Goal: Task Accomplishment & Management: Manage account settings

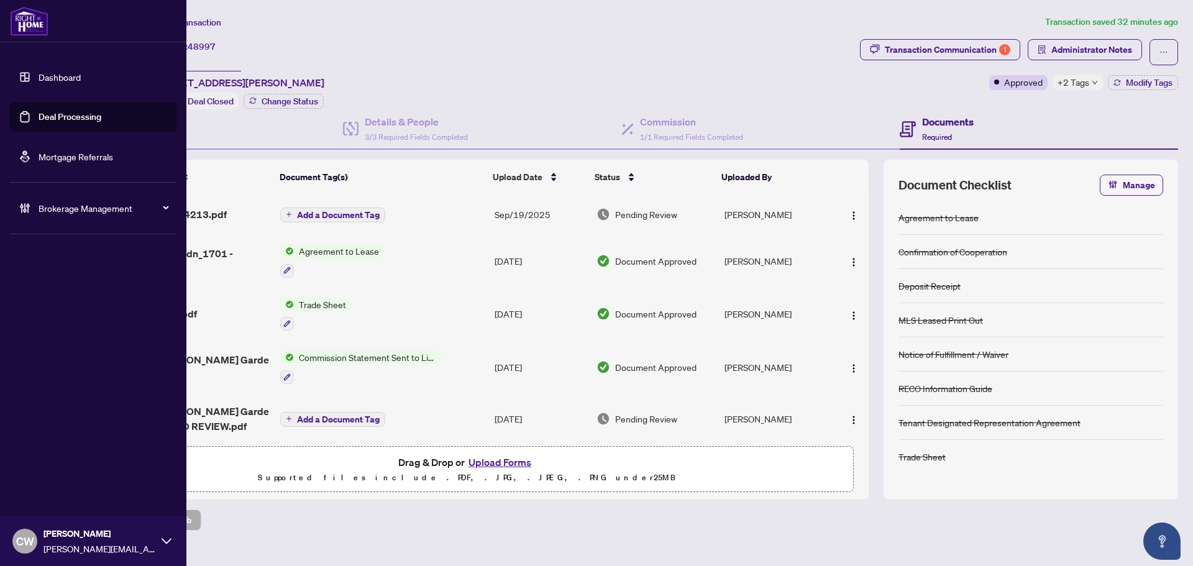
click at [43, 122] on link "Deal Processing" at bounding box center [70, 116] width 63 height 11
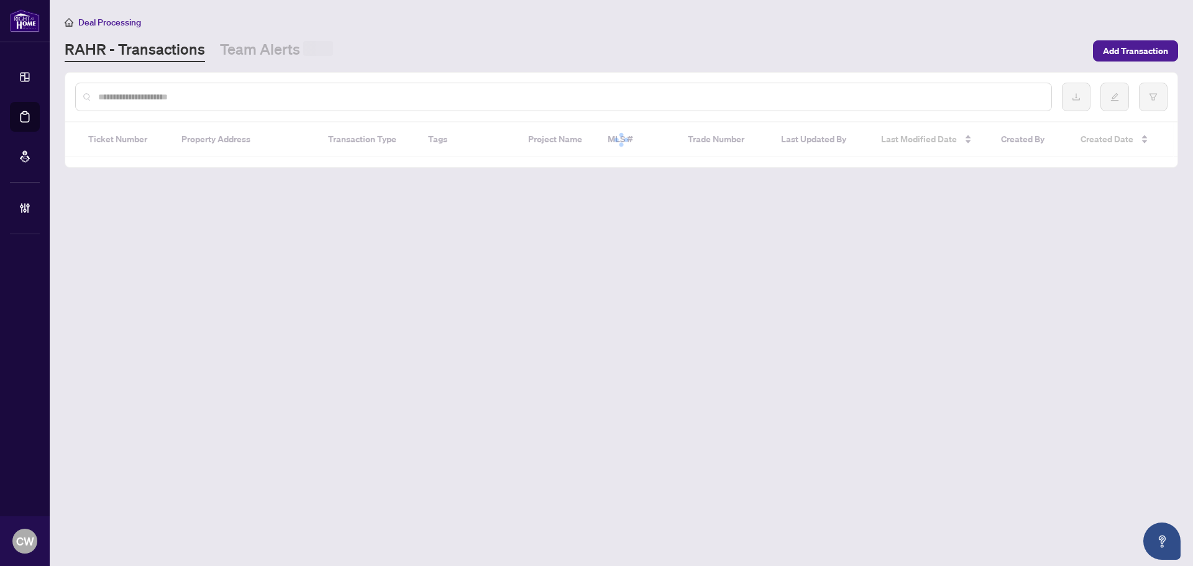
click at [216, 101] on input "text" at bounding box center [569, 97] width 943 height 14
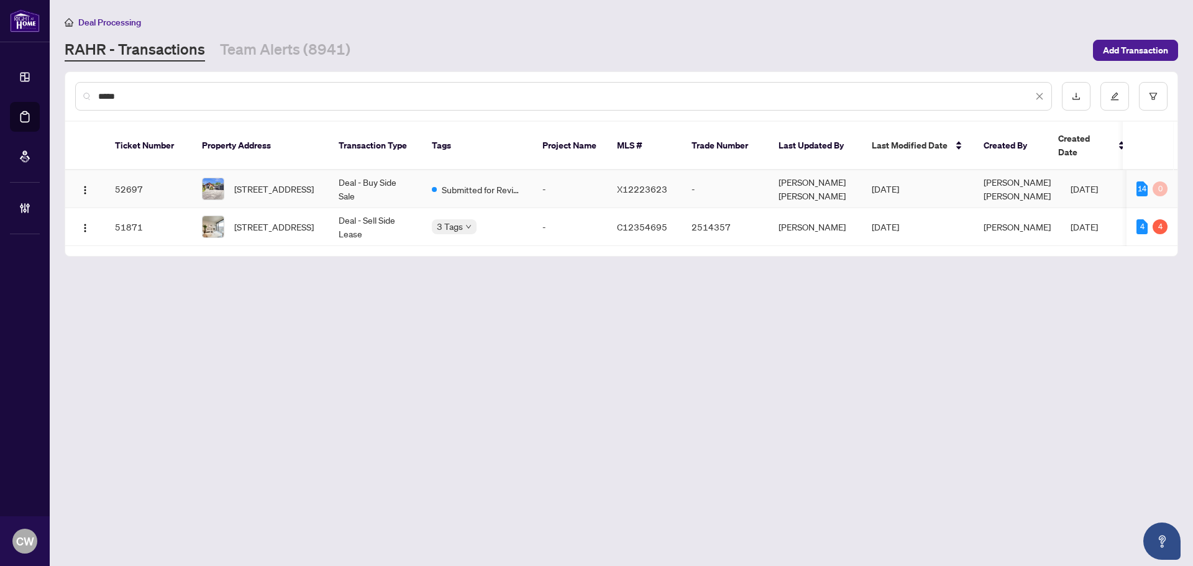
type input "****"
click at [273, 184] on span "[STREET_ADDRESS]" at bounding box center [274, 189] width 80 height 14
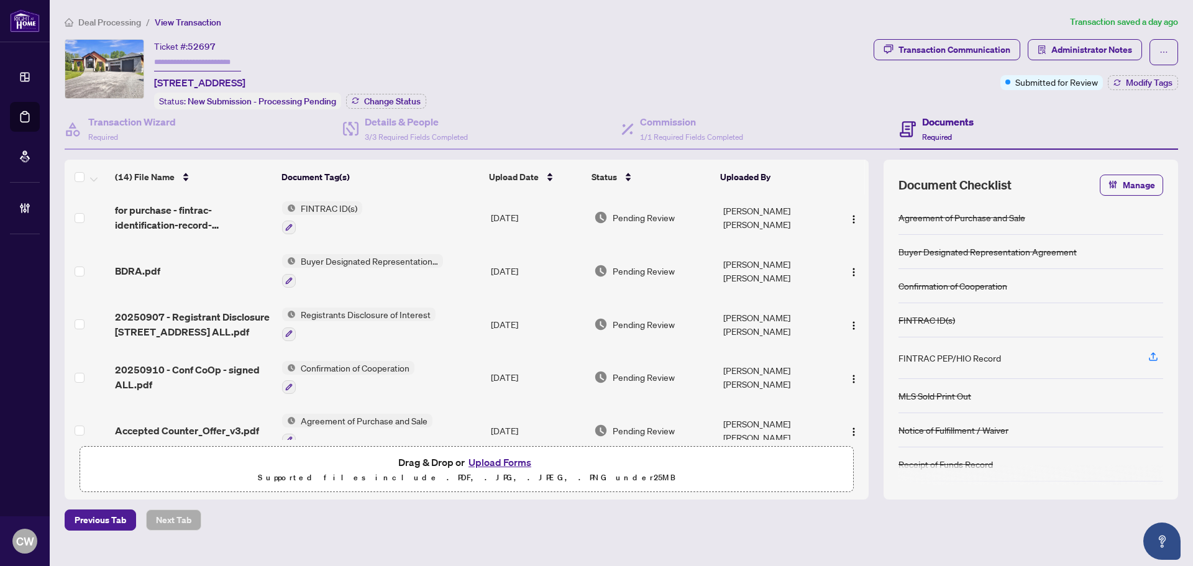
scroll to position [501, 0]
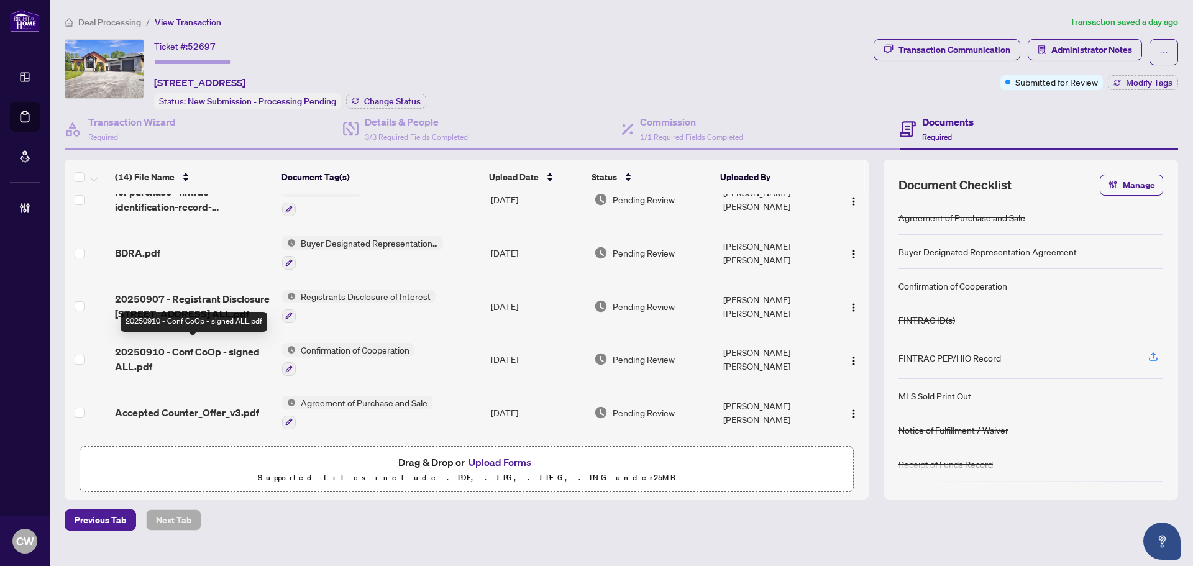
click at [197, 350] on span "20250910 - Conf CoOp - signed ALL.pdf" at bounding box center [193, 359] width 157 height 30
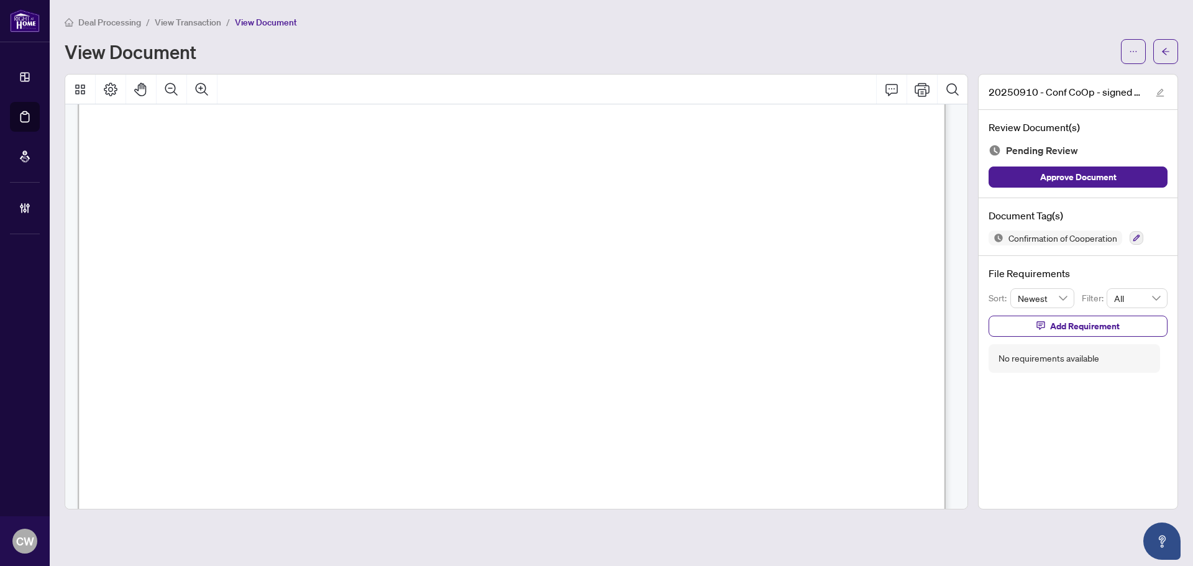
scroll to position [1305, 0]
click at [1172, 45] on button "button" at bounding box center [1165, 51] width 25 height 25
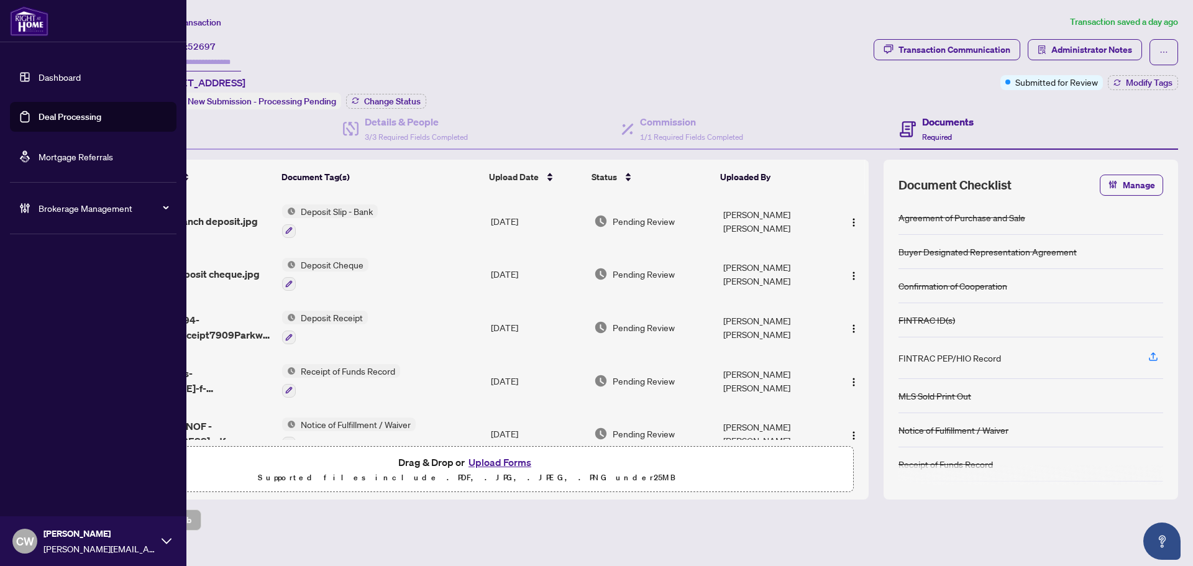
click at [39, 111] on link "Deal Processing" at bounding box center [70, 116] width 63 height 11
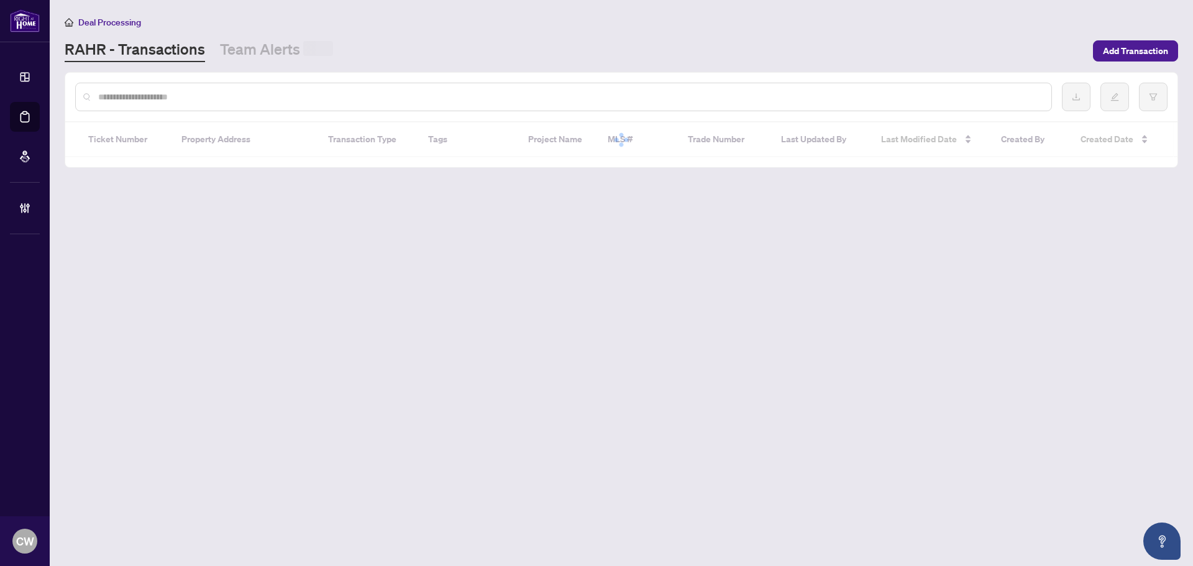
click at [219, 88] on div at bounding box center [563, 97] width 977 height 29
click at [219, 93] on input "text" at bounding box center [569, 97] width 943 height 14
paste input "*******"
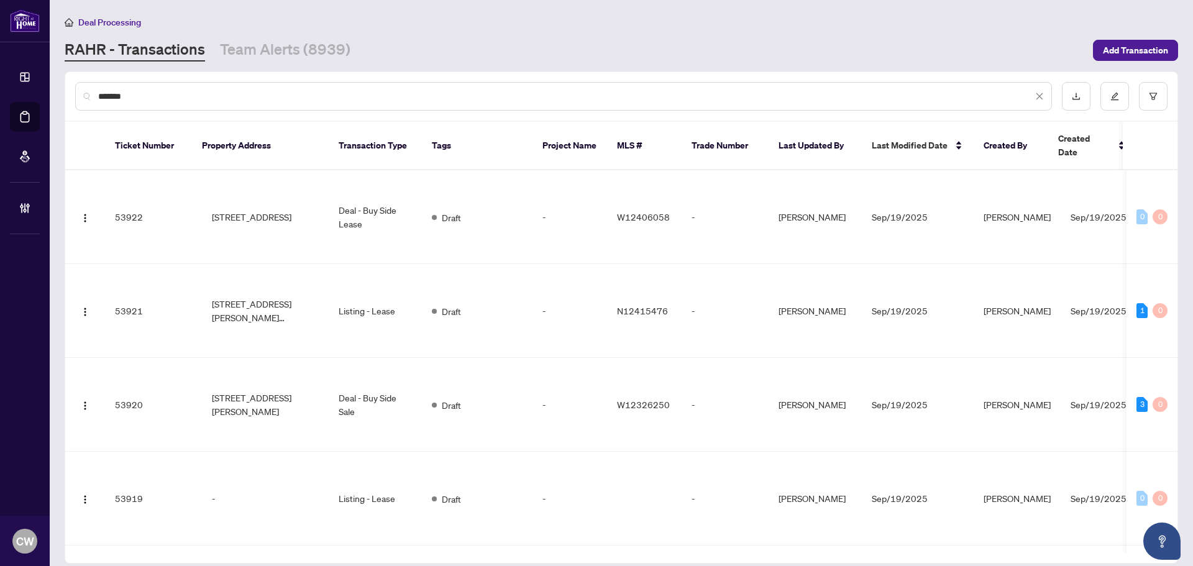
type input "*******"
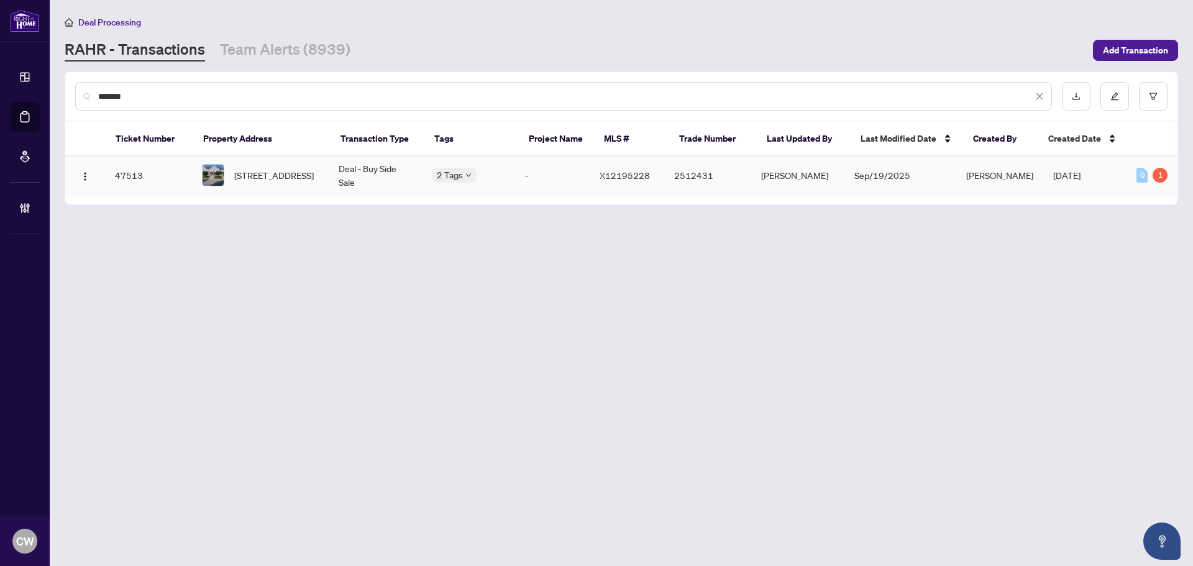
click at [260, 176] on span "[STREET_ADDRESS]" at bounding box center [274, 175] width 80 height 14
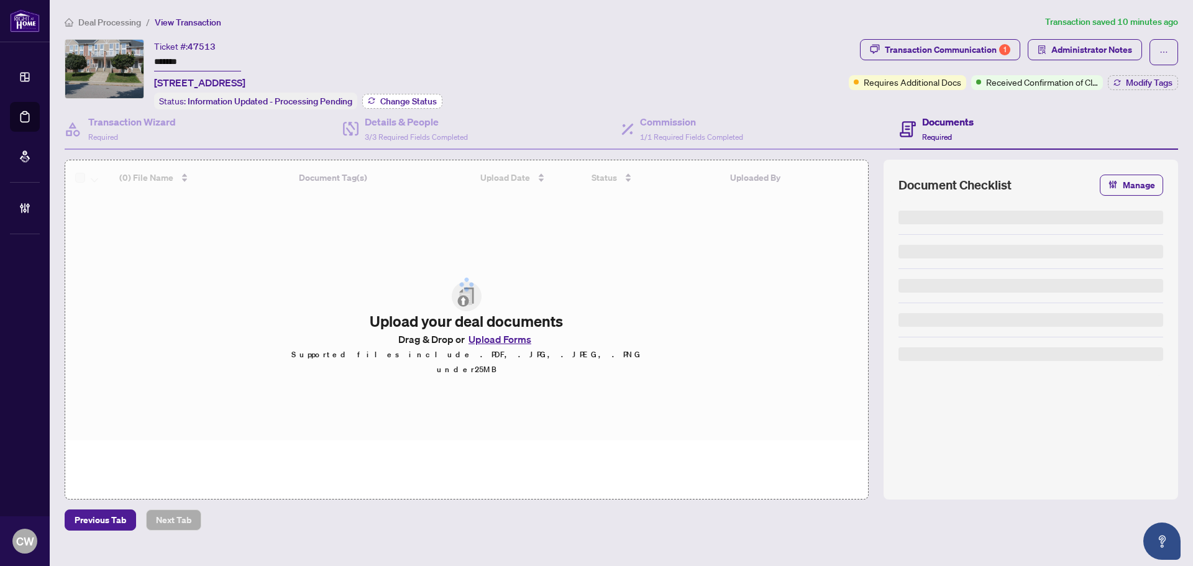
click at [404, 101] on span "Change Status" at bounding box center [408, 101] width 57 height 9
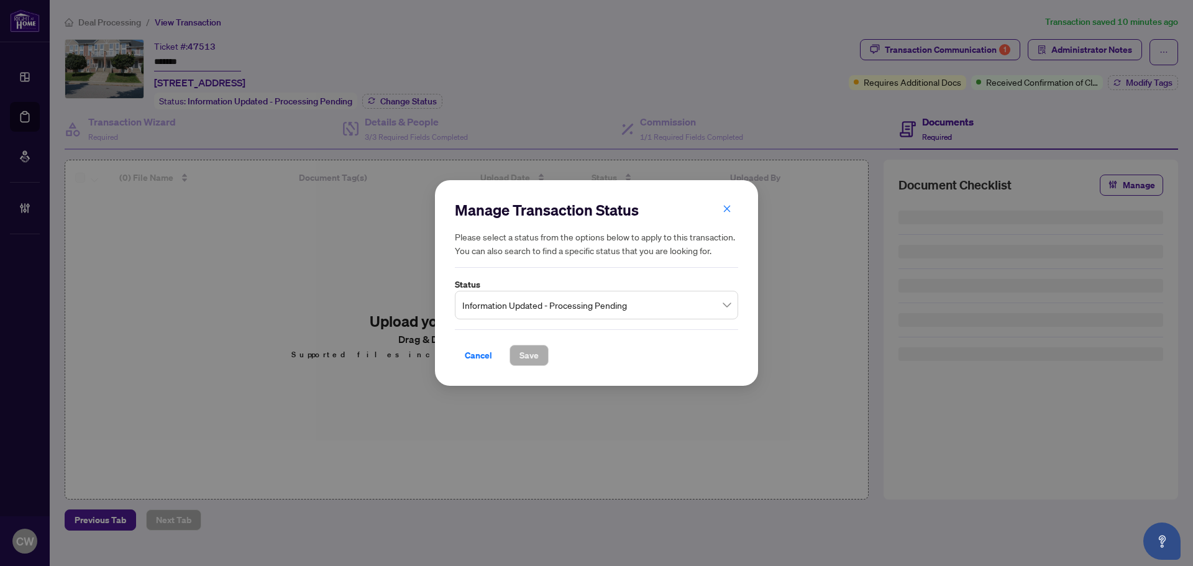
click at [517, 309] on span "Information Updated - Processing Pending" at bounding box center [596, 305] width 268 height 24
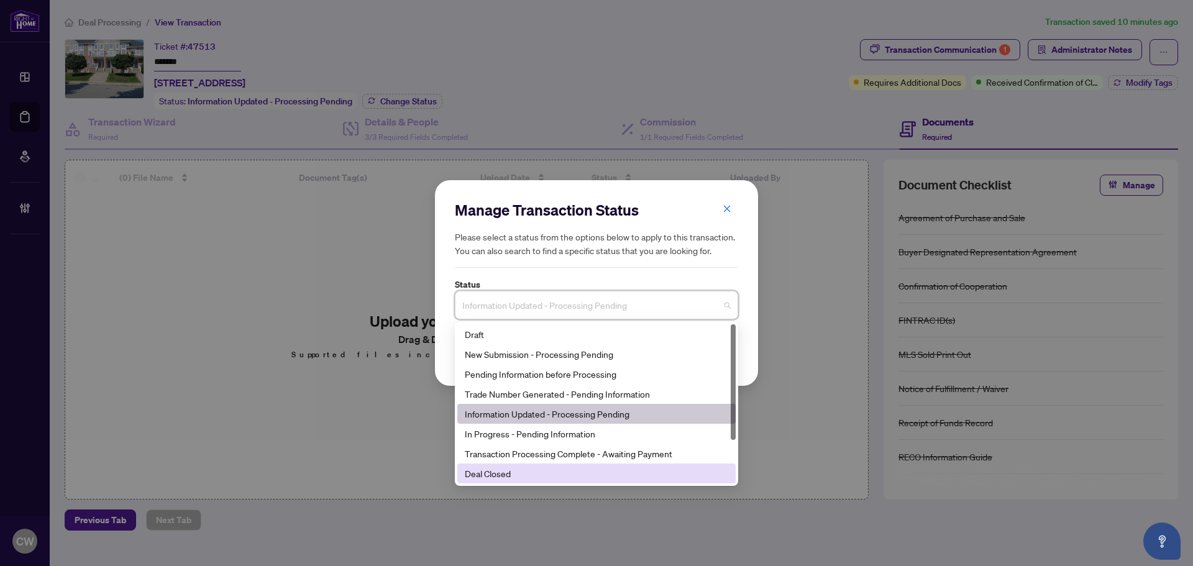
click at [508, 475] on div "Deal Closed" at bounding box center [596, 474] width 263 height 14
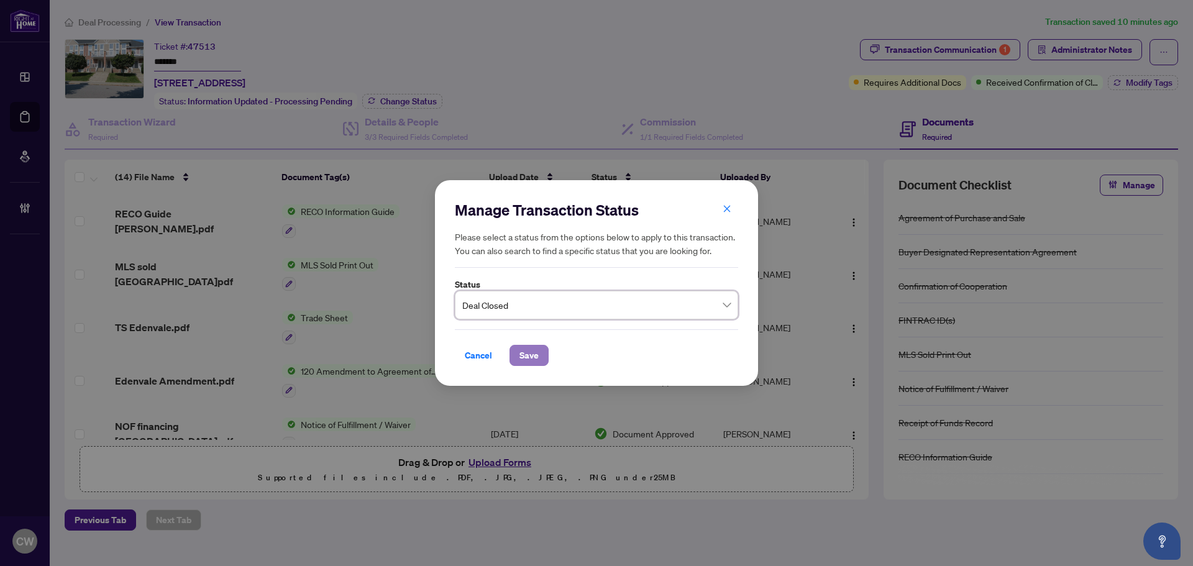
click at [516, 346] on button "Save" at bounding box center [528, 355] width 39 height 21
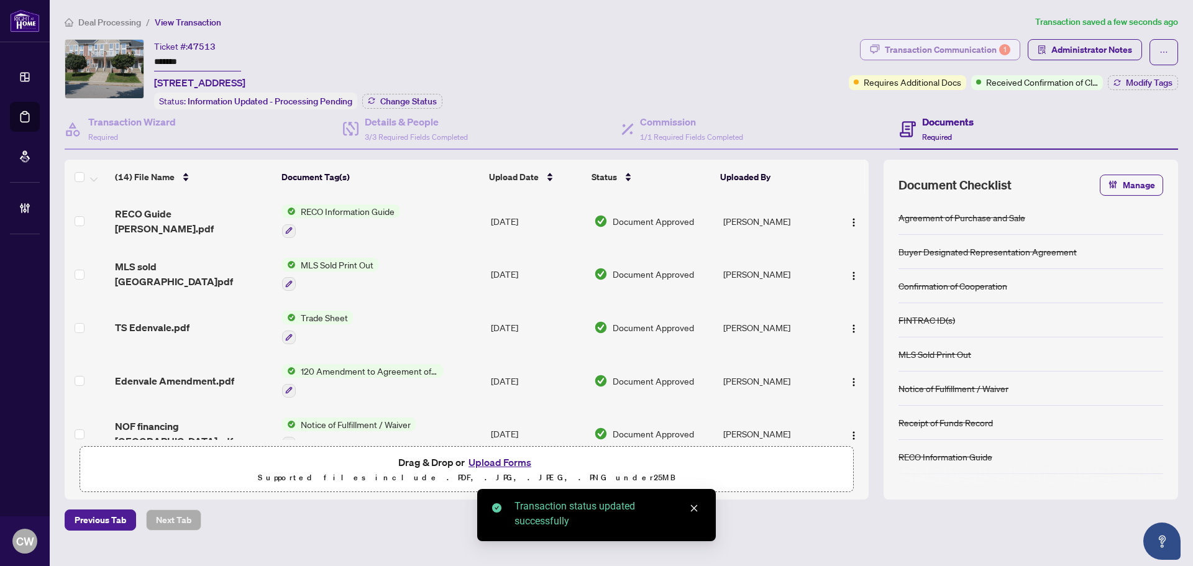
click at [972, 45] on div "Transaction Communication 1" at bounding box center [947, 50] width 125 height 20
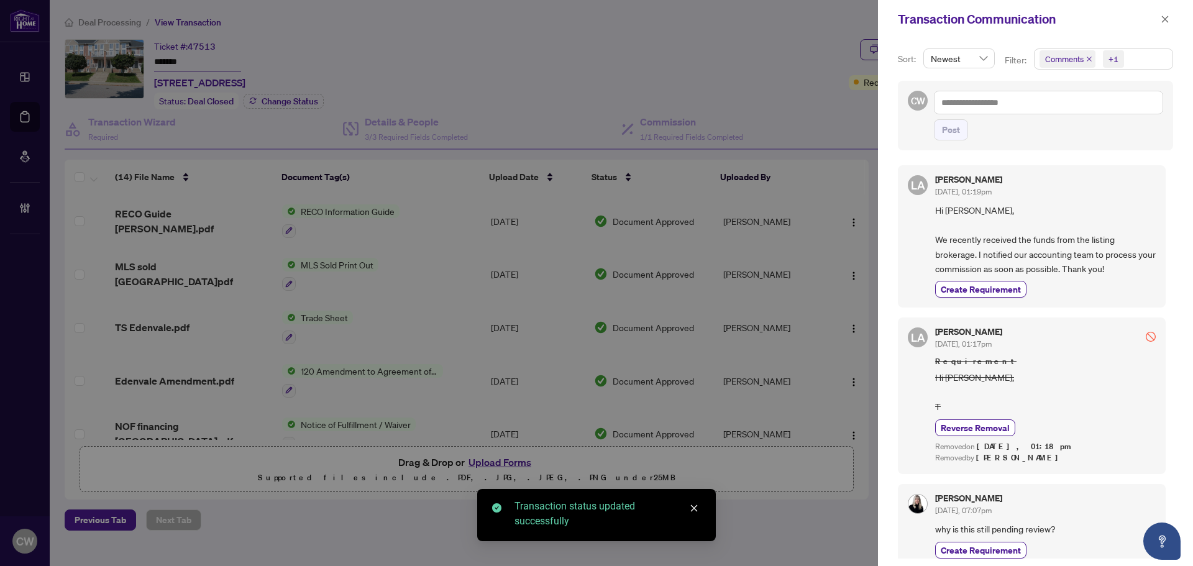
click at [1086, 60] on icon "close" at bounding box center [1089, 59] width 6 height 6
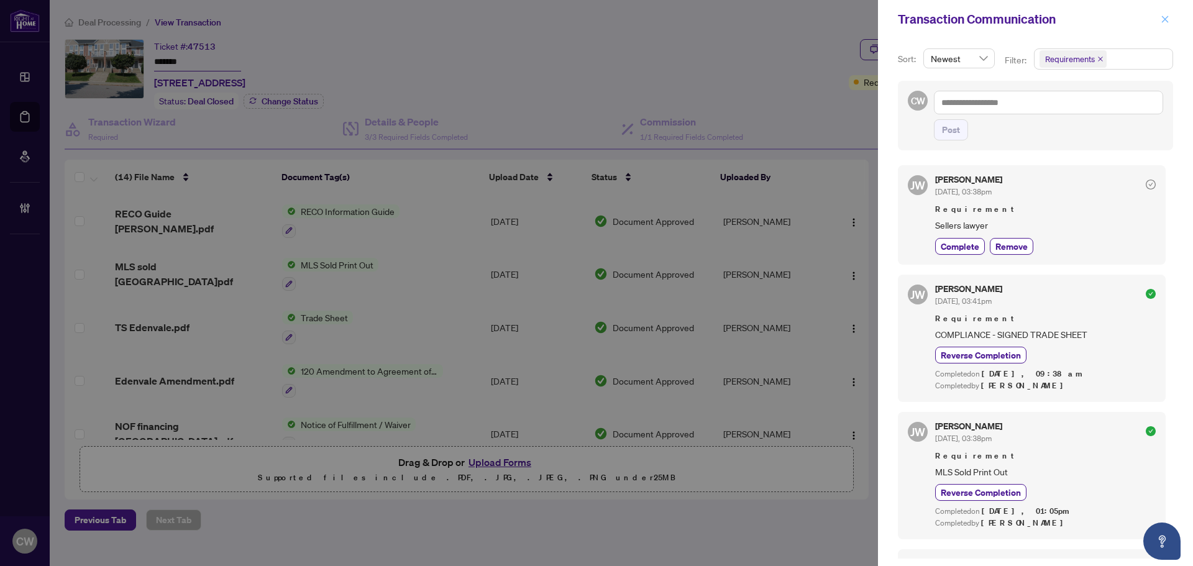
click at [1167, 18] on icon "close" at bounding box center [1164, 19] width 9 height 9
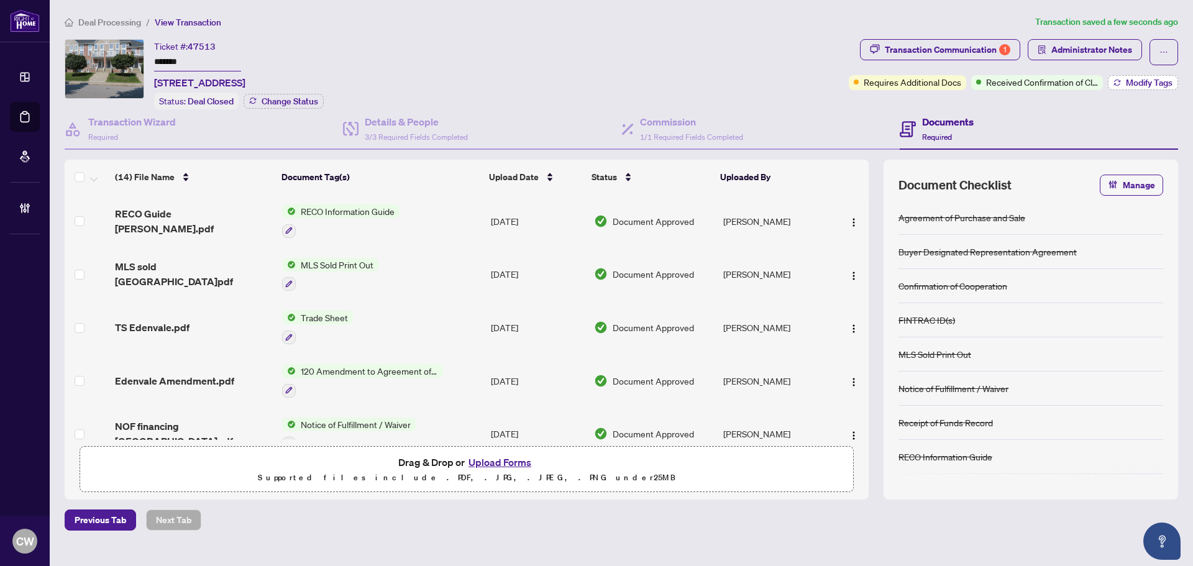
click at [1132, 84] on span "Modify Tags" at bounding box center [1149, 82] width 47 height 9
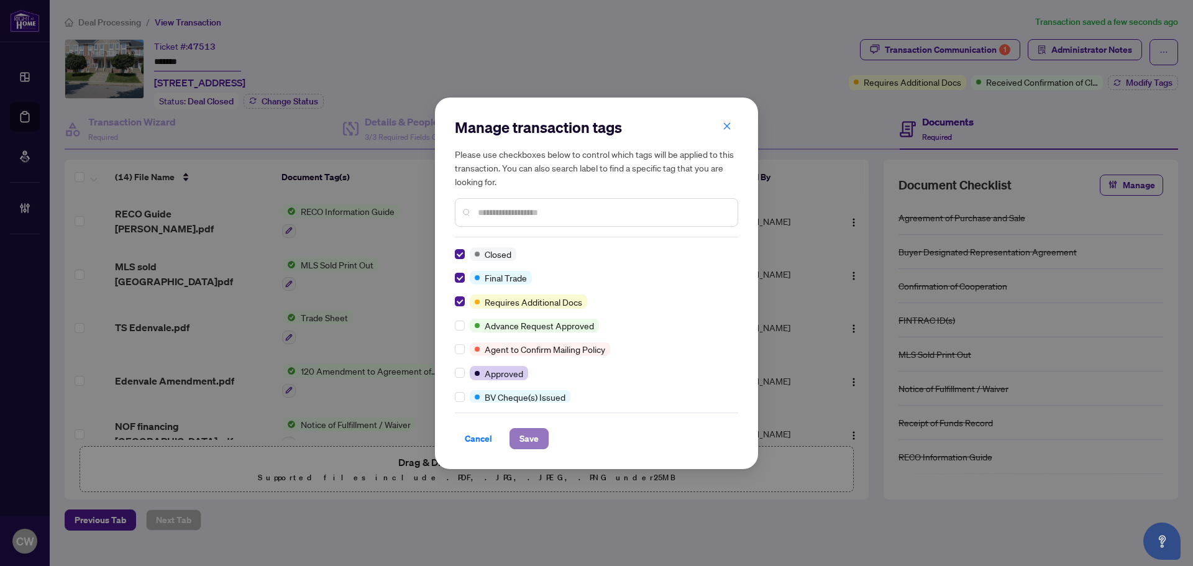
click at [526, 437] on span "Save" at bounding box center [528, 439] width 19 height 20
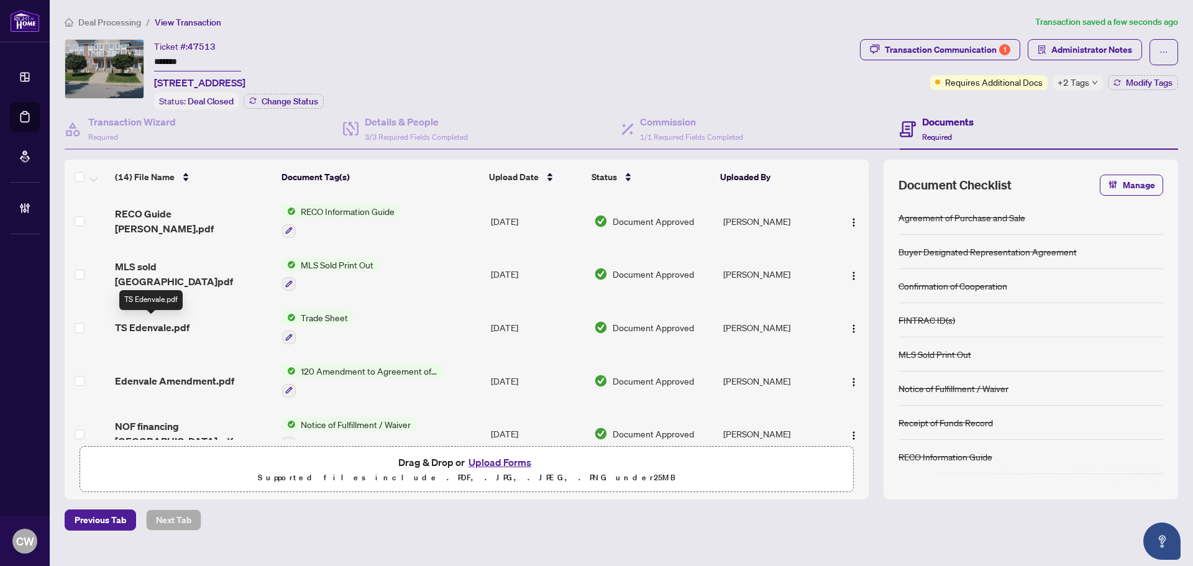
click at [178, 326] on span "TS Edenvale.pdf" at bounding box center [152, 327] width 75 height 15
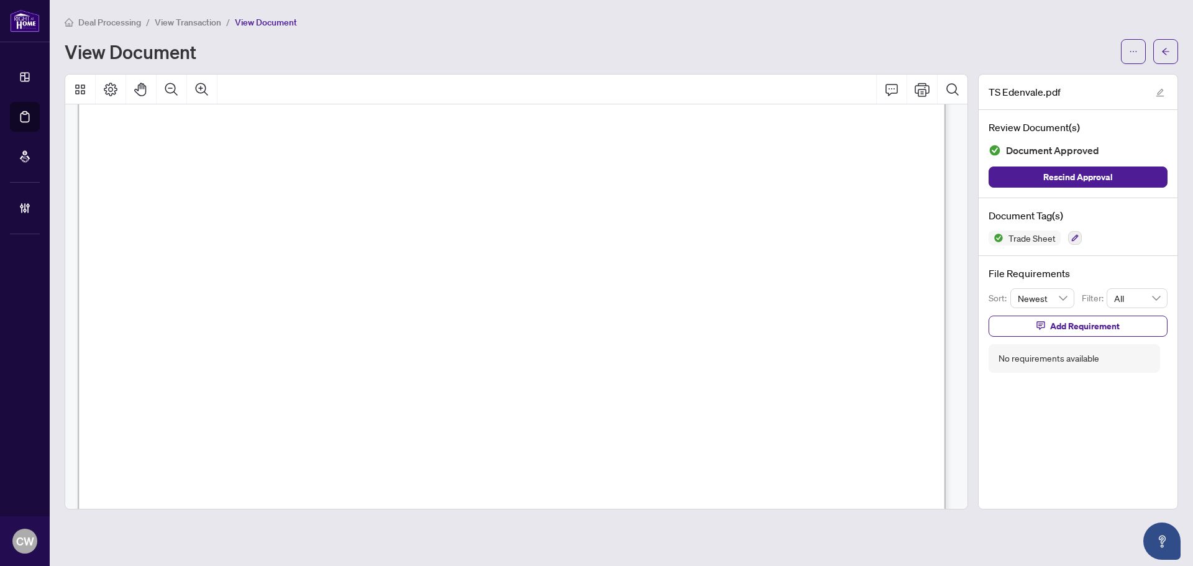
scroll to position [435, 0]
click at [1166, 53] on icon "arrow-left" at bounding box center [1165, 51] width 9 height 9
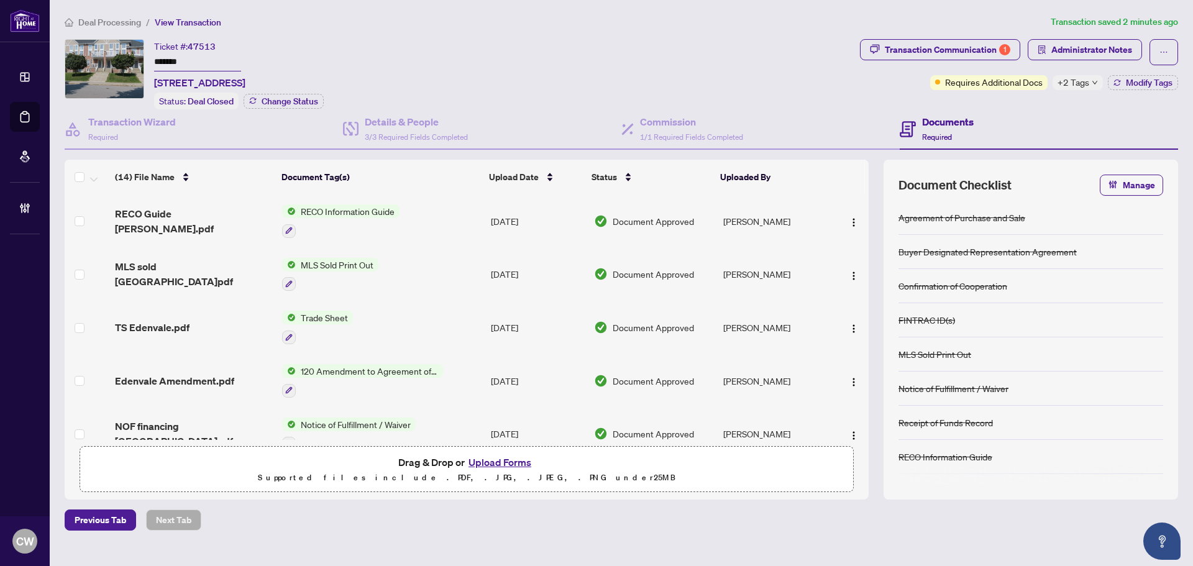
click at [509, 460] on button "Upload Forms" at bounding box center [500, 462] width 70 height 16
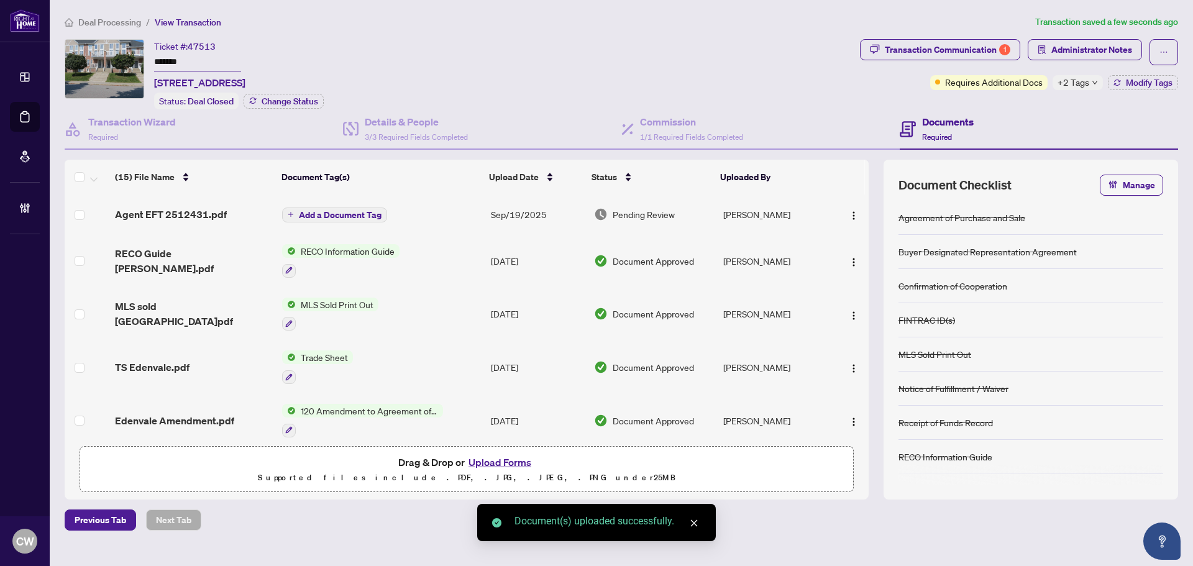
click at [852, 221] on button "button" at bounding box center [854, 214] width 20 height 20
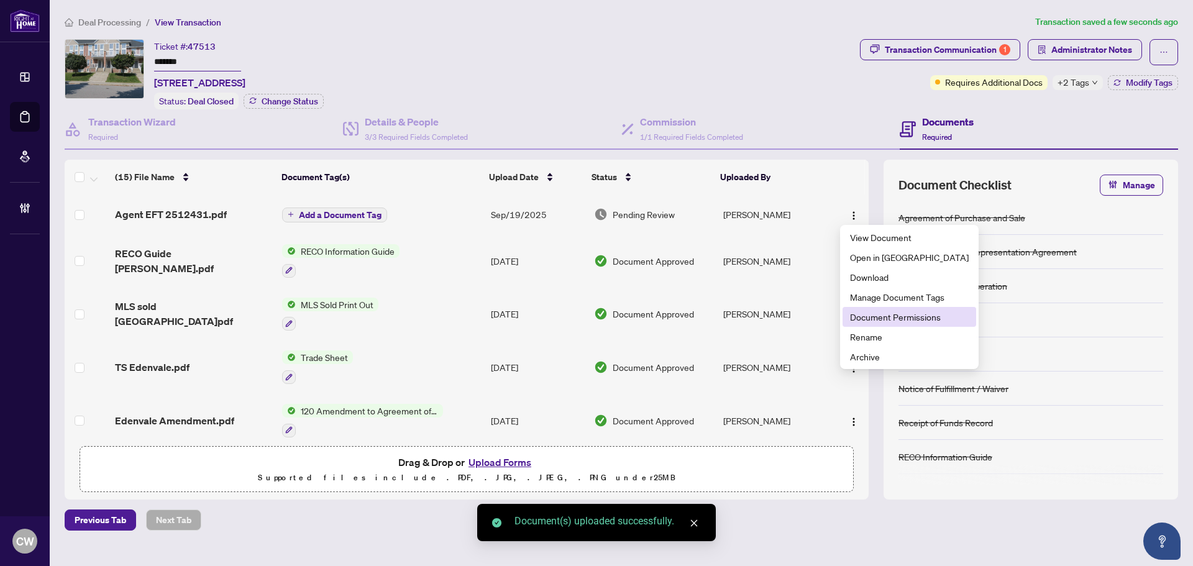
click at [890, 318] on span "Document Permissions" at bounding box center [909, 317] width 119 height 14
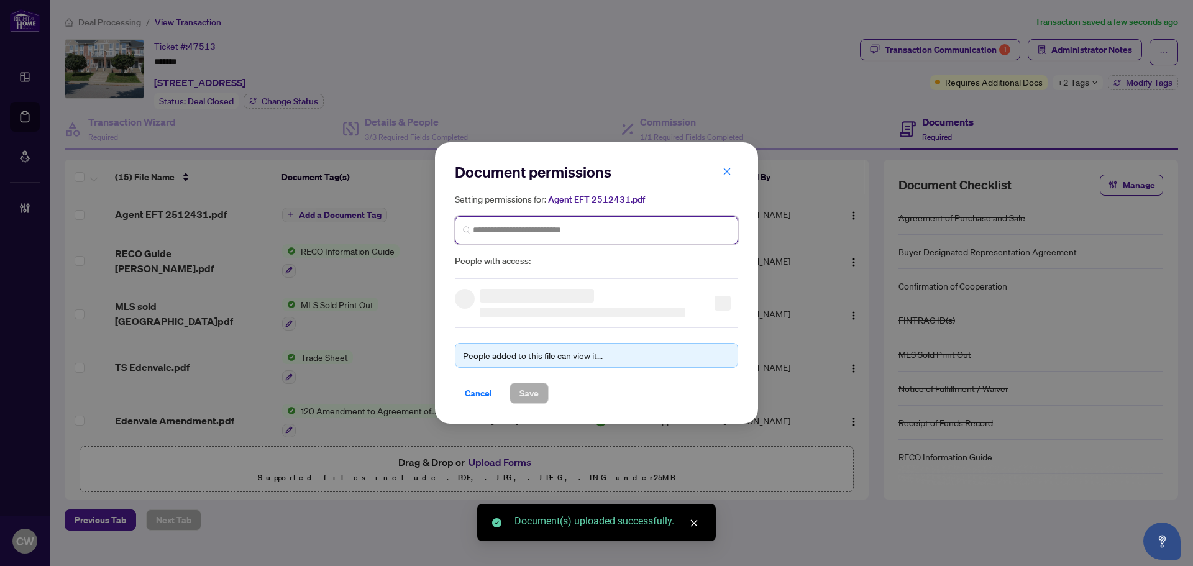
click at [662, 227] on input "search" at bounding box center [601, 230] width 257 height 13
paste input "**********"
type input "**********"
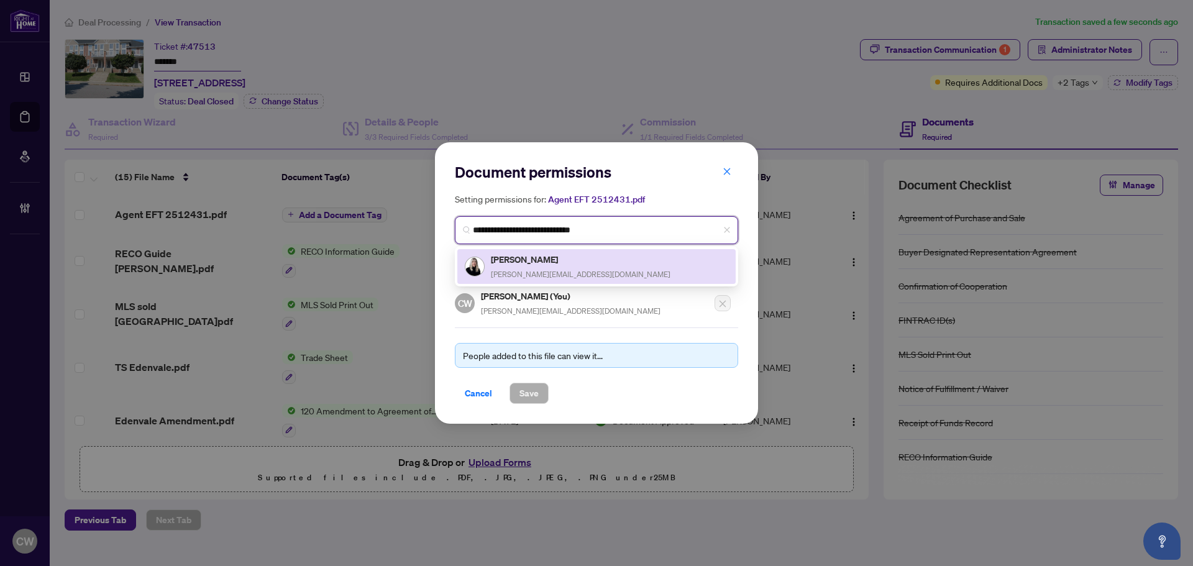
click at [521, 265] on h5 "[PERSON_NAME]" at bounding box center [581, 259] width 180 height 14
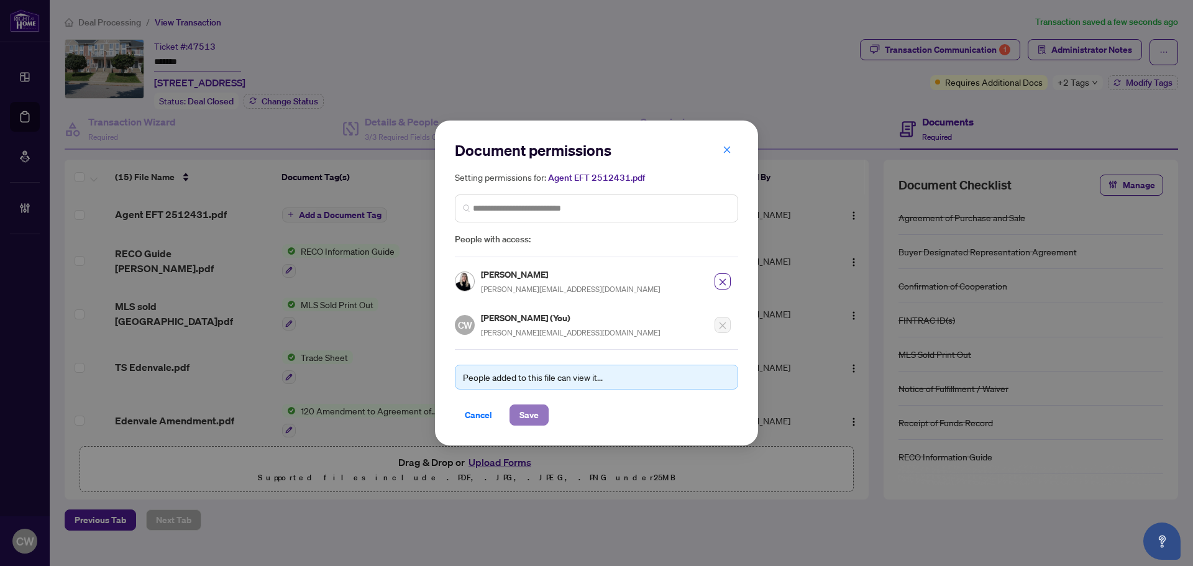
click at [540, 412] on button "Save" at bounding box center [528, 414] width 39 height 21
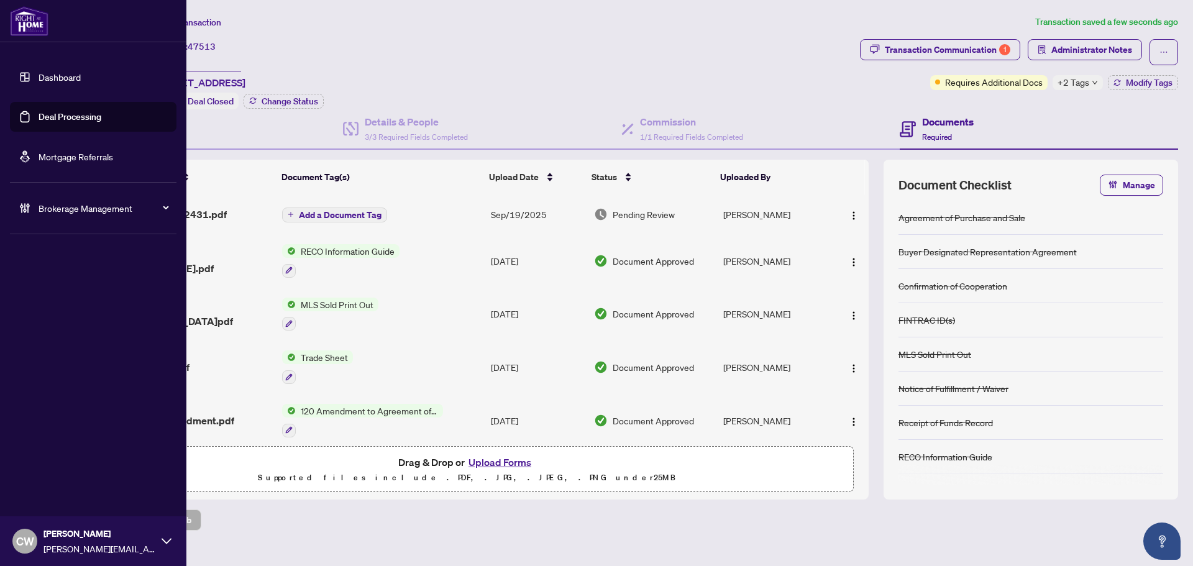
click at [65, 121] on link "Deal Processing" at bounding box center [70, 116] width 63 height 11
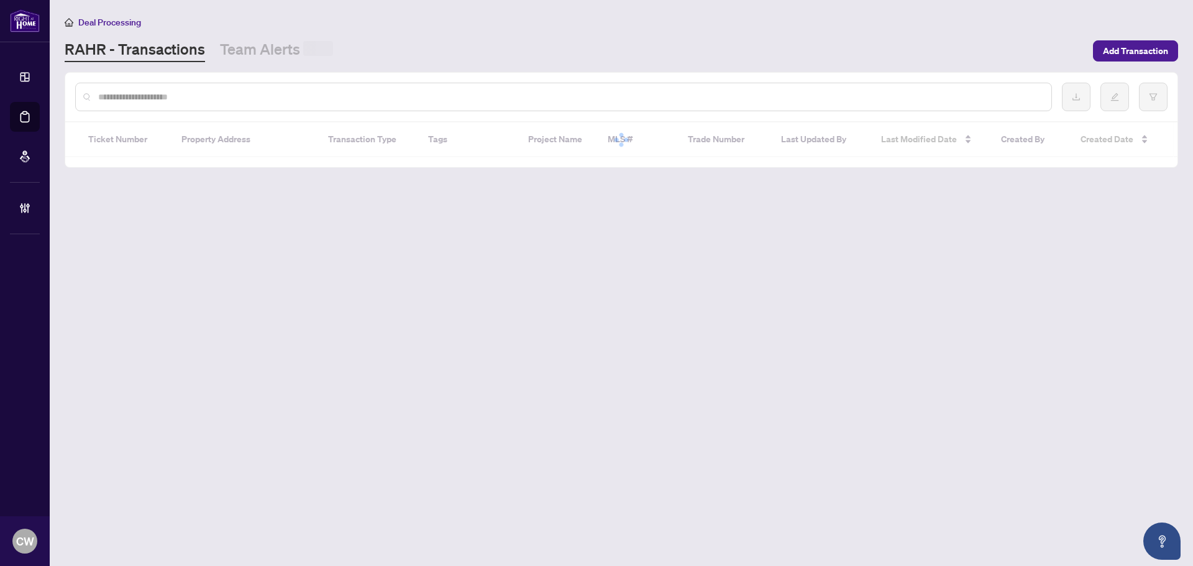
click at [285, 96] on input "text" at bounding box center [569, 97] width 943 height 14
paste input "*******"
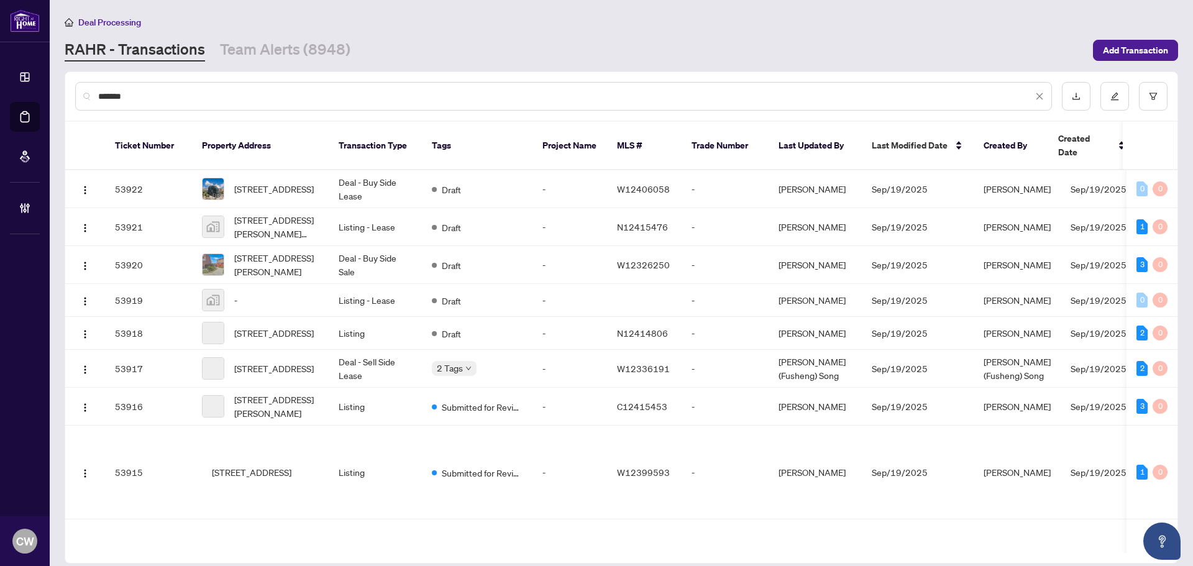
type input "*******"
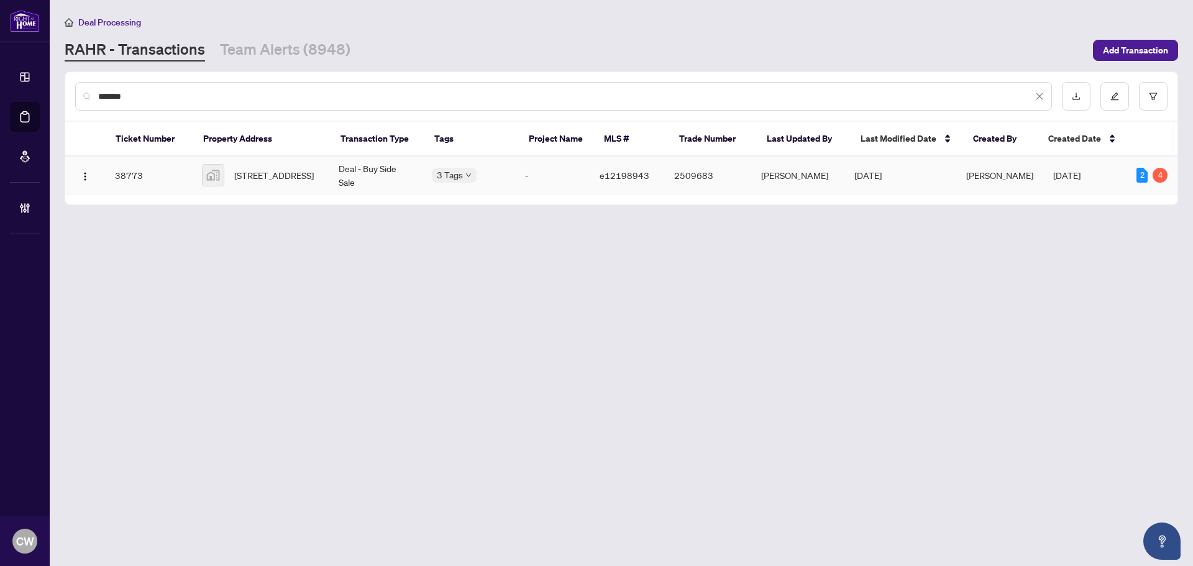
click at [266, 191] on td "[STREET_ADDRESS]" at bounding box center [260, 176] width 137 height 38
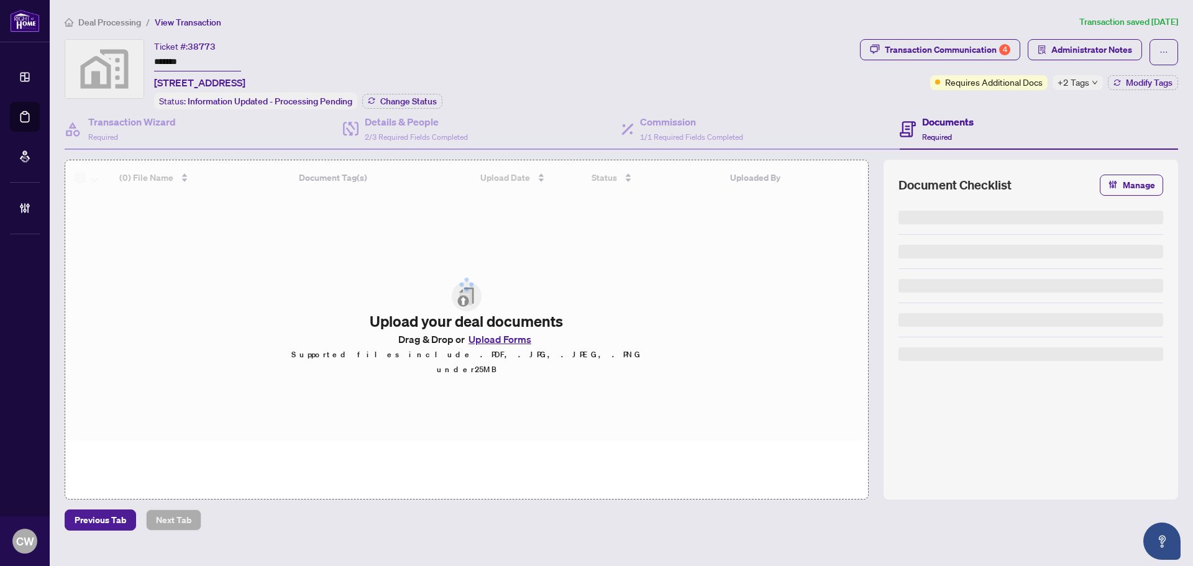
click at [404, 99] on span "Change Status" at bounding box center [408, 101] width 57 height 9
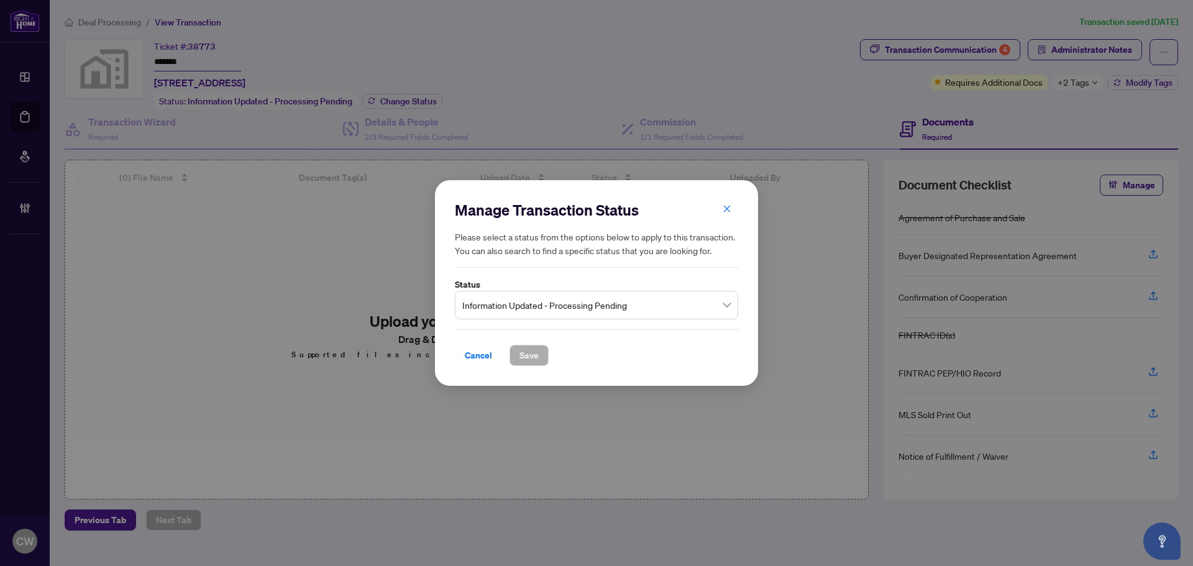
click at [515, 298] on span "Information Updated - Processing Pending" at bounding box center [596, 305] width 268 height 24
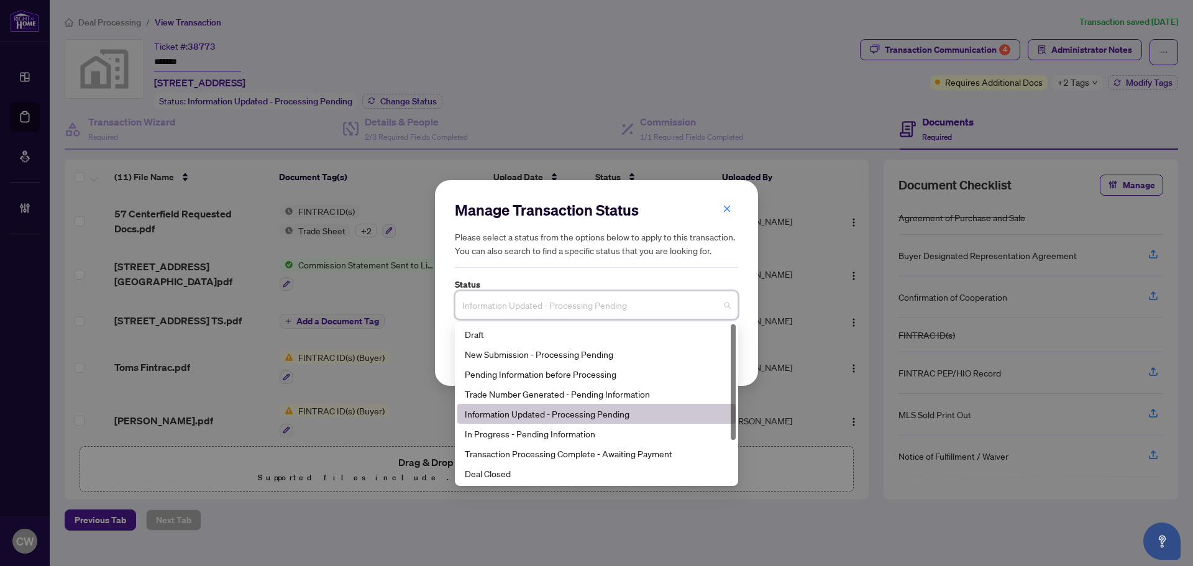
click at [516, 301] on span "Information Updated - Processing Pending" at bounding box center [596, 305] width 268 height 24
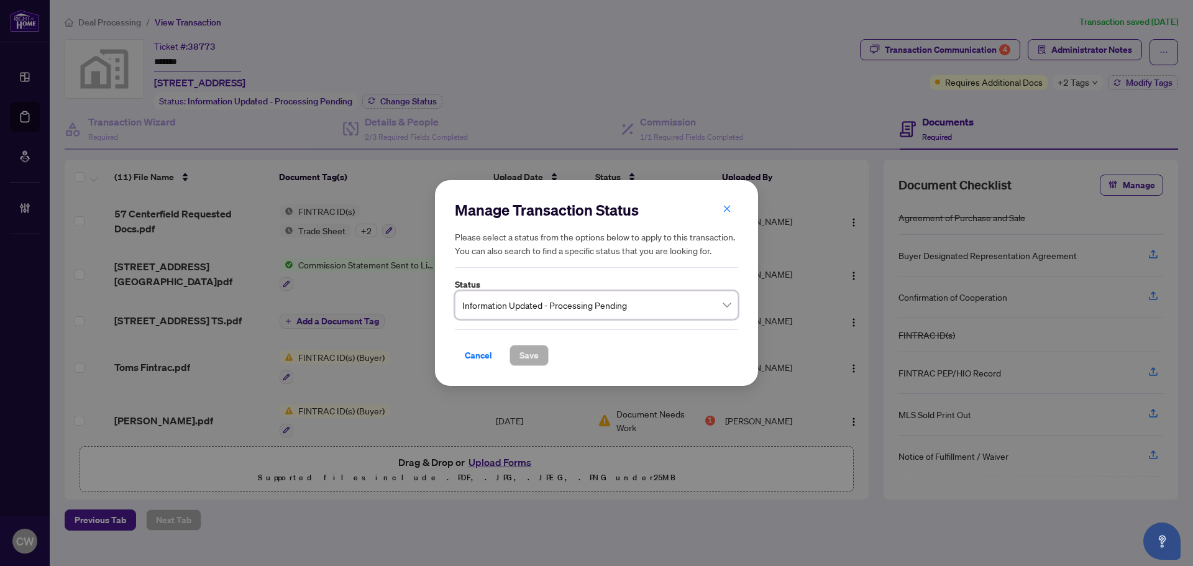
click at [515, 302] on span "Information Updated - Processing Pending" at bounding box center [596, 305] width 268 height 24
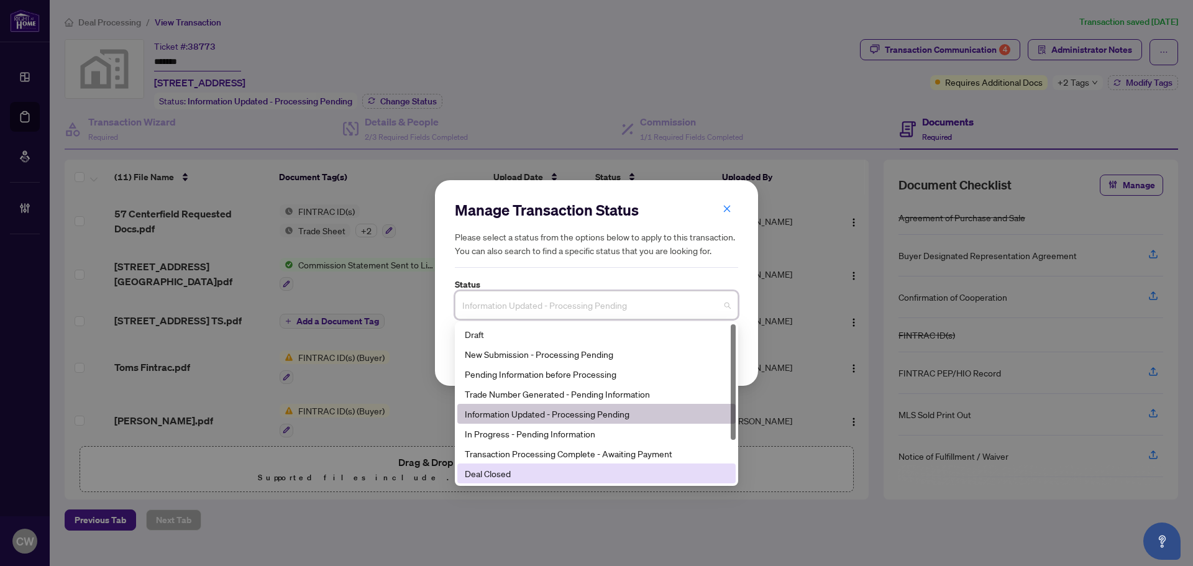
click at [505, 474] on div "Deal Closed" at bounding box center [596, 474] width 263 height 14
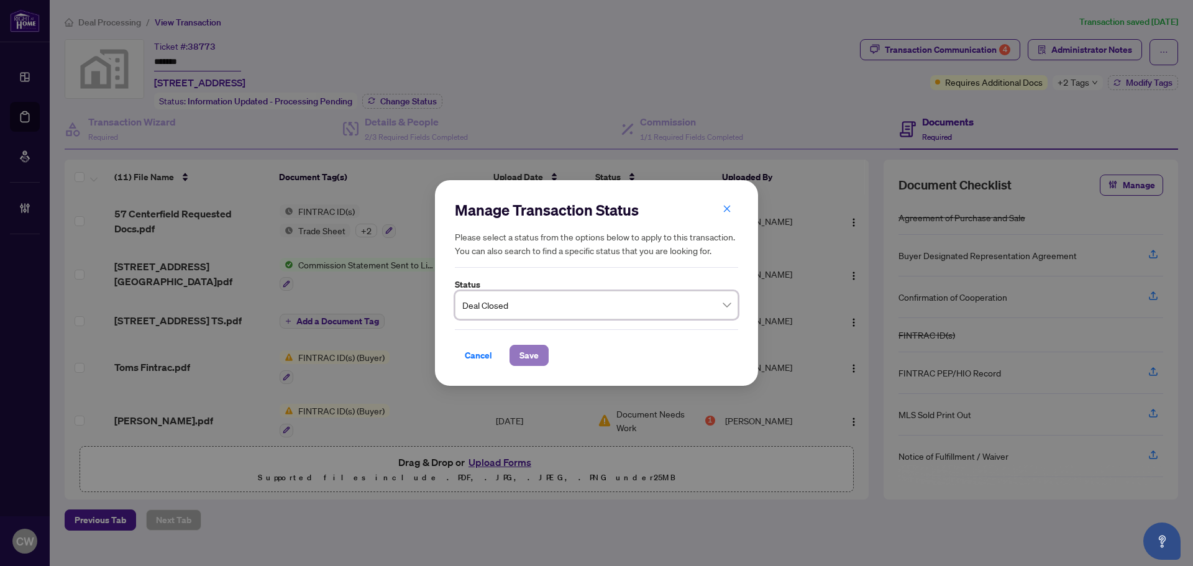
click at [523, 360] on span "Save" at bounding box center [528, 355] width 19 height 20
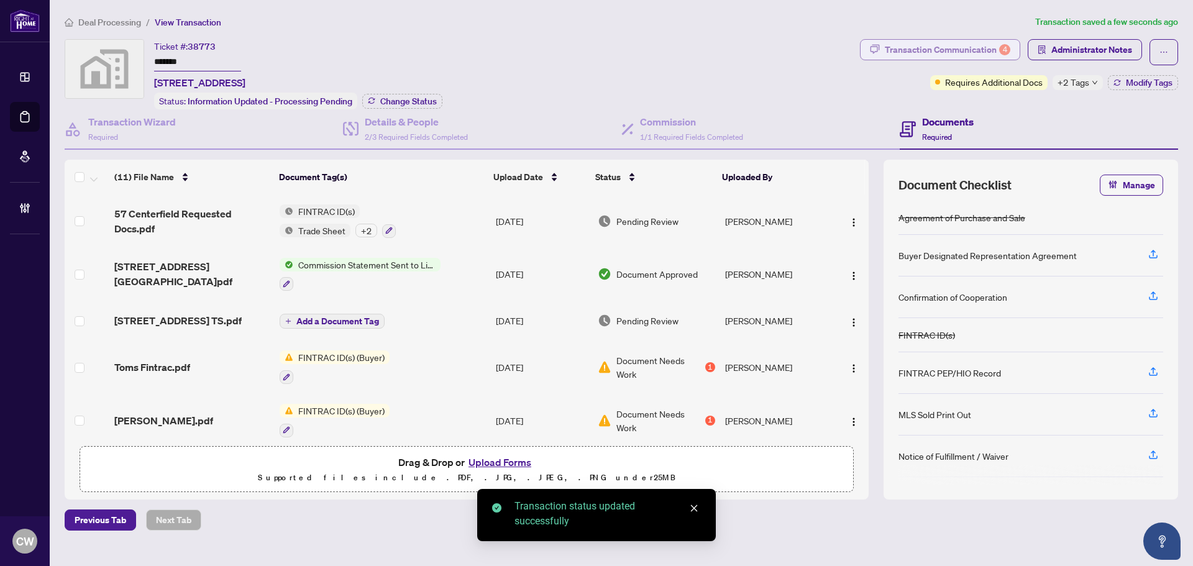
click at [958, 47] on div "Transaction Communication 4" at bounding box center [947, 50] width 125 height 20
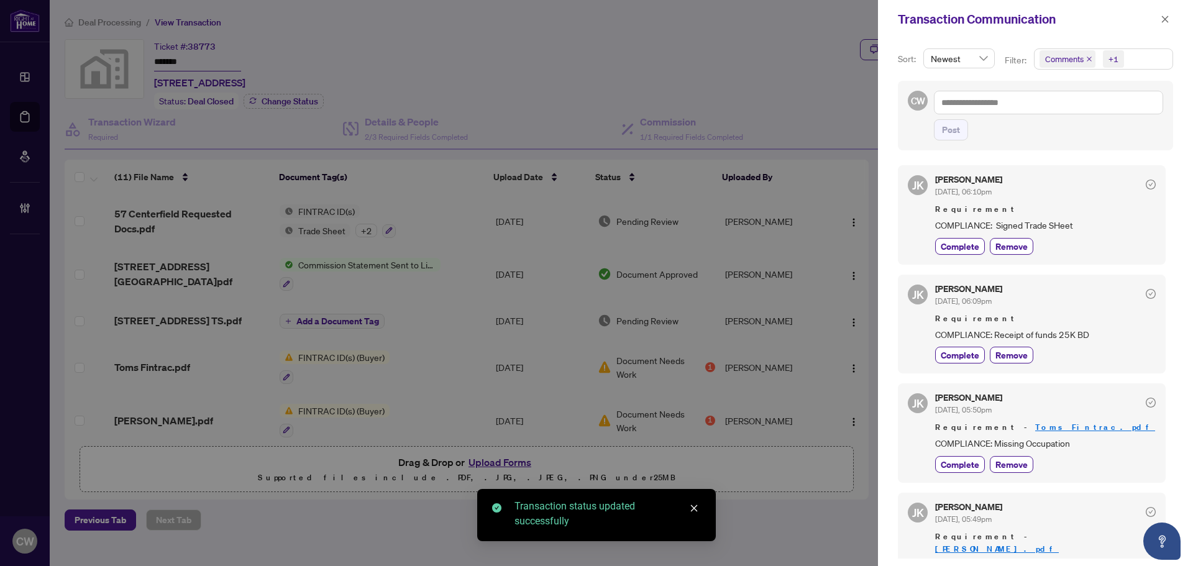
click at [1087, 58] on icon "close" at bounding box center [1089, 59] width 6 height 6
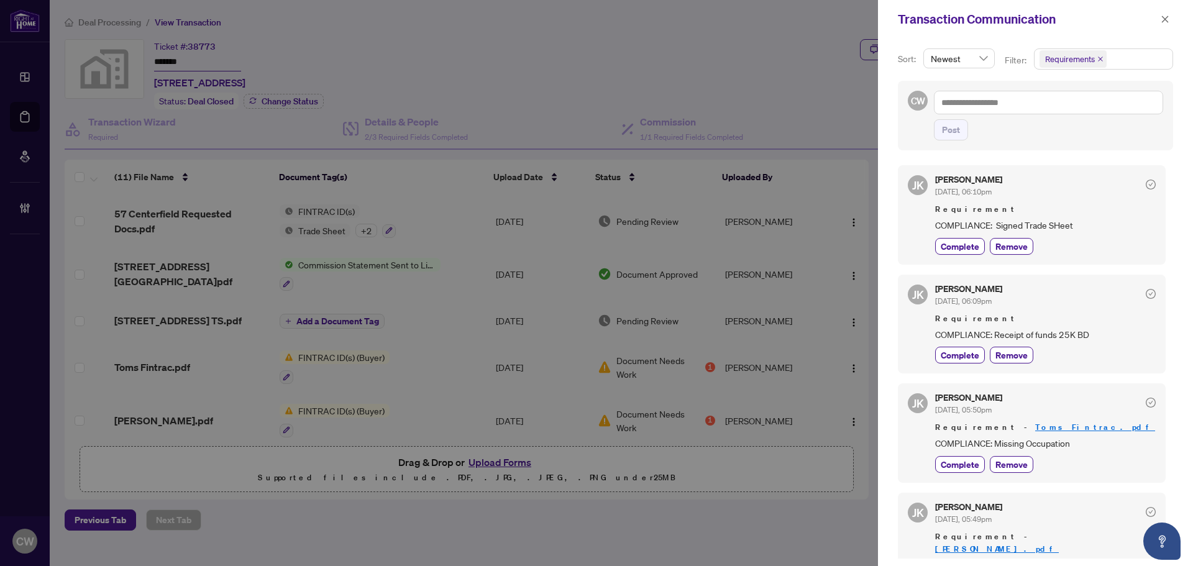
scroll to position [33, 0]
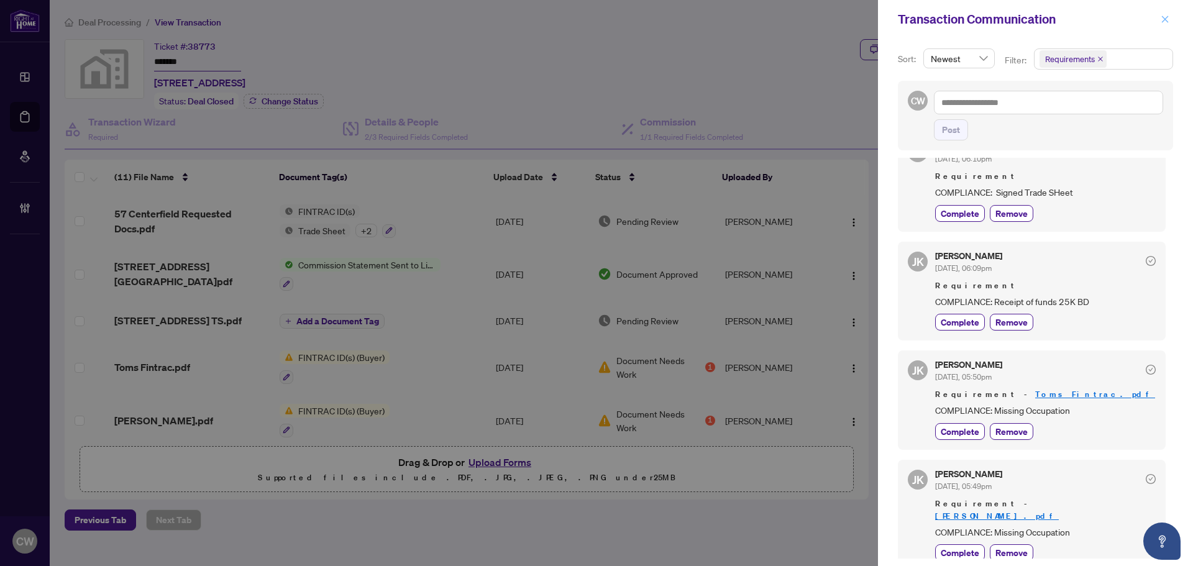
click at [1164, 18] on icon "close" at bounding box center [1165, 19] width 7 height 7
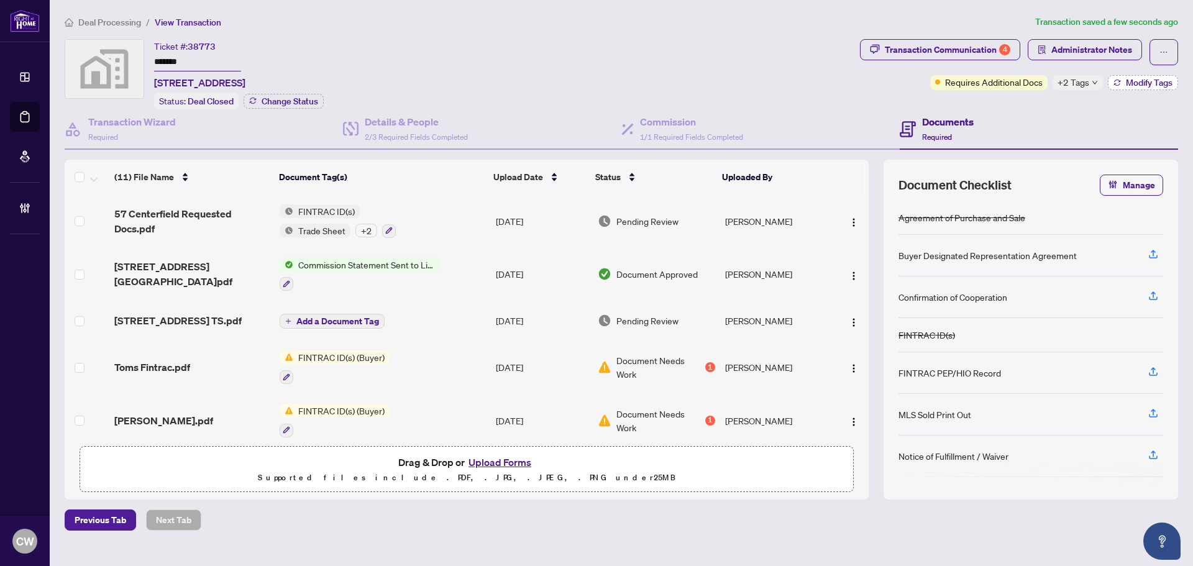
click at [1141, 78] on span "Modify Tags" at bounding box center [1149, 82] width 47 height 9
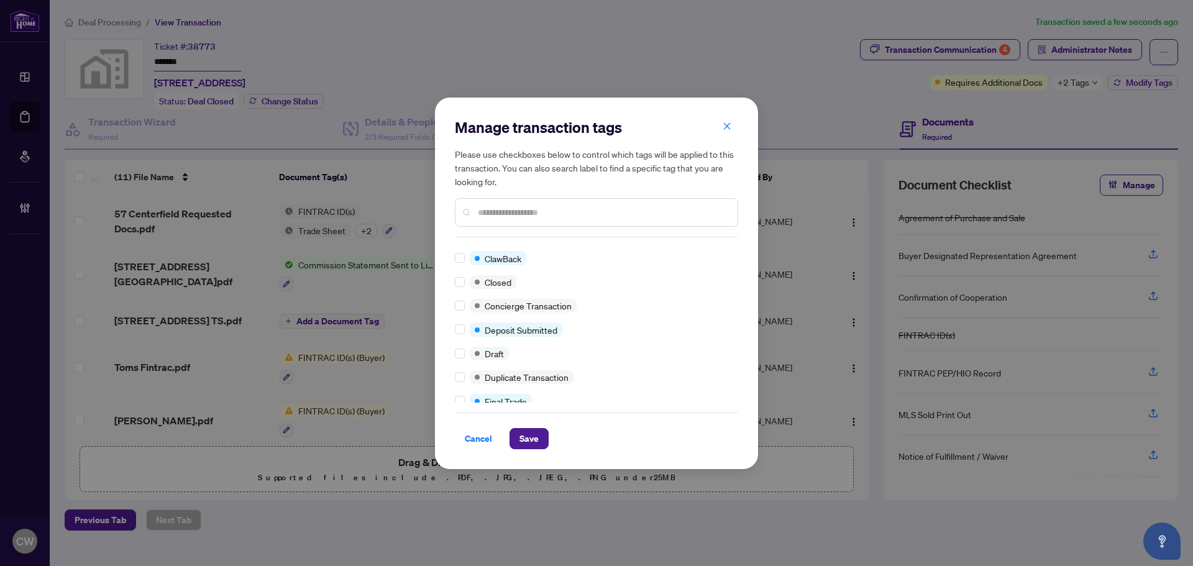
scroll to position [0, 0]
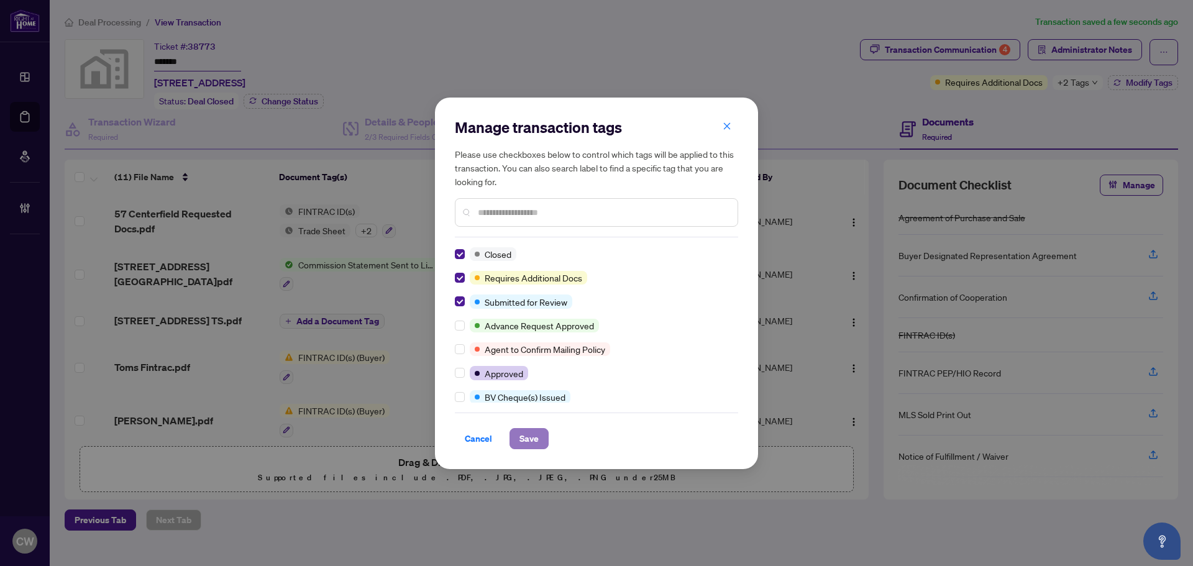
click at [527, 446] on span "Save" at bounding box center [528, 439] width 19 height 20
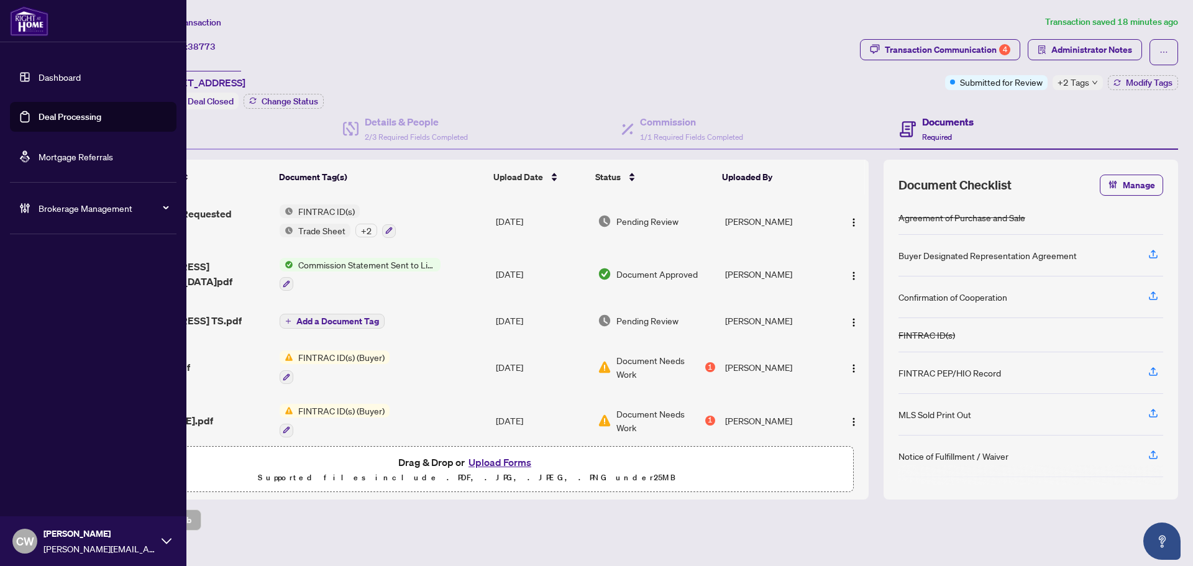
click at [40, 114] on link "Deal Processing" at bounding box center [70, 116] width 63 height 11
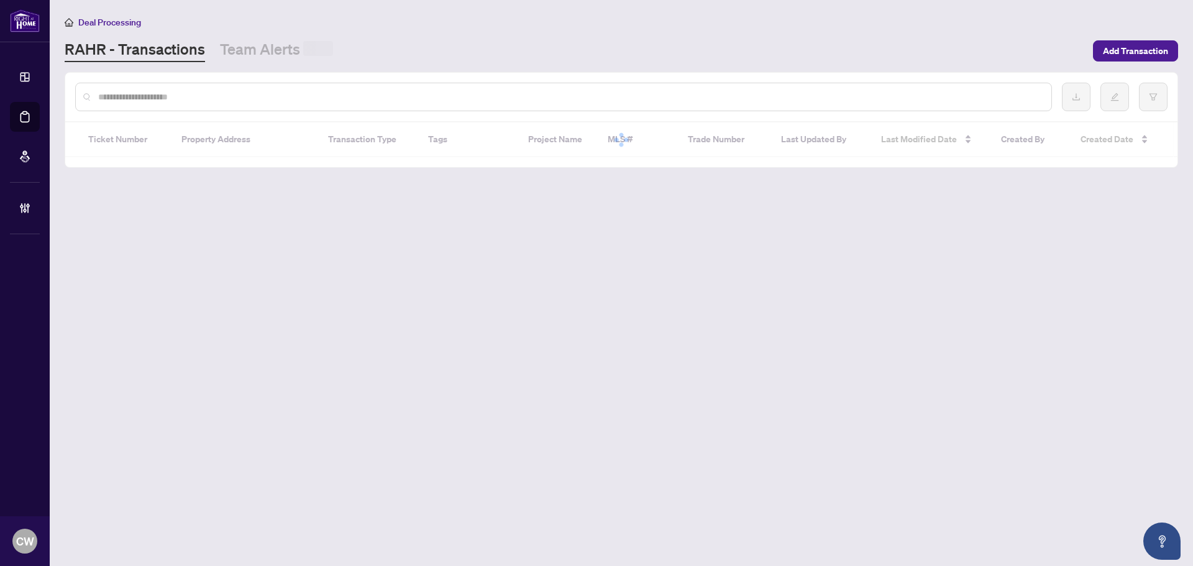
click at [234, 95] on input "text" at bounding box center [569, 97] width 943 height 14
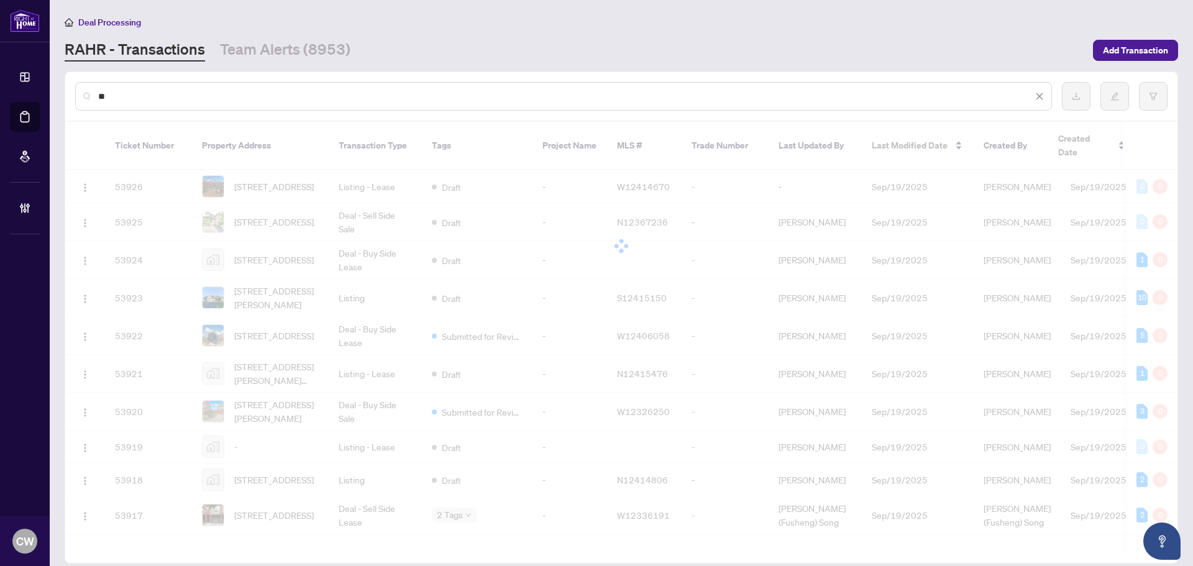
type input "*"
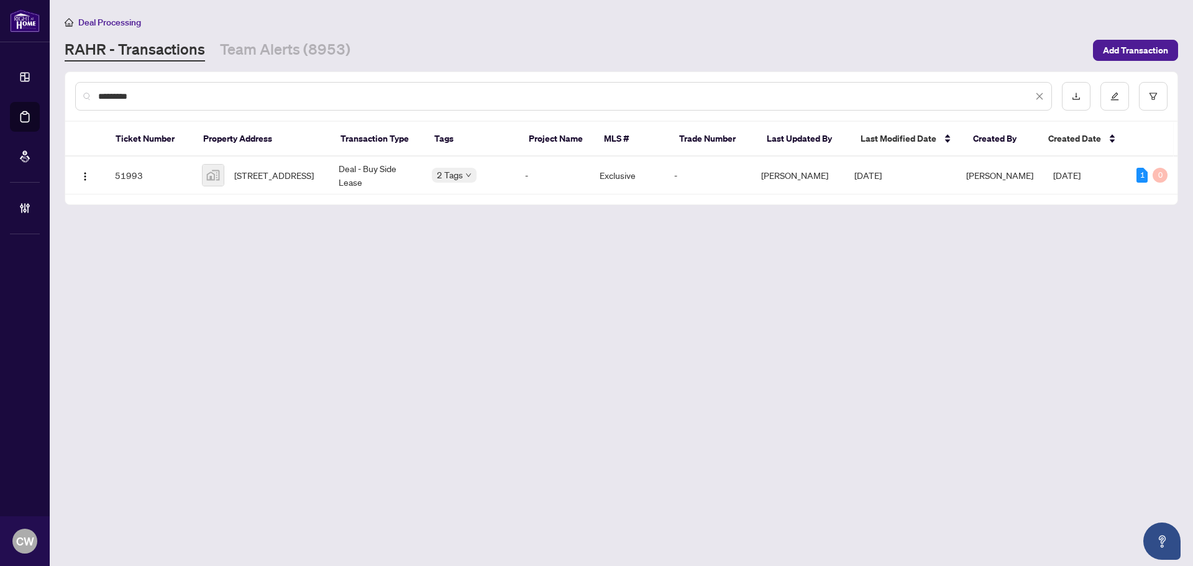
type input "*********"
click at [240, 168] on span "[STREET_ADDRESS]" at bounding box center [274, 175] width 80 height 14
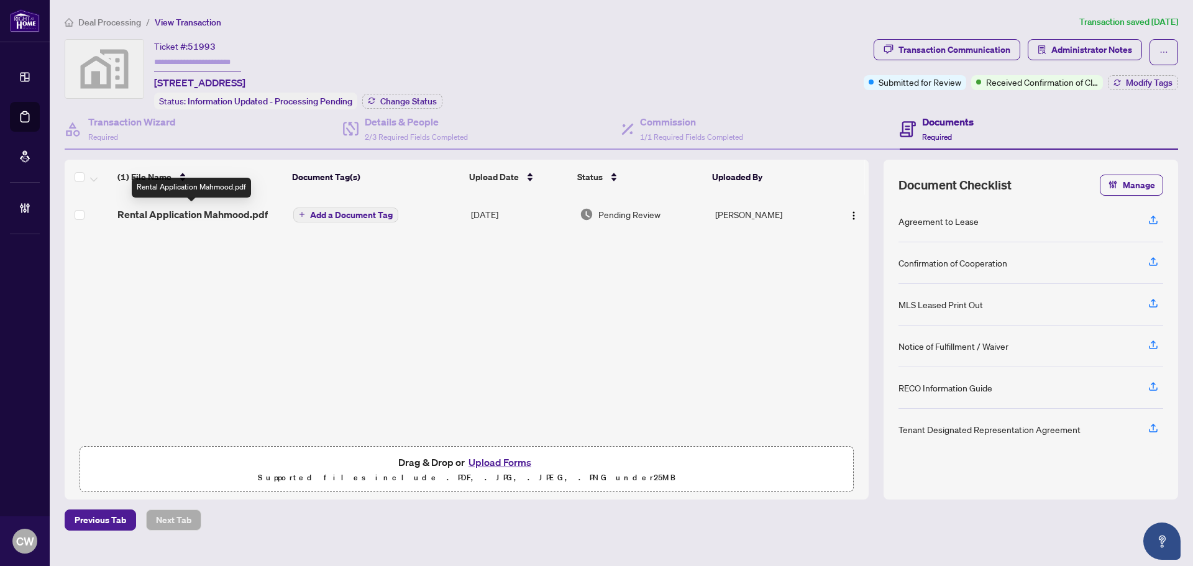
click at [220, 207] on span "Rental Application Mahmood.pdf" at bounding box center [192, 214] width 150 height 15
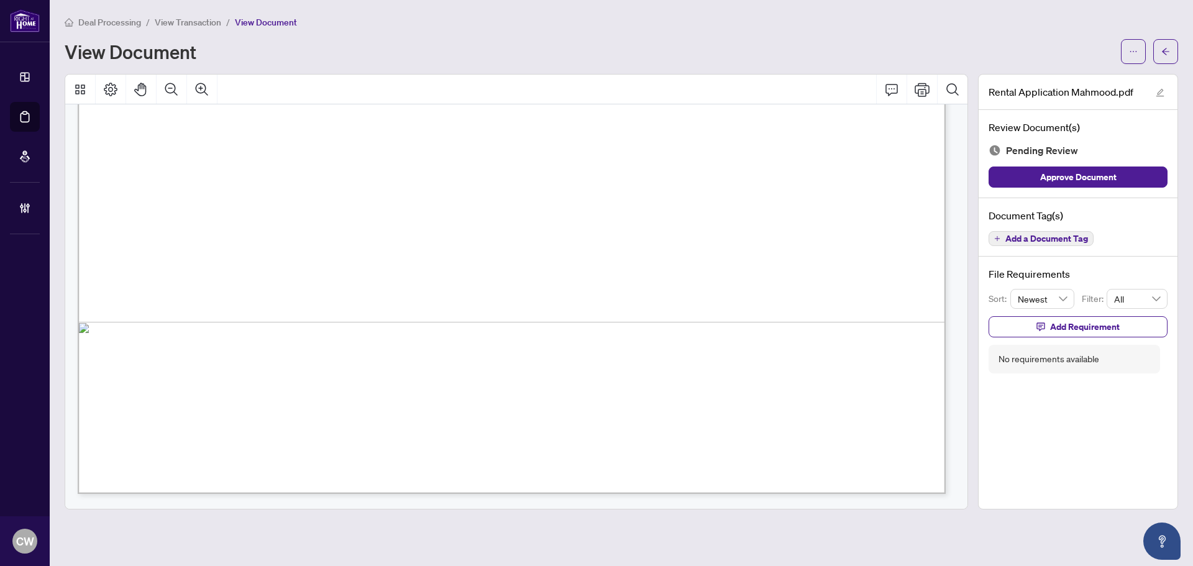
scroll to position [683, 0]
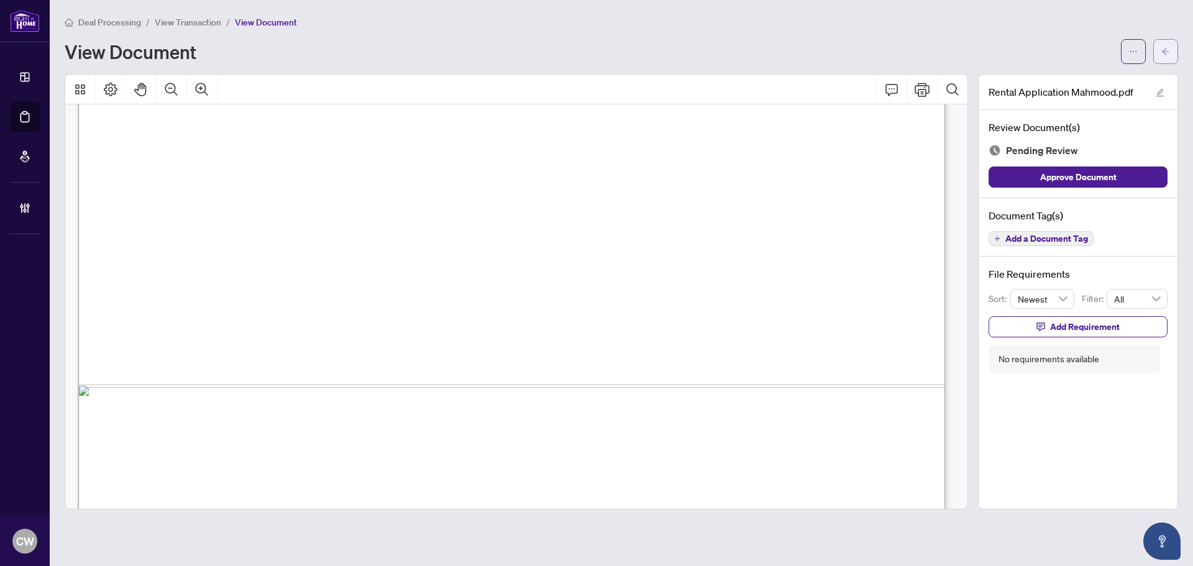
click at [1170, 53] on button "button" at bounding box center [1165, 51] width 25 height 25
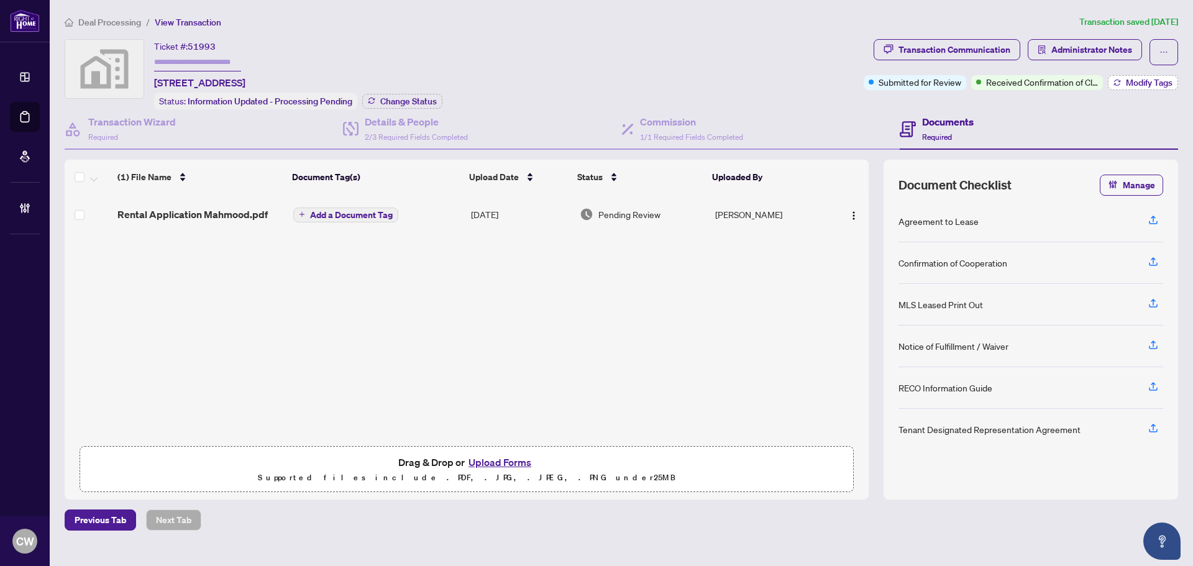
click at [1151, 78] on span "Modify Tags" at bounding box center [1149, 82] width 47 height 9
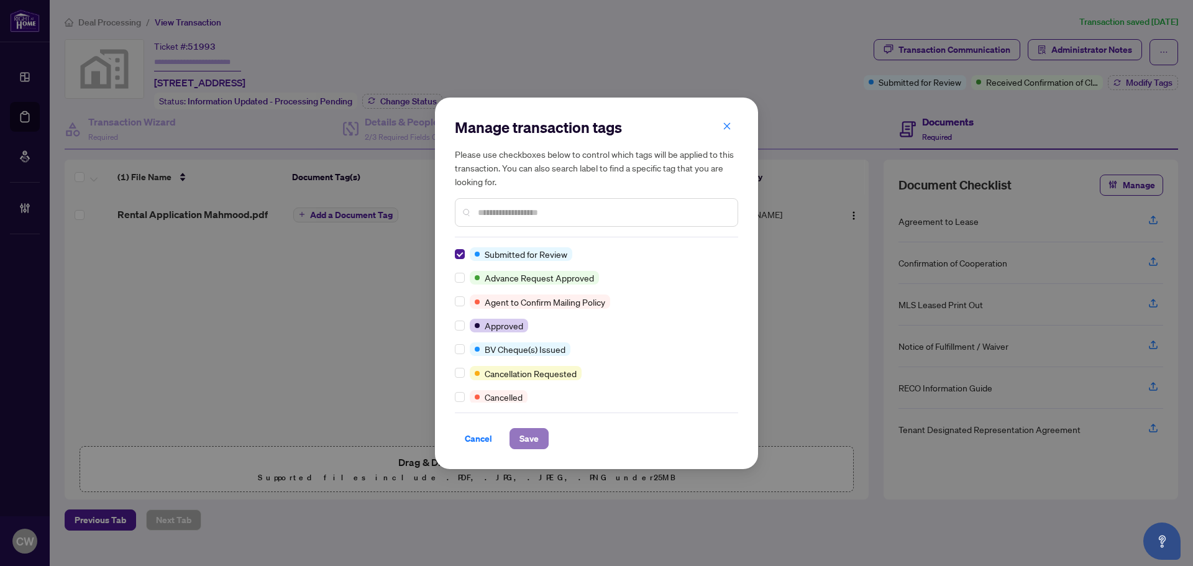
click at [527, 434] on span "Save" at bounding box center [528, 439] width 19 height 20
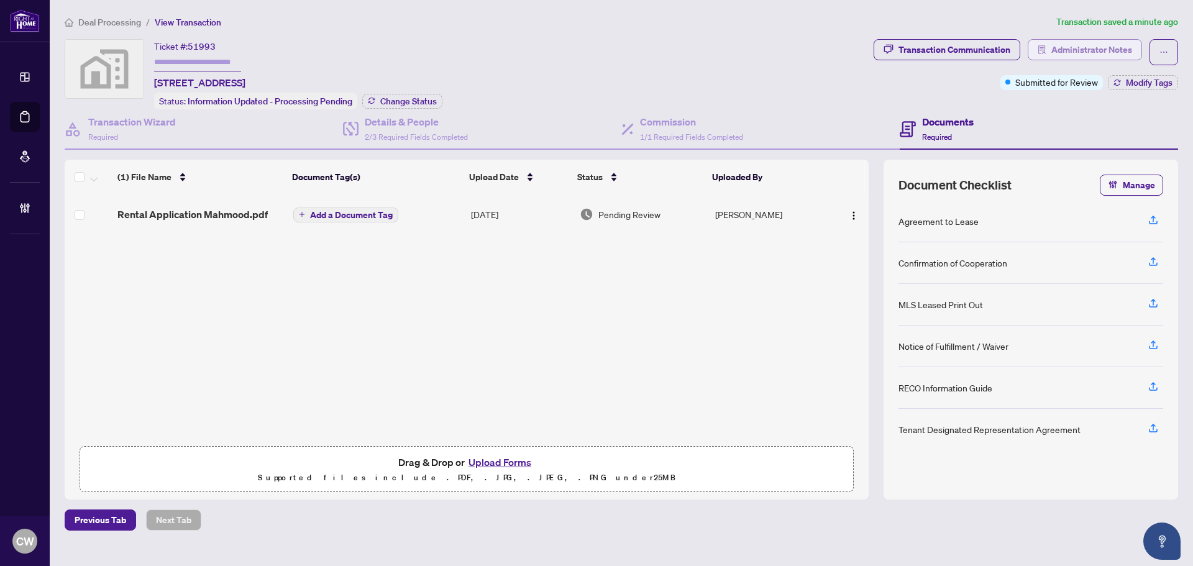
click at [1101, 42] on span "Administrator Notes" at bounding box center [1091, 50] width 81 height 20
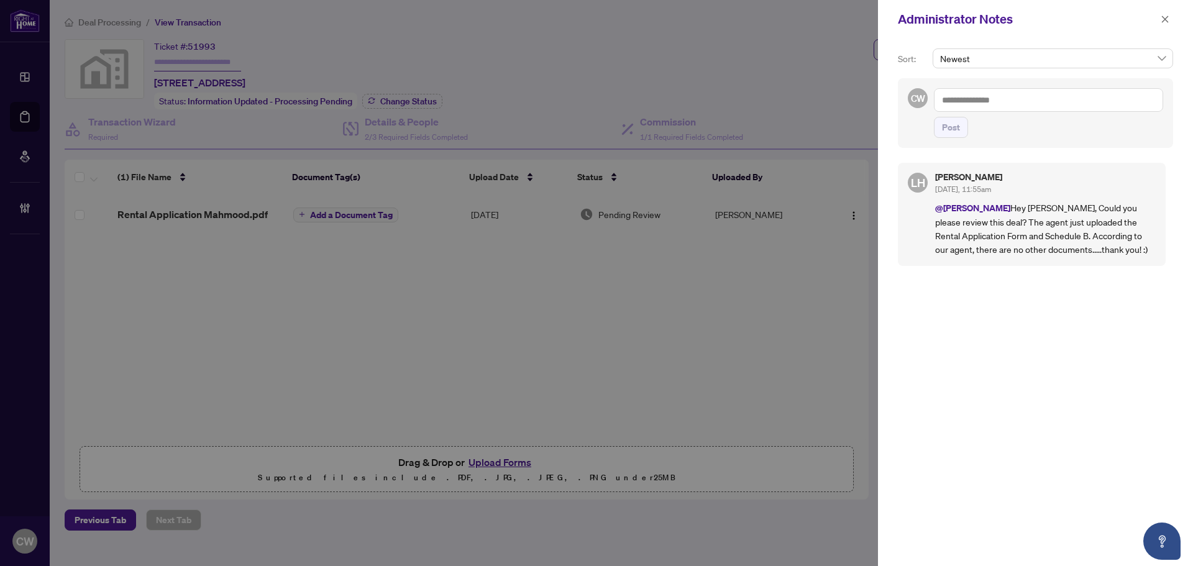
click at [965, 98] on textarea at bounding box center [1048, 100] width 229 height 24
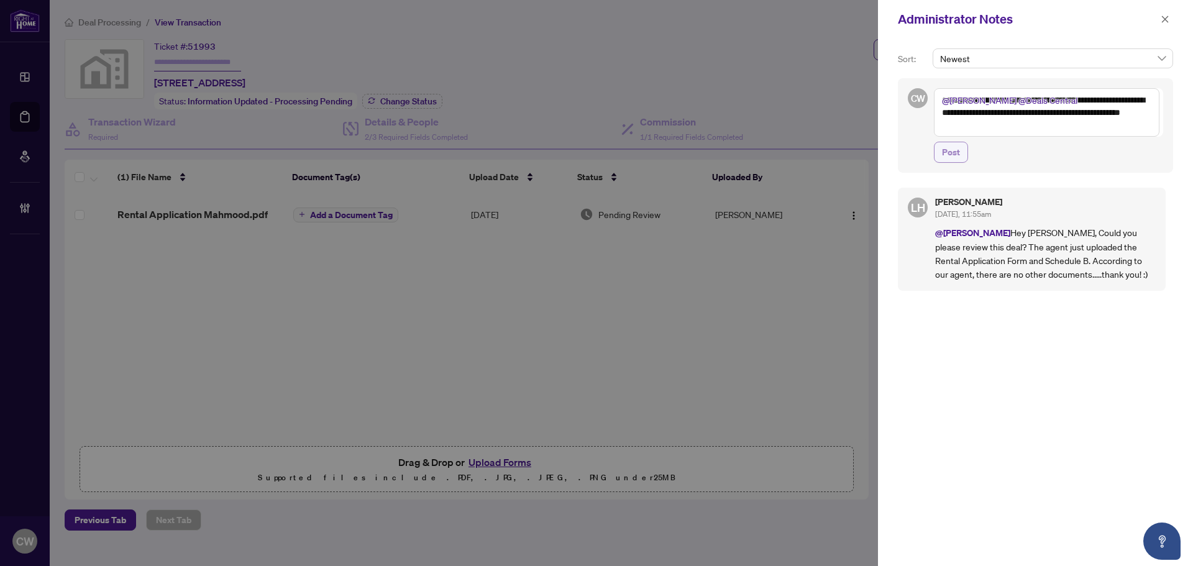
type textarea "**********"
click at [949, 160] on span "Post" at bounding box center [951, 152] width 18 height 20
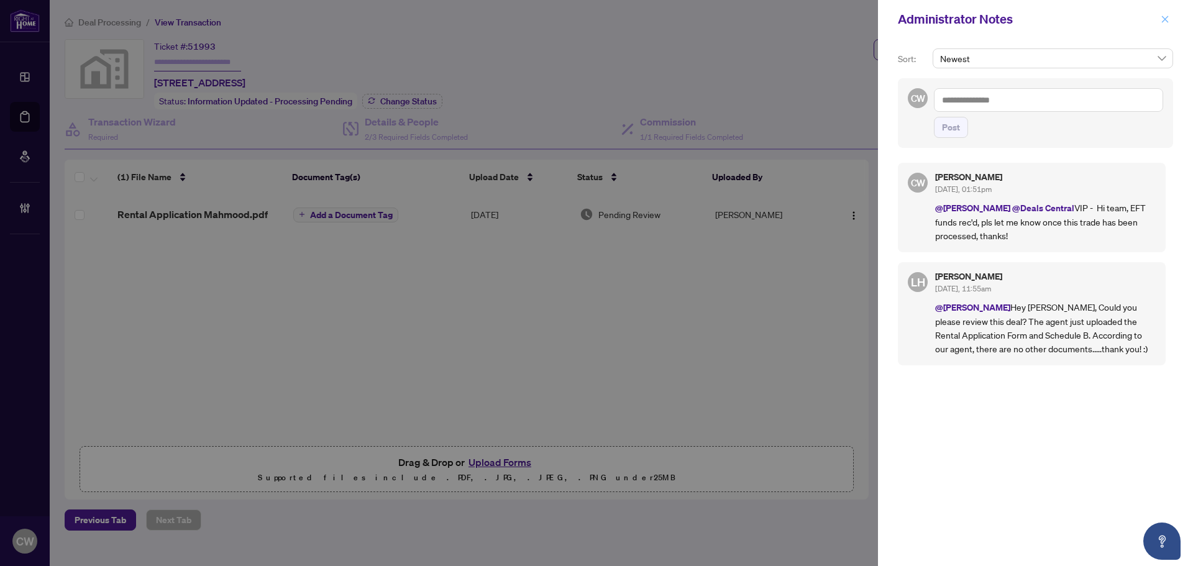
click at [1170, 22] on button "button" at bounding box center [1165, 19] width 16 height 15
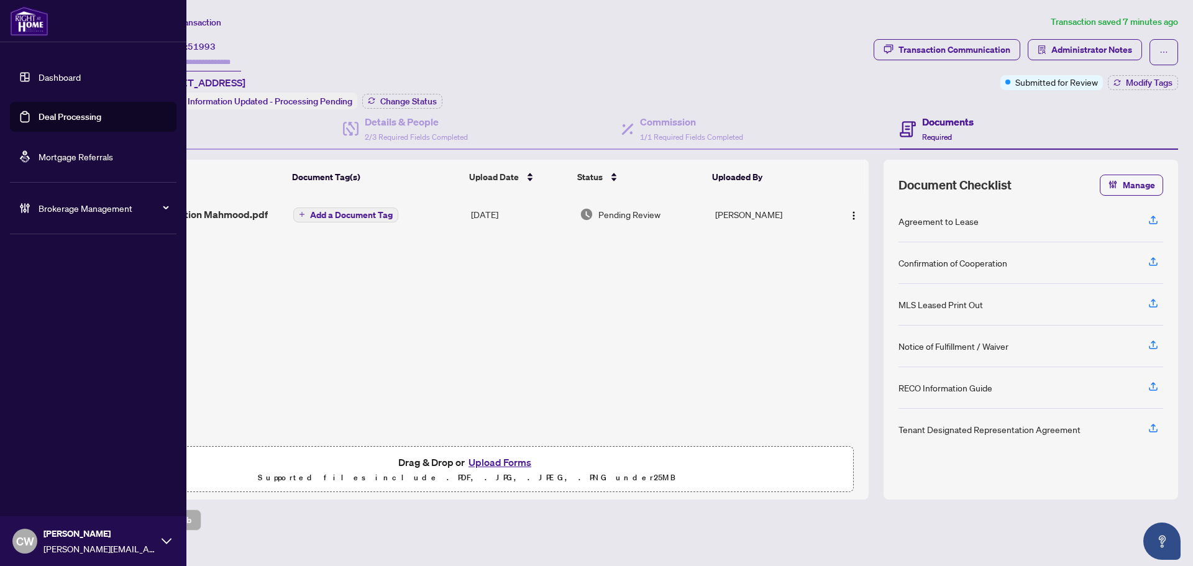
click at [40, 121] on link "Deal Processing" at bounding box center [70, 116] width 63 height 11
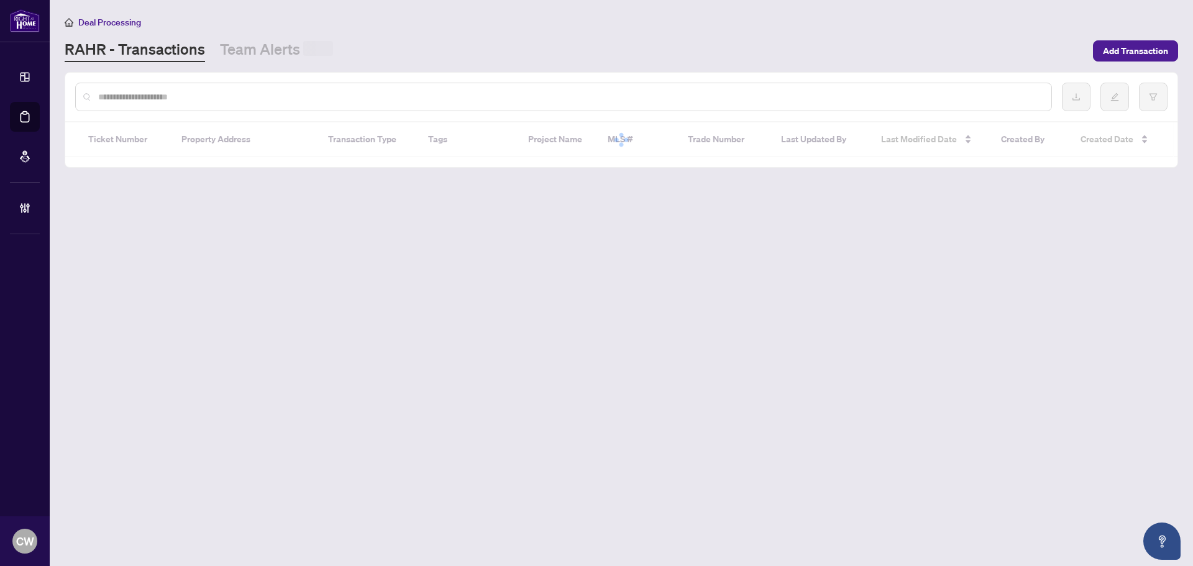
click at [227, 99] on input "text" at bounding box center [569, 97] width 943 height 14
paste input "*******"
type input "*******"
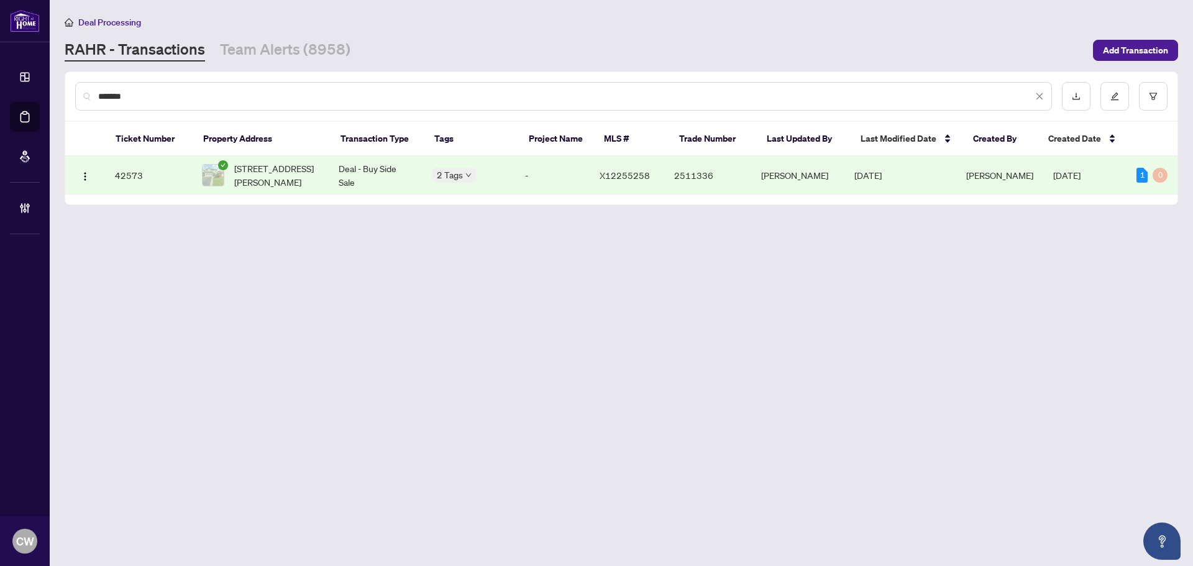
click at [269, 176] on span "[STREET_ADDRESS][PERSON_NAME]" at bounding box center [276, 175] width 84 height 27
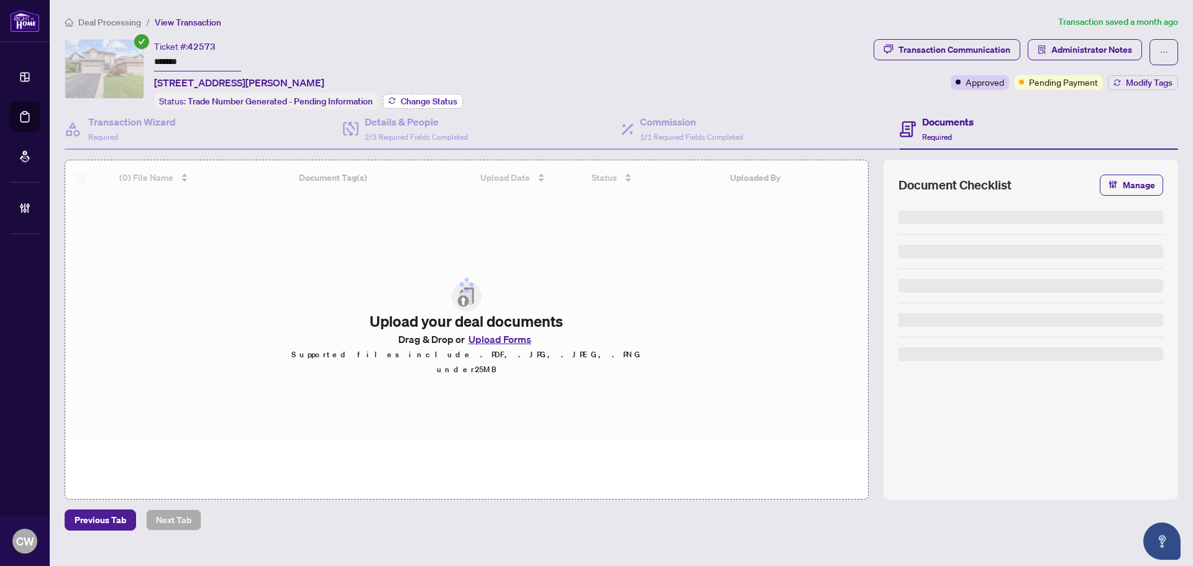
click at [445, 97] on span "Change Status" at bounding box center [429, 101] width 57 height 9
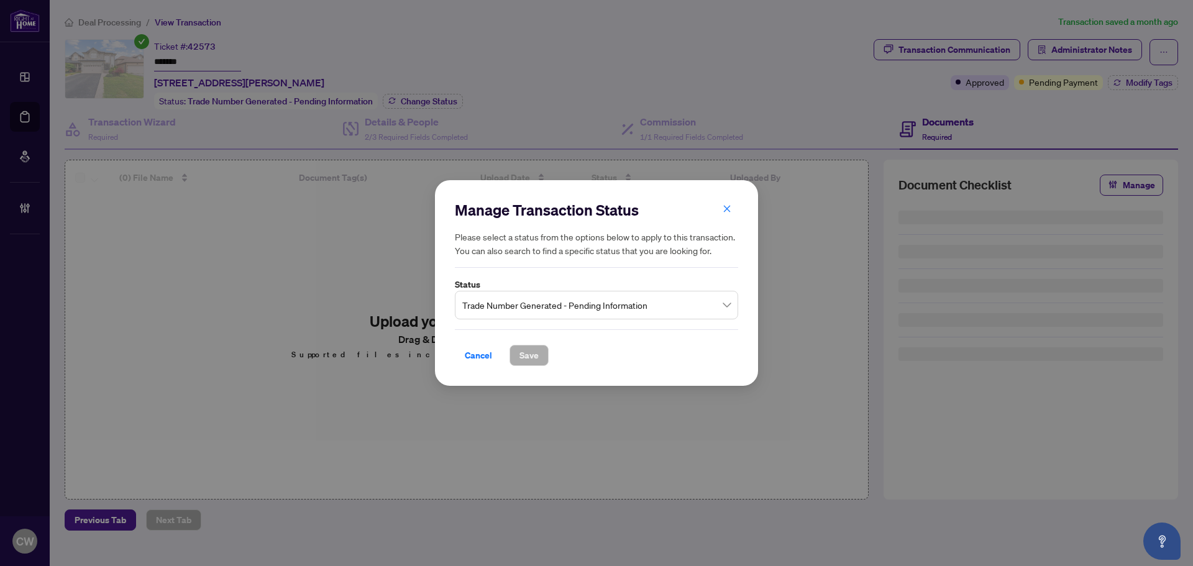
click at [544, 308] on span "Trade Number Generated - Pending Information" at bounding box center [596, 305] width 268 height 24
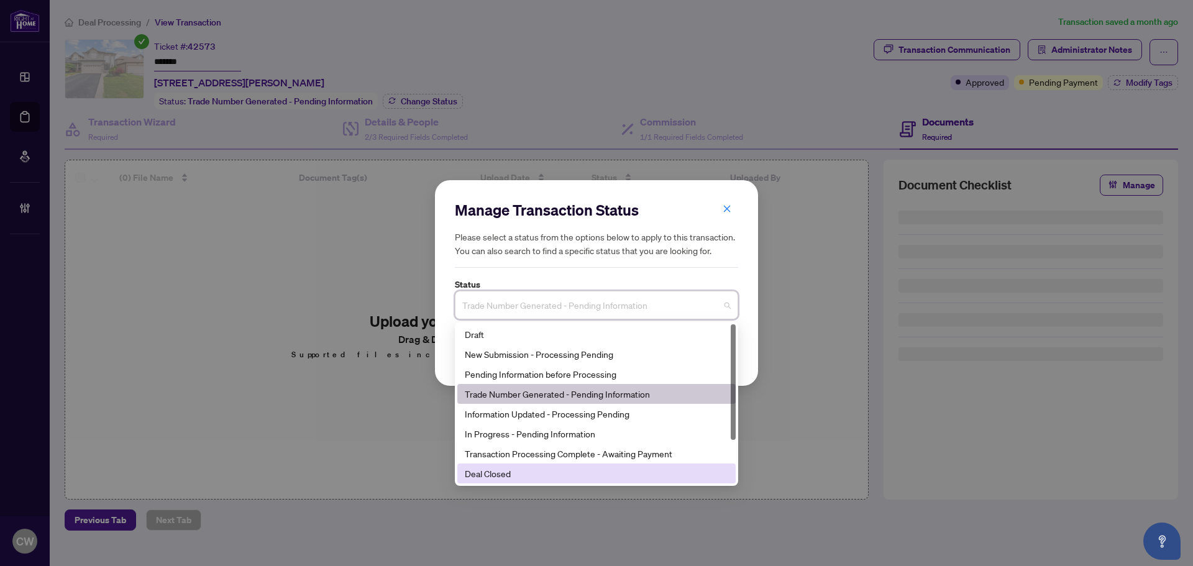
click at [540, 472] on div "Deal Closed" at bounding box center [596, 474] width 263 height 14
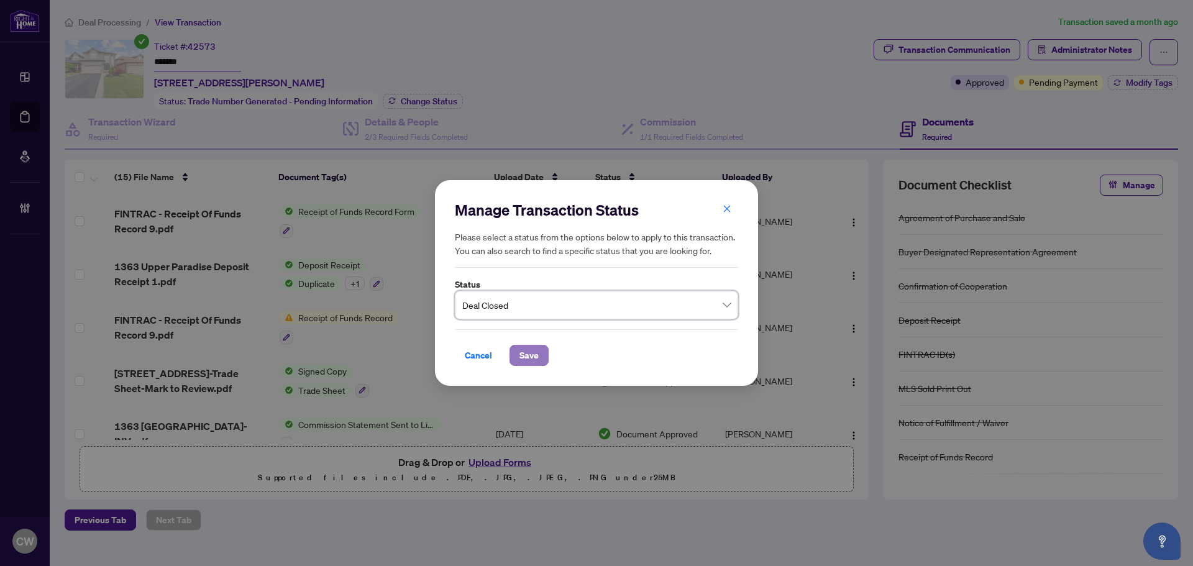
click at [527, 355] on span "Save" at bounding box center [528, 355] width 19 height 20
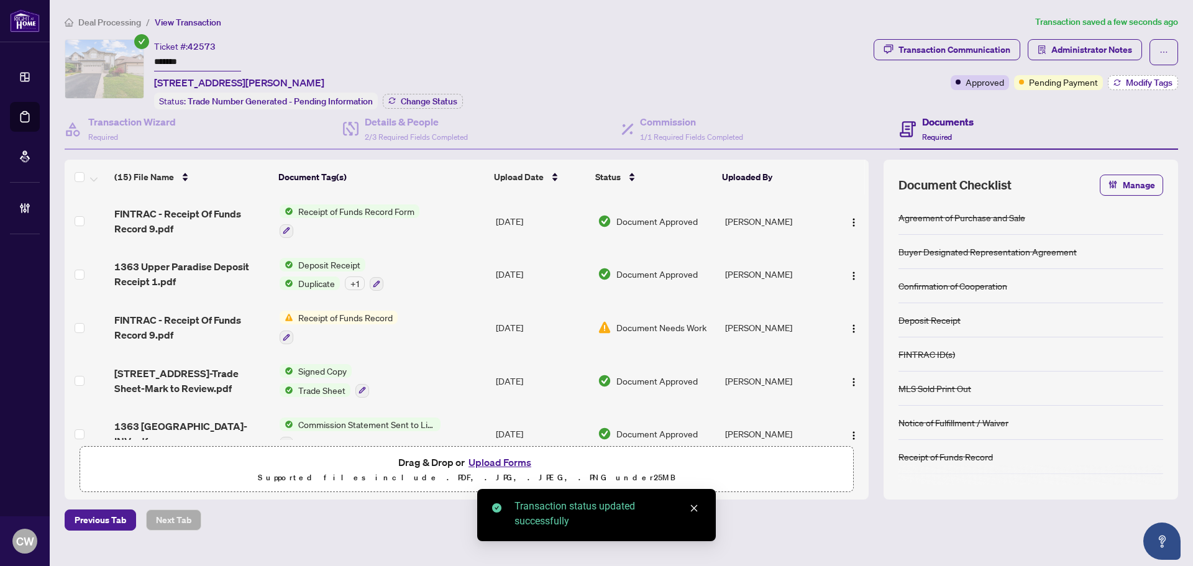
click at [1124, 84] on button "Modify Tags" at bounding box center [1143, 82] width 70 height 15
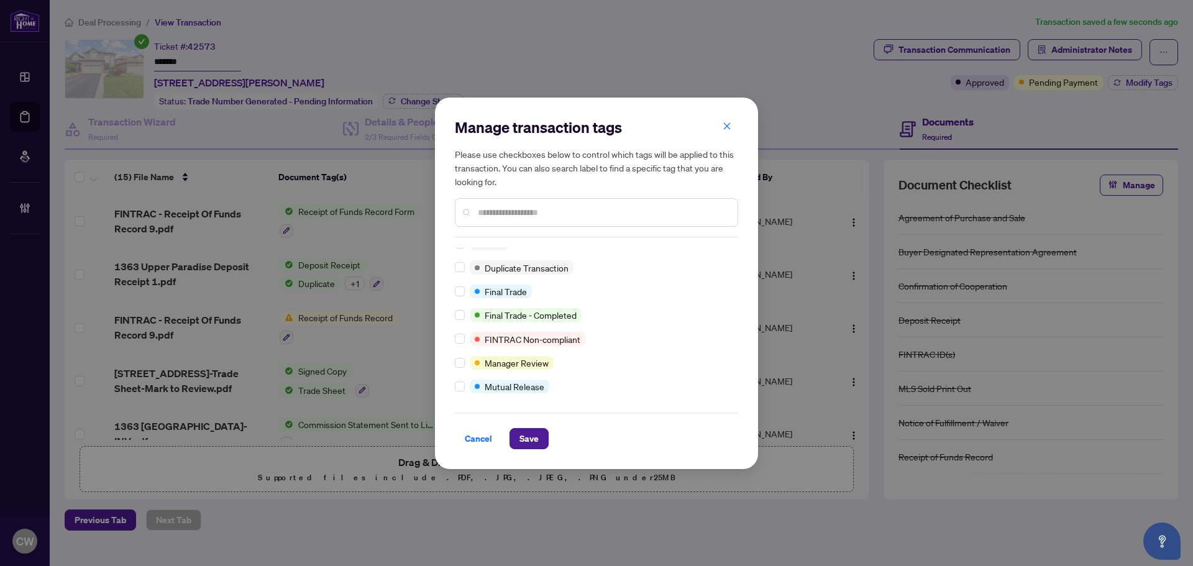
scroll to position [11, 0]
click at [515, 432] on button "Save" at bounding box center [528, 438] width 39 height 21
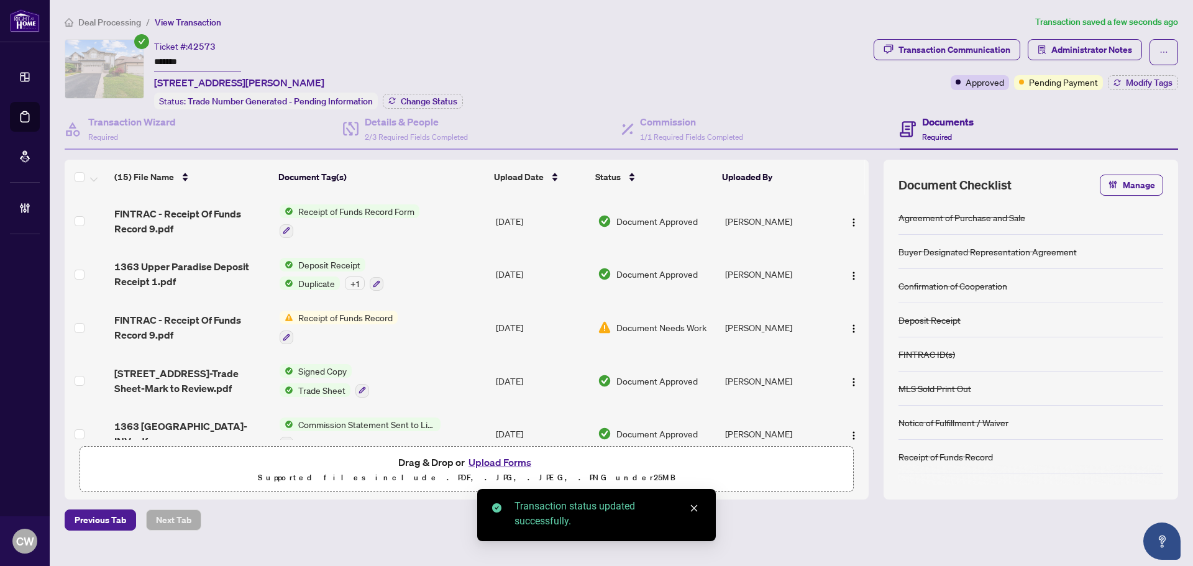
click at [185, 373] on span "[STREET_ADDRESS]-Trade Sheet-Mark to Review.pdf" at bounding box center [191, 381] width 155 height 30
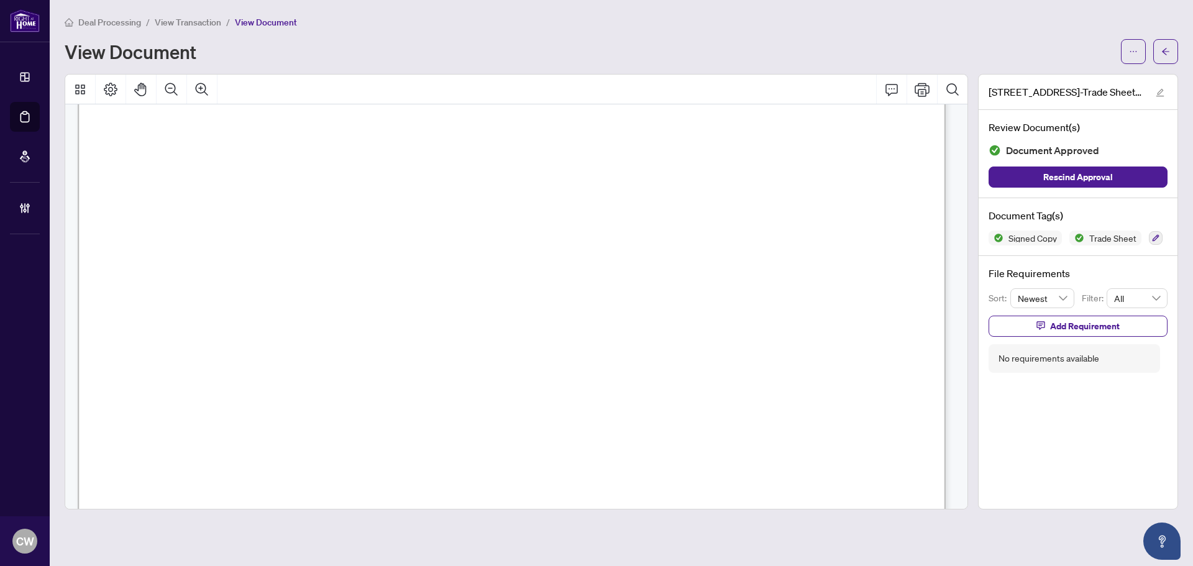
scroll to position [435, 0]
click at [1158, 55] on button "button" at bounding box center [1165, 51] width 25 height 25
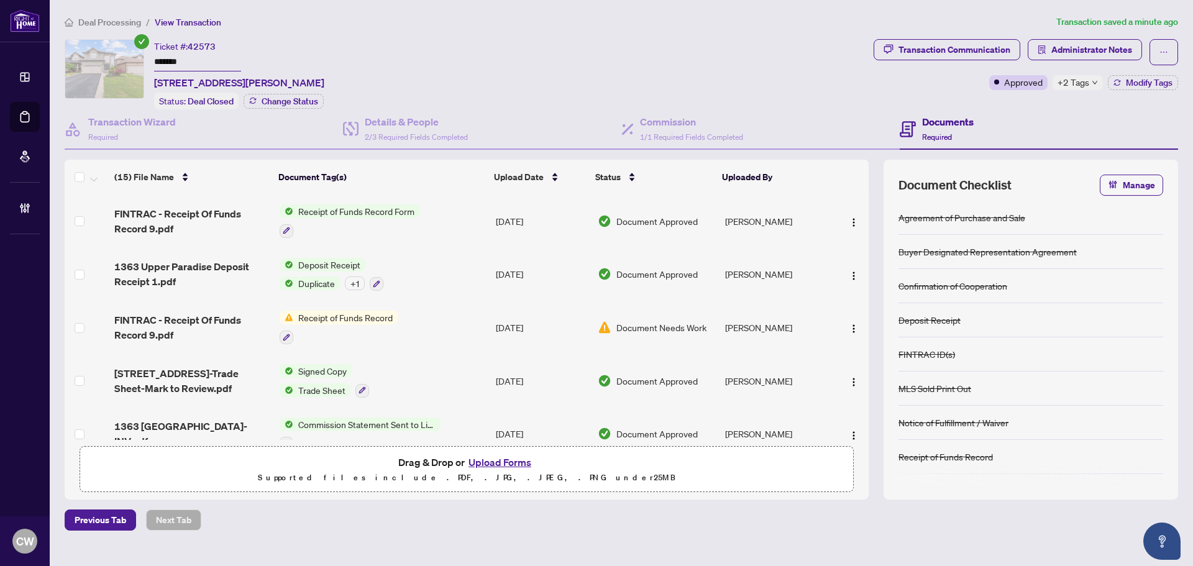
click at [506, 465] on button "Upload Forms" at bounding box center [500, 462] width 70 height 16
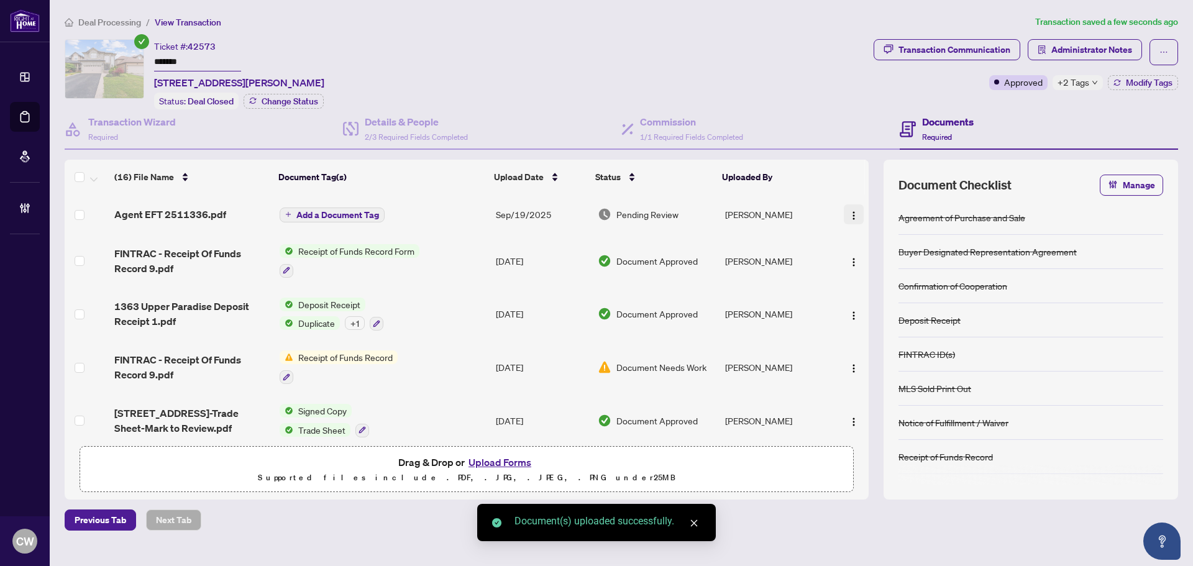
click at [849, 214] on img "button" at bounding box center [854, 216] width 10 height 10
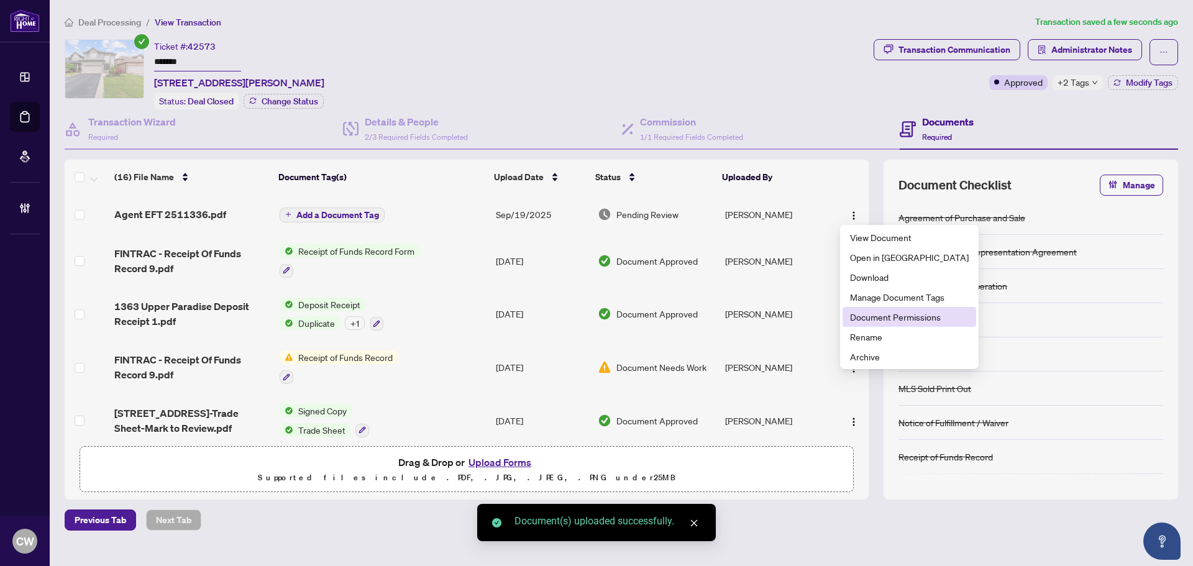
click at [863, 316] on span "Document Permissions" at bounding box center [909, 317] width 119 height 14
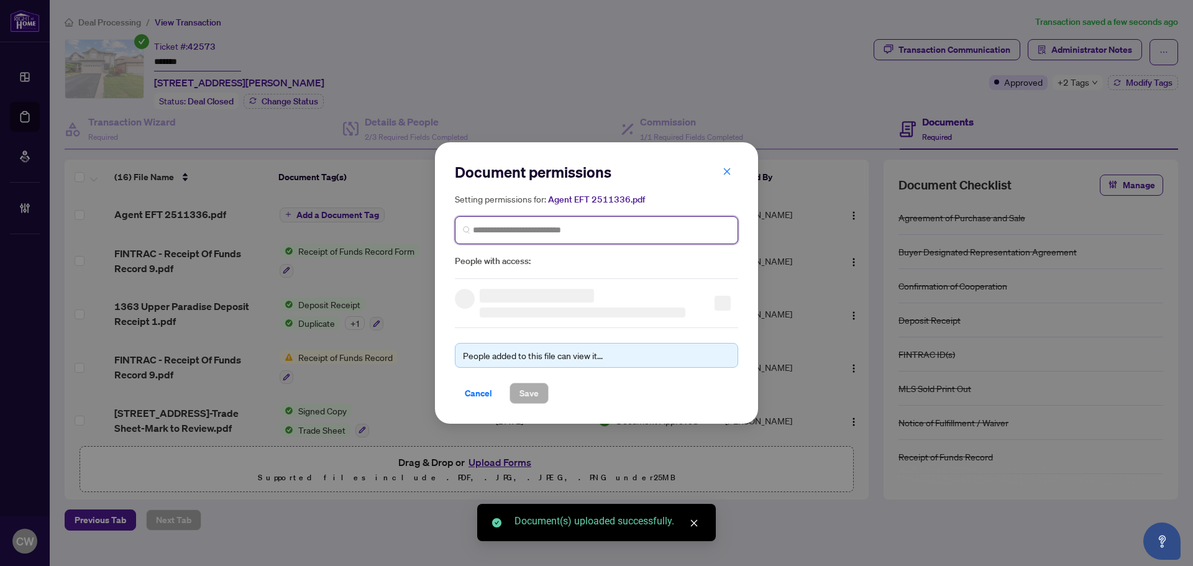
click at [519, 229] on input "search" at bounding box center [601, 230] width 257 height 13
paste input "**********"
type input "**********"
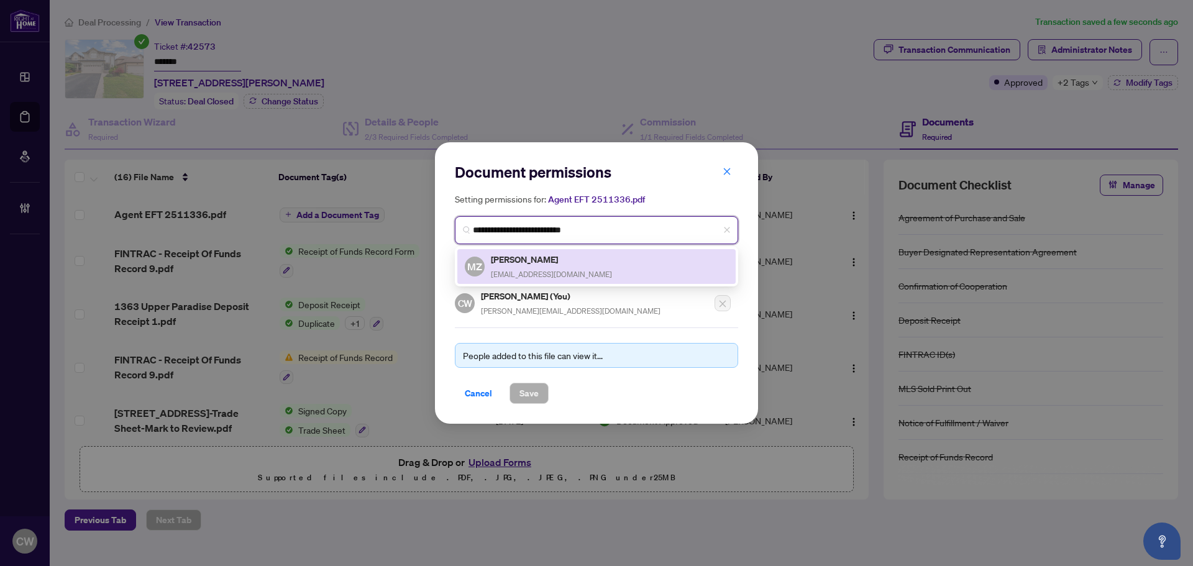
click at [524, 270] on span "[EMAIL_ADDRESS][DOMAIN_NAME]" at bounding box center [551, 274] width 121 height 9
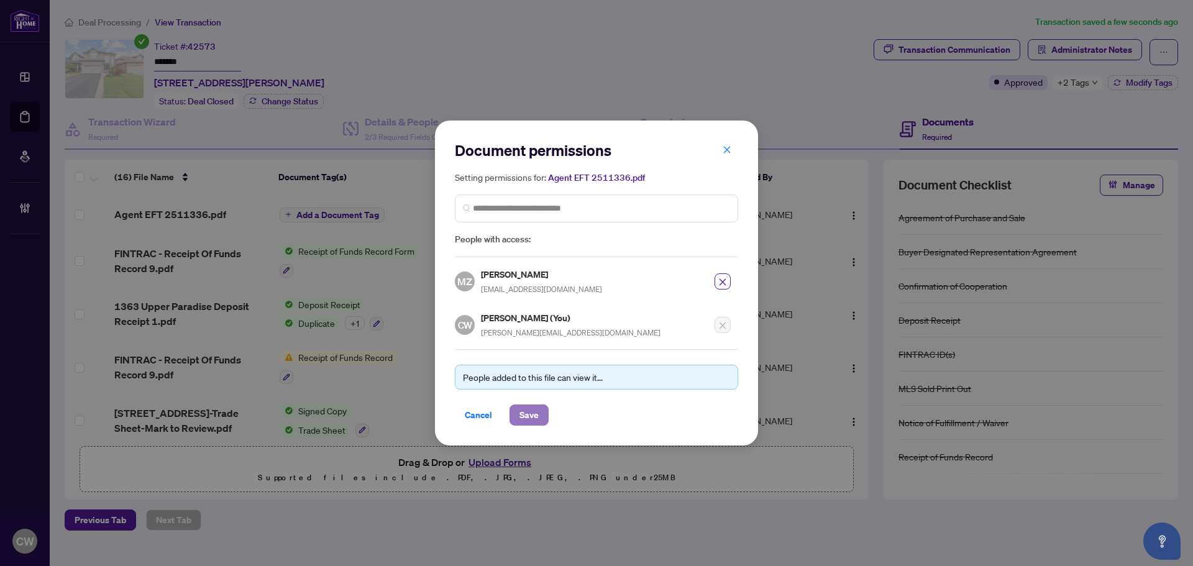
click at [533, 416] on span "Save" at bounding box center [528, 415] width 19 height 20
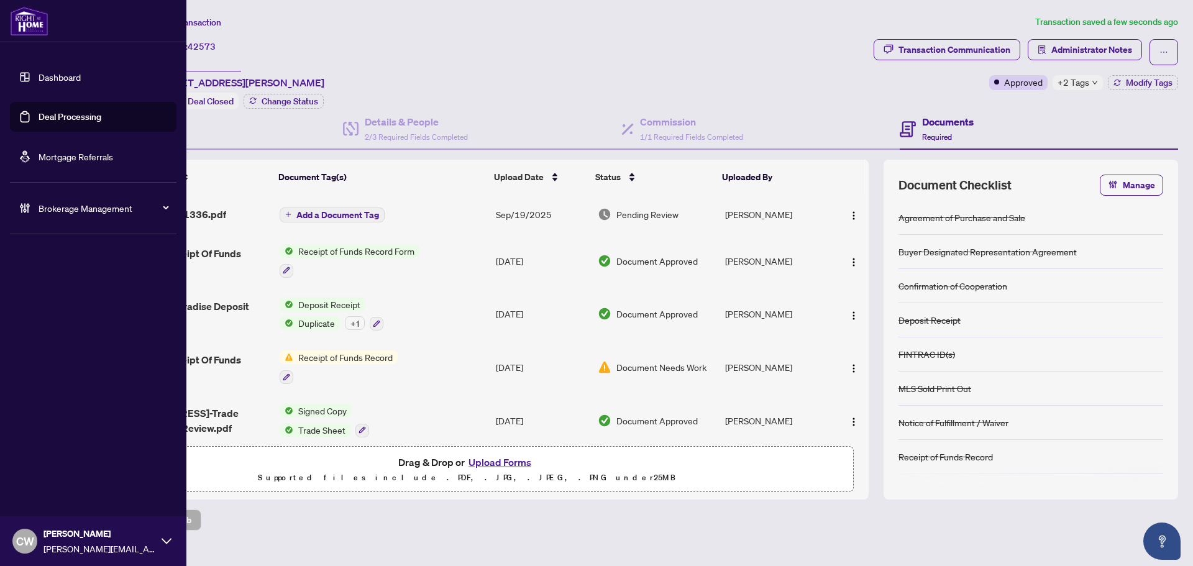
click at [39, 122] on link "Deal Processing" at bounding box center [70, 116] width 63 height 11
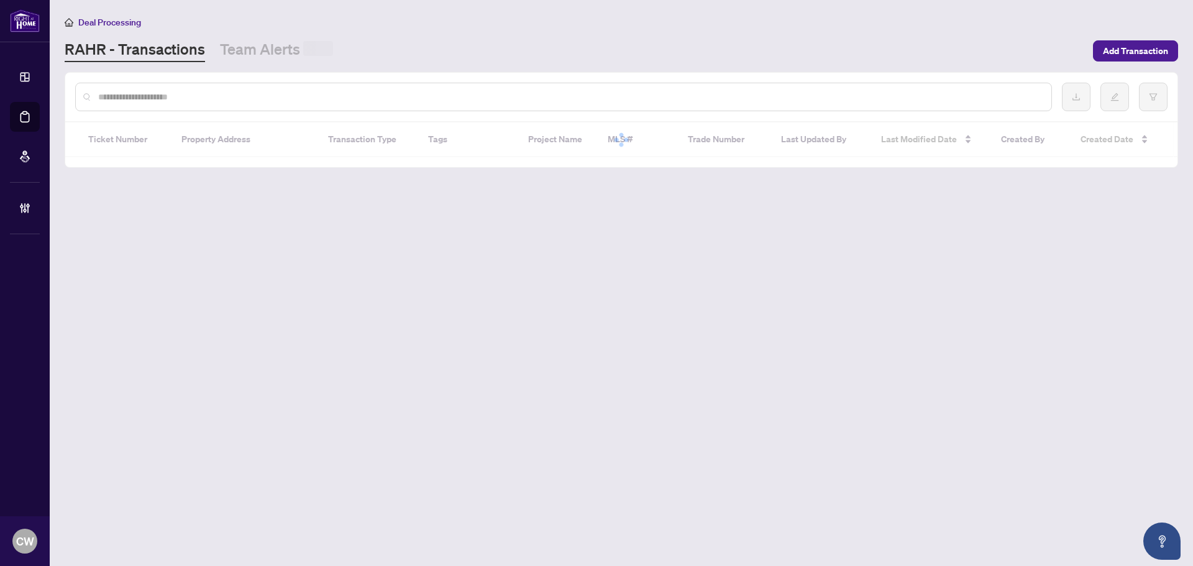
click at [234, 97] on input "text" at bounding box center [569, 97] width 943 height 14
paste input "*******"
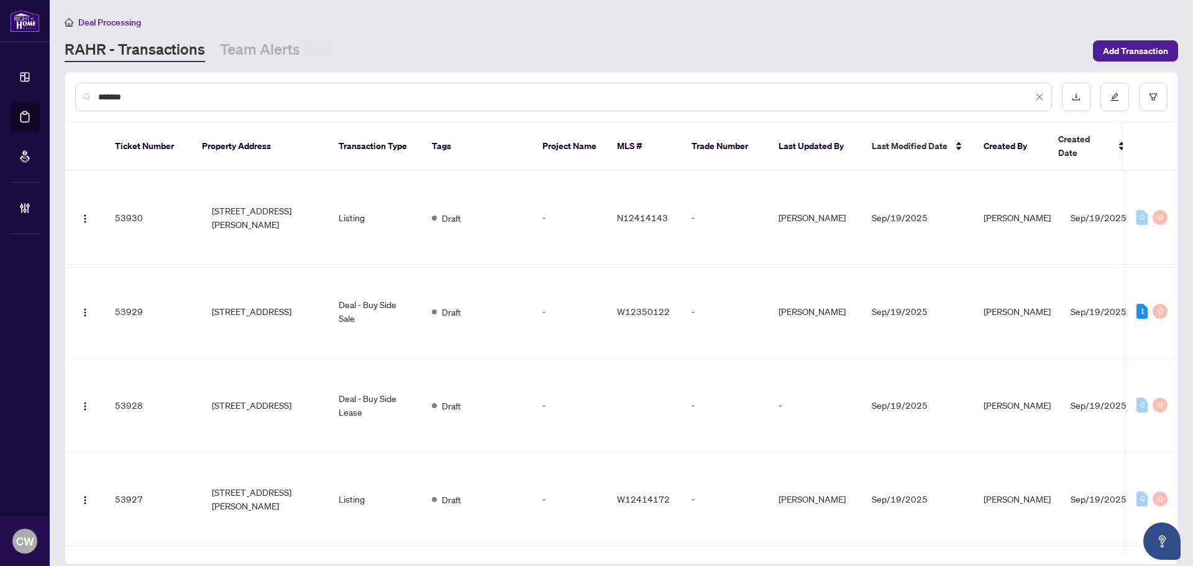
type input "*******"
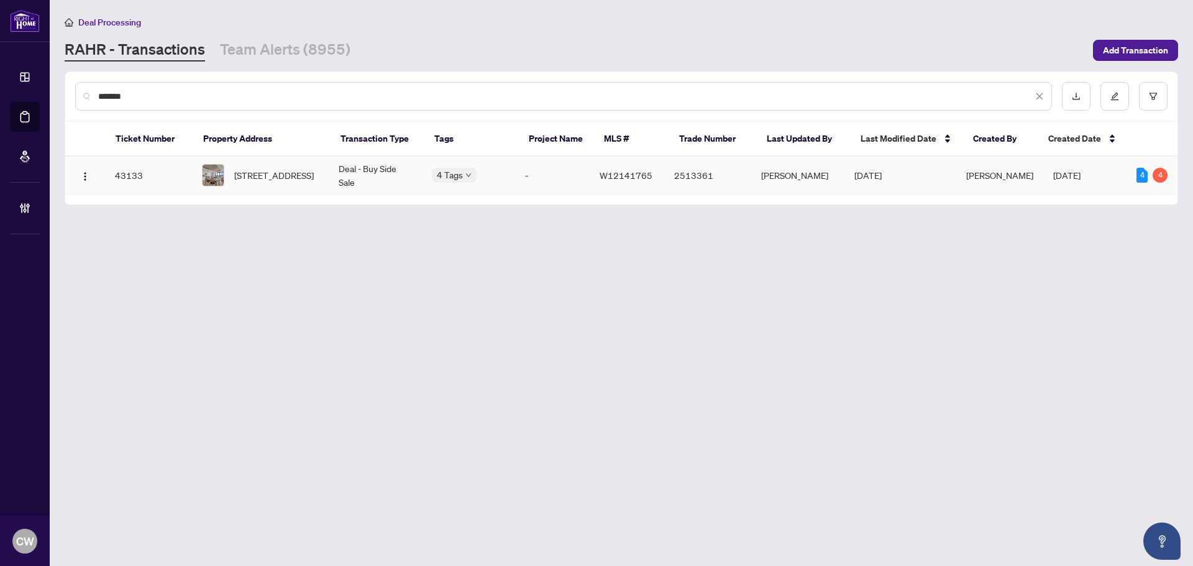
click at [268, 175] on span "[STREET_ADDRESS]" at bounding box center [274, 175] width 80 height 14
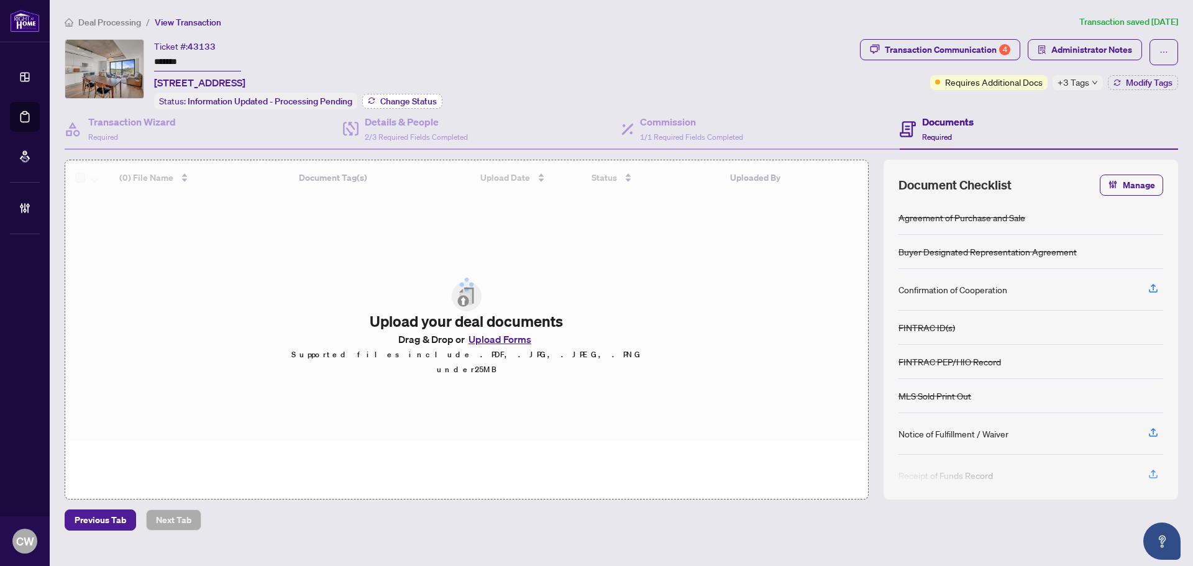
click at [427, 100] on span "Change Status" at bounding box center [408, 101] width 57 height 9
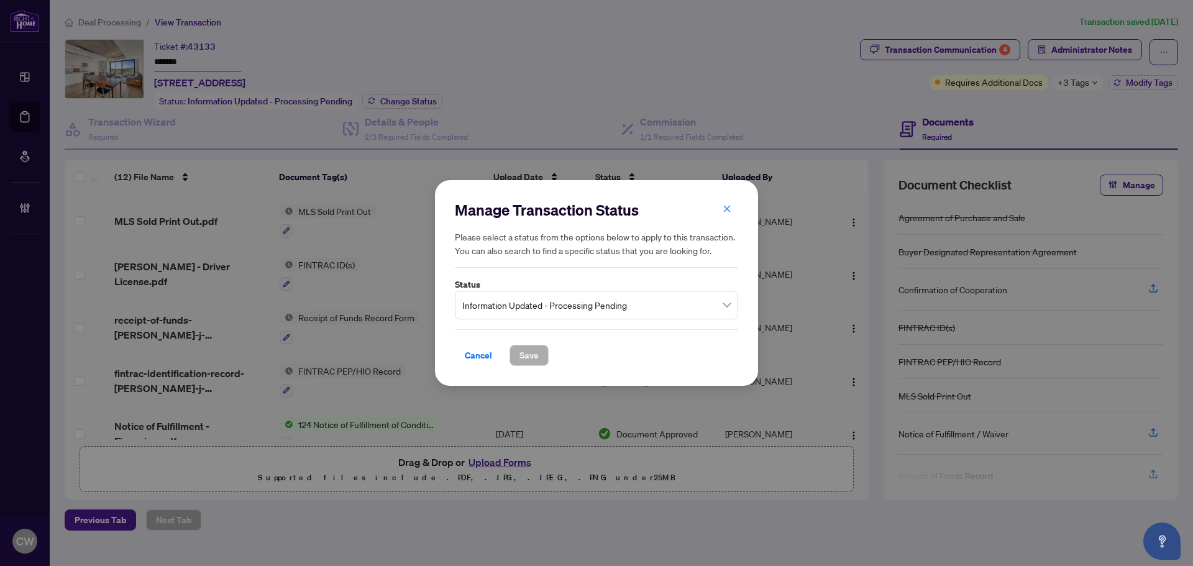
click at [599, 309] on span "Information Updated - Processing Pending" at bounding box center [596, 305] width 268 height 24
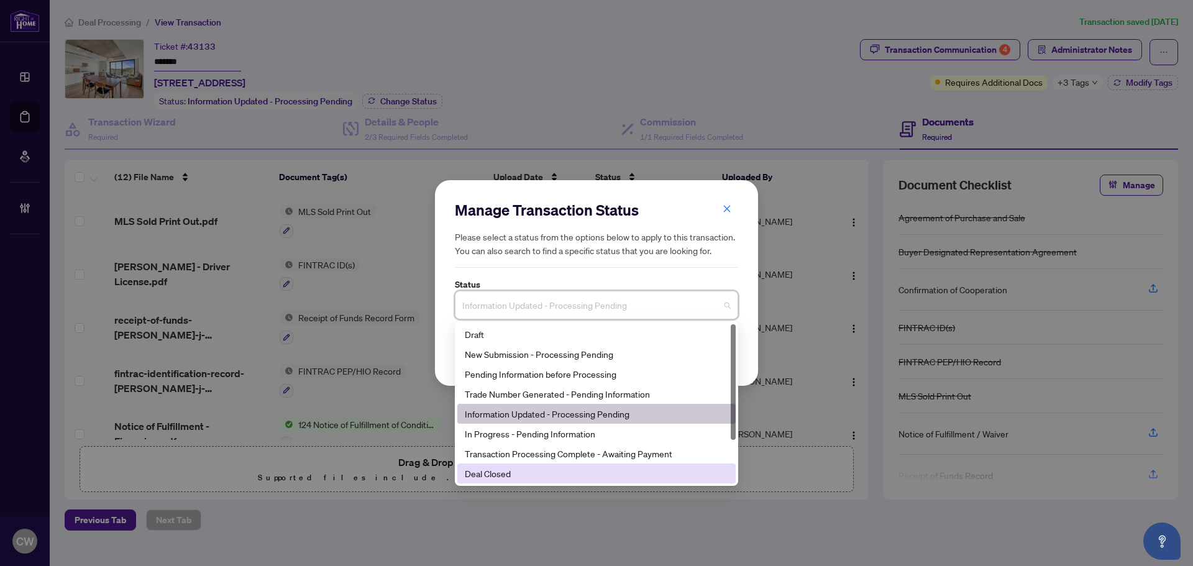
click at [525, 475] on div "Deal Closed" at bounding box center [596, 474] width 263 height 14
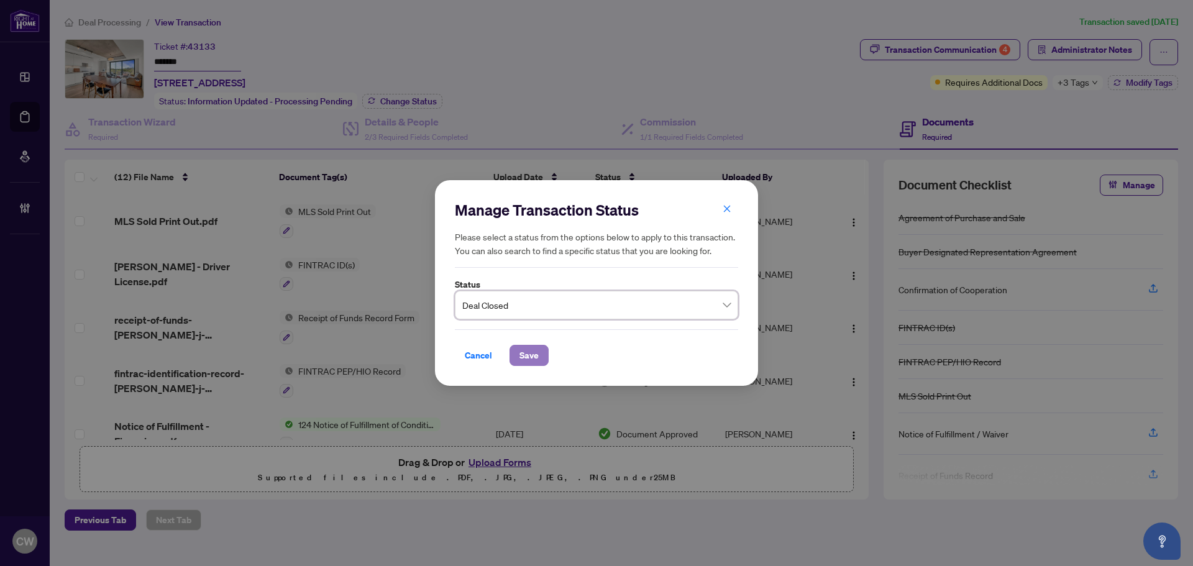
click at [523, 358] on span "Save" at bounding box center [528, 355] width 19 height 20
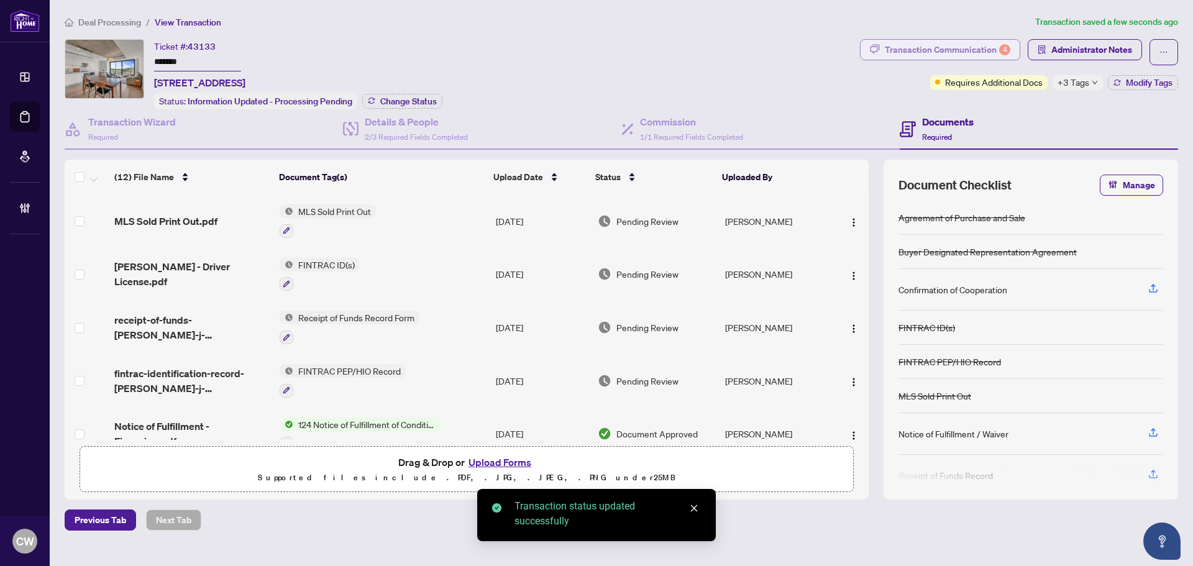
click at [980, 46] on div "Transaction Communication 4" at bounding box center [947, 50] width 125 height 20
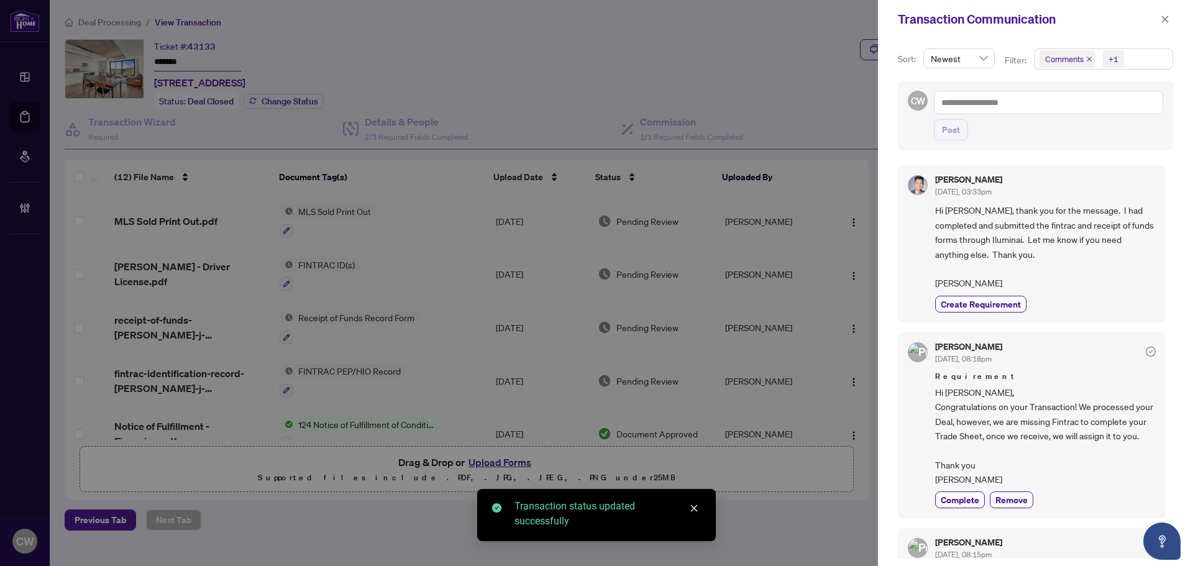
click at [1087, 58] on icon "close" at bounding box center [1089, 59] width 5 height 5
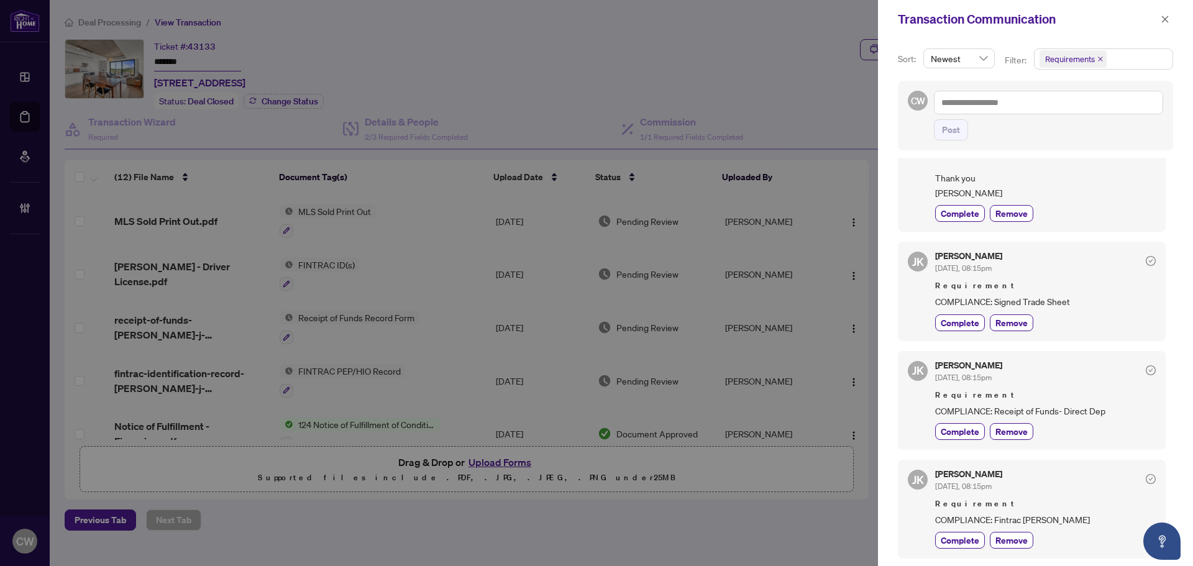
scroll to position [134, 0]
click at [1164, 19] on icon "close" at bounding box center [1165, 19] width 7 height 7
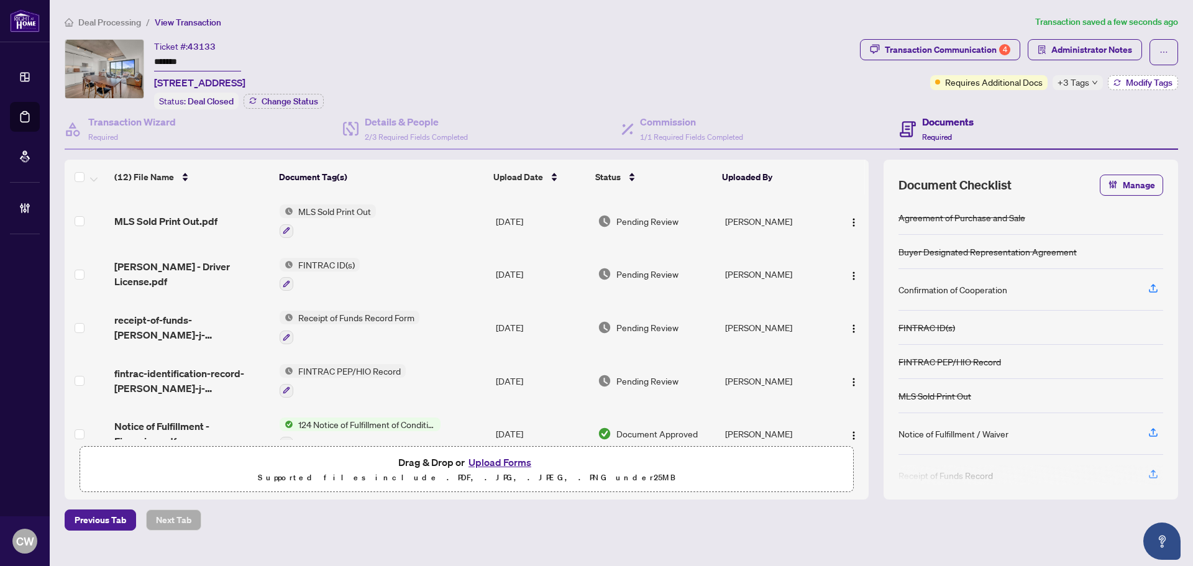
click at [1132, 88] on button "Modify Tags" at bounding box center [1143, 82] width 70 height 15
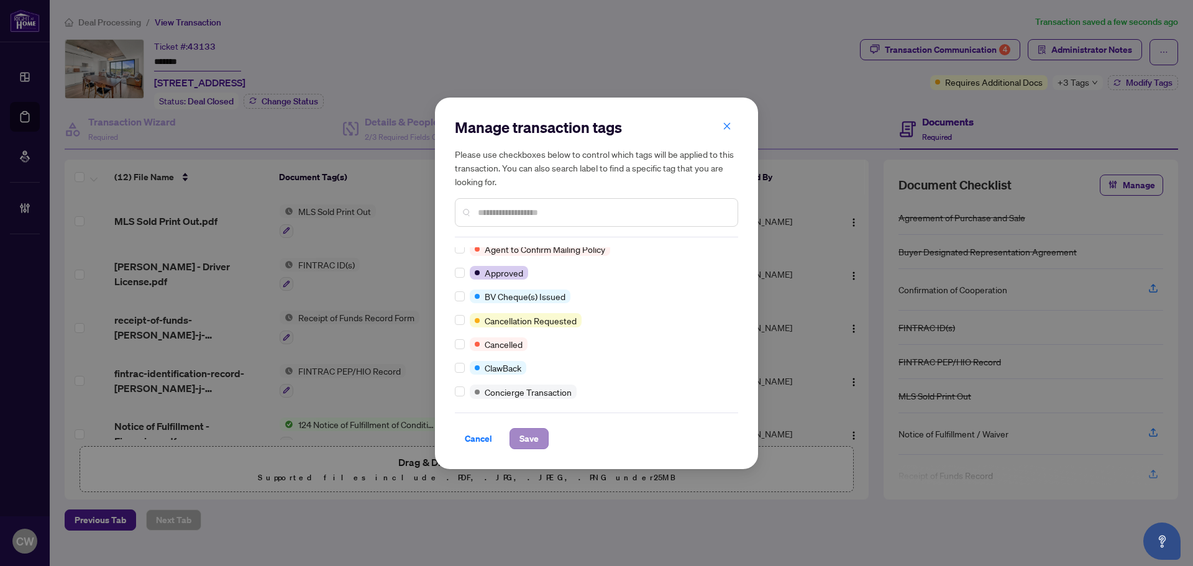
scroll to position [0, 0]
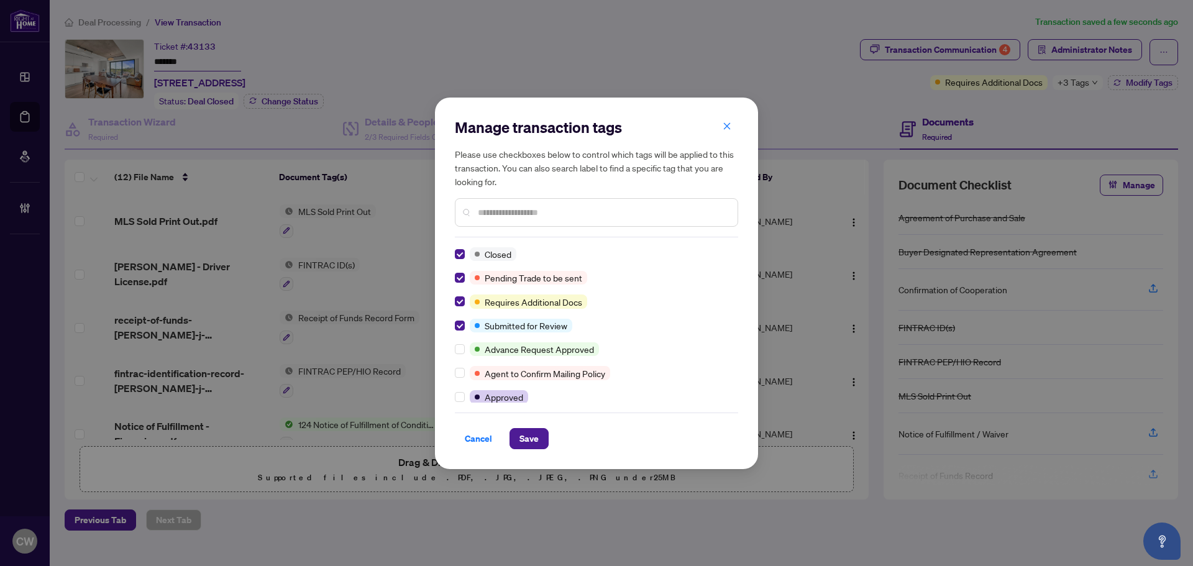
click at [529, 450] on div "Manage transaction tags Please use checkboxes below to control which tags will …" at bounding box center [596, 283] width 323 height 371
click at [531, 444] on span "Save" at bounding box center [528, 439] width 19 height 20
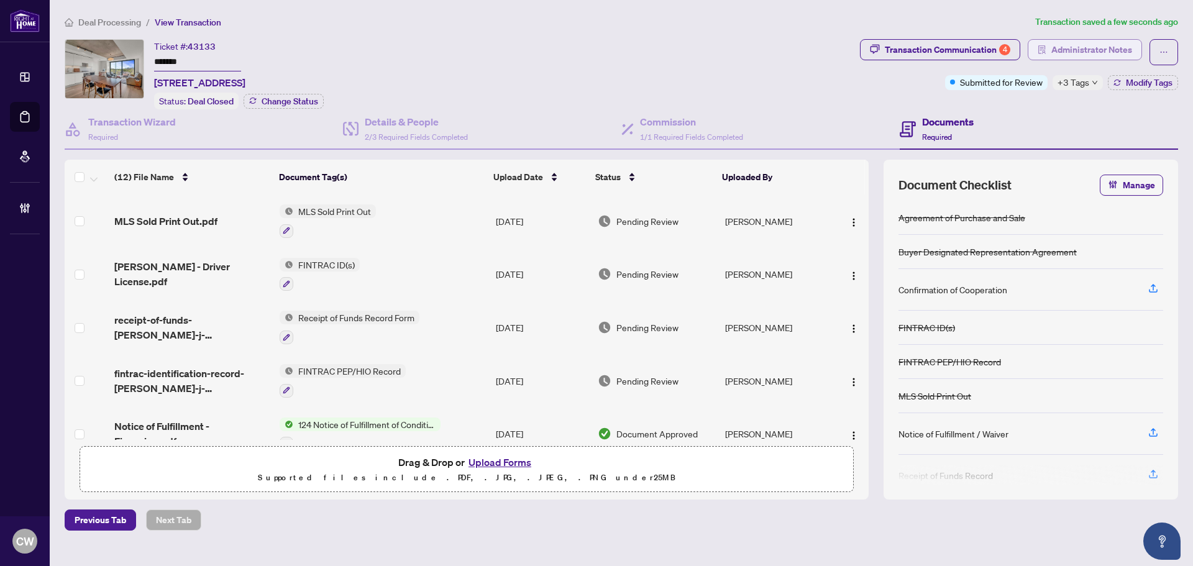
click at [1090, 48] on span "Administrator Notes" at bounding box center [1091, 50] width 81 height 20
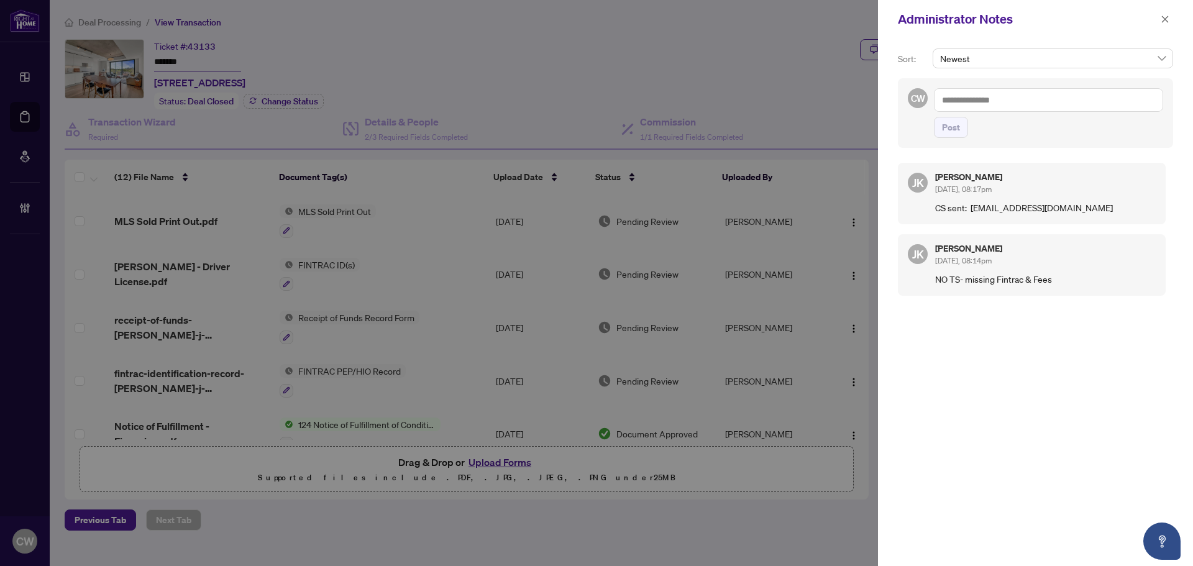
click at [983, 106] on textarea at bounding box center [1048, 100] width 229 height 24
paste textarea "**********"
type textarea "**********"
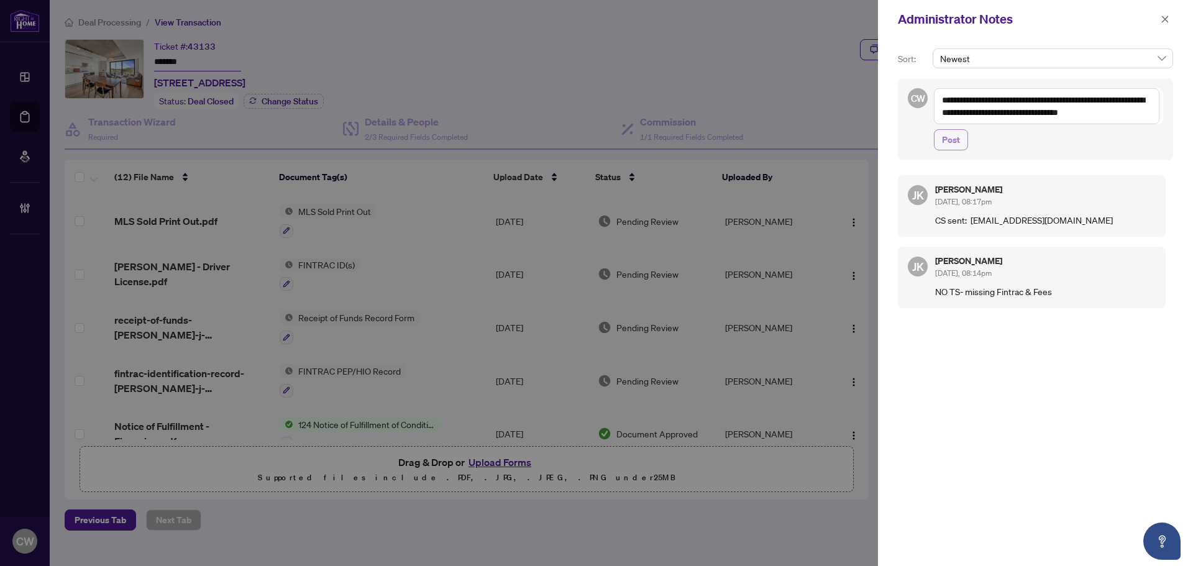
click at [951, 144] on span "Post" at bounding box center [951, 140] width 18 height 20
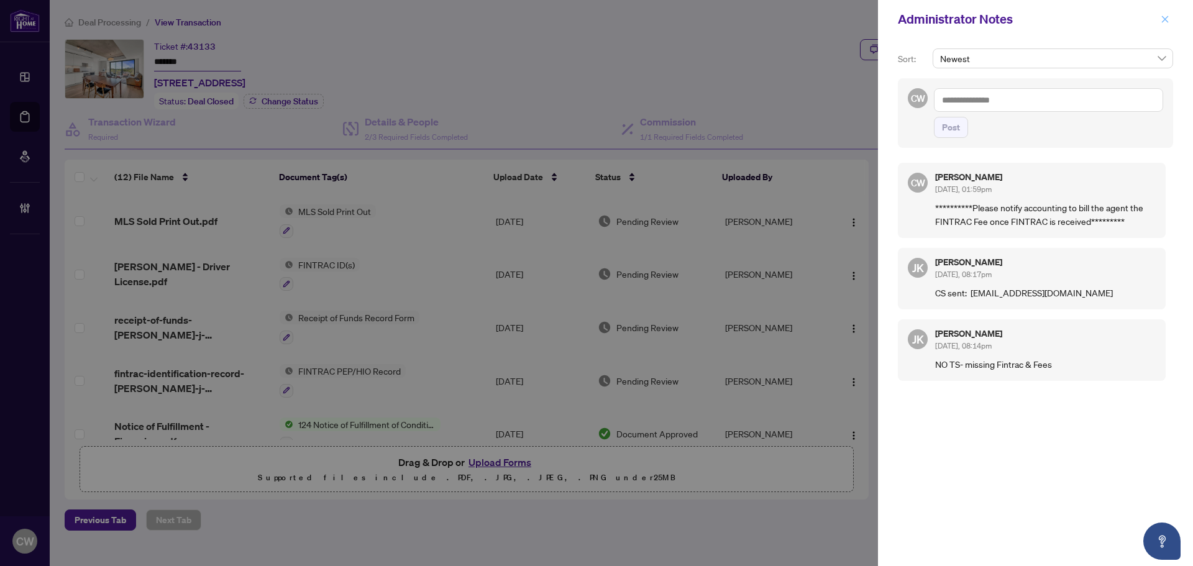
click at [1164, 17] on icon "close" at bounding box center [1164, 19] width 9 height 9
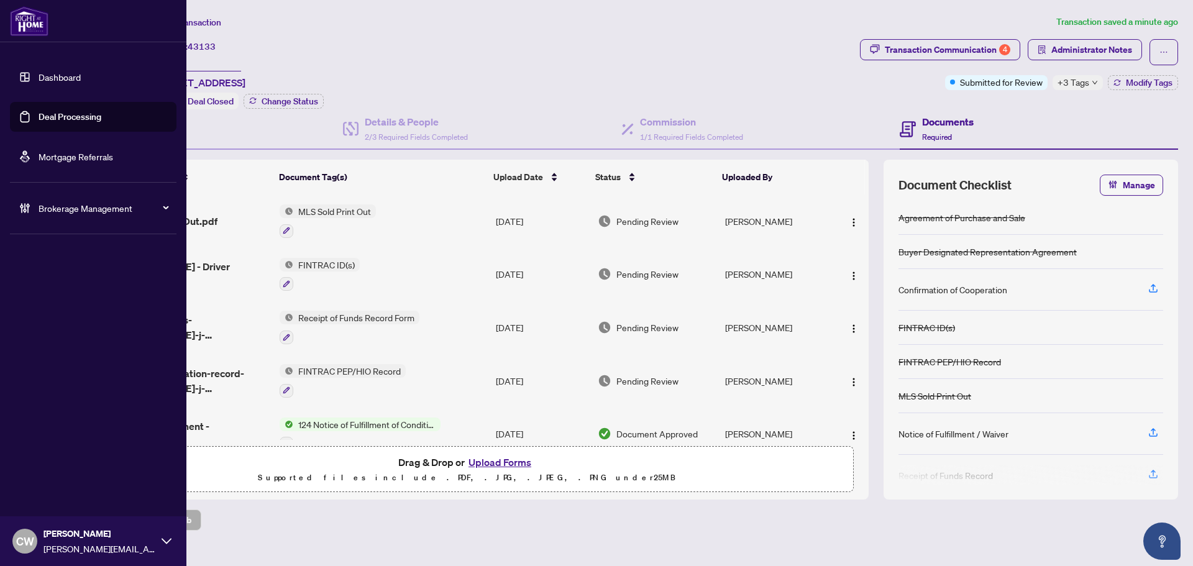
click at [41, 116] on link "Deal Processing" at bounding box center [70, 116] width 63 height 11
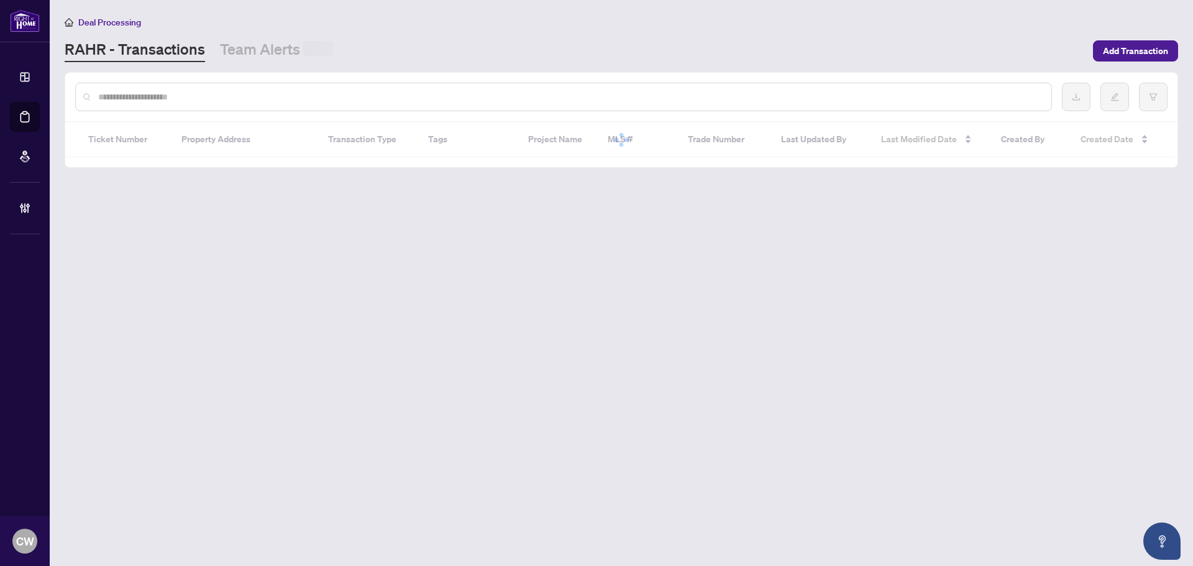
click at [236, 96] on input "text" at bounding box center [569, 97] width 943 height 14
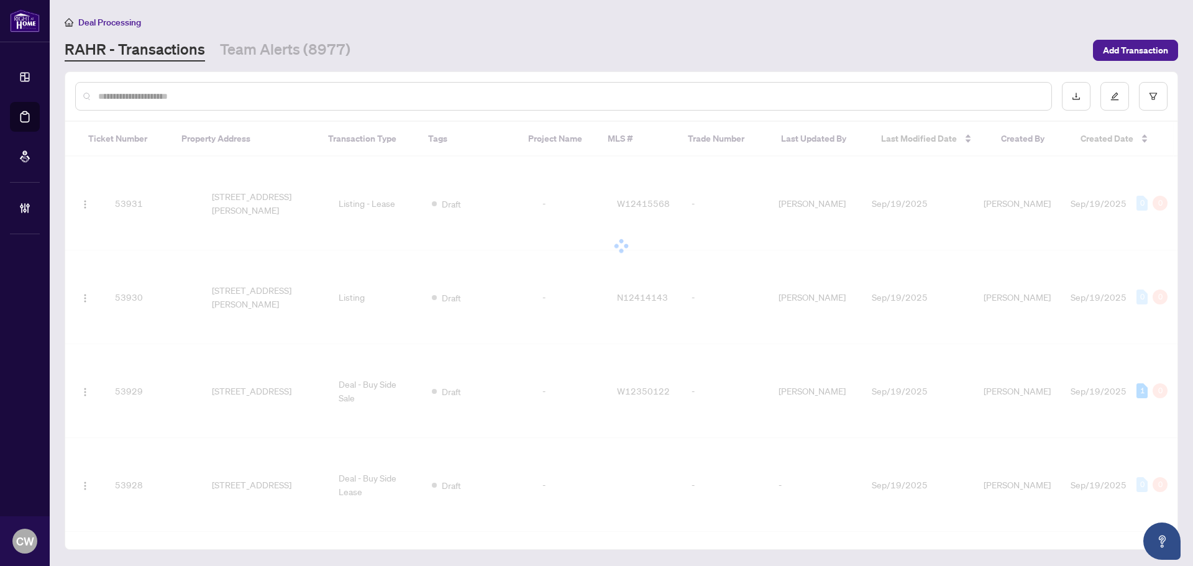
paste input "*******"
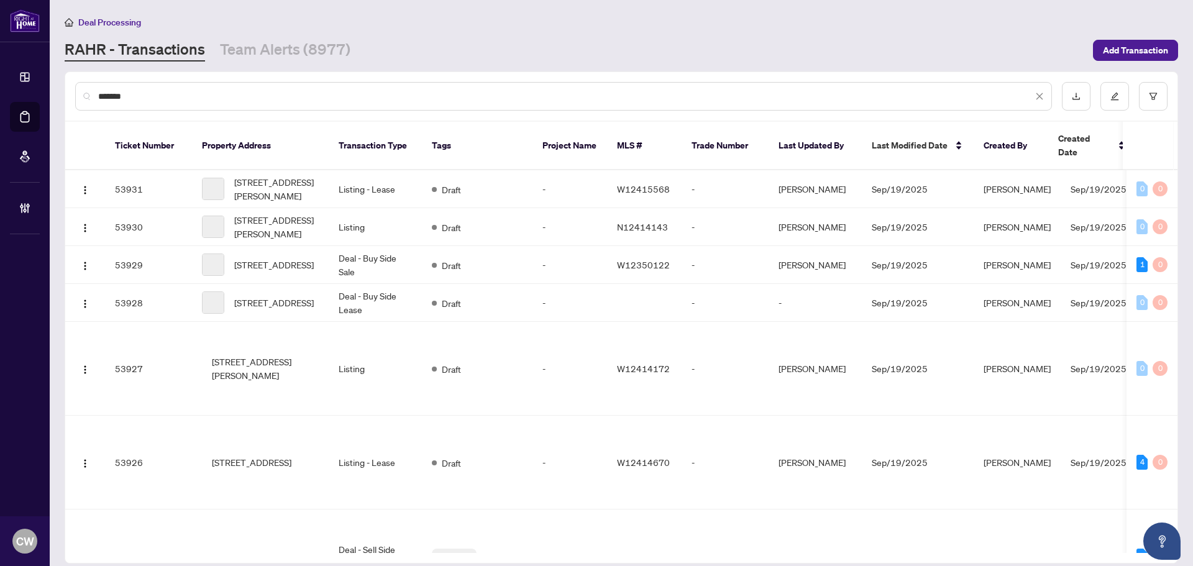
type input "*******"
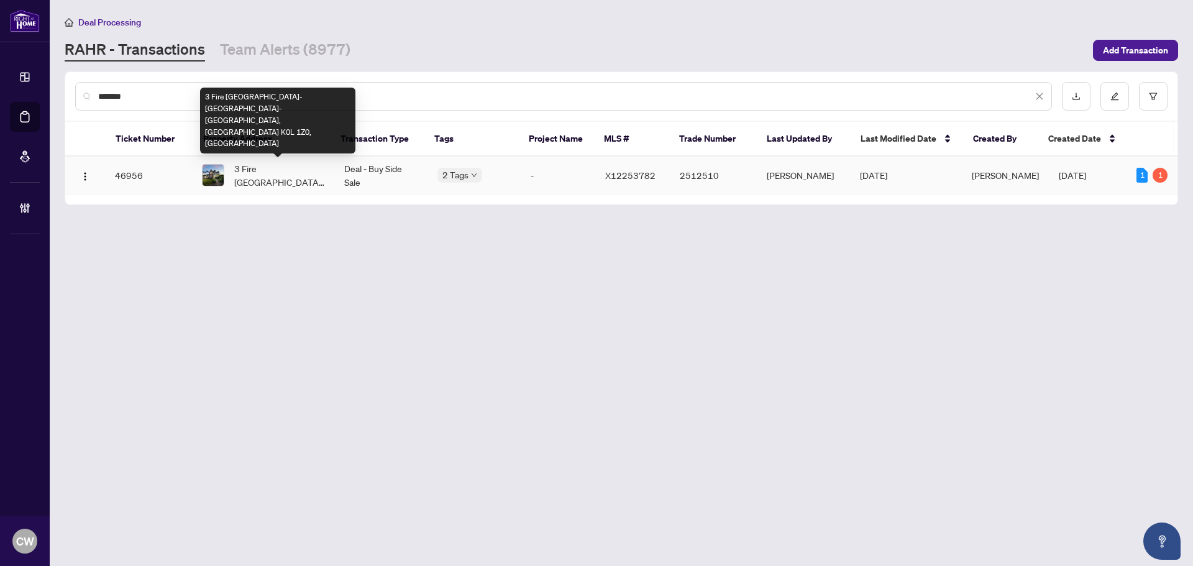
click at [281, 173] on span "3 Fire [GEOGRAPHIC_DATA]-[GEOGRAPHIC_DATA]-[GEOGRAPHIC_DATA], [GEOGRAPHIC_DATA]…" at bounding box center [279, 175] width 90 height 27
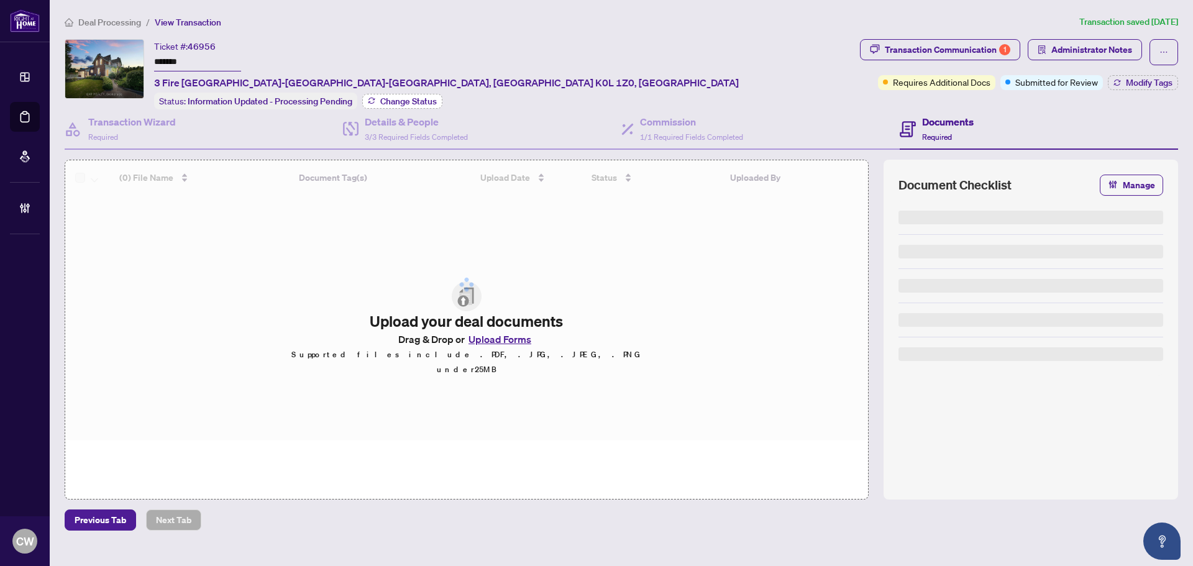
click at [432, 99] on span "Change Status" at bounding box center [408, 101] width 57 height 9
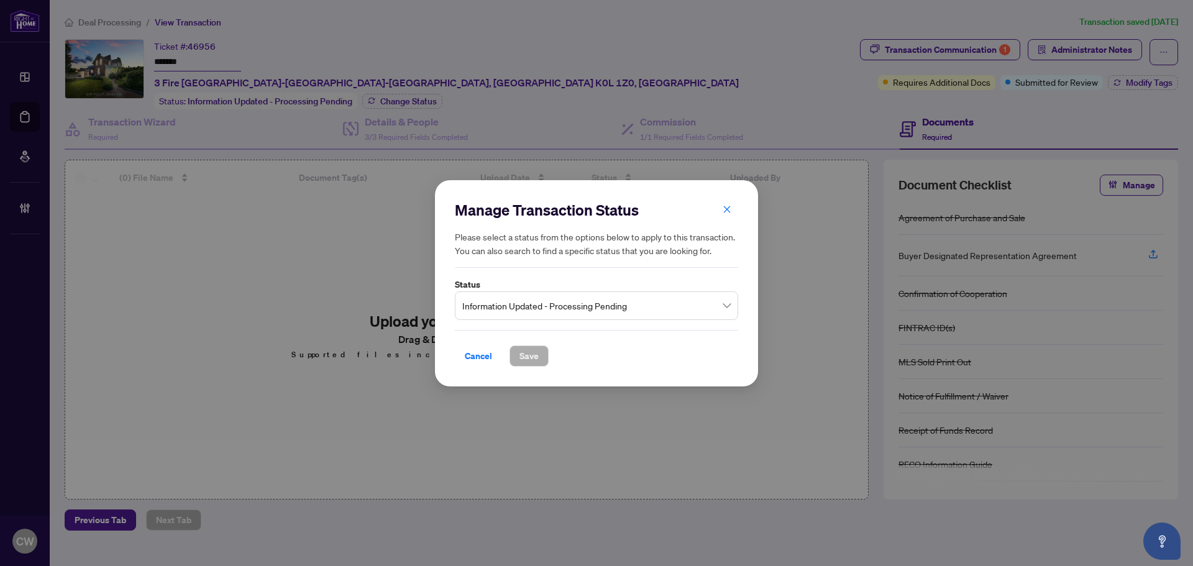
click at [599, 298] on span "Information Updated - Processing Pending" at bounding box center [596, 305] width 268 height 24
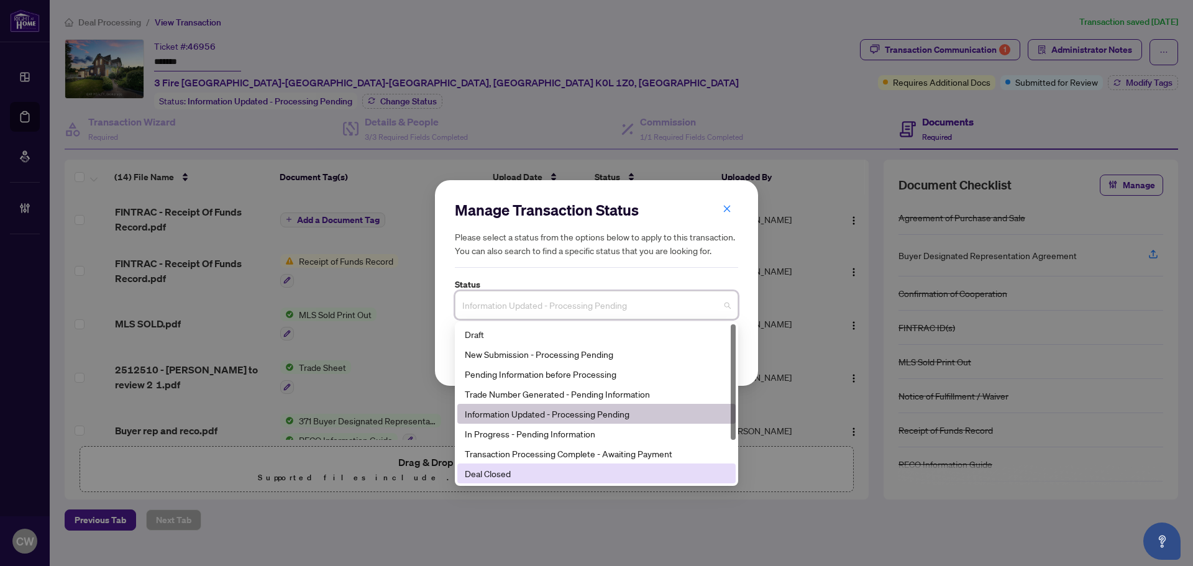
click at [503, 476] on div "Deal Closed" at bounding box center [596, 474] width 263 height 14
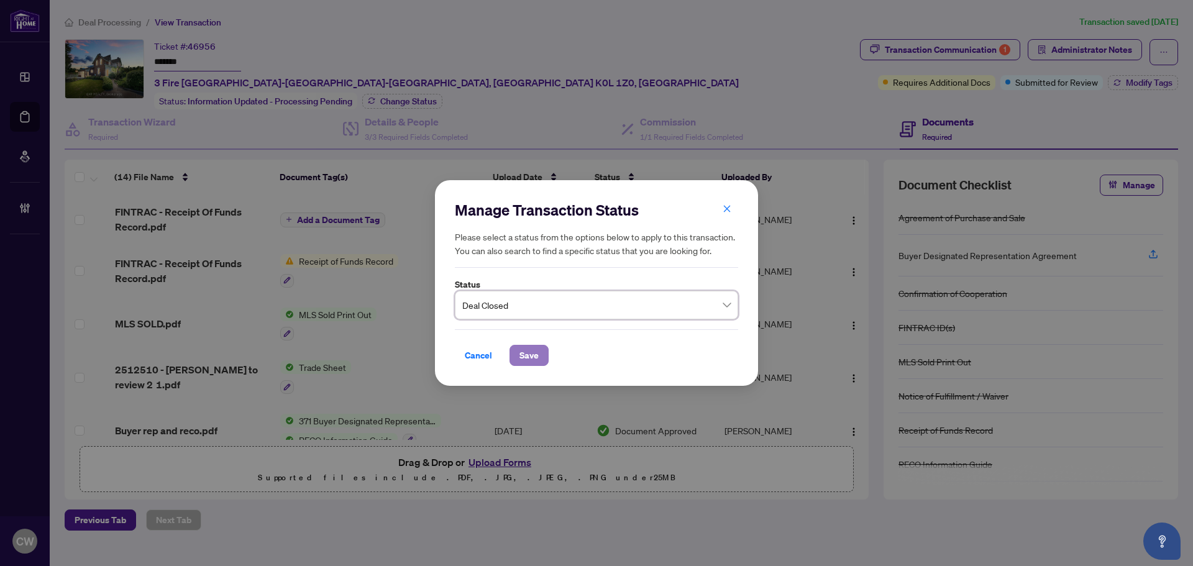
click at [518, 354] on button "Save" at bounding box center [528, 355] width 39 height 21
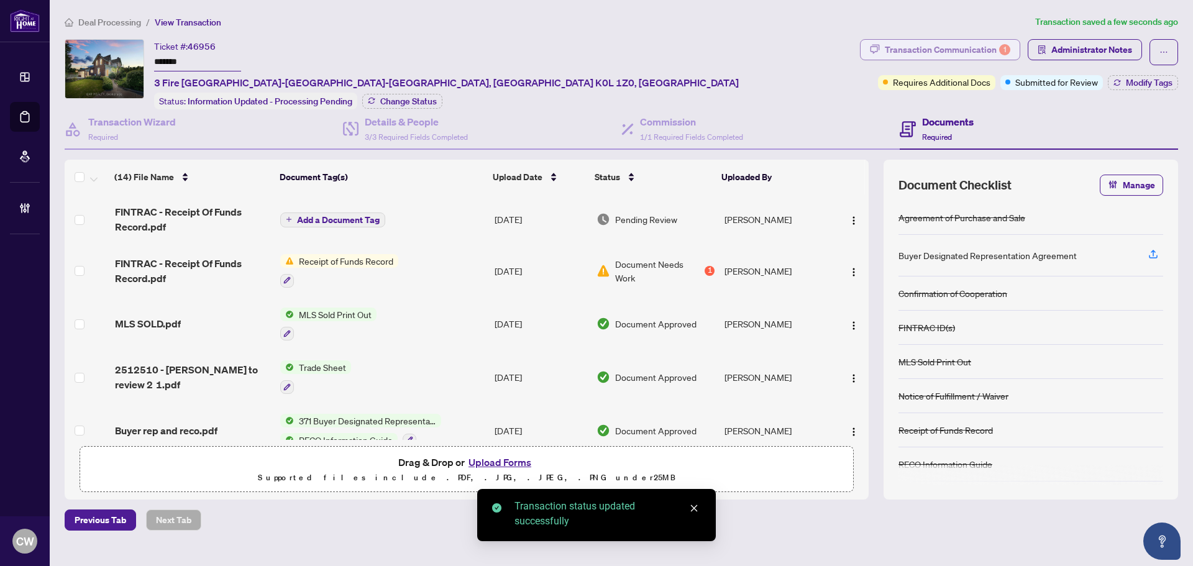
click at [985, 50] on div "Transaction Communication 1" at bounding box center [947, 50] width 125 height 20
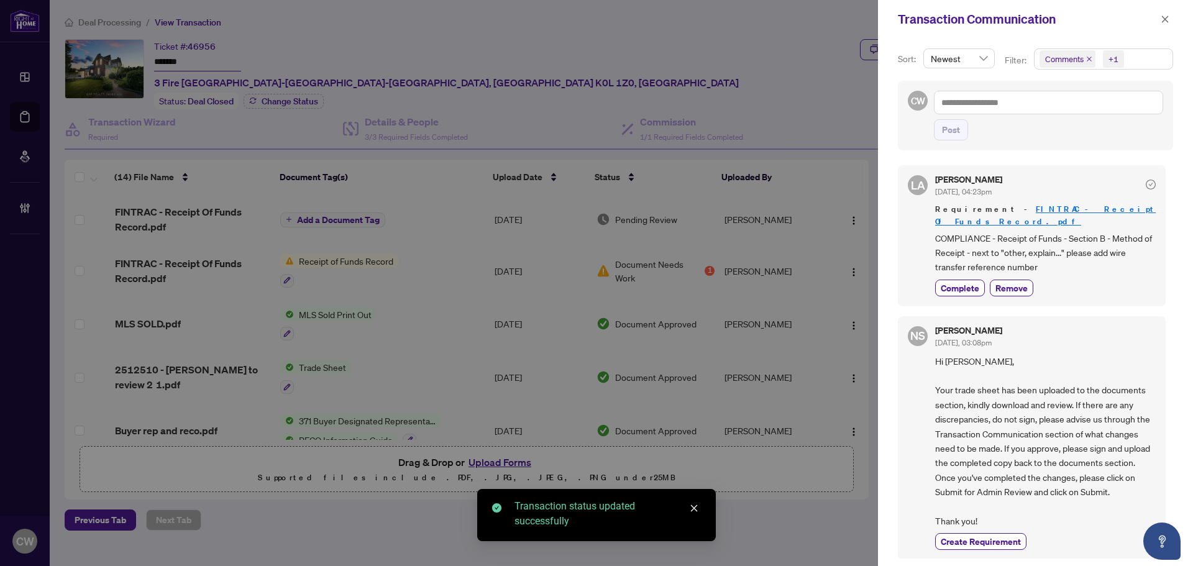
click at [1087, 58] on icon "close" at bounding box center [1089, 59] width 5 height 5
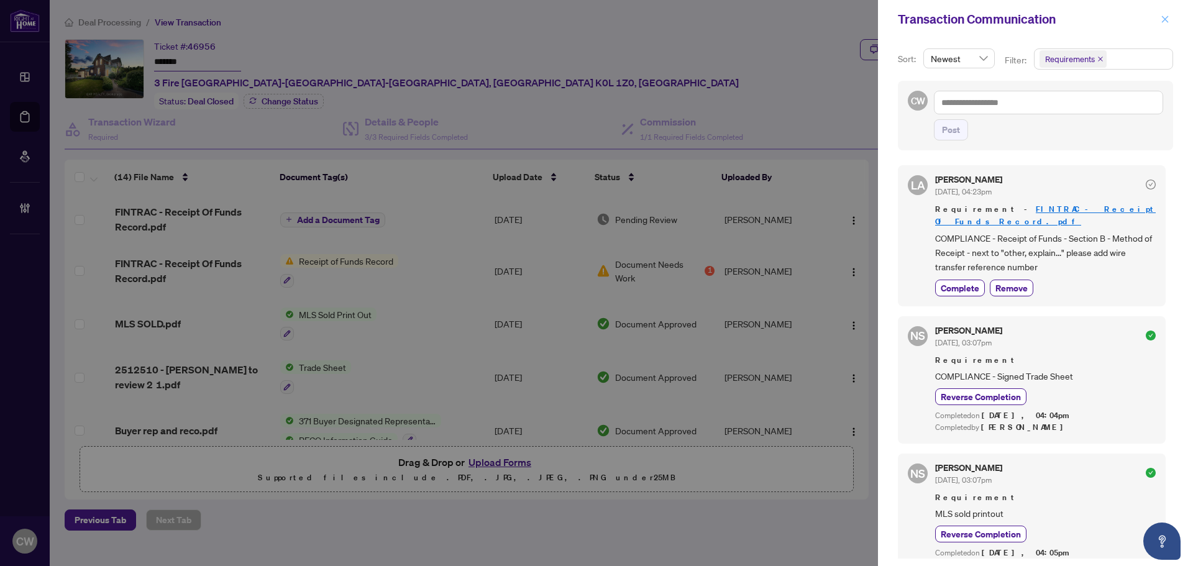
click at [1162, 19] on icon "close" at bounding box center [1164, 19] width 9 height 9
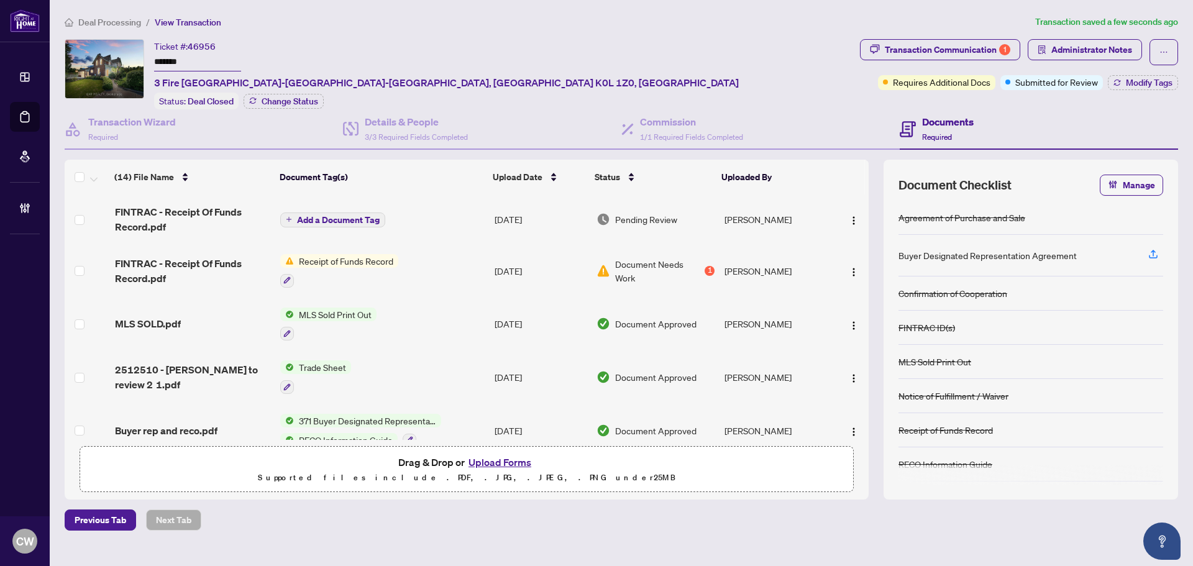
click at [1151, 78] on span "Modify Tags" at bounding box center [1149, 82] width 47 height 9
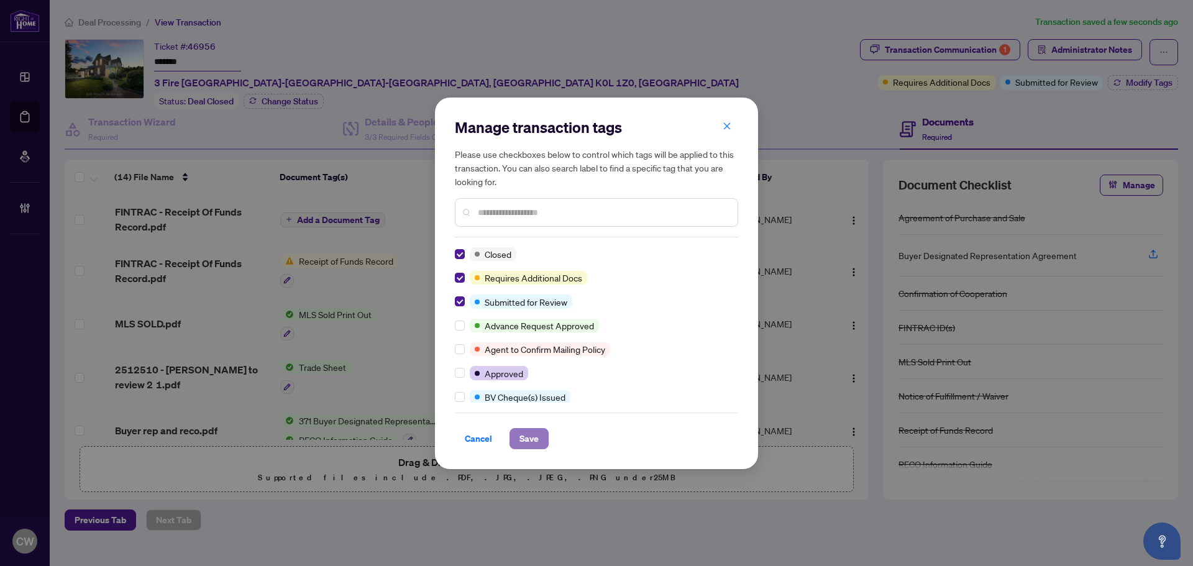
click at [519, 442] on span "Save" at bounding box center [528, 439] width 19 height 20
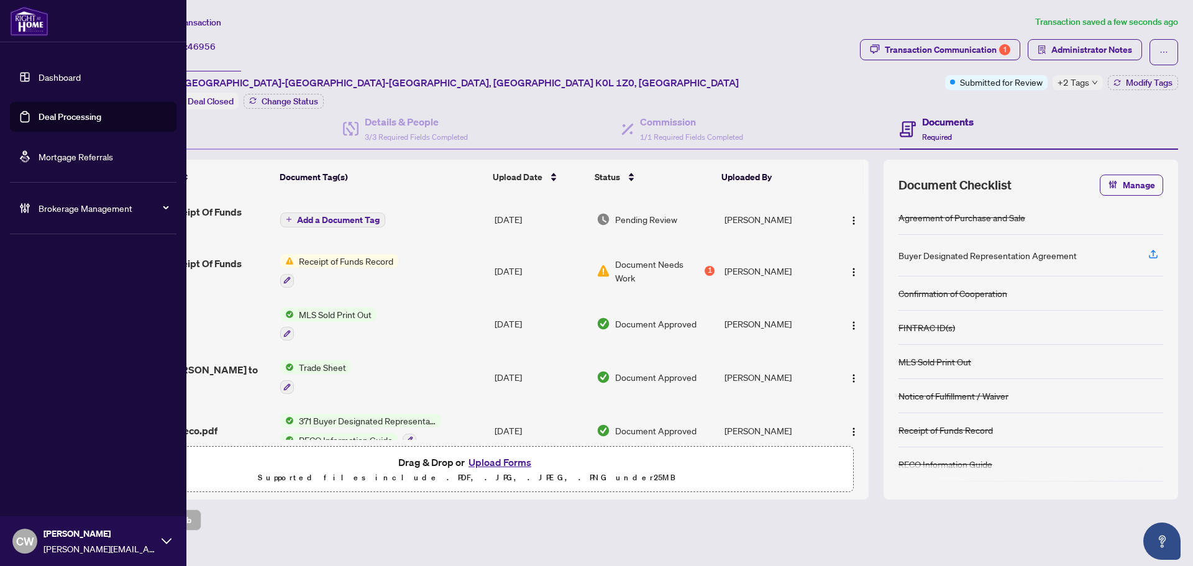
click at [45, 122] on link "Deal Processing" at bounding box center [70, 116] width 63 height 11
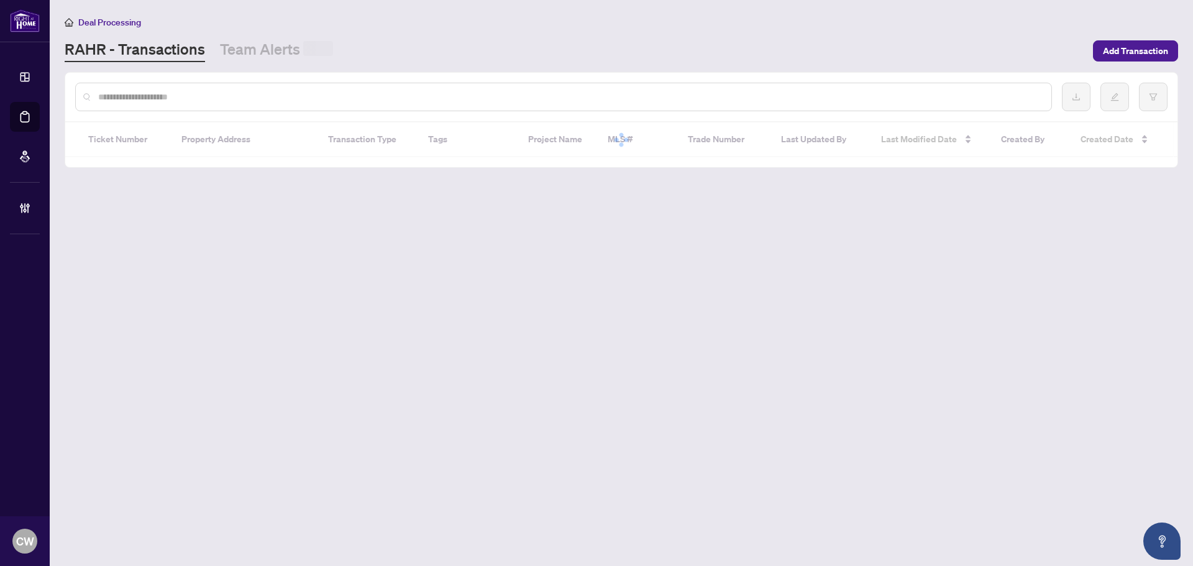
click at [234, 96] on input "text" at bounding box center [569, 97] width 943 height 14
paste input "*******"
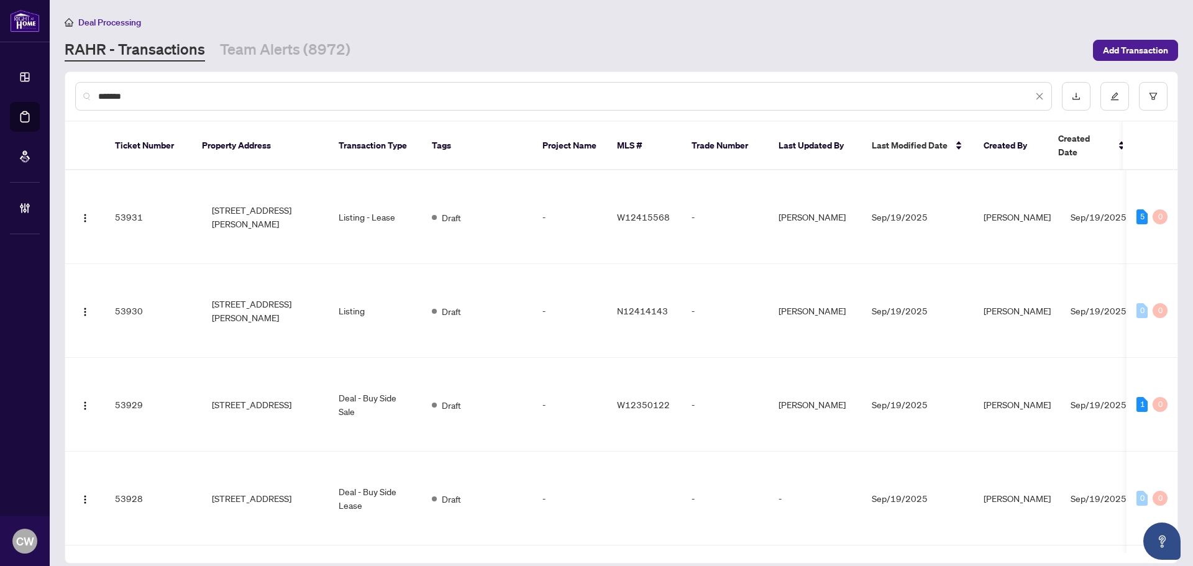
type input "*******"
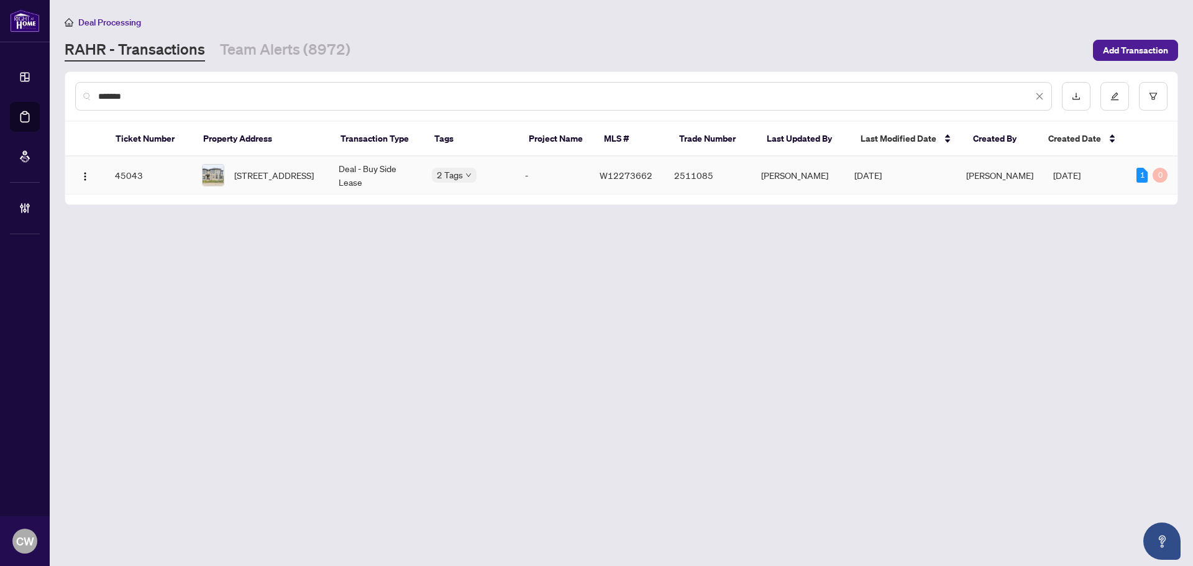
click at [258, 181] on span "[STREET_ADDRESS]" at bounding box center [274, 175] width 80 height 14
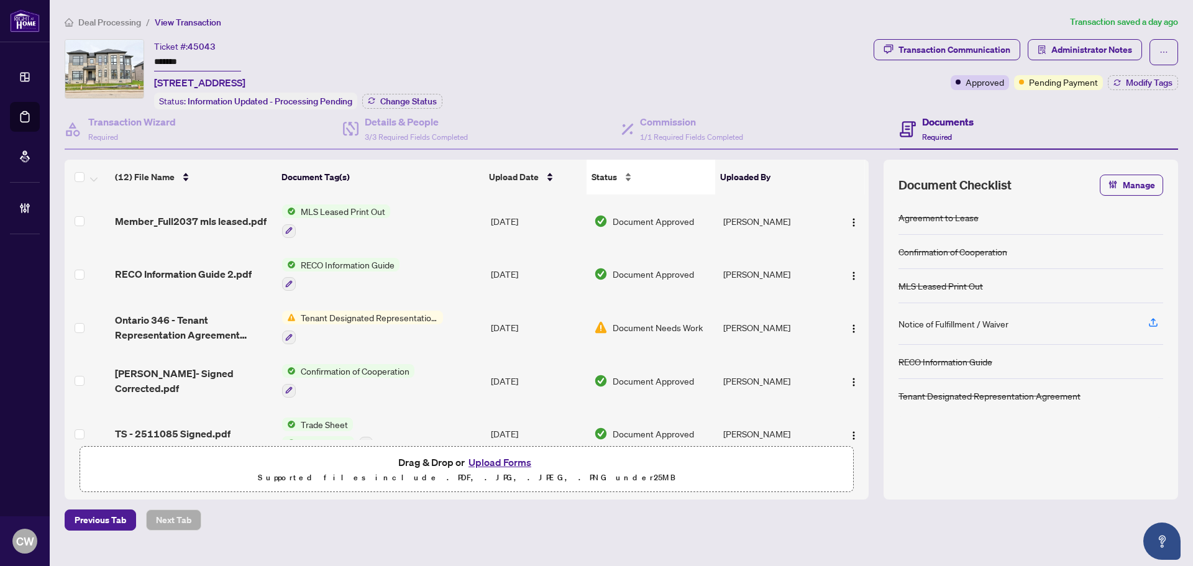
drag, startPoint x: 405, startPoint y: 91, endPoint x: 654, endPoint y: 166, distance: 260.2
click at [406, 93] on div "Status: Information Updated - Processing Pending Change Status" at bounding box center [298, 101] width 288 height 17
click at [419, 99] on span "Change Status" at bounding box center [408, 101] width 57 height 9
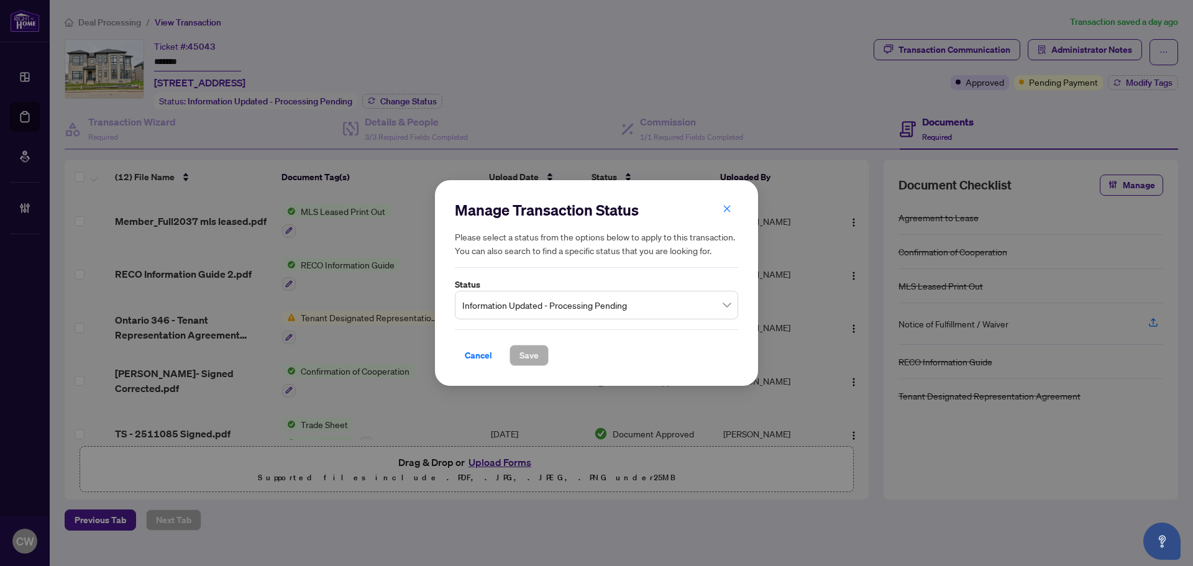
click at [583, 314] on span "Information Updated - Processing Pending" at bounding box center [596, 305] width 268 height 24
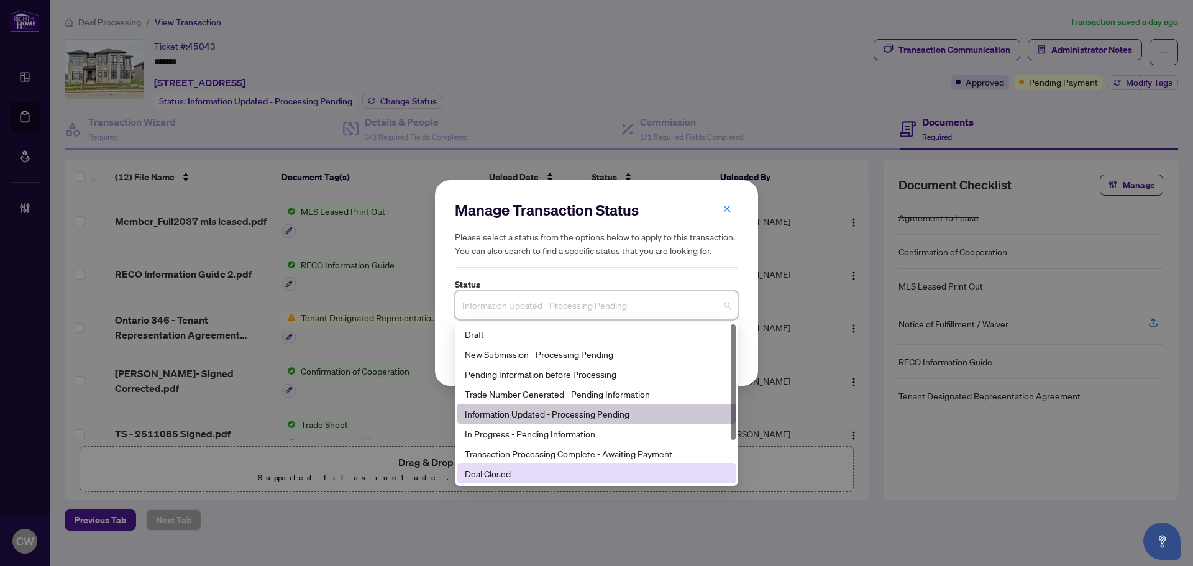
click at [525, 473] on div "Deal Closed" at bounding box center [596, 474] width 263 height 14
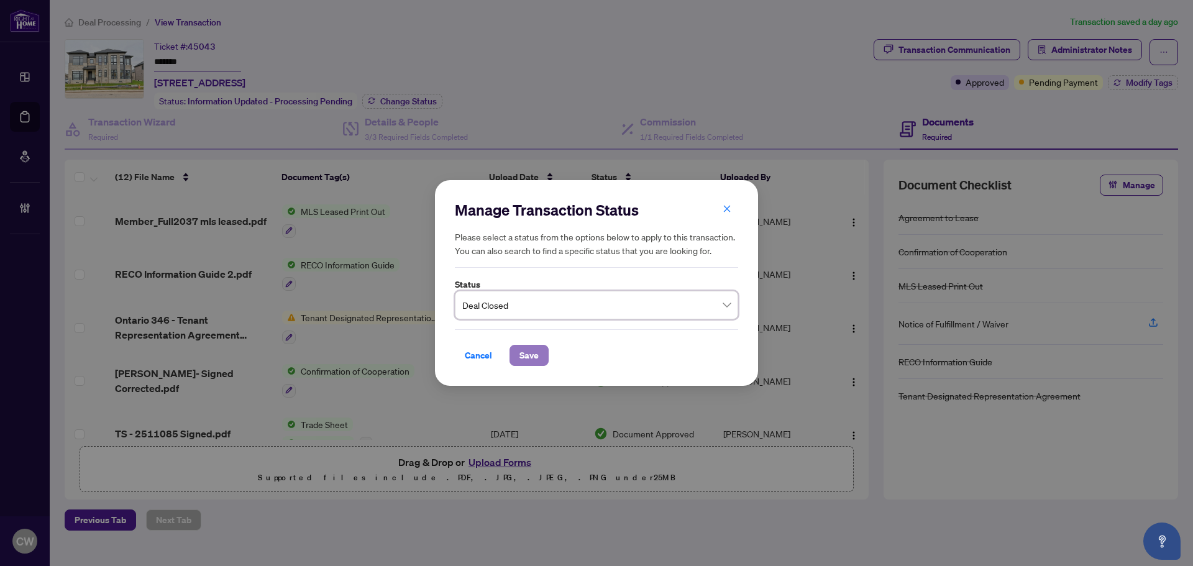
click at [527, 349] on span "Save" at bounding box center [528, 355] width 19 height 20
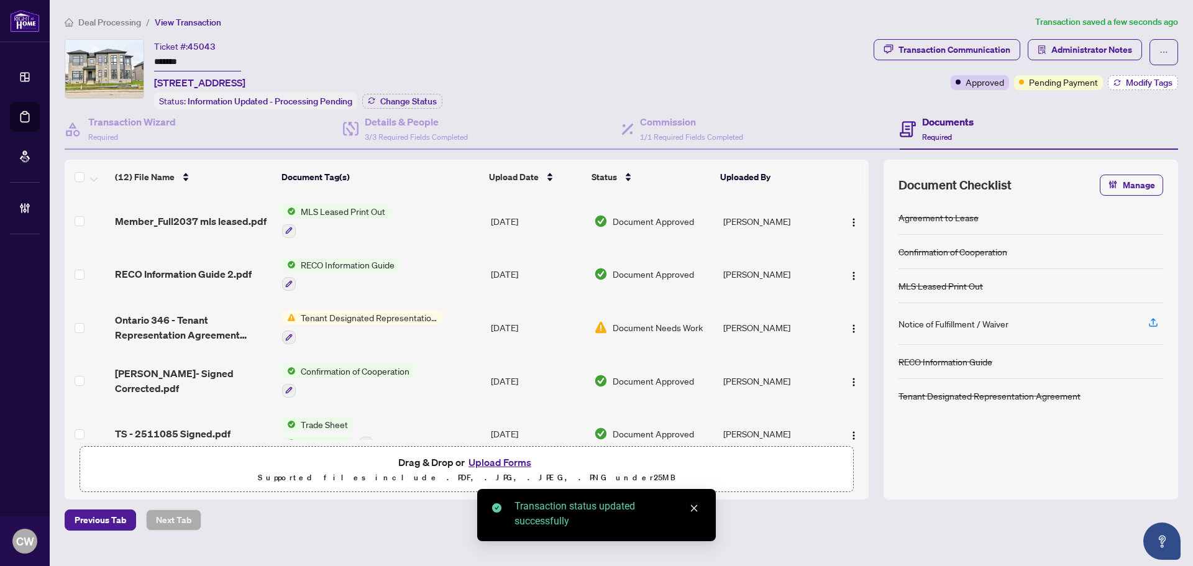
click at [1151, 75] on button "Modify Tags" at bounding box center [1143, 82] width 70 height 15
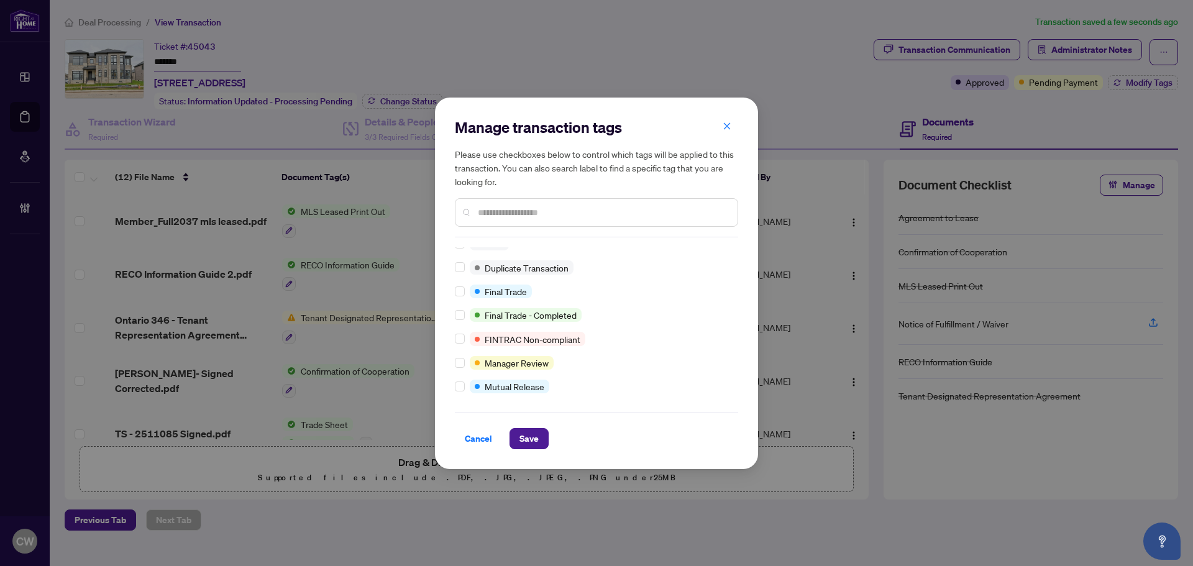
scroll to position [11, 0]
click at [519, 432] on span "Save" at bounding box center [528, 439] width 19 height 20
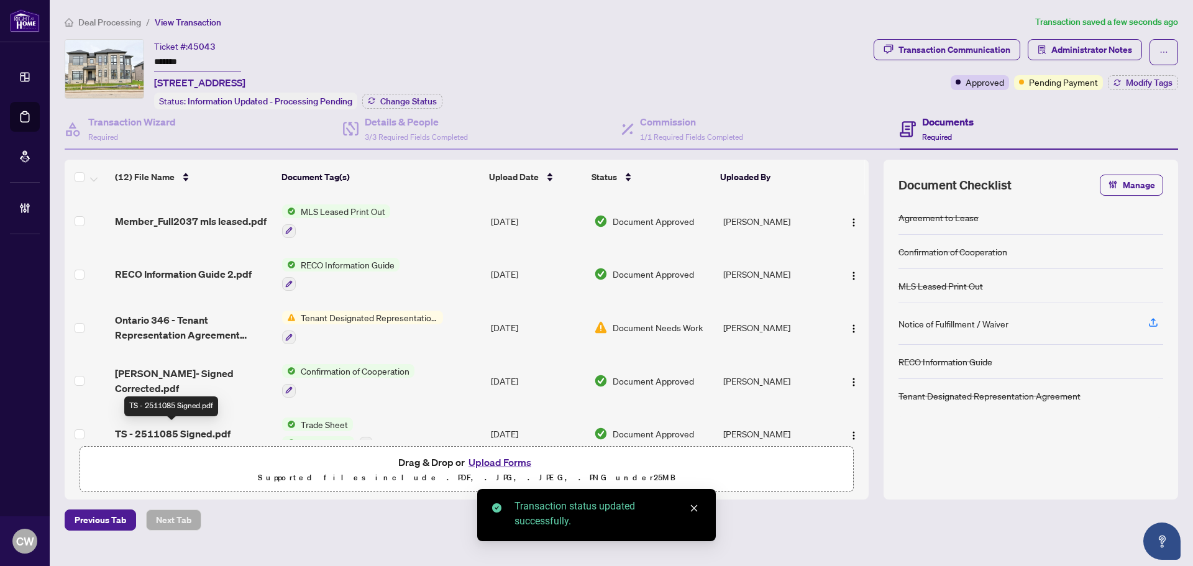
click at [198, 431] on span "TS - 2511085 Signed.pdf" at bounding box center [173, 433] width 116 height 15
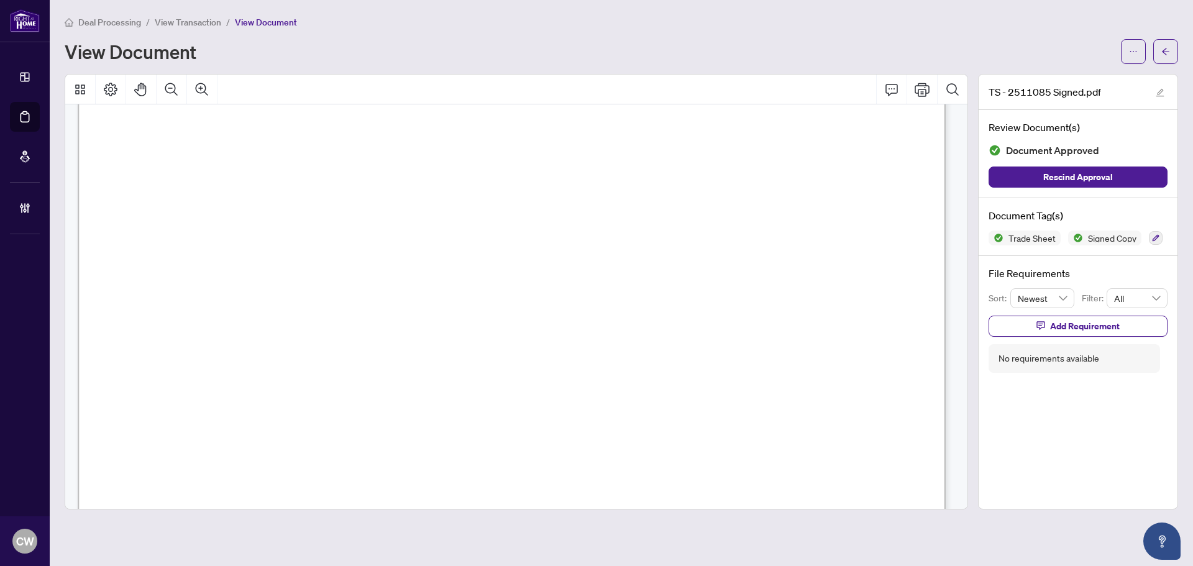
scroll to position [311, 0]
click at [1165, 47] on icon "arrow-left" at bounding box center [1165, 51] width 9 height 9
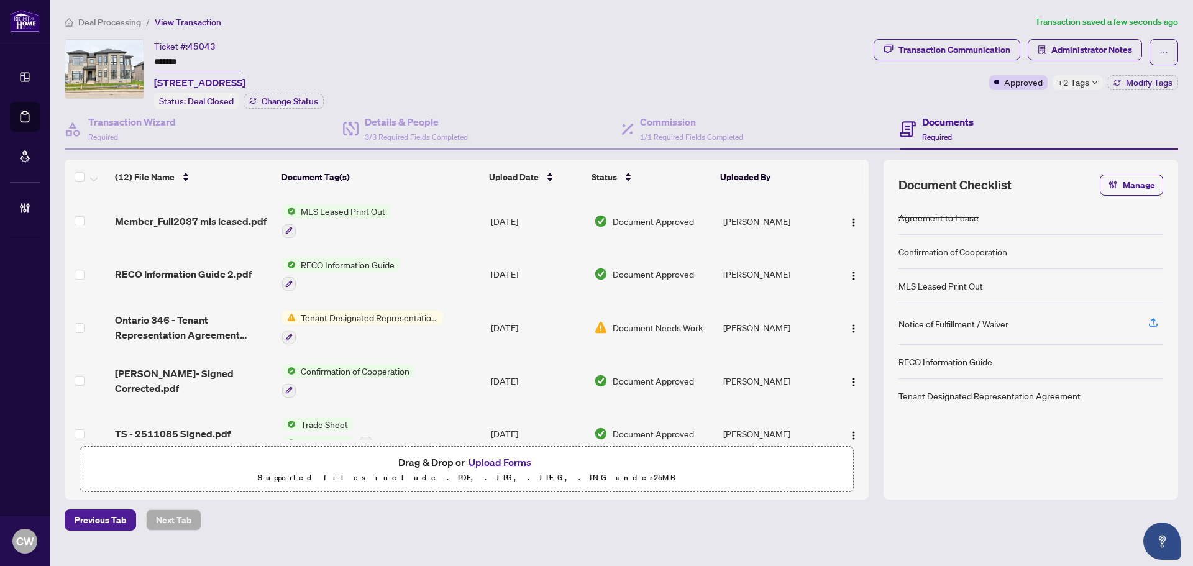
click at [504, 461] on button "Upload Forms" at bounding box center [500, 462] width 70 height 16
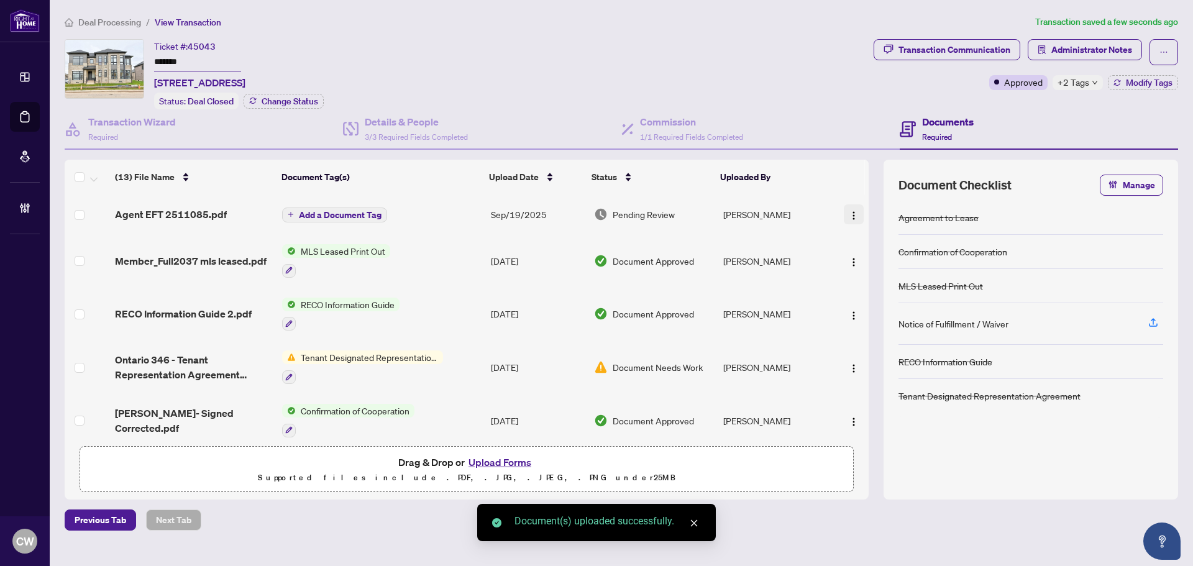
click at [849, 212] on img "button" at bounding box center [854, 216] width 10 height 10
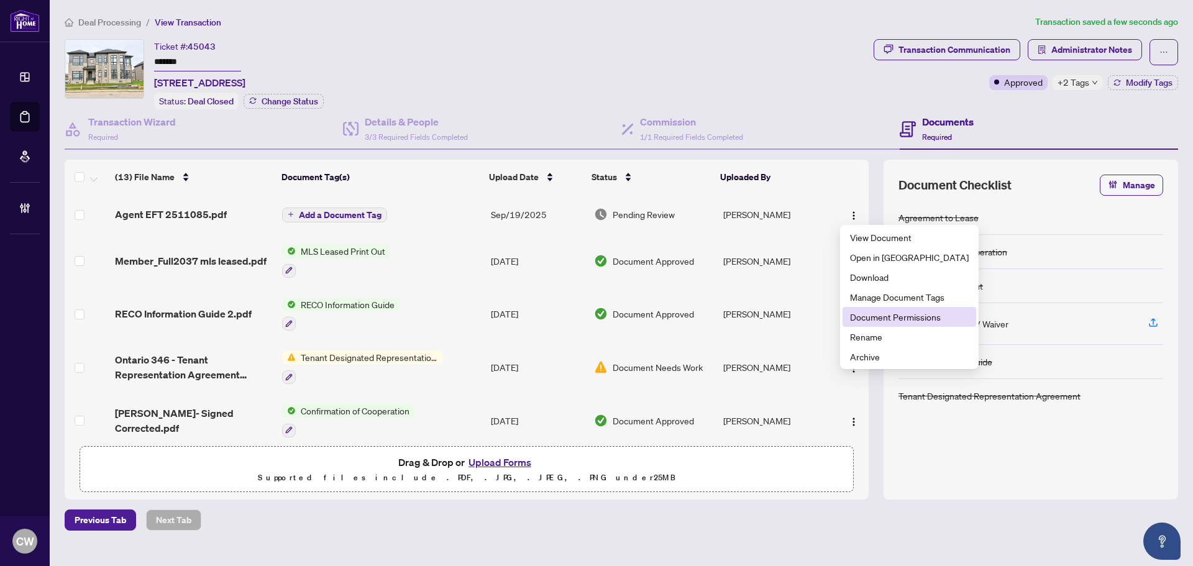
click at [862, 317] on span "Document Permissions" at bounding box center [909, 317] width 119 height 14
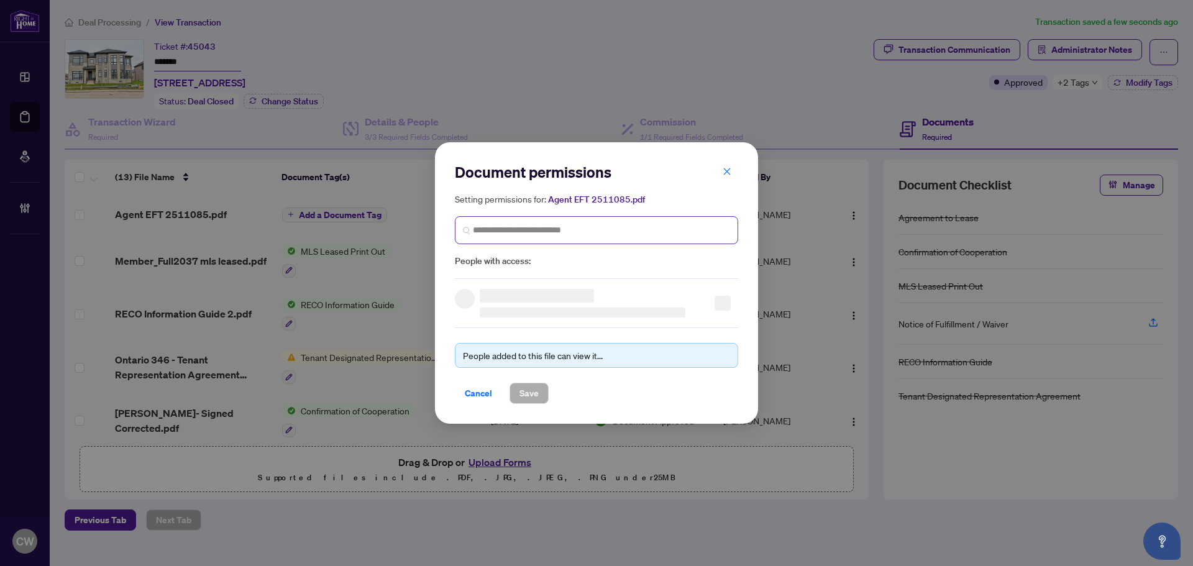
click at [541, 238] on span at bounding box center [596, 230] width 283 height 28
paste input "**********"
type input "**********"
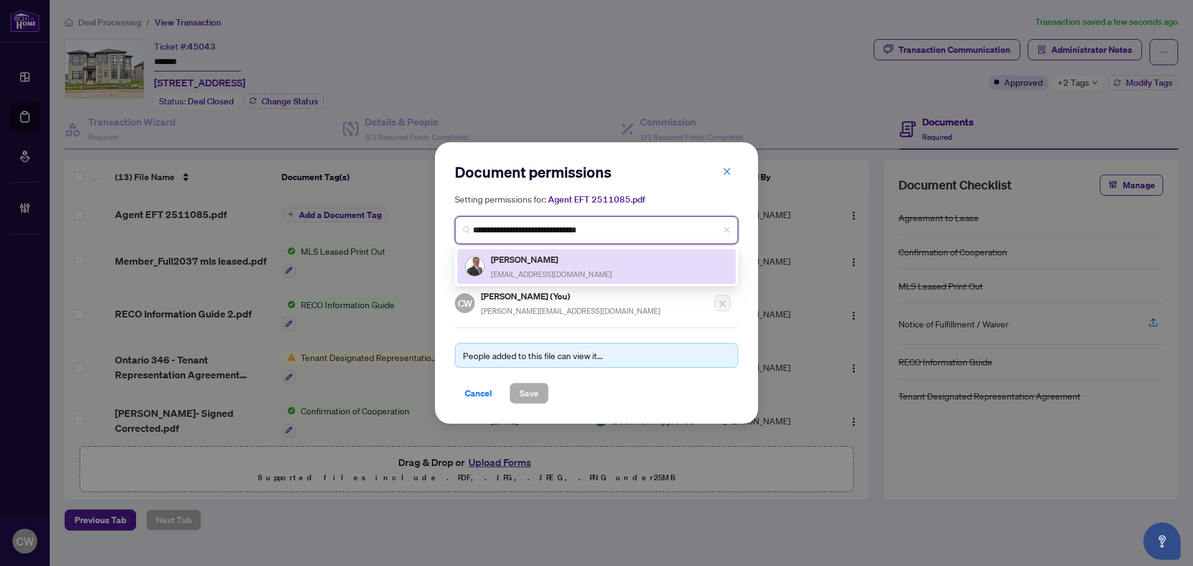
click at [536, 267] on div "[PERSON_NAME] [EMAIL_ADDRESS][DOMAIN_NAME]" at bounding box center [551, 266] width 121 height 29
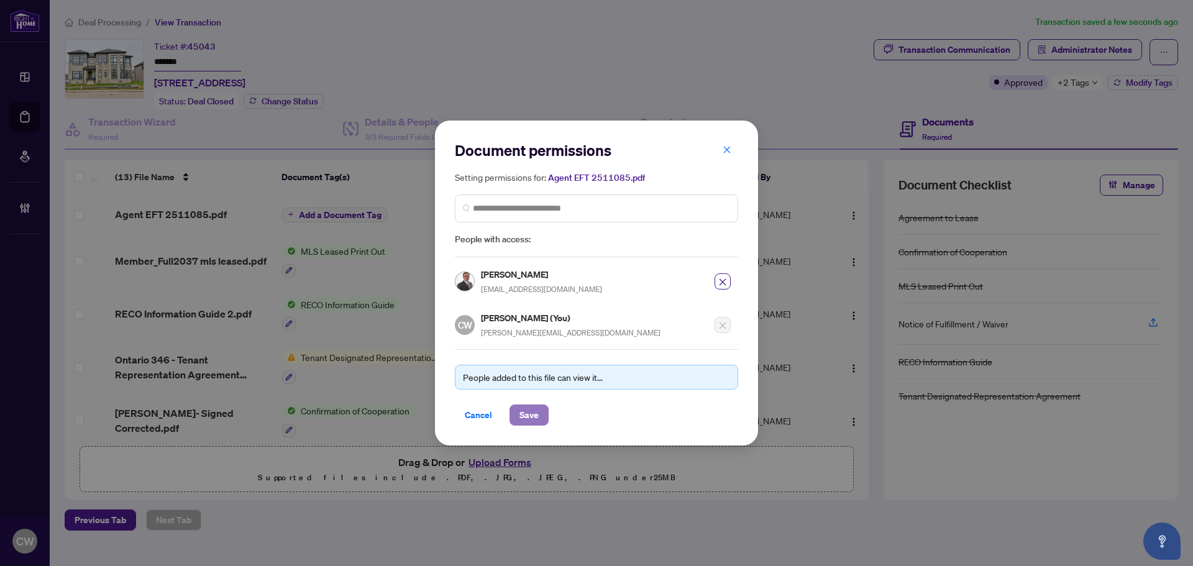
click at [534, 419] on span "Save" at bounding box center [528, 415] width 19 height 20
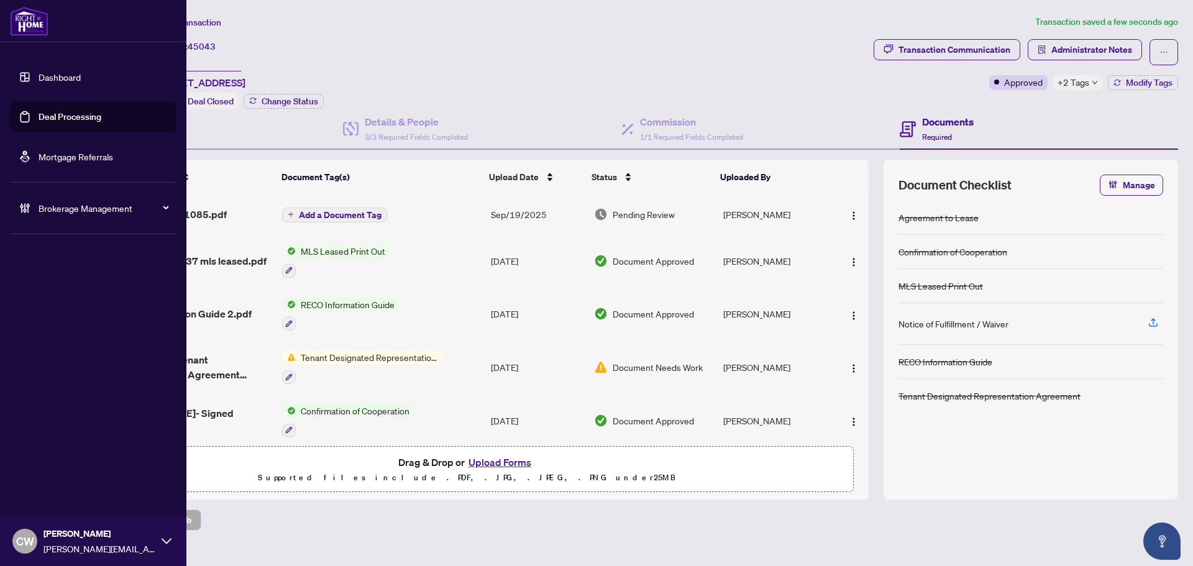
click at [41, 122] on link "Deal Processing" at bounding box center [70, 116] width 63 height 11
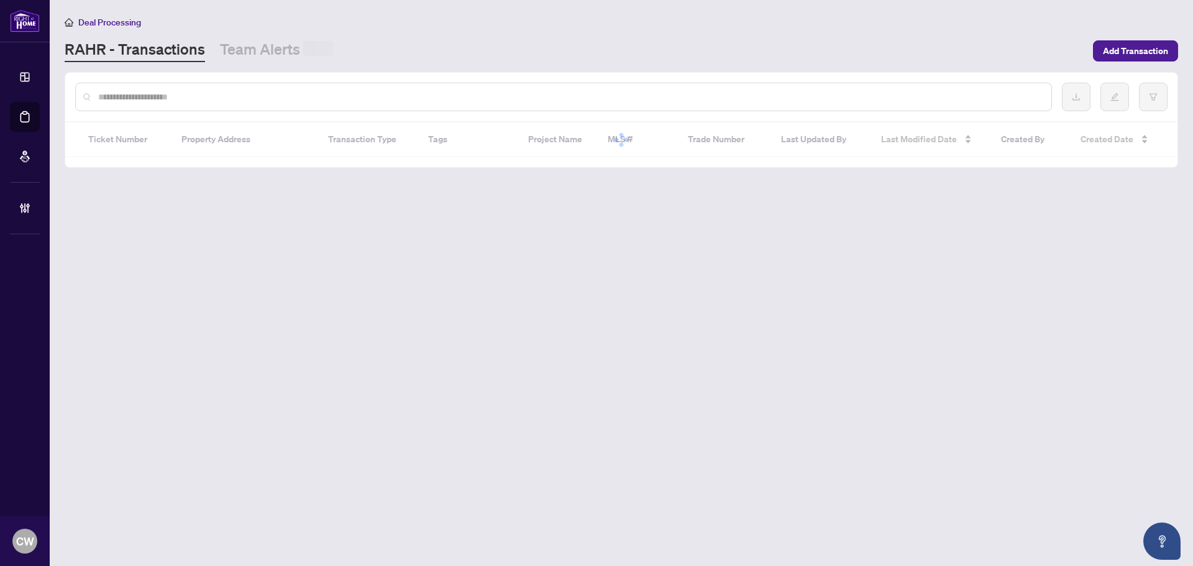
drag, startPoint x: 236, startPoint y: 98, endPoint x: 206, endPoint y: 100, distance: 29.9
click at [236, 98] on input "text" at bounding box center [569, 97] width 943 height 14
paste input "*******"
type input "*******"
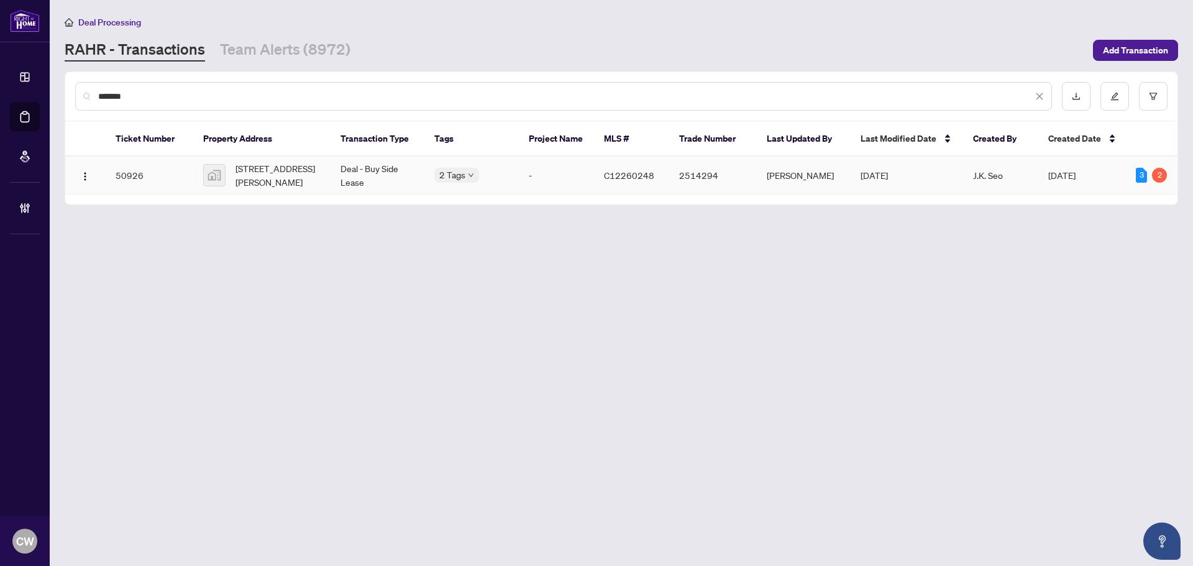
click at [263, 165] on span "[STREET_ADDRESS][PERSON_NAME]" at bounding box center [278, 175] width 86 height 27
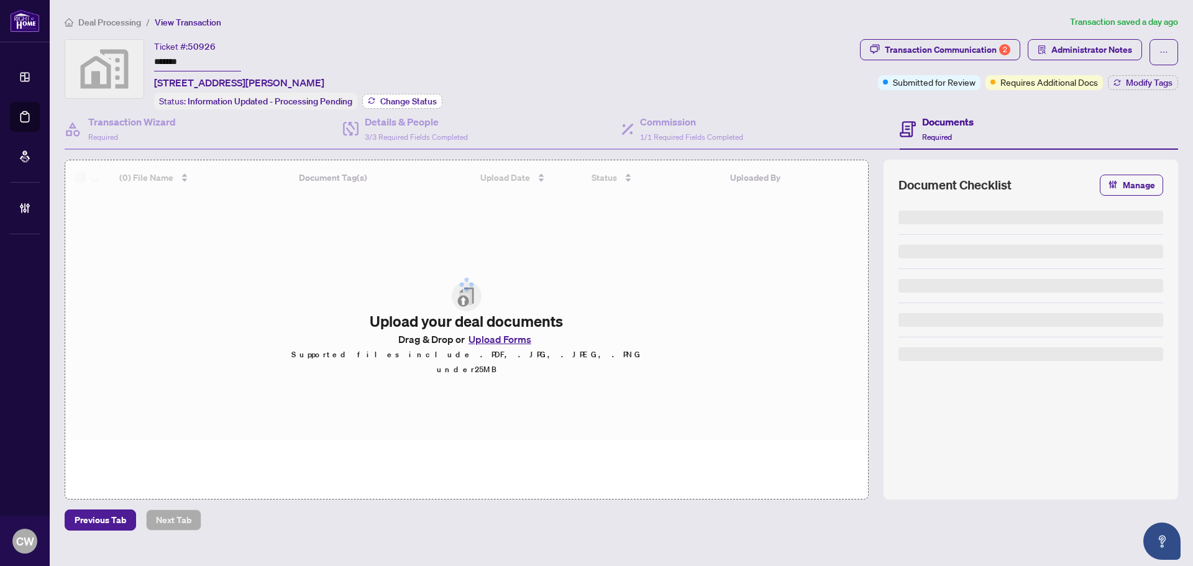
click at [426, 97] on span "Change Status" at bounding box center [408, 101] width 57 height 9
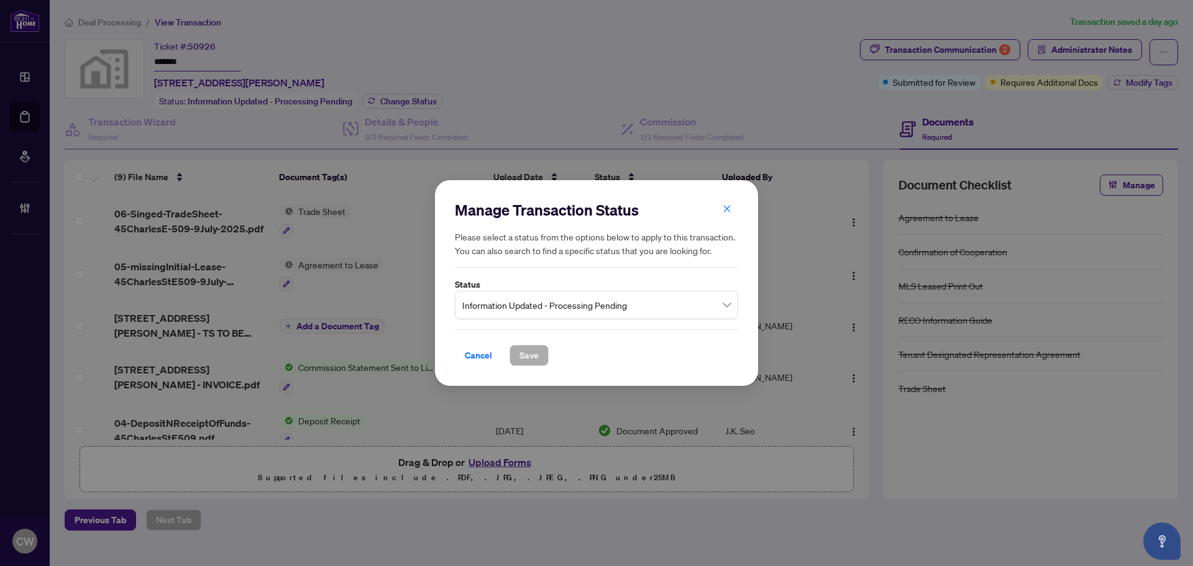
click at [563, 295] on span "Information Updated - Processing Pending" at bounding box center [596, 305] width 268 height 24
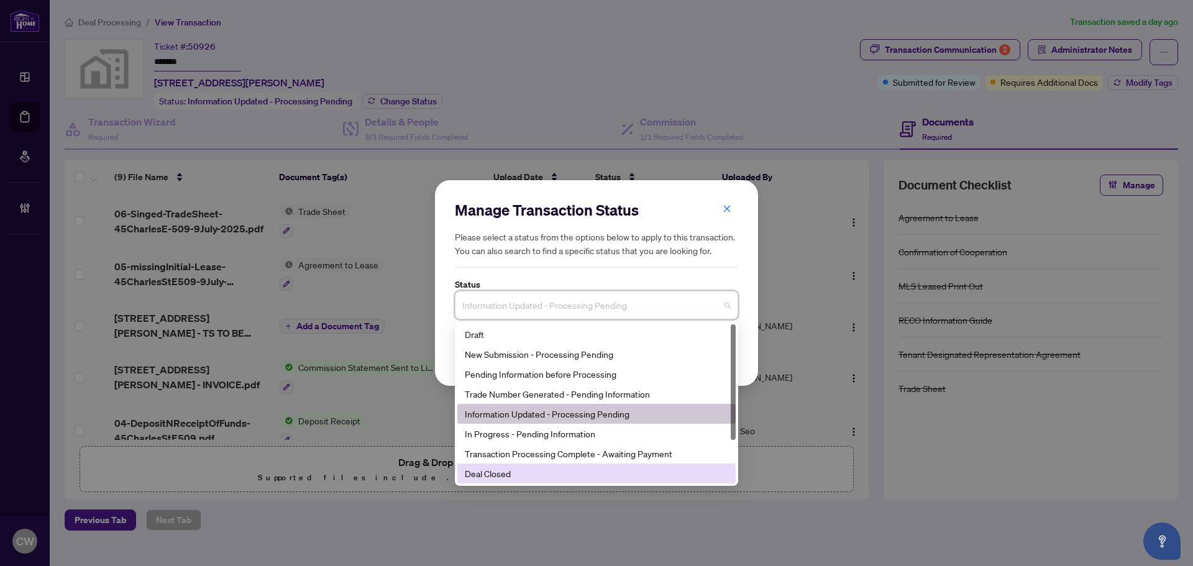
click at [508, 470] on div "Deal Closed" at bounding box center [596, 474] width 263 height 14
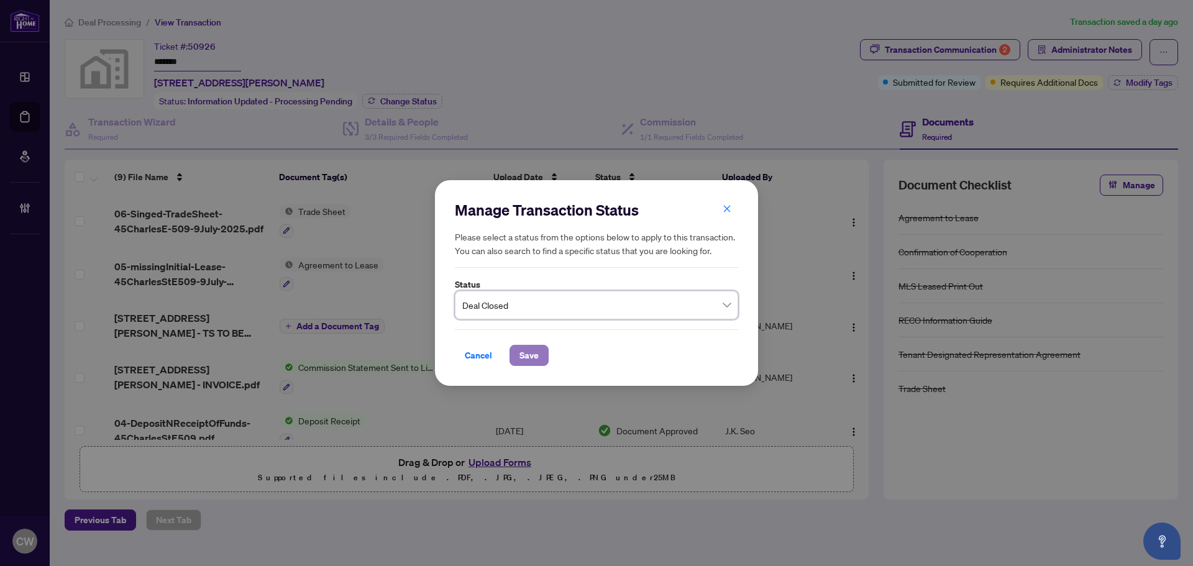
click at [522, 353] on span "Save" at bounding box center [528, 355] width 19 height 20
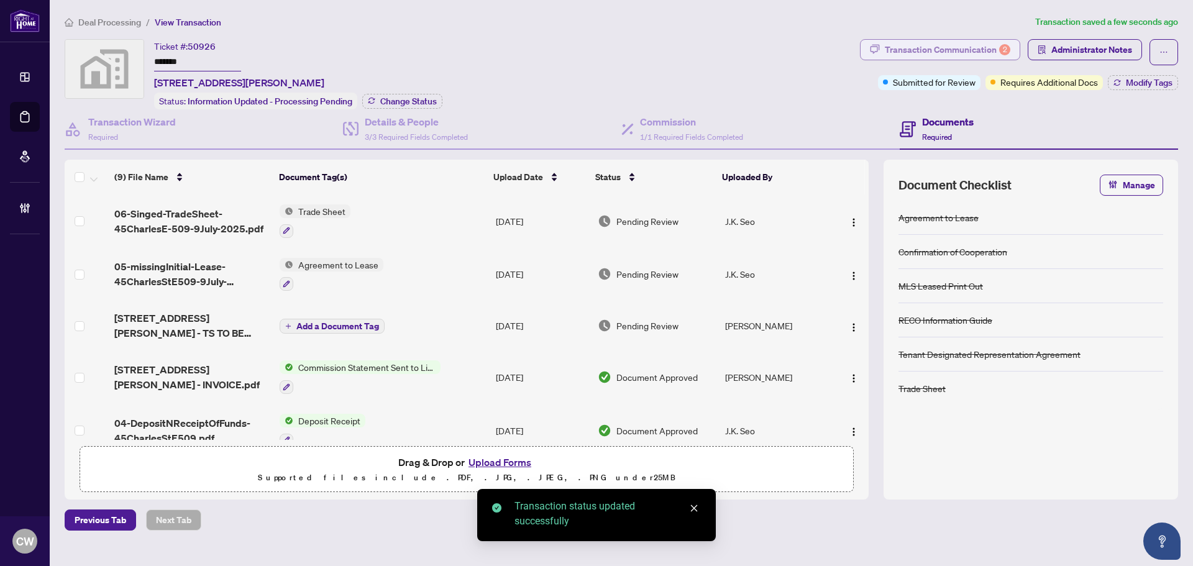
click at [984, 54] on div "Transaction Communication 2" at bounding box center [947, 50] width 125 height 20
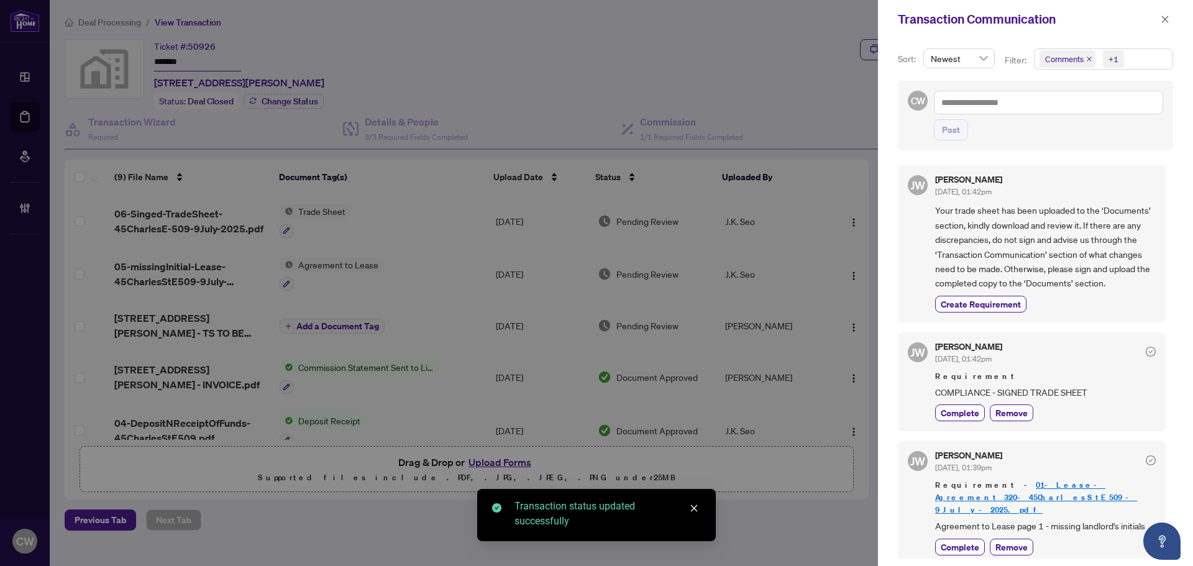
click at [1087, 60] on icon "close" at bounding box center [1089, 59] width 5 height 5
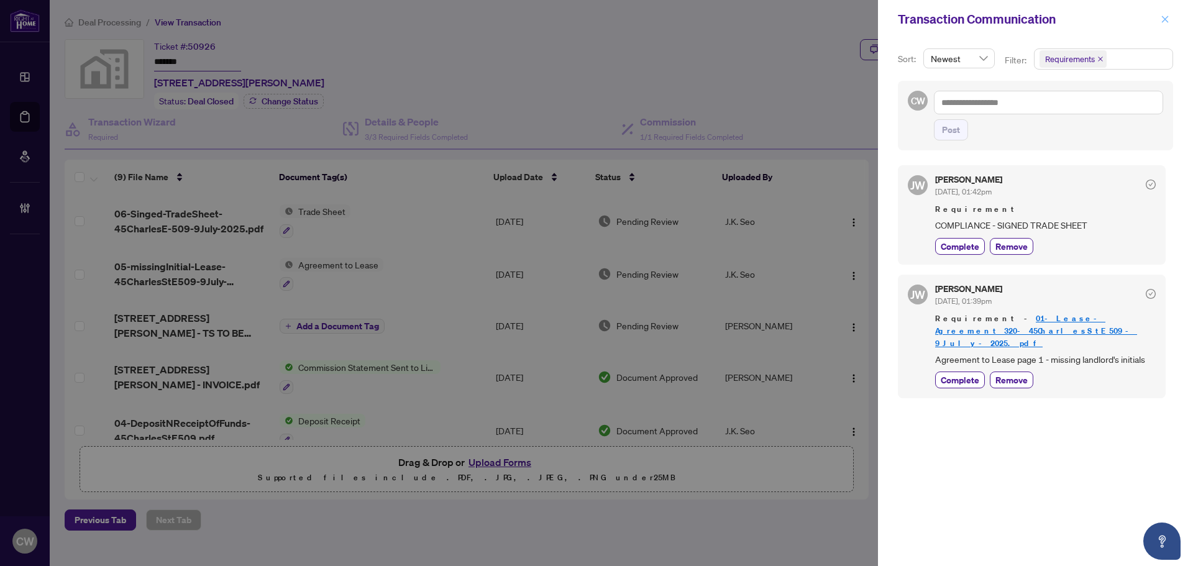
click at [1158, 22] on button "button" at bounding box center [1165, 19] width 16 height 15
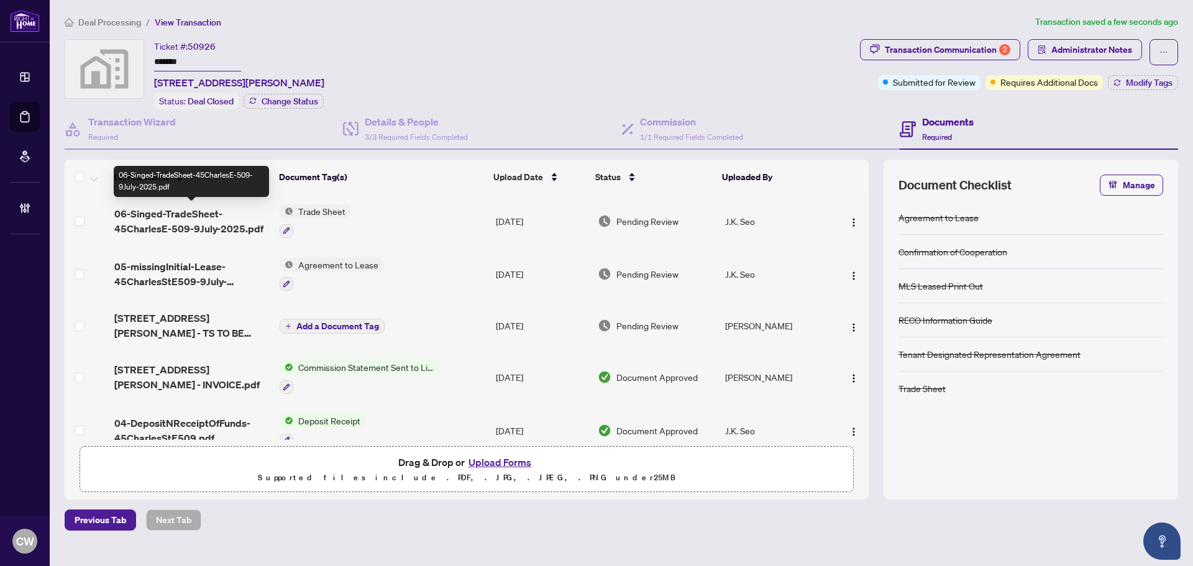
click at [195, 217] on span "06-Singed-TradeSheet-45CharlesE-509-9July-2025.pdf" at bounding box center [191, 221] width 155 height 30
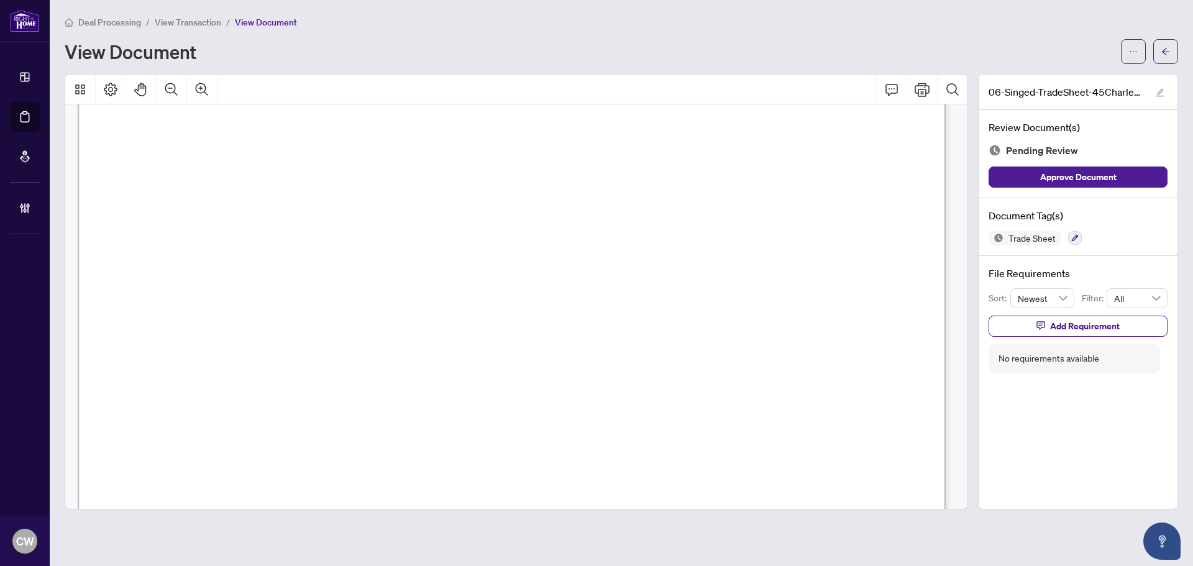
scroll to position [373, 0]
click at [1165, 52] on icon "arrow-left" at bounding box center [1165, 51] width 7 height 7
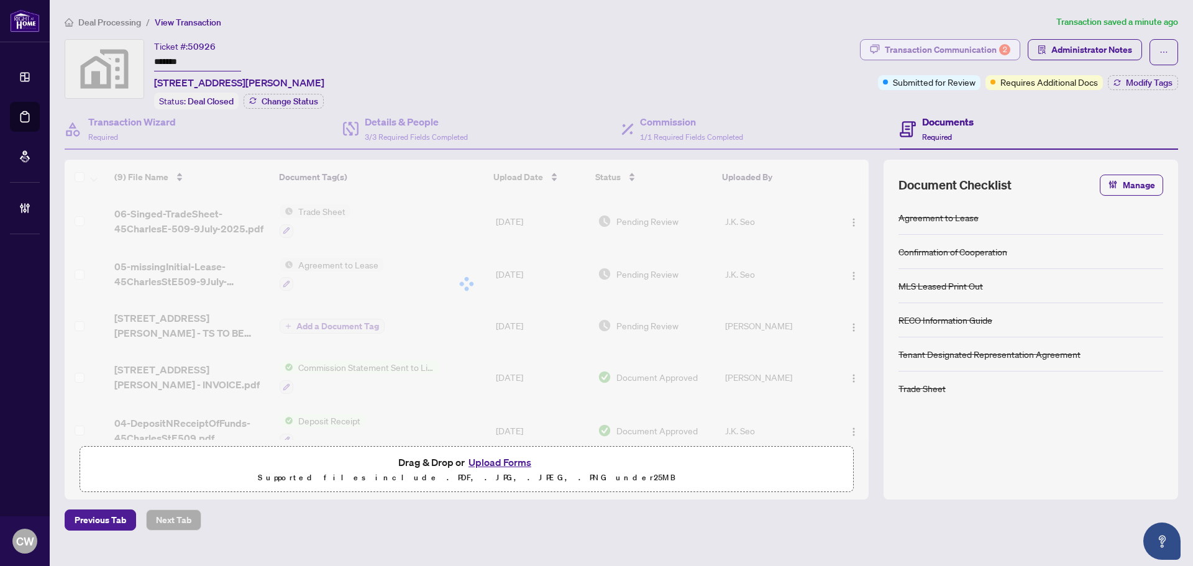
click at [985, 43] on div "Transaction Communication 2" at bounding box center [947, 50] width 125 height 20
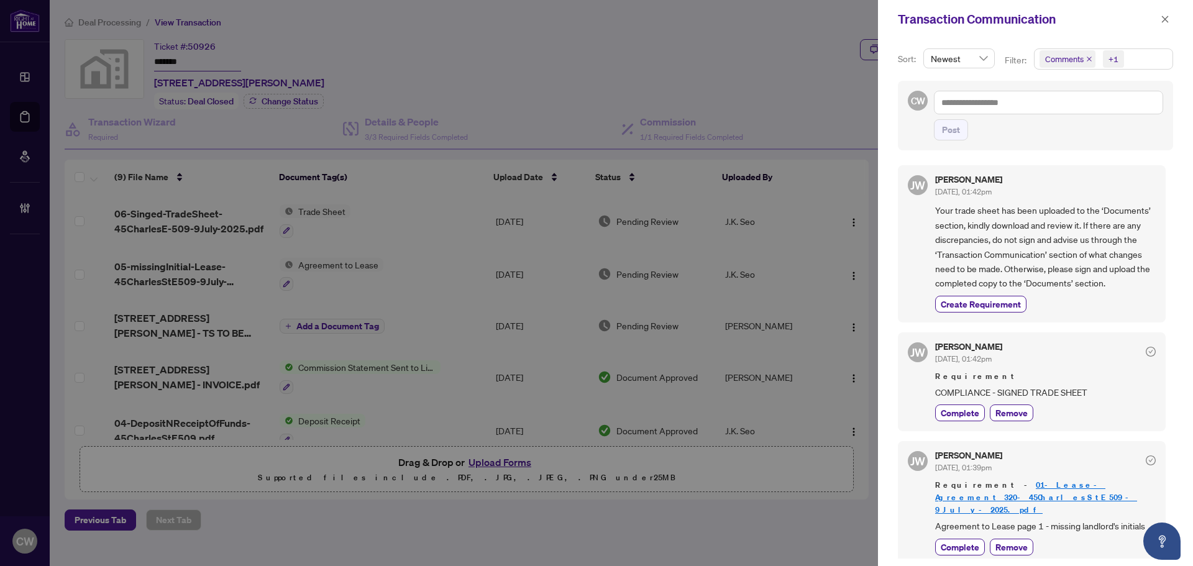
click at [1088, 58] on icon "close" at bounding box center [1089, 59] width 6 height 6
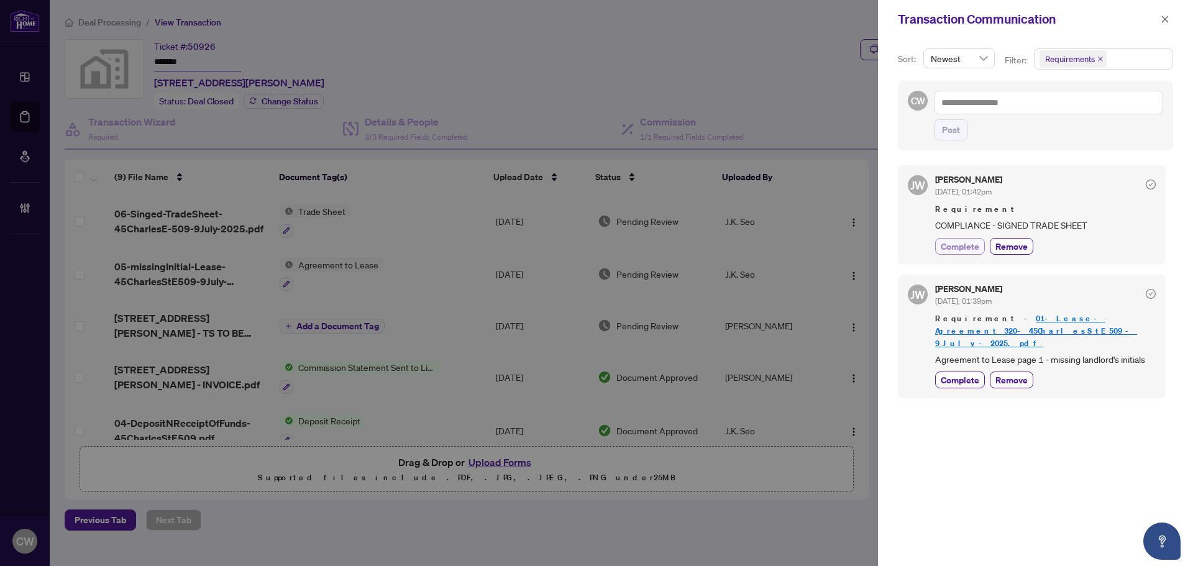
click at [964, 250] on span "Complete" at bounding box center [960, 246] width 39 height 13
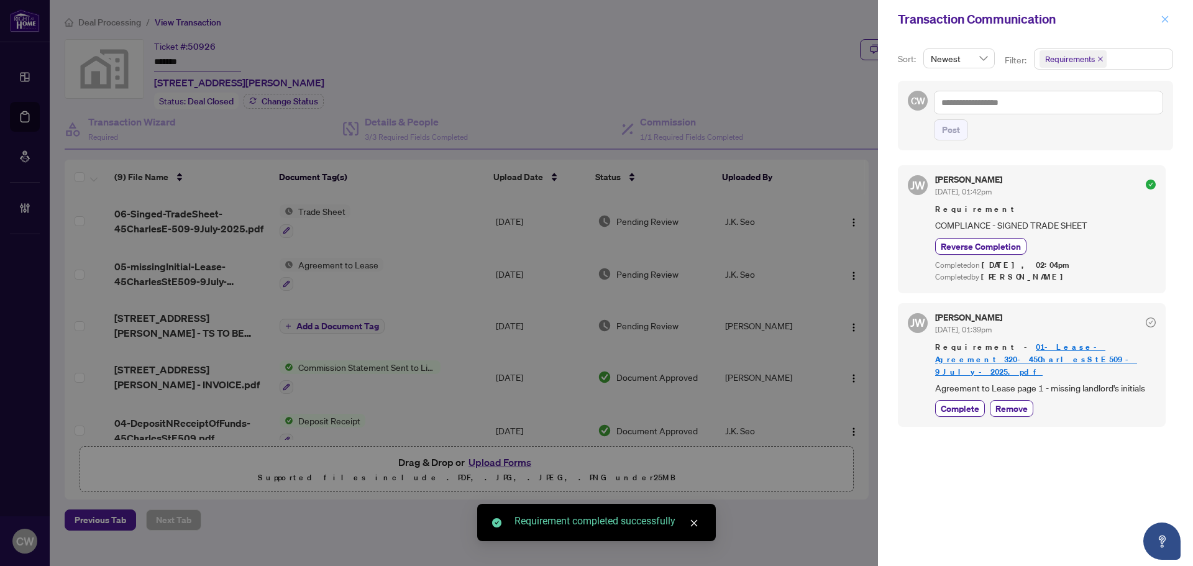
click at [1163, 20] on icon "close" at bounding box center [1164, 19] width 9 height 9
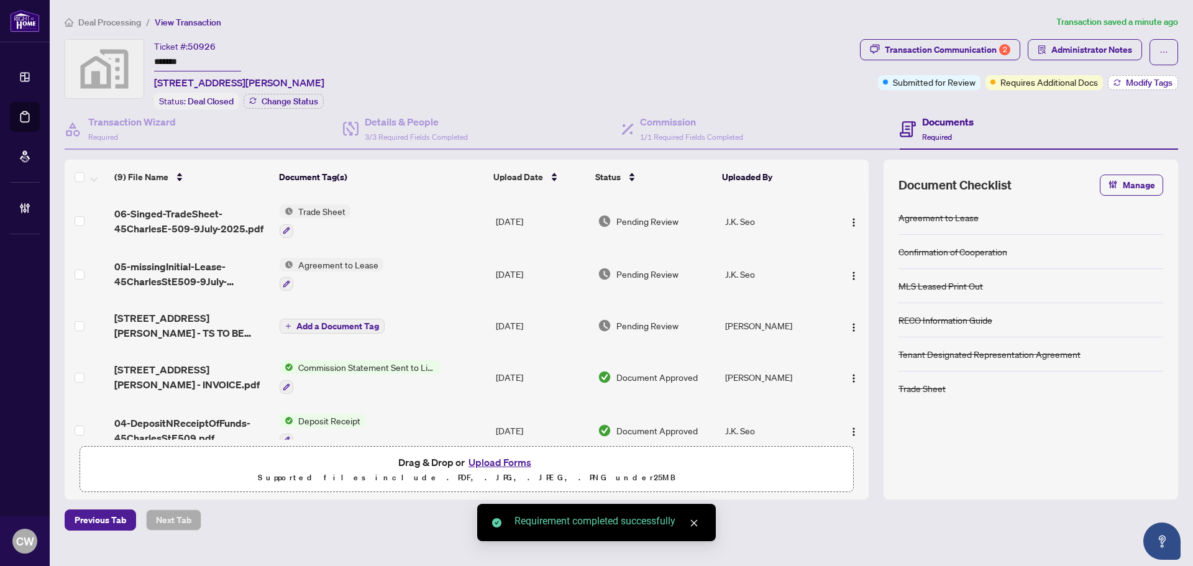
click at [1142, 78] on span "Modify Tags" at bounding box center [1149, 82] width 47 height 9
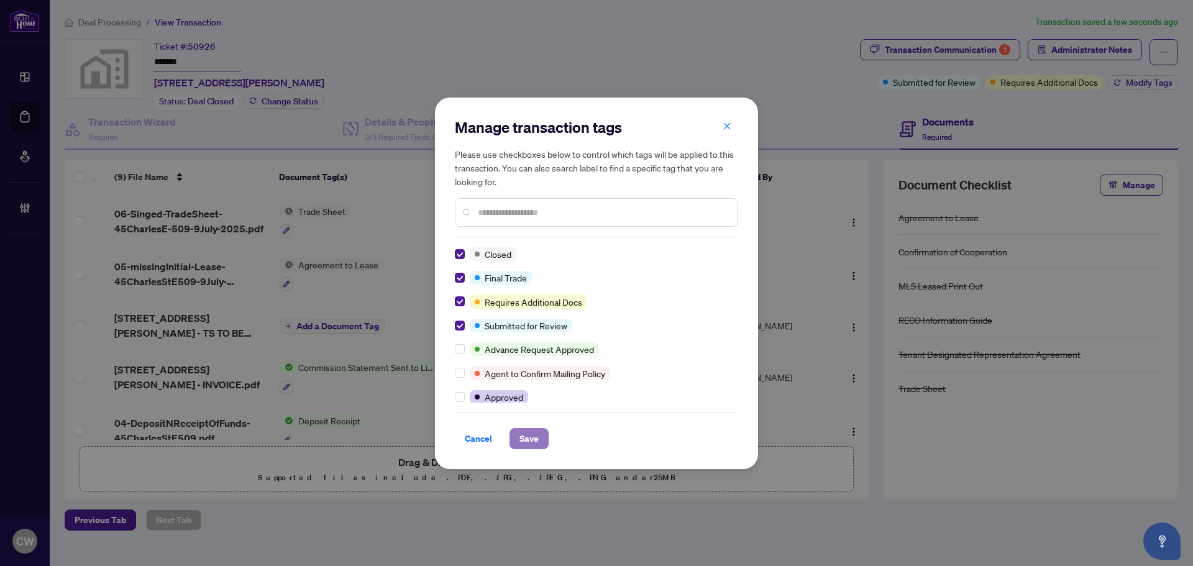
click at [543, 431] on button "Save" at bounding box center [528, 438] width 39 height 21
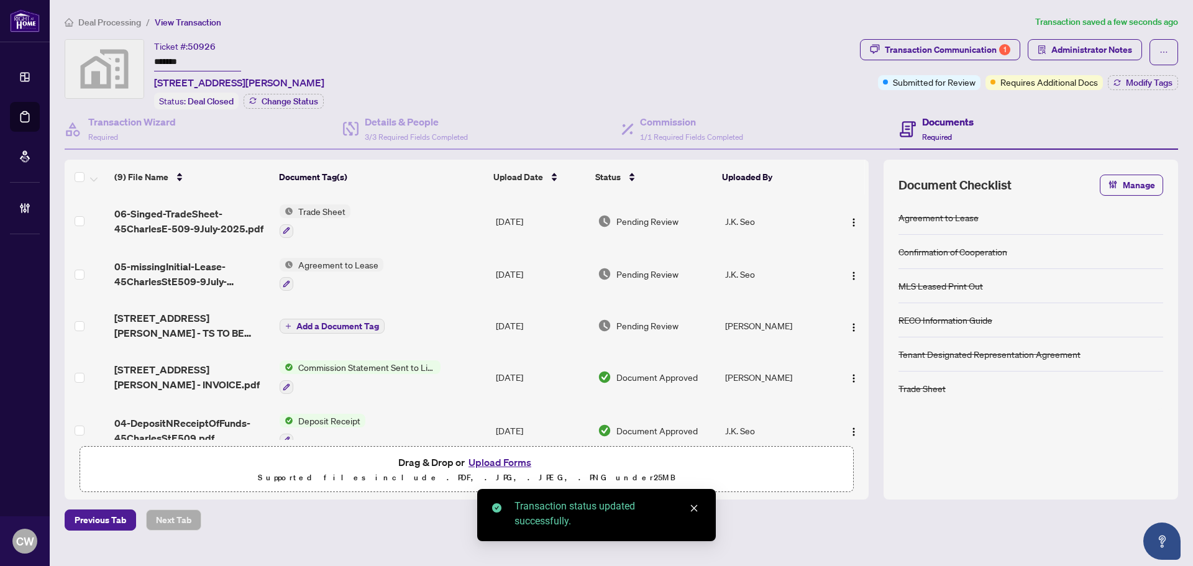
click at [513, 462] on button "Upload Forms" at bounding box center [500, 462] width 70 height 16
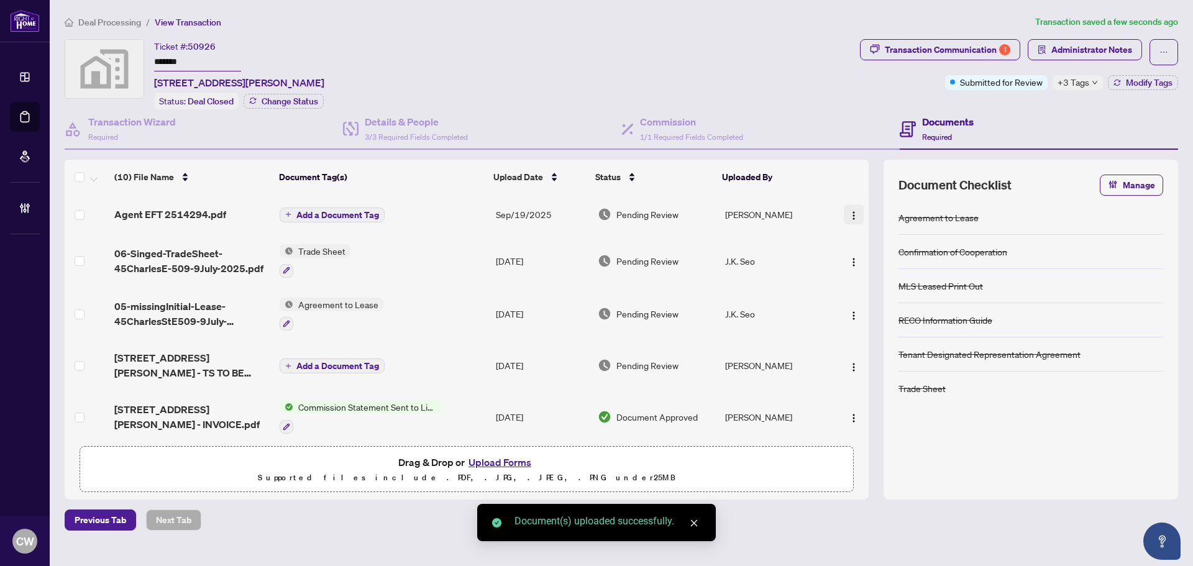
click at [849, 211] on img "button" at bounding box center [854, 216] width 10 height 10
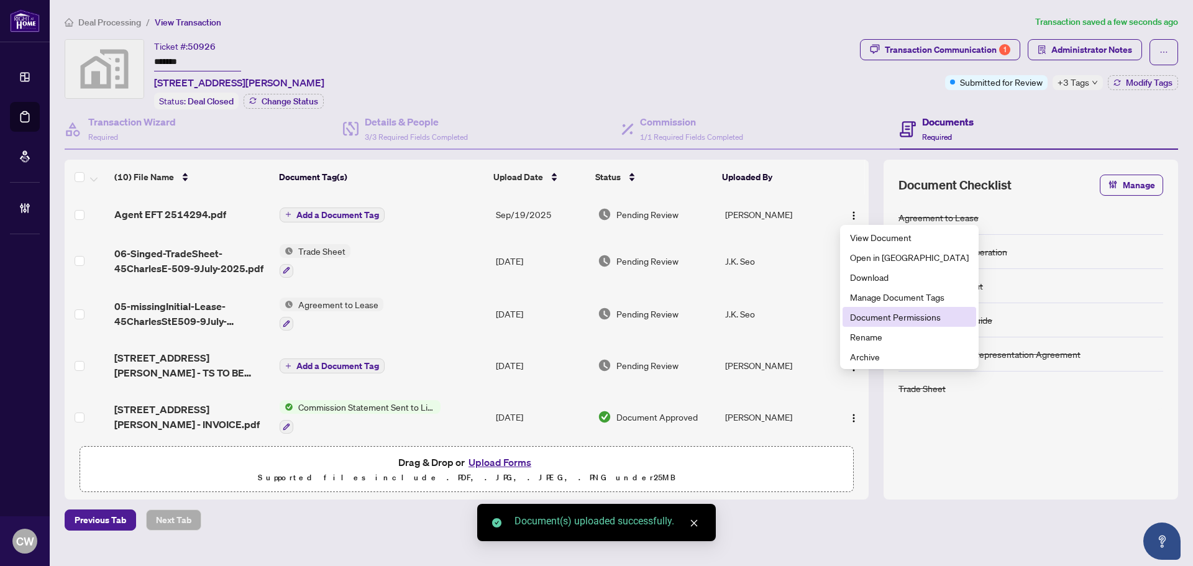
click at [887, 311] on span "Document Permissions" at bounding box center [909, 317] width 119 height 14
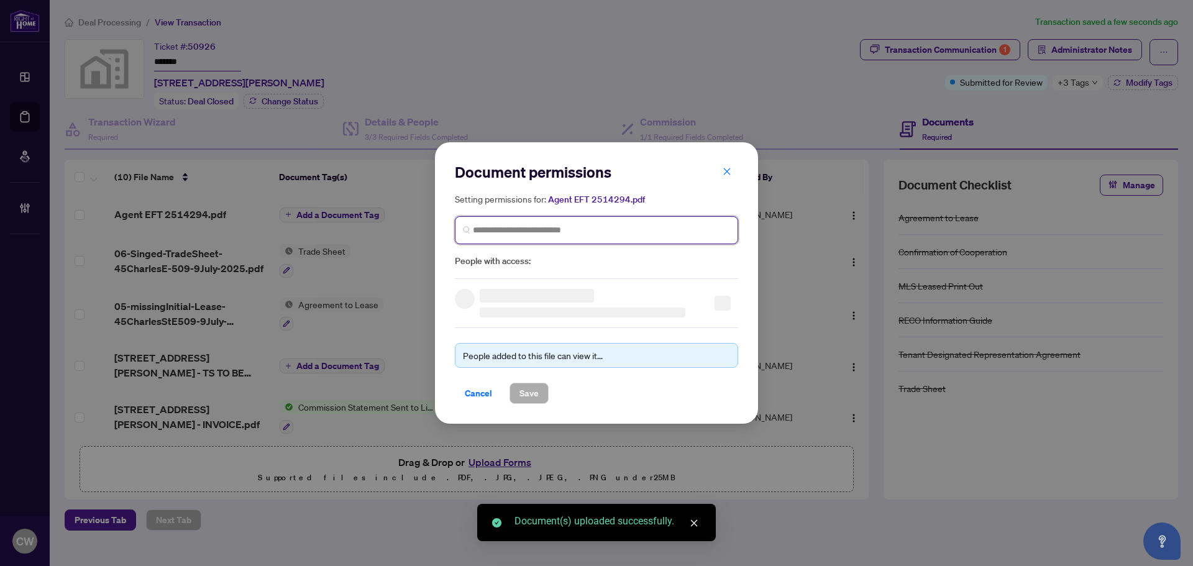
click at [541, 224] on input "search" at bounding box center [601, 230] width 257 height 13
paste input "**********"
type input "**********"
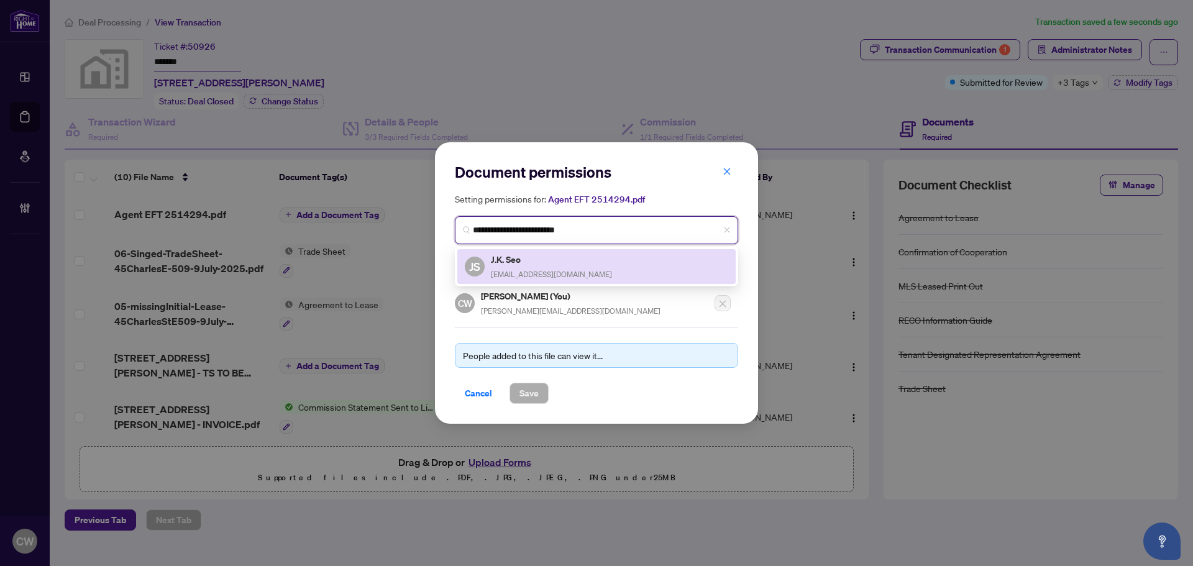
click at [542, 268] on div "J.K. Seo [EMAIL_ADDRESS][DOMAIN_NAME]" at bounding box center [551, 266] width 121 height 29
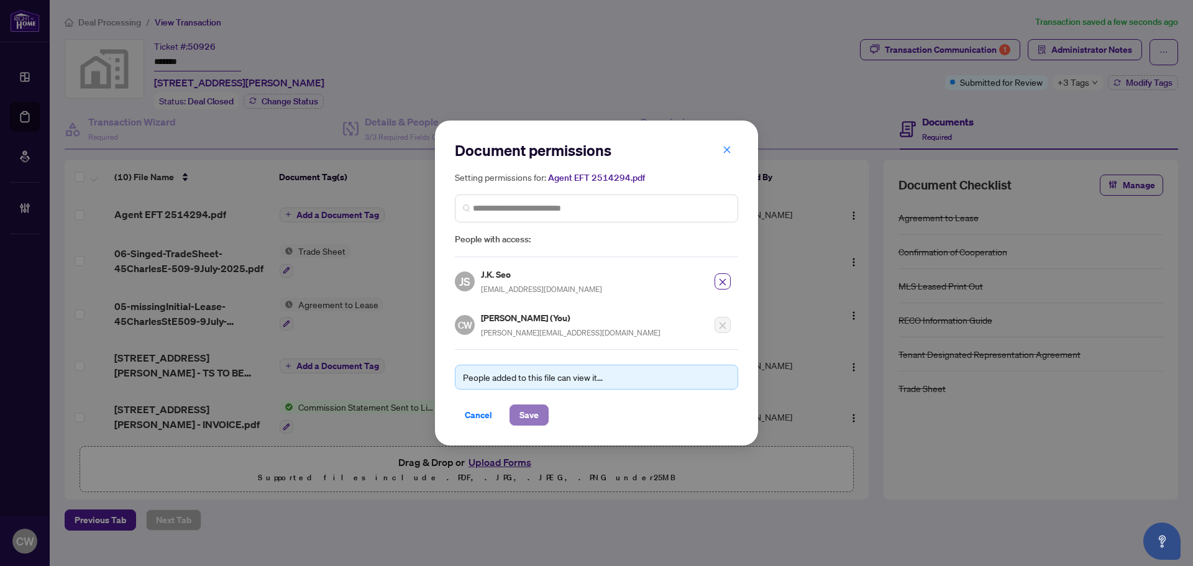
click at [536, 417] on span "Save" at bounding box center [528, 415] width 19 height 20
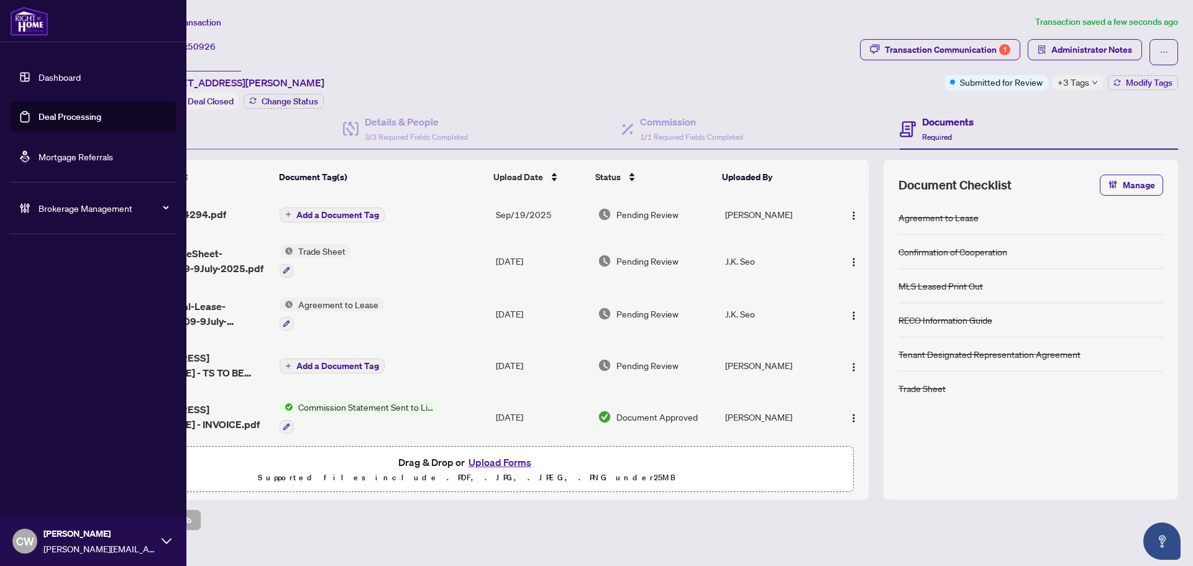
click at [42, 121] on link "Deal Processing" at bounding box center [70, 116] width 63 height 11
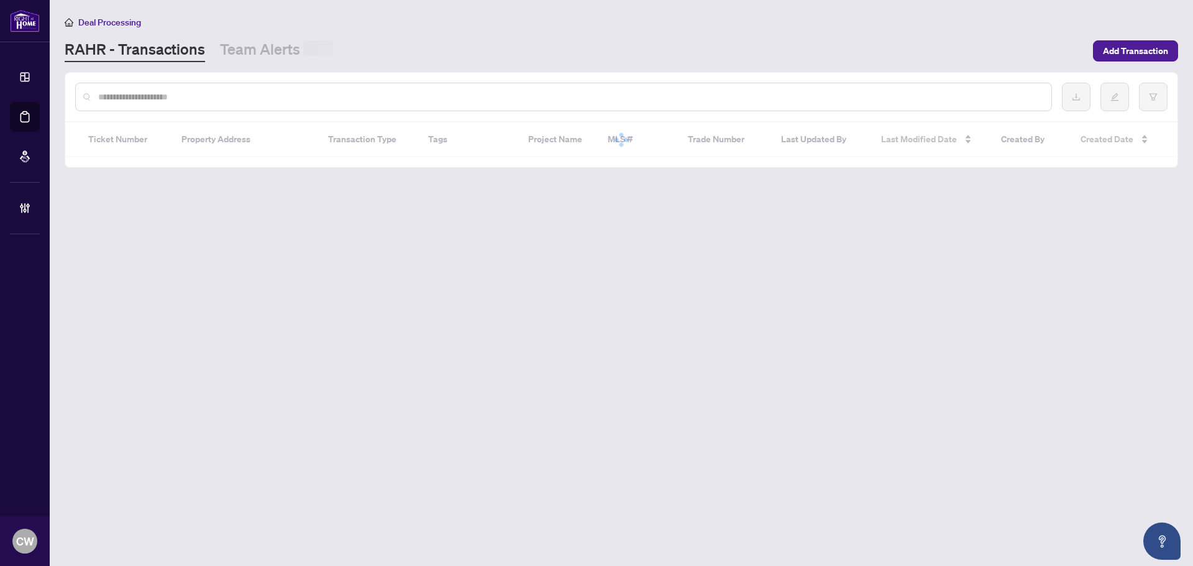
click at [234, 99] on input "text" at bounding box center [569, 97] width 943 height 14
paste input "*******"
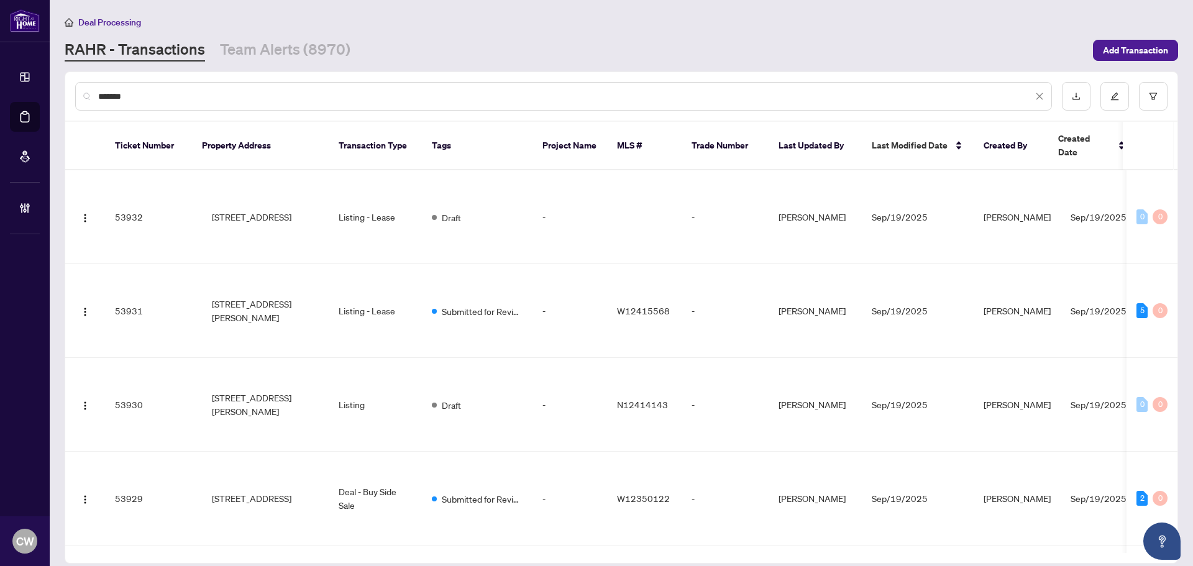
type input "*******"
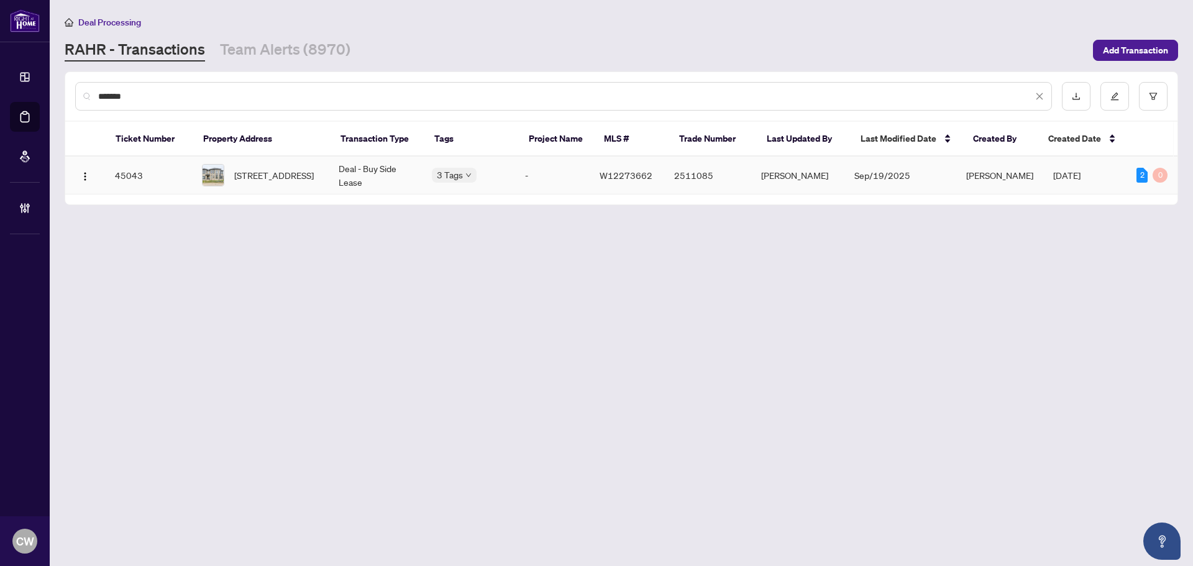
click at [279, 173] on span "[STREET_ADDRESS]" at bounding box center [274, 175] width 80 height 14
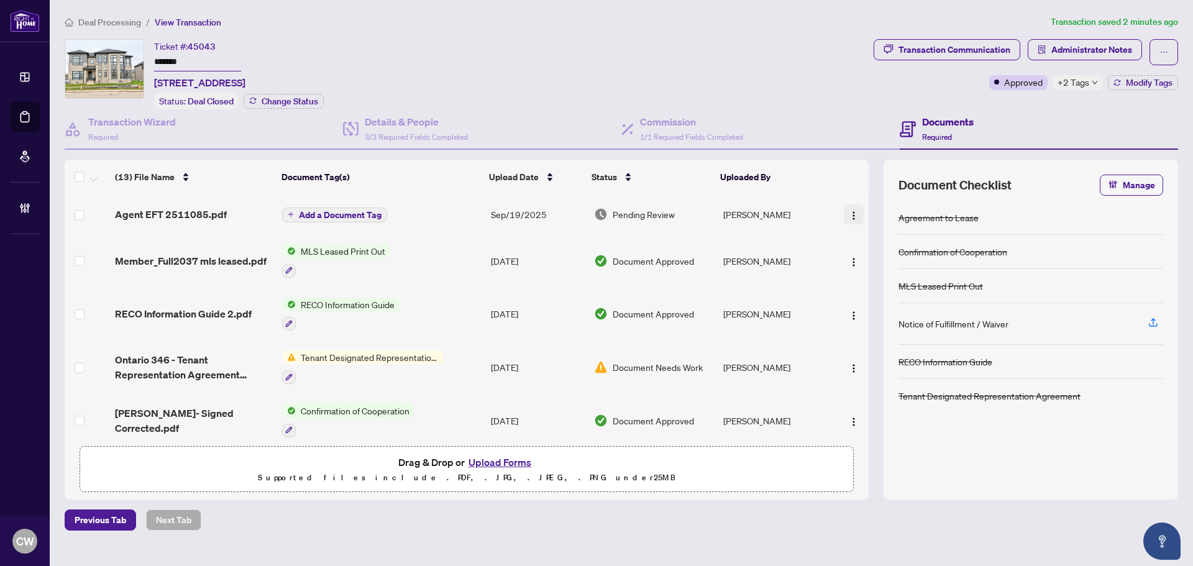
drag, startPoint x: 851, startPoint y: 211, endPoint x: 850, endPoint y: 203, distance: 8.1
click at [851, 211] on img "button" at bounding box center [854, 216] width 10 height 10
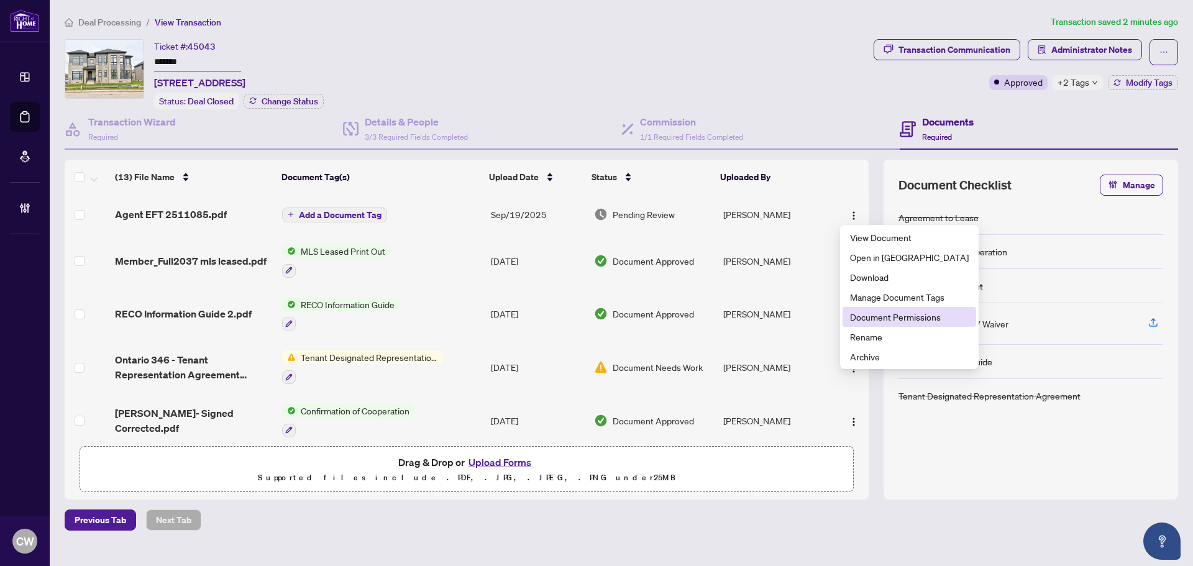
click at [885, 315] on span "Document Permissions" at bounding box center [909, 317] width 119 height 14
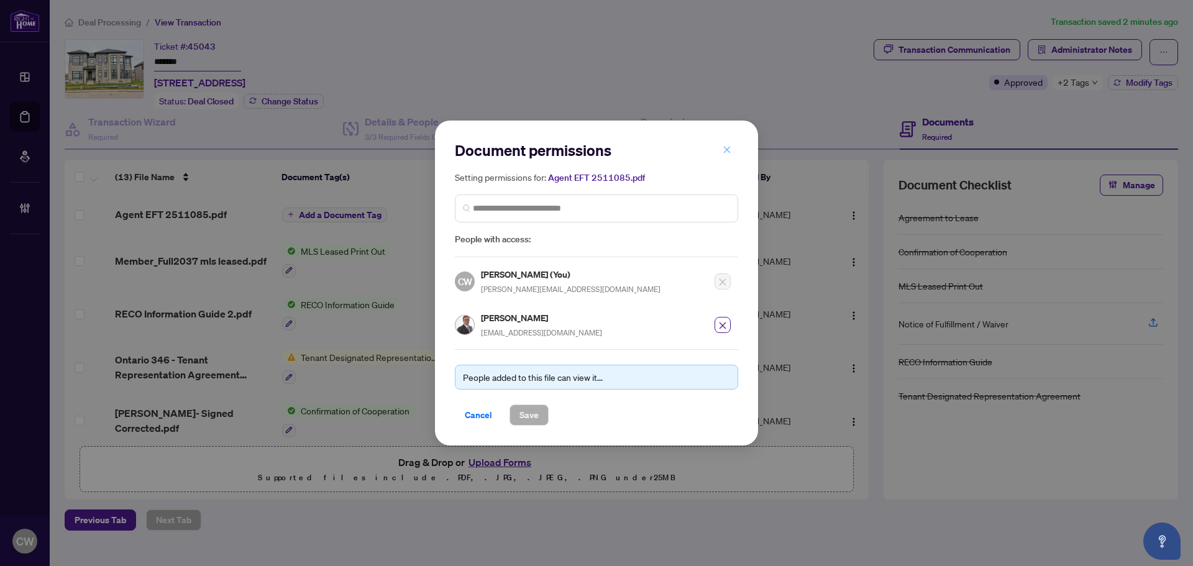
click at [726, 154] on icon "close" at bounding box center [726, 149] width 9 height 9
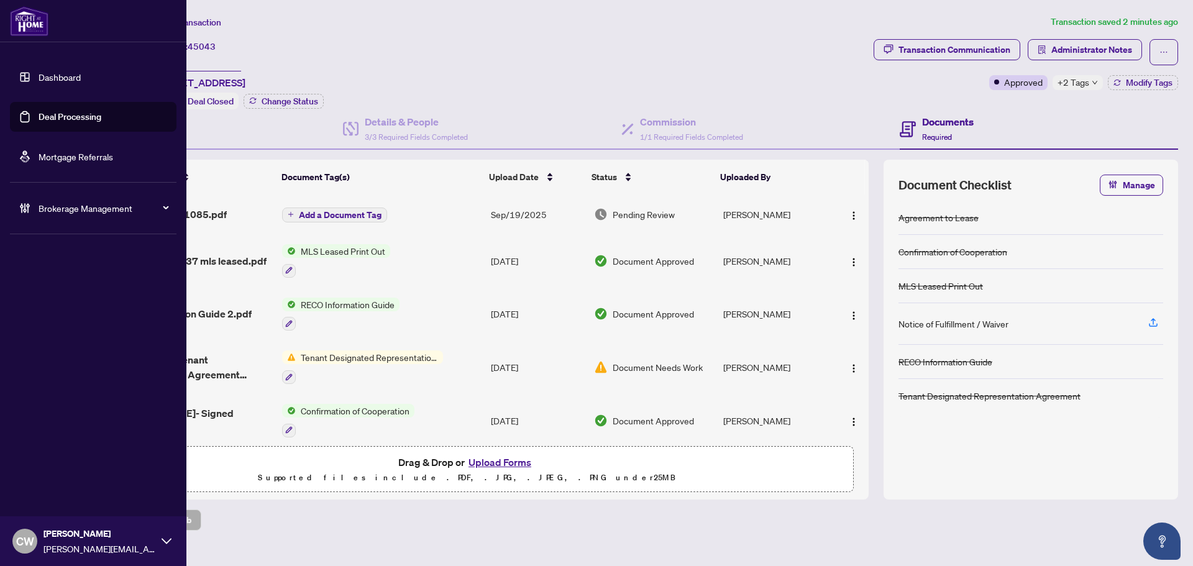
drag, startPoint x: 50, startPoint y: 116, endPoint x: 31, endPoint y: 116, distance: 18.6
click at [50, 116] on link "Deal Processing" at bounding box center [70, 116] width 63 height 11
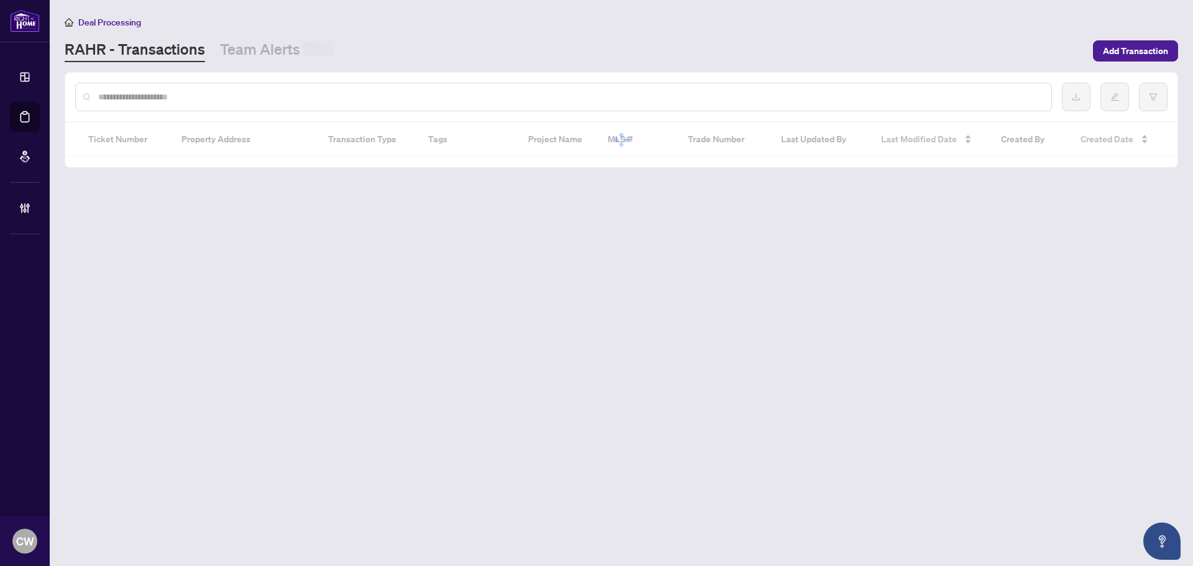
click at [285, 96] on input "text" at bounding box center [569, 97] width 943 height 14
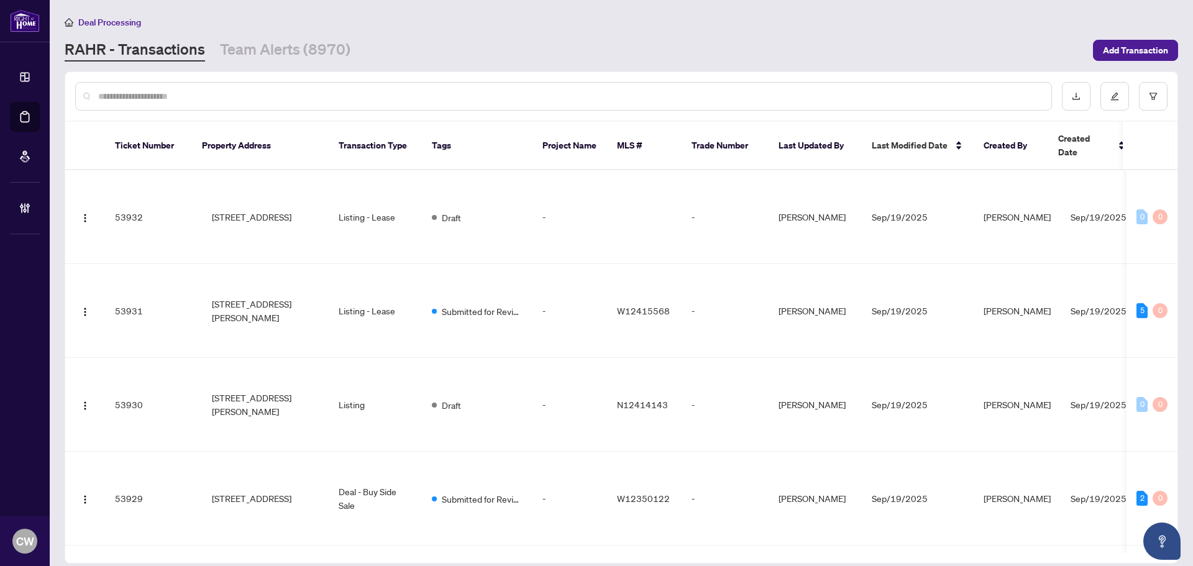
paste input "*******"
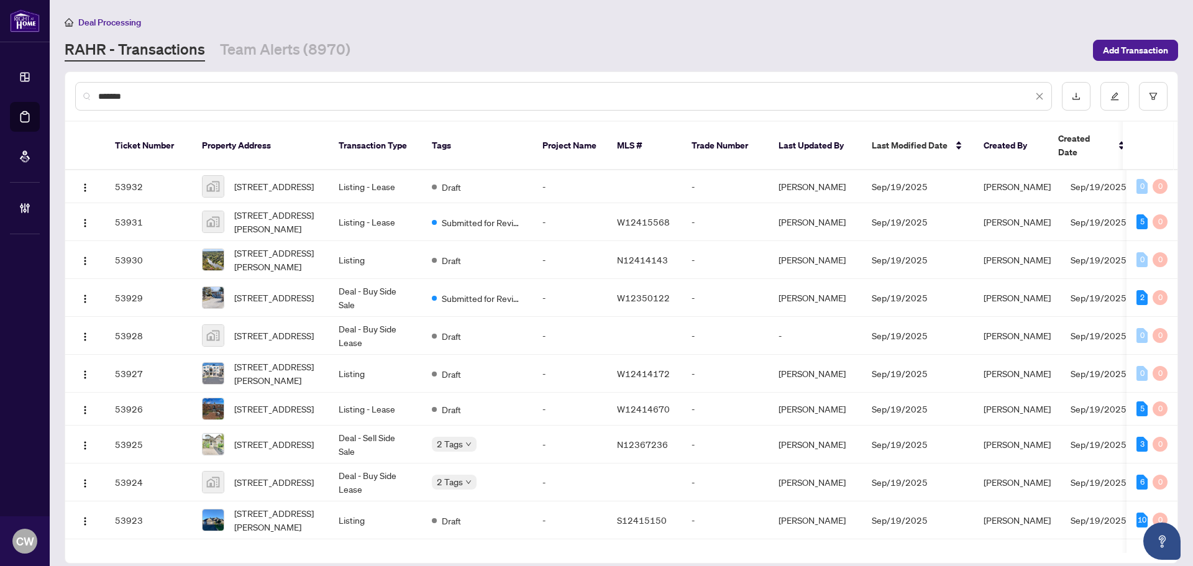
type input "*******"
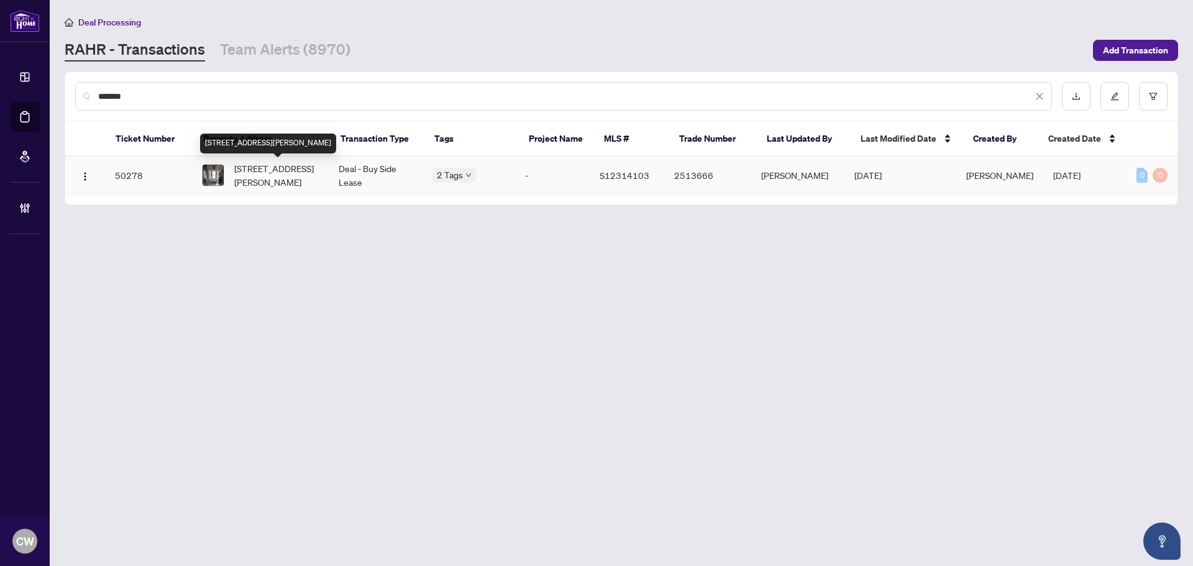
click at [268, 163] on span "[STREET_ADDRESS][PERSON_NAME]" at bounding box center [276, 175] width 84 height 27
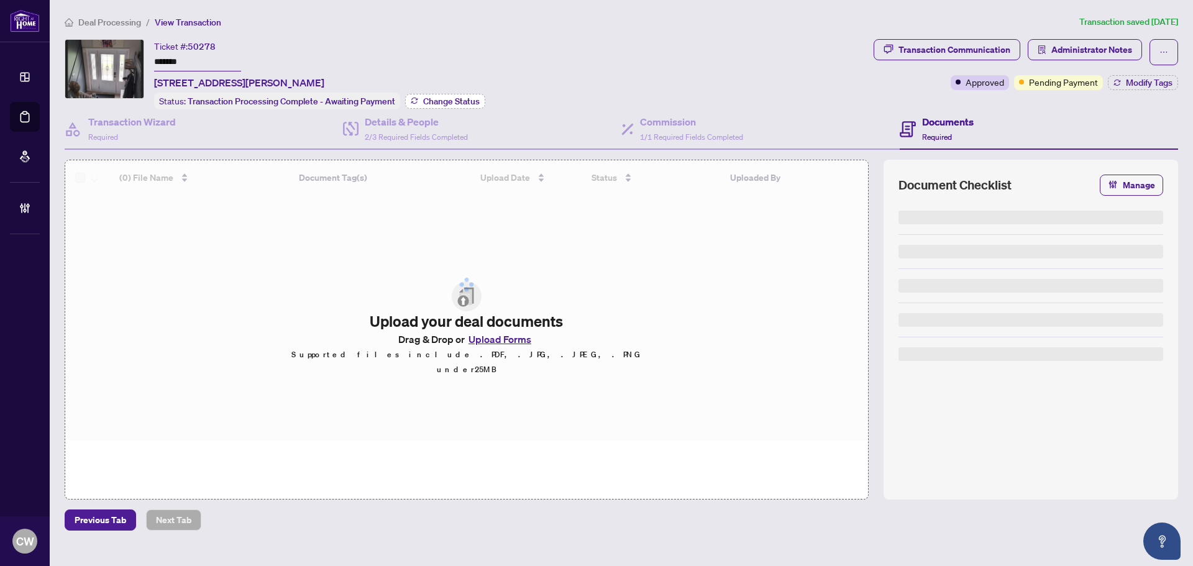
drag, startPoint x: 442, startPoint y: 99, endPoint x: 450, endPoint y: 99, distance: 8.7
click at [450, 99] on span "Change Status" at bounding box center [451, 101] width 57 height 9
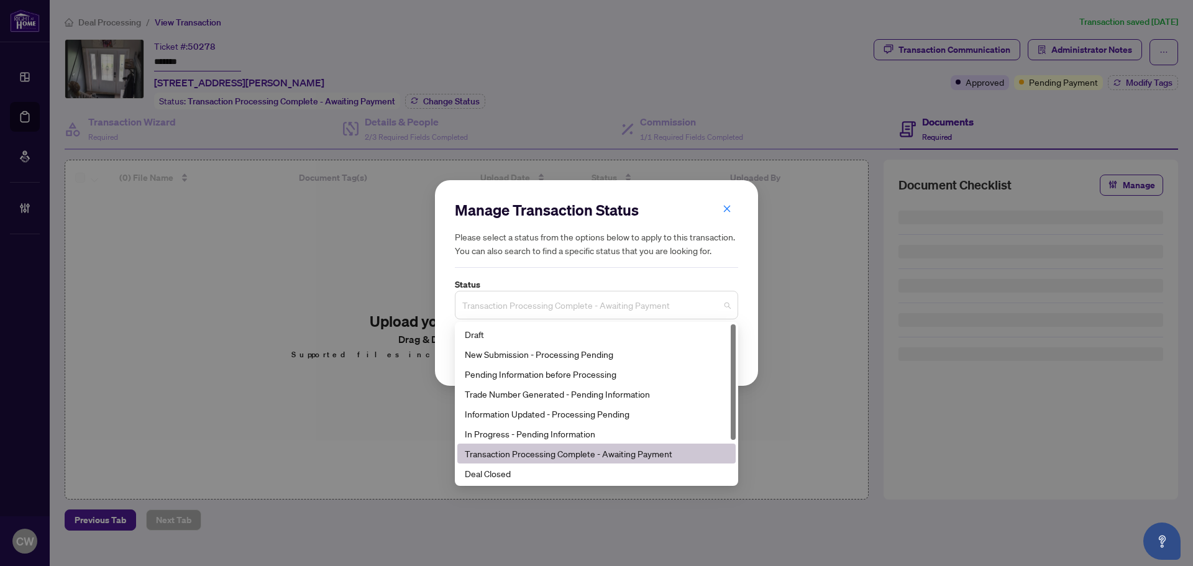
click at [598, 300] on span "Transaction Processing Complete - Awaiting Payment" at bounding box center [596, 305] width 268 height 24
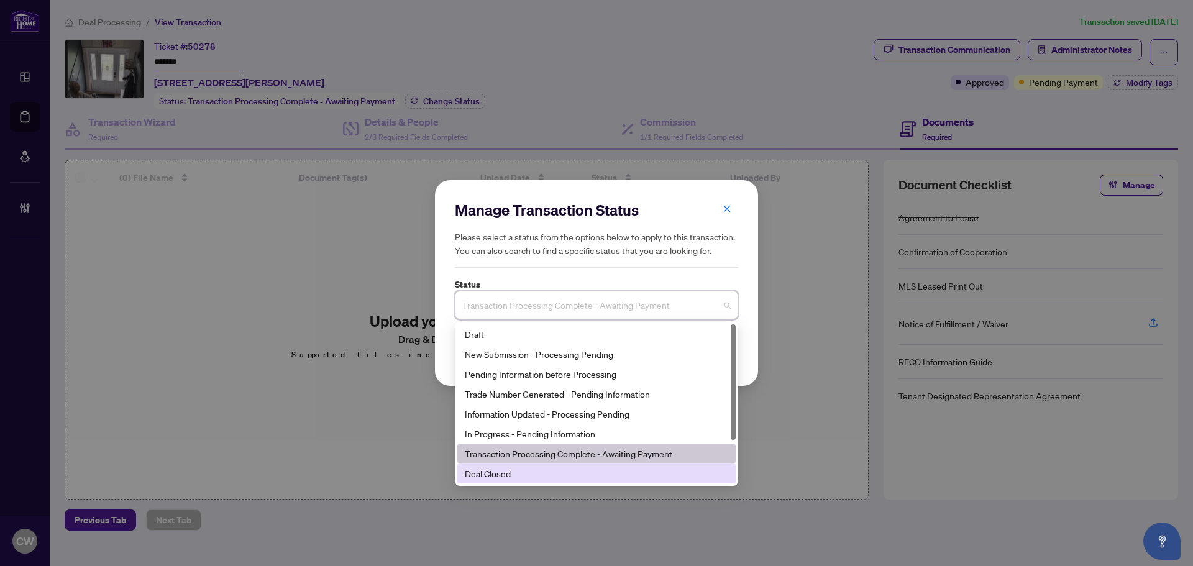
click at [519, 475] on div "Deal Closed" at bounding box center [596, 474] width 263 height 14
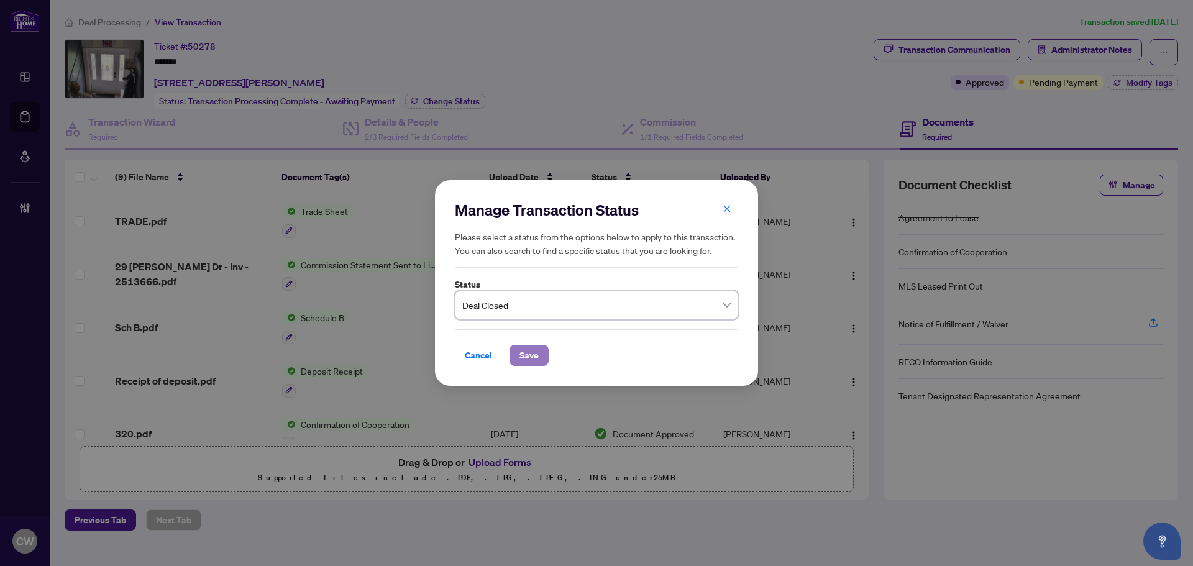
click at [523, 354] on span "Save" at bounding box center [528, 355] width 19 height 20
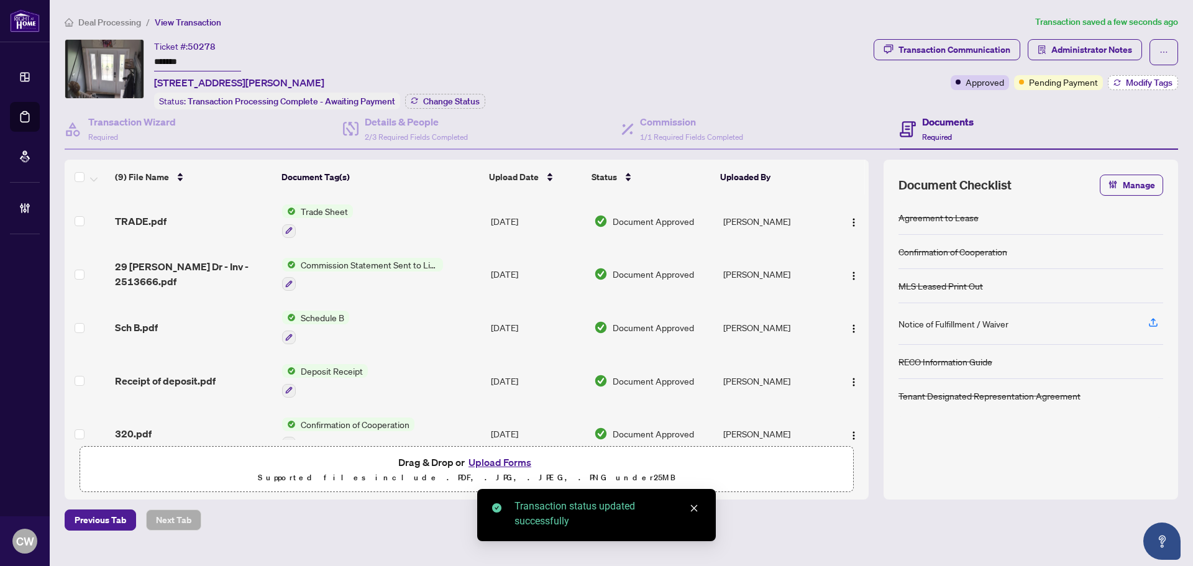
click at [1136, 86] on span "Modify Tags" at bounding box center [1149, 82] width 47 height 9
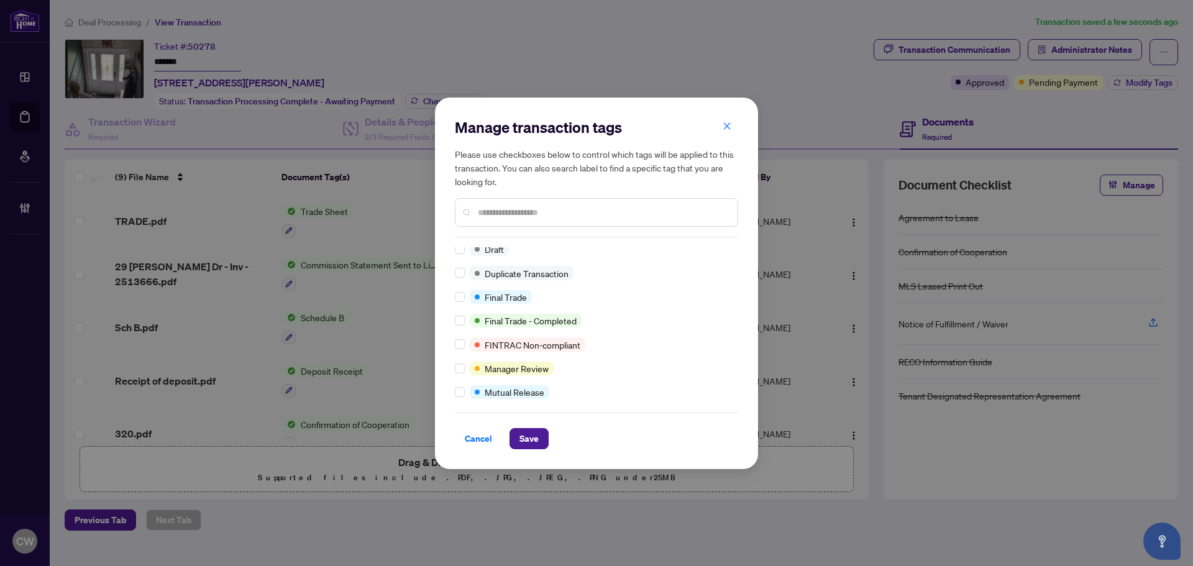
scroll to position [248, 0]
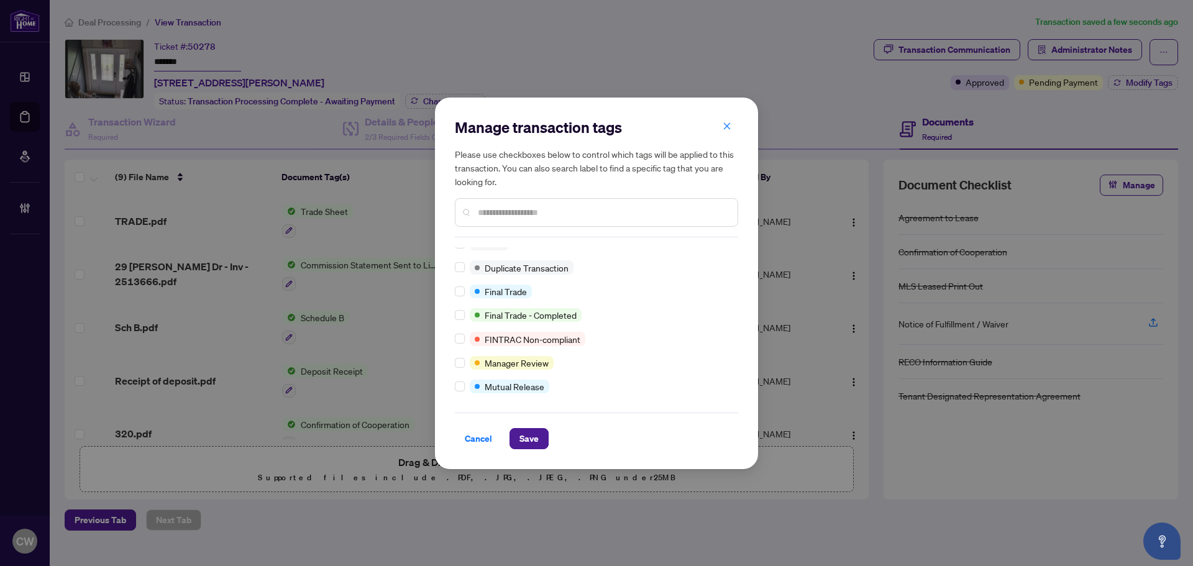
click at [465, 290] on div at bounding box center [462, 292] width 15 height 14
click at [537, 434] on span "Save" at bounding box center [528, 439] width 19 height 20
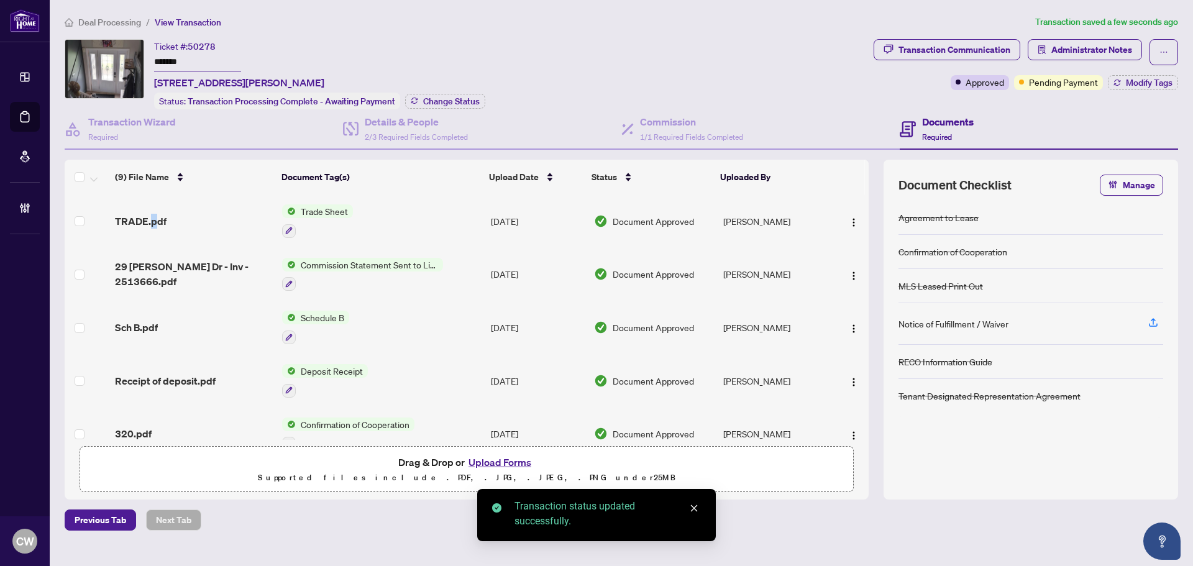
click at [153, 217] on span "TRADE.pdf" at bounding box center [141, 221] width 52 height 15
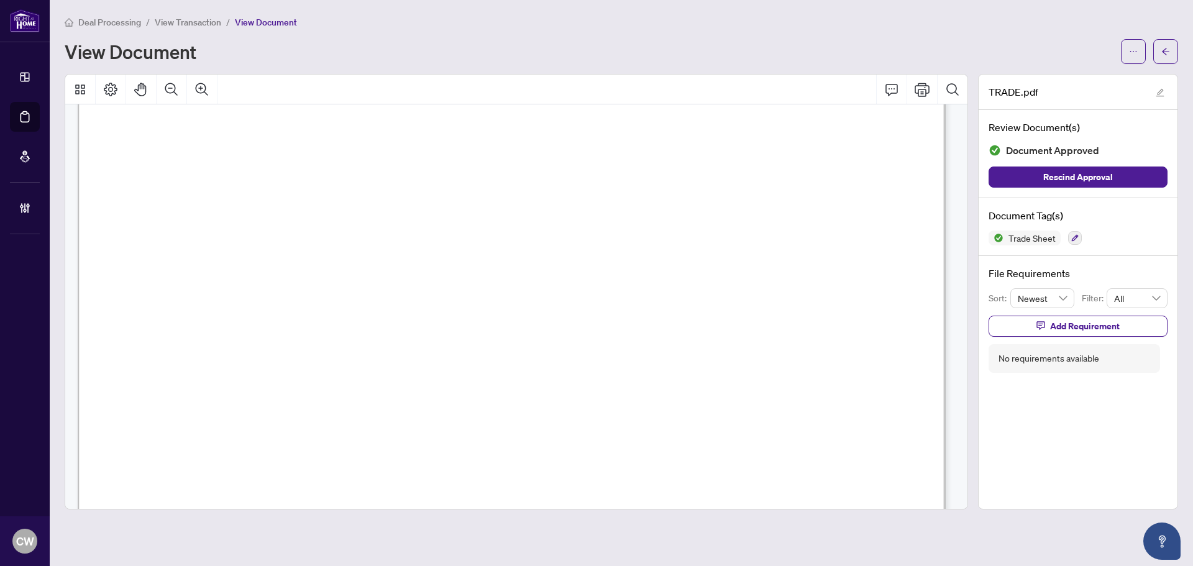
scroll to position [311, 0]
click at [1167, 43] on span "button" at bounding box center [1165, 52] width 9 height 20
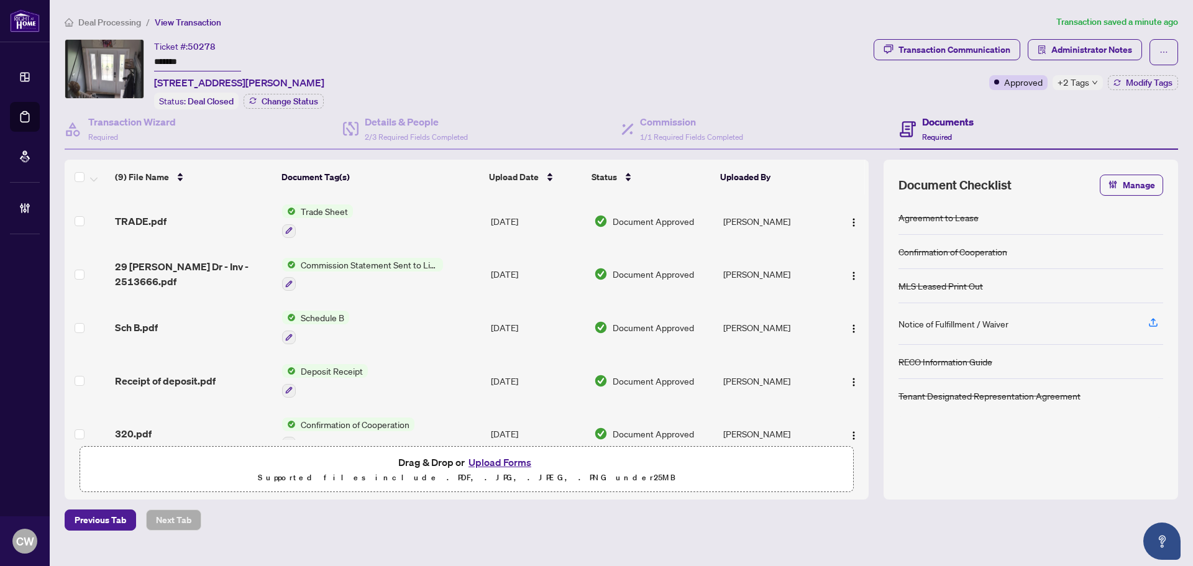
click at [508, 458] on button "Upload Forms" at bounding box center [500, 462] width 70 height 16
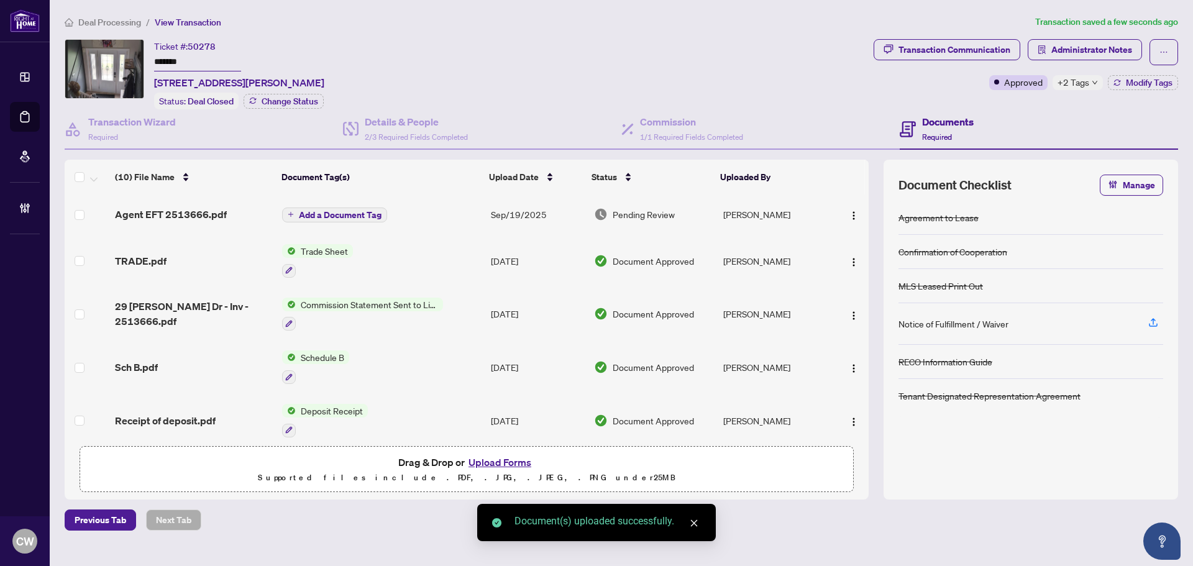
click at [850, 219] on img "button" at bounding box center [854, 216] width 10 height 10
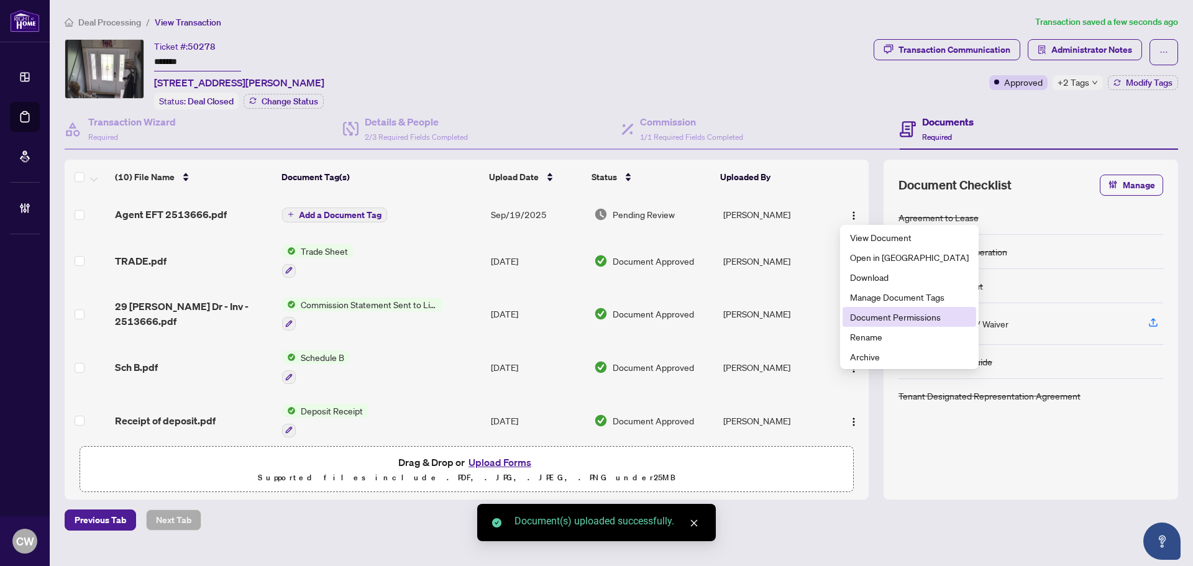
click at [864, 319] on span "Document Permissions" at bounding box center [909, 317] width 119 height 14
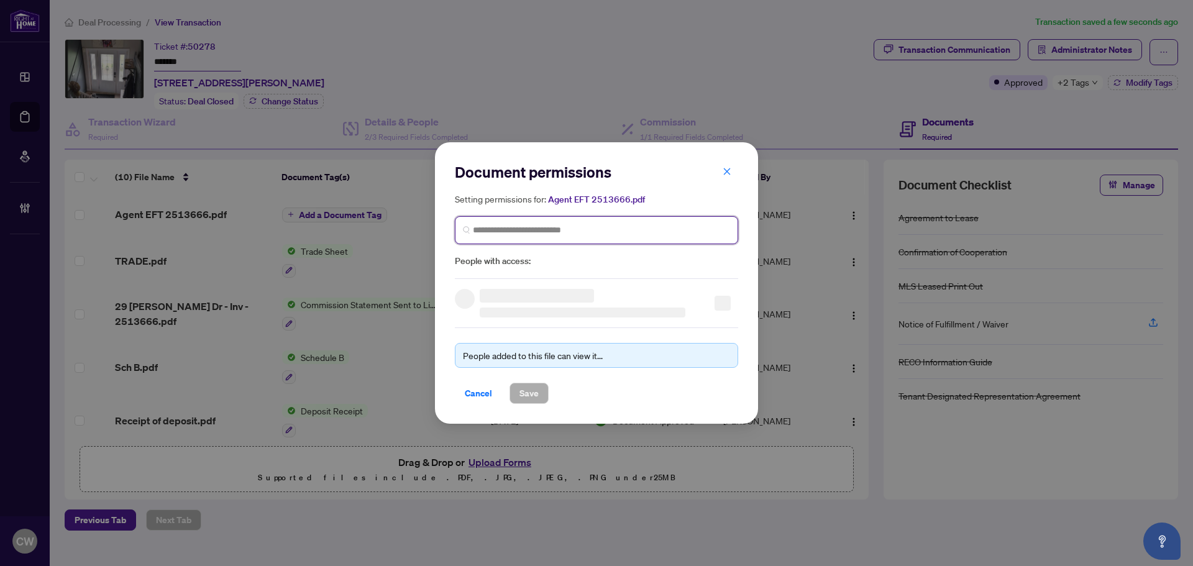
paste input "**********"
click at [629, 230] on input "search" at bounding box center [601, 230] width 257 height 13
type input "**********"
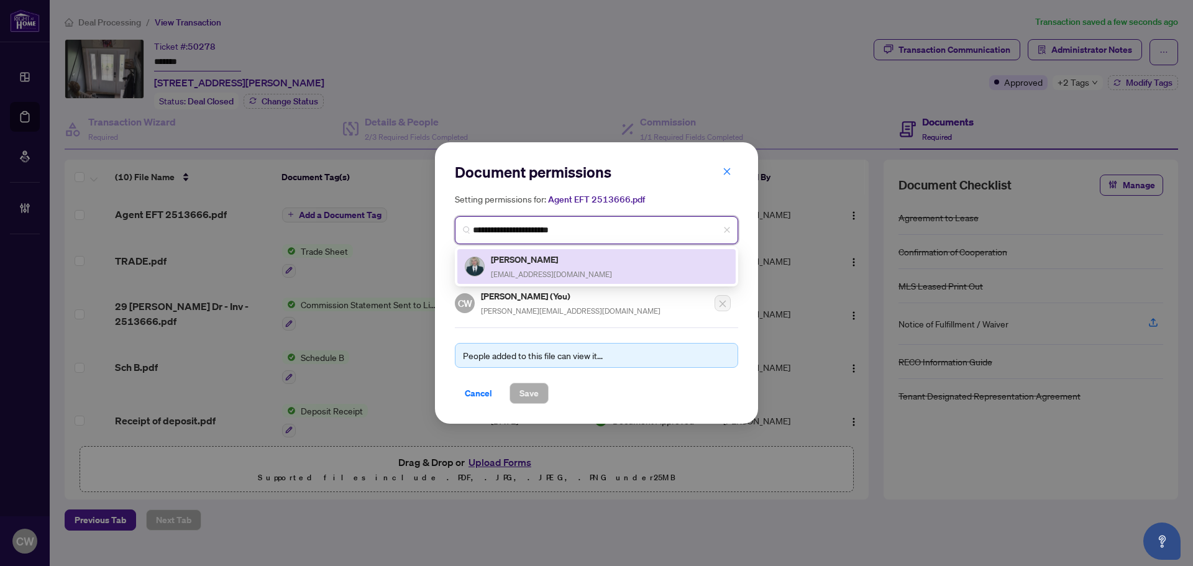
click at [531, 262] on h5 "[PERSON_NAME]" at bounding box center [551, 259] width 121 height 14
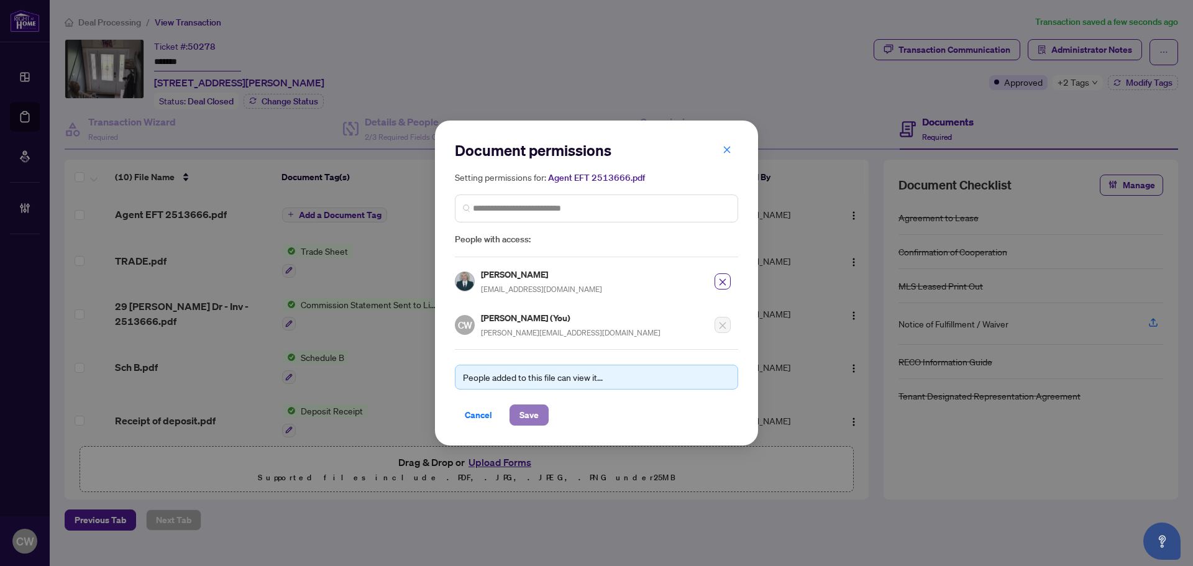
click at [535, 417] on span "Save" at bounding box center [528, 415] width 19 height 20
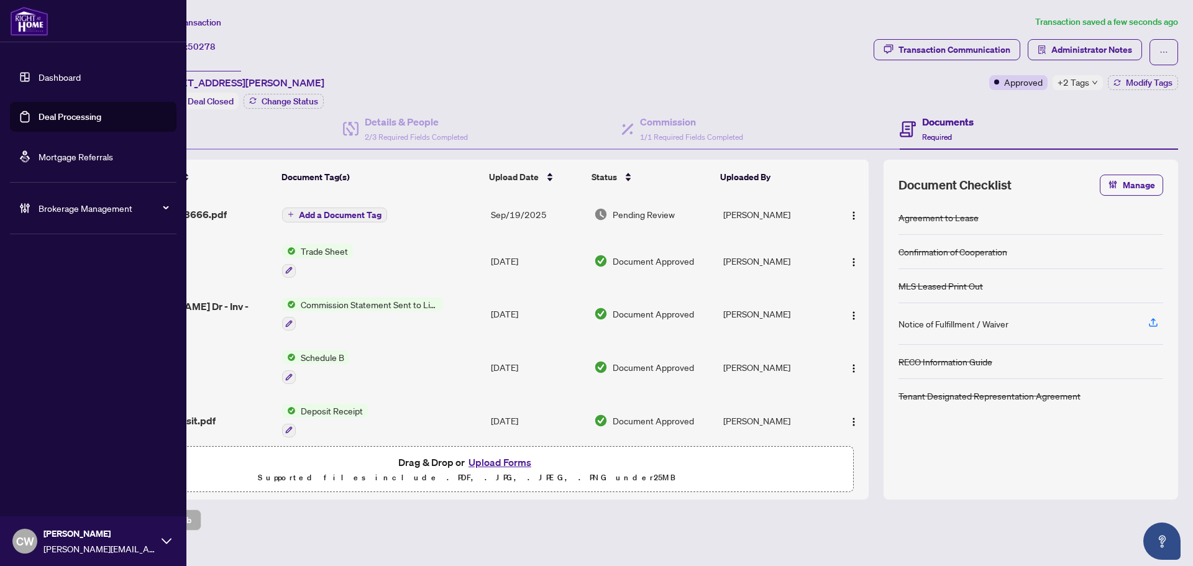
click at [43, 116] on link "Deal Processing" at bounding box center [70, 116] width 63 height 11
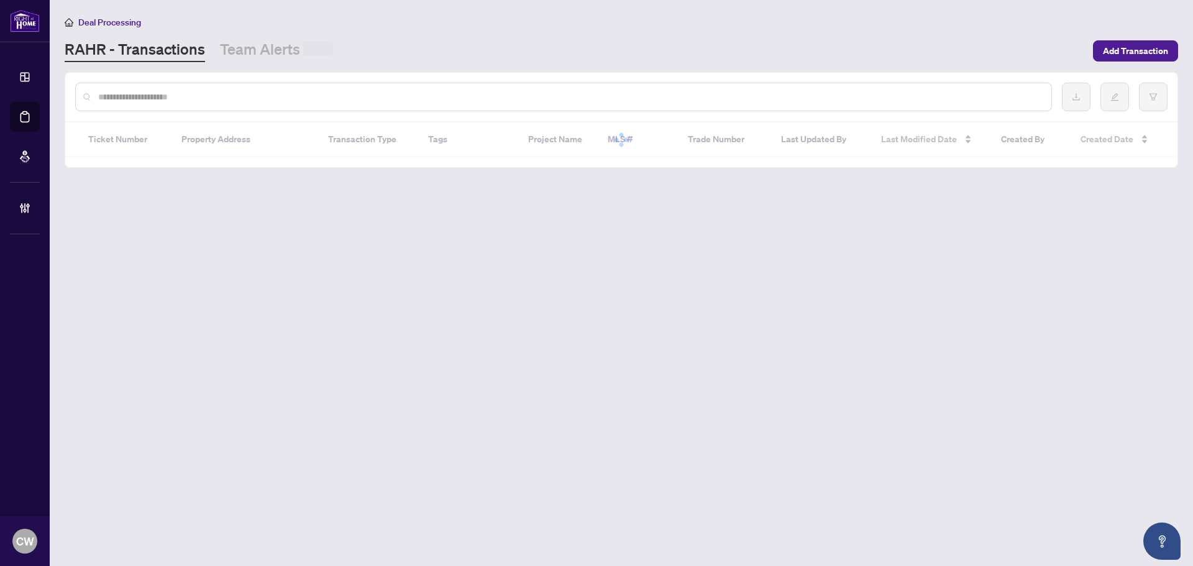
paste input "*******"
click at [257, 90] on input "text" at bounding box center [569, 97] width 943 height 14
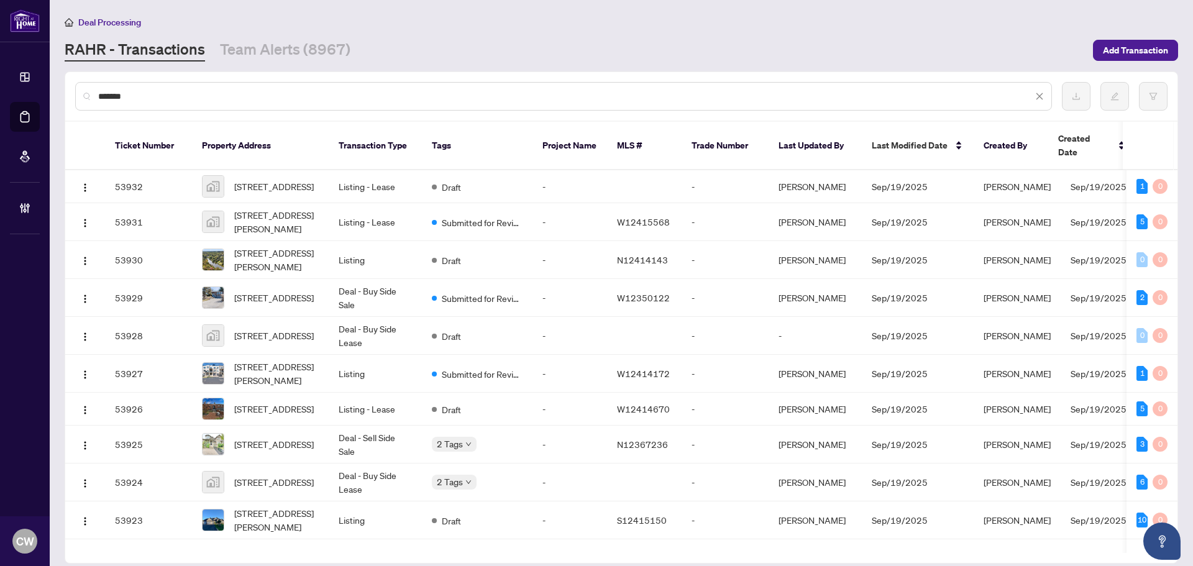
type input "*******"
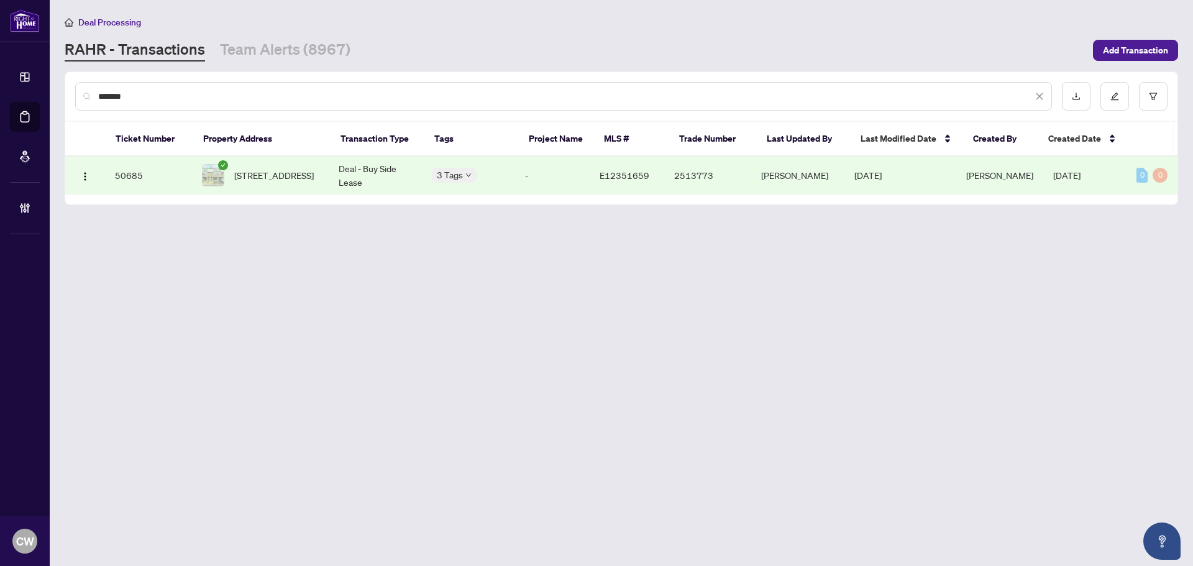
click at [273, 177] on span "[STREET_ADDRESS]" at bounding box center [274, 175] width 80 height 14
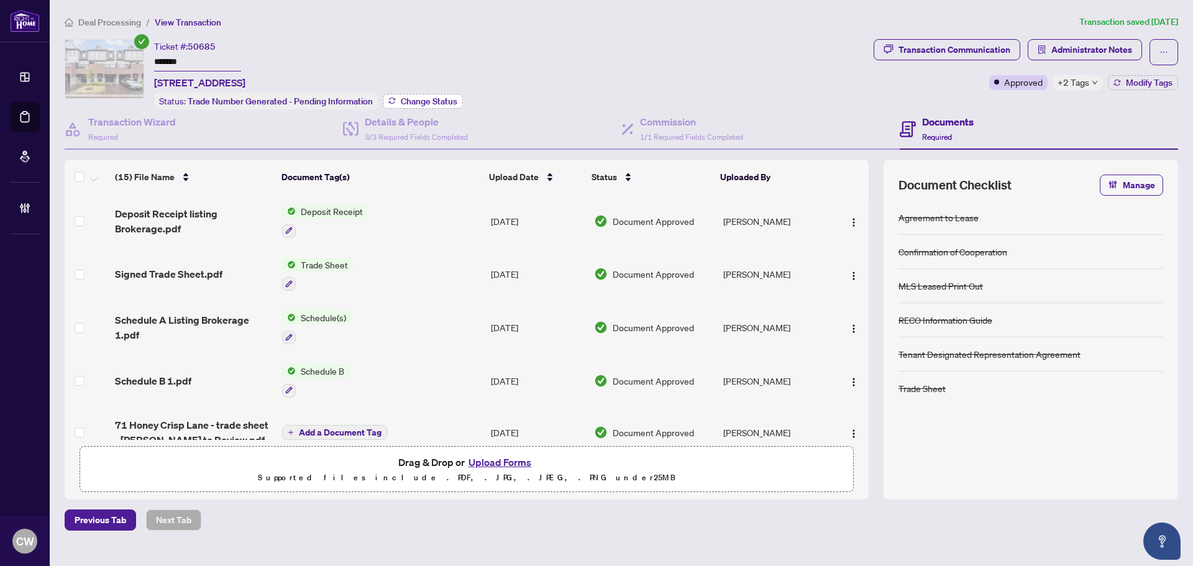
click at [428, 94] on button "Change Status" at bounding box center [423, 101] width 80 height 15
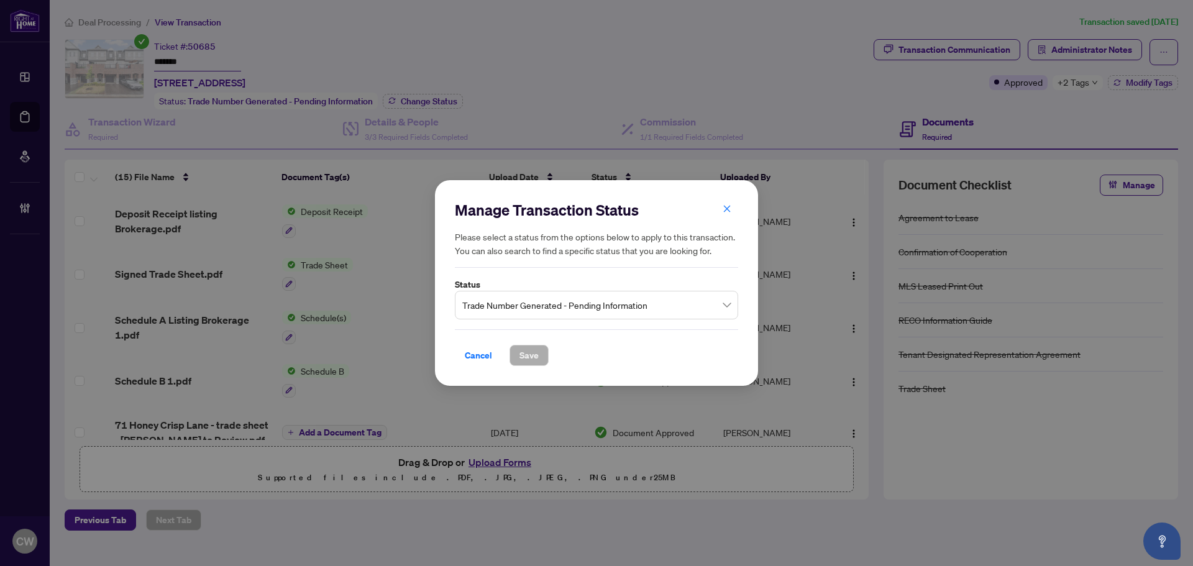
click at [581, 298] on span "Trade Number Generated - Pending Information" at bounding box center [596, 305] width 268 height 24
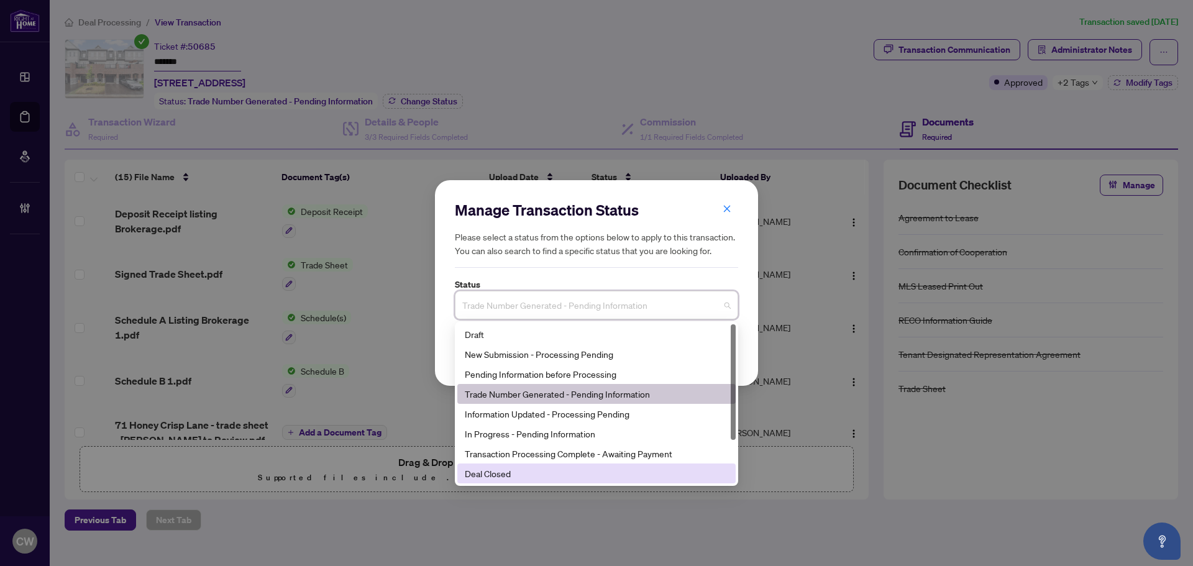
click at [517, 470] on div "Deal Closed" at bounding box center [596, 474] width 263 height 14
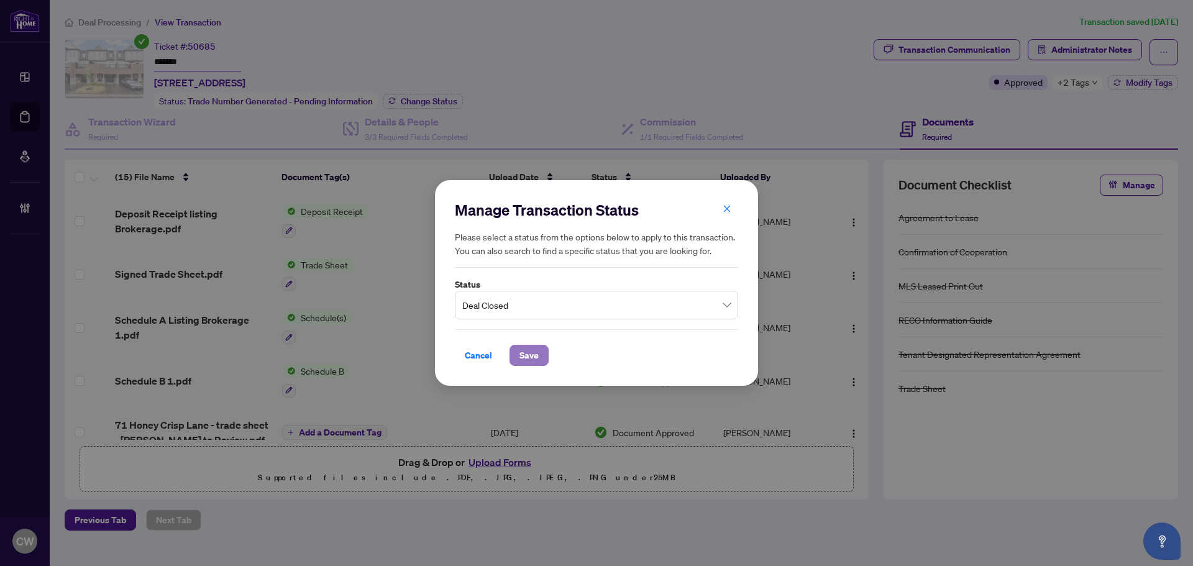
click at [527, 354] on span "Save" at bounding box center [528, 355] width 19 height 20
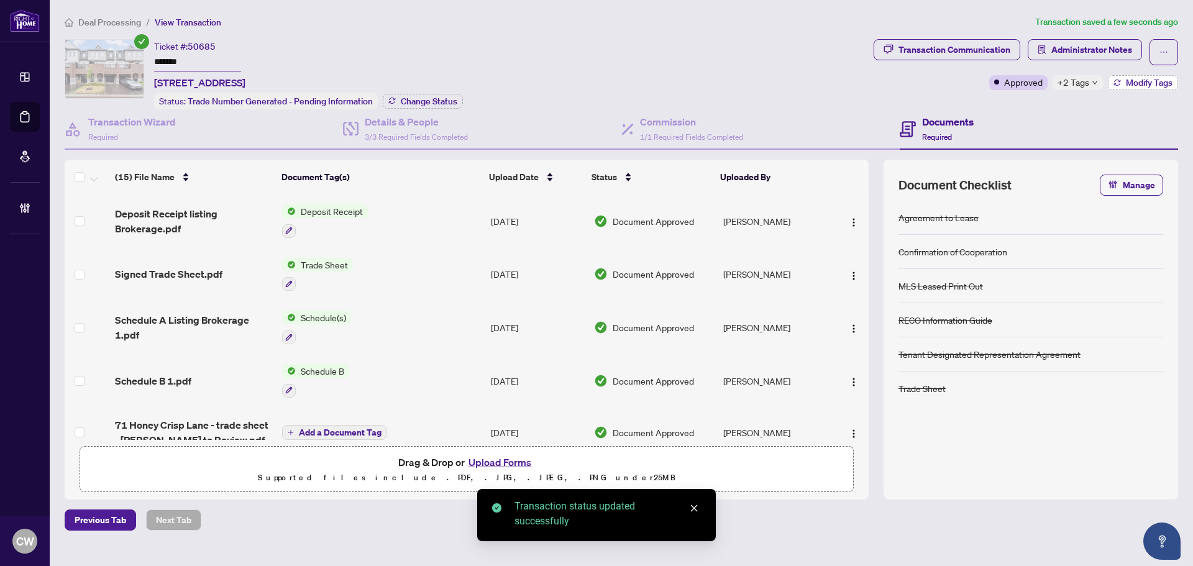
click at [1143, 81] on span "Modify Tags" at bounding box center [1149, 82] width 47 height 9
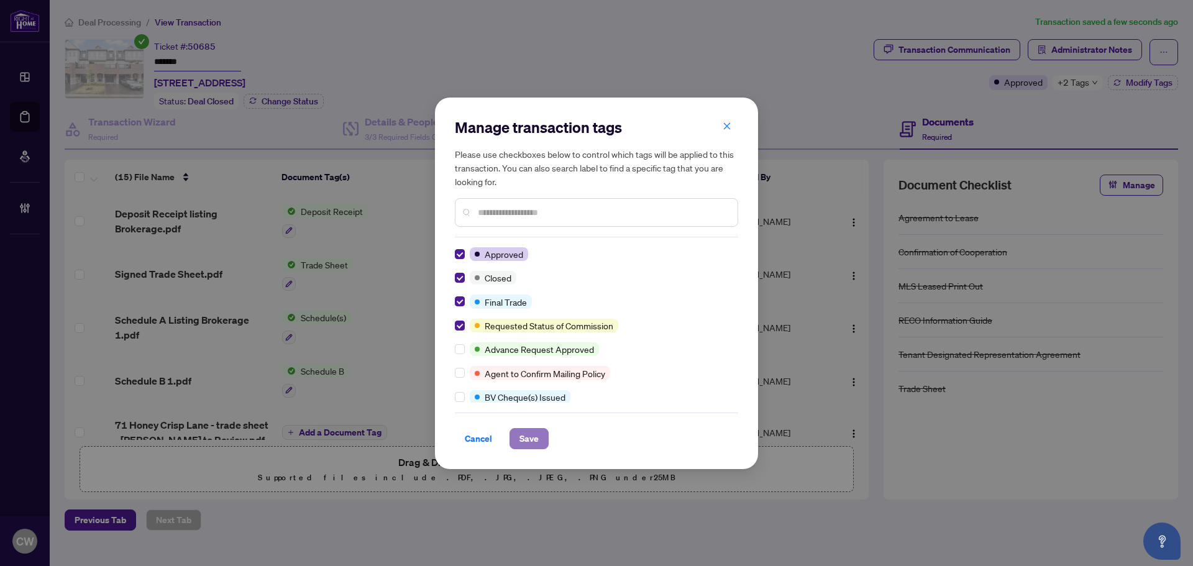
click at [526, 437] on span "Save" at bounding box center [528, 439] width 19 height 20
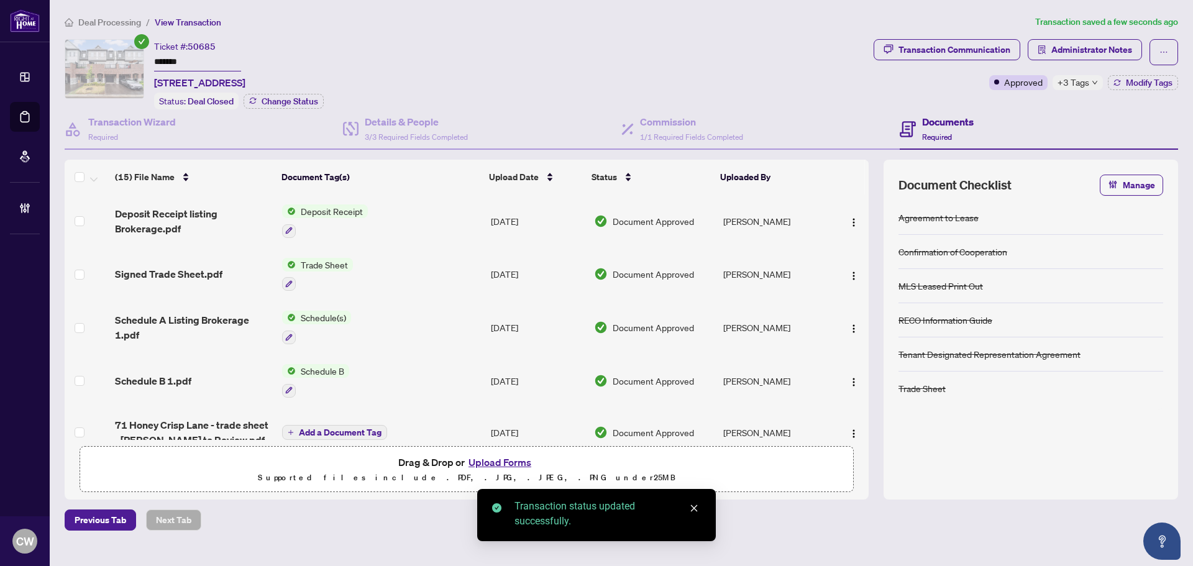
click at [178, 273] on span "Signed Trade Sheet.pdf" at bounding box center [168, 274] width 107 height 15
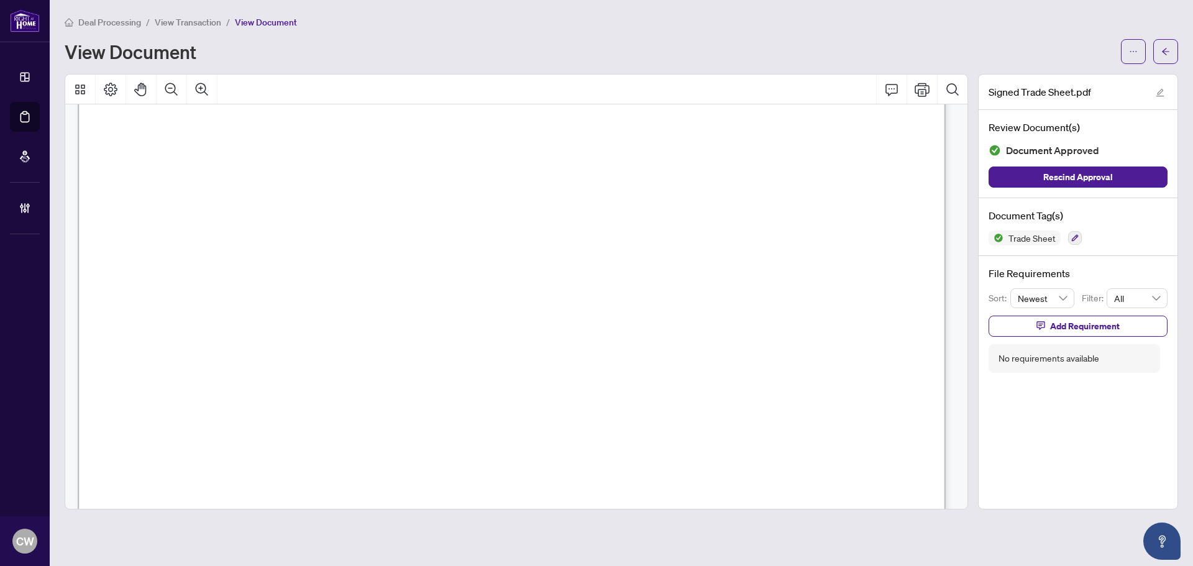
scroll to position [311, 0]
click at [1157, 54] on button "button" at bounding box center [1165, 51] width 25 height 25
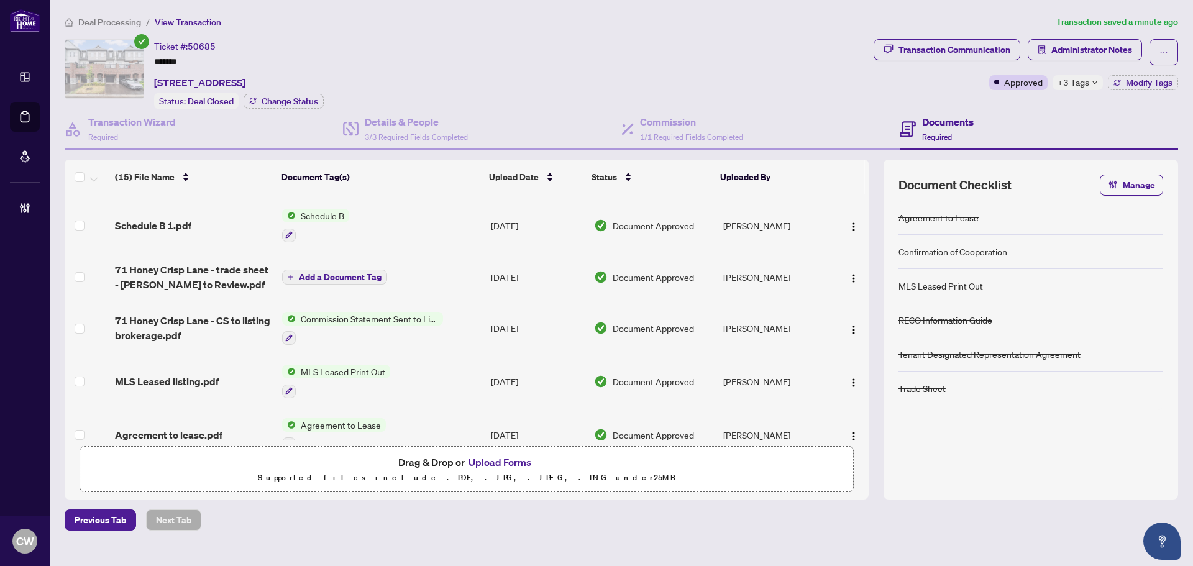
scroll to position [248, 0]
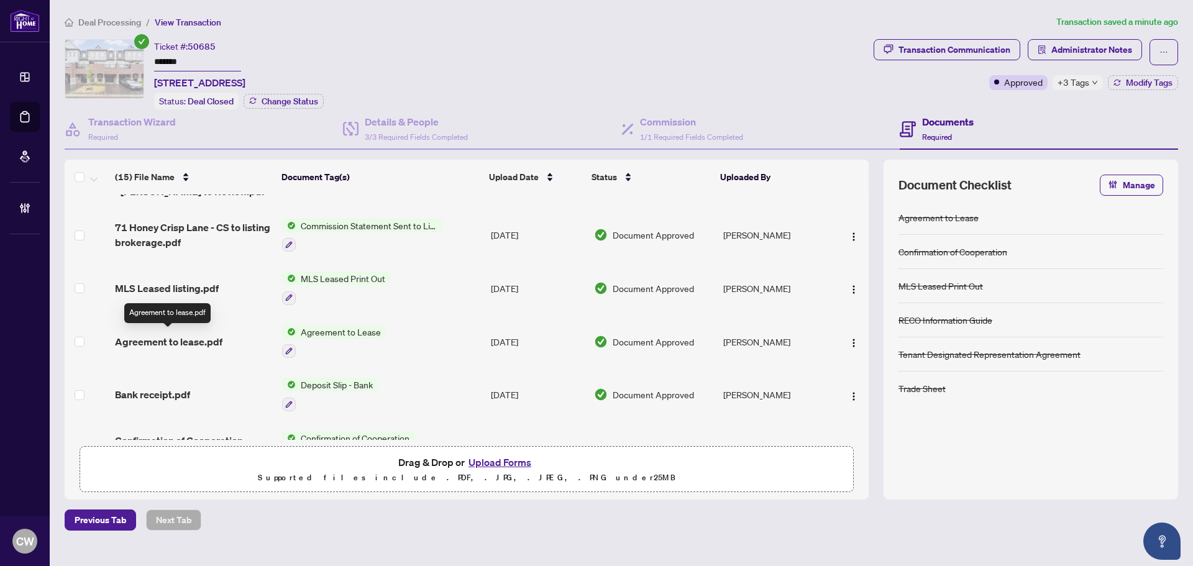
click at [183, 341] on span "Agreement to lease.pdf" at bounding box center [168, 341] width 107 height 15
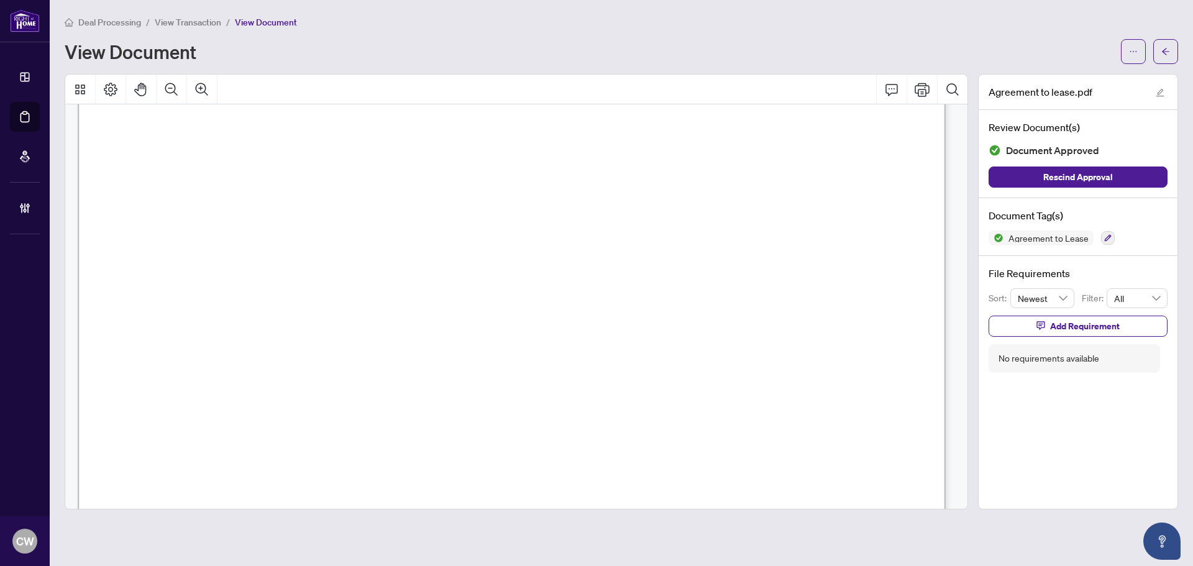
scroll to position [2671, 0]
click at [1164, 55] on icon "arrow-left" at bounding box center [1165, 51] width 9 height 9
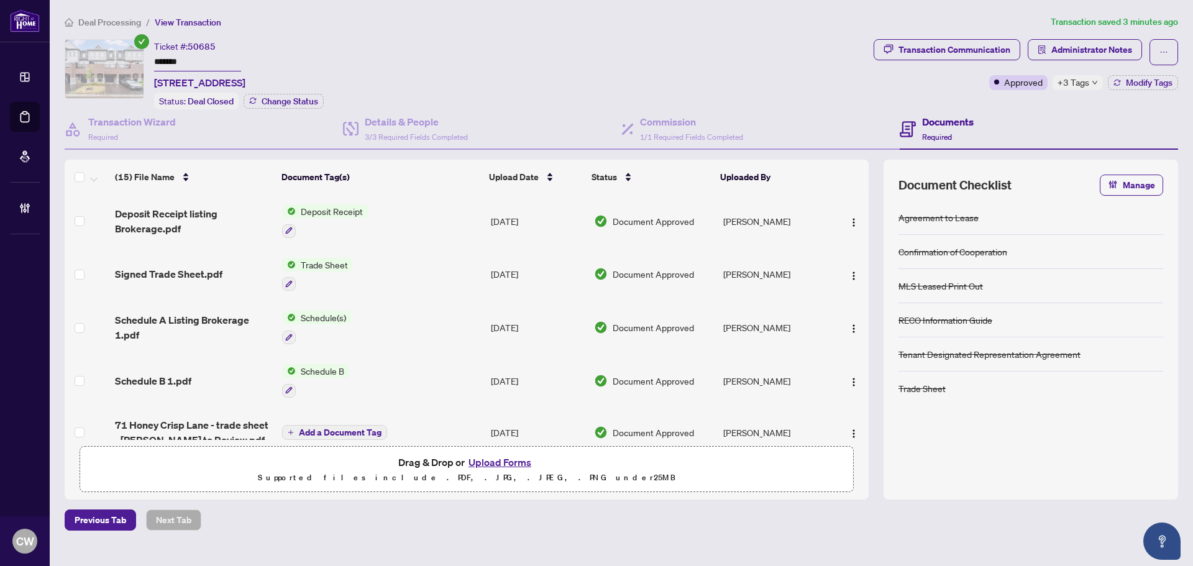
click at [188, 267] on span "Signed Trade Sheet.pdf" at bounding box center [168, 274] width 107 height 15
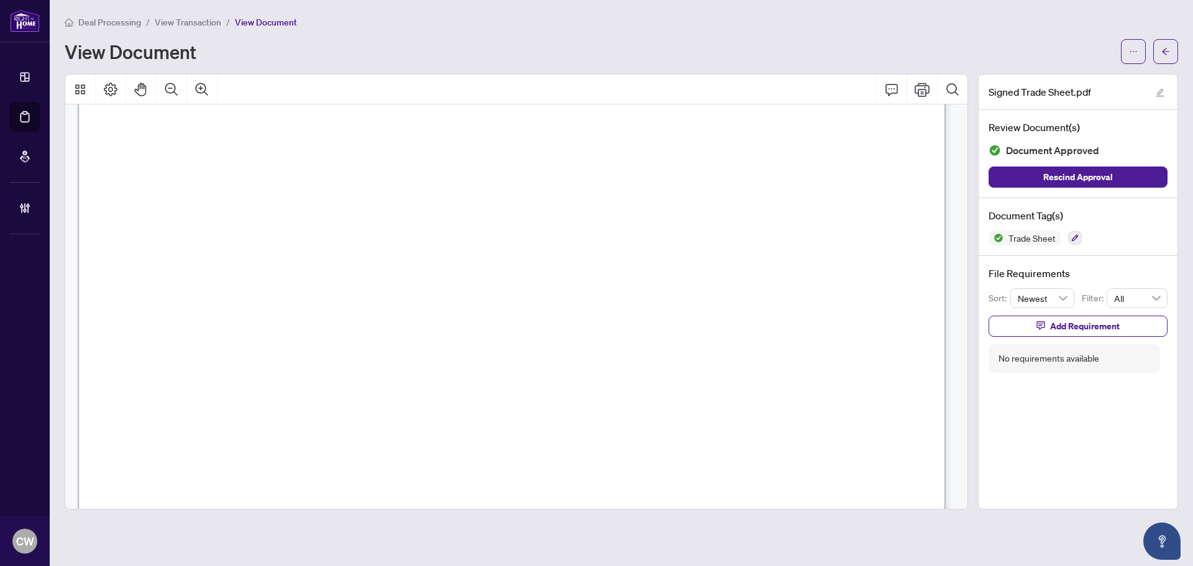
scroll to position [311, 0]
click at [1165, 43] on span "button" at bounding box center [1165, 52] width 9 height 20
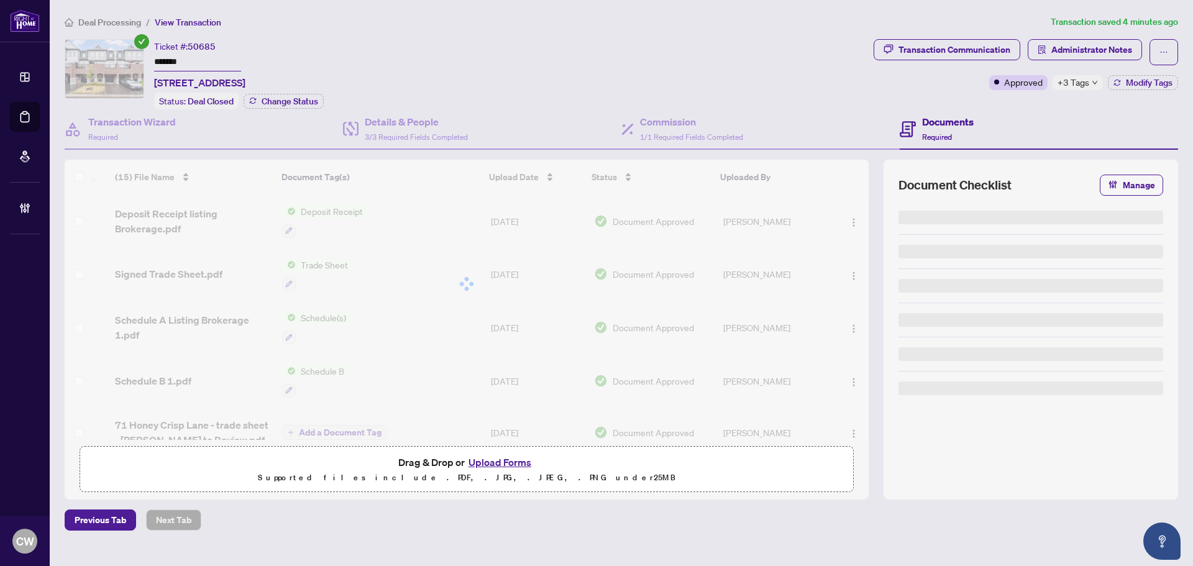
click at [516, 461] on button "Upload Forms" at bounding box center [500, 462] width 70 height 16
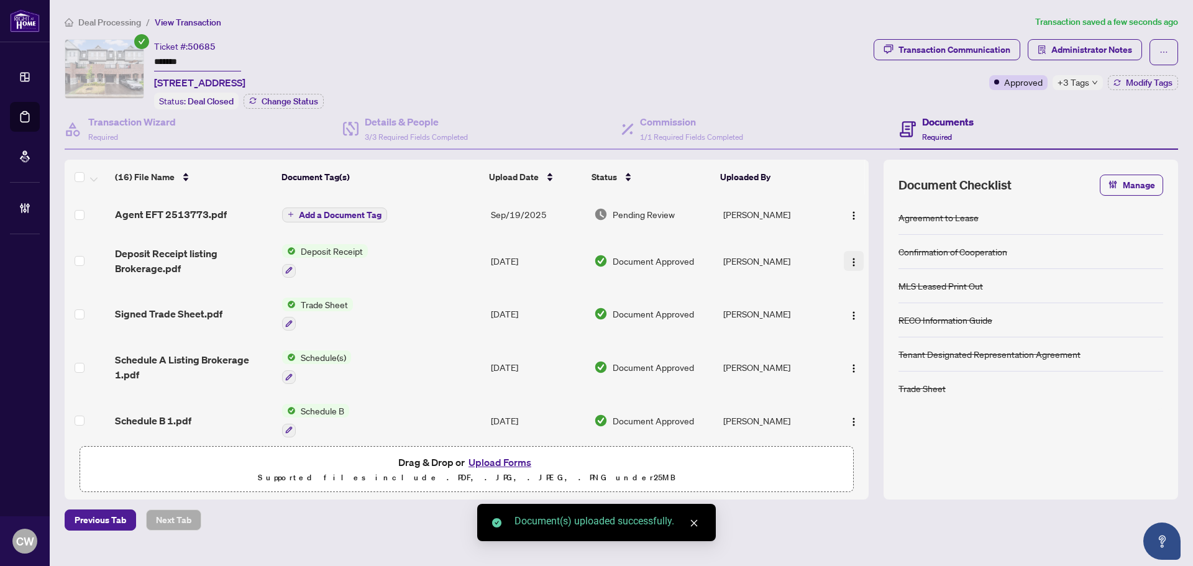
click at [853, 221] on button "button" at bounding box center [854, 214] width 20 height 20
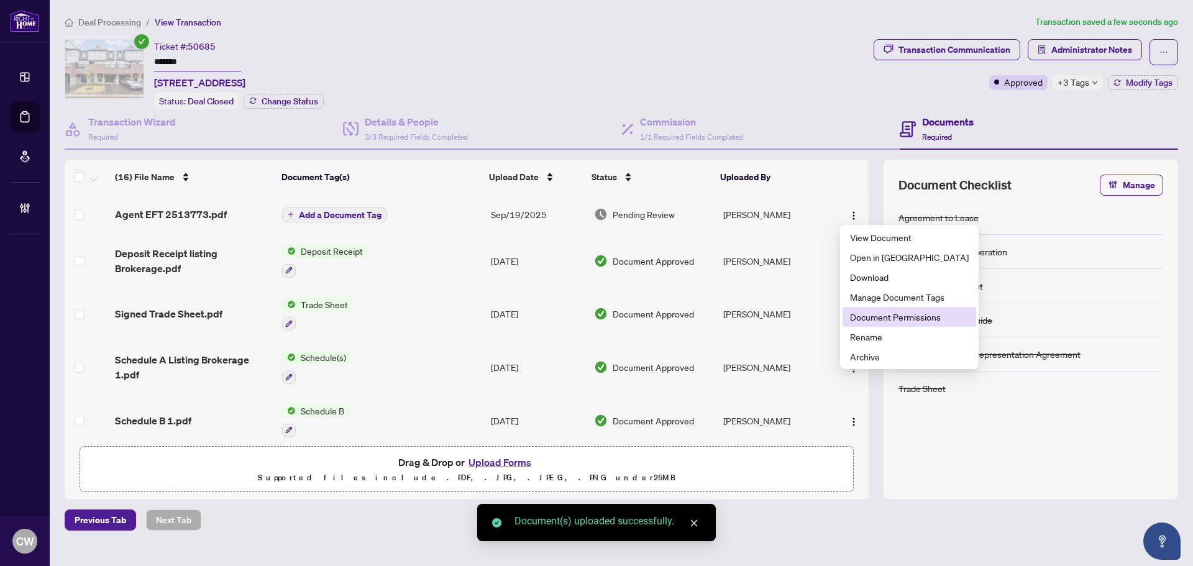
click at [868, 319] on span "Document Permissions" at bounding box center [909, 317] width 119 height 14
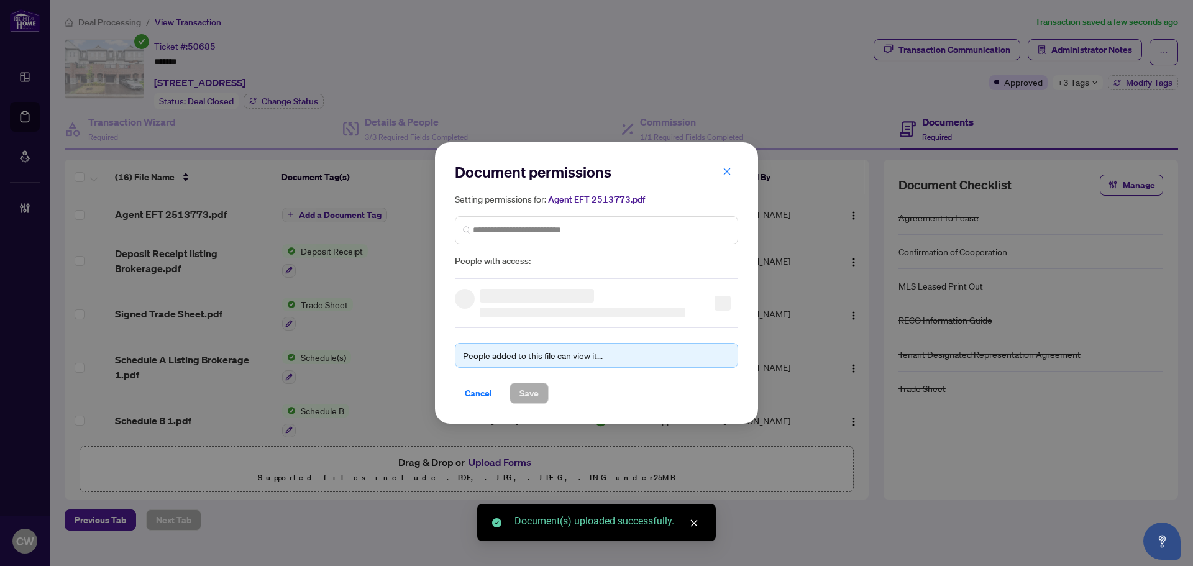
click at [570, 266] on span "People with access:" at bounding box center [596, 261] width 283 height 14
click at [580, 224] on input "search" at bounding box center [601, 230] width 257 height 13
paste input "**********"
type input "**********"
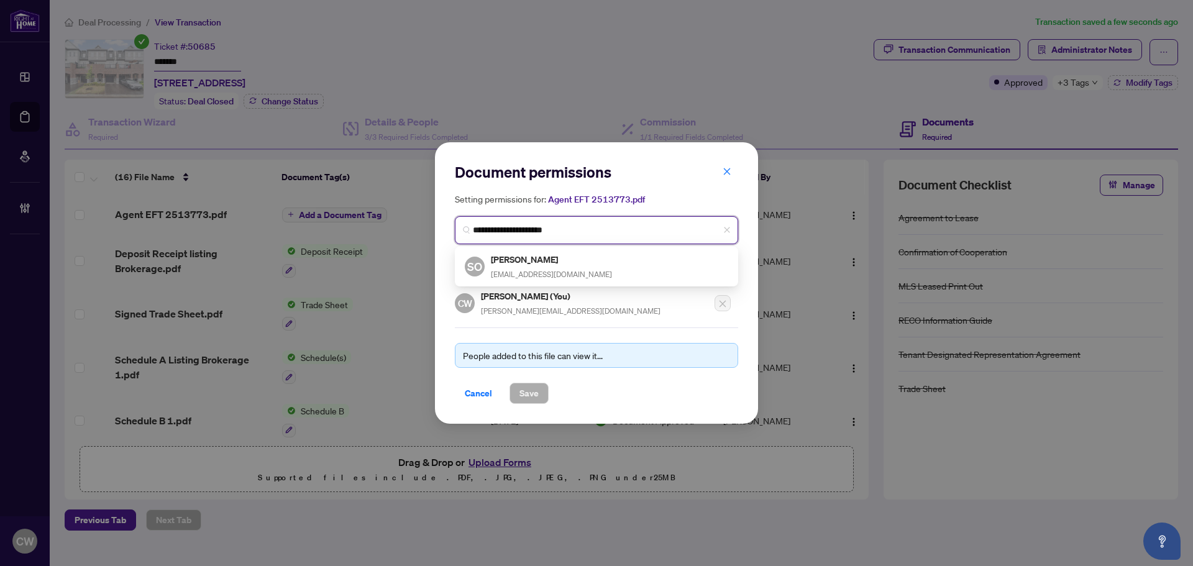
click at [547, 259] on h5 "[PERSON_NAME]" at bounding box center [551, 259] width 121 height 14
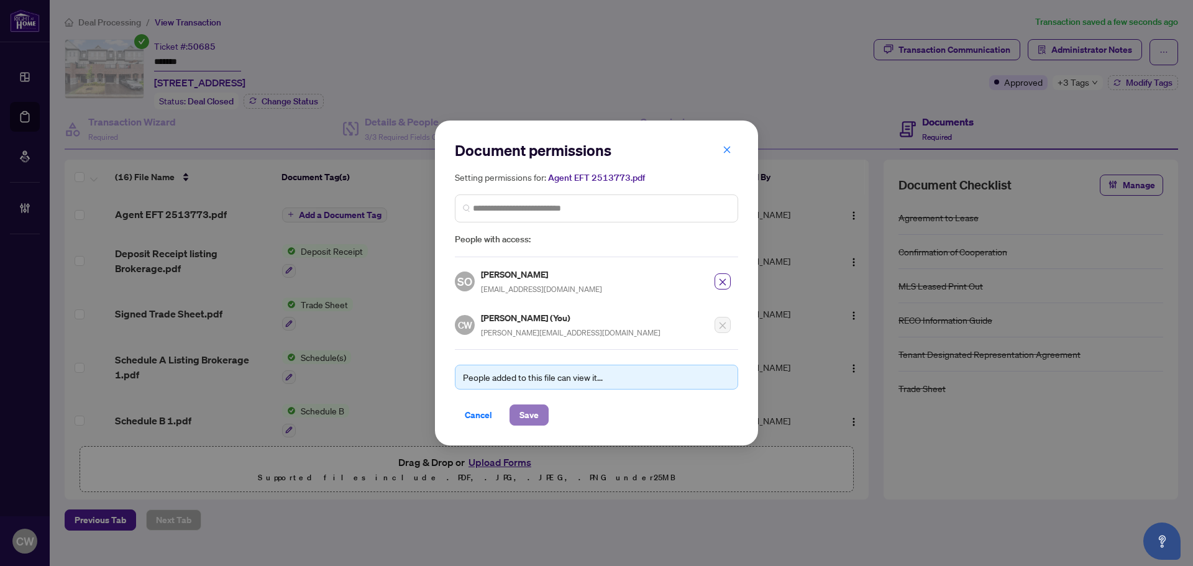
click at [534, 417] on span "Save" at bounding box center [528, 415] width 19 height 20
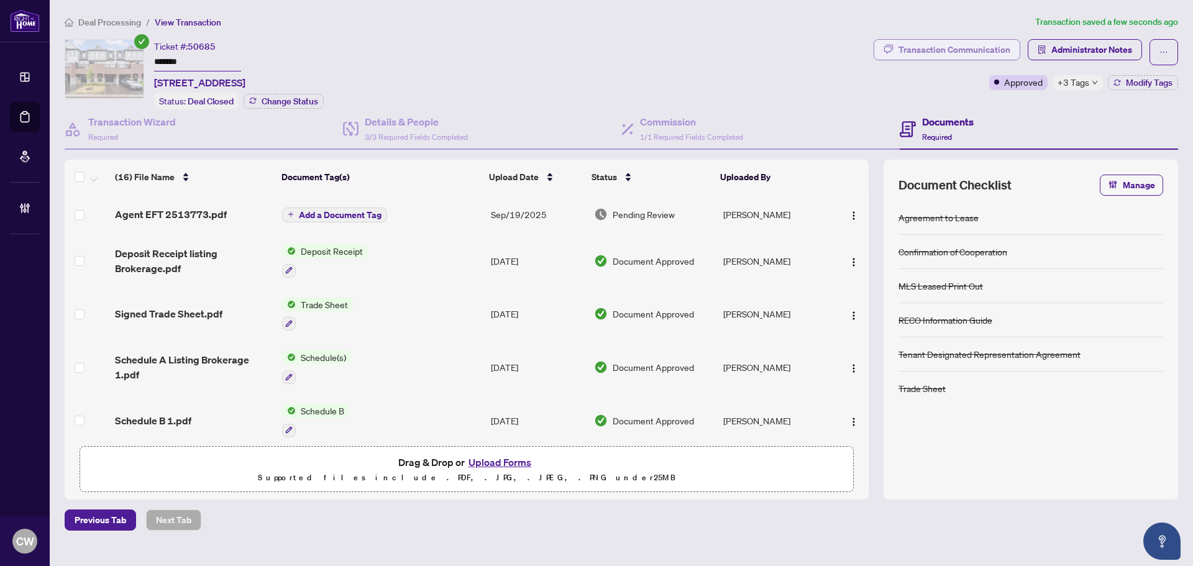
click at [968, 47] on div "Transaction Communication" at bounding box center [954, 50] width 112 height 20
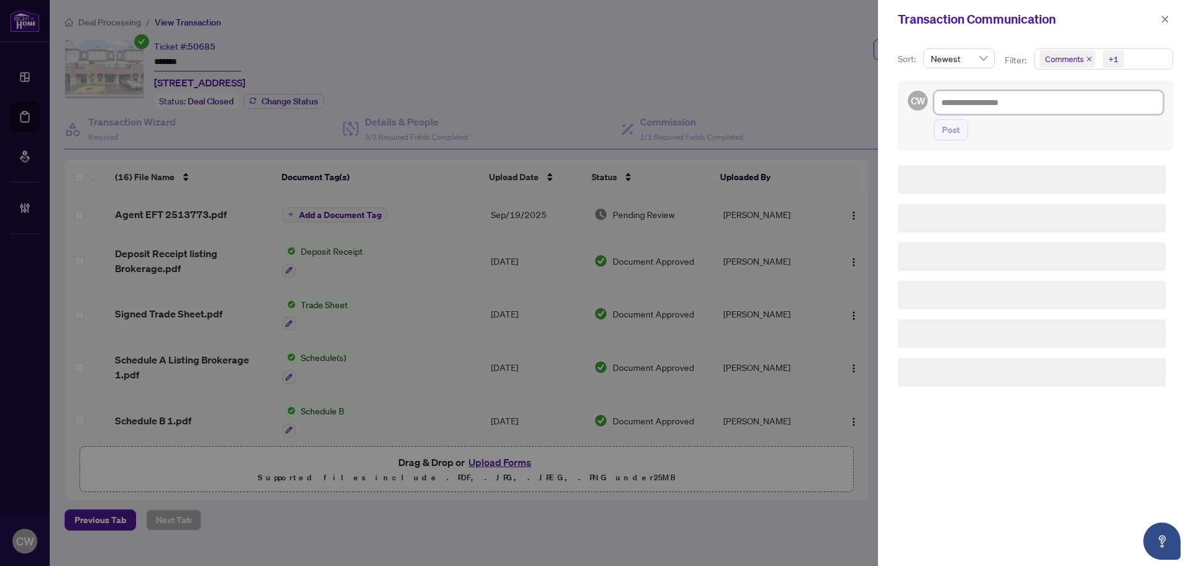
click at [977, 107] on textarea at bounding box center [1048, 103] width 229 height 24
paste textarea "**********"
type textarea "**********"
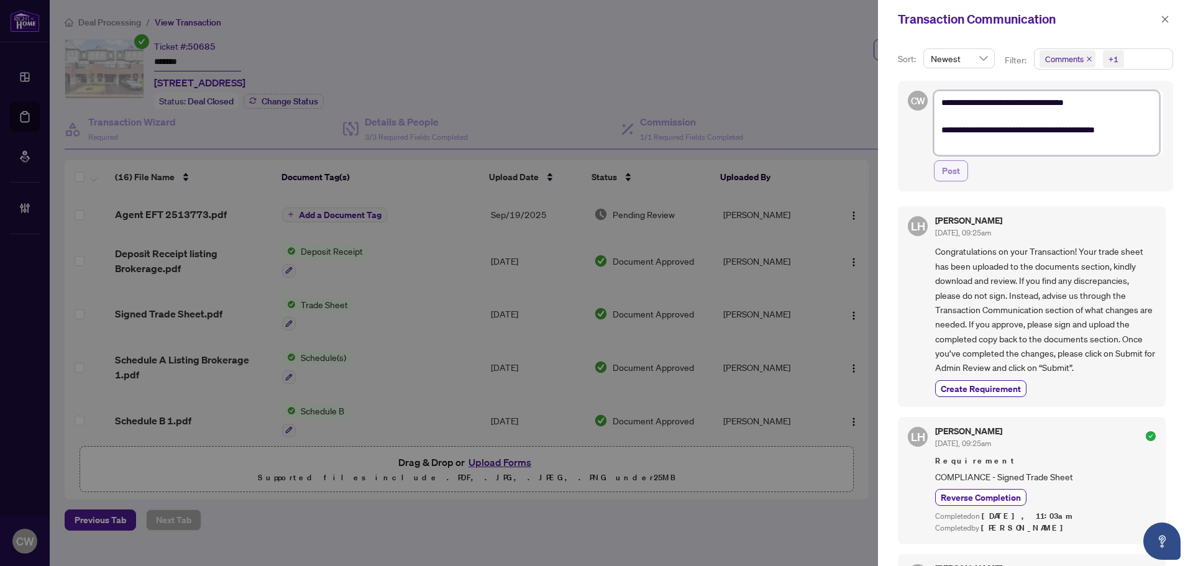
type textarea "**********"
click at [954, 175] on span "Post" at bounding box center [951, 171] width 18 height 20
type textarea "**********"
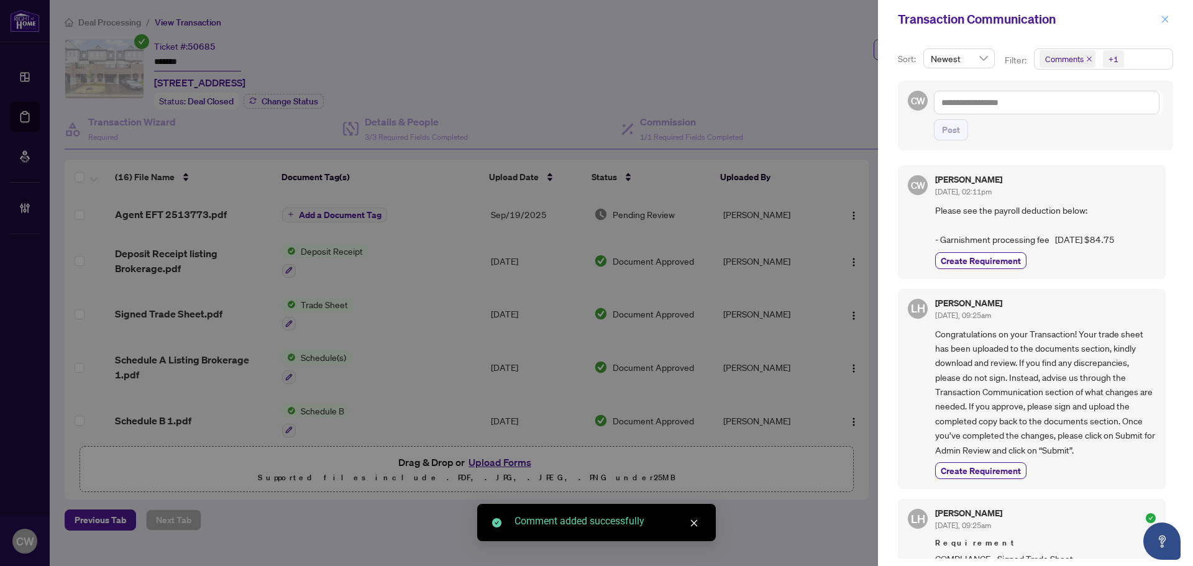
click at [1165, 22] on icon "close" at bounding box center [1164, 19] width 9 height 9
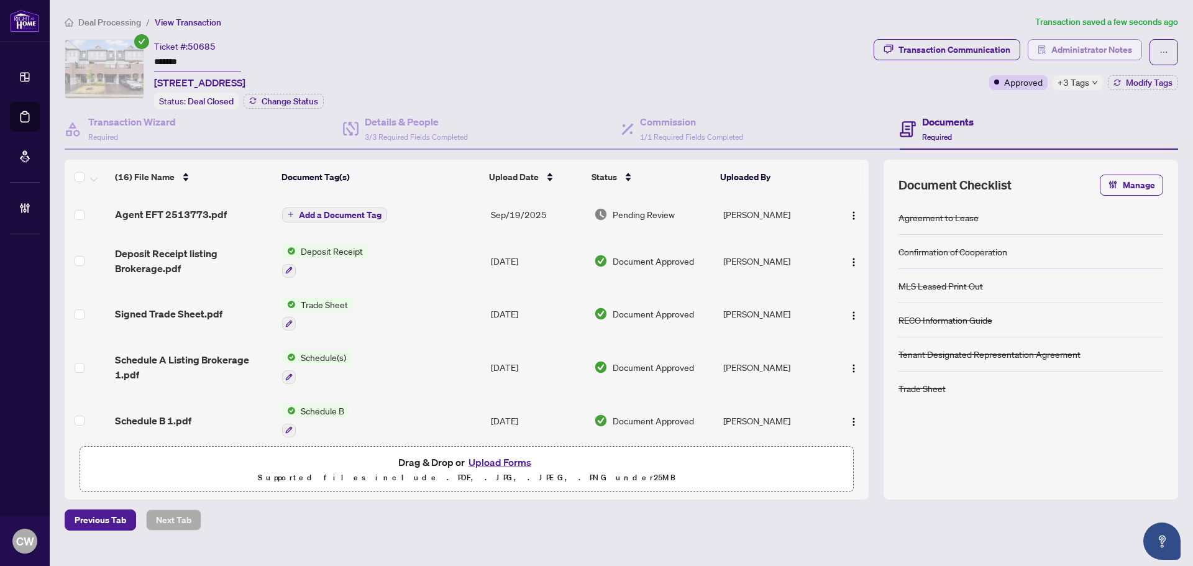
click at [1083, 46] on span "Administrator Notes" at bounding box center [1091, 50] width 81 height 20
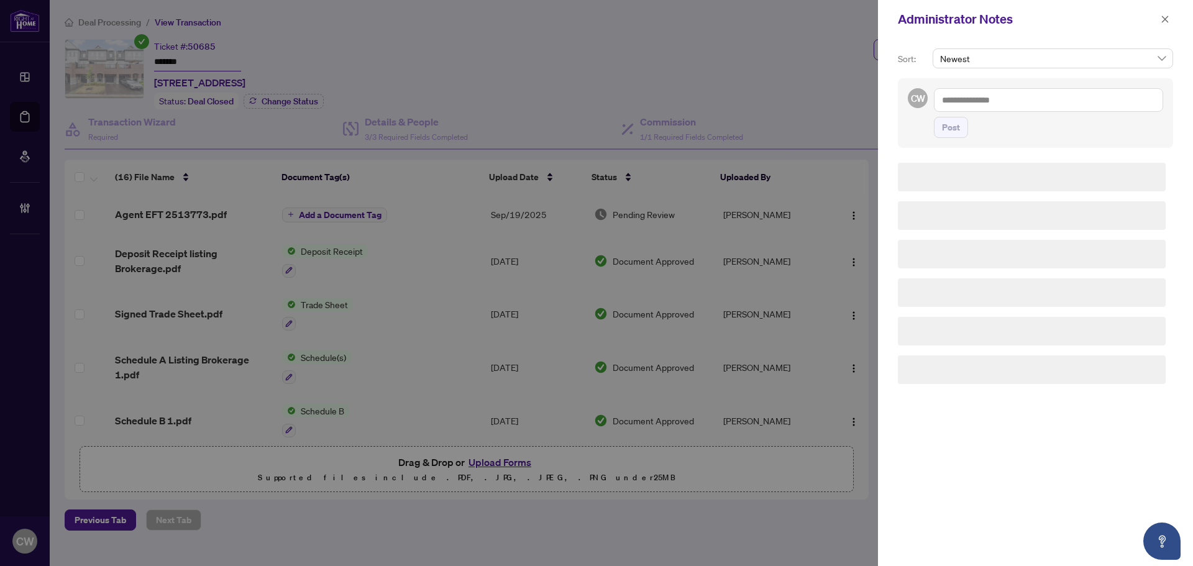
click at [977, 102] on textarea at bounding box center [1048, 100] width 229 height 24
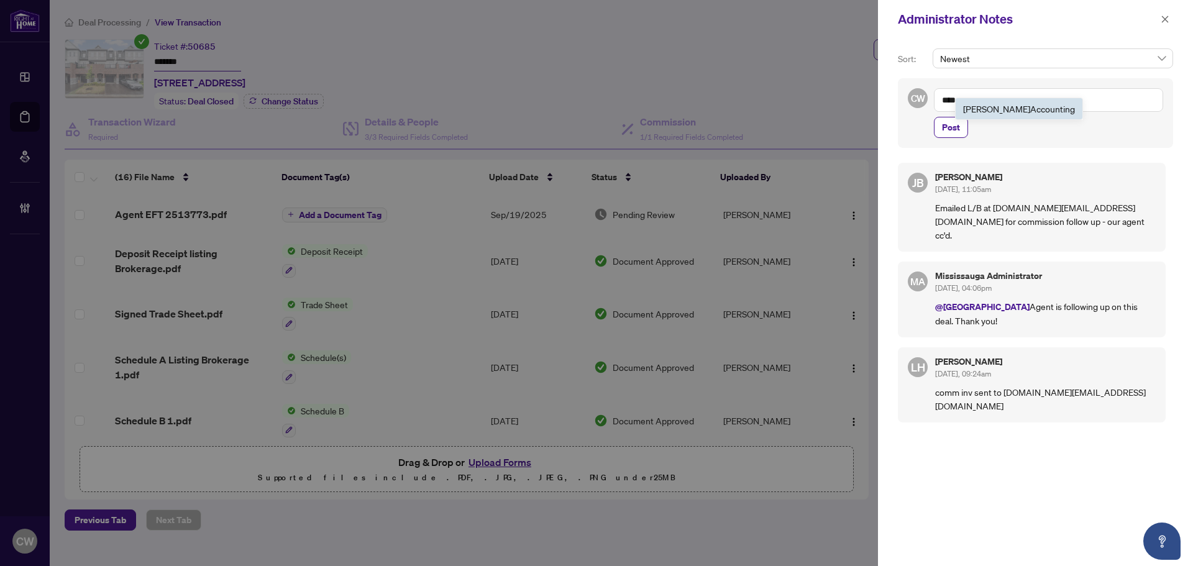
click at [967, 104] on span "[PERSON_NAME] Acc ounting" at bounding box center [1019, 108] width 112 height 11
paste textarea "**********"
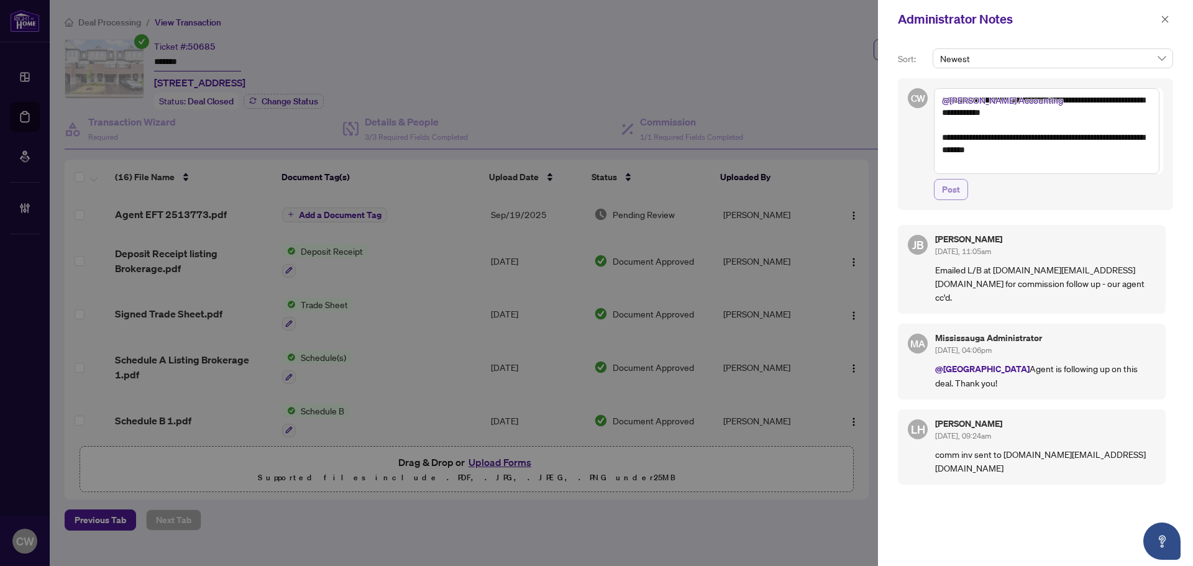
type textarea "**********"
click at [945, 190] on span "Post" at bounding box center [951, 190] width 18 height 20
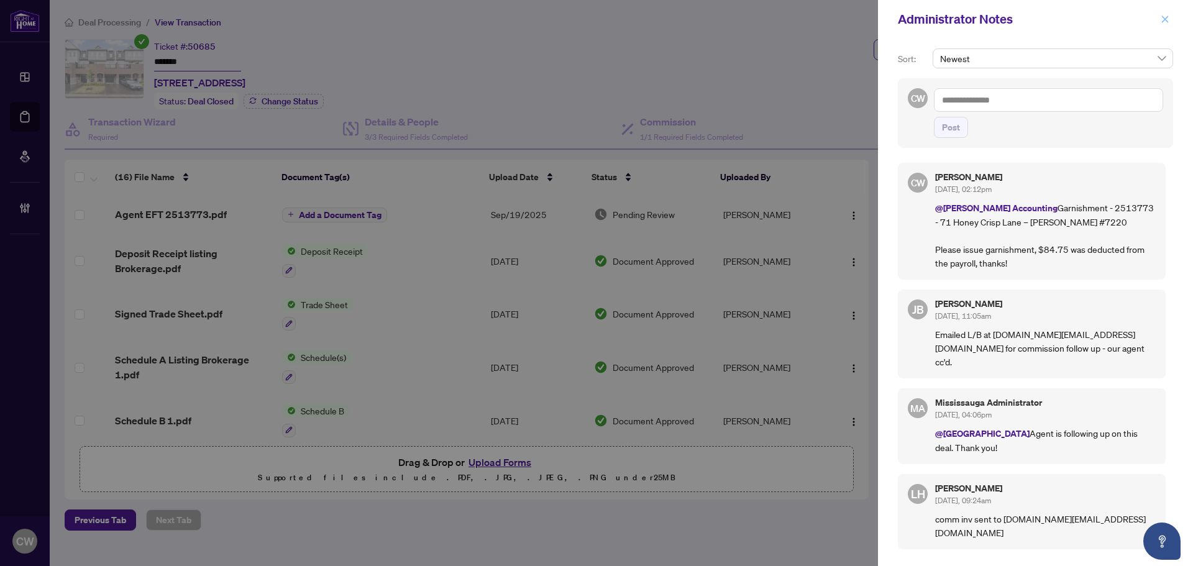
click at [1160, 18] on button "button" at bounding box center [1165, 19] width 16 height 15
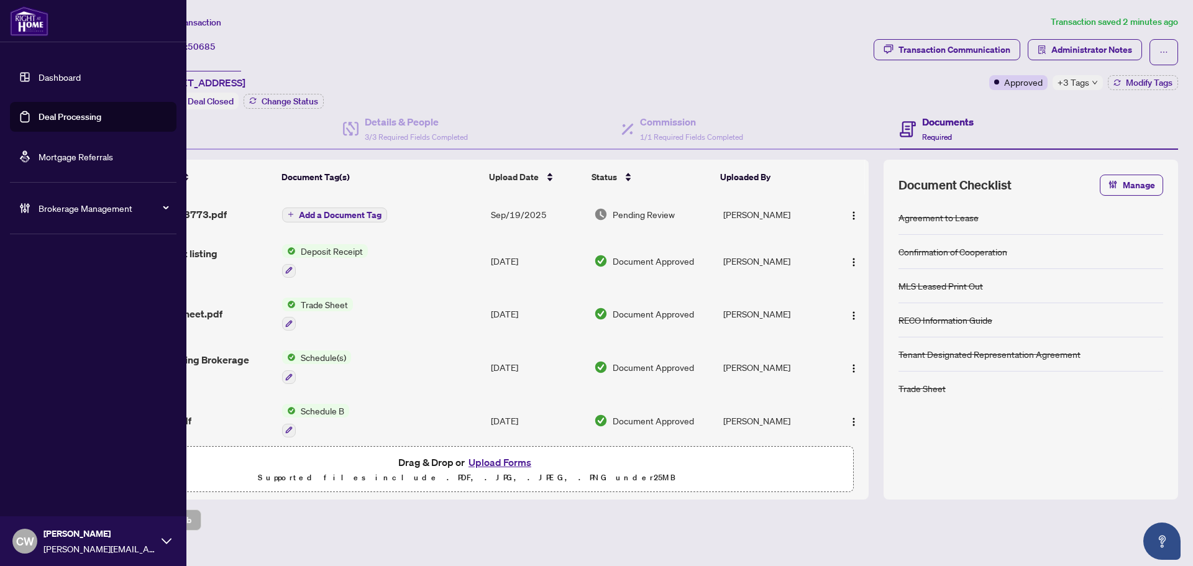
click at [45, 119] on link "Deal Processing" at bounding box center [70, 116] width 63 height 11
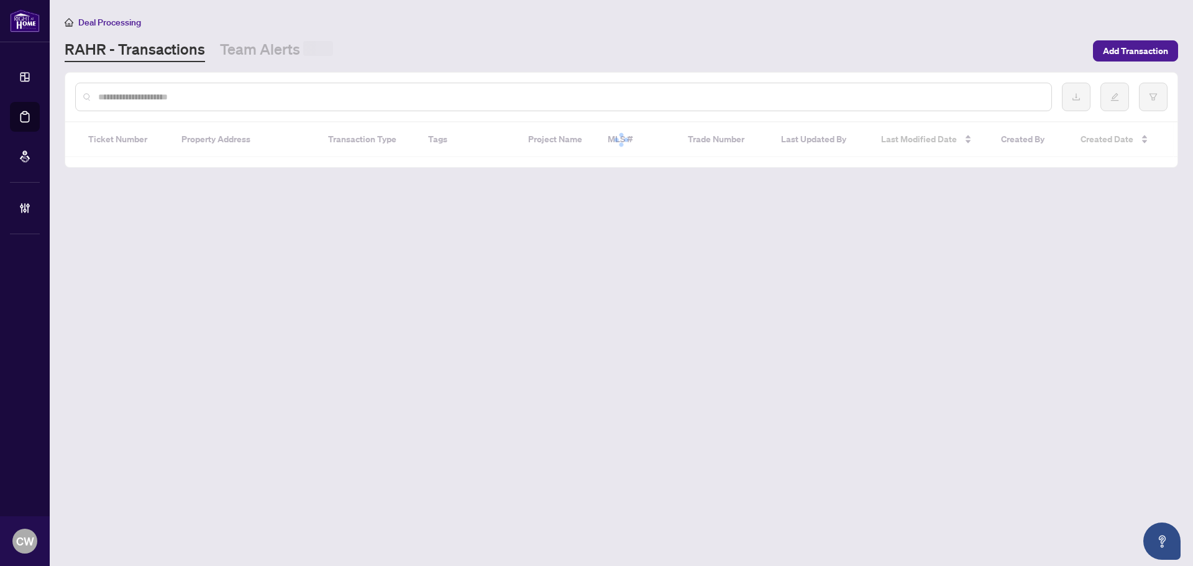
click at [250, 98] on input "text" at bounding box center [569, 97] width 943 height 14
paste input "*******"
type input "*******"
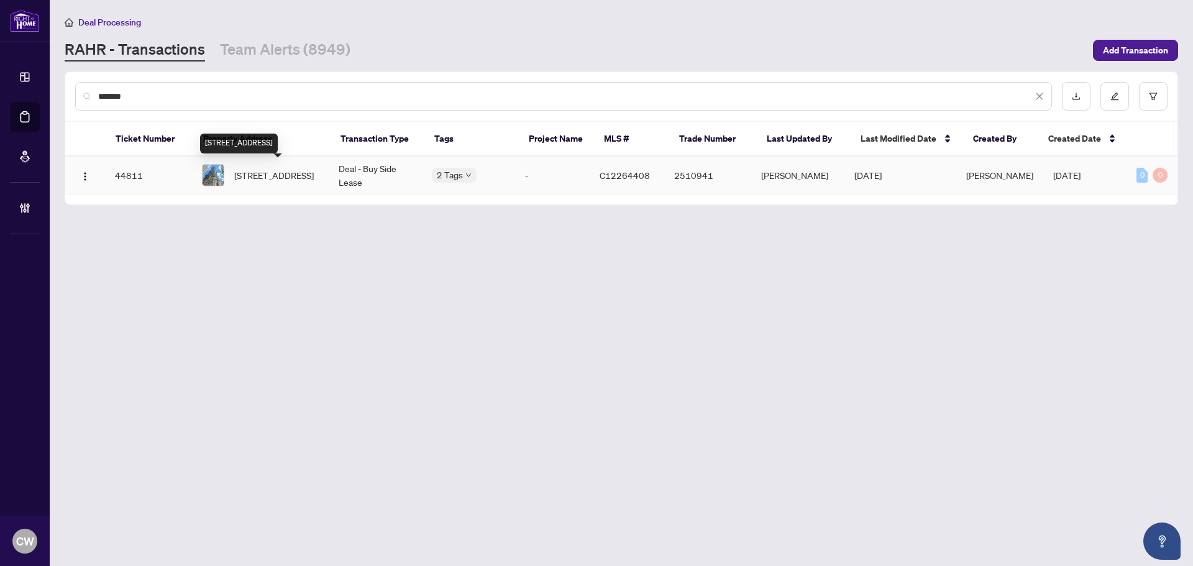
click at [263, 173] on span "[STREET_ADDRESS]" at bounding box center [274, 175] width 80 height 14
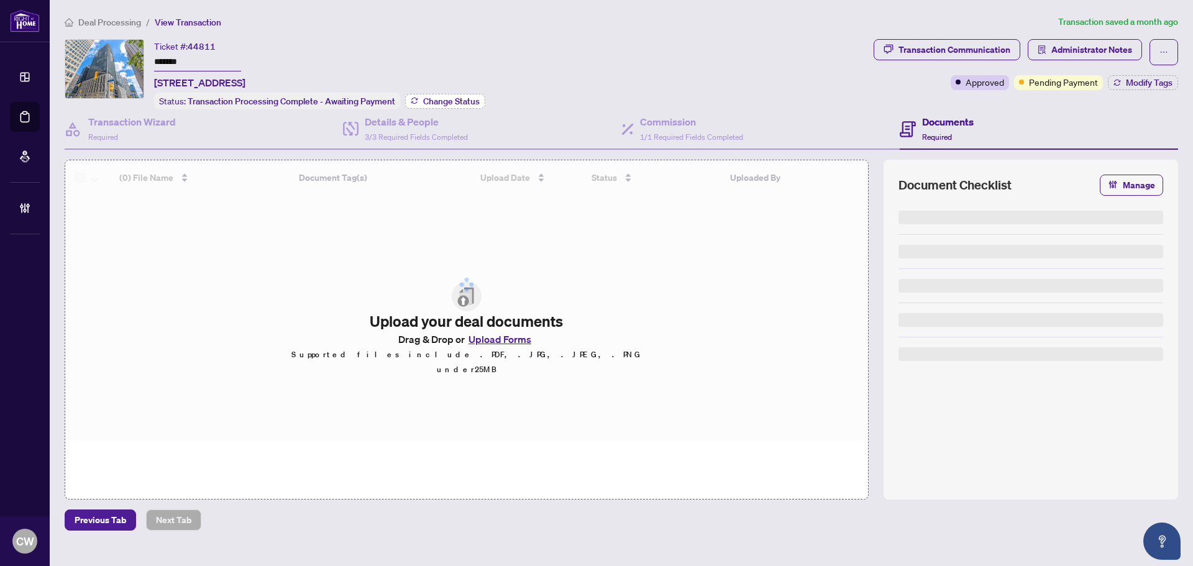
click at [454, 101] on span "Change Status" at bounding box center [451, 101] width 57 height 9
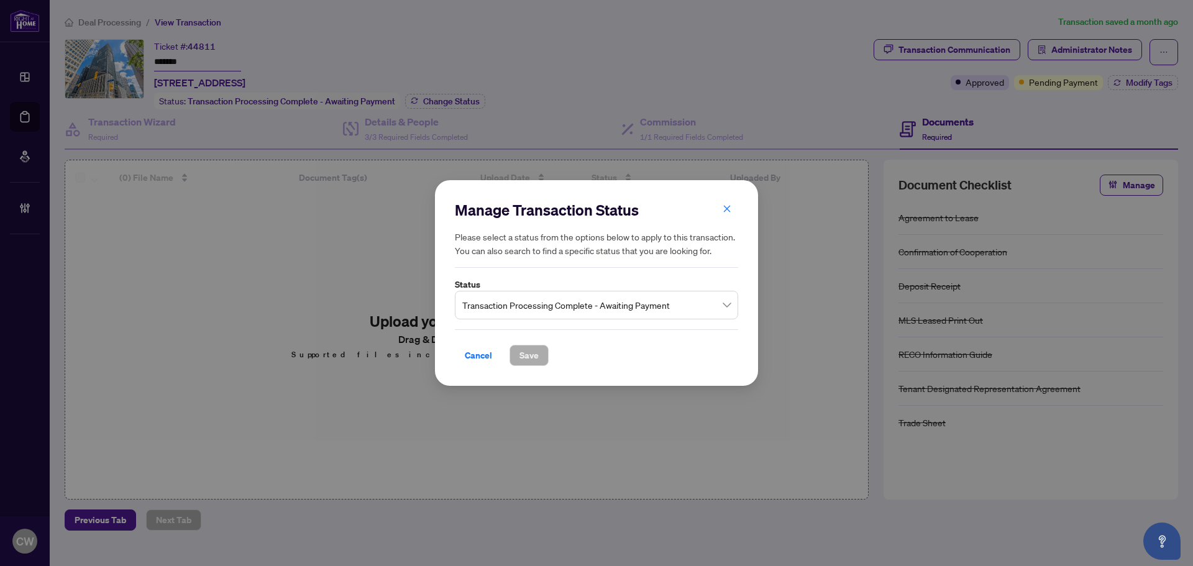
click at [570, 298] on span "Transaction Processing Complete - Awaiting Payment" at bounding box center [596, 305] width 268 height 24
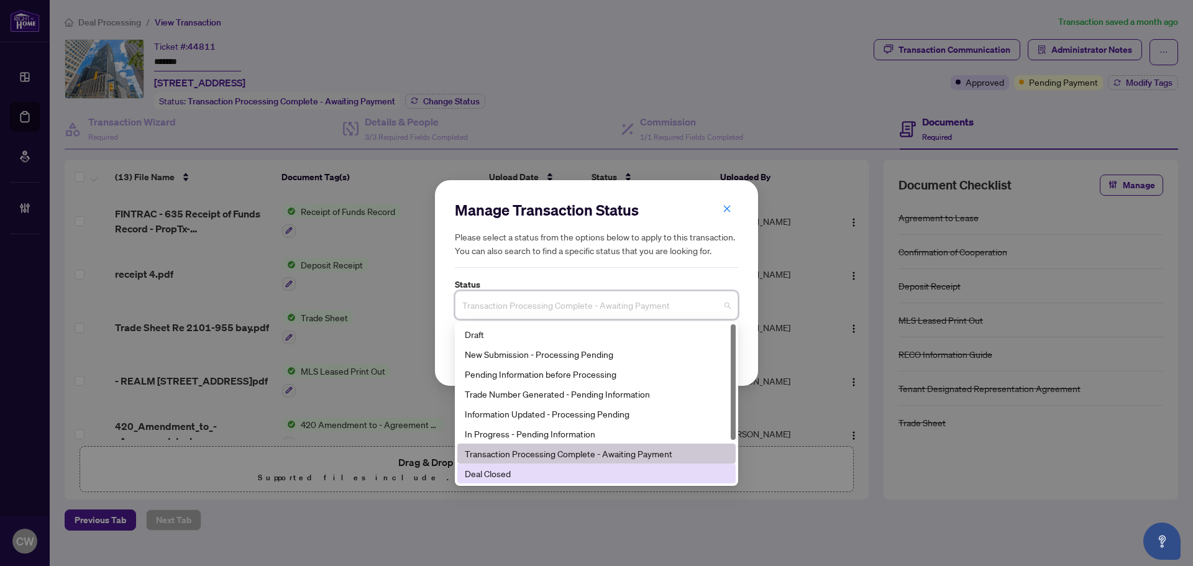
click at [527, 472] on div "Deal Closed" at bounding box center [596, 474] width 263 height 14
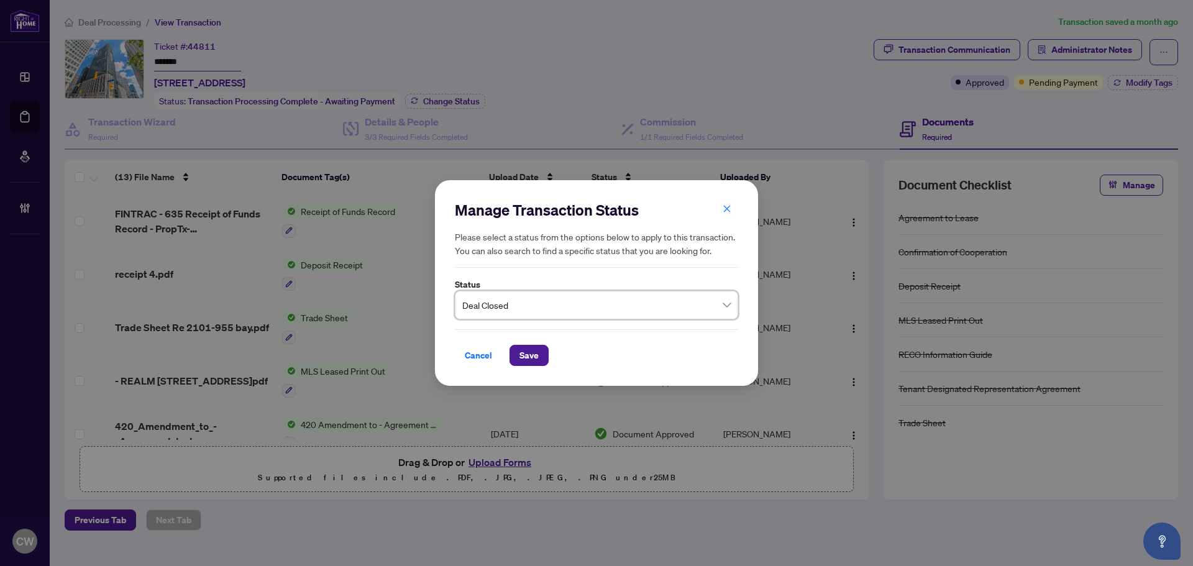
click at [539, 352] on button "Save" at bounding box center [528, 355] width 39 height 21
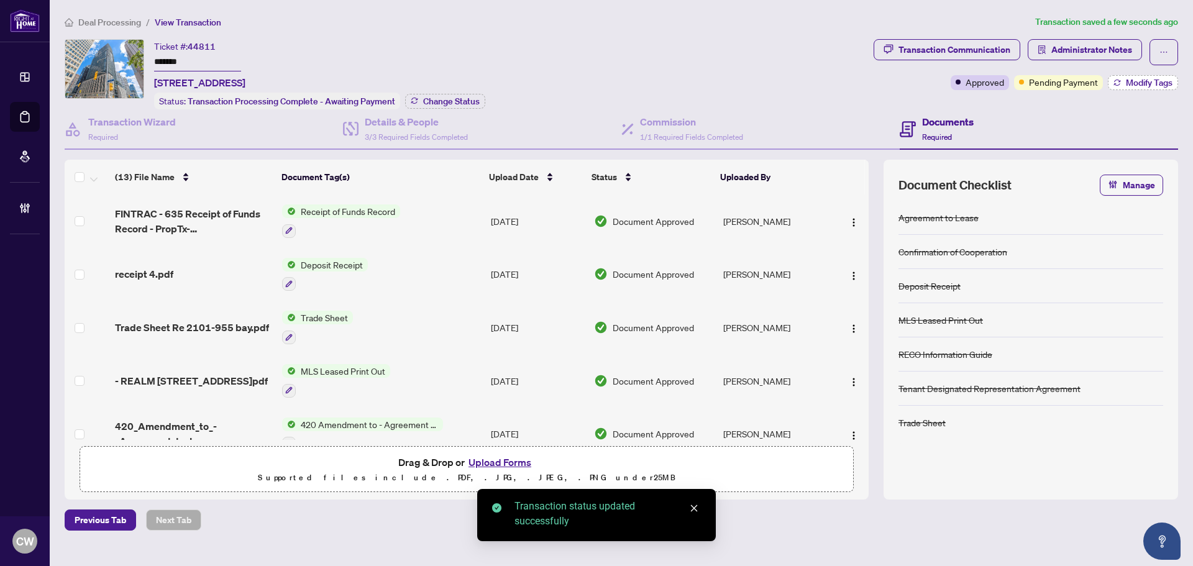
click at [1155, 80] on span "Modify Tags" at bounding box center [1149, 82] width 47 height 9
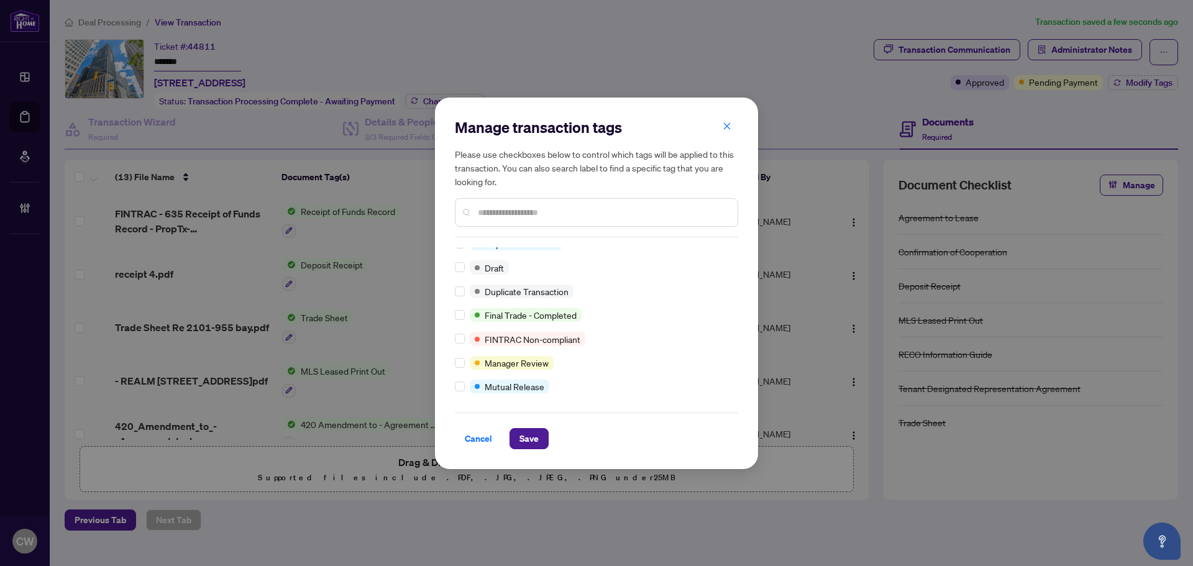
scroll to position [11, 0]
click at [518, 441] on button "Save" at bounding box center [528, 438] width 39 height 21
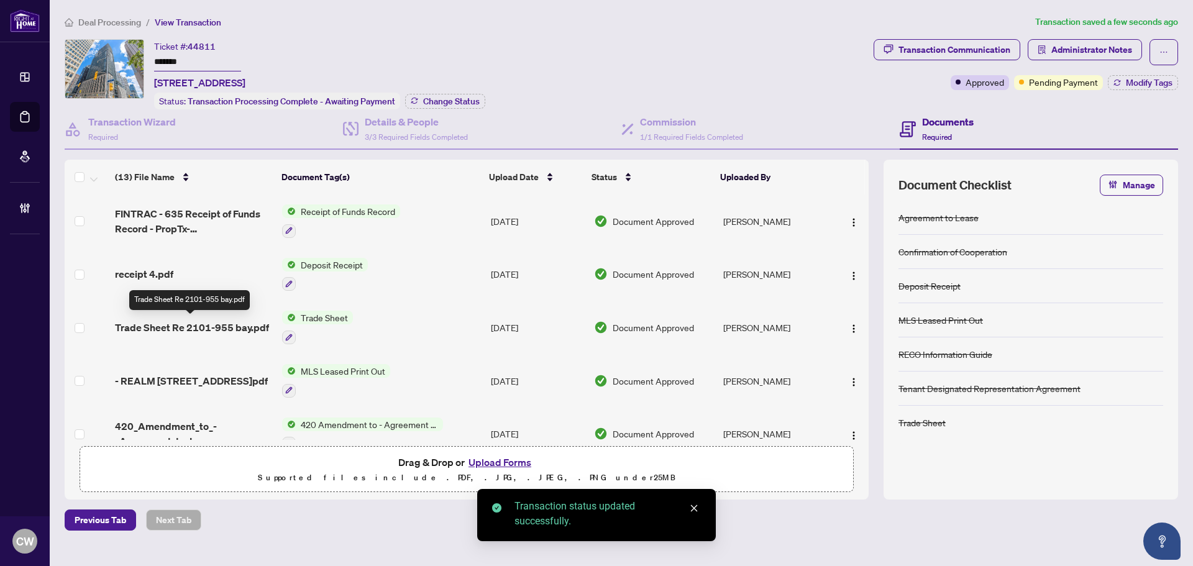
click at [175, 320] on span "Trade Sheet Re 2101-955 bay.pdf" at bounding box center [192, 327] width 154 height 15
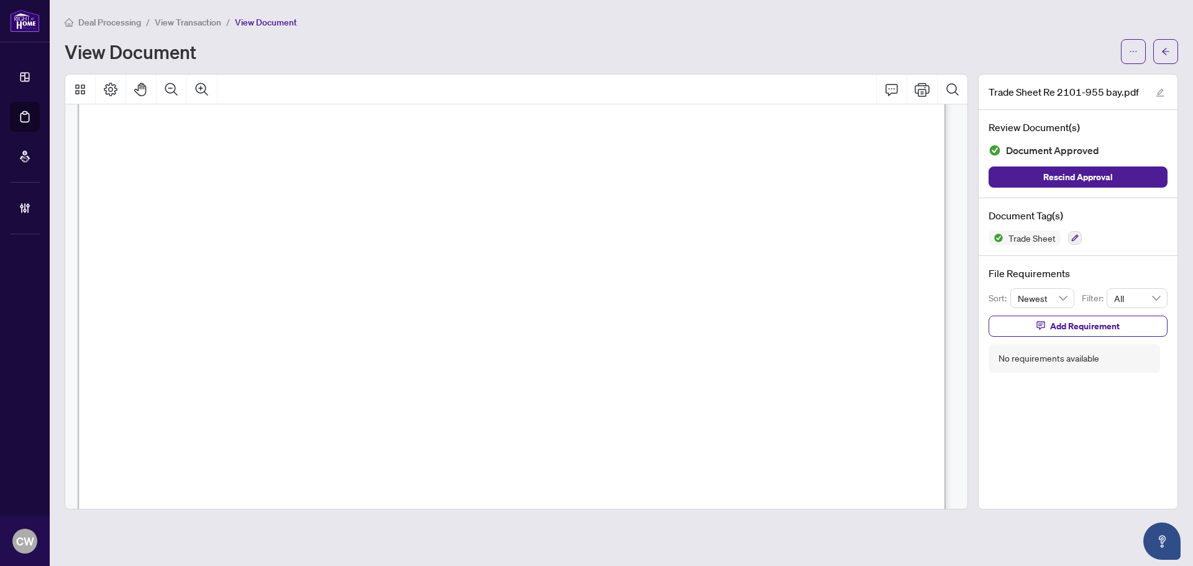
scroll to position [373, 0]
click at [1165, 52] on icon "arrow-left" at bounding box center [1165, 51] width 9 height 9
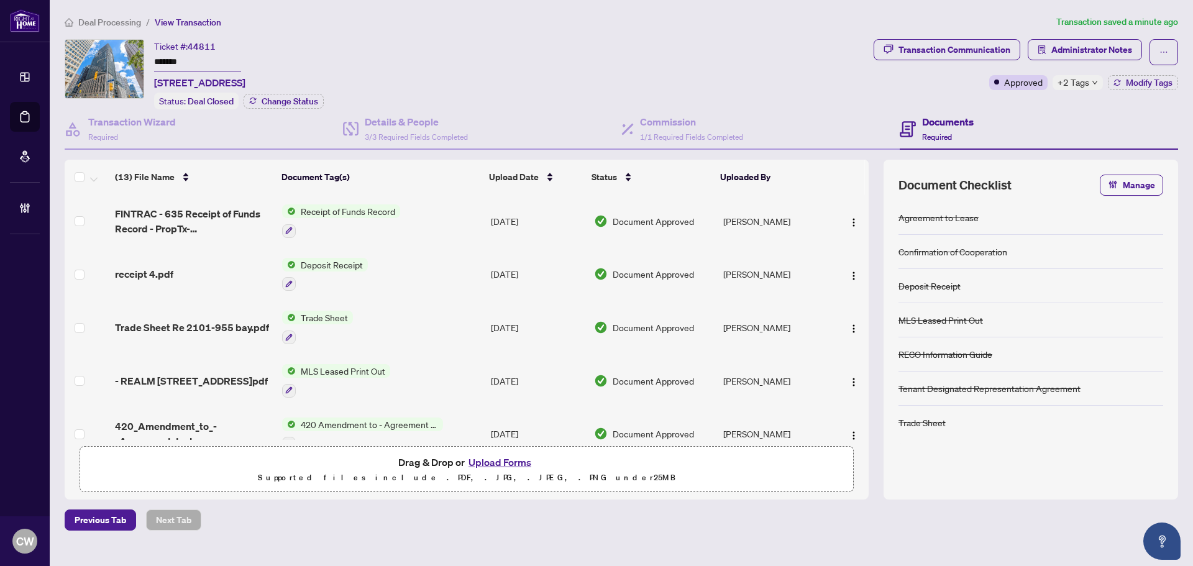
click at [507, 460] on button "Upload Forms" at bounding box center [500, 462] width 70 height 16
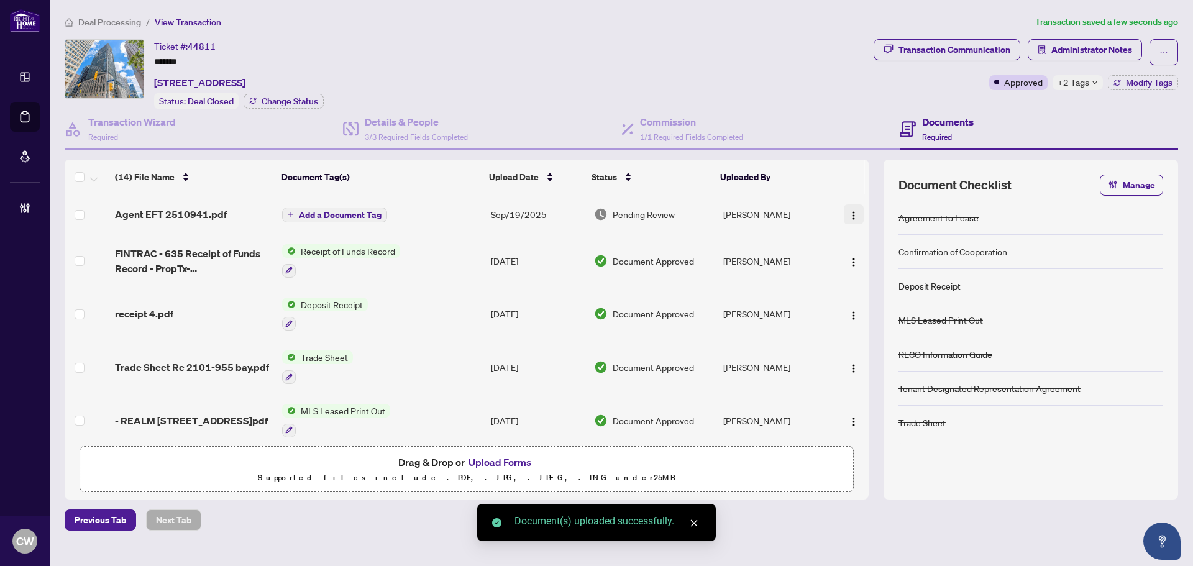
click at [852, 211] on img "button" at bounding box center [854, 216] width 10 height 10
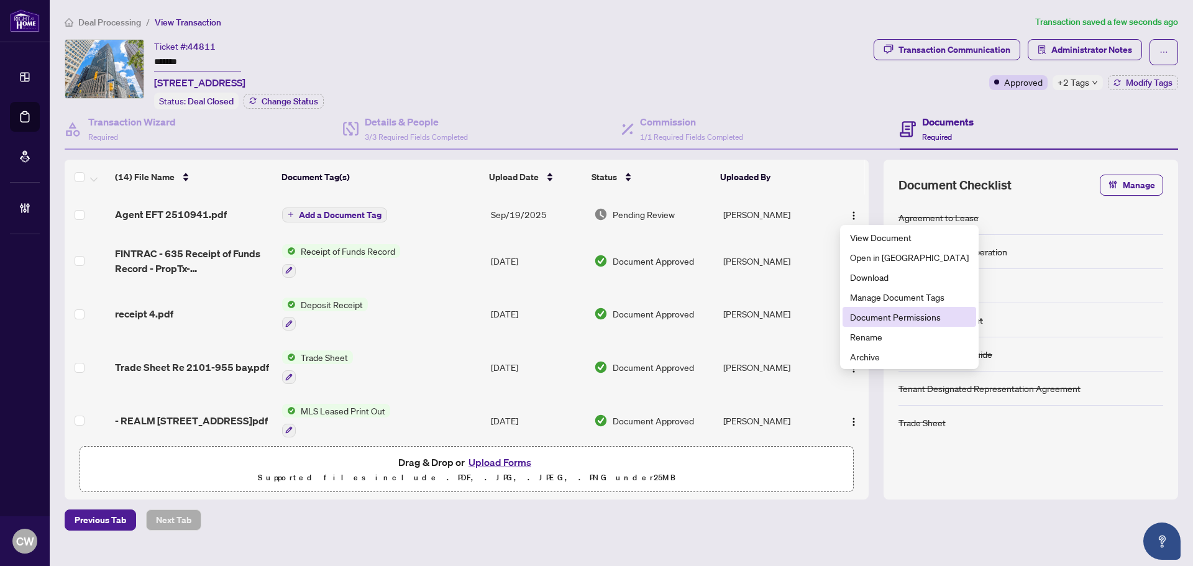
click at [879, 317] on span "Document Permissions" at bounding box center [909, 317] width 119 height 14
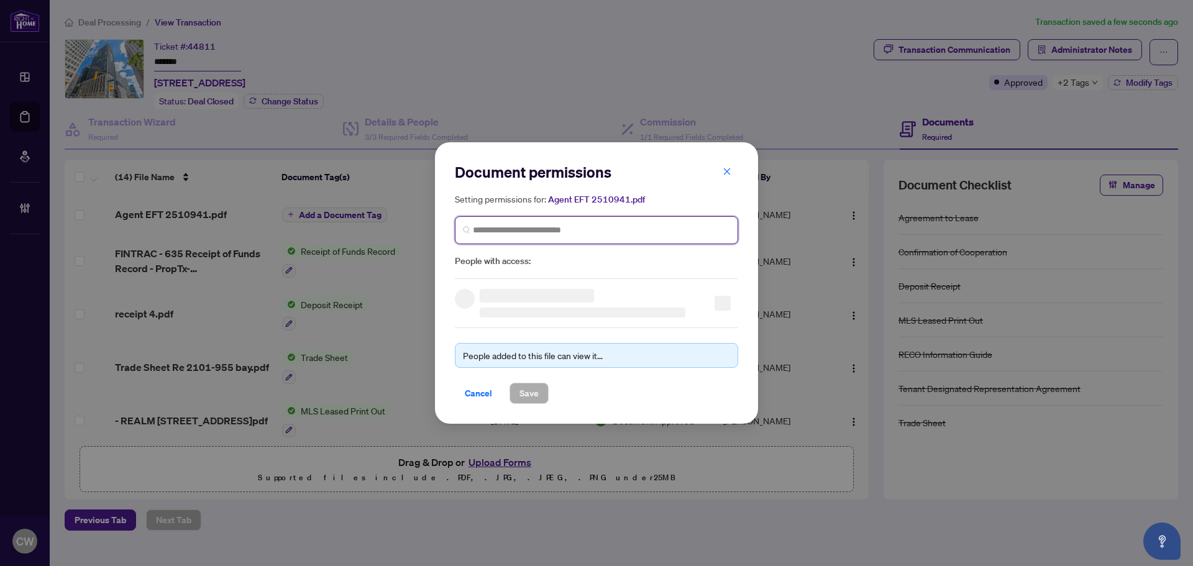
click at [563, 229] on input "search" at bounding box center [601, 230] width 257 height 13
paste input "**********"
type input "**********"
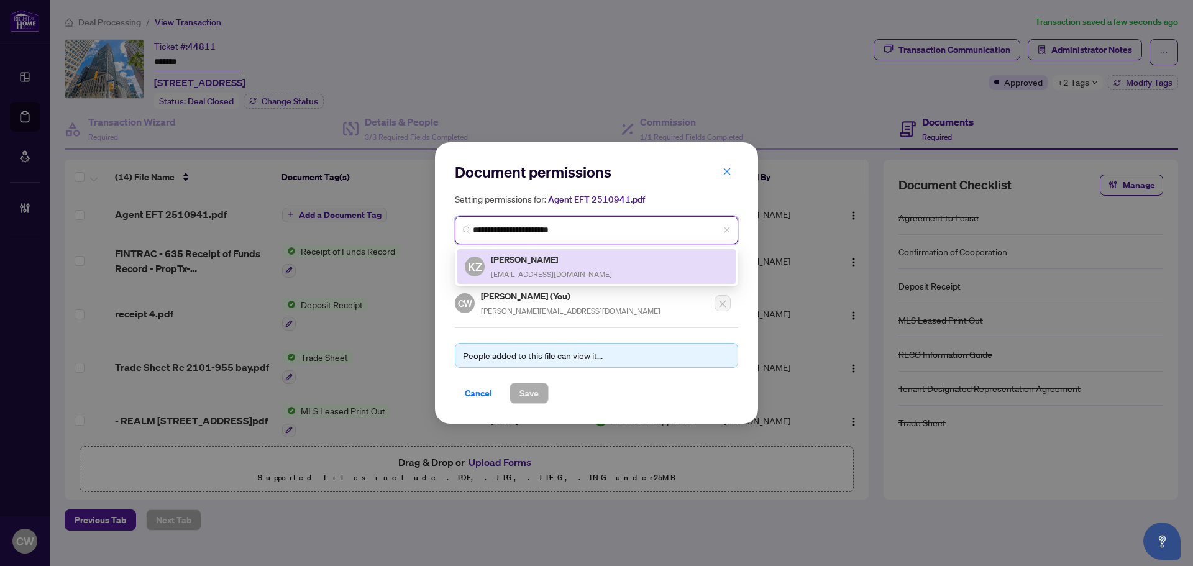
click at [534, 254] on h5 "[PERSON_NAME]" at bounding box center [551, 259] width 121 height 14
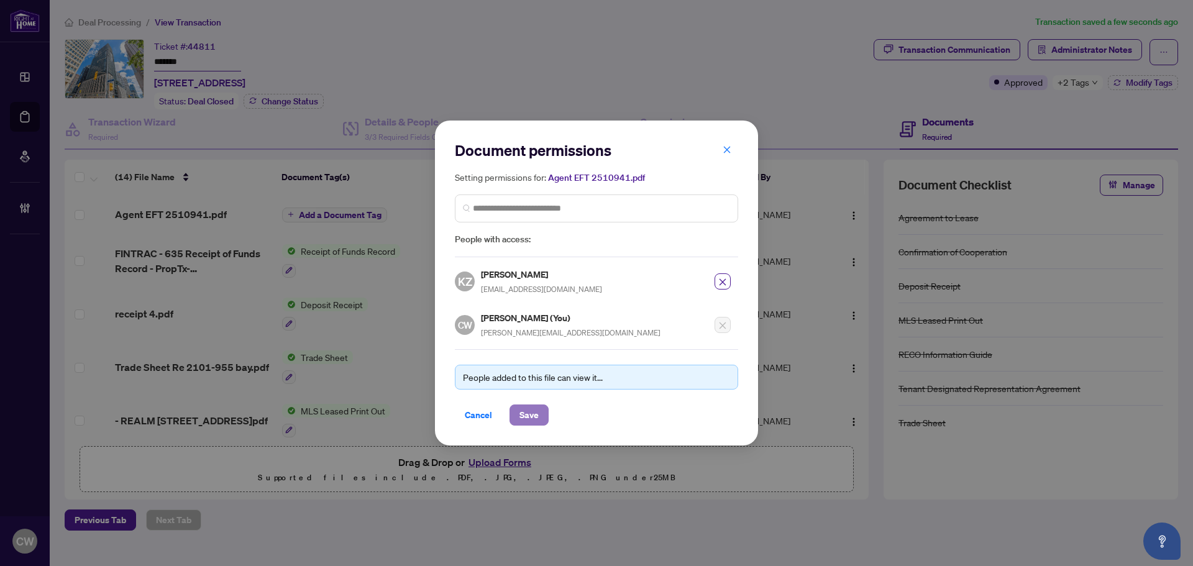
click at [535, 405] on span "Save" at bounding box center [528, 415] width 19 height 20
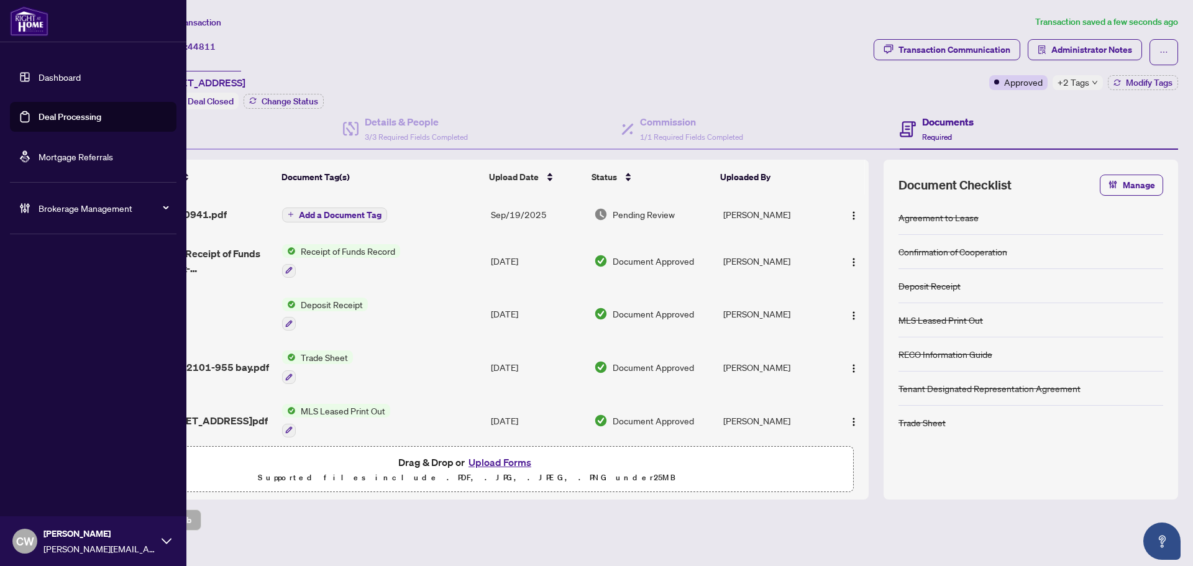
click at [39, 111] on link "Deal Processing" at bounding box center [70, 116] width 63 height 11
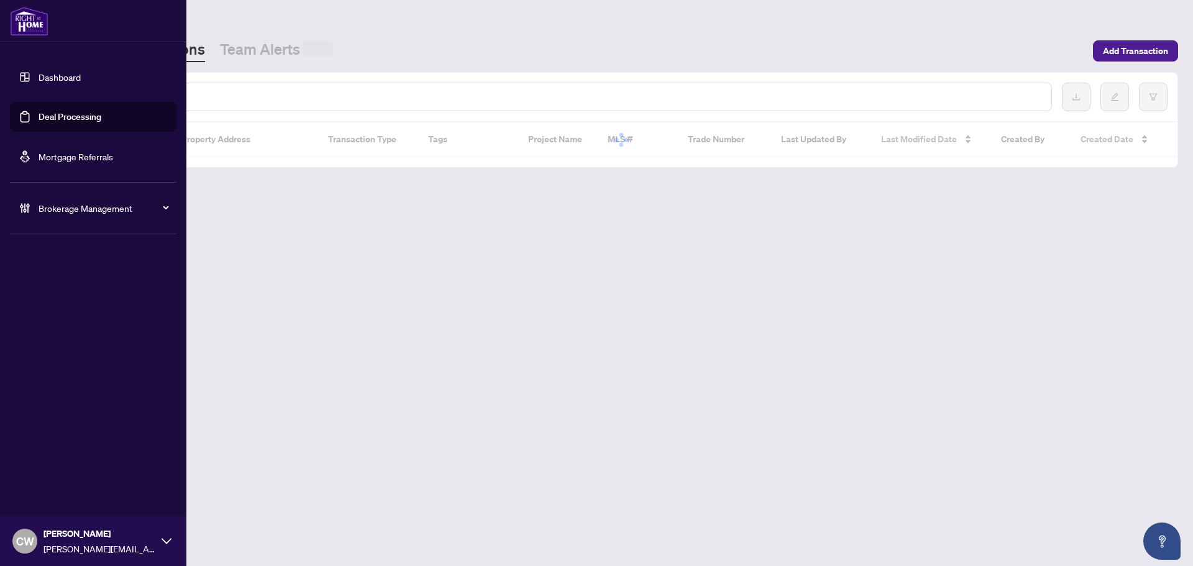
click at [223, 94] on input "text" at bounding box center [569, 97] width 943 height 14
paste input "*******"
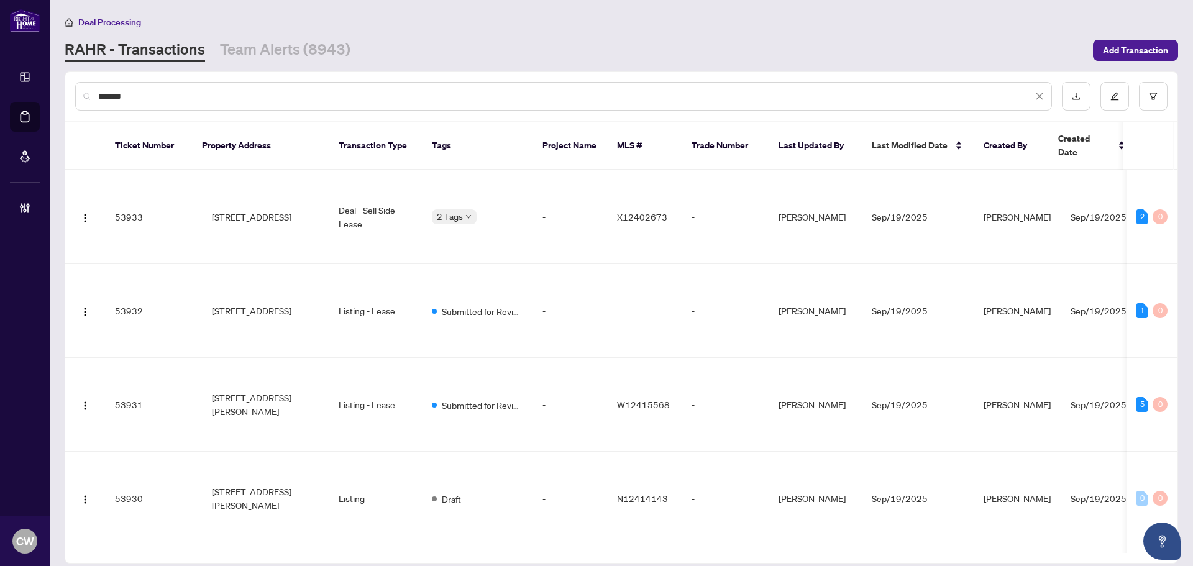
type input "*******"
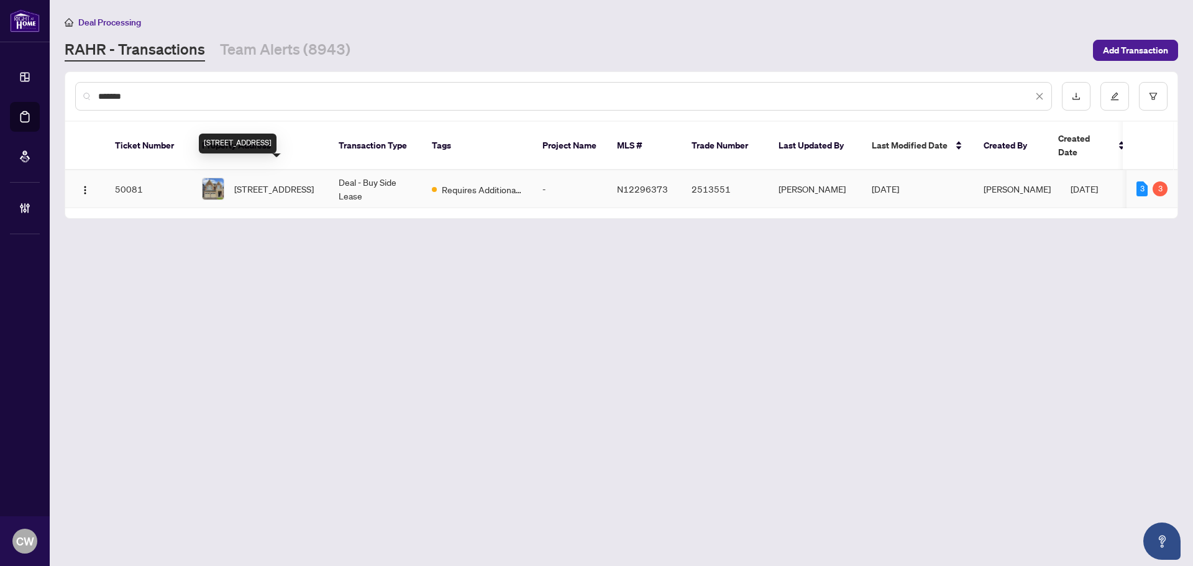
click at [311, 182] on span "[STREET_ADDRESS]" at bounding box center [274, 189] width 80 height 14
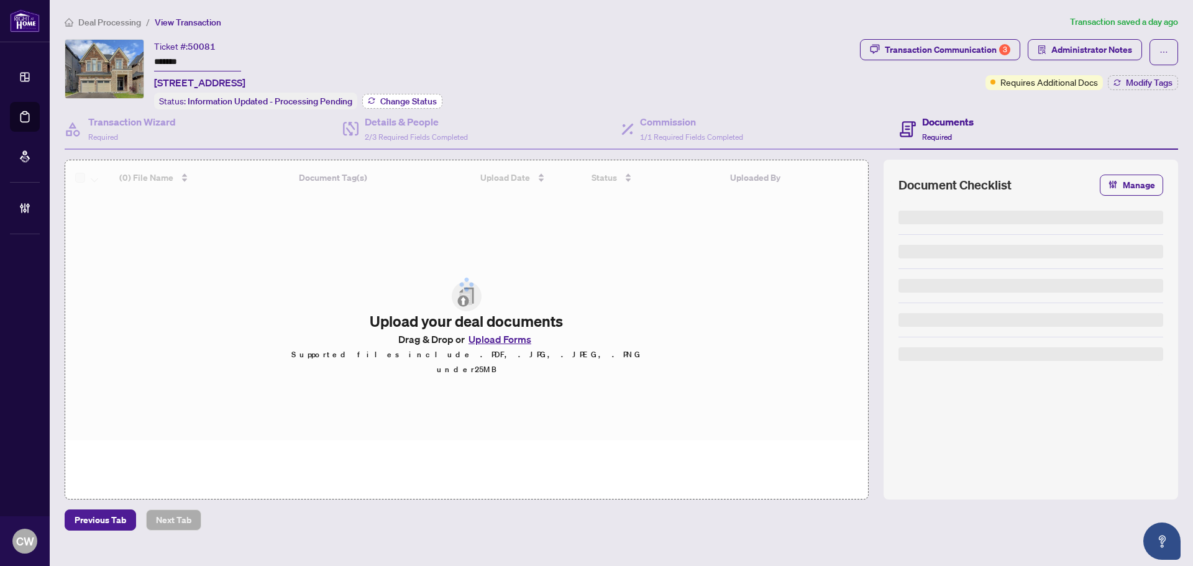
click at [416, 97] on span "Change Status" at bounding box center [408, 101] width 57 height 9
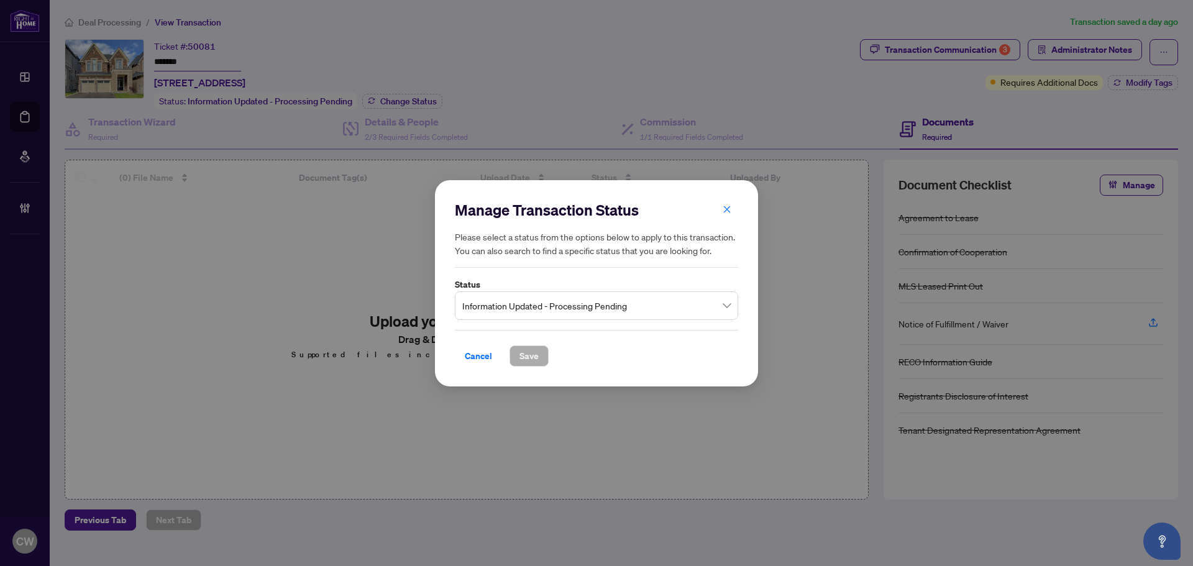
click at [496, 316] on span "Information Updated - Processing Pending" at bounding box center [596, 305] width 268 height 24
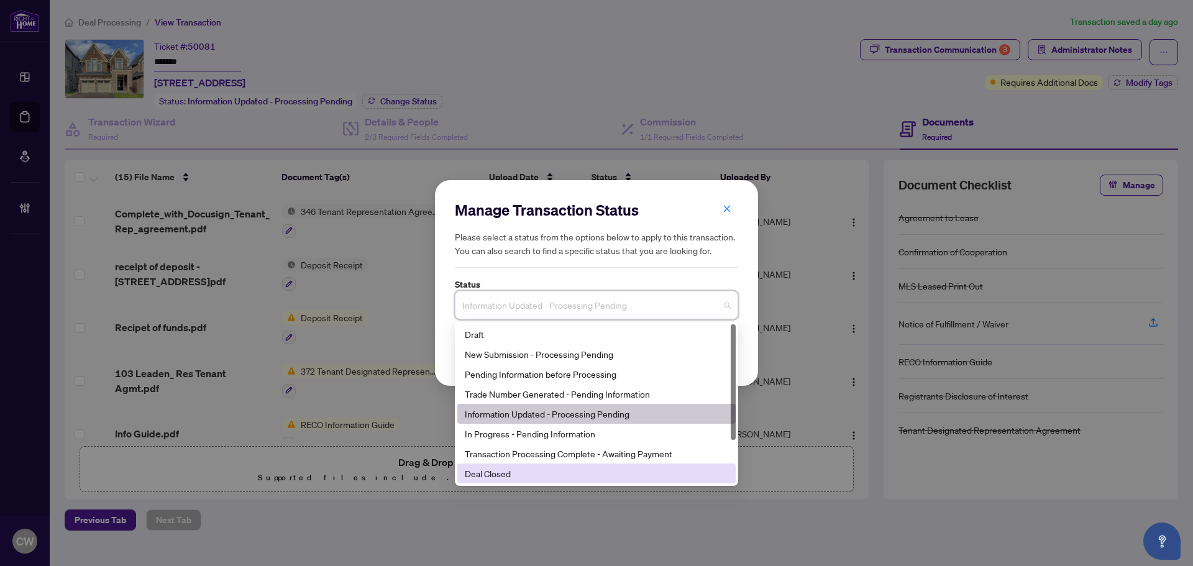
click at [522, 468] on div "Deal Closed" at bounding box center [596, 474] width 263 height 14
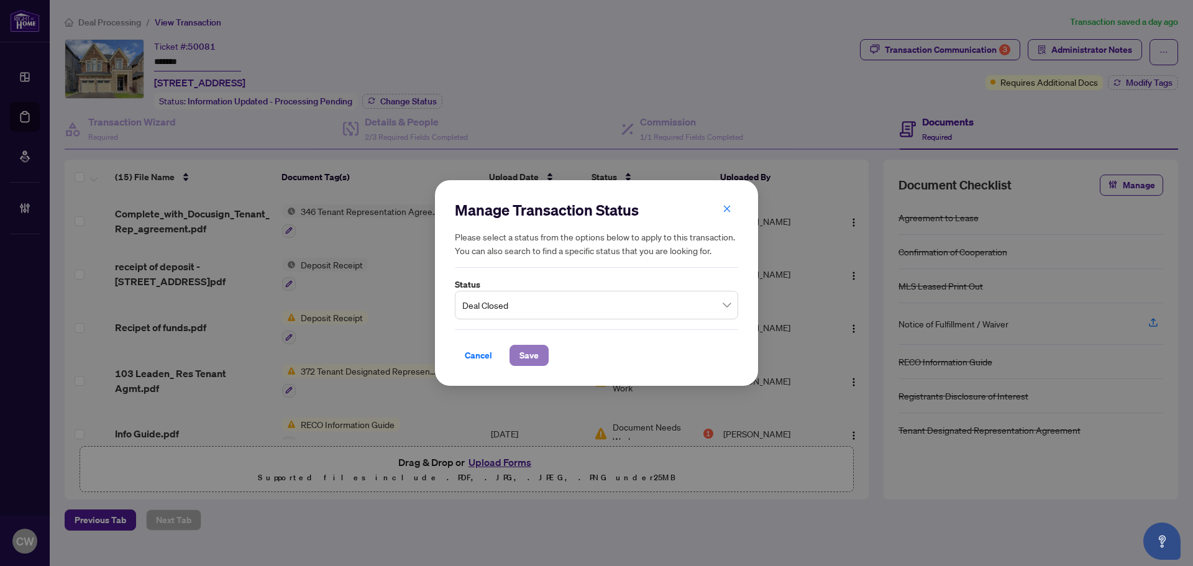
click at [527, 346] on span "Save" at bounding box center [528, 355] width 19 height 20
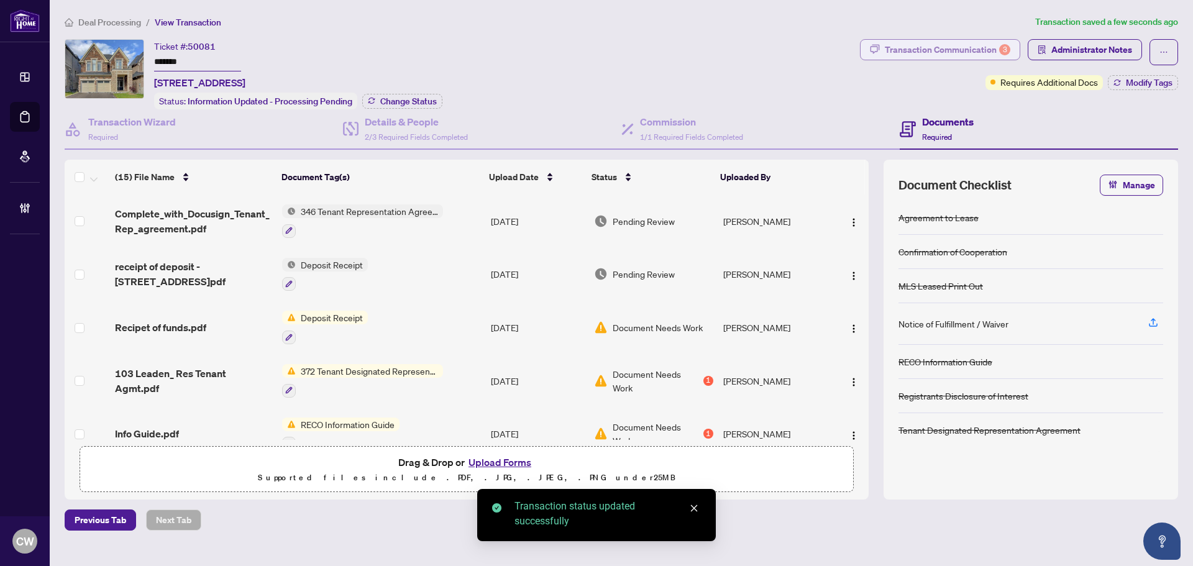
click at [954, 48] on div "Transaction Communication 3" at bounding box center [947, 50] width 125 height 20
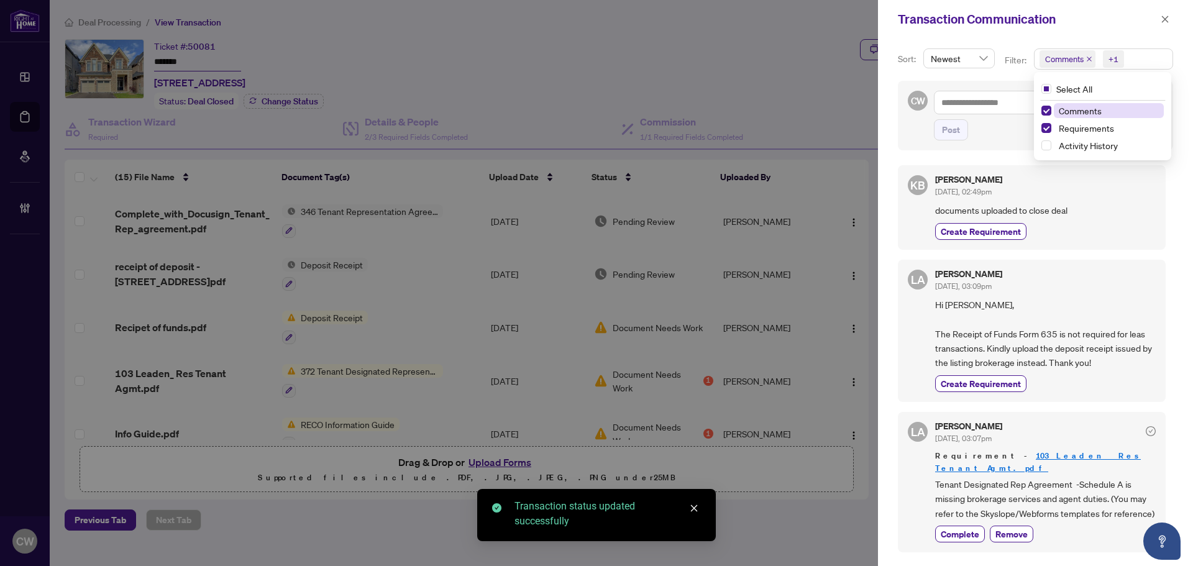
click at [1089, 55] on span "Comments" at bounding box center [1067, 58] width 56 height 17
click at [1086, 59] on icon "close" at bounding box center [1089, 59] width 6 height 6
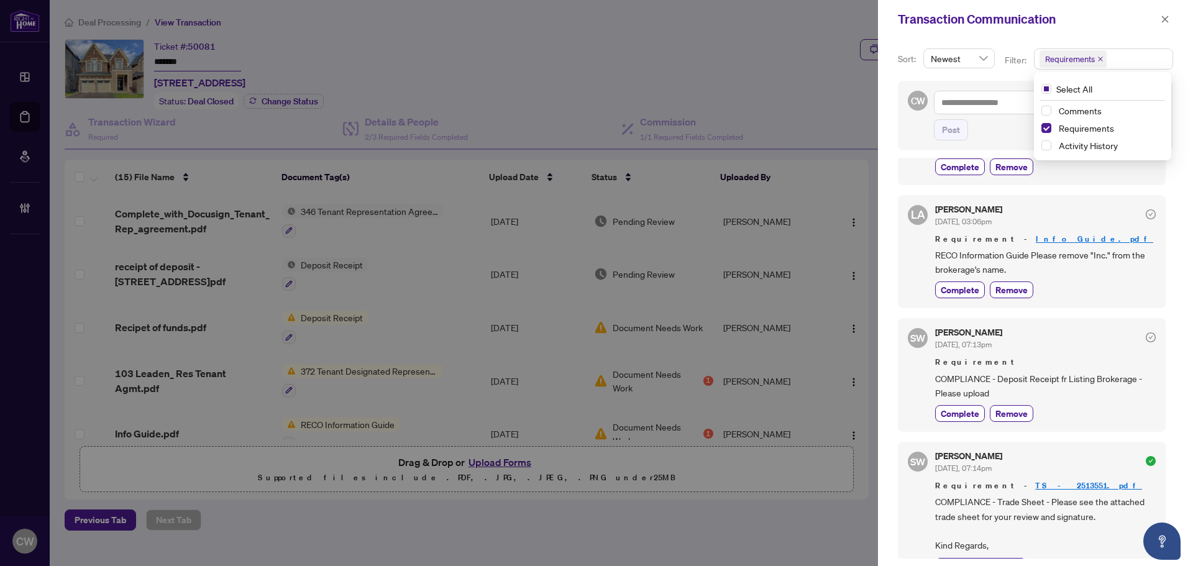
scroll to position [124, 0]
click at [1166, 21] on icon "close" at bounding box center [1165, 19] width 7 height 7
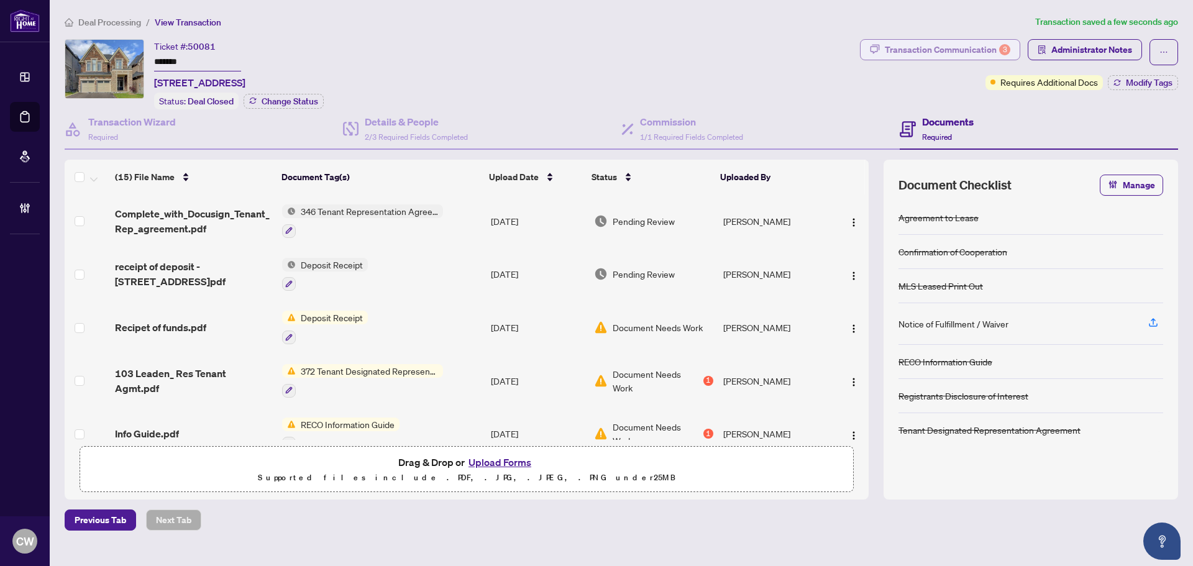
click at [981, 50] on div "Transaction Communication 3" at bounding box center [947, 50] width 125 height 20
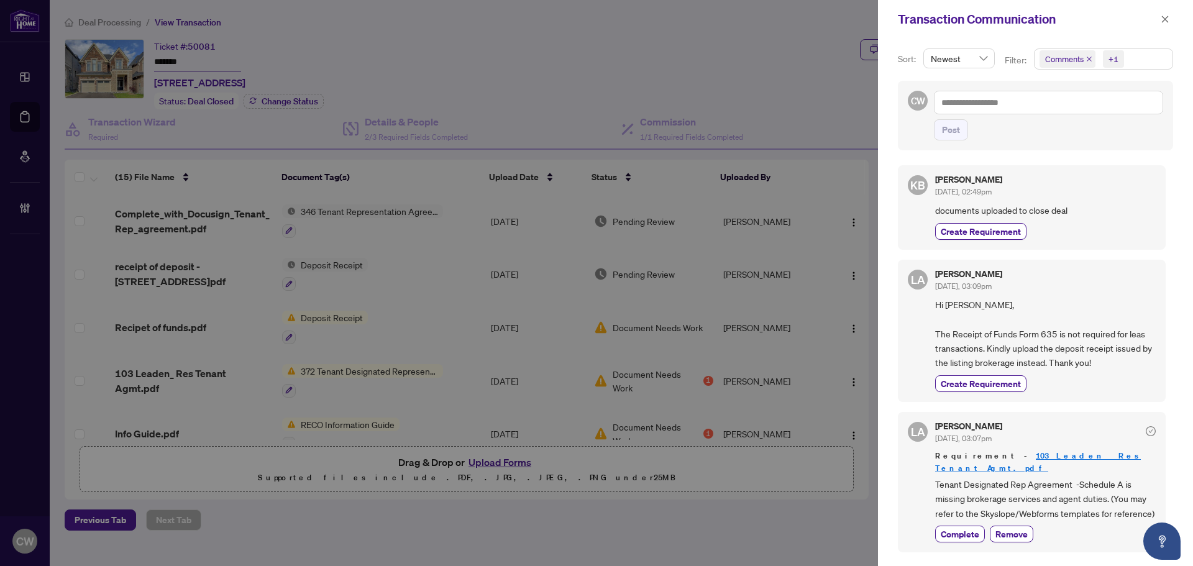
click at [1088, 58] on icon "close" at bounding box center [1089, 59] width 6 height 6
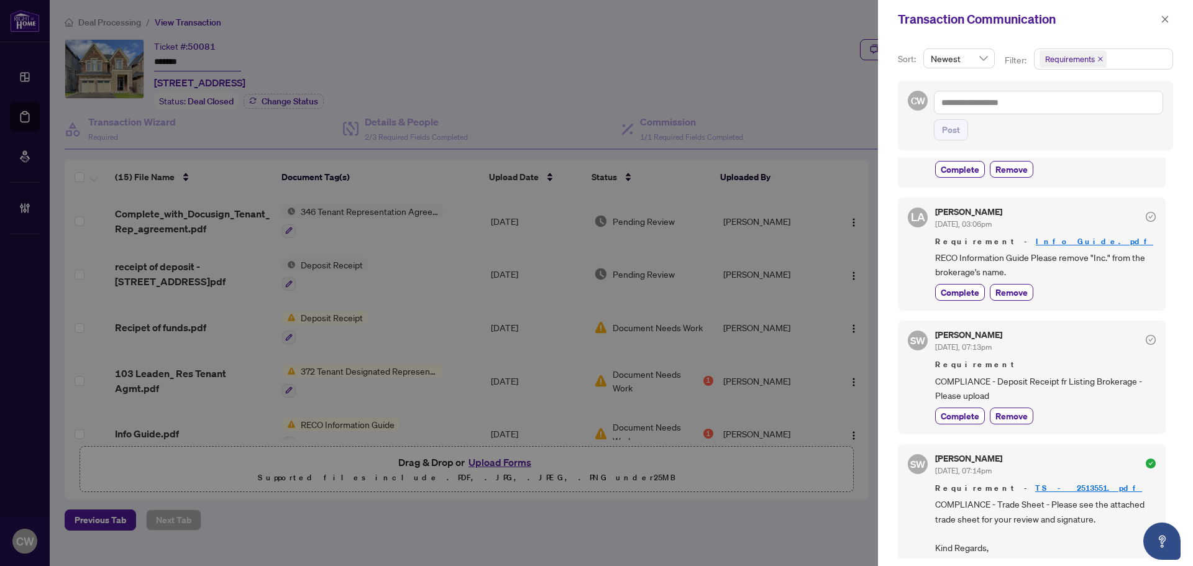
scroll to position [124, 0]
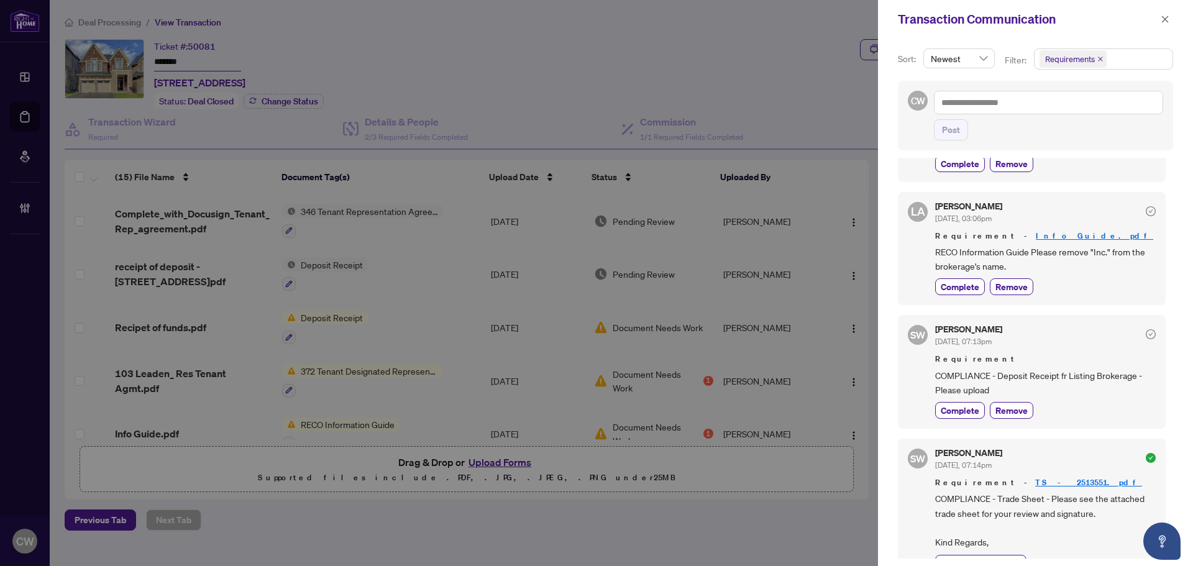
click at [1075, 319] on div "SW [PERSON_NAME] [DATE], 07:13pm Requirement COMPLIANCE - Deposit Receipt fr Li…" at bounding box center [1032, 372] width 268 height 114
click at [1164, 19] on icon "close" at bounding box center [1164, 19] width 9 height 9
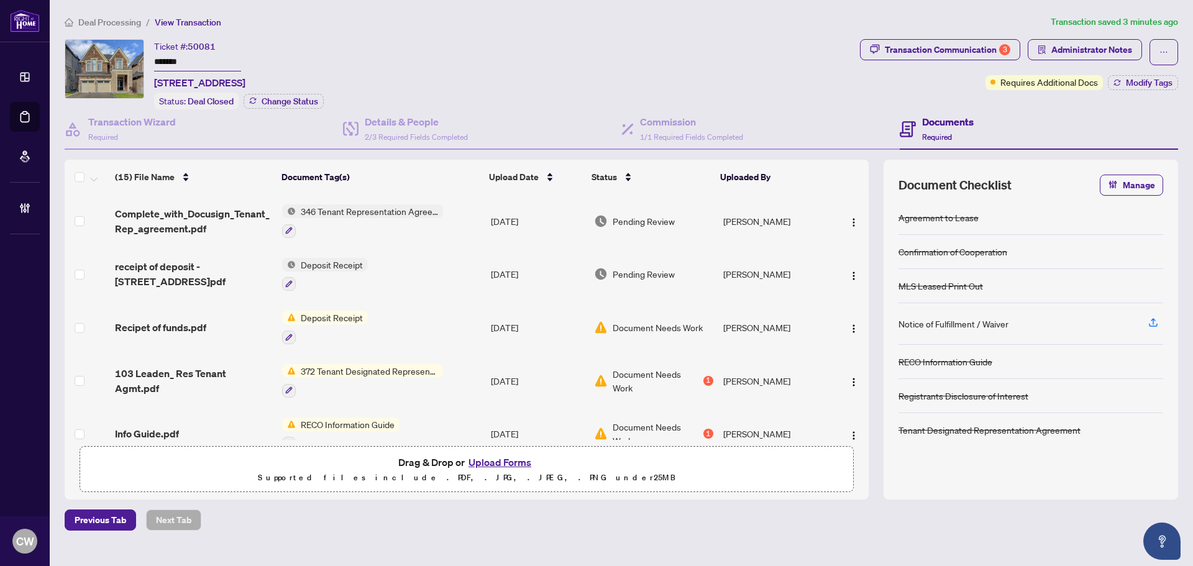
click at [1074, 453] on div "Agreement to Lease Confirmation of Cooperation MLS Leased Print Out Notice of F…" at bounding box center [1030, 343] width 265 height 284
click at [1152, 89] on div "Transaction Communication 3 Administrator Notes Requires Additional Docs Modify…" at bounding box center [1018, 74] width 323 height 70
click at [1150, 87] on span "Modify Tags" at bounding box center [1149, 82] width 47 height 9
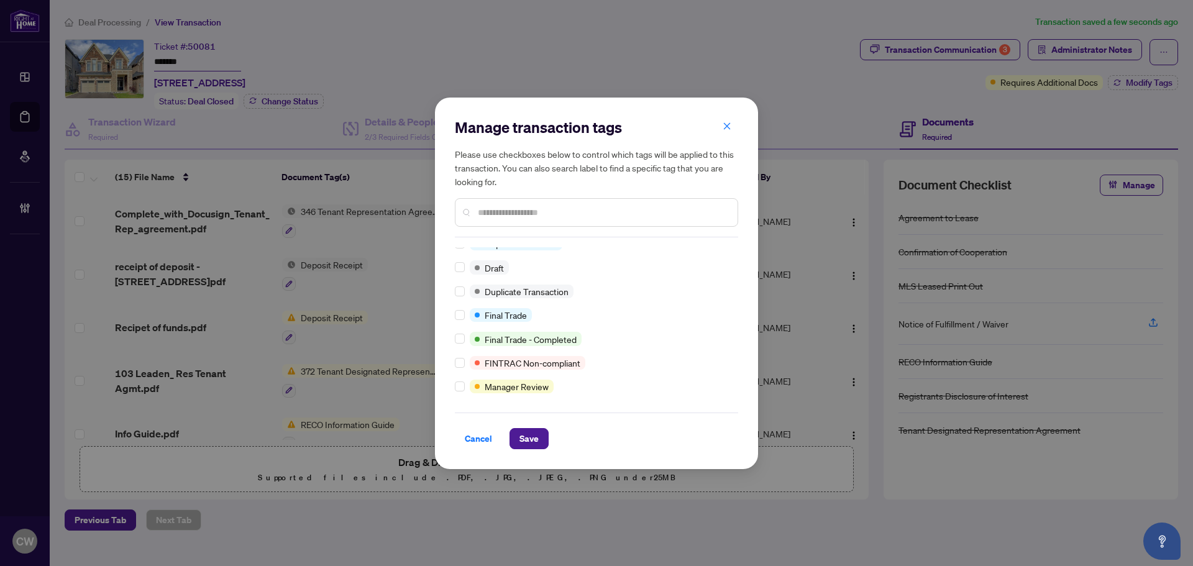
scroll to position [0, 0]
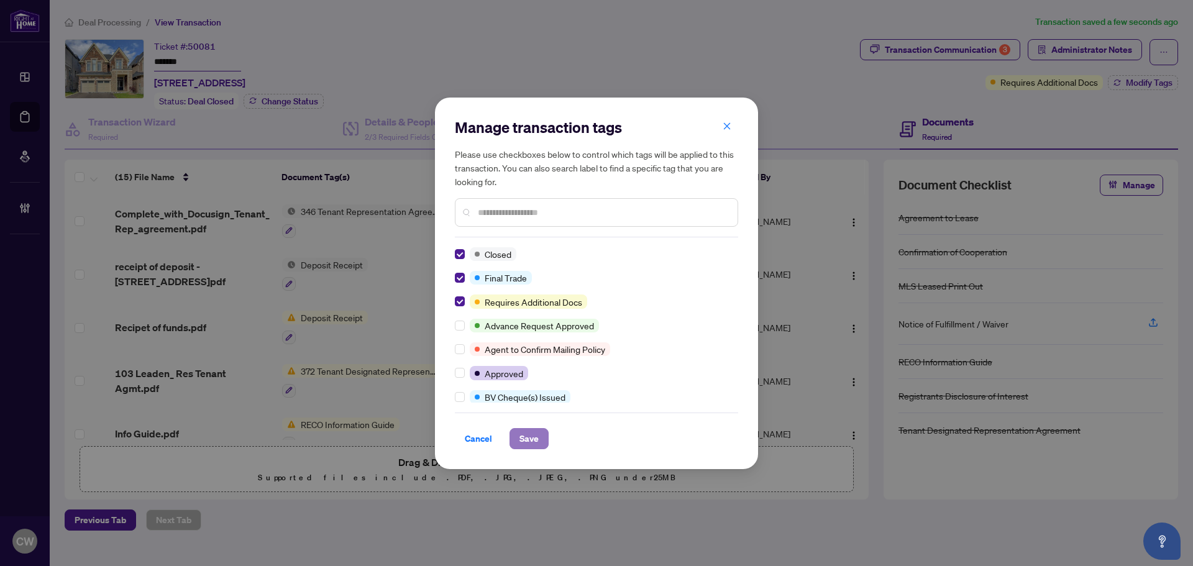
click at [535, 432] on span "Save" at bounding box center [528, 439] width 19 height 20
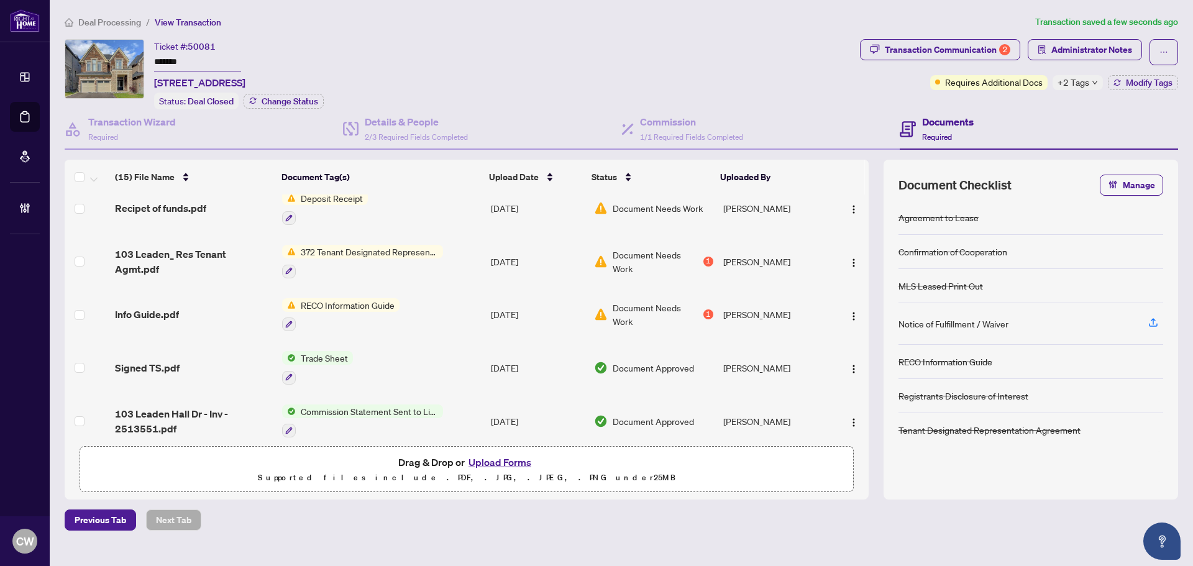
scroll to position [124, 0]
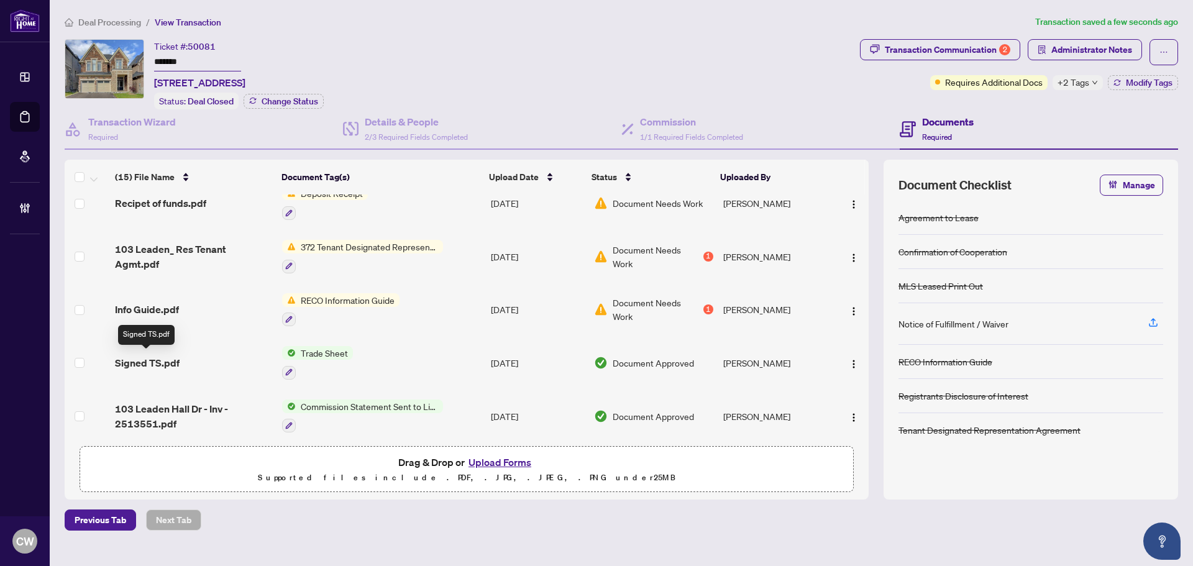
click at [165, 357] on span "Signed TS.pdf" at bounding box center [147, 362] width 65 height 15
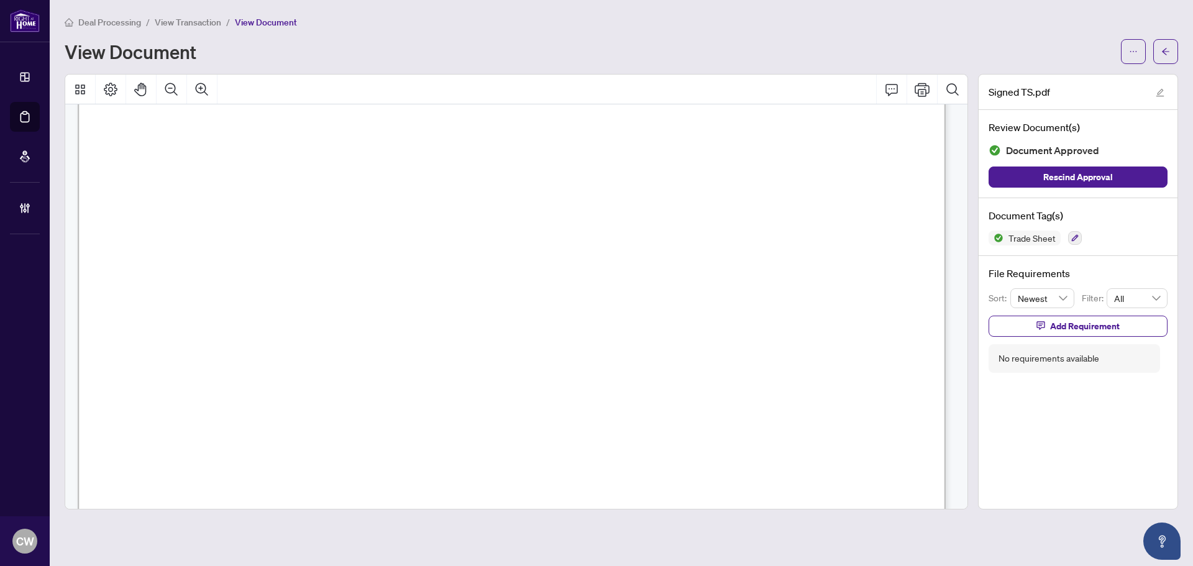
scroll to position [373, 0]
click at [1165, 47] on icon "arrow-left" at bounding box center [1165, 51] width 9 height 9
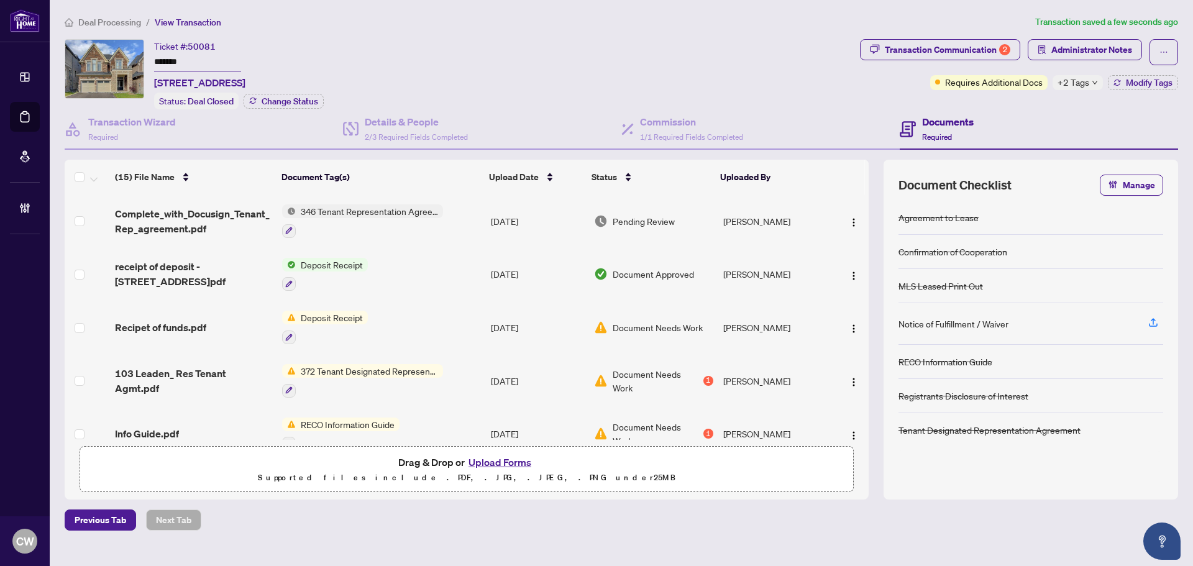
click at [501, 455] on button "Upload Forms" at bounding box center [500, 462] width 70 height 16
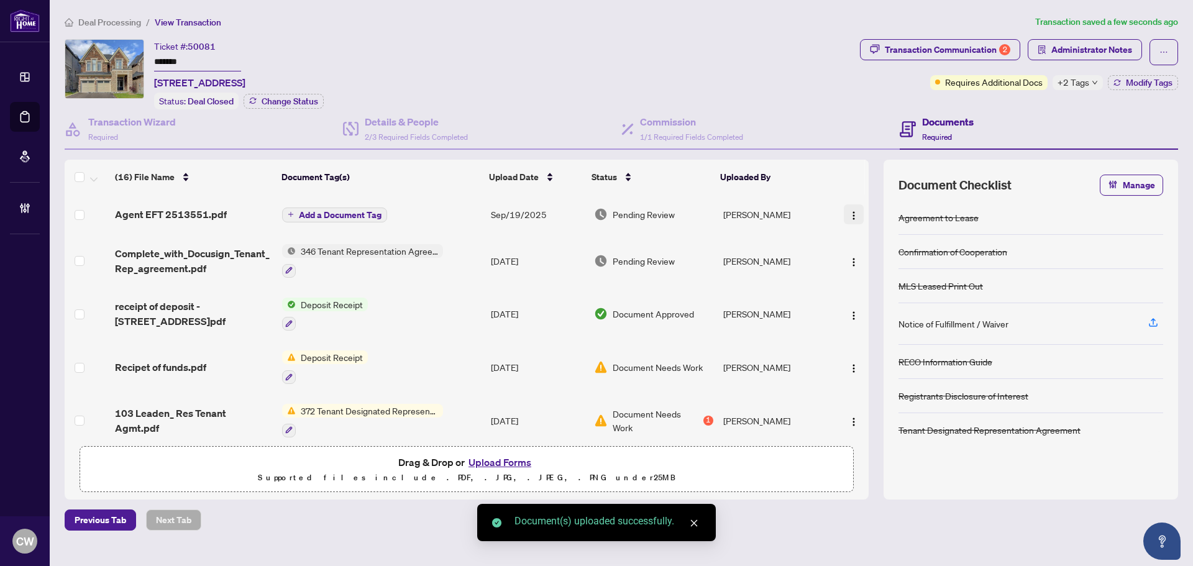
click at [850, 213] on img "button" at bounding box center [854, 216] width 10 height 10
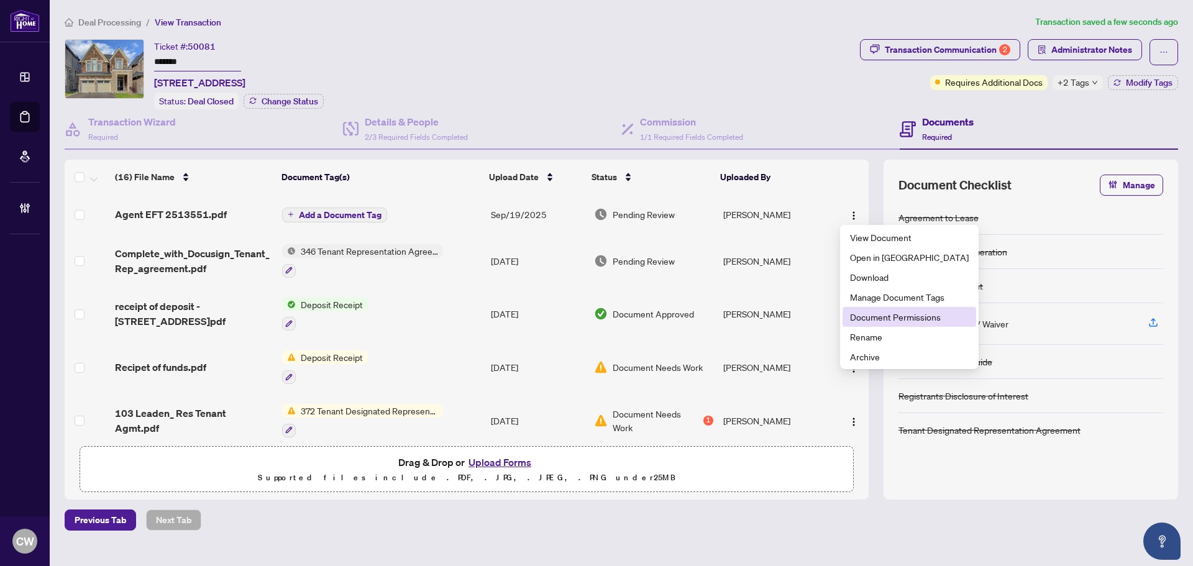
click at [874, 320] on span "Document Permissions" at bounding box center [909, 317] width 119 height 14
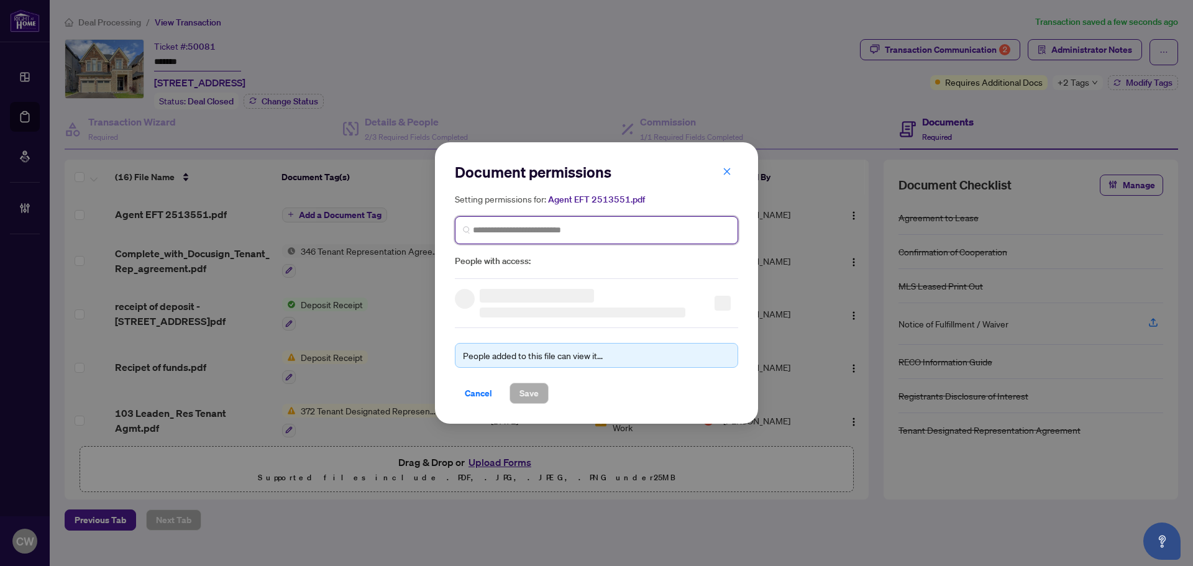
paste input "**********"
click at [646, 233] on input "search" at bounding box center [601, 230] width 257 height 13
type input "**********"
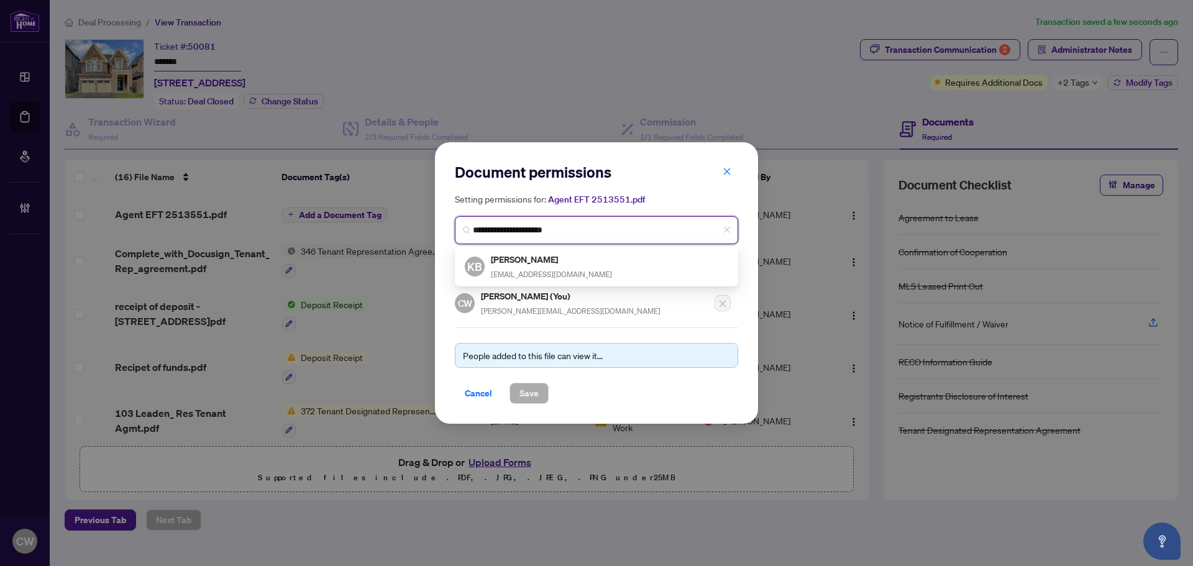
click at [555, 266] on div "[PERSON_NAME] [EMAIL_ADDRESS][DOMAIN_NAME]" at bounding box center [551, 266] width 121 height 29
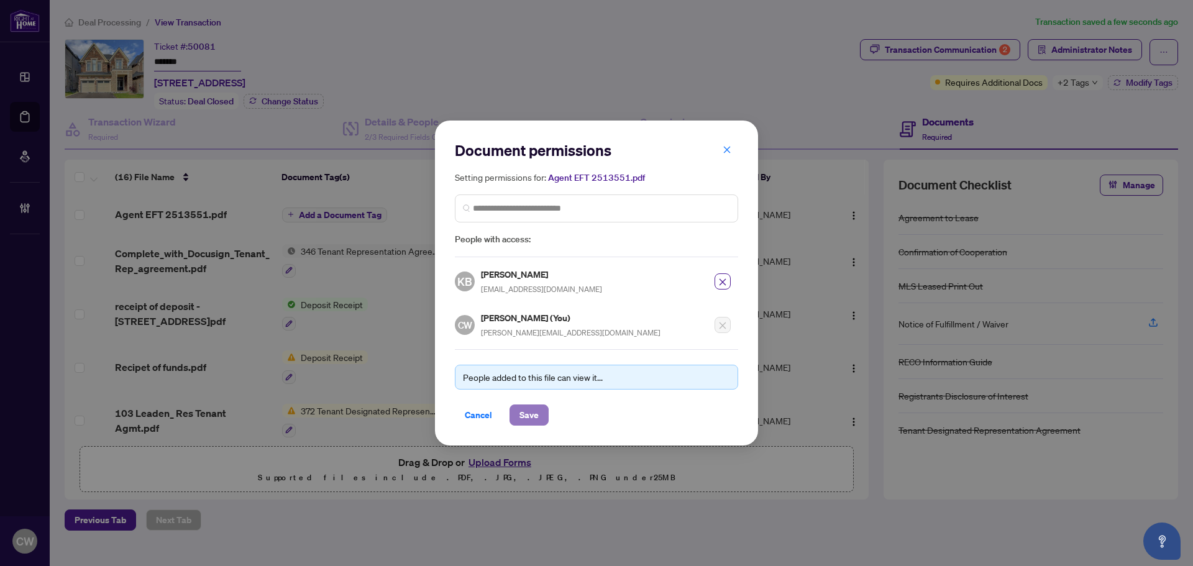
click at [538, 413] on span "Save" at bounding box center [528, 415] width 19 height 20
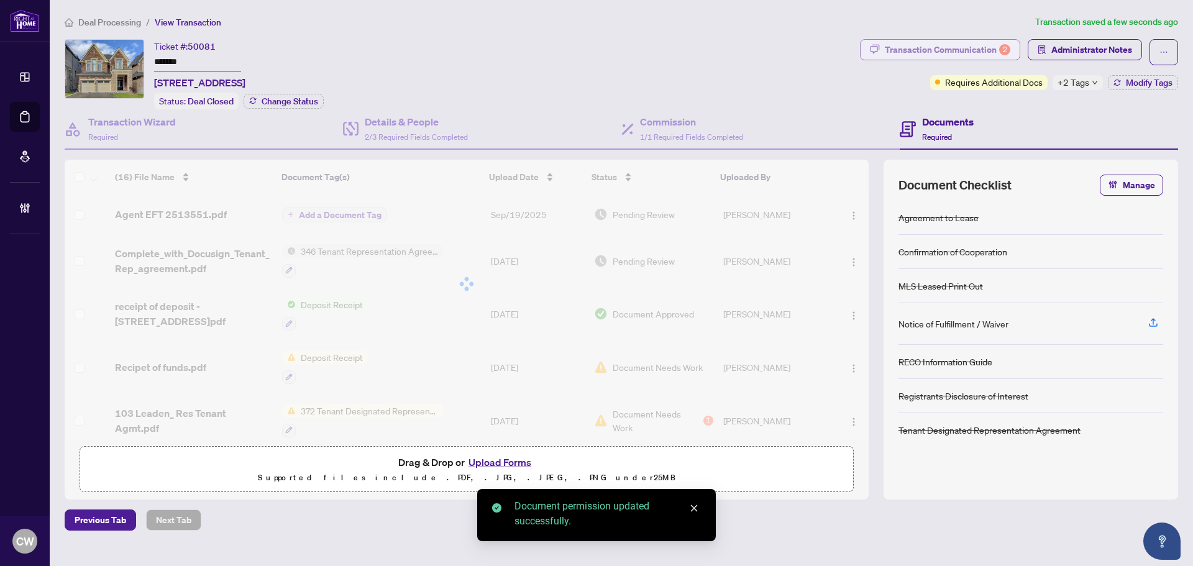
click at [976, 52] on div "Transaction Communication 2" at bounding box center [947, 50] width 125 height 20
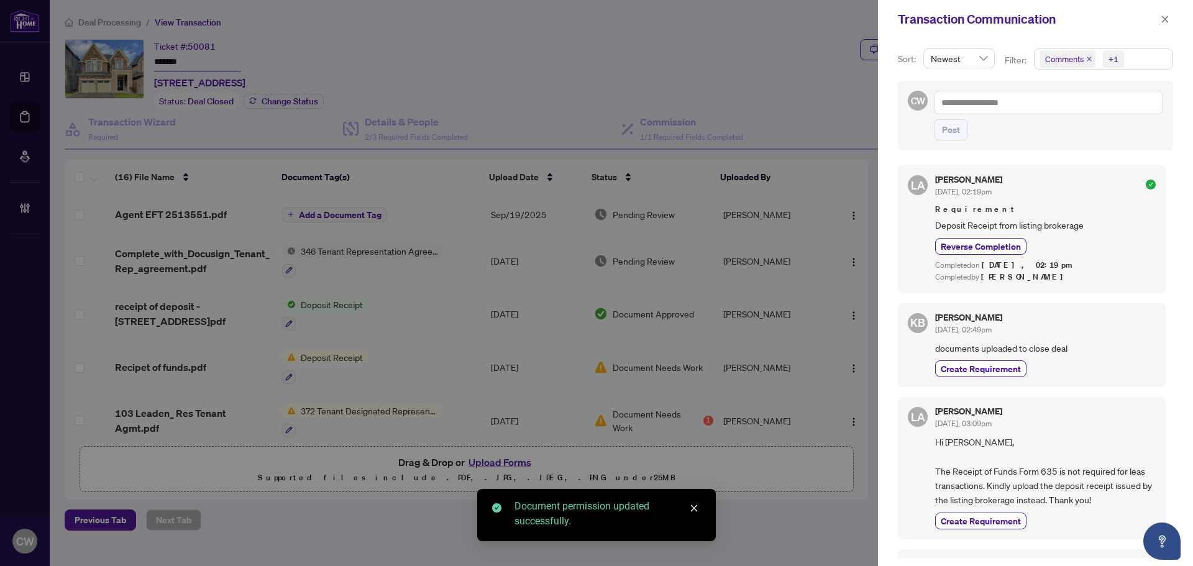
click at [1087, 57] on icon "close" at bounding box center [1089, 59] width 6 height 6
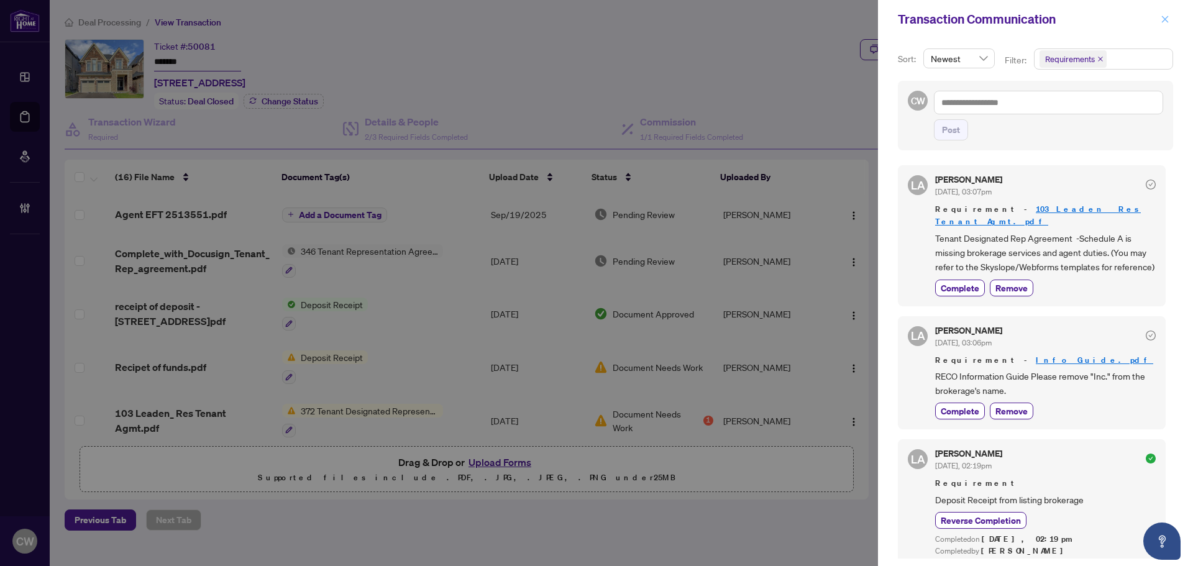
click at [1167, 17] on icon "close" at bounding box center [1164, 19] width 9 height 9
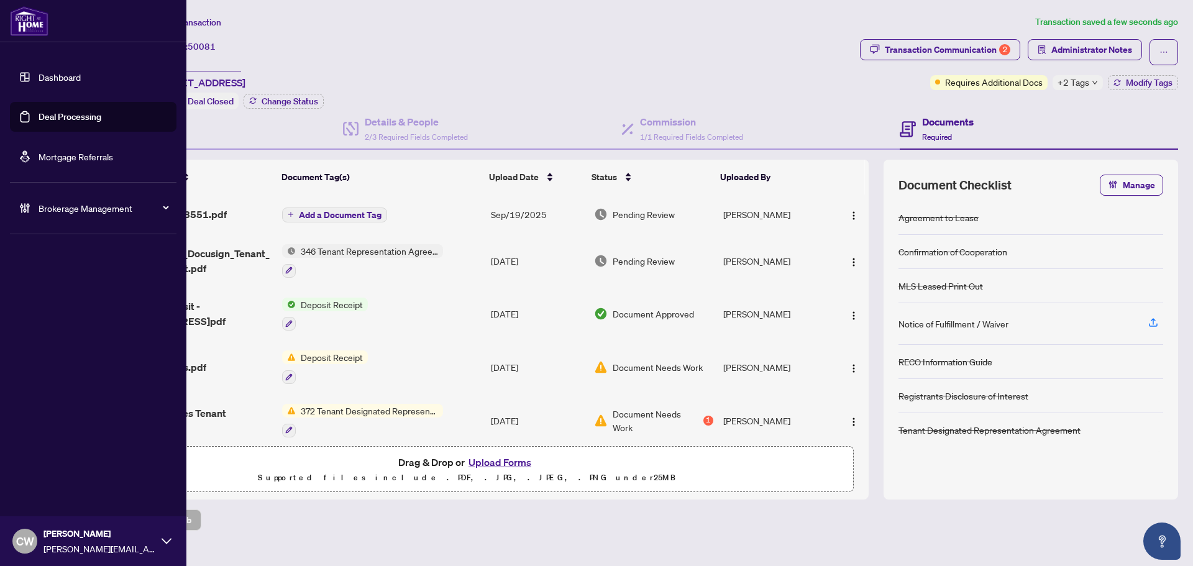
click at [60, 116] on link "Deal Processing" at bounding box center [70, 116] width 63 height 11
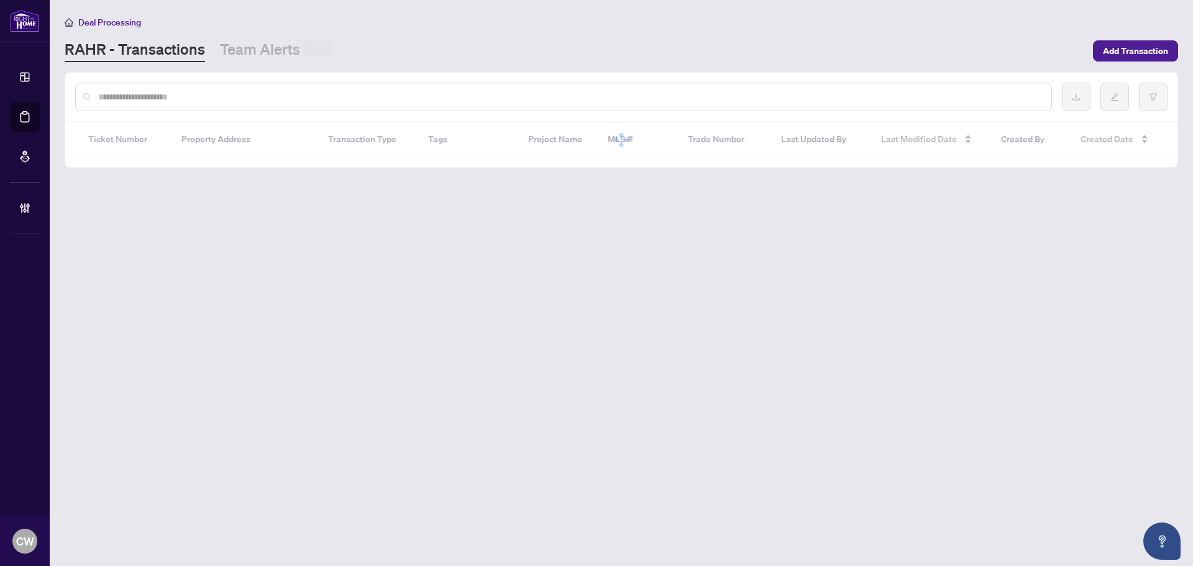
click at [233, 99] on input "text" at bounding box center [569, 97] width 943 height 14
paste input "*******"
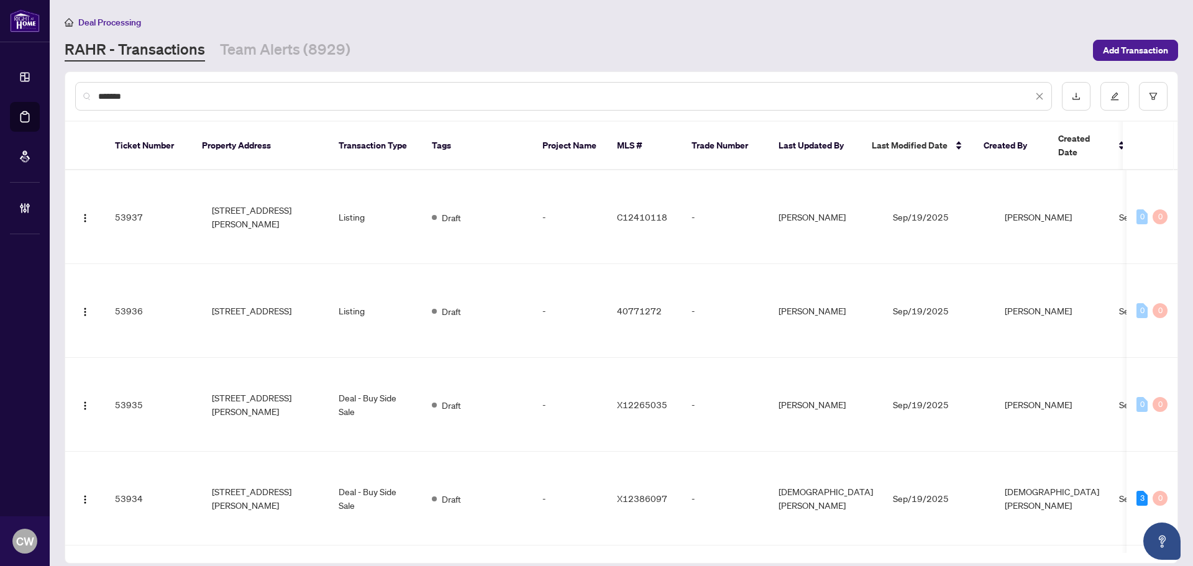
type input "*******"
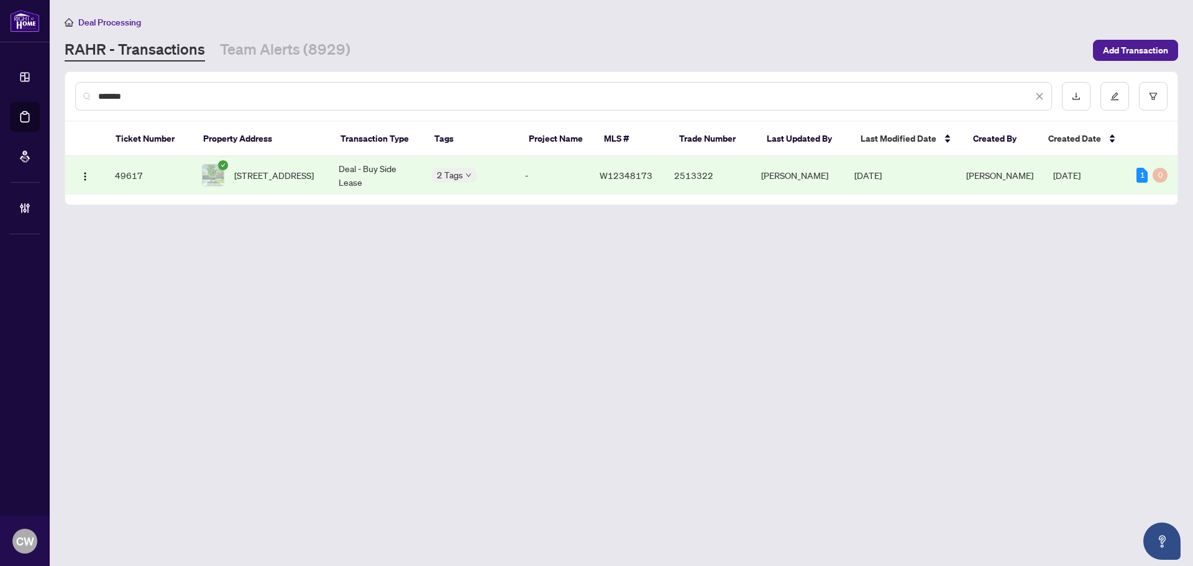
click at [291, 168] on span "[STREET_ADDRESS]" at bounding box center [274, 175] width 80 height 14
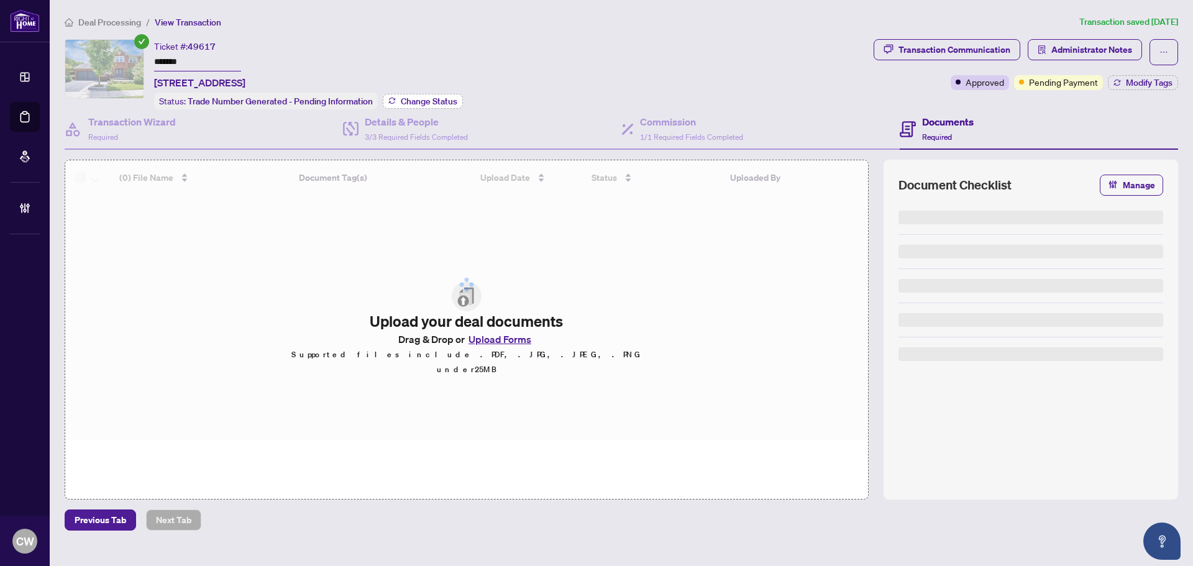
click at [416, 103] on span "Change Status" at bounding box center [429, 101] width 57 height 9
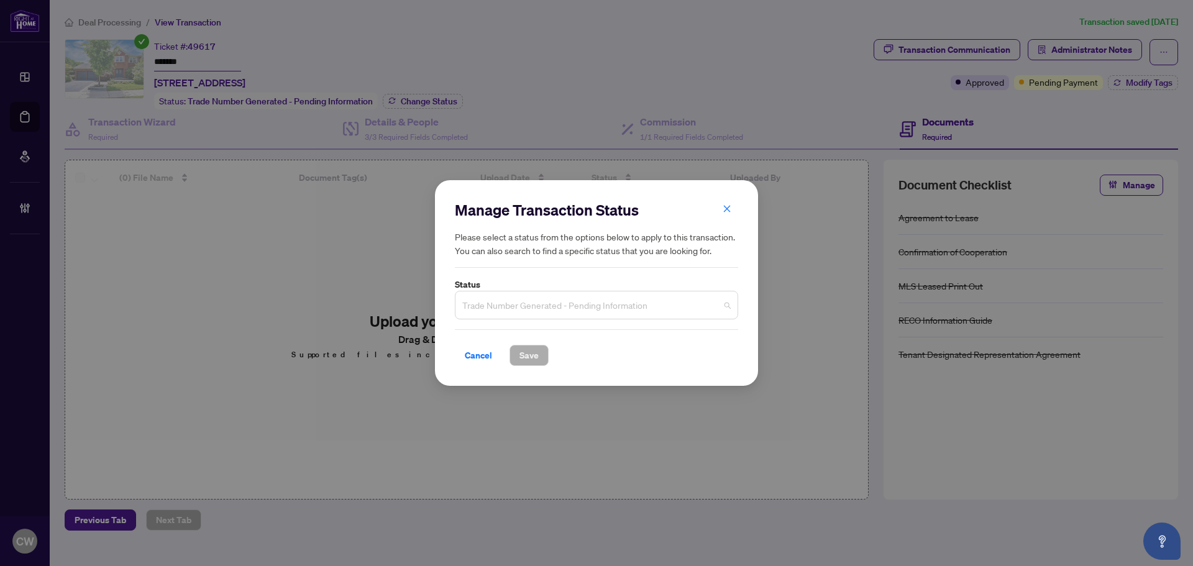
click at [540, 313] on span "Trade Number Generated - Pending Information" at bounding box center [596, 305] width 268 height 24
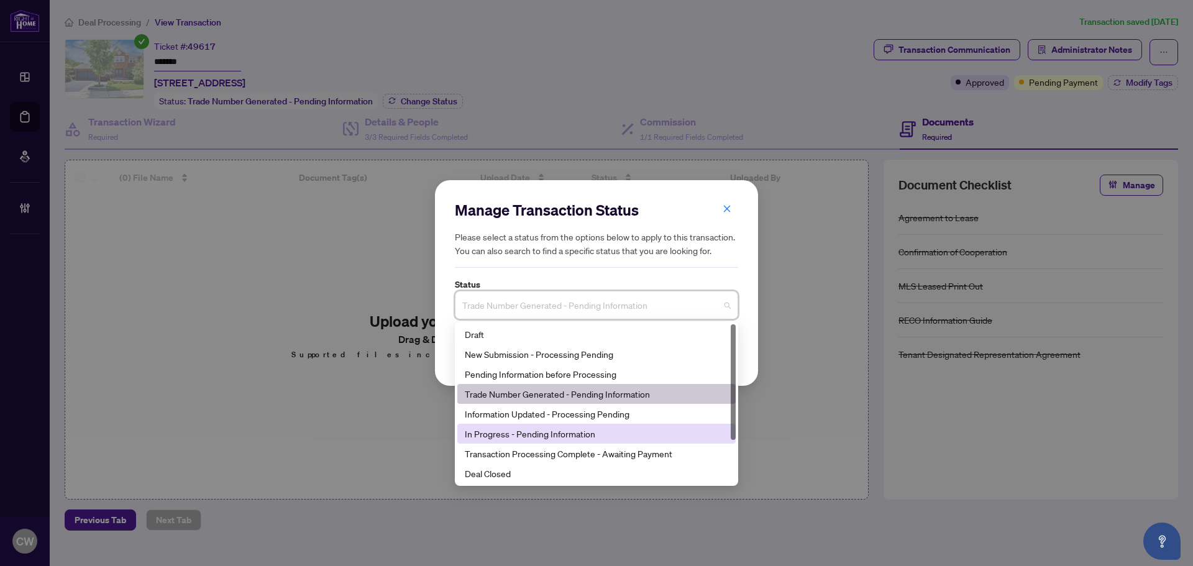
click at [519, 474] on div "Deal Closed" at bounding box center [596, 474] width 263 height 14
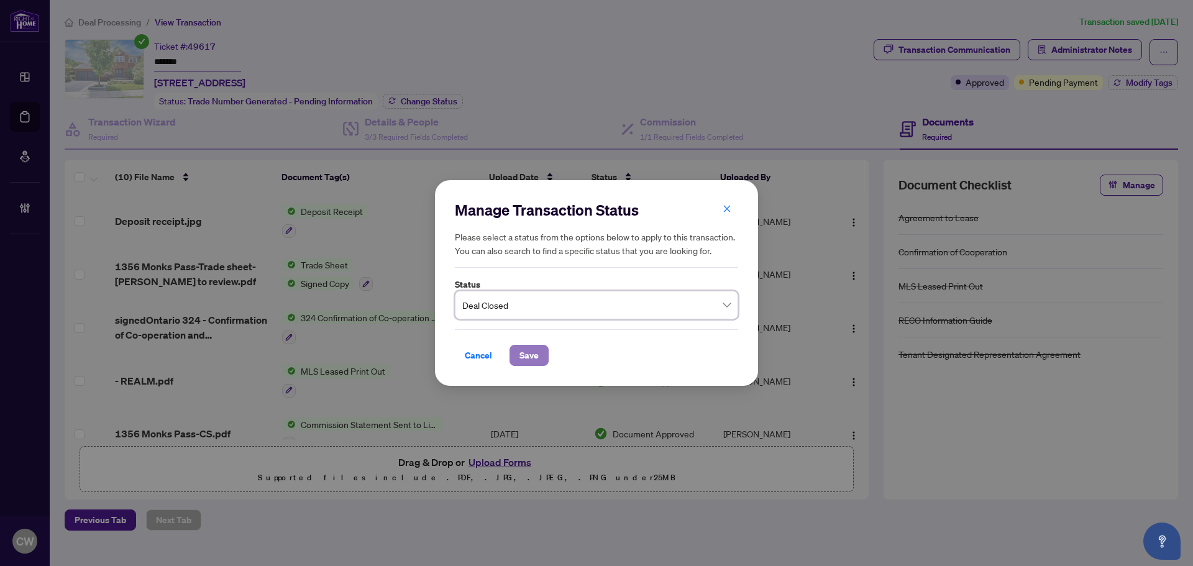
click at [524, 352] on span "Save" at bounding box center [528, 355] width 19 height 20
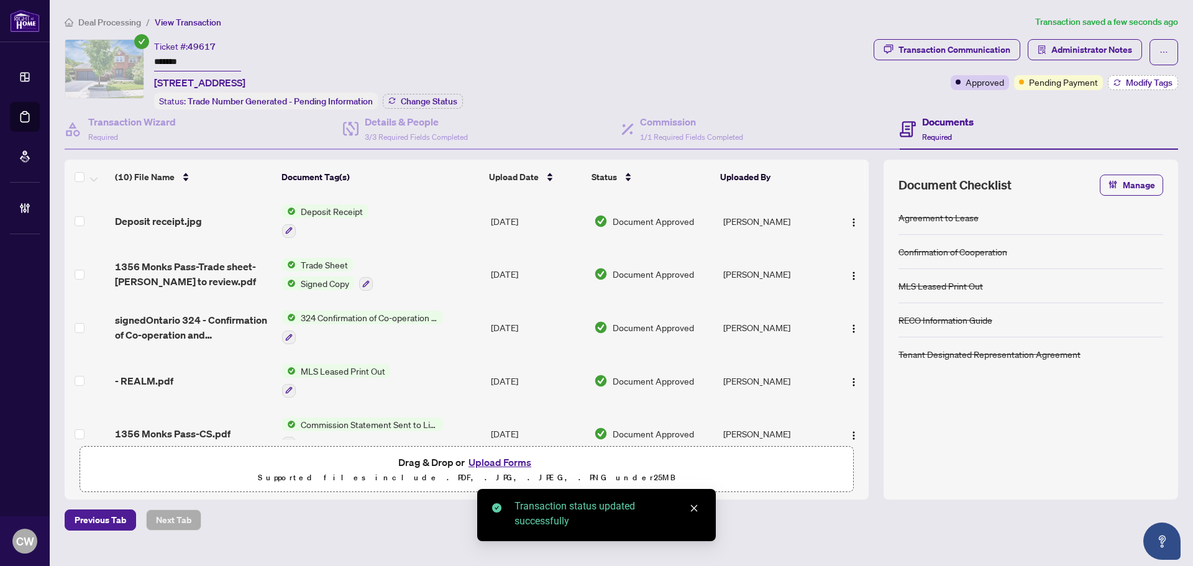
click at [1162, 81] on span "Modify Tags" at bounding box center [1149, 82] width 47 height 9
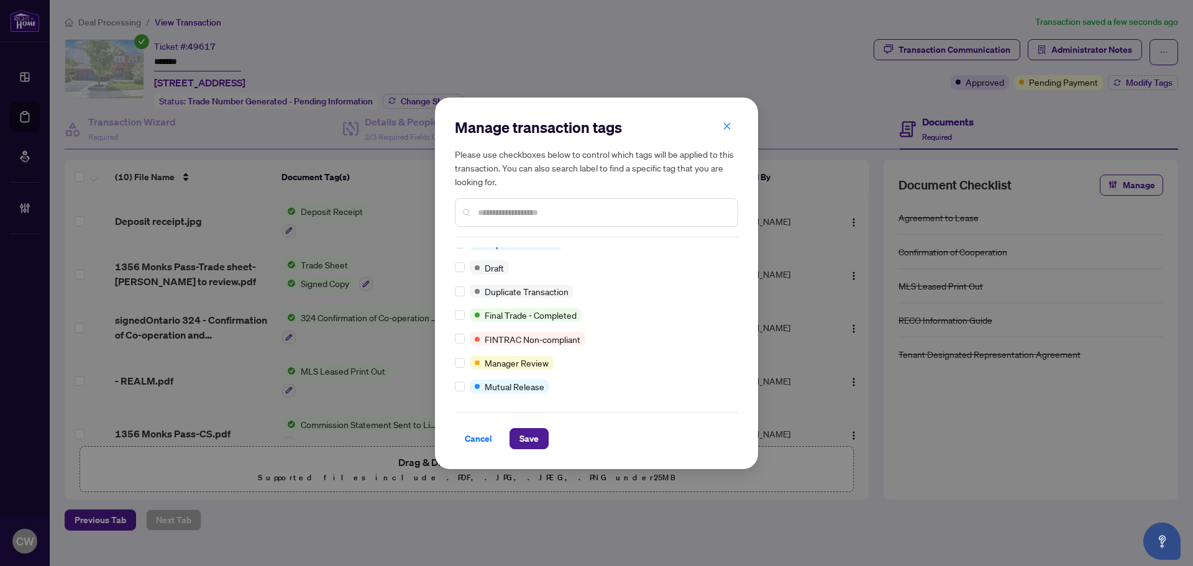
scroll to position [11, 0]
click at [525, 435] on span "Save" at bounding box center [528, 439] width 19 height 20
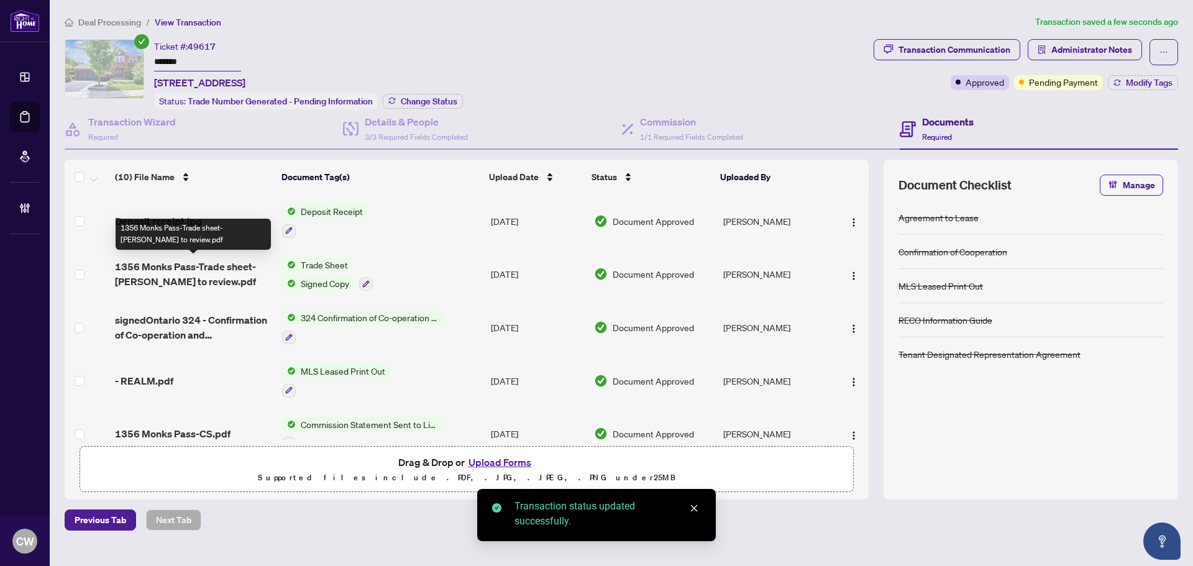
click at [175, 278] on span "1356 Monks Pass-Trade sheet-[PERSON_NAME] to review.pdf" at bounding box center [193, 274] width 157 height 30
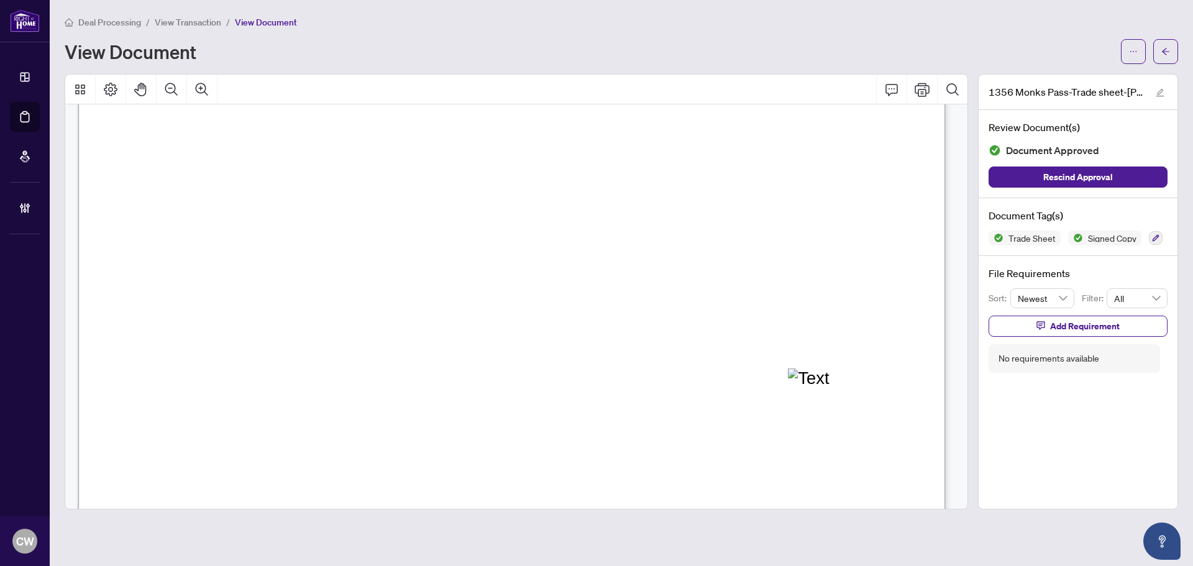
scroll to position [373, 0]
click at [1172, 55] on button "button" at bounding box center [1165, 51] width 25 height 25
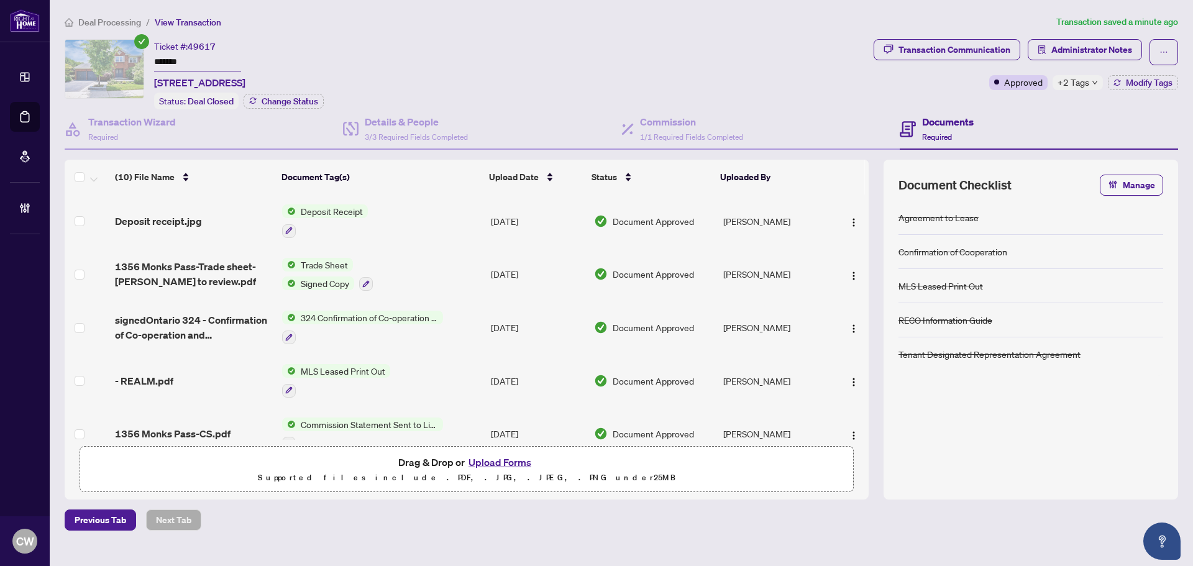
click at [511, 459] on button "Upload Forms" at bounding box center [500, 462] width 70 height 16
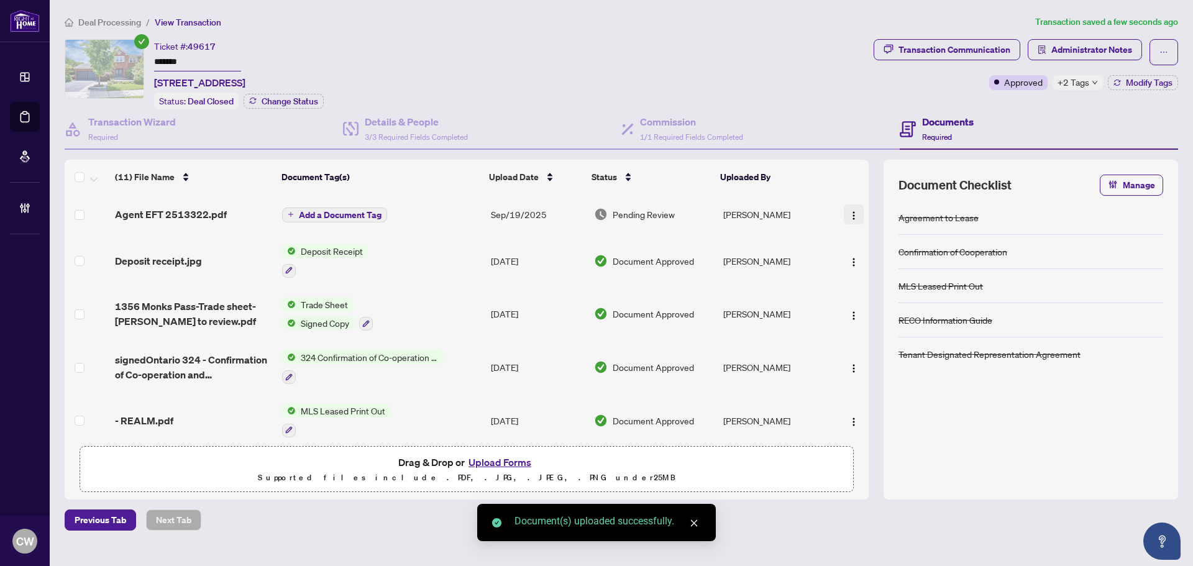
click at [851, 216] on img "button" at bounding box center [854, 216] width 10 height 10
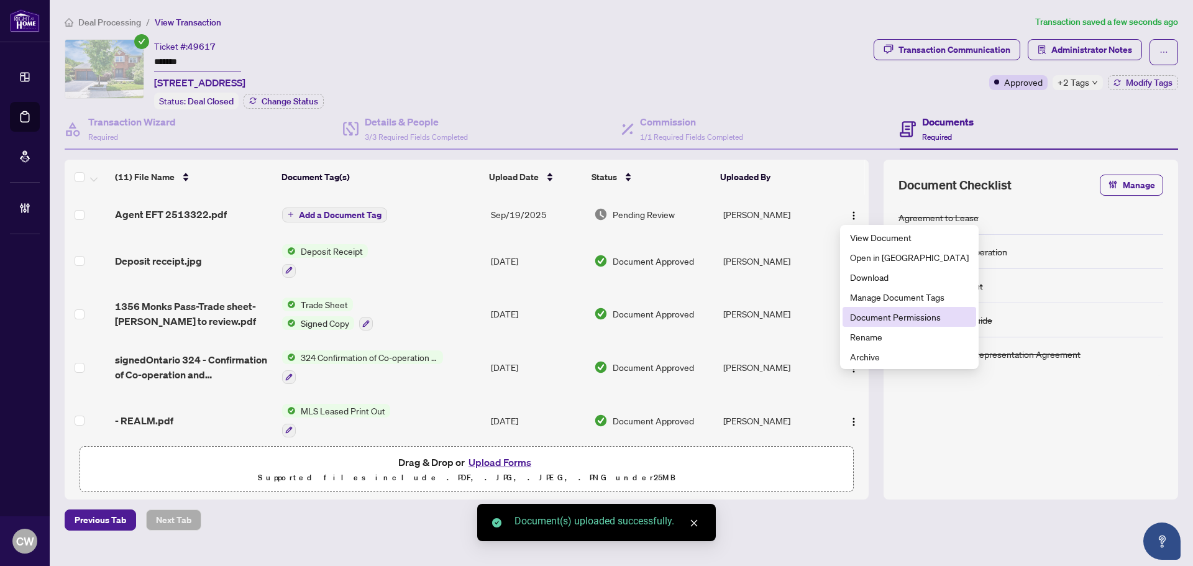
click at [886, 321] on span "Document Permissions" at bounding box center [909, 317] width 119 height 14
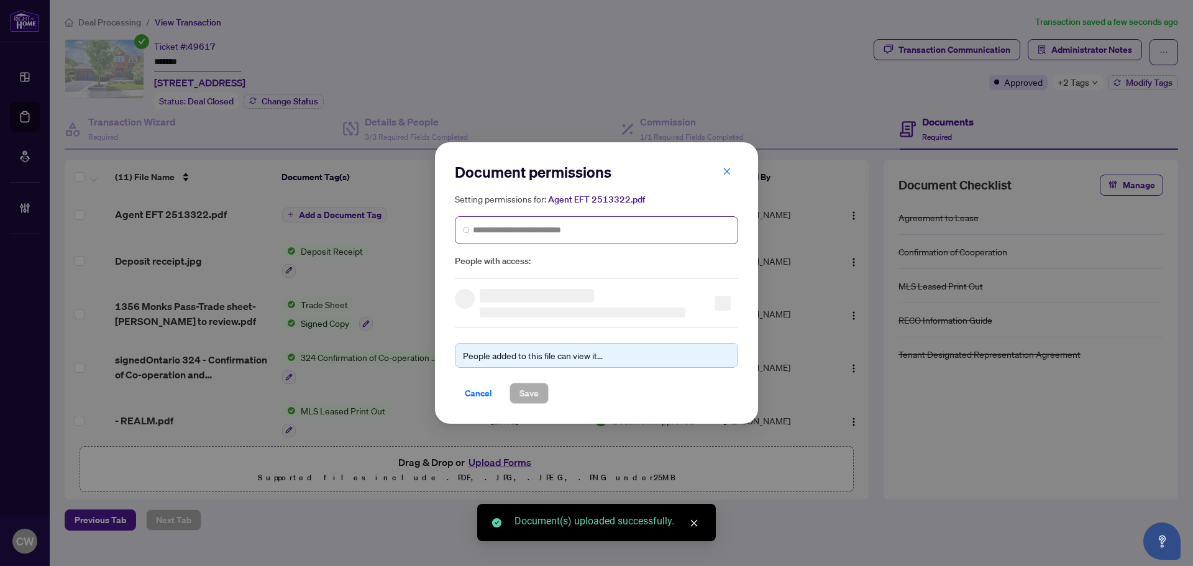
click at [539, 237] on span at bounding box center [596, 230] width 283 height 28
paste input "**********"
type input "**********"
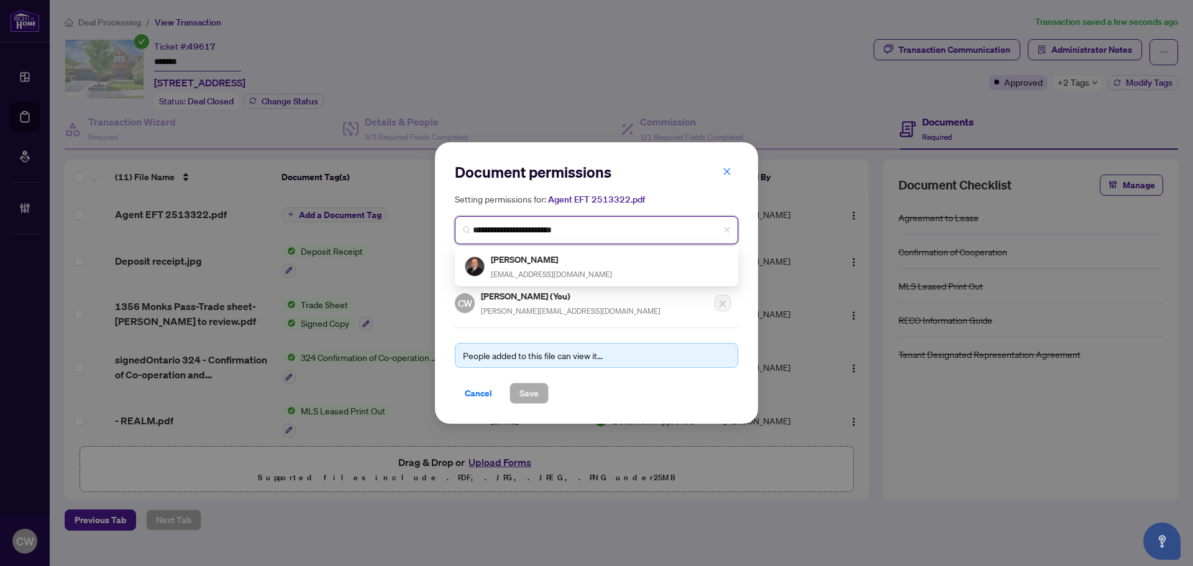
click at [533, 264] on h5 "[PERSON_NAME]" at bounding box center [551, 259] width 121 height 14
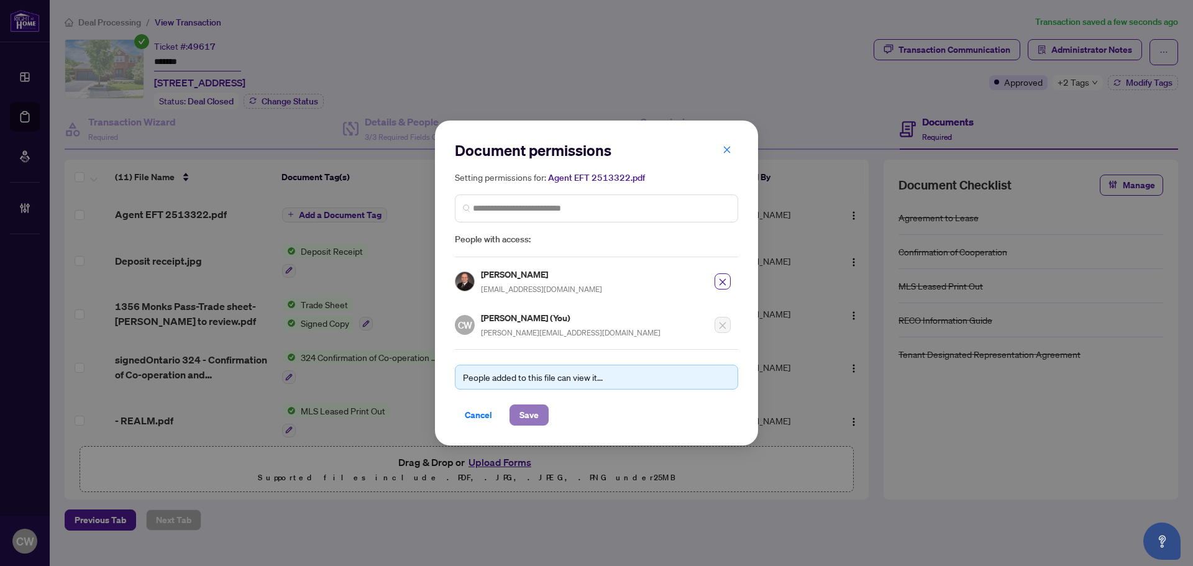
click at [528, 414] on span "Save" at bounding box center [528, 415] width 19 height 20
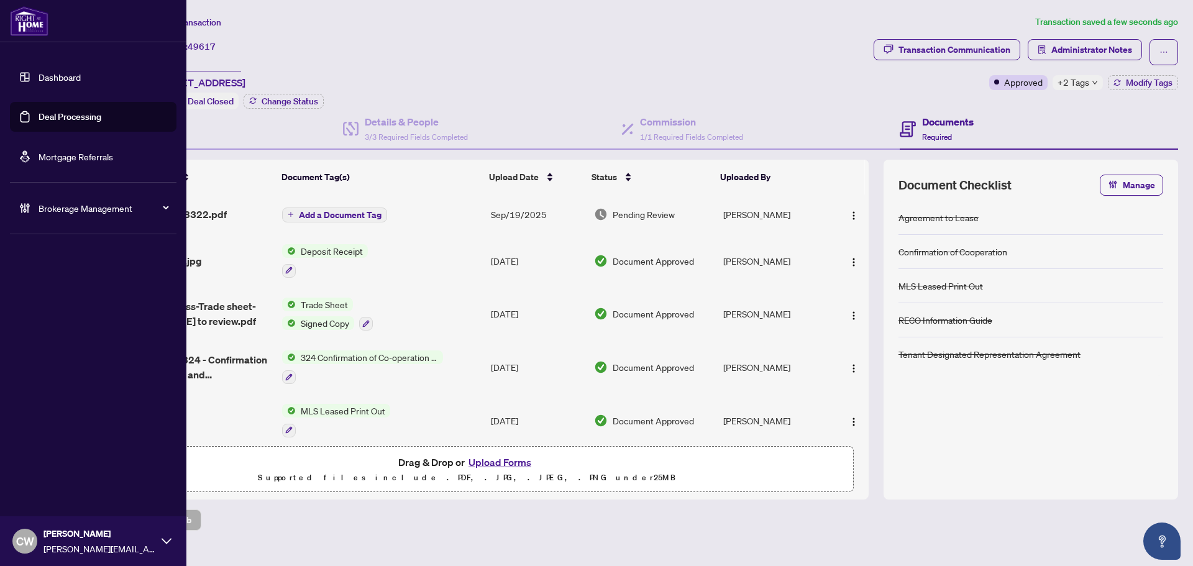
click at [39, 122] on link "Deal Processing" at bounding box center [70, 116] width 63 height 11
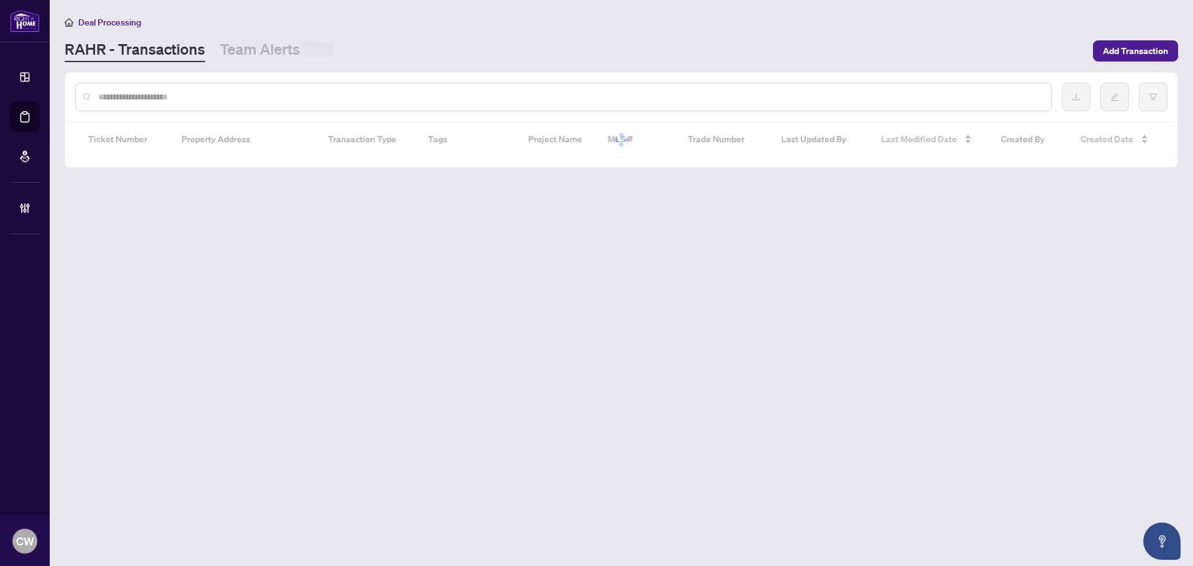
click at [234, 81] on div at bounding box center [621, 97] width 1112 height 48
click at [217, 91] on input "text" at bounding box center [569, 97] width 943 height 14
paste input "*******"
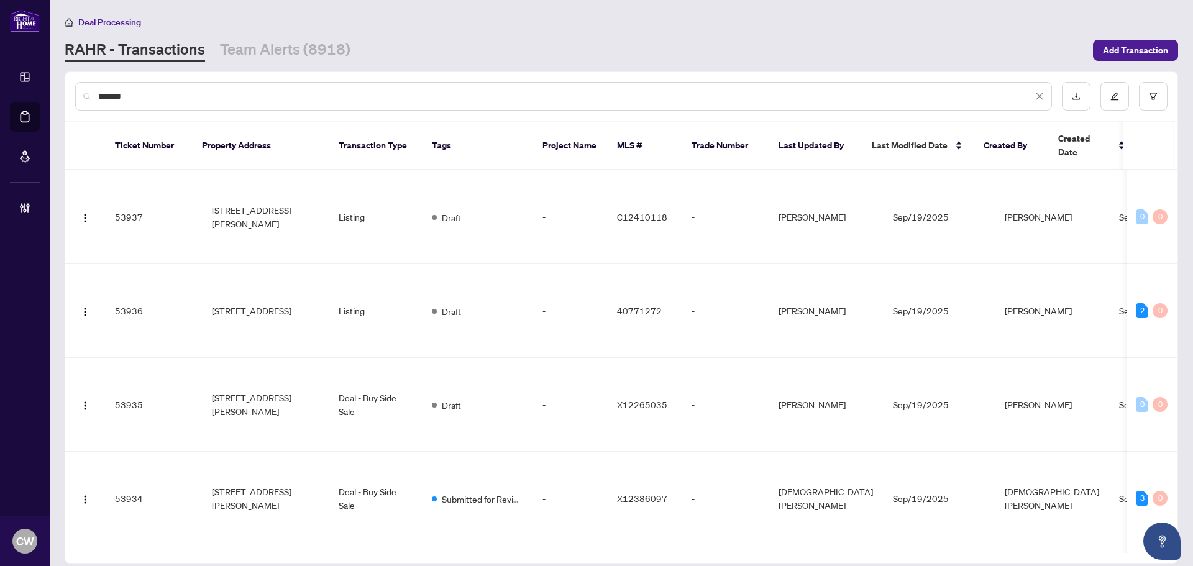
type input "*******"
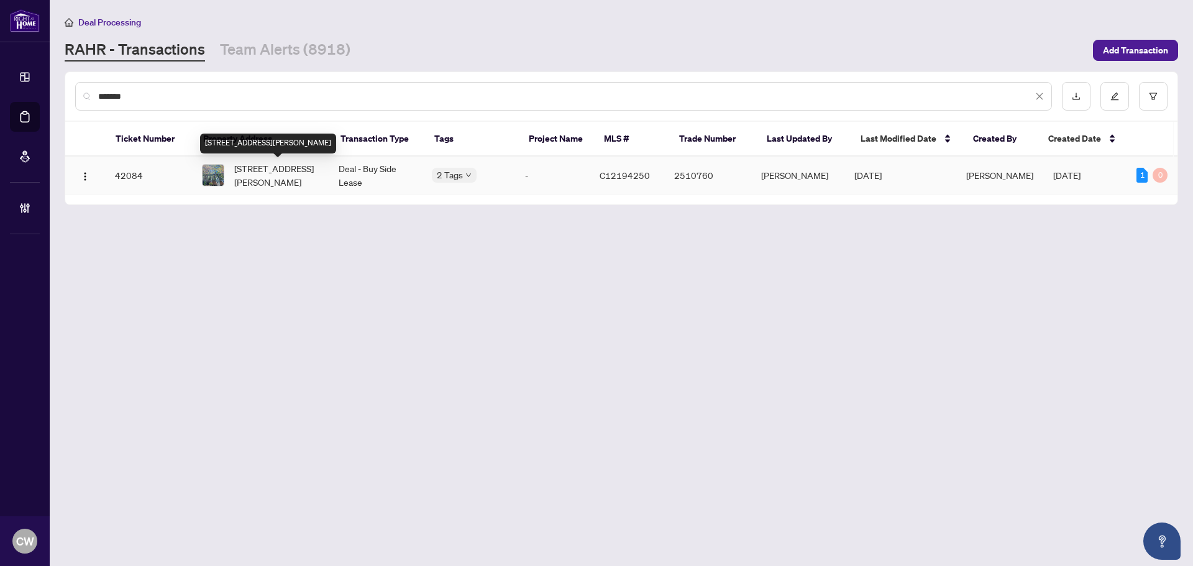
click at [272, 179] on span "[STREET_ADDRESS][PERSON_NAME]" at bounding box center [276, 175] width 84 height 27
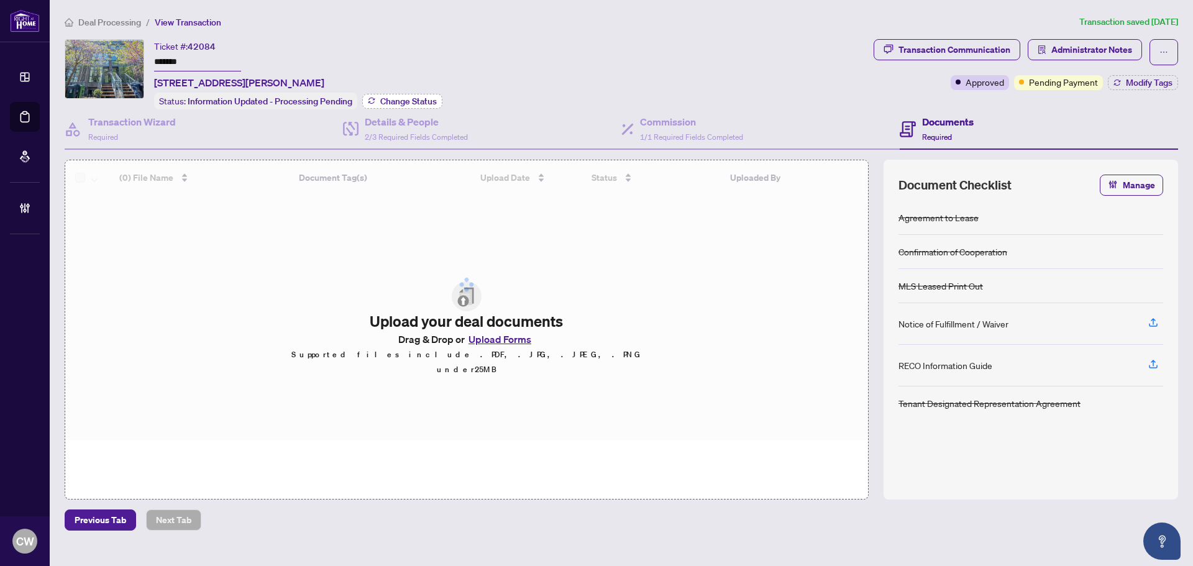
click at [409, 94] on button "Change Status" at bounding box center [402, 101] width 80 height 15
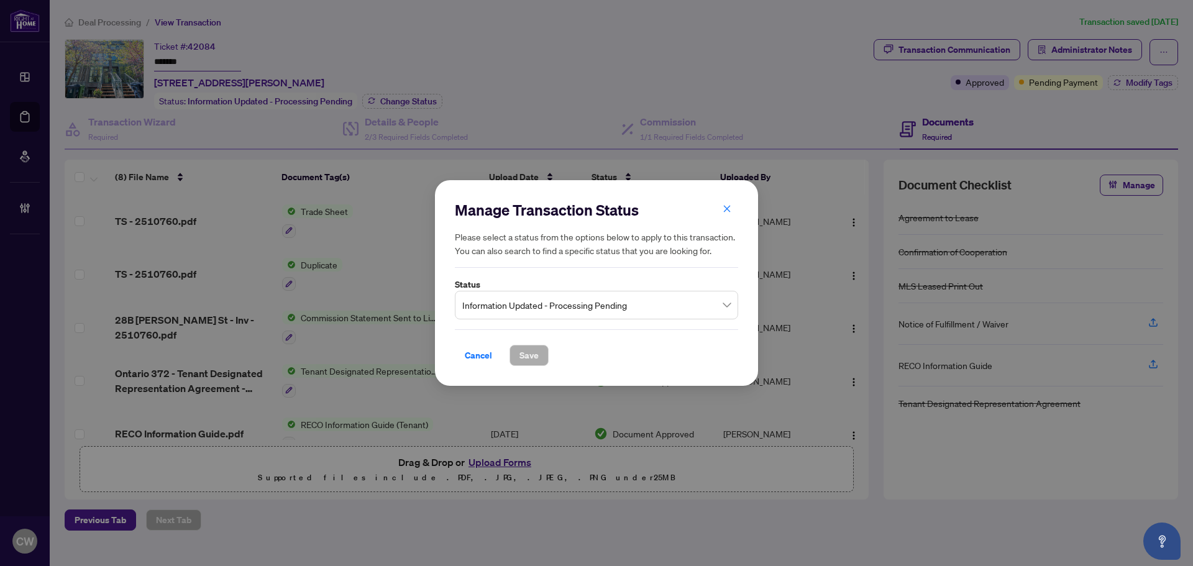
click at [515, 313] on span "Information Updated - Processing Pending" at bounding box center [596, 305] width 268 height 24
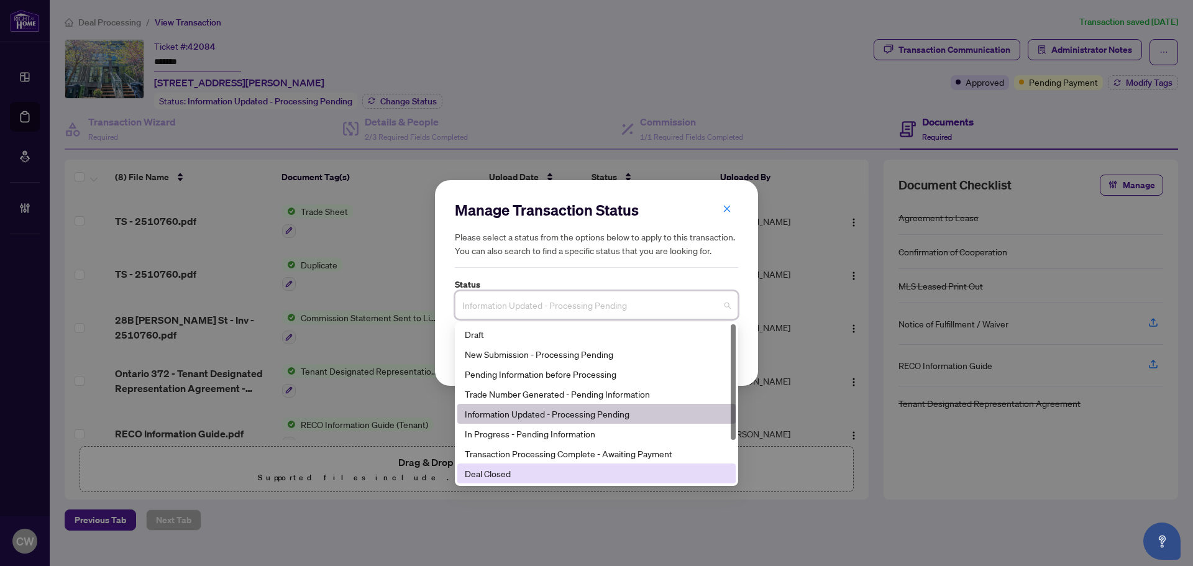
drag, startPoint x: 503, startPoint y: 468, endPoint x: 508, endPoint y: 460, distance: 9.7
click at [503, 469] on div "Deal Closed" at bounding box center [596, 474] width 263 height 14
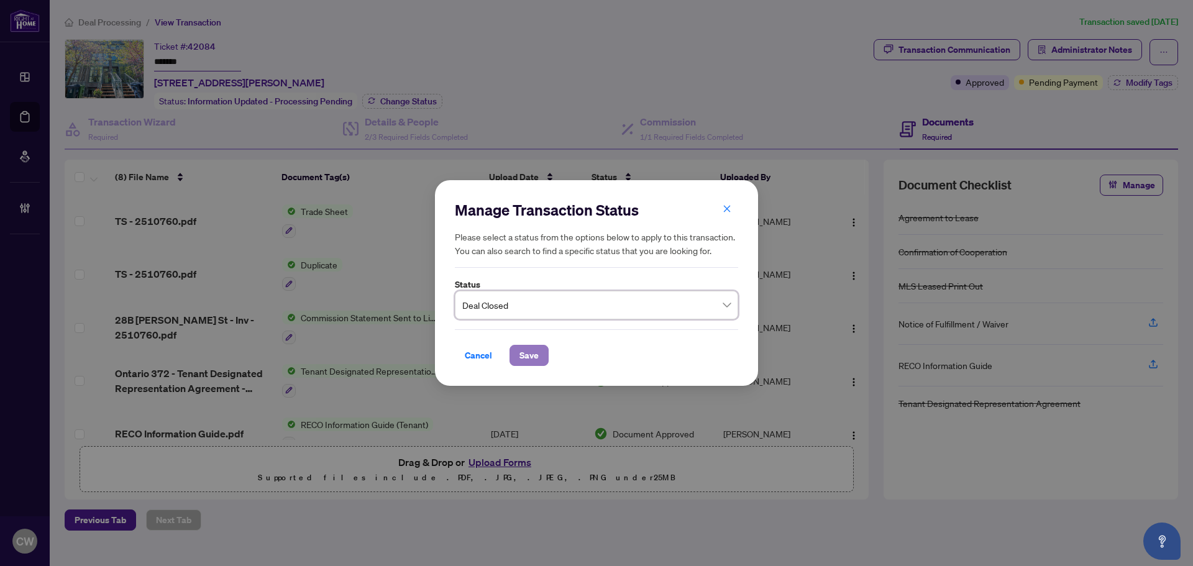
click at [522, 355] on span "Save" at bounding box center [528, 355] width 19 height 20
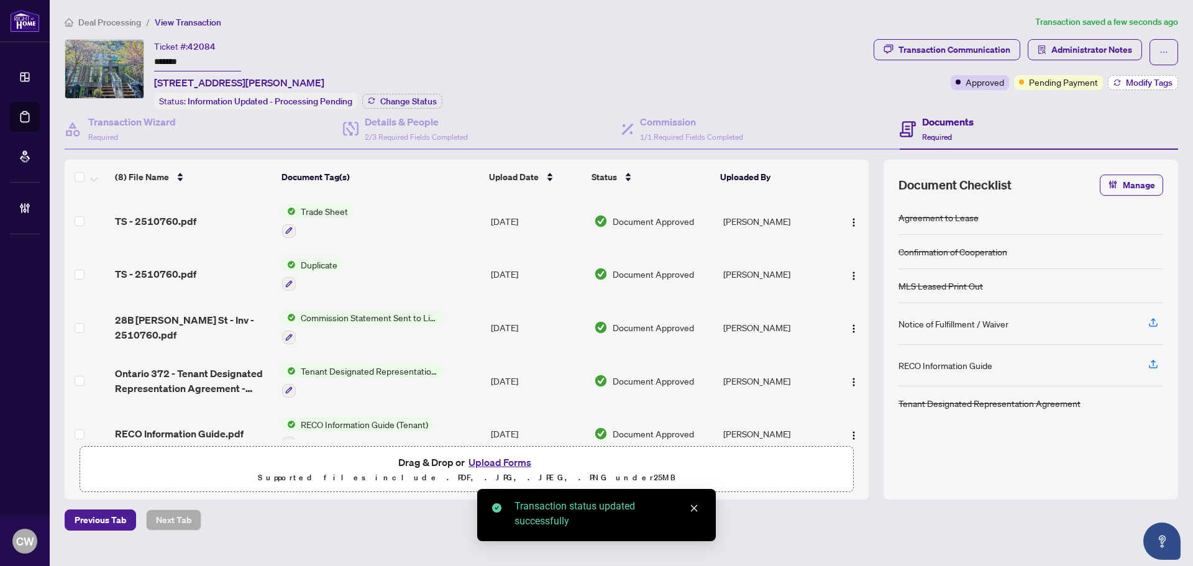
click at [1159, 82] on span "Modify Tags" at bounding box center [1149, 82] width 47 height 9
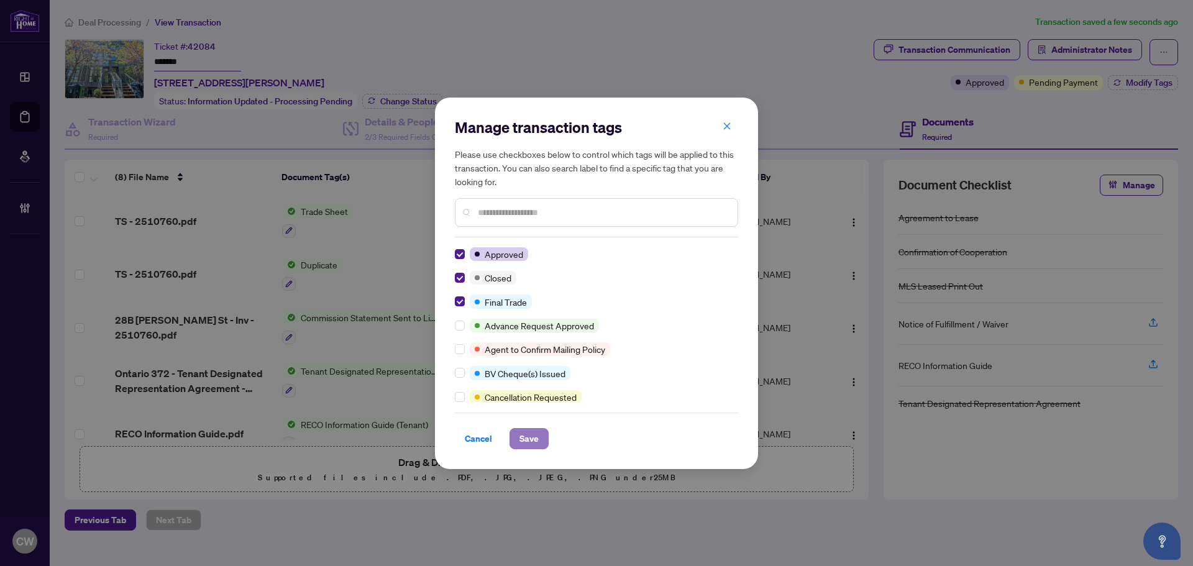
click at [525, 436] on span "Save" at bounding box center [528, 439] width 19 height 20
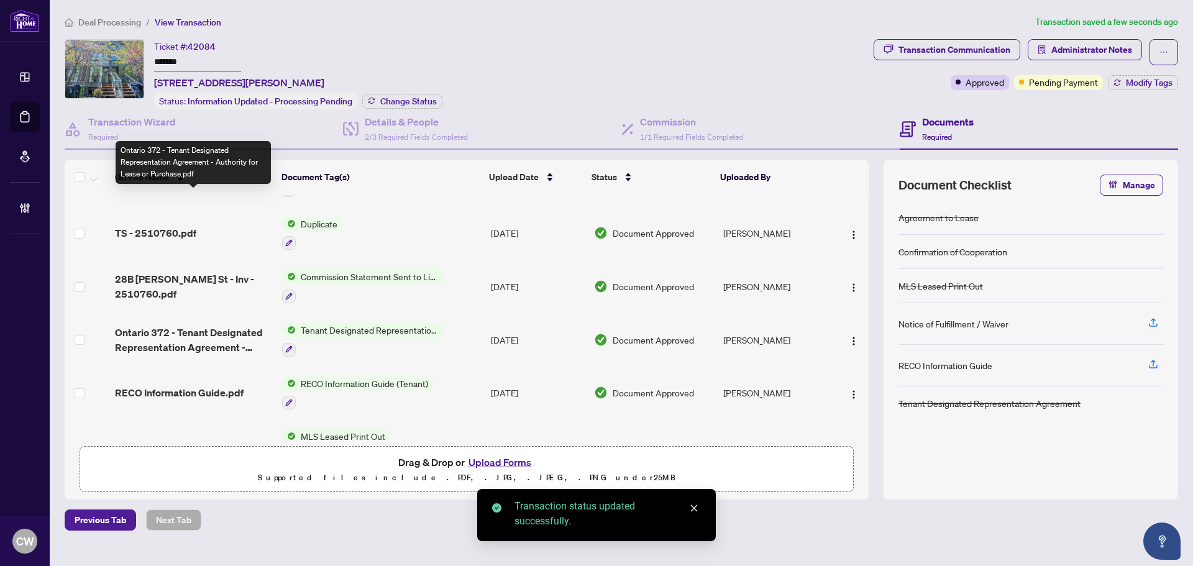
scroll to position [183, 0]
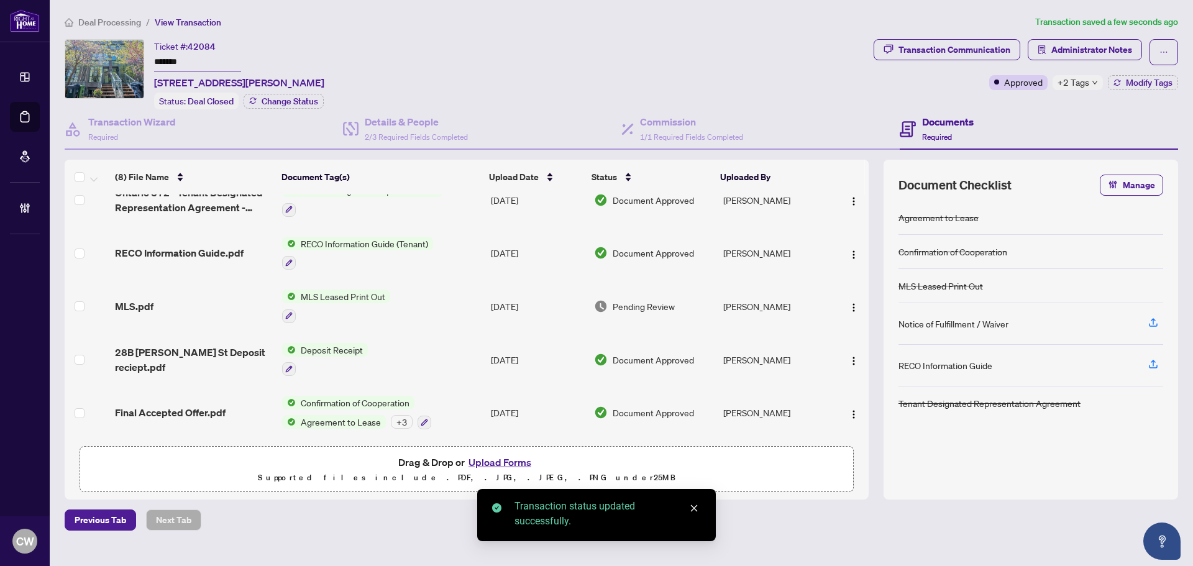
click at [172, 399] on td "Final Accepted Offer.pdf" at bounding box center [193, 412] width 167 height 53
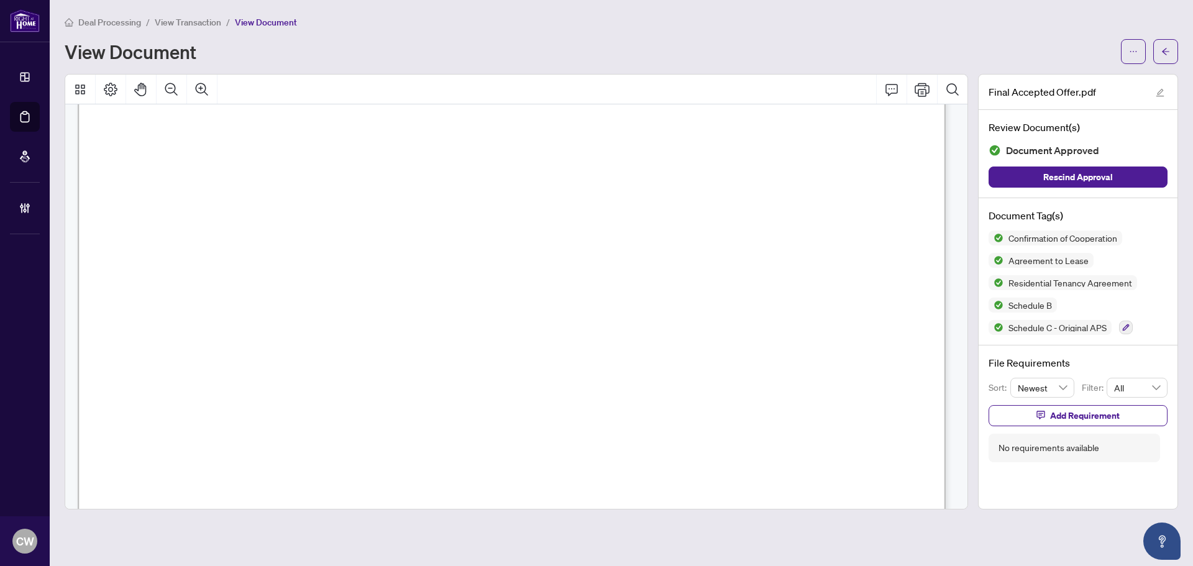
scroll to position [21093, 0]
click at [1173, 52] on button "button" at bounding box center [1165, 51] width 25 height 25
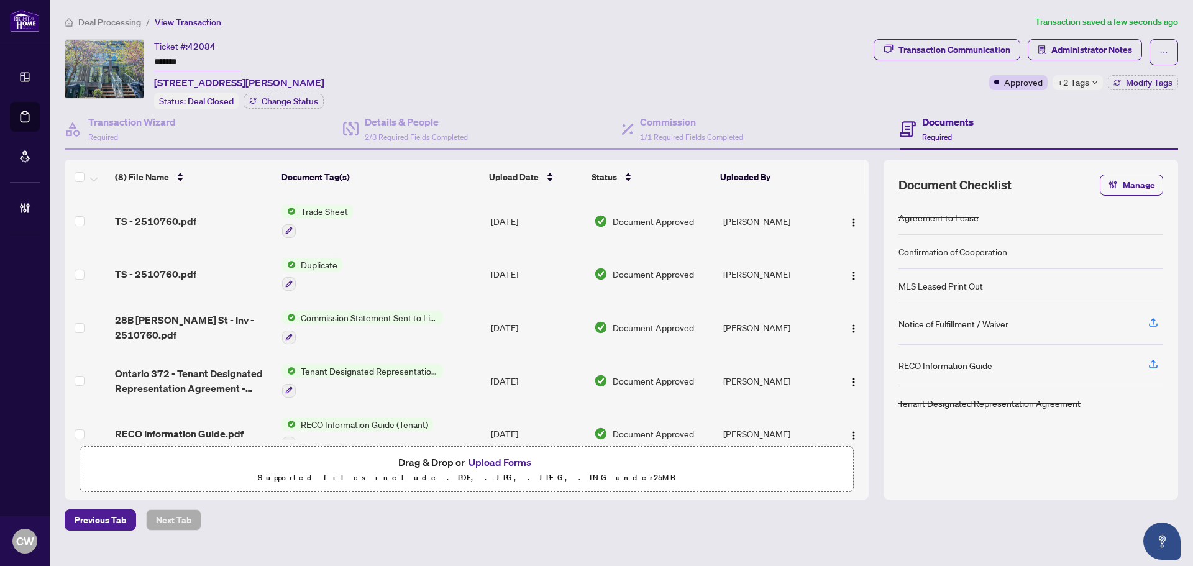
click at [185, 224] on span "TS - 2510760.pdf" at bounding box center [155, 221] width 81 height 15
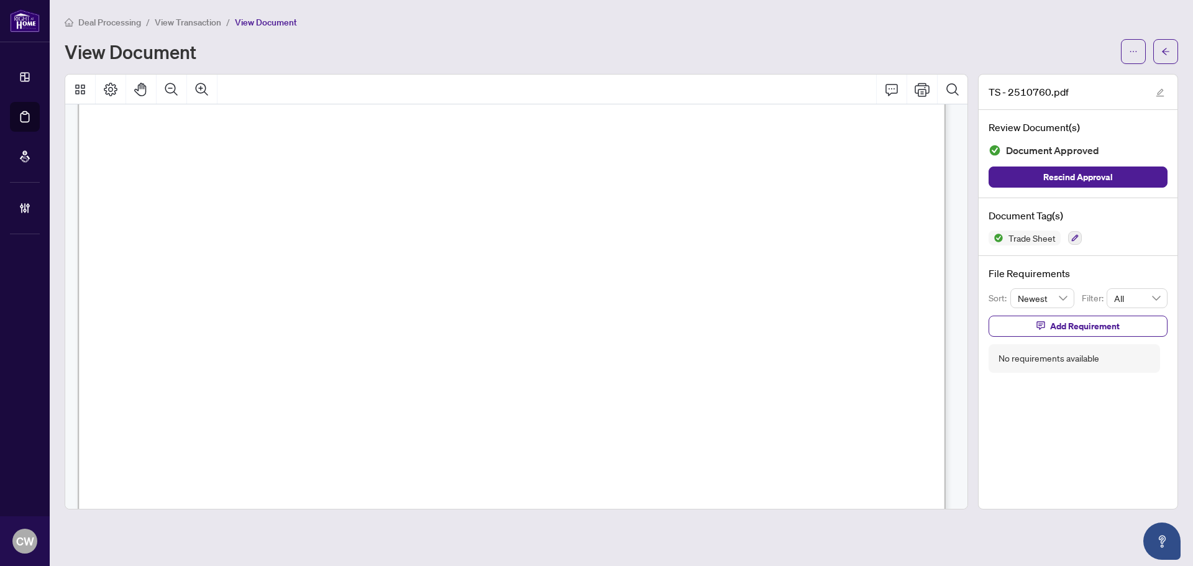
scroll to position [373, 0]
click at [1160, 52] on button "button" at bounding box center [1165, 51] width 25 height 25
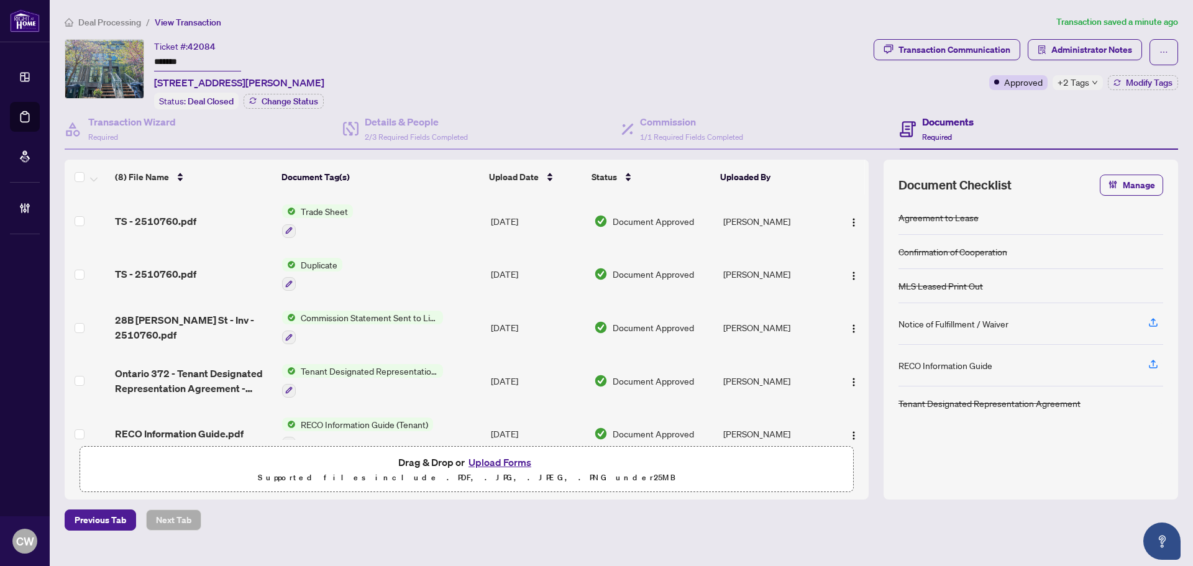
click at [515, 459] on button "Upload Forms" at bounding box center [500, 462] width 70 height 16
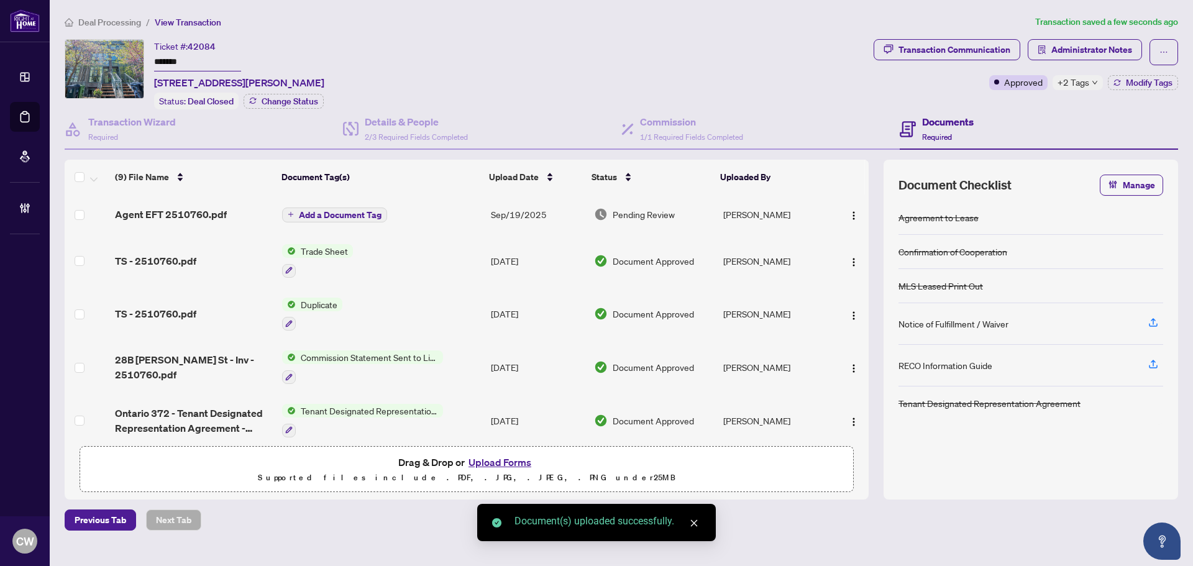
click at [850, 223] on td at bounding box center [850, 214] width 37 height 40
click at [850, 211] on img "button" at bounding box center [854, 216] width 10 height 10
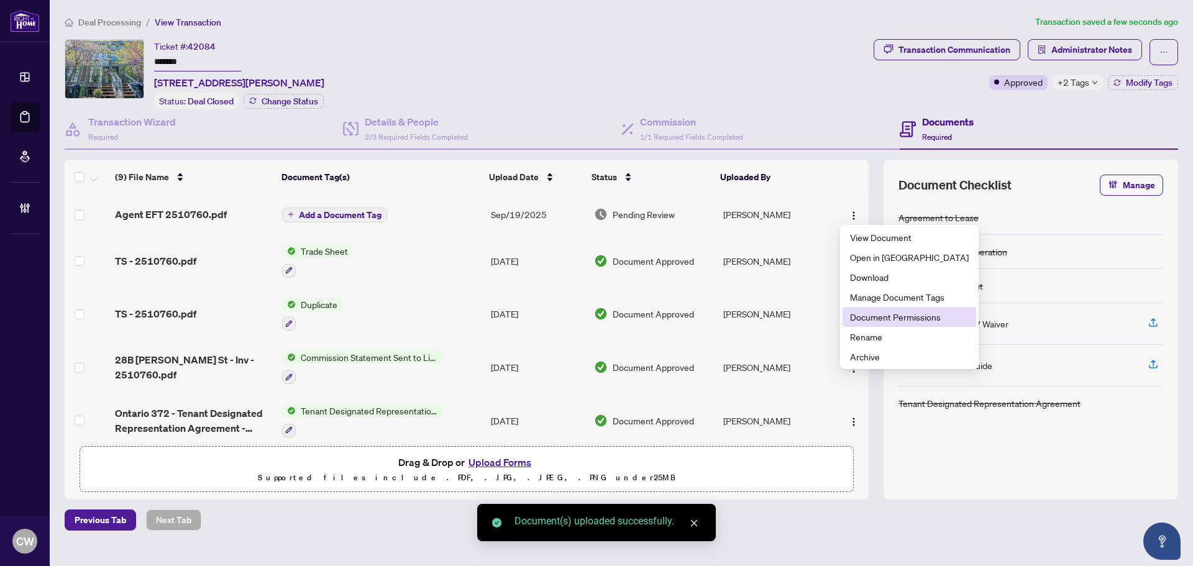
click at [877, 311] on span "Document Permissions" at bounding box center [909, 317] width 119 height 14
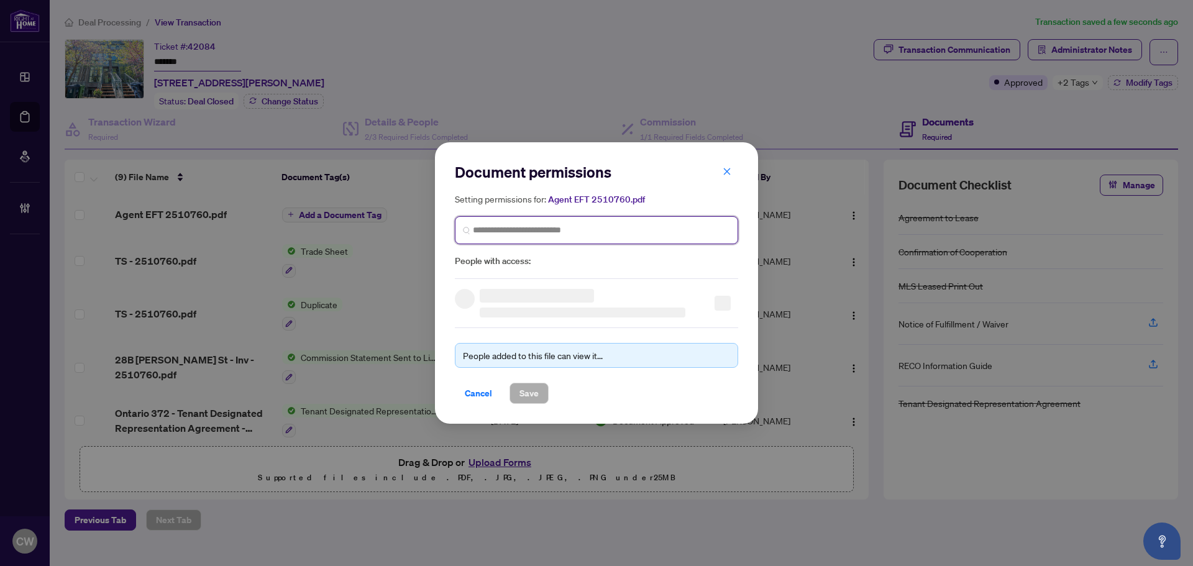
paste input "**********"
click at [583, 231] on input "search" at bounding box center [601, 230] width 257 height 13
type input "**********"
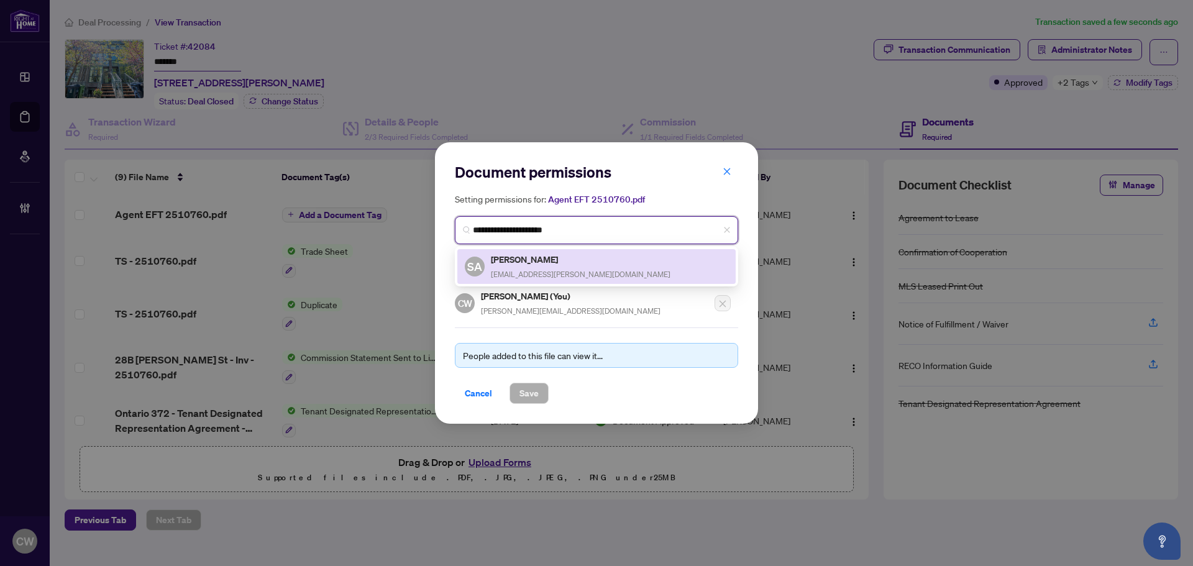
click at [537, 263] on h5 "[PERSON_NAME]" at bounding box center [581, 259] width 180 height 14
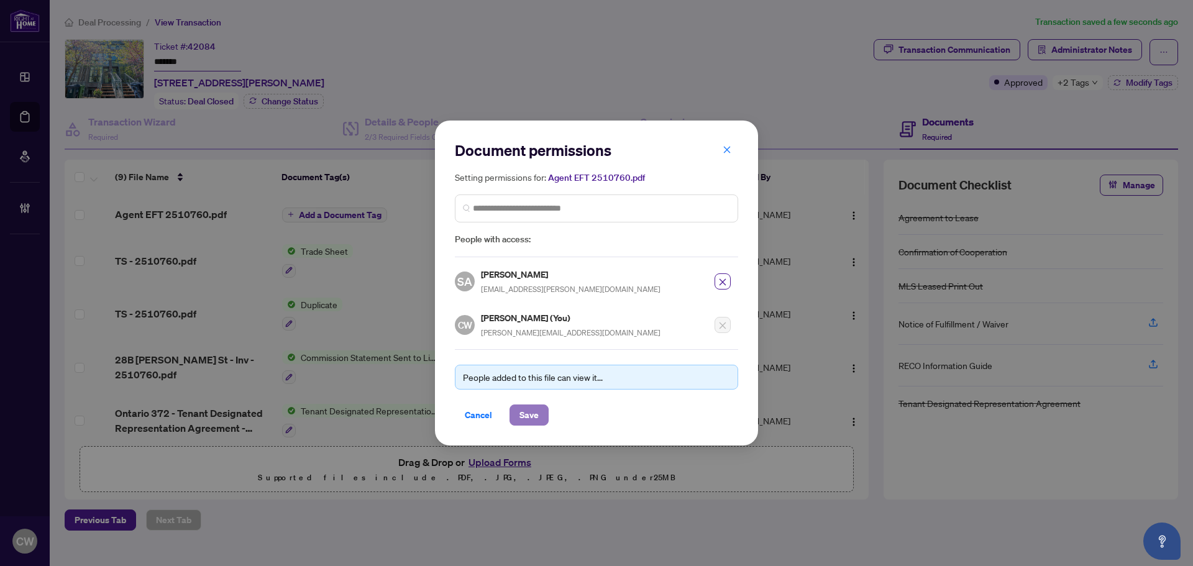
click at [524, 422] on span "Save" at bounding box center [528, 415] width 19 height 20
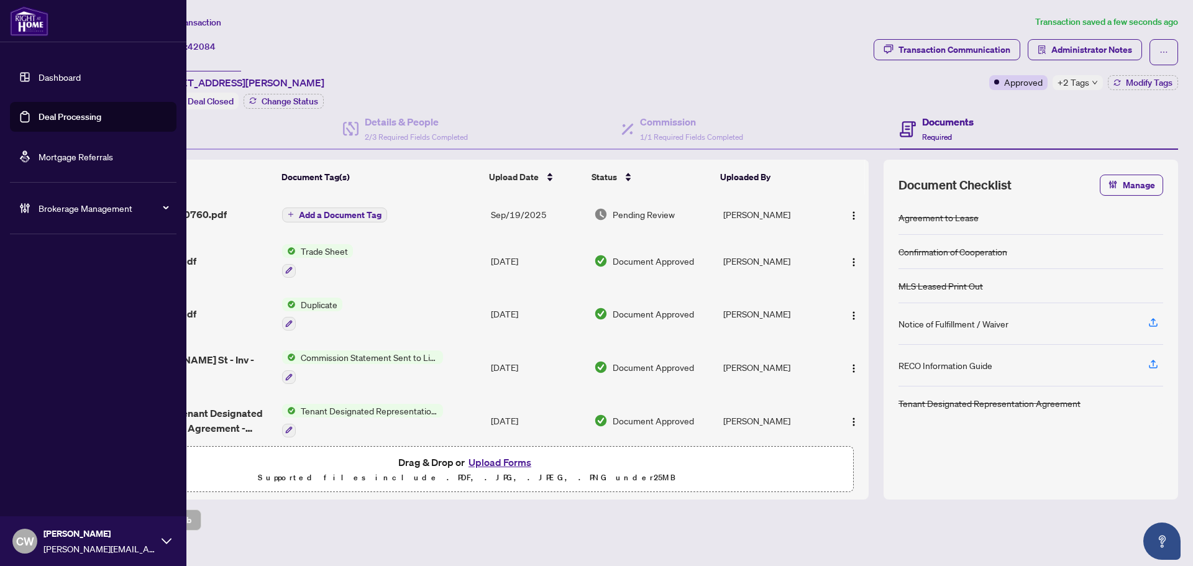
click at [41, 119] on link "Deal Processing" at bounding box center [70, 116] width 63 height 11
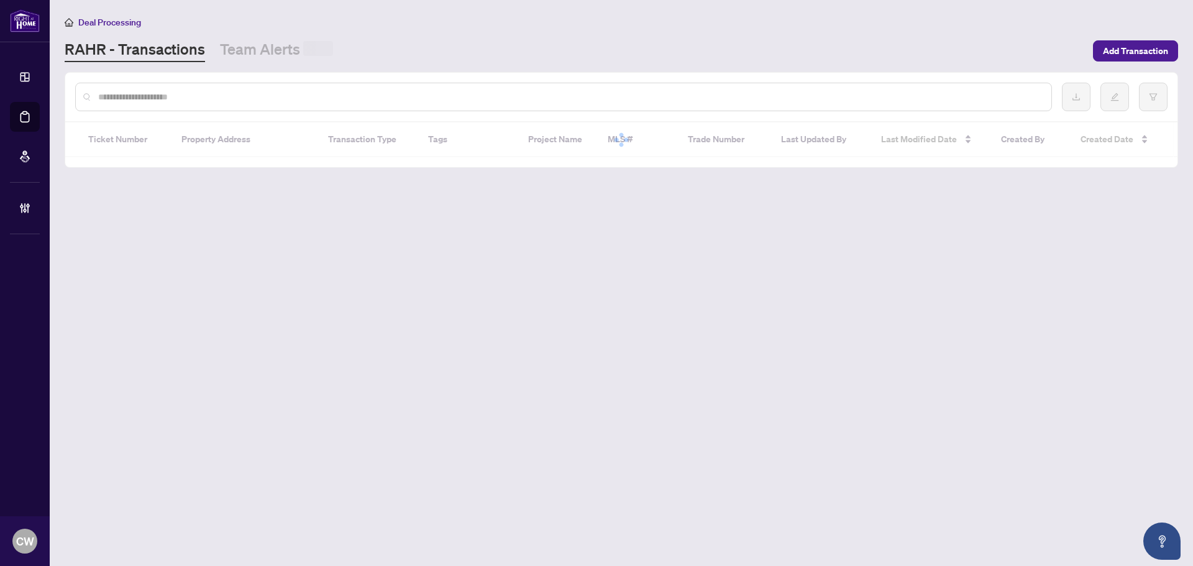
click at [258, 96] on input "text" at bounding box center [569, 97] width 943 height 14
paste input "*******"
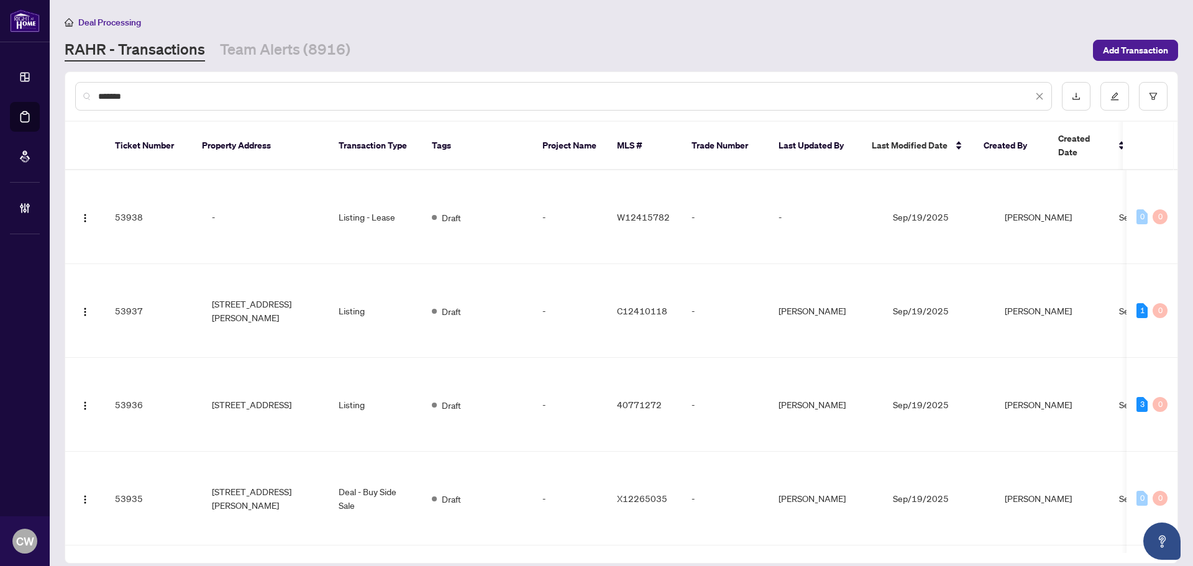
type input "*******"
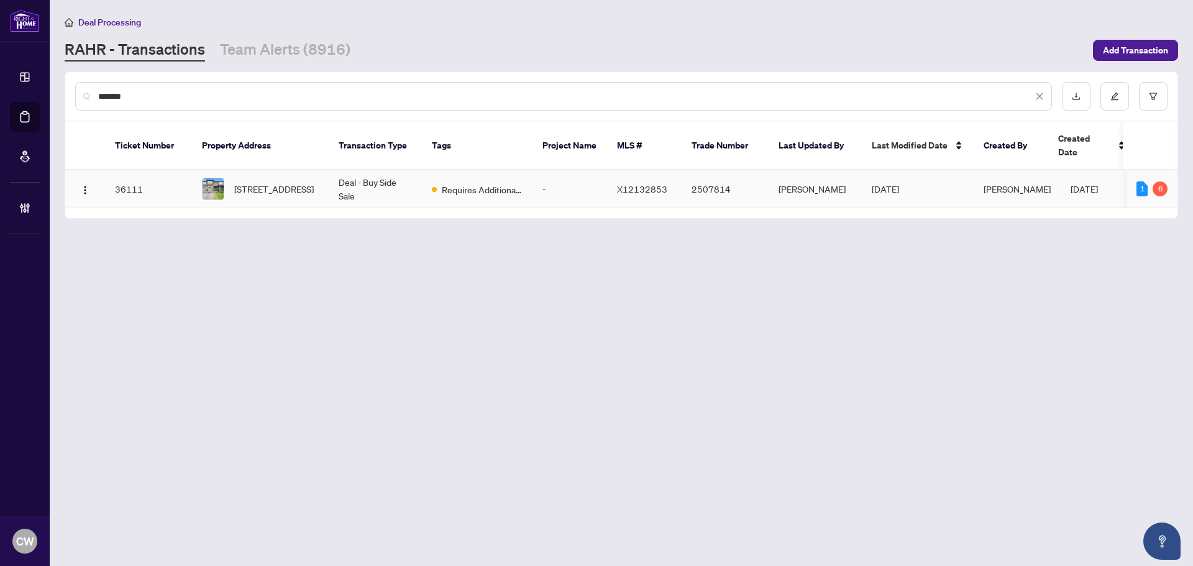
click at [286, 182] on span "[STREET_ADDRESS]" at bounding box center [274, 189] width 80 height 14
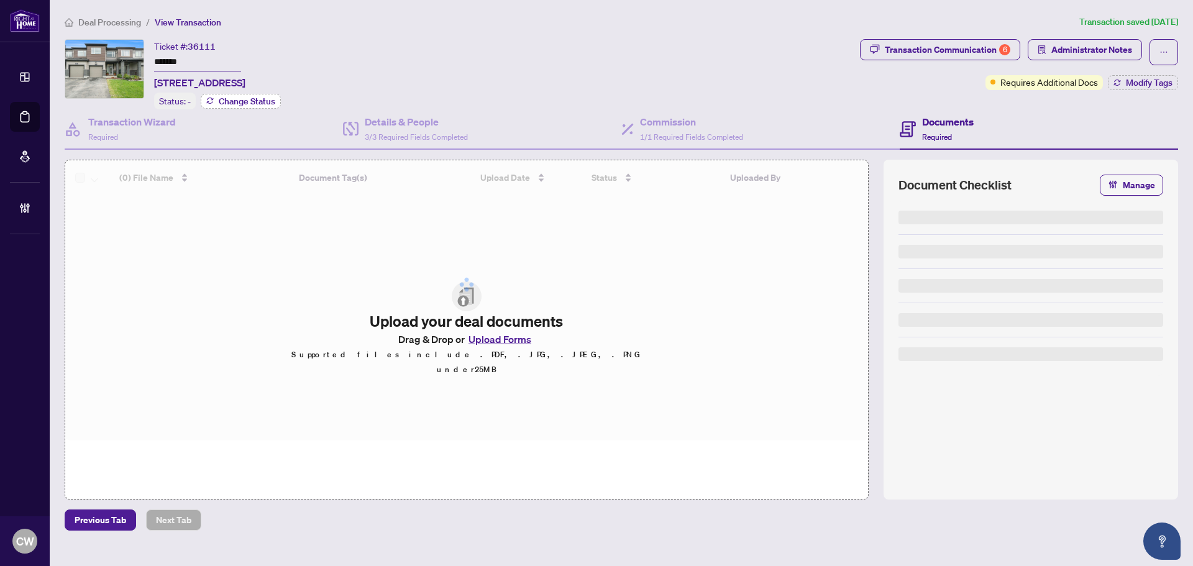
click at [267, 98] on span "Change Status" at bounding box center [247, 101] width 57 height 9
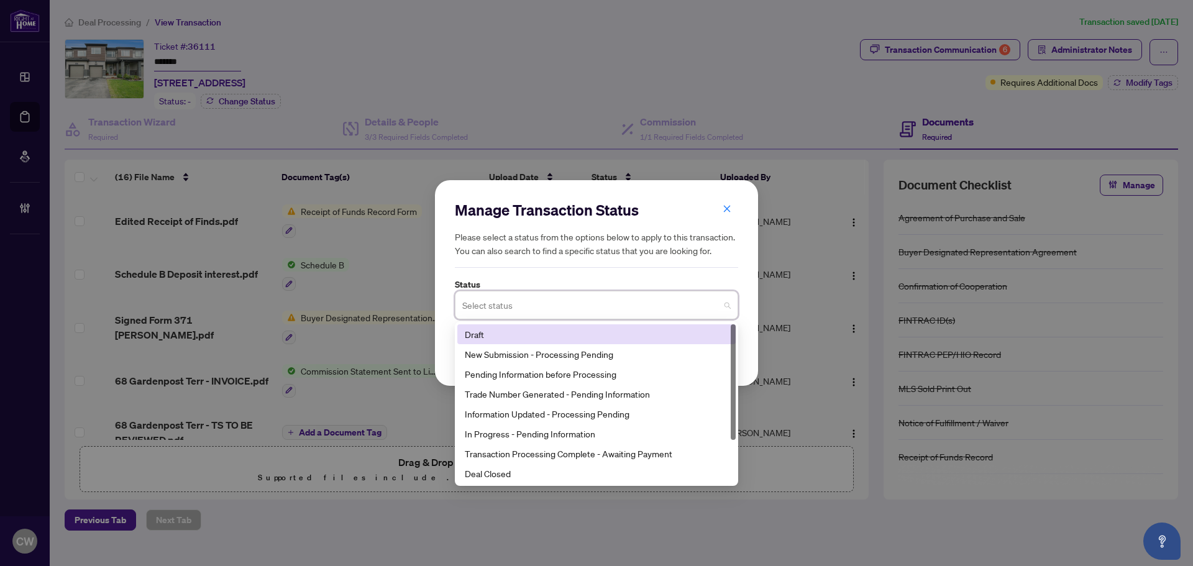
click at [526, 306] on input "search" at bounding box center [590, 306] width 257 height 27
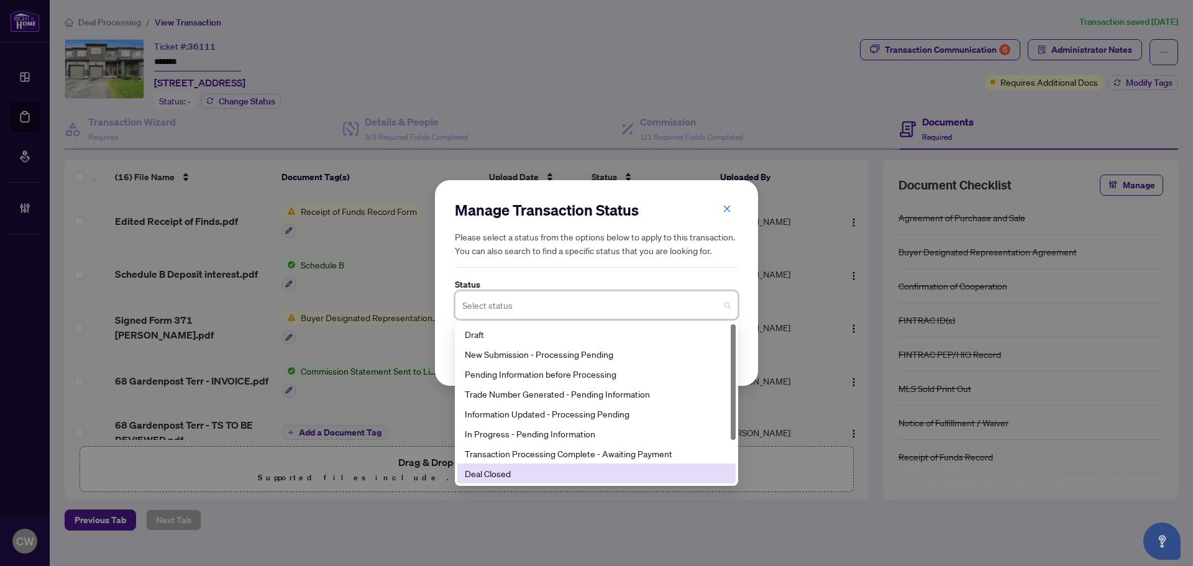
click at [540, 480] on div "Deal Closed" at bounding box center [596, 474] width 263 height 14
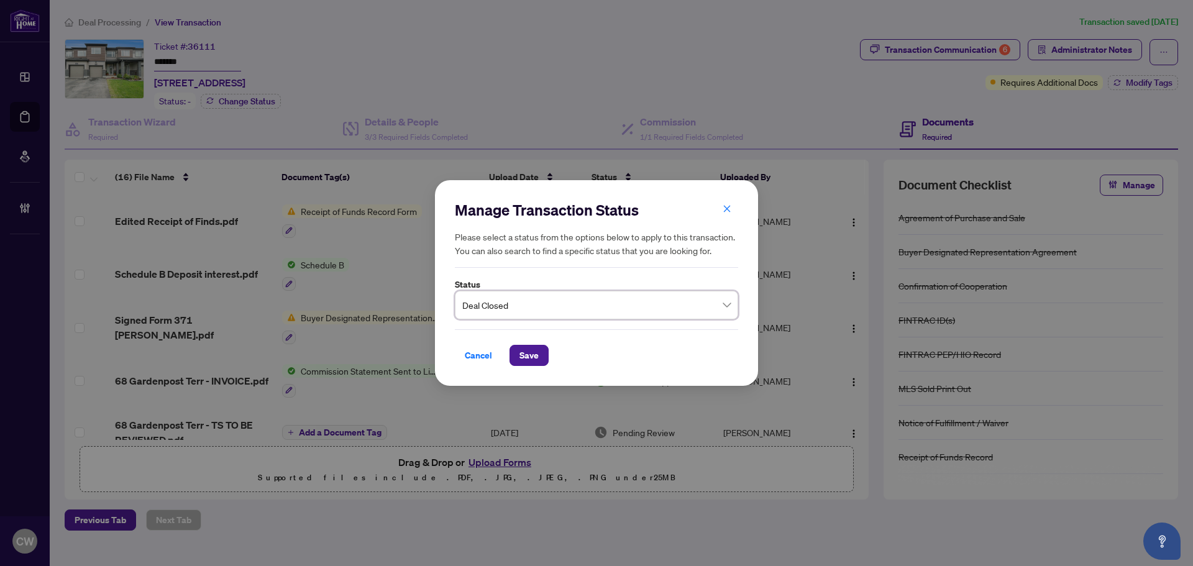
drag, startPoint x: 530, startPoint y: 355, endPoint x: 631, endPoint y: 345, distance: 101.2
click at [530, 355] on span "Save" at bounding box center [528, 355] width 19 height 20
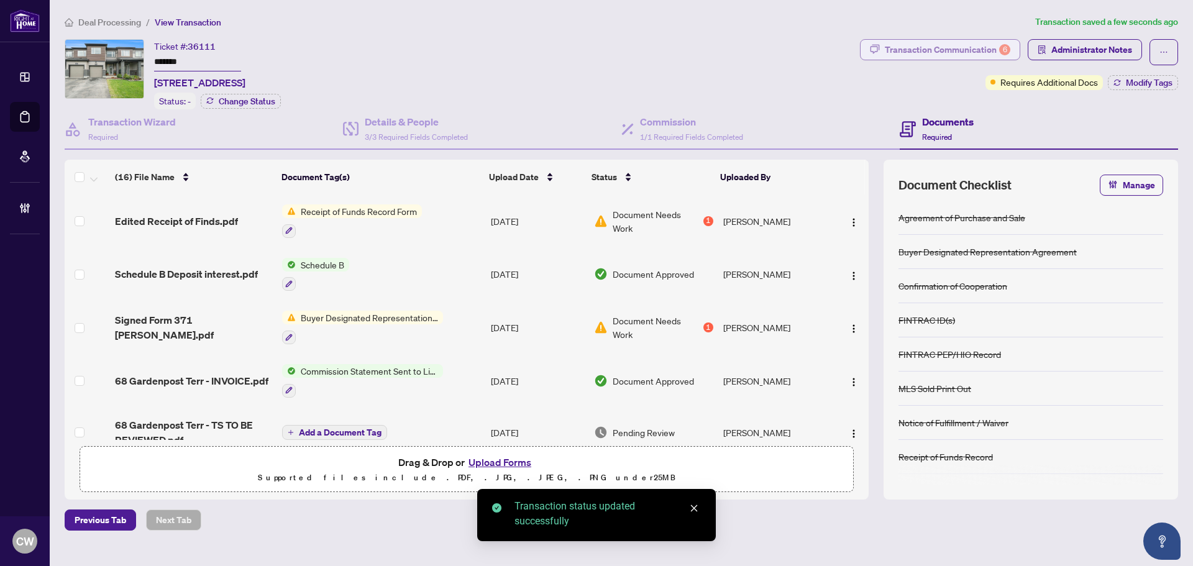
click at [968, 43] on div "Transaction Communication 6" at bounding box center [947, 50] width 125 height 20
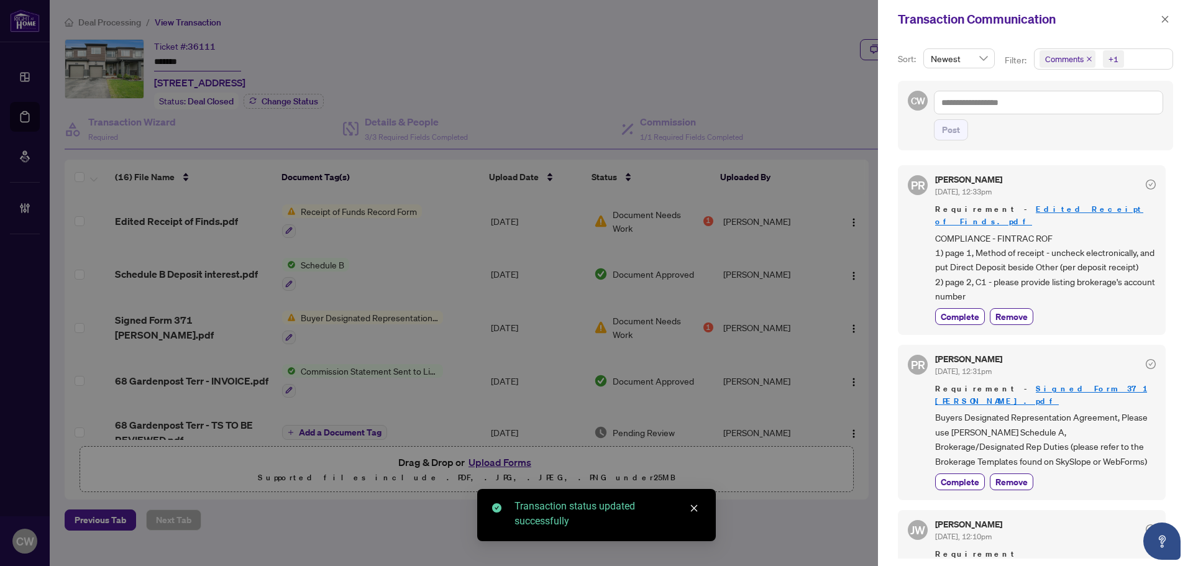
click at [1088, 60] on icon "close" at bounding box center [1089, 59] width 5 height 5
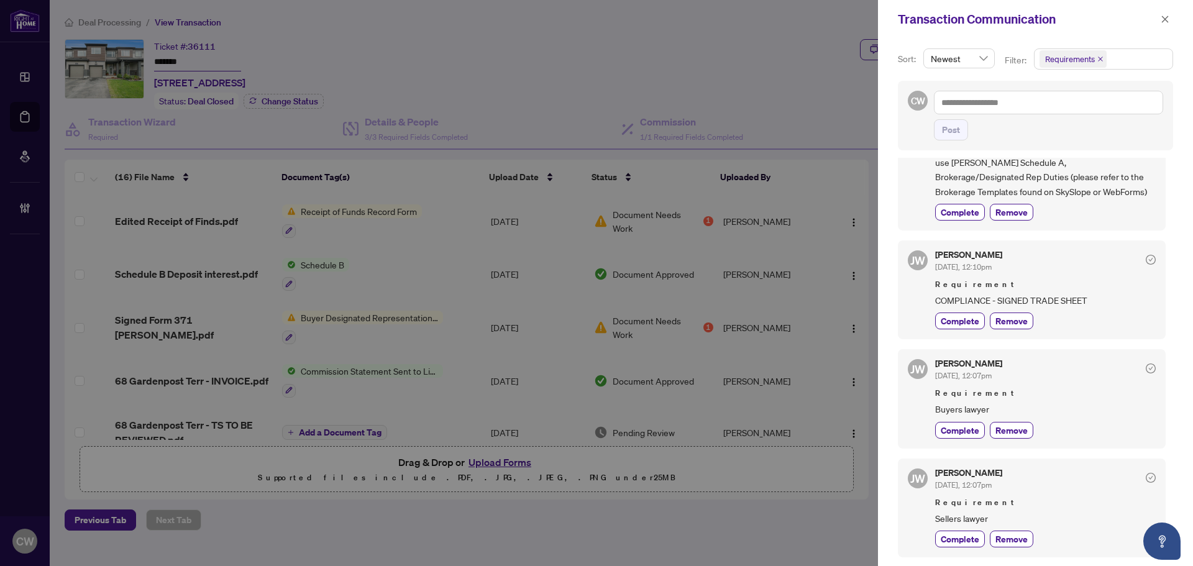
scroll to position [311, 0]
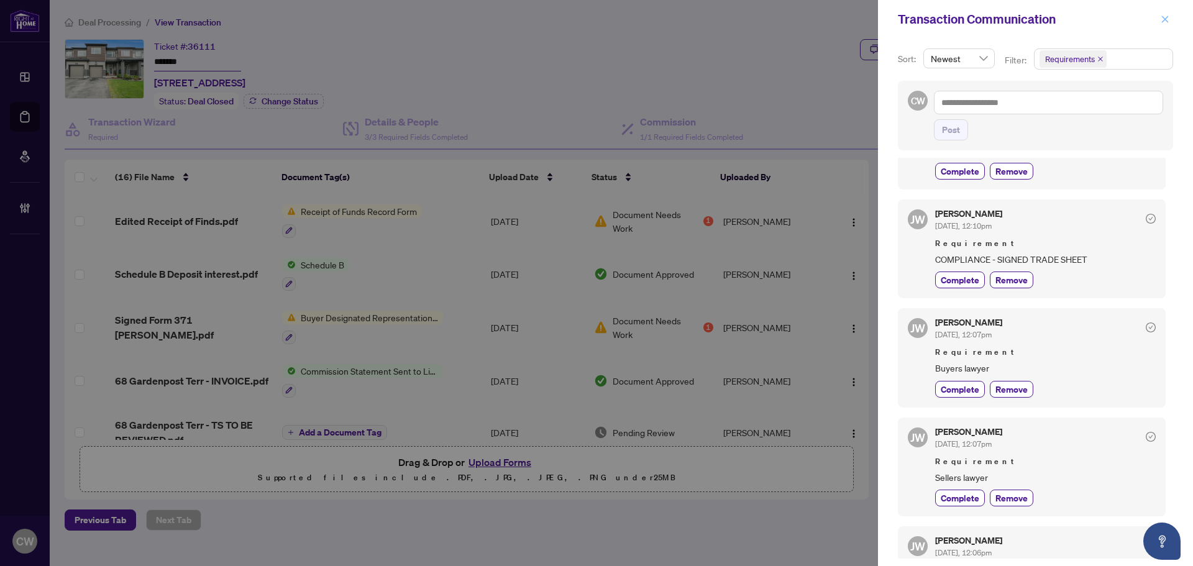
click at [1160, 21] on icon "close" at bounding box center [1164, 19] width 9 height 9
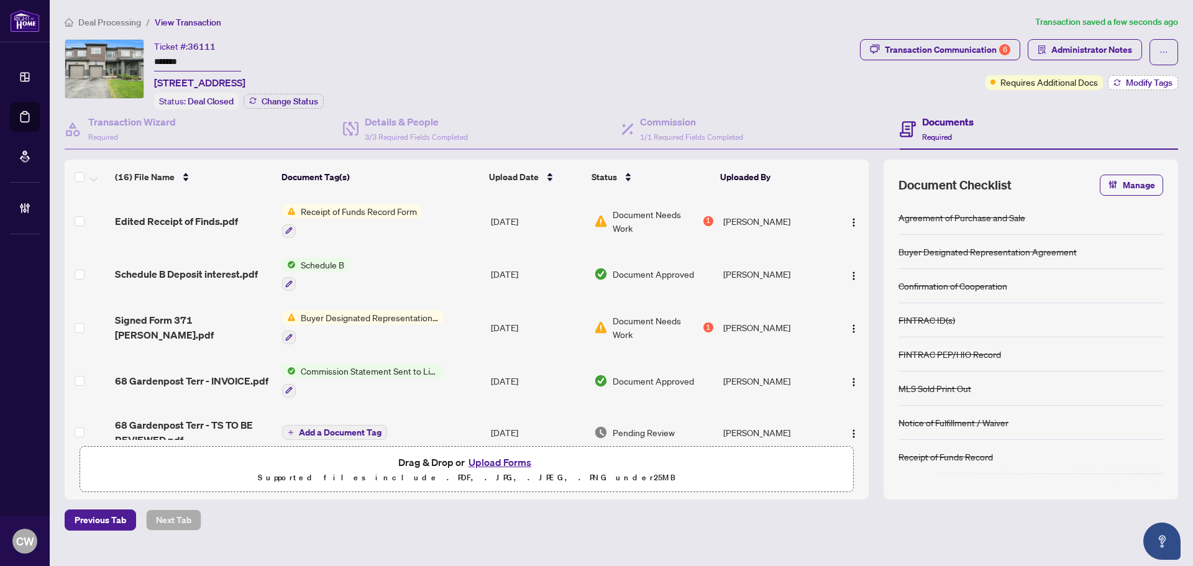
click at [1131, 79] on span "Modify Tags" at bounding box center [1149, 82] width 47 height 9
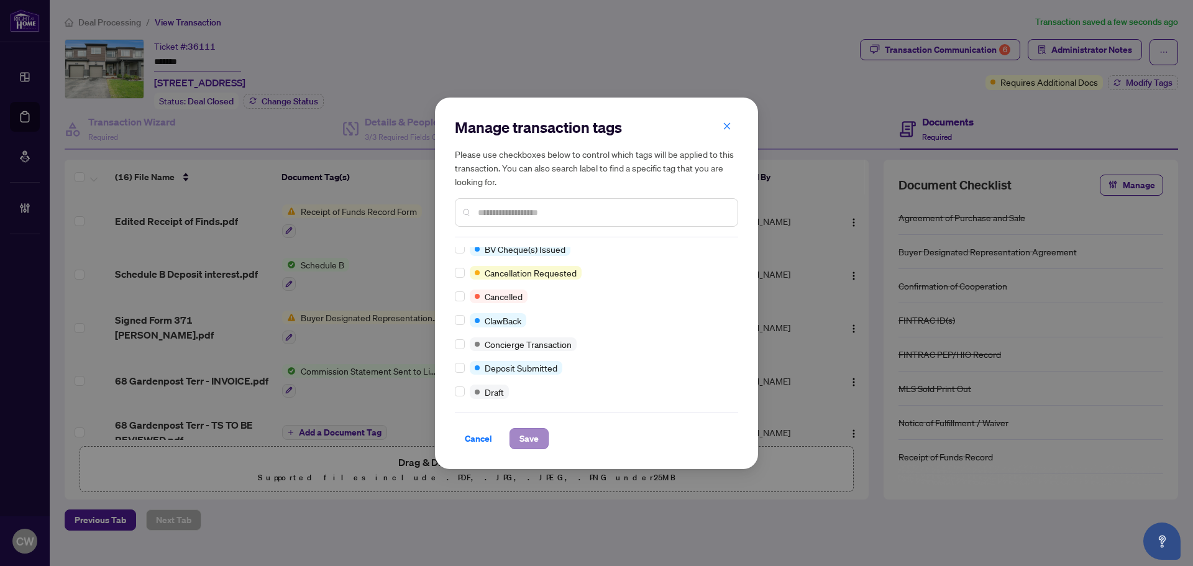
scroll to position [0, 0]
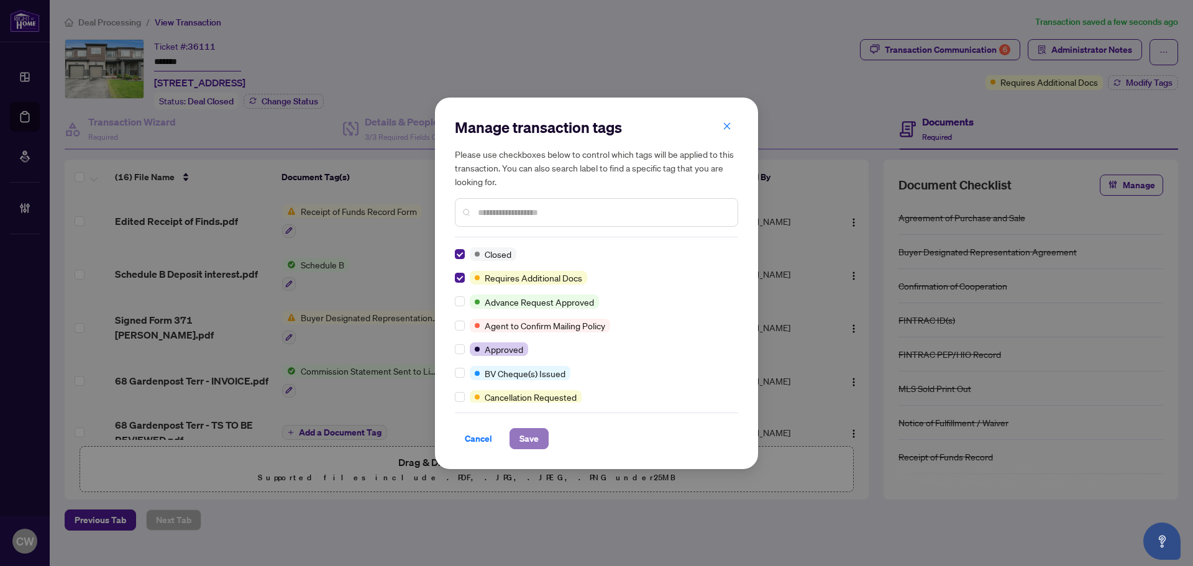
click at [539, 442] on button "Save" at bounding box center [528, 438] width 39 height 21
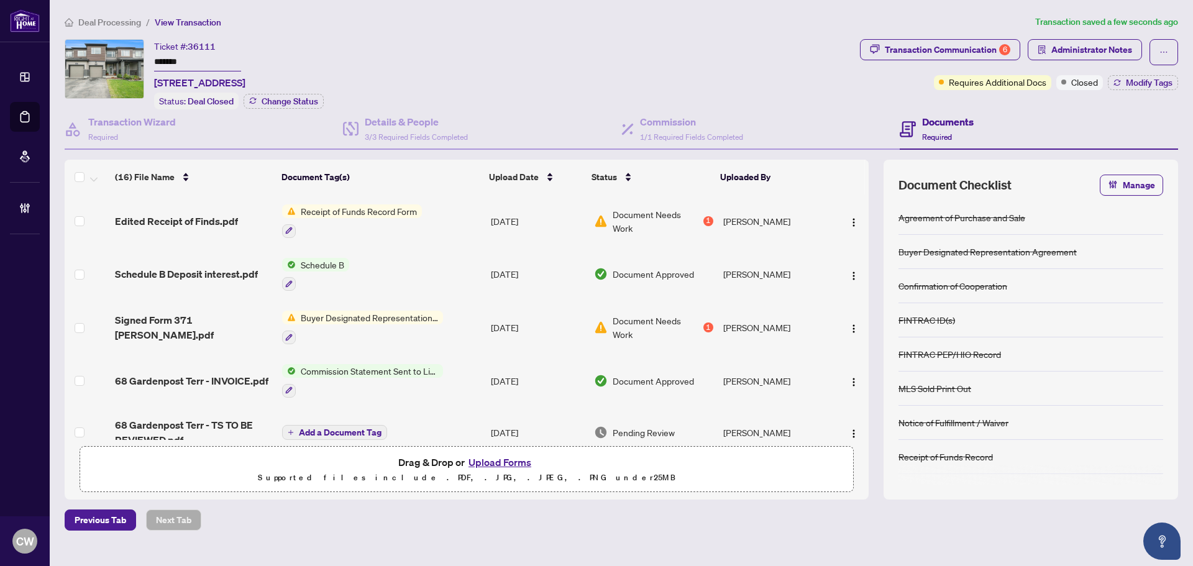
click at [50, 114] on main "Deal Processing / View Transaction Transaction saved a few seconds ago Ticket #…" at bounding box center [621, 283] width 1143 height 566
click at [0, 0] on link "Deal Processing" at bounding box center [0, 0] width 0 height 0
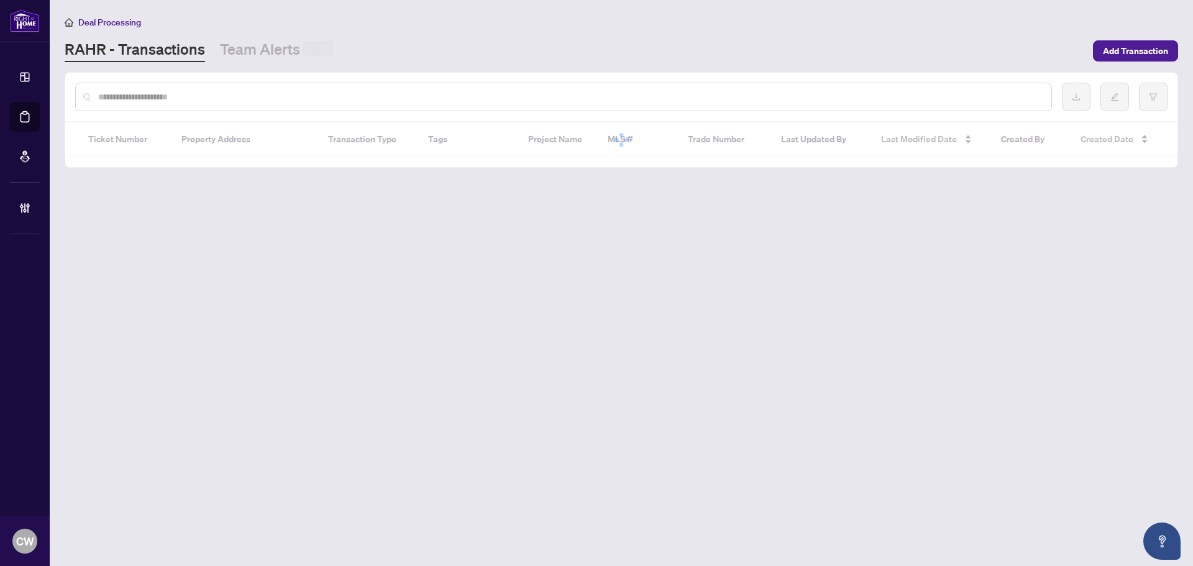
click at [264, 80] on div at bounding box center [621, 97] width 1112 height 48
click at [234, 92] on input "text" at bounding box center [569, 97] width 943 height 14
paste input "*******"
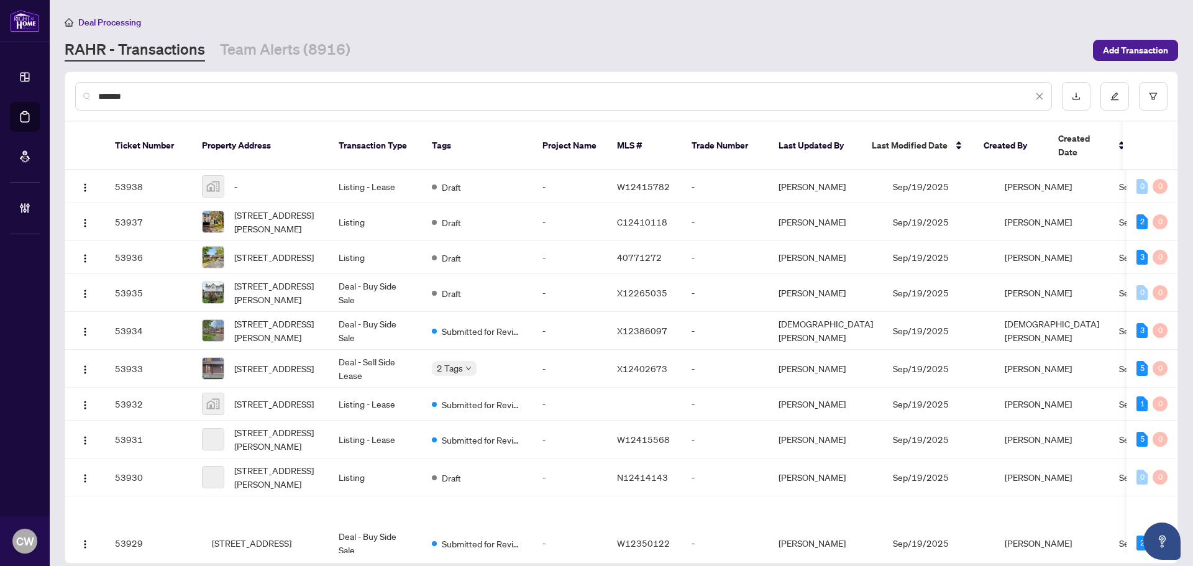
type input "*******"
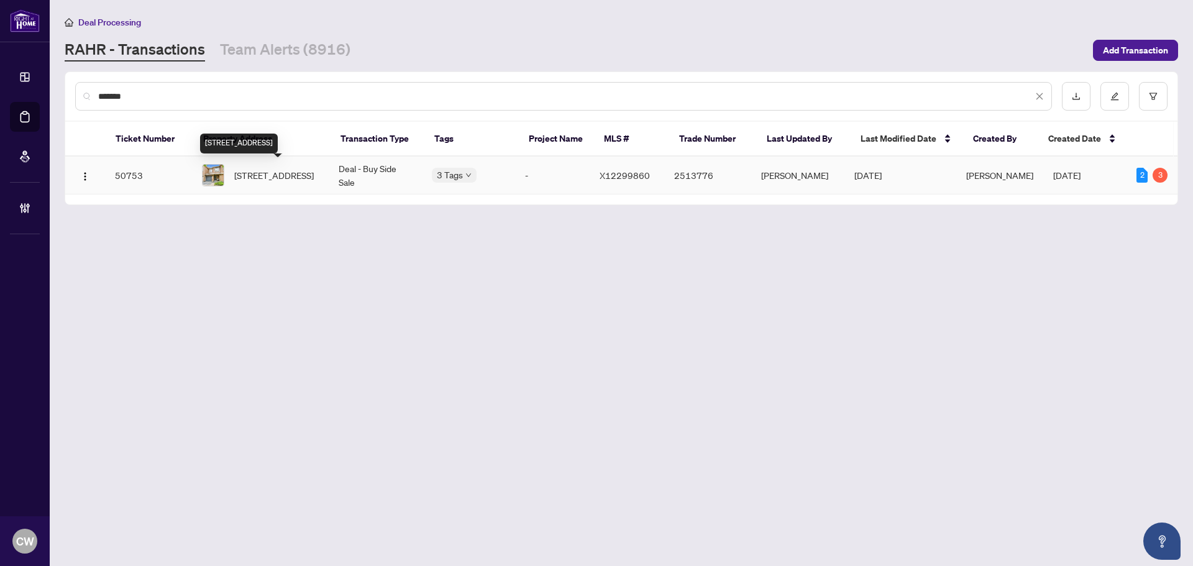
click at [260, 172] on span "[STREET_ADDRESS]" at bounding box center [274, 175] width 80 height 14
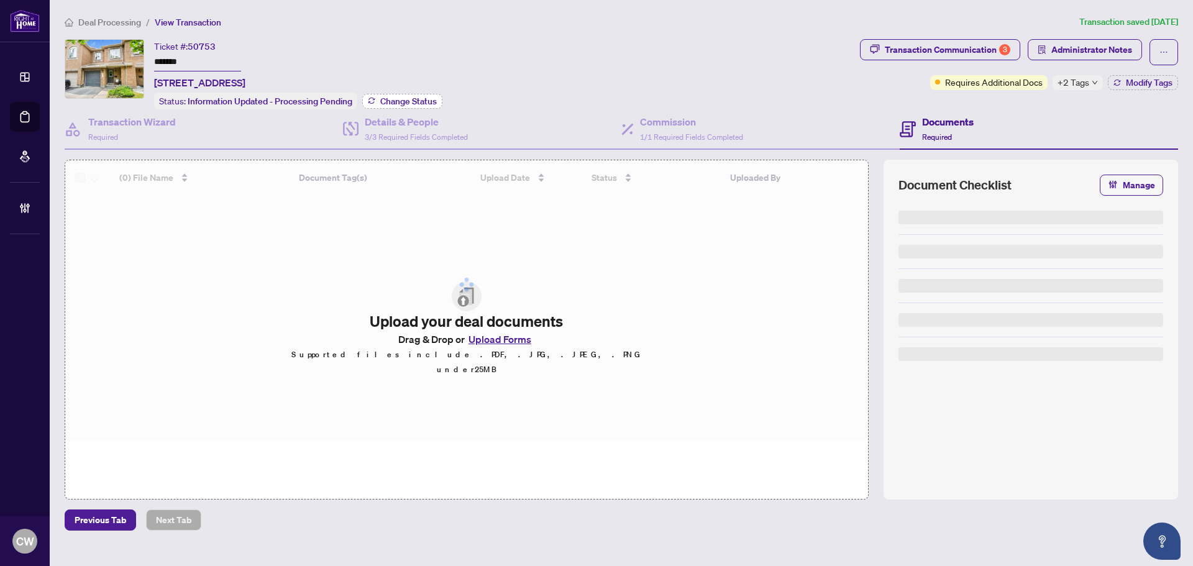
click at [418, 101] on span "Change Status" at bounding box center [408, 101] width 57 height 9
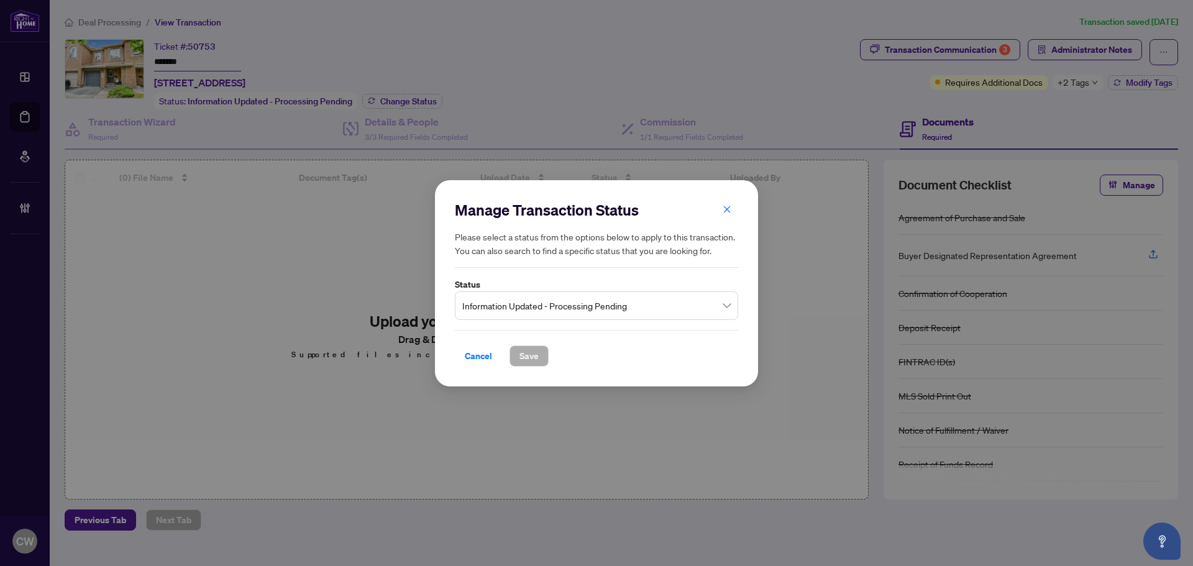
click at [552, 306] on span "Information Updated - Processing Pending" at bounding box center [596, 305] width 268 height 24
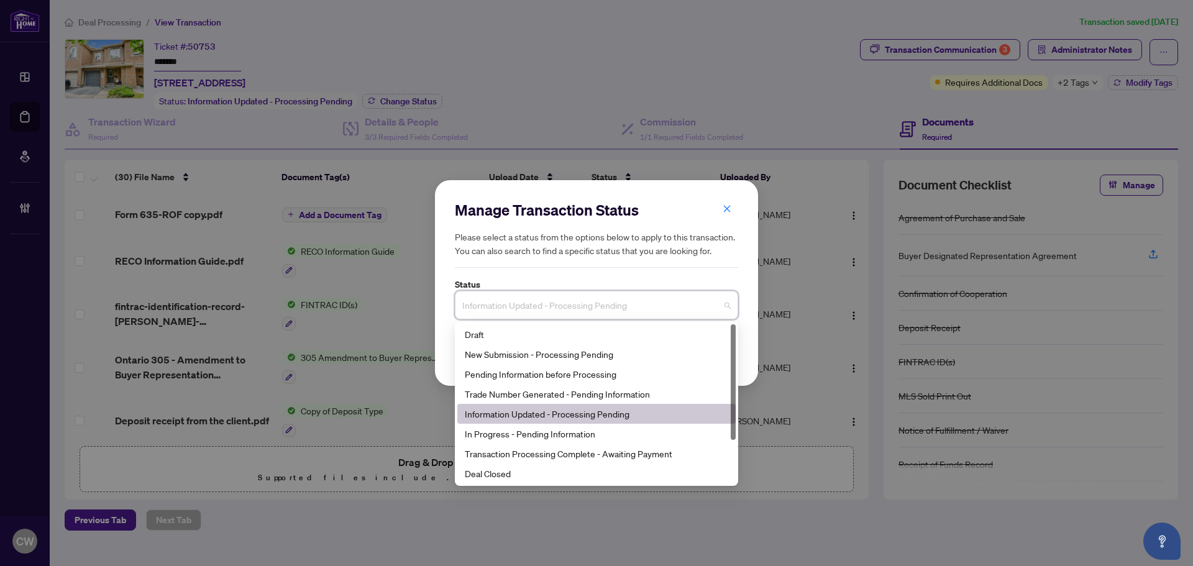
click at [573, 301] on span "Information Updated - Processing Pending" at bounding box center [596, 305] width 268 height 24
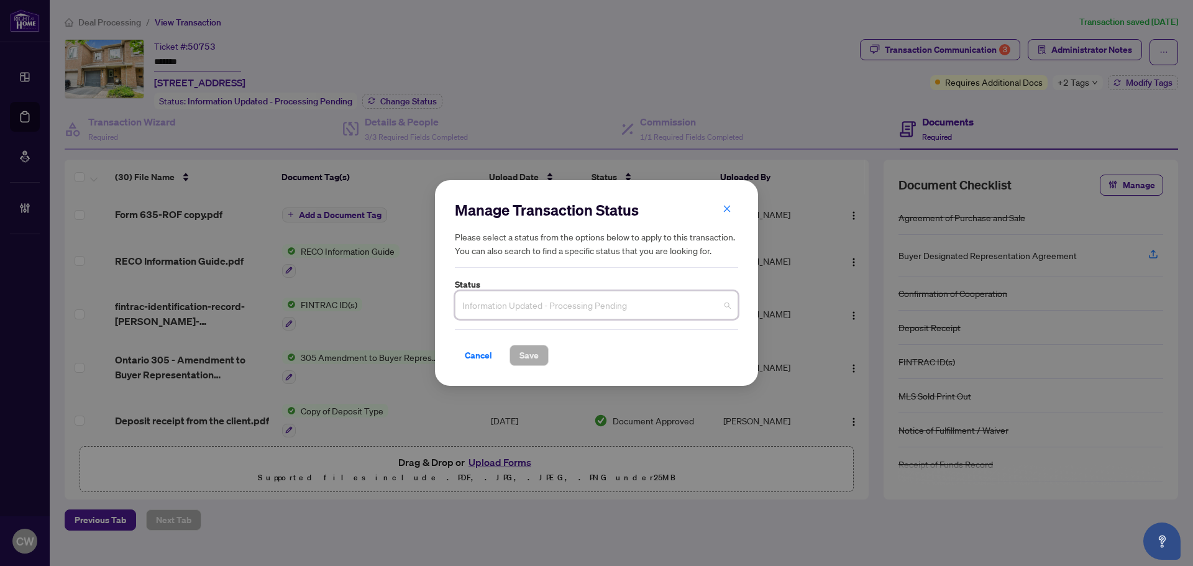
click at [568, 298] on span "Information Updated - Processing Pending" at bounding box center [596, 305] width 268 height 24
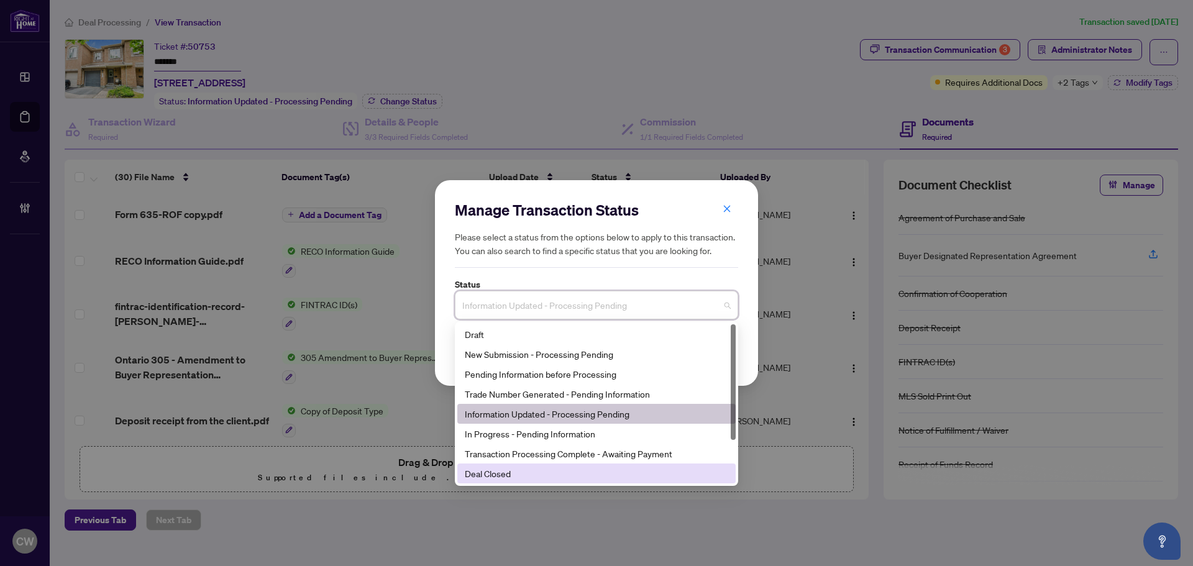
click at [508, 466] on div "Deal Closed" at bounding box center [596, 473] width 278 height 20
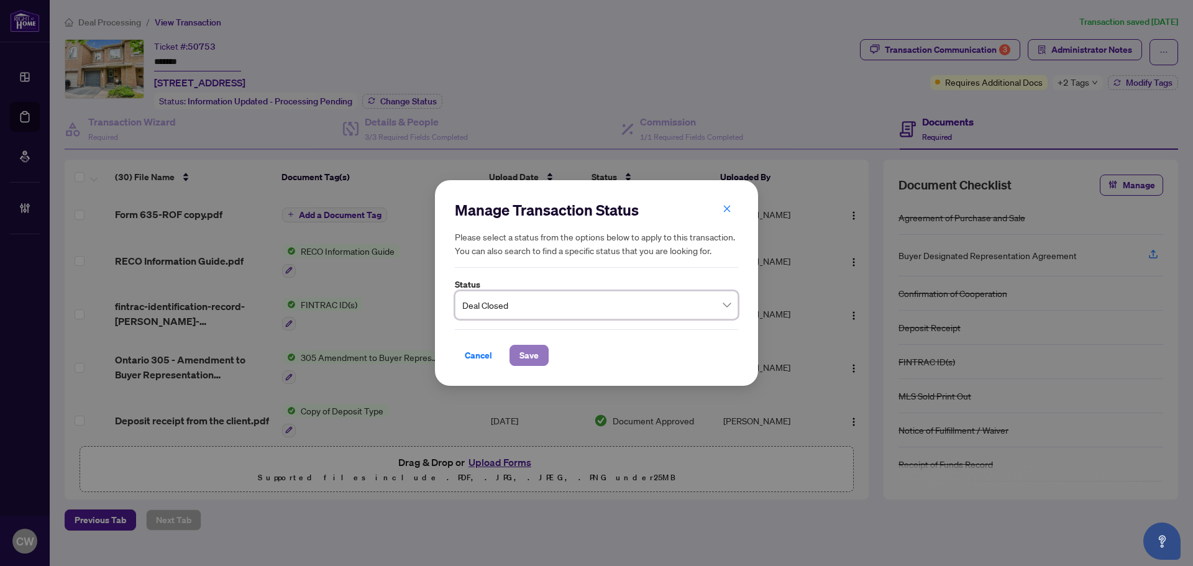
click at [525, 358] on span "Save" at bounding box center [528, 355] width 19 height 20
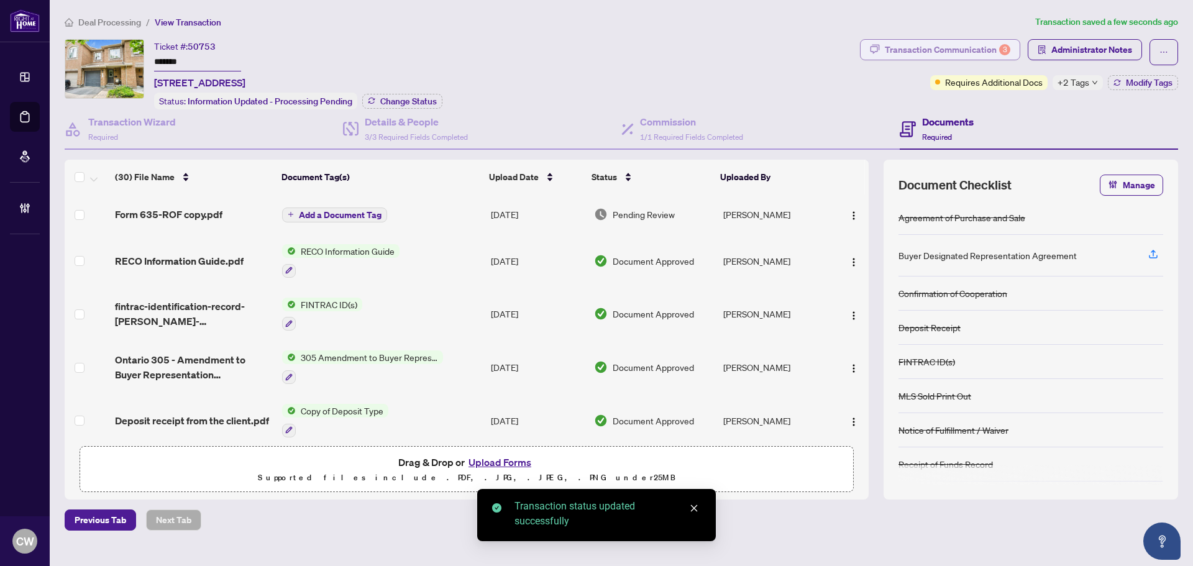
click at [988, 50] on div "Transaction Communication 3" at bounding box center [947, 50] width 125 height 20
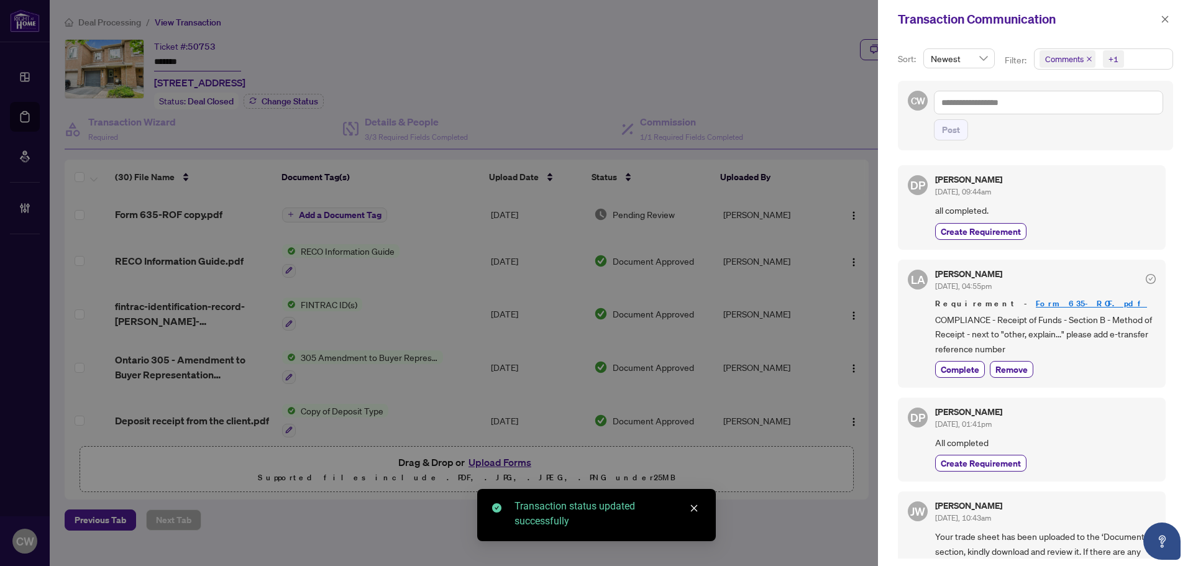
click at [1090, 58] on icon "close" at bounding box center [1089, 59] width 6 height 6
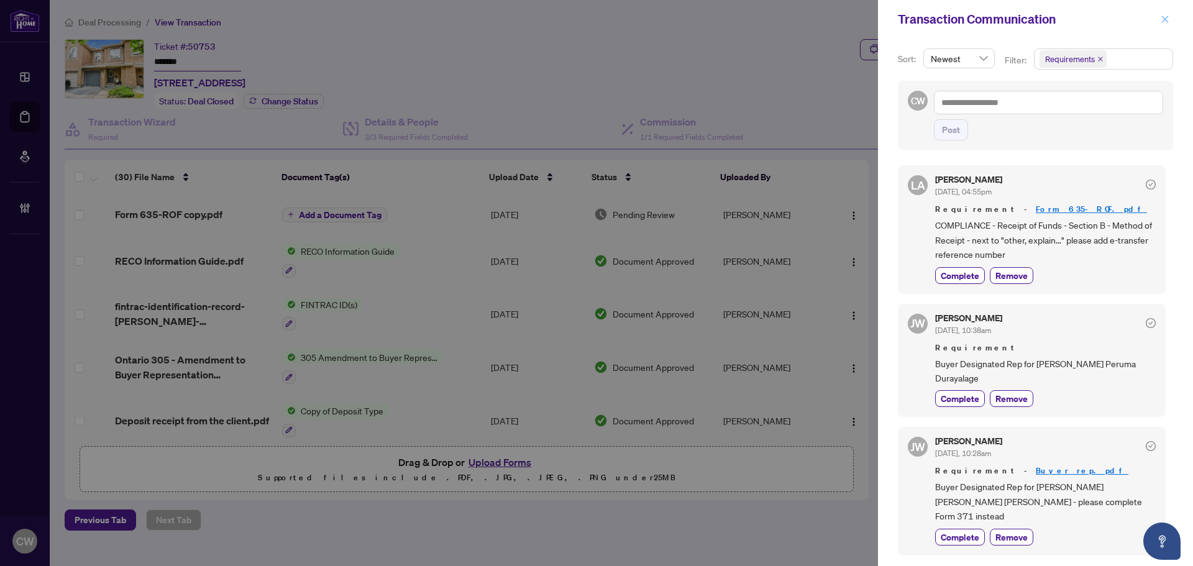
click at [1159, 19] on button "button" at bounding box center [1165, 19] width 16 height 15
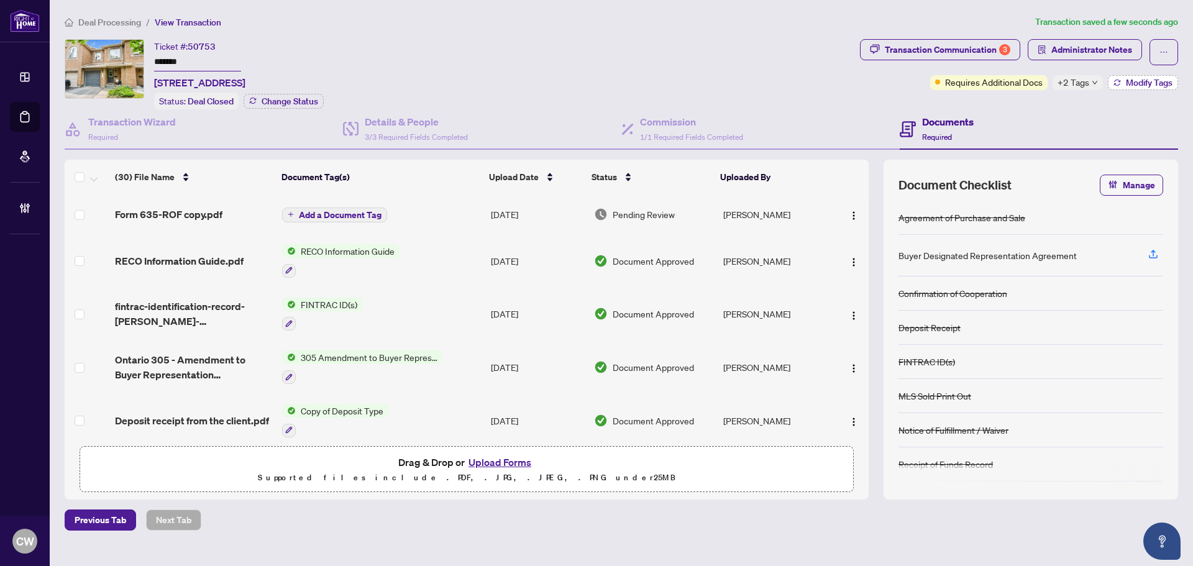
click at [1126, 80] on span "Modify Tags" at bounding box center [1149, 82] width 47 height 9
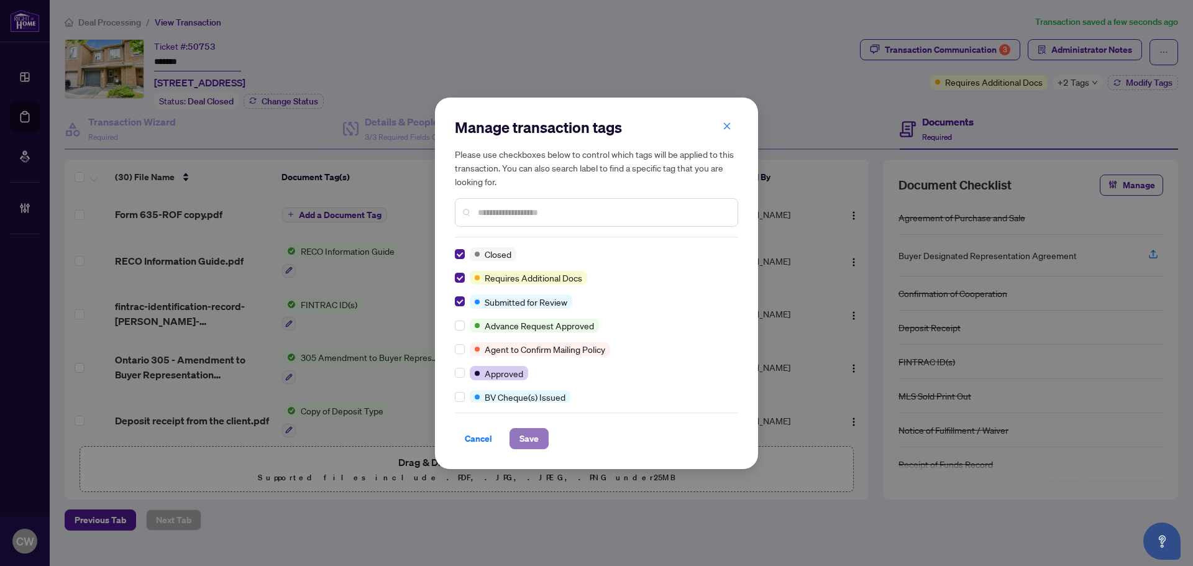
click at [523, 435] on span "Save" at bounding box center [528, 439] width 19 height 20
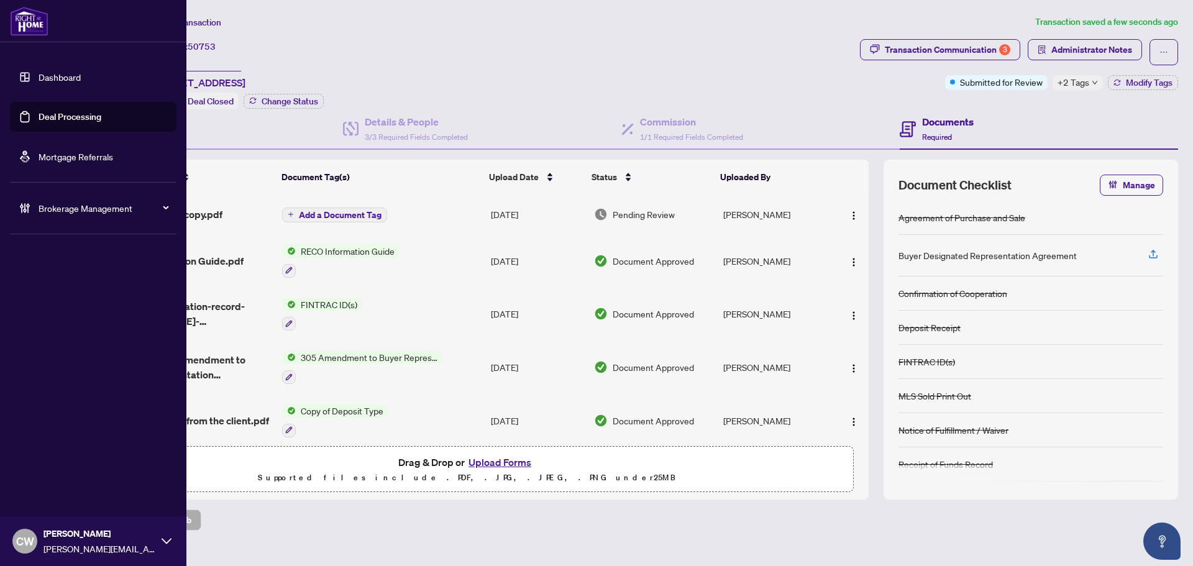
click at [57, 117] on link "Deal Processing" at bounding box center [70, 116] width 63 height 11
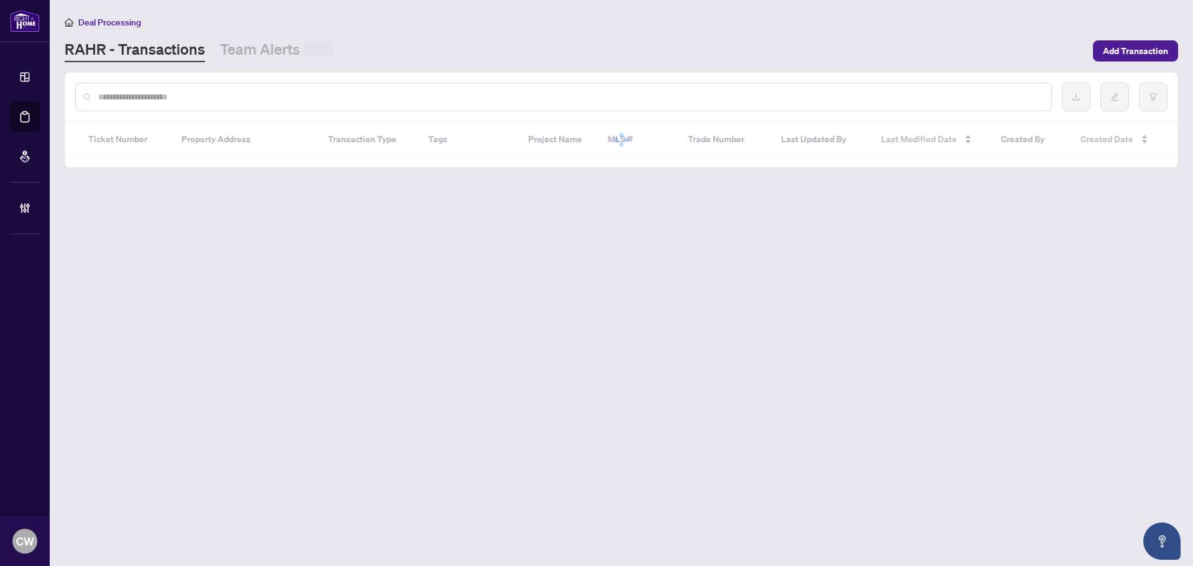
click at [232, 98] on input "text" at bounding box center [569, 97] width 943 height 14
paste input "*******"
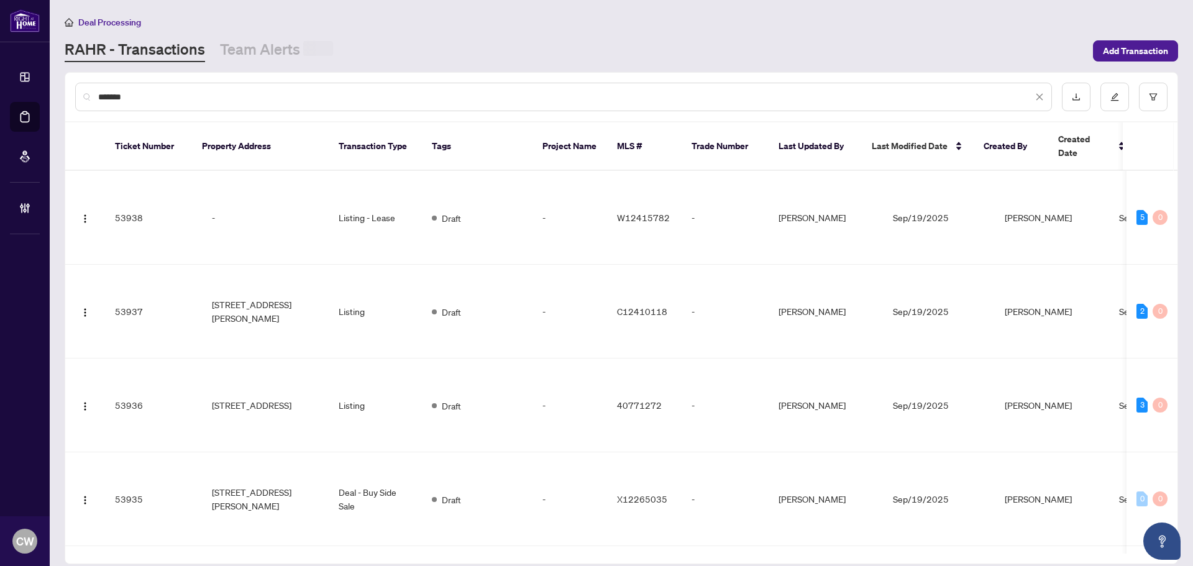
type input "*******"
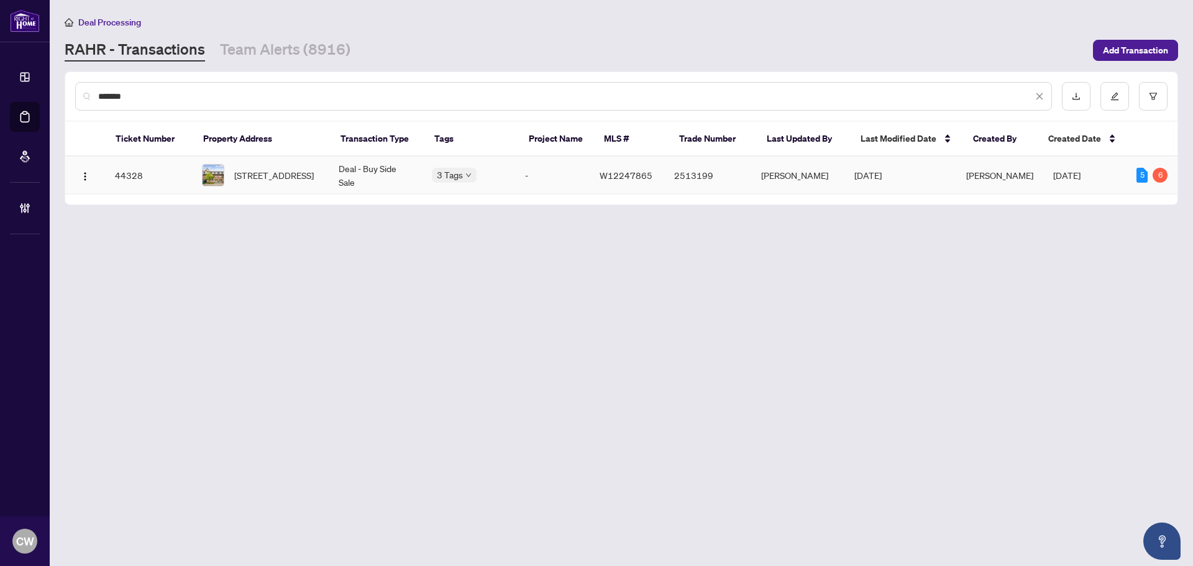
click at [267, 170] on span "[STREET_ADDRESS]" at bounding box center [274, 175] width 80 height 14
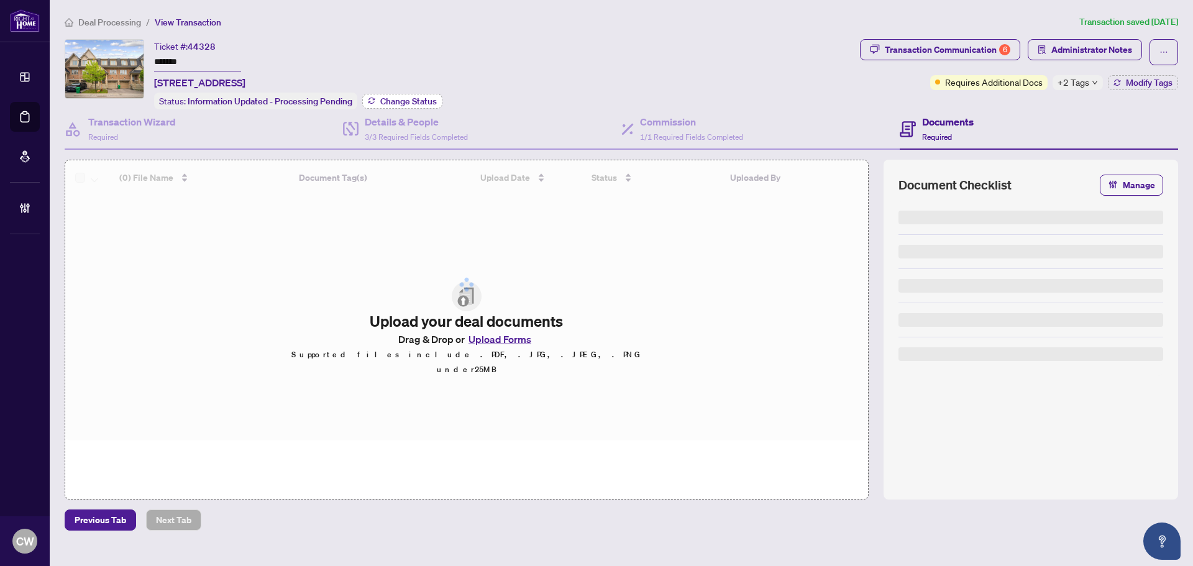
click at [426, 103] on span "Change Status" at bounding box center [408, 101] width 57 height 9
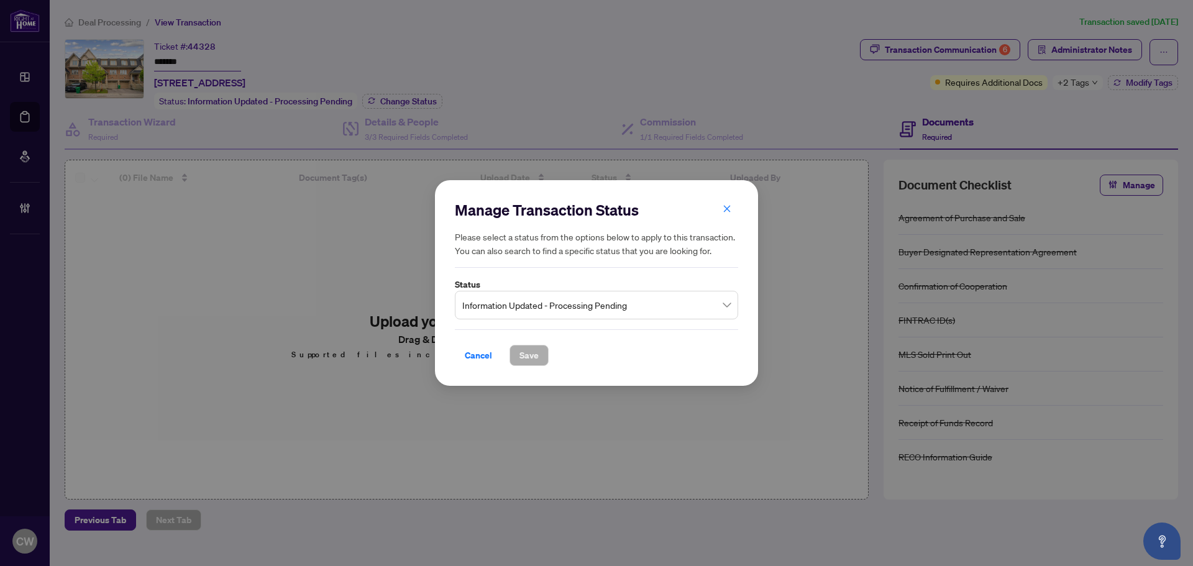
click at [550, 311] on span "Information Updated - Processing Pending" at bounding box center [596, 305] width 268 height 24
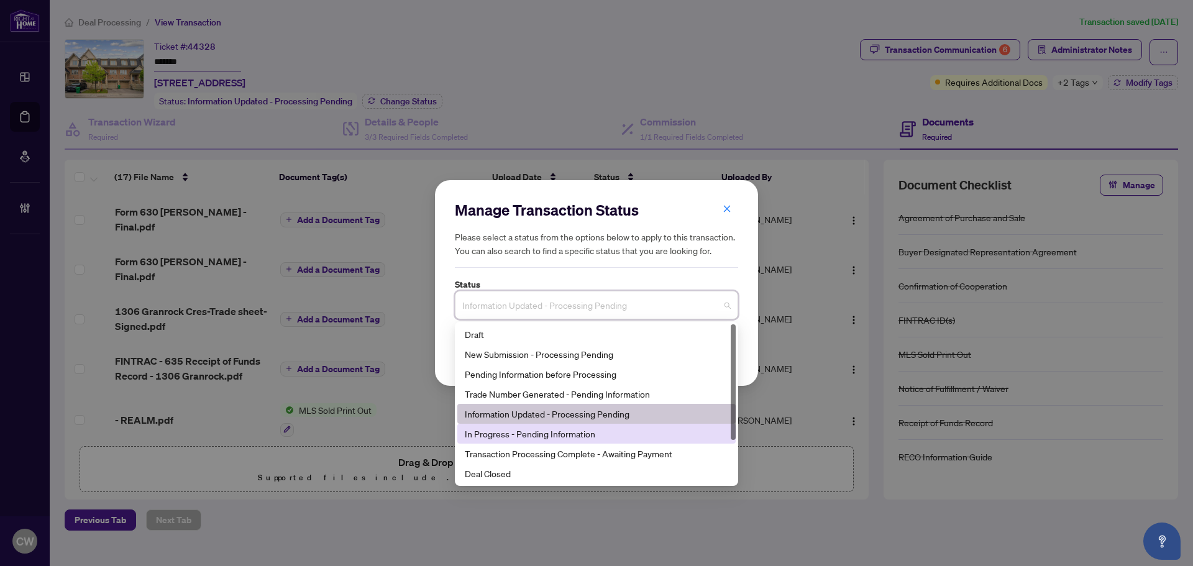
click at [524, 470] on div "Deal Closed" at bounding box center [596, 474] width 263 height 14
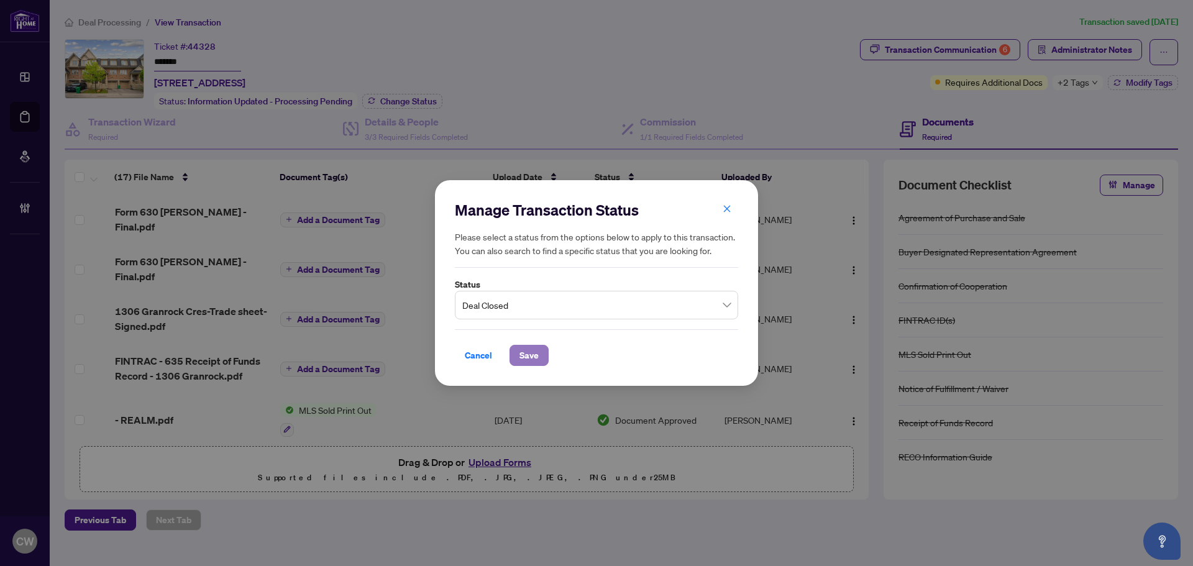
click at [535, 358] on span "Save" at bounding box center [528, 355] width 19 height 20
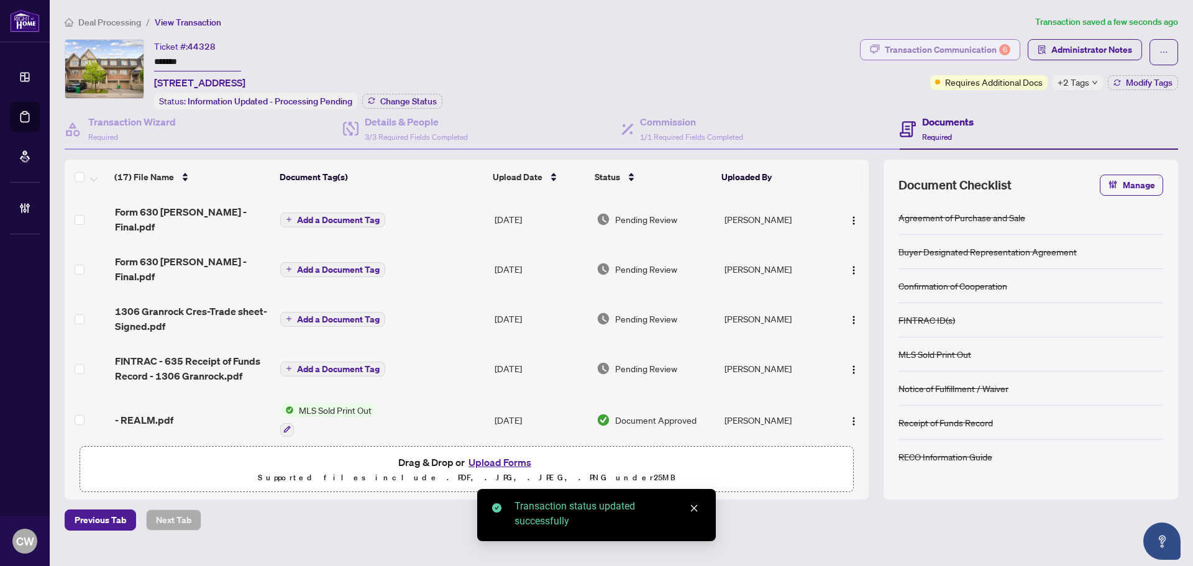
click at [960, 40] on div "Transaction Communication 6" at bounding box center [947, 50] width 125 height 20
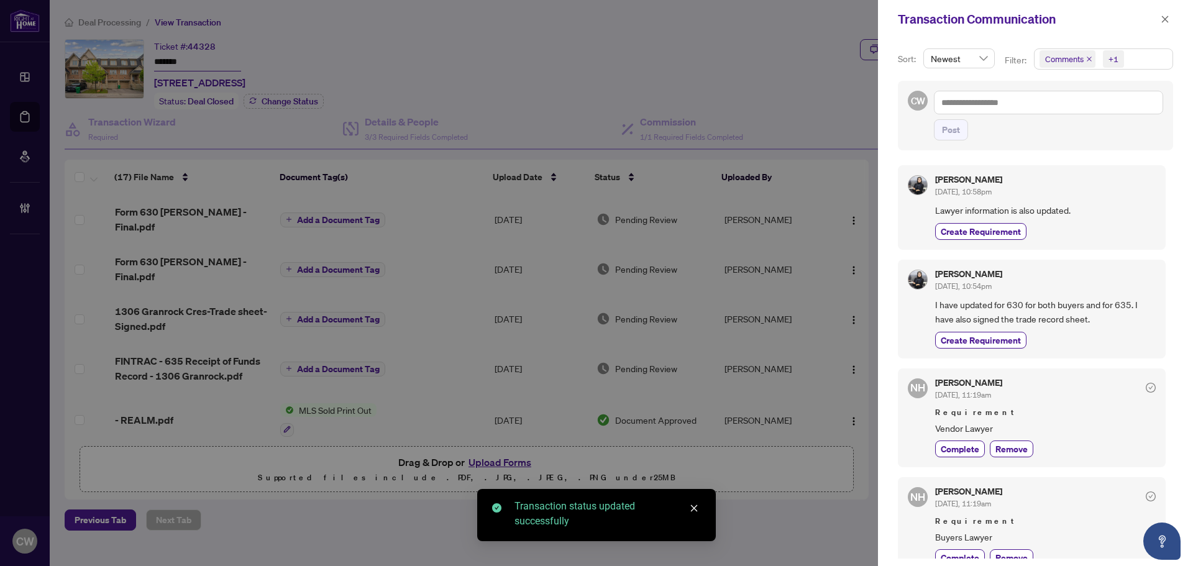
click at [1086, 59] on icon "close" at bounding box center [1089, 59] width 6 height 6
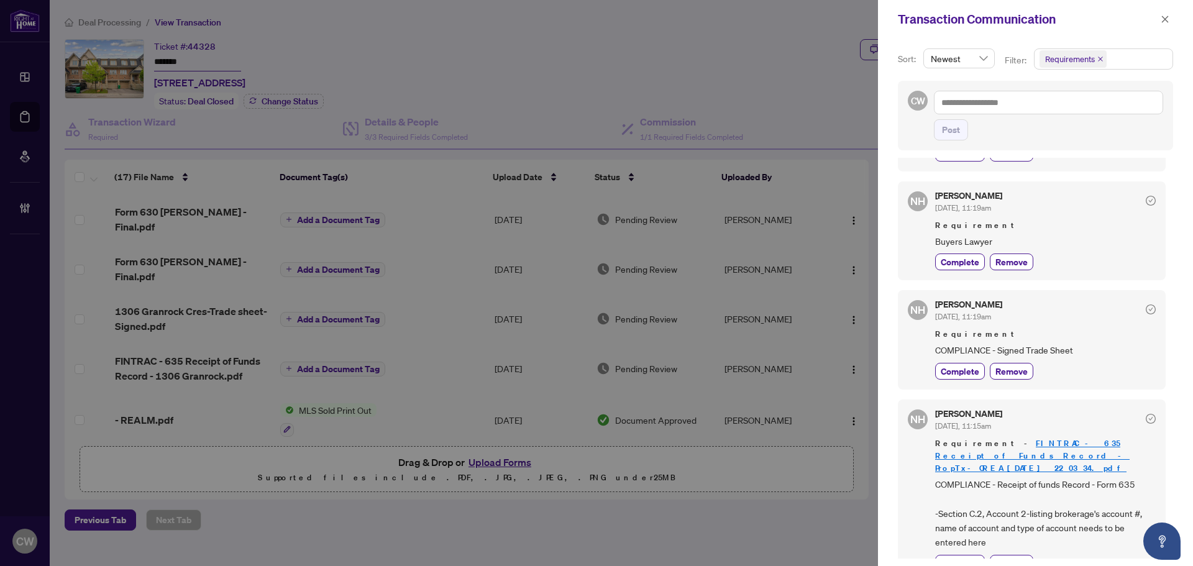
scroll to position [124, 0]
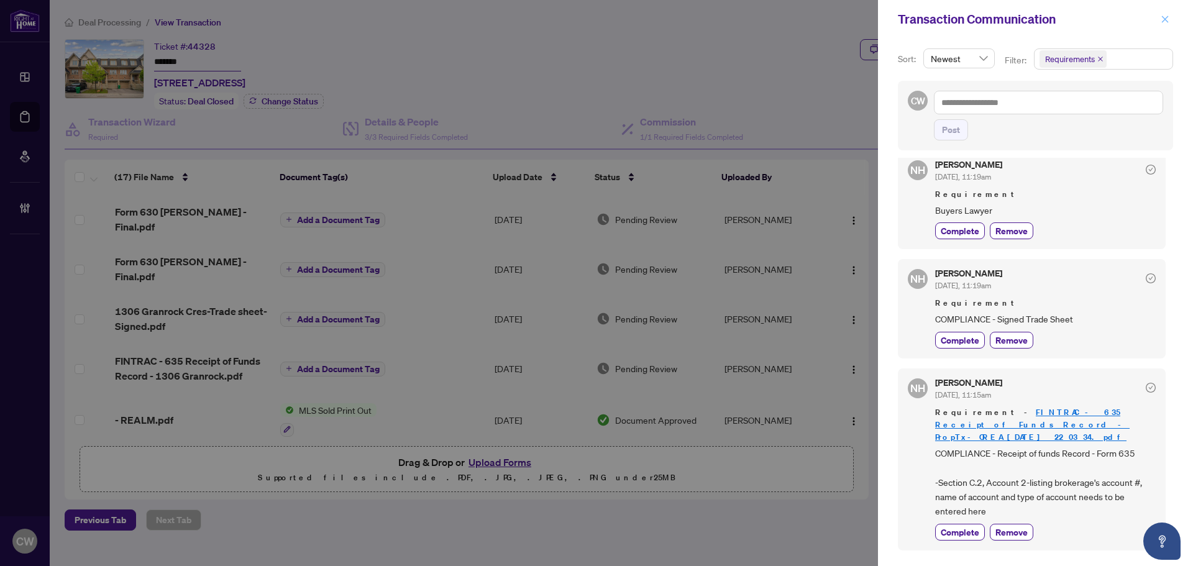
click at [1165, 17] on icon "close" at bounding box center [1164, 19] width 9 height 9
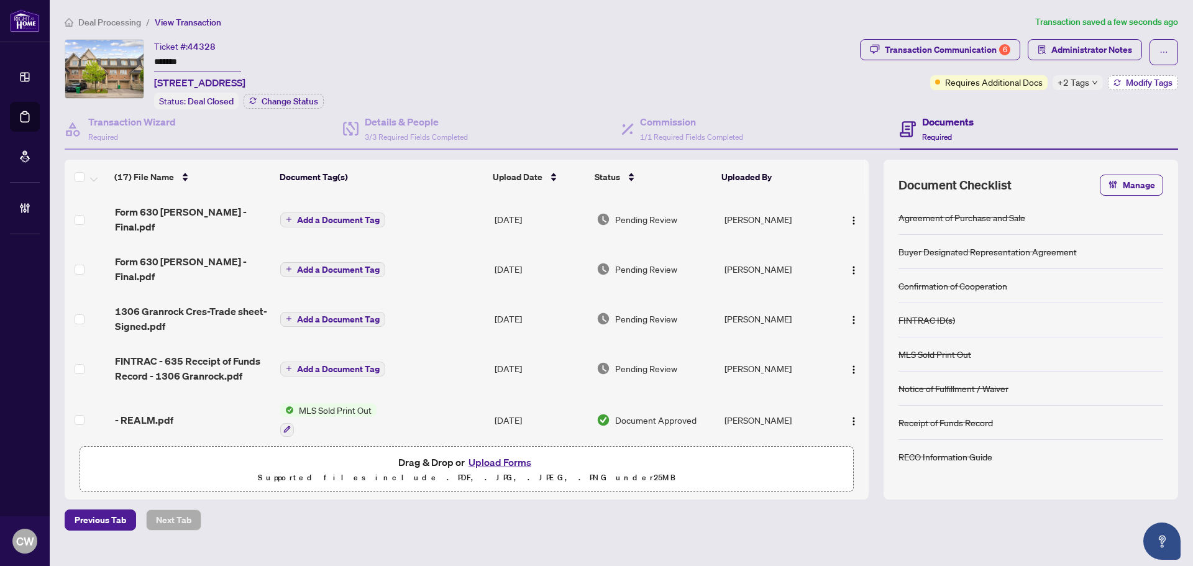
click at [1148, 79] on span "Modify Tags" at bounding box center [1149, 82] width 47 height 9
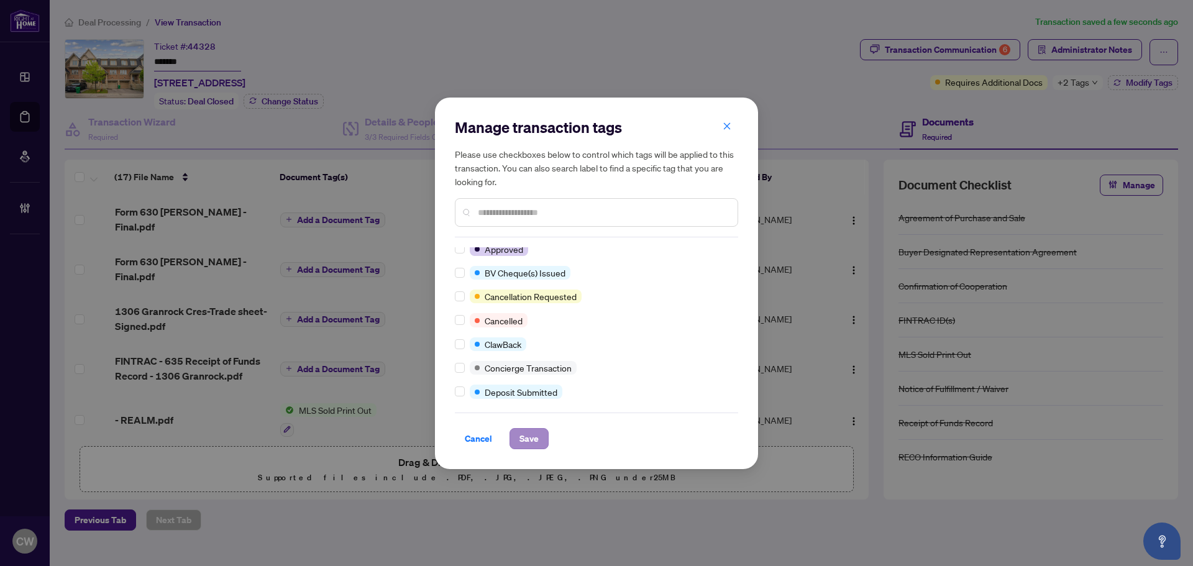
scroll to position [0, 0]
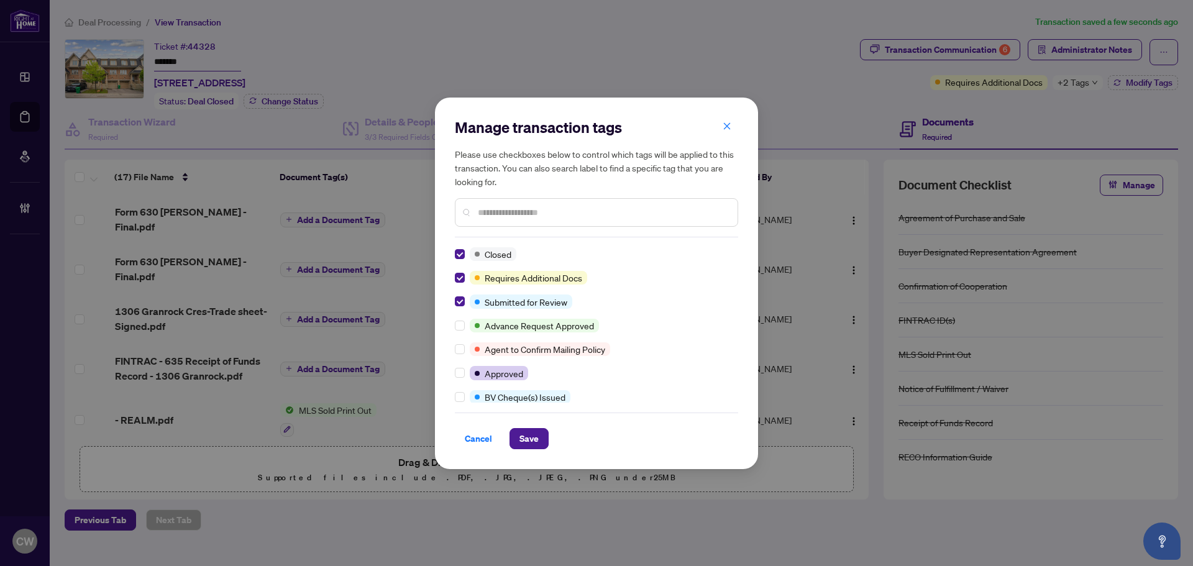
click at [547, 447] on span "Save" at bounding box center [528, 438] width 39 height 21
click at [537, 444] on span "Save" at bounding box center [528, 439] width 19 height 20
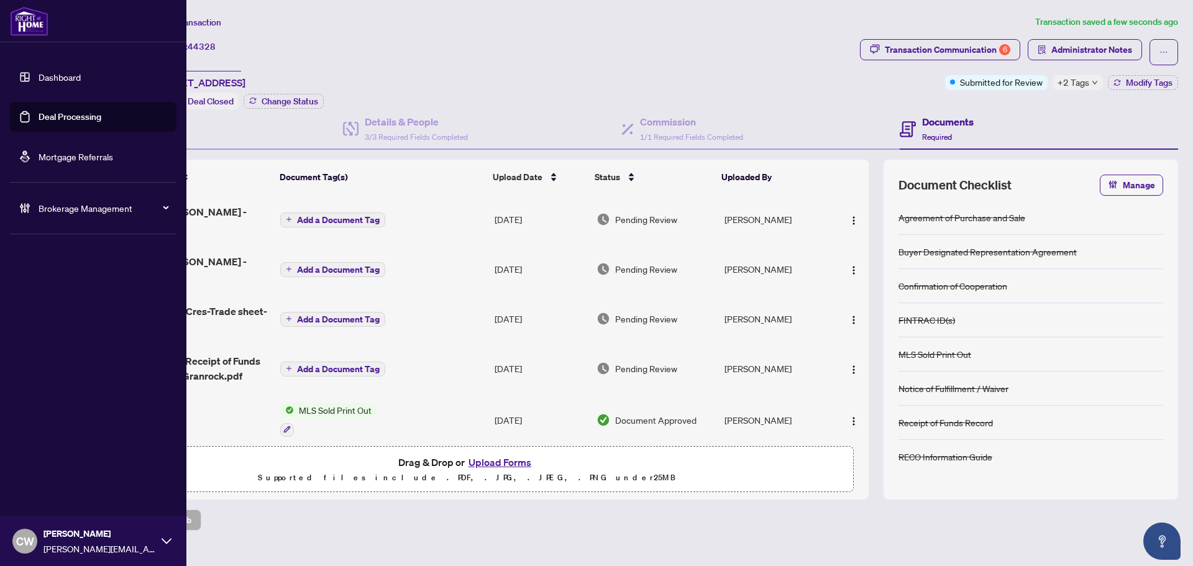
click at [45, 115] on link "Deal Processing" at bounding box center [70, 116] width 63 height 11
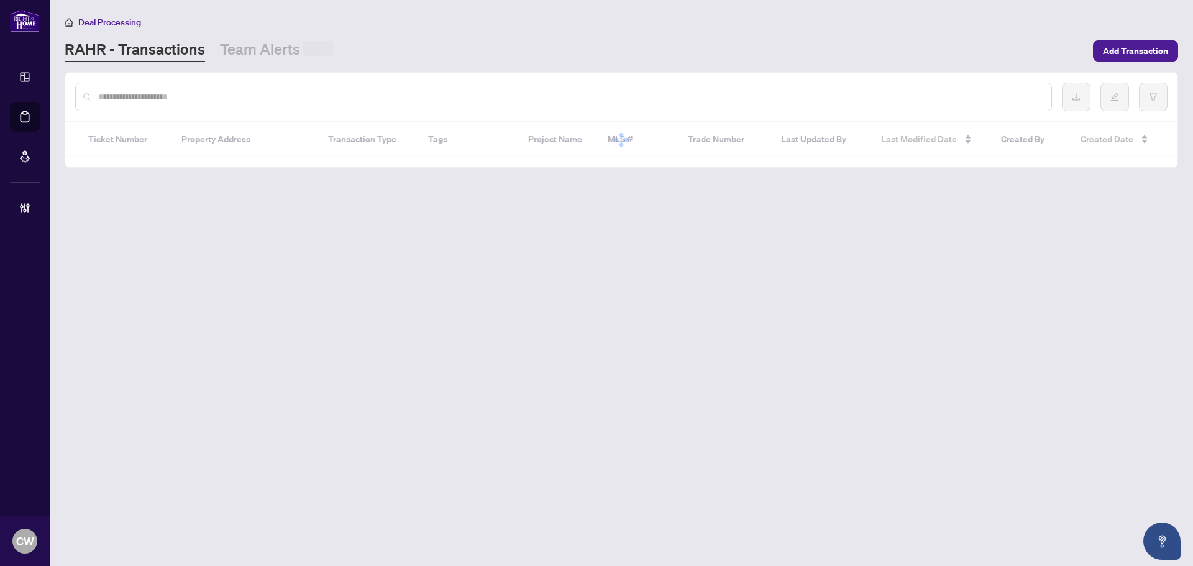
click at [232, 98] on input "text" at bounding box center [569, 97] width 943 height 14
paste input "*******"
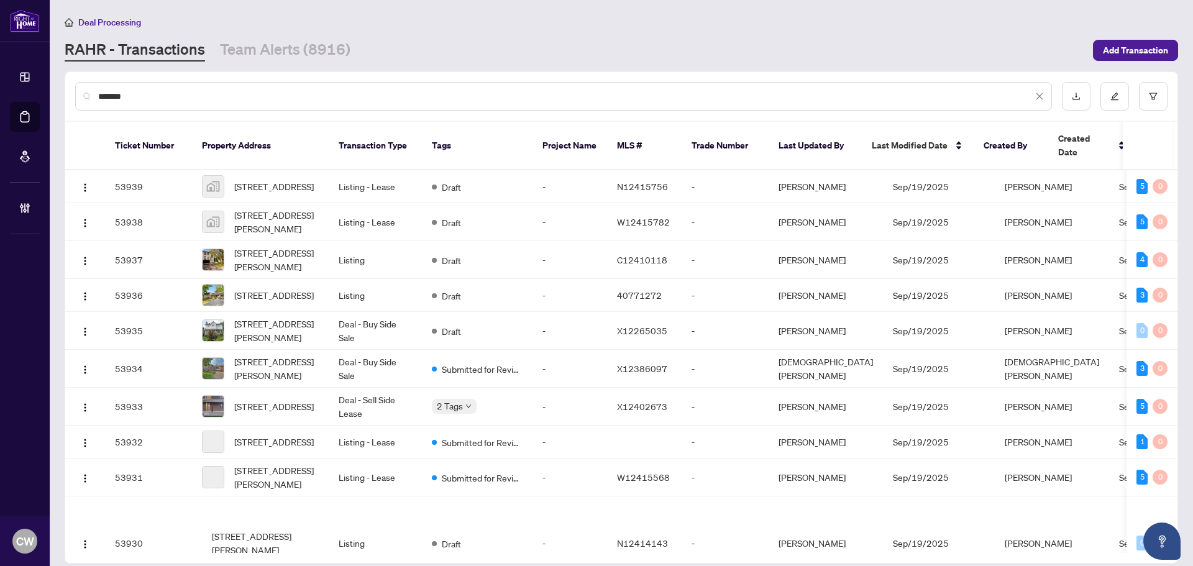
type input "*******"
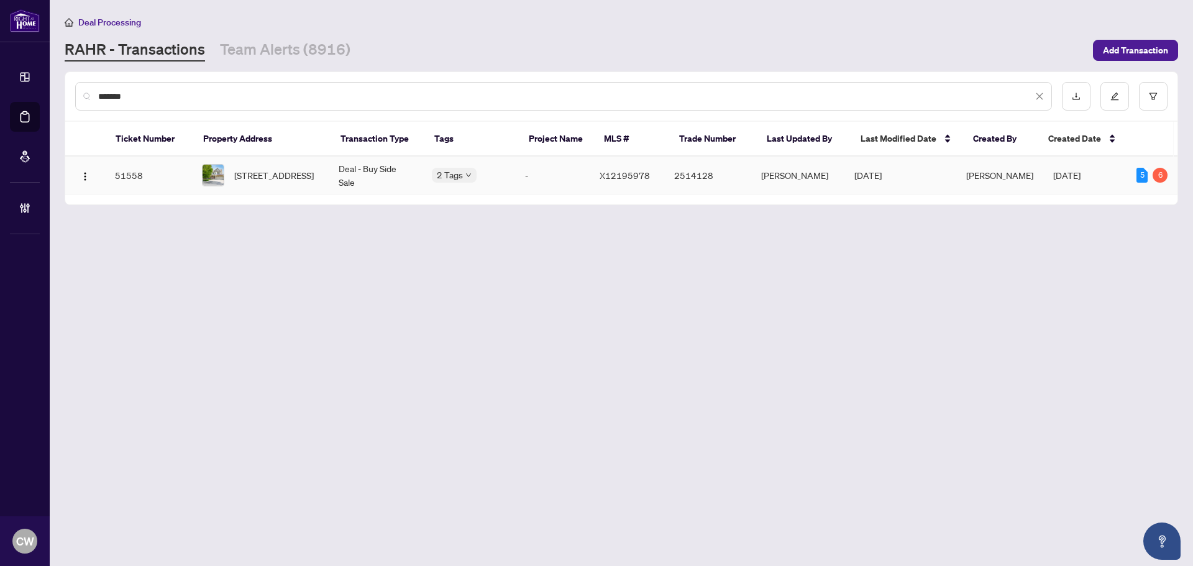
click at [285, 179] on span "[STREET_ADDRESS]" at bounding box center [274, 175] width 80 height 14
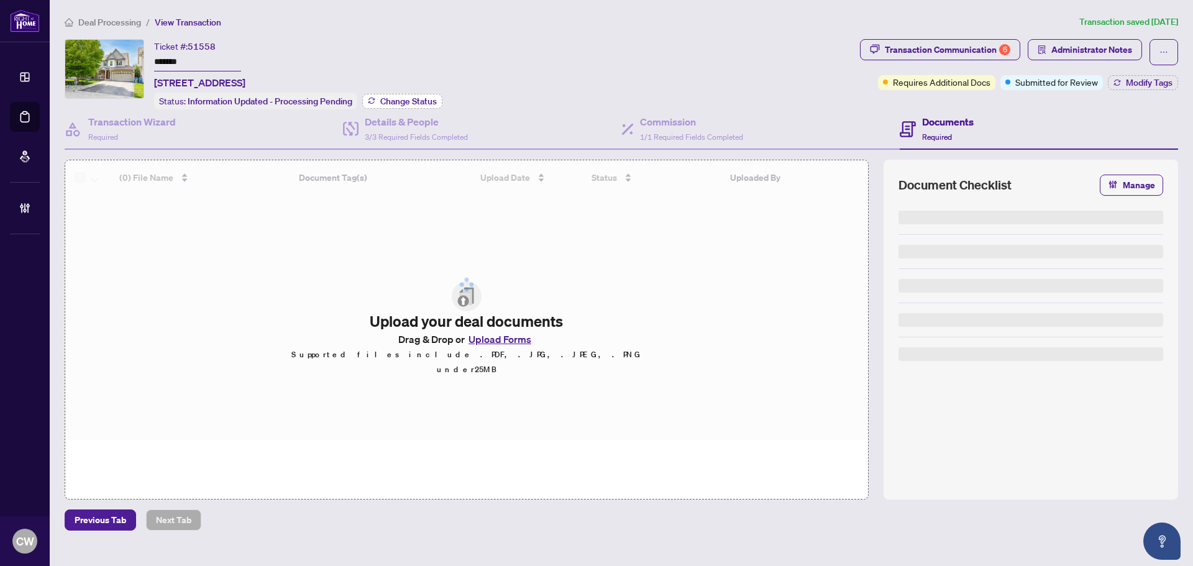
click at [390, 102] on span "Change Status" at bounding box center [408, 101] width 57 height 9
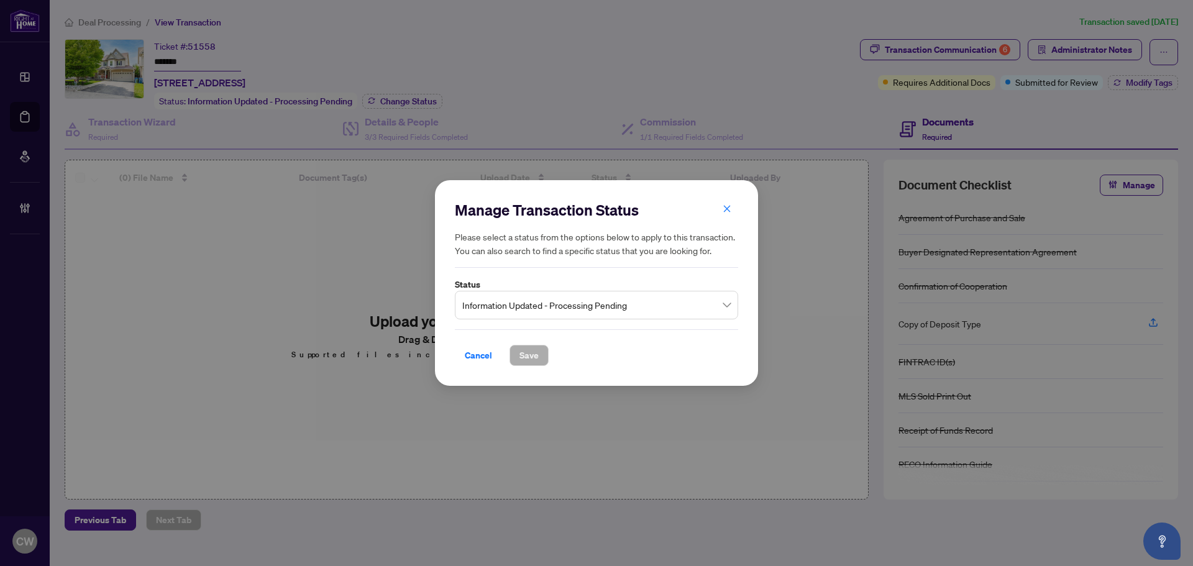
click at [511, 313] on span "Information Updated - Processing Pending" at bounding box center [596, 305] width 268 height 24
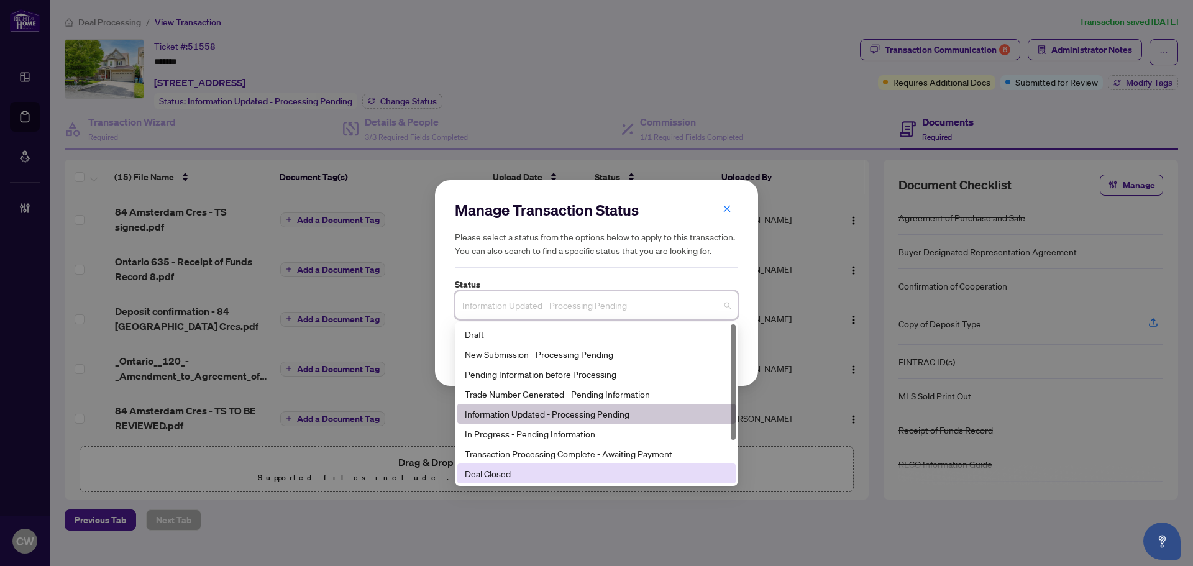
click at [501, 480] on div "Deal Closed" at bounding box center [596, 474] width 263 height 14
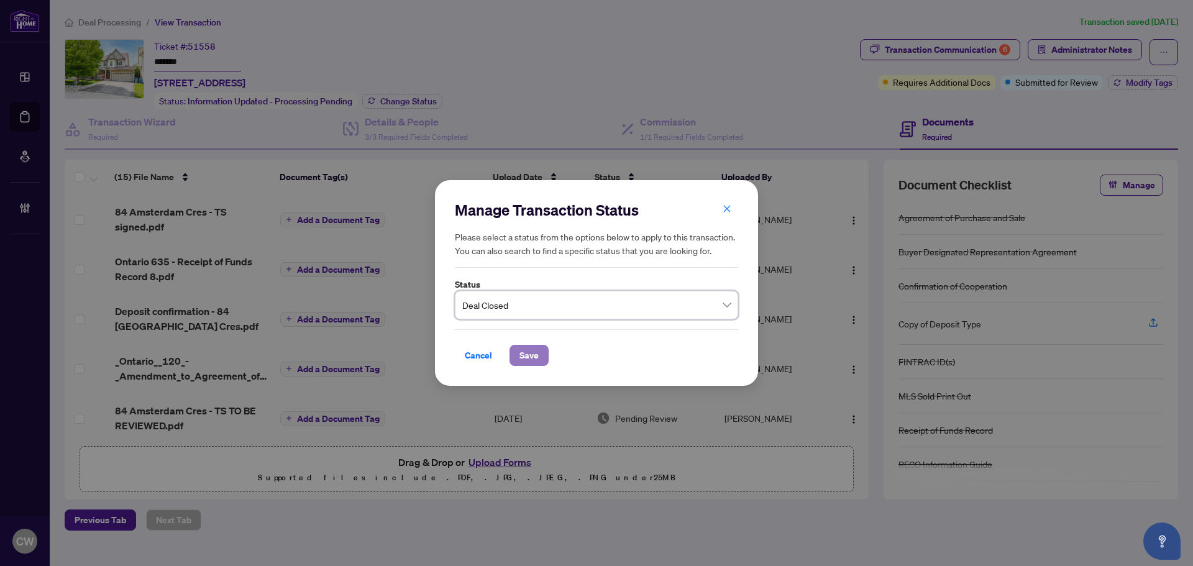
click at [536, 358] on span "Save" at bounding box center [528, 355] width 19 height 20
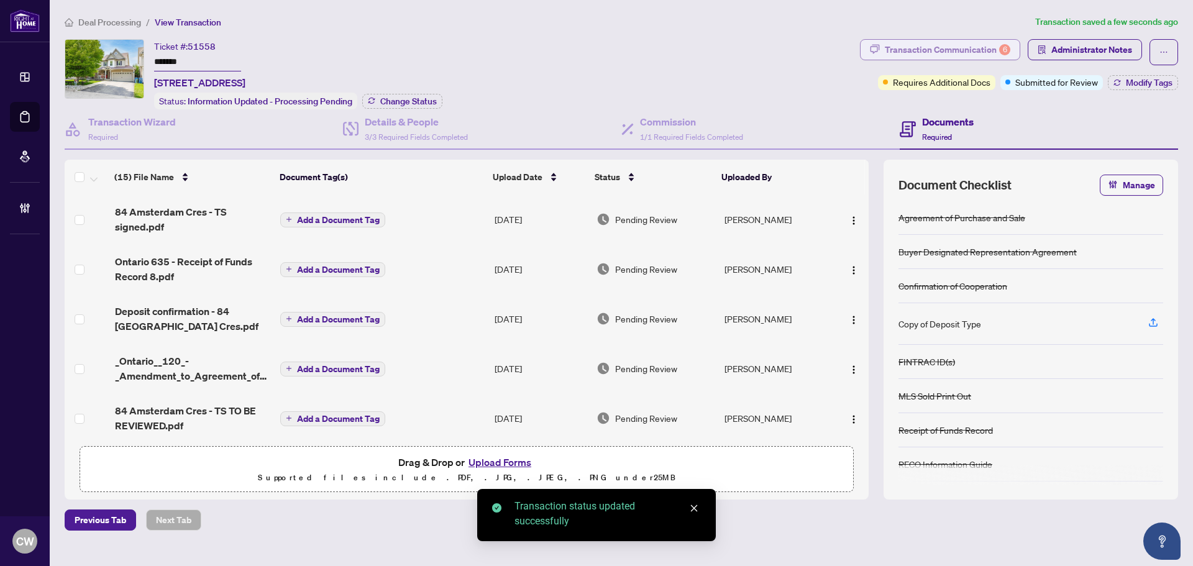
click at [980, 51] on div "Transaction Communication 6" at bounding box center [947, 50] width 125 height 20
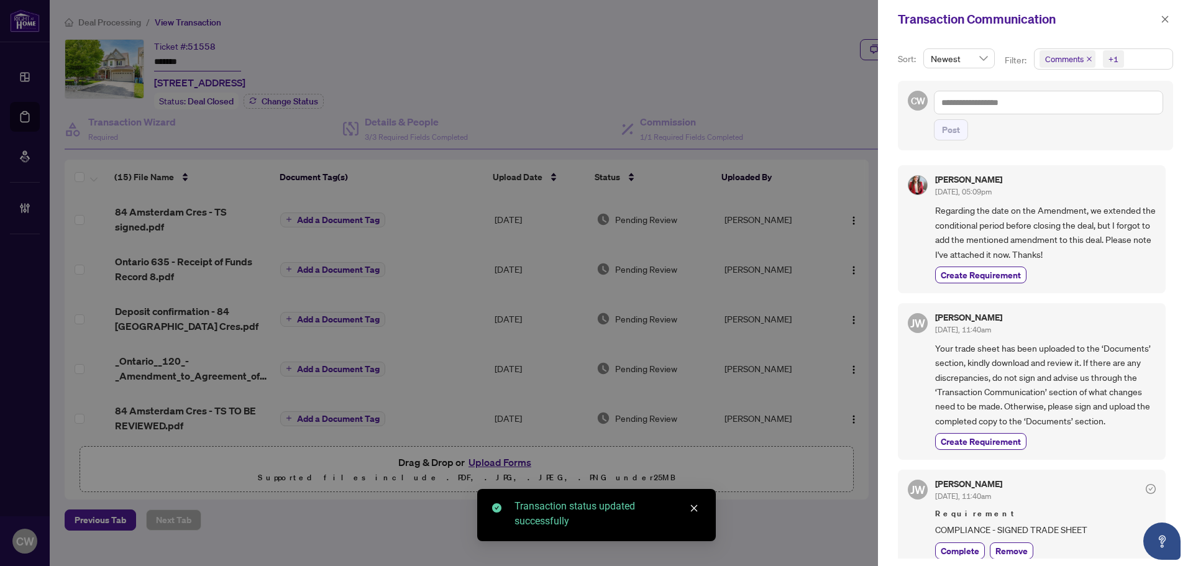
click at [1087, 56] on icon "close" at bounding box center [1089, 59] width 6 height 6
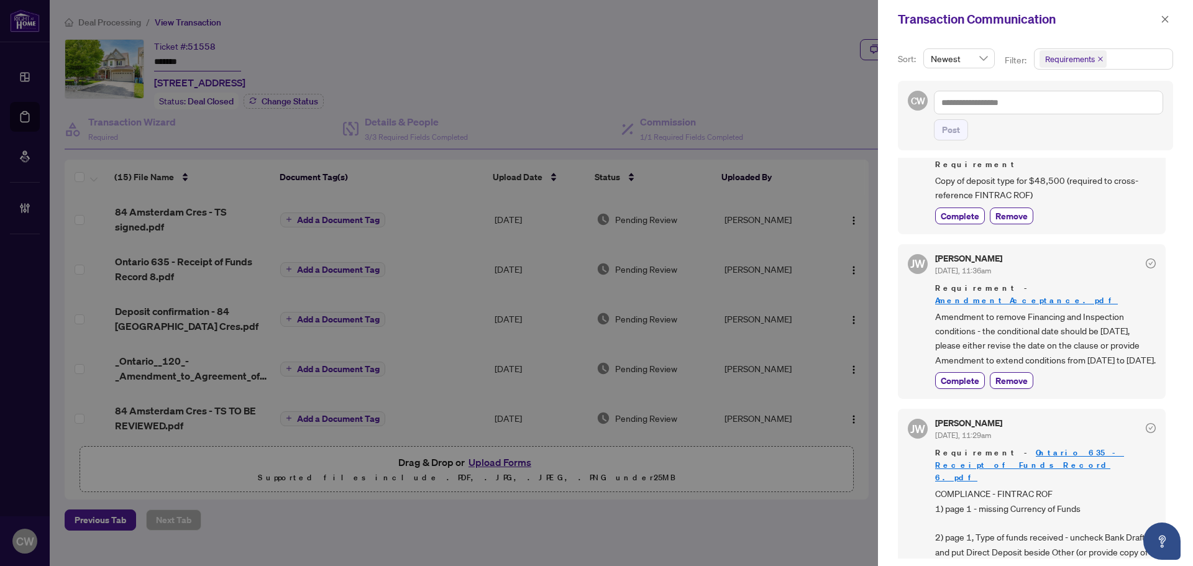
scroll to position [373, 0]
click at [1165, 19] on icon "close" at bounding box center [1165, 19] width 7 height 7
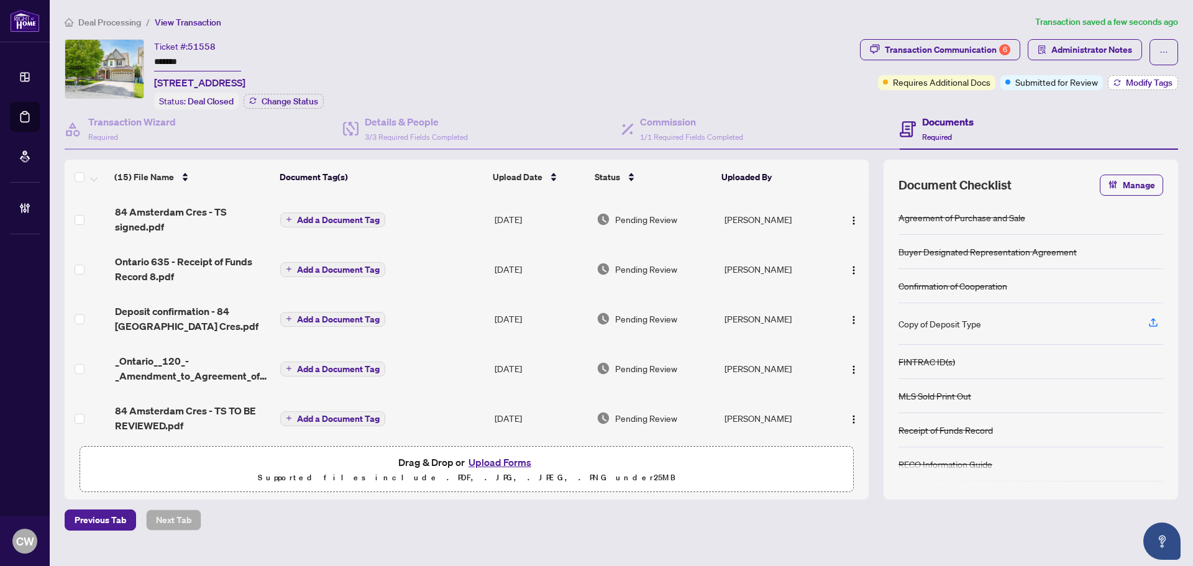
click at [1172, 83] on button "Modify Tags" at bounding box center [1143, 82] width 70 height 15
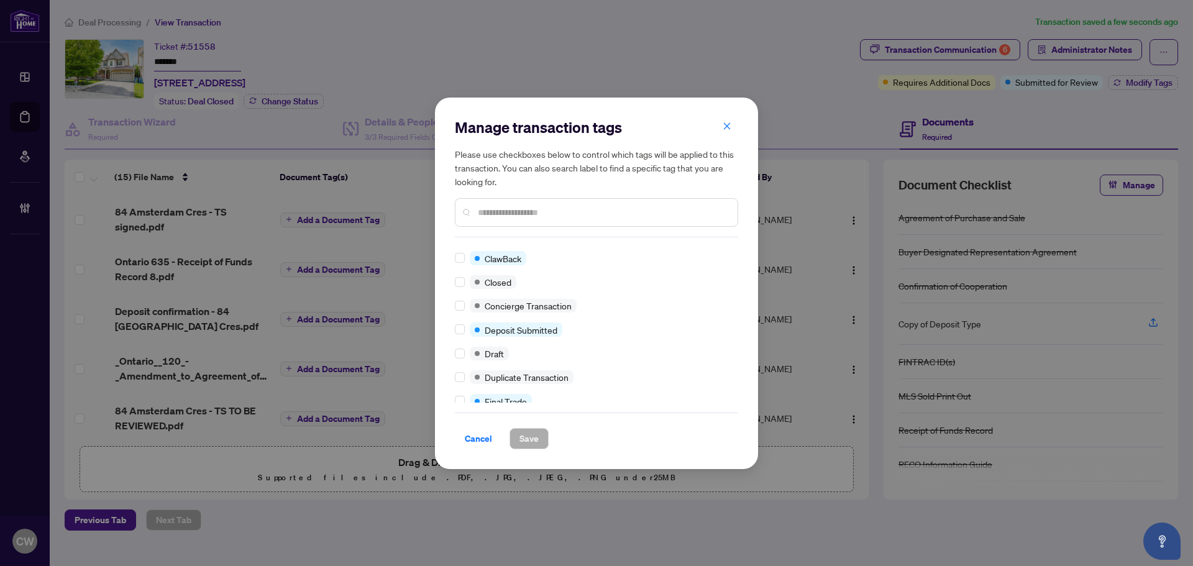
scroll to position [0, 0]
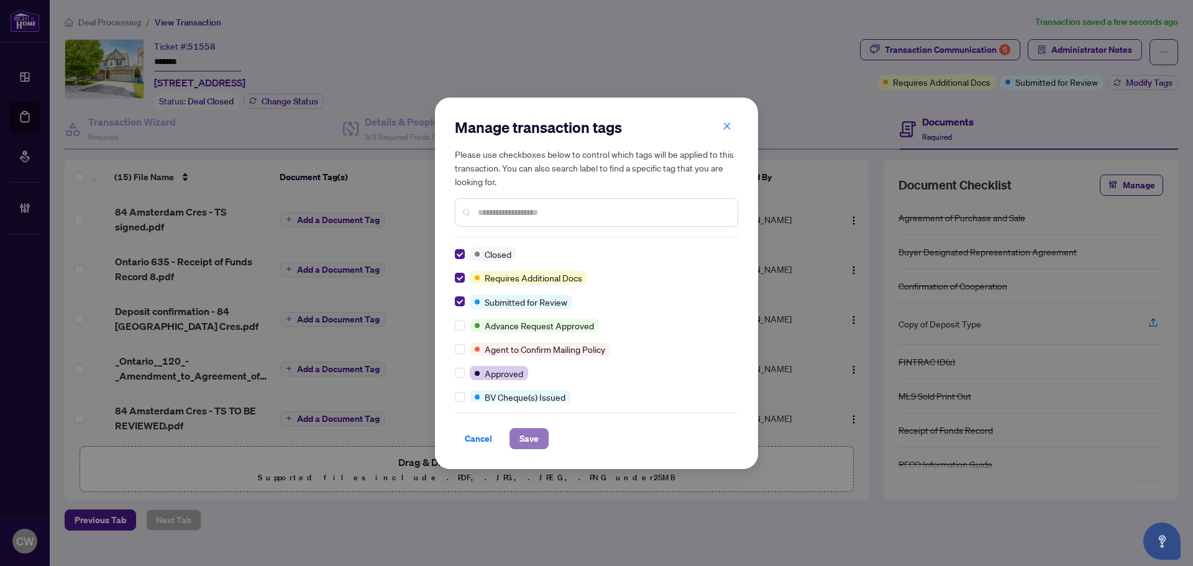
click at [534, 429] on span "Save" at bounding box center [528, 439] width 19 height 20
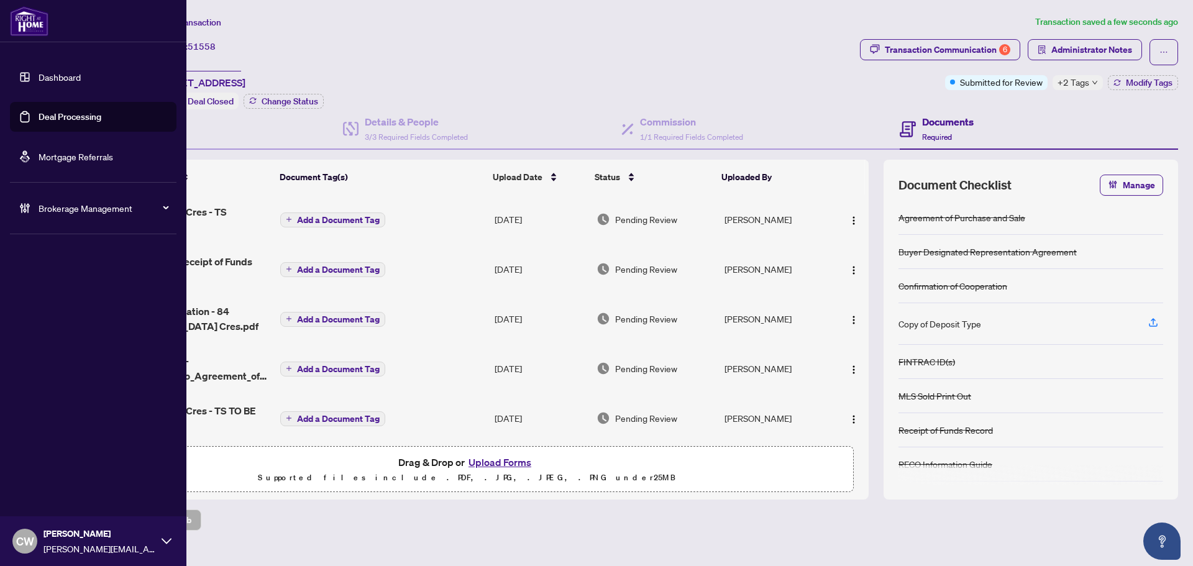
click at [41, 122] on link "Deal Processing" at bounding box center [70, 116] width 63 height 11
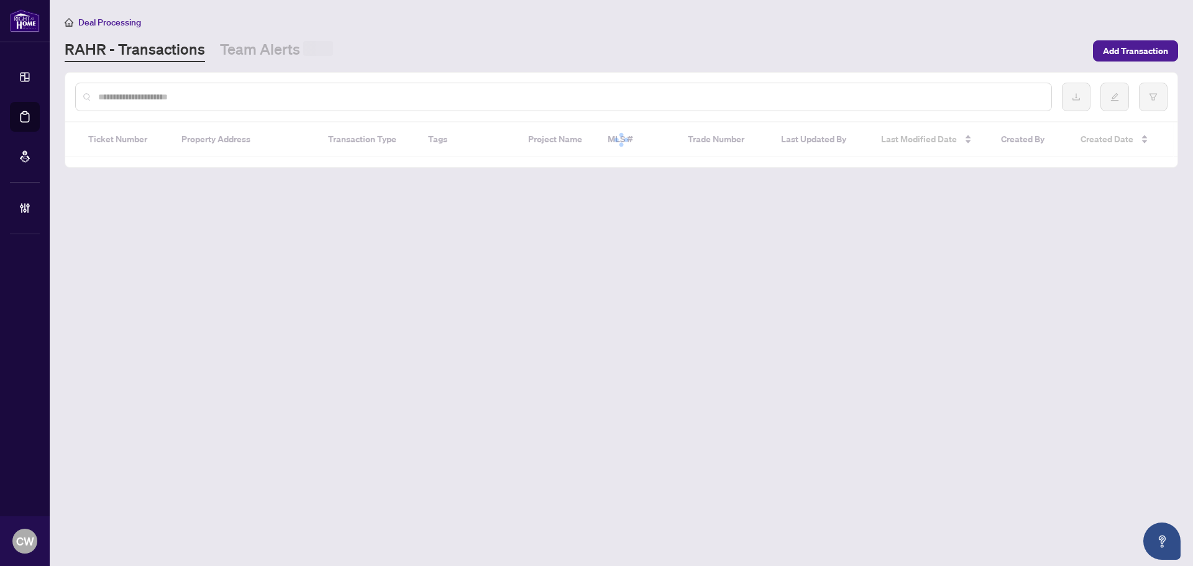
click at [208, 98] on input "text" at bounding box center [569, 97] width 943 height 14
paste input "*******"
type input "*******"
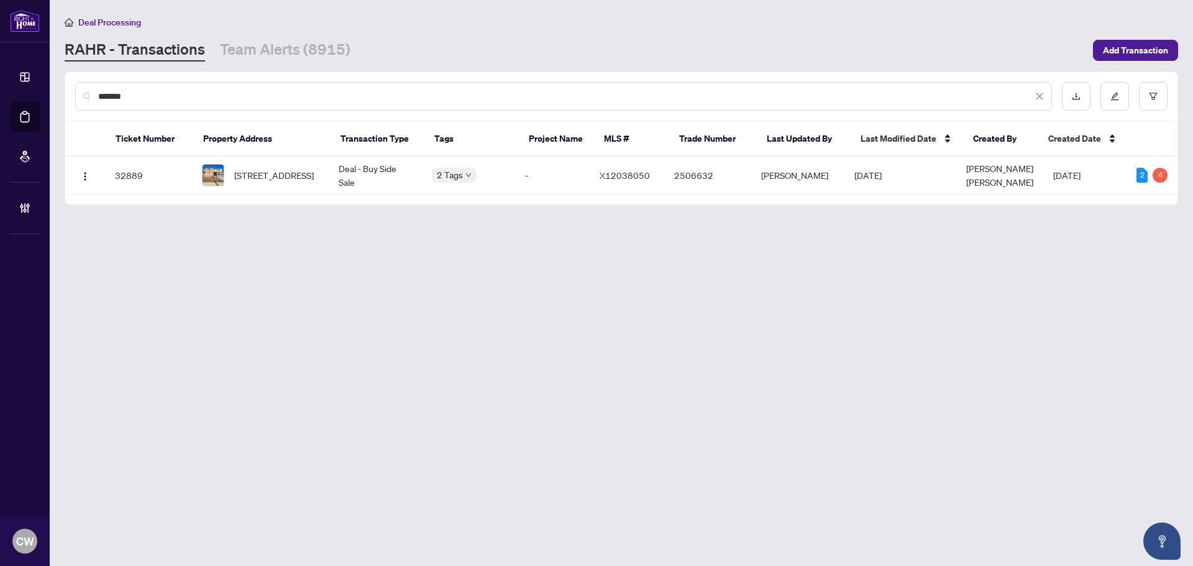
click at [250, 176] on span "[STREET_ADDRESS]" at bounding box center [274, 175] width 80 height 14
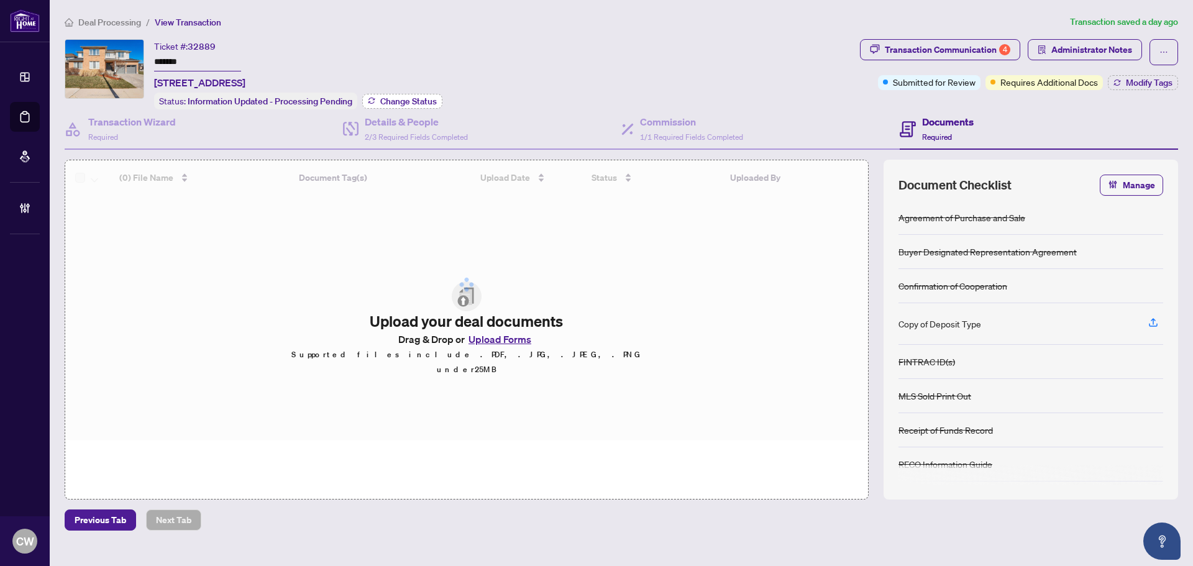
click at [404, 101] on span "Change Status" at bounding box center [408, 101] width 57 height 9
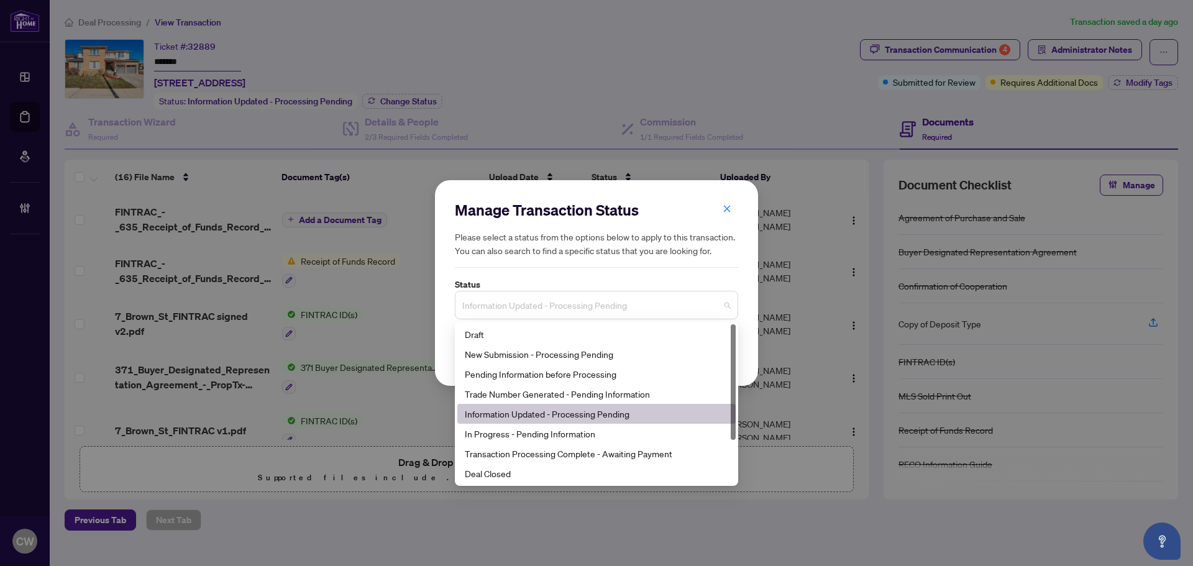
click at [549, 295] on span "Information Updated - Processing Pending" at bounding box center [596, 305] width 268 height 24
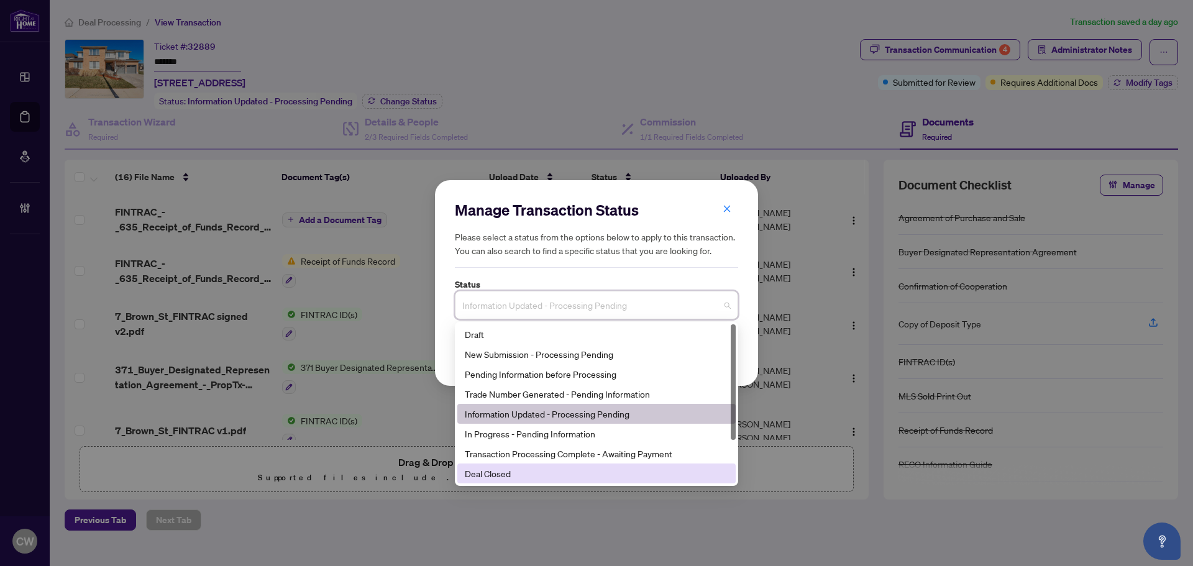
click at [508, 469] on div "Deal Closed" at bounding box center [596, 474] width 263 height 14
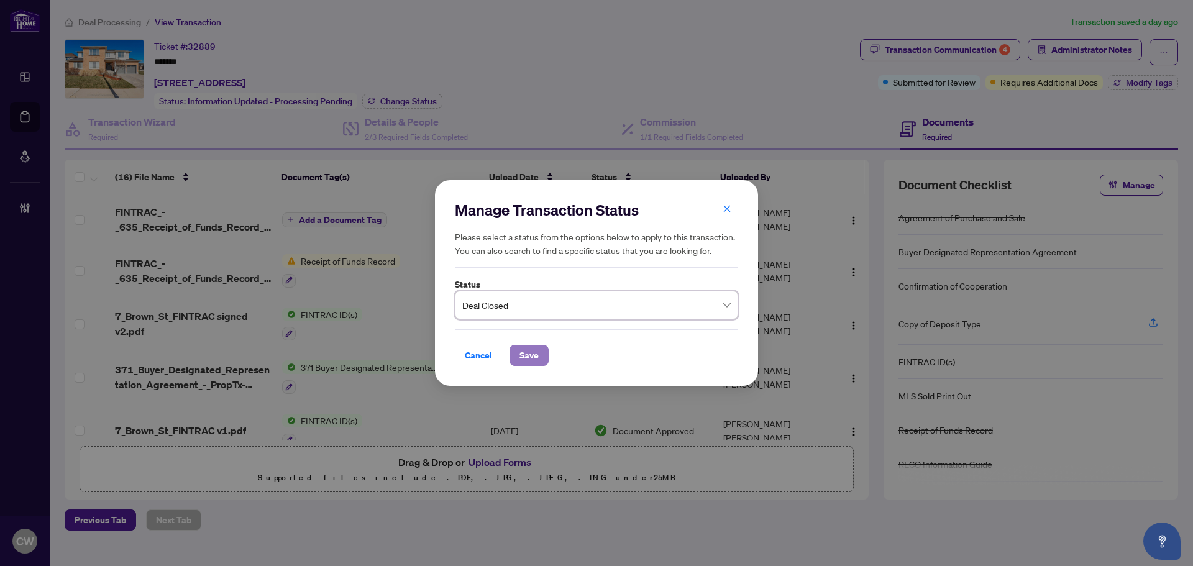
click at [530, 355] on span "Save" at bounding box center [528, 355] width 19 height 20
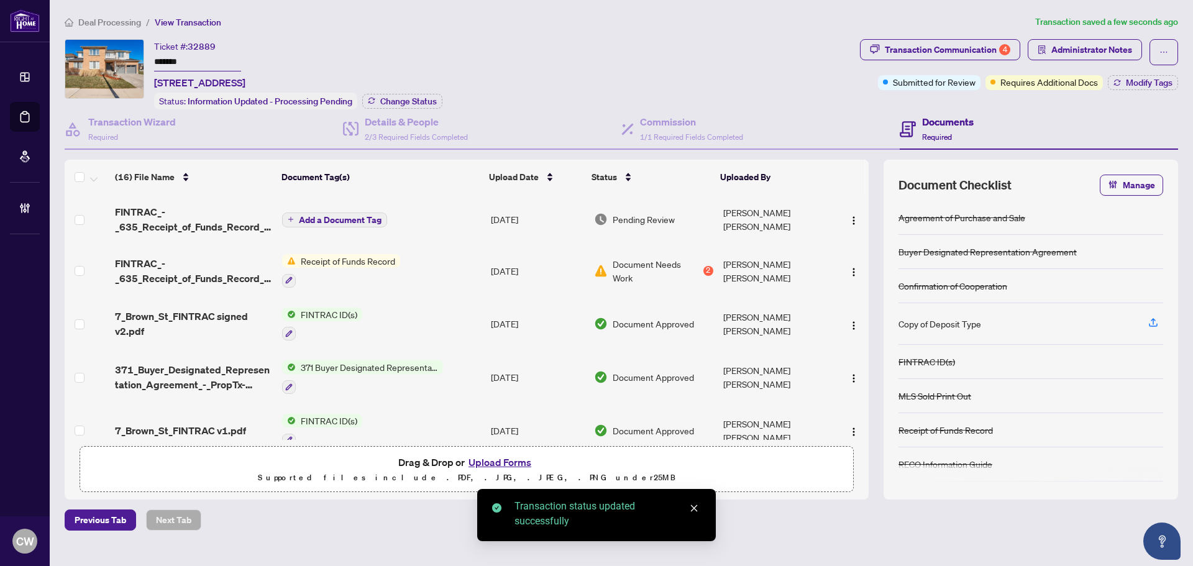
click at [971, 48] on div "Transaction Communication 4" at bounding box center [947, 50] width 125 height 20
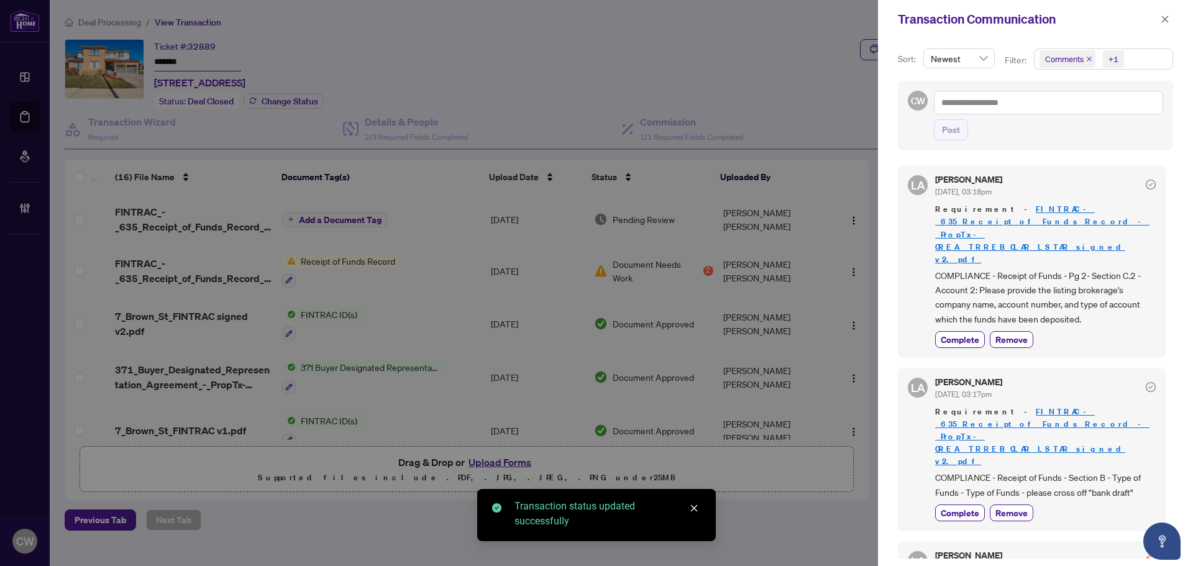
click at [1088, 58] on icon "close" at bounding box center [1089, 59] width 6 height 6
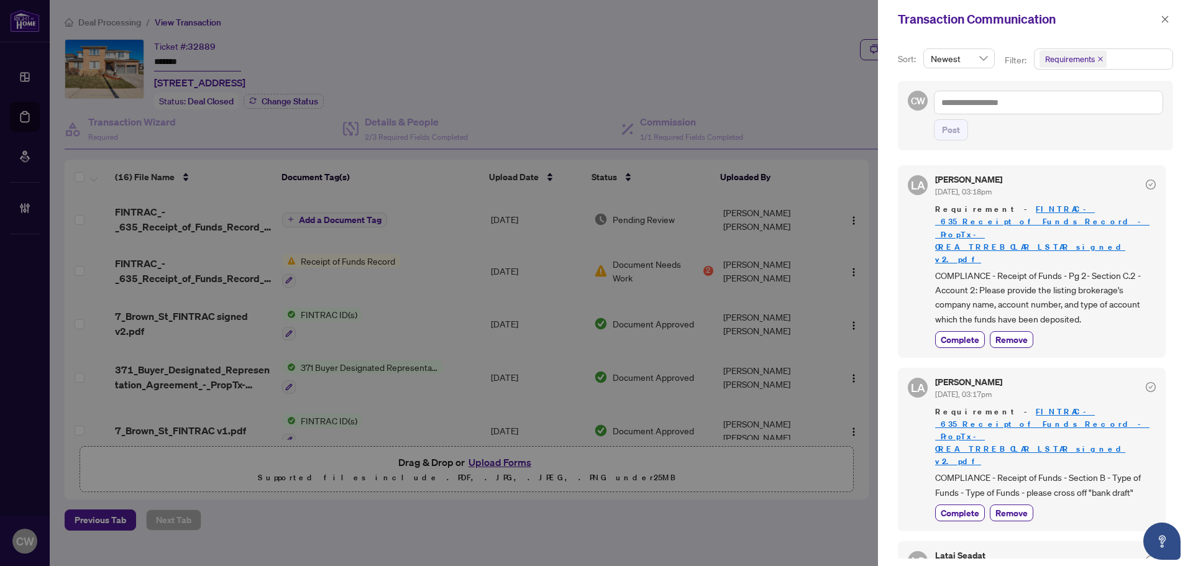
scroll to position [62, 0]
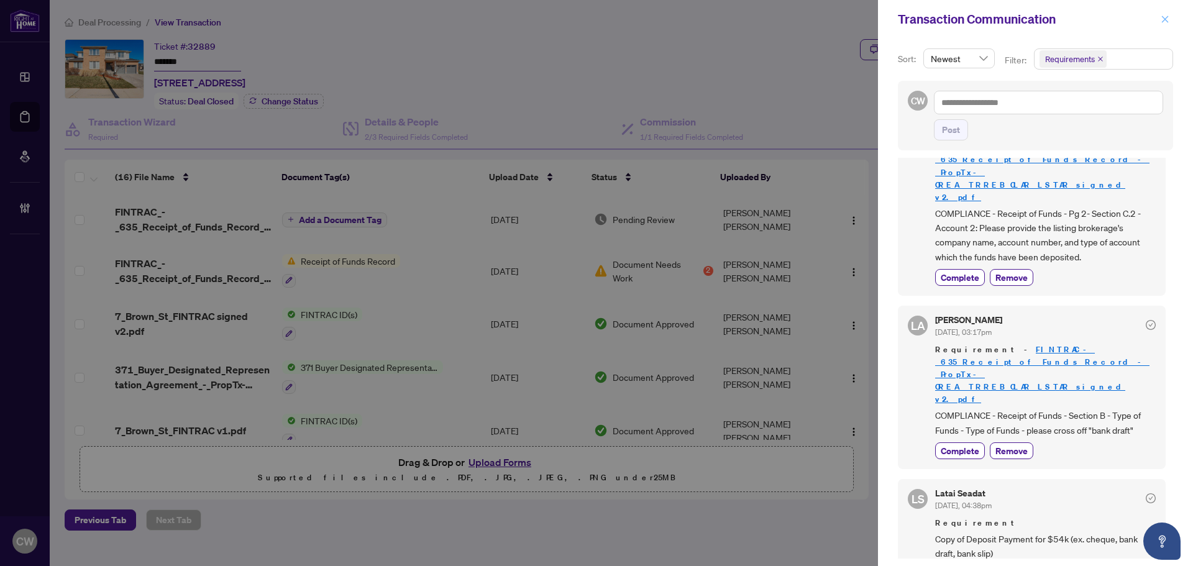
click at [1167, 16] on icon "close" at bounding box center [1164, 19] width 9 height 9
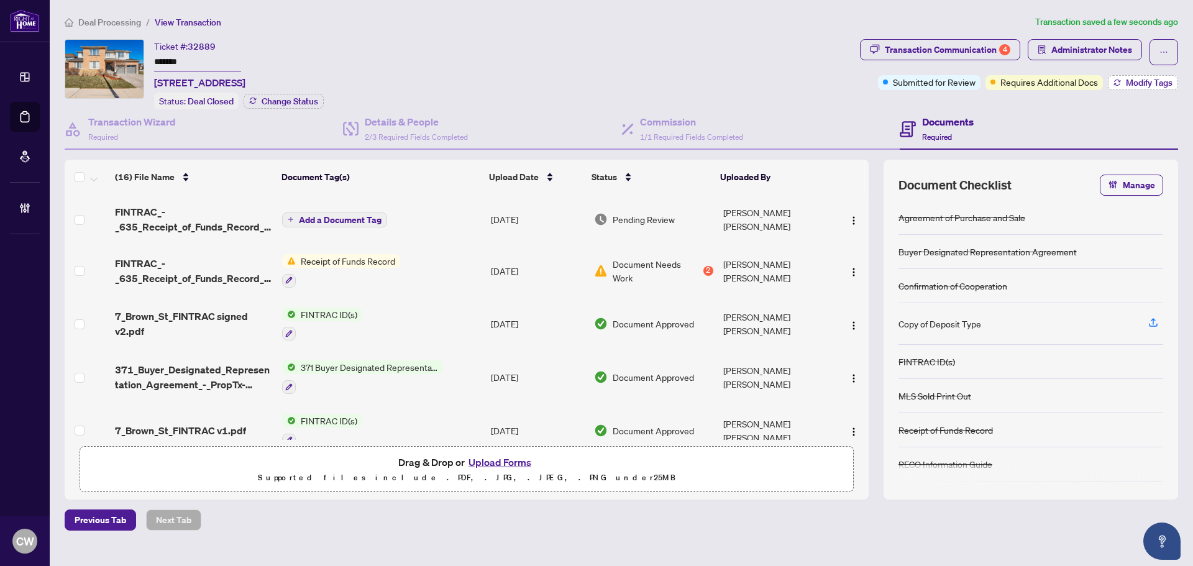
click at [1147, 88] on button "Modify Tags" at bounding box center [1143, 82] width 70 height 15
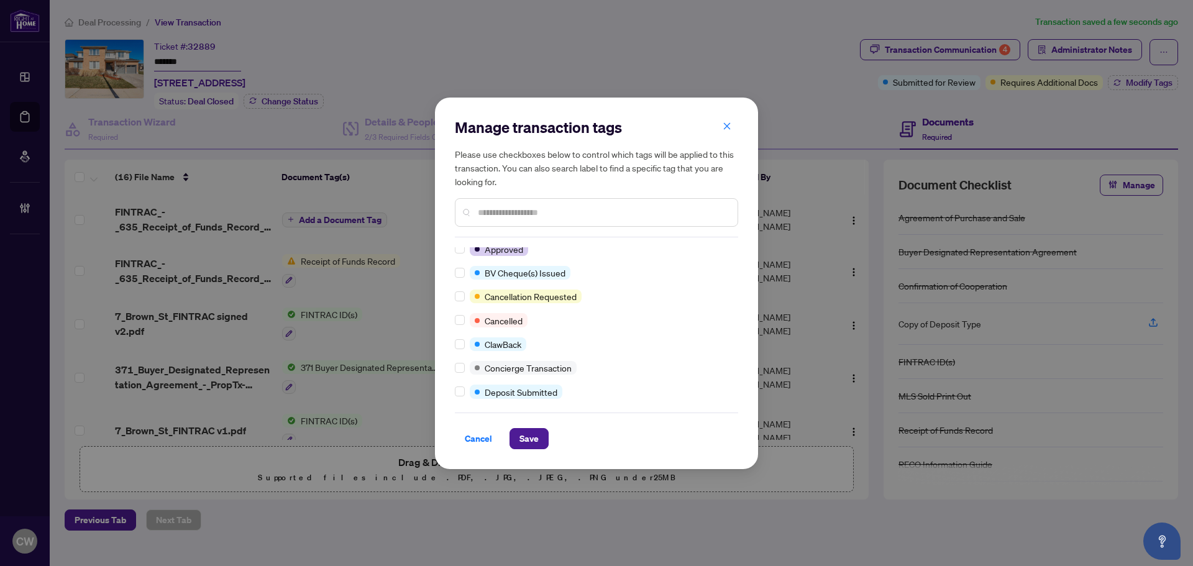
scroll to position [0, 0]
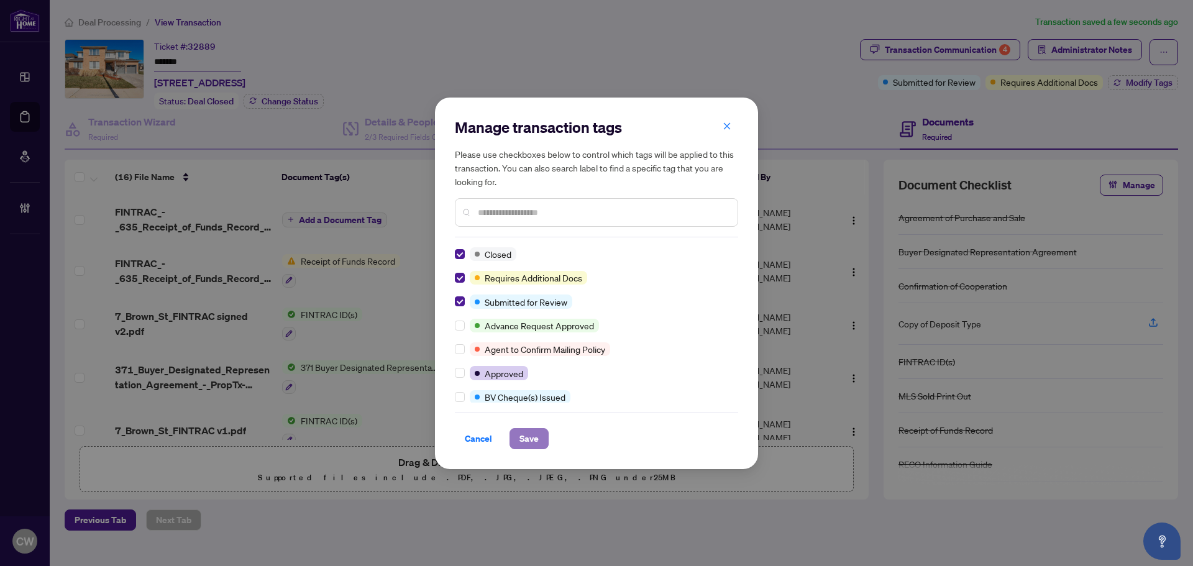
click at [535, 439] on span "Save" at bounding box center [528, 439] width 19 height 20
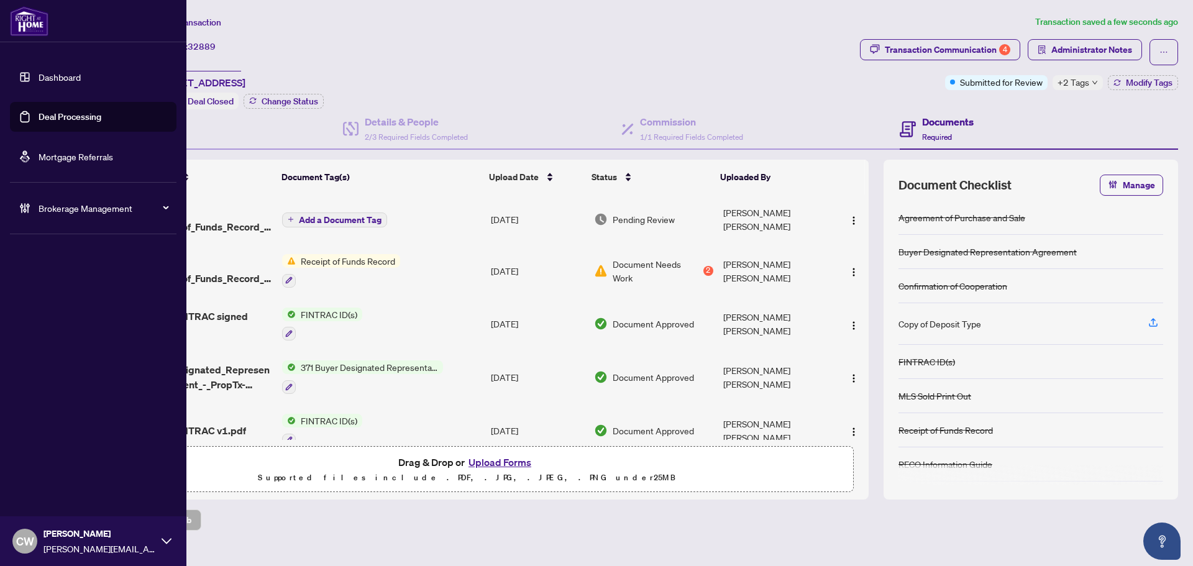
click at [39, 116] on link "Deal Processing" at bounding box center [70, 116] width 63 height 11
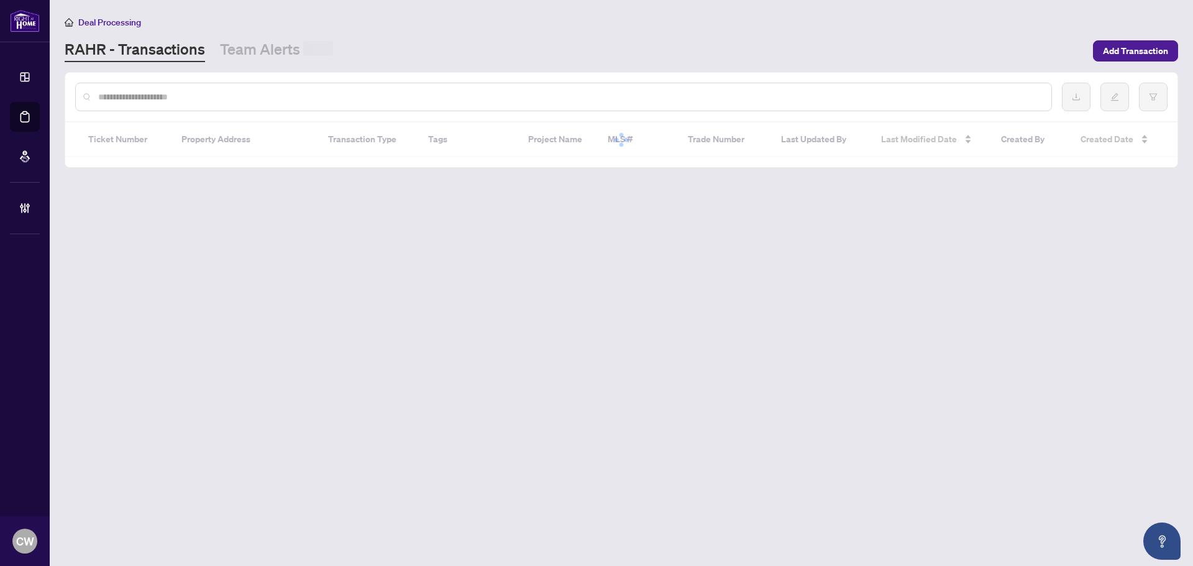
click at [249, 97] on input "text" at bounding box center [569, 97] width 943 height 14
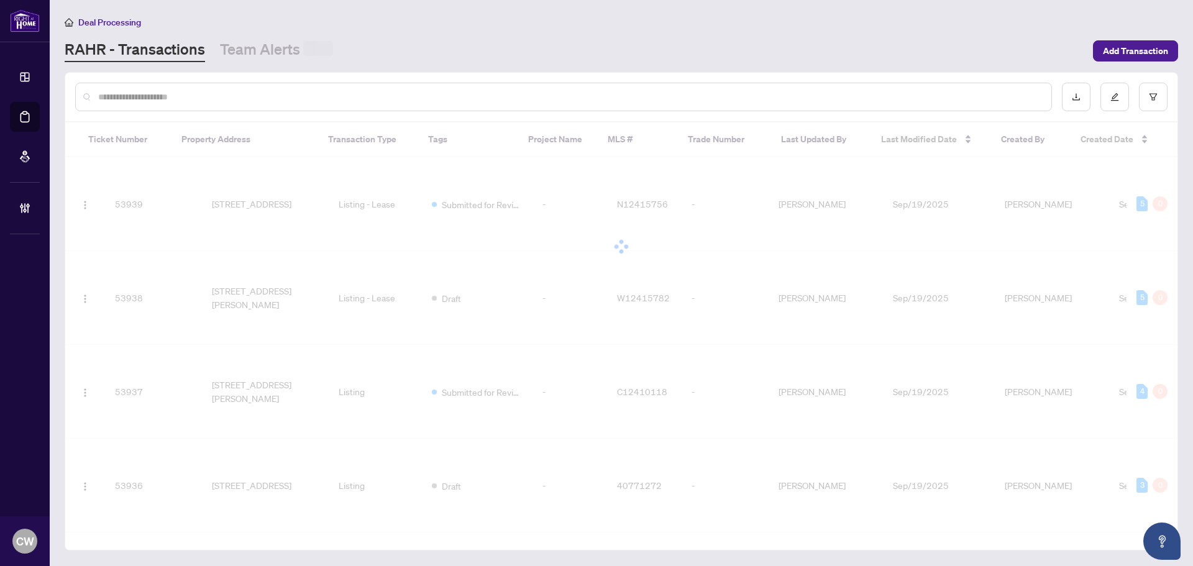
paste input "*******"
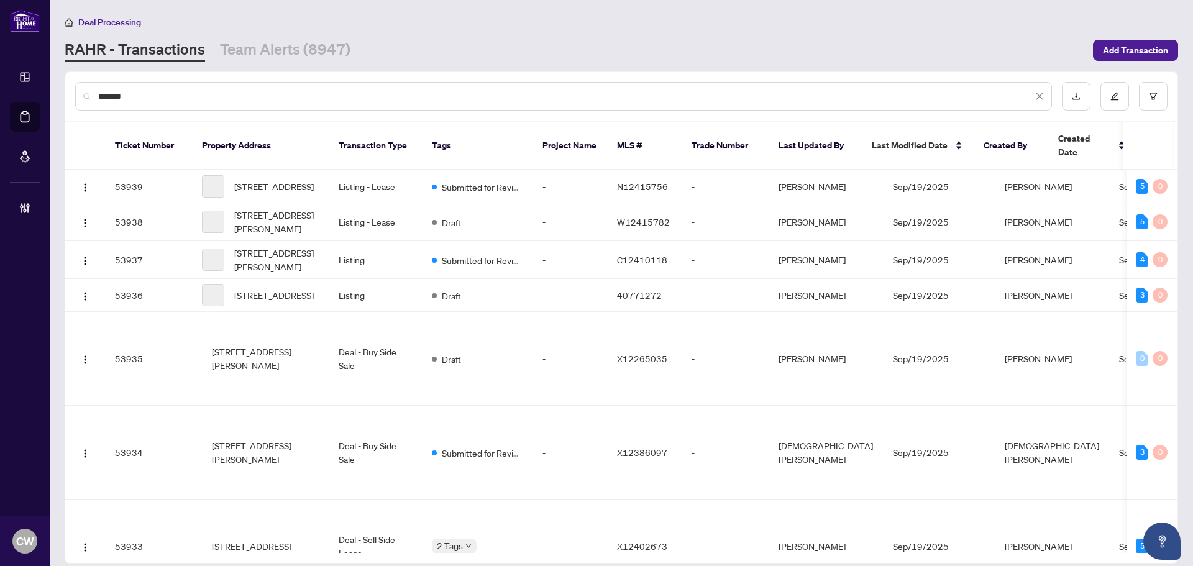
type input "*******"
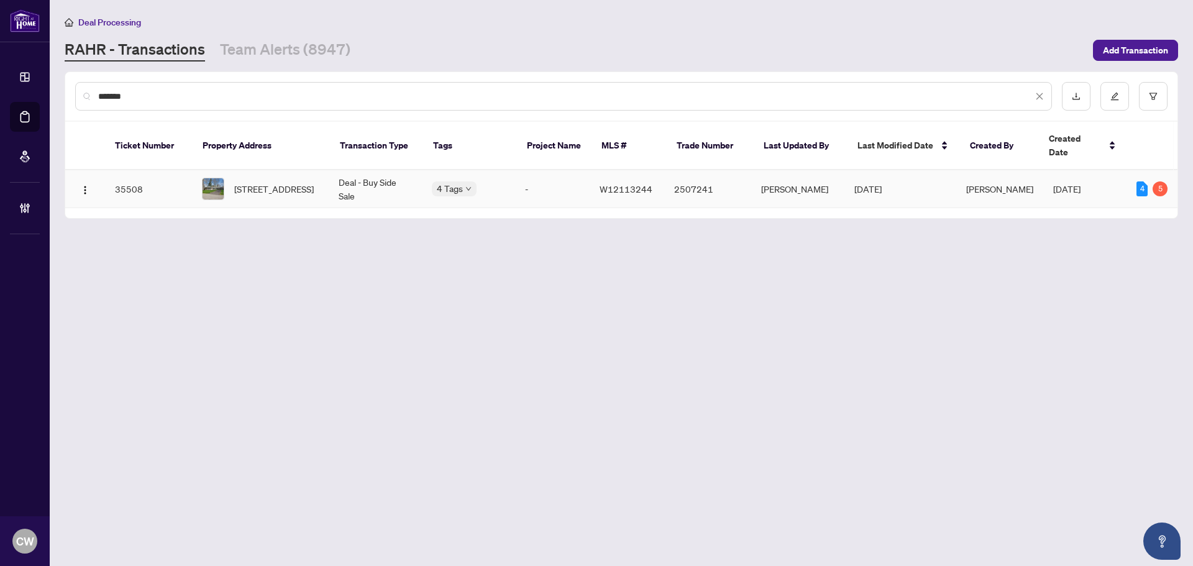
click at [254, 182] on span "[STREET_ADDRESS]" at bounding box center [274, 189] width 80 height 14
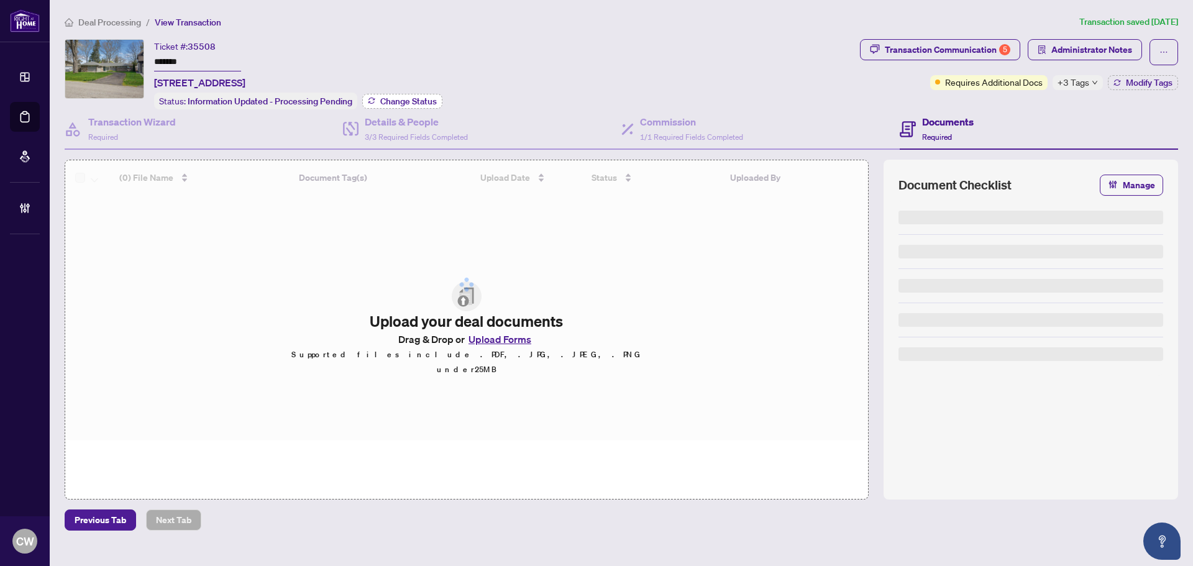
click at [419, 97] on span "Change Status" at bounding box center [408, 101] width 57 height 9
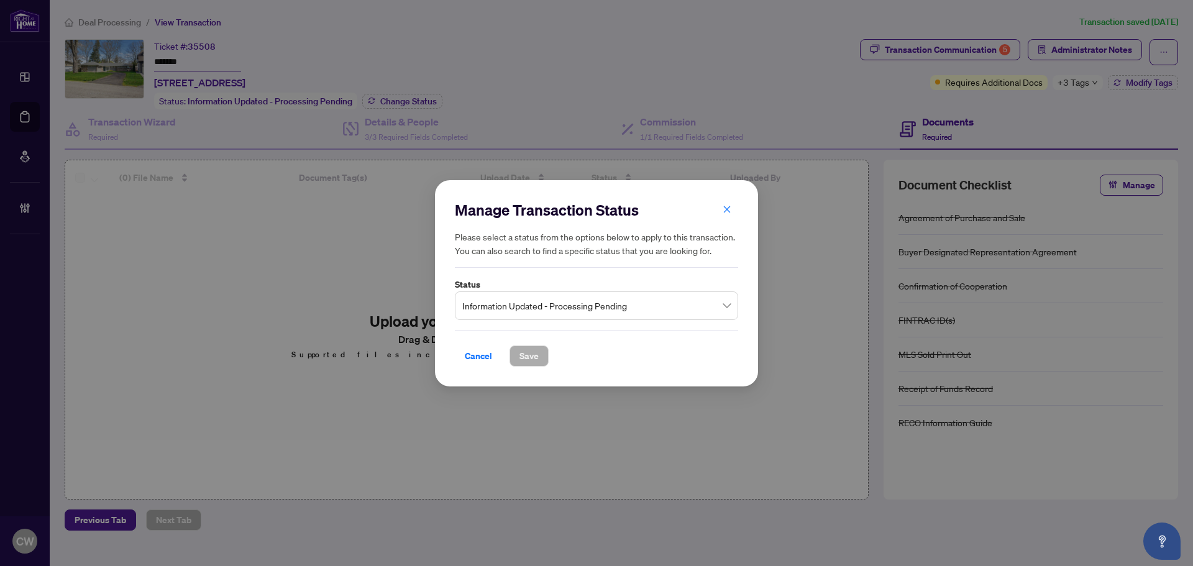
click at [574, 313] on span "Information Updated - Processing Pending" at bounding box center [596, 305] width 268 height 24
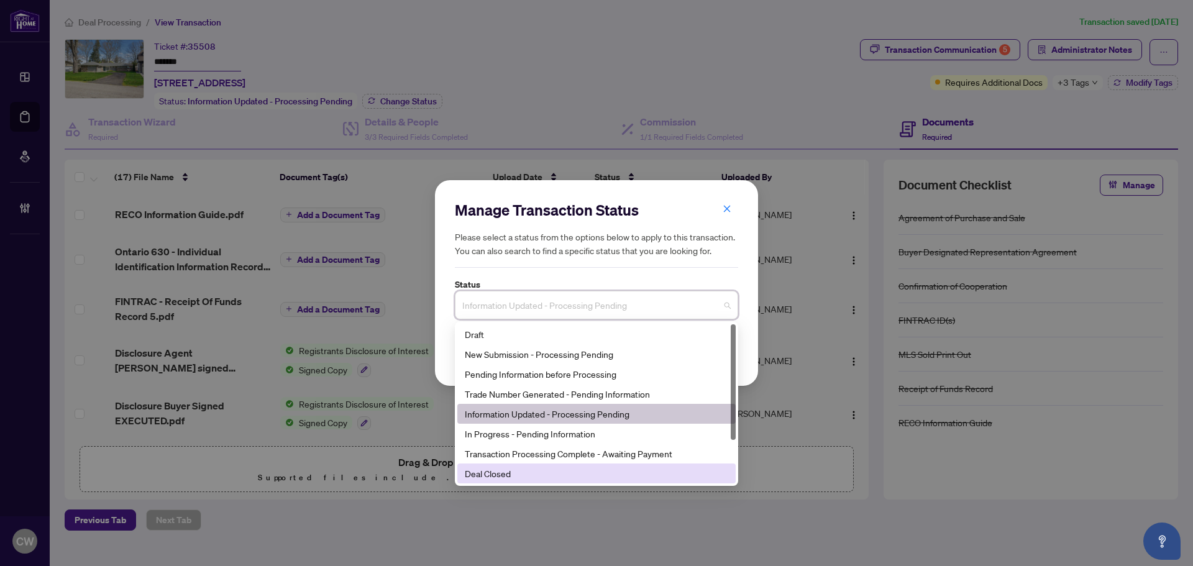
click at [547, 475] on div "Deal Closed" at bounding box center [596, 474] width 263 height 14
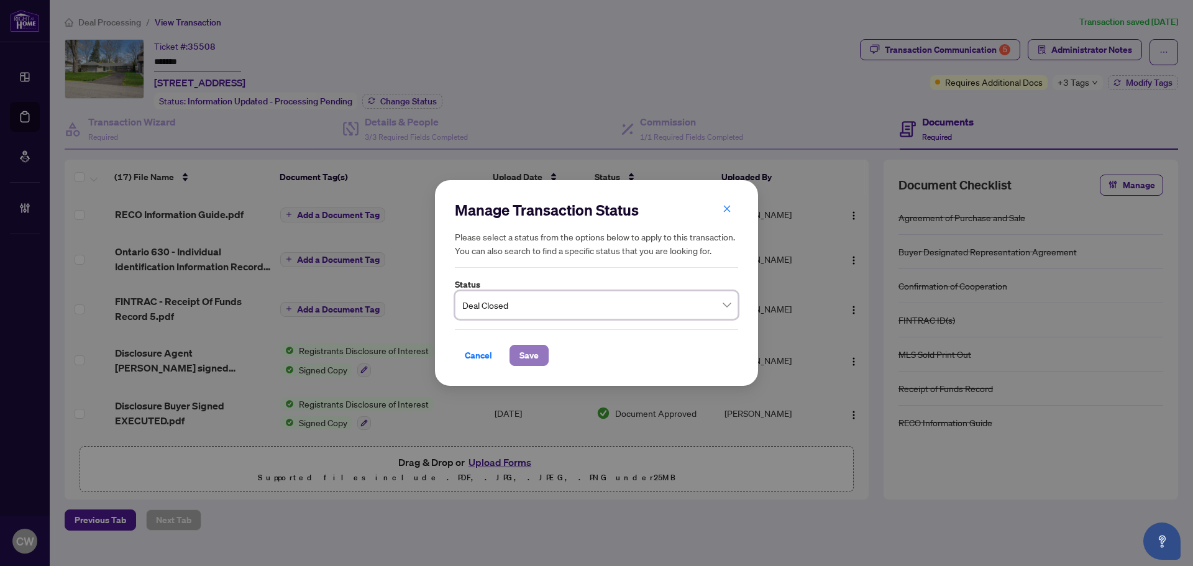
click at [530, 355] on span "Save" at bounding box center [528, 355] width 19 height 20
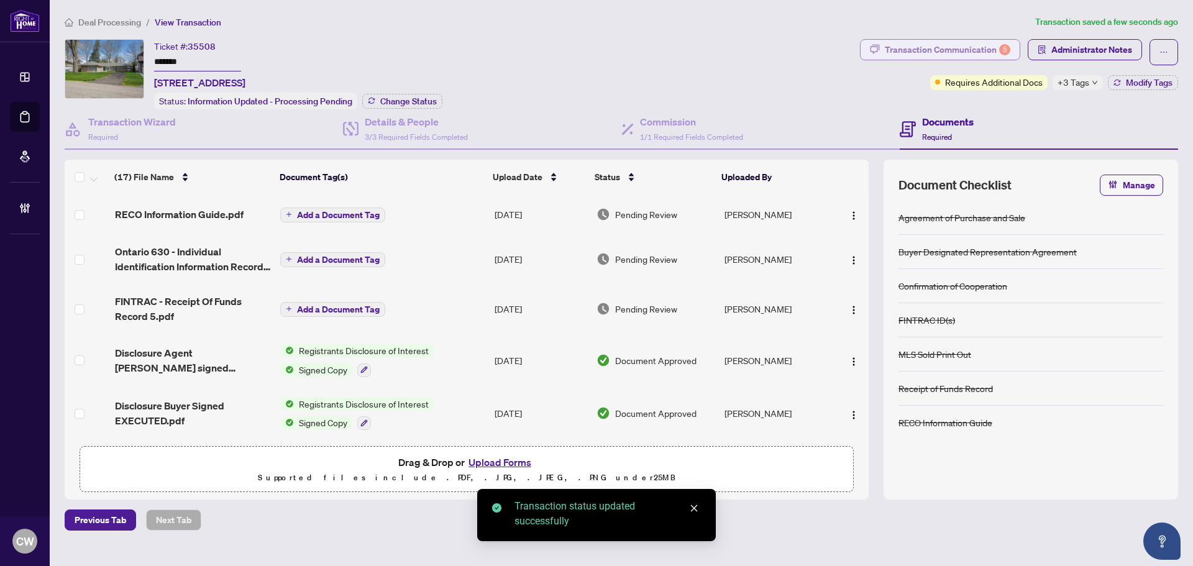
click at [958, 49] on div "Transaction Communication 5" at bounding box center [947, 50] width 125 height 20
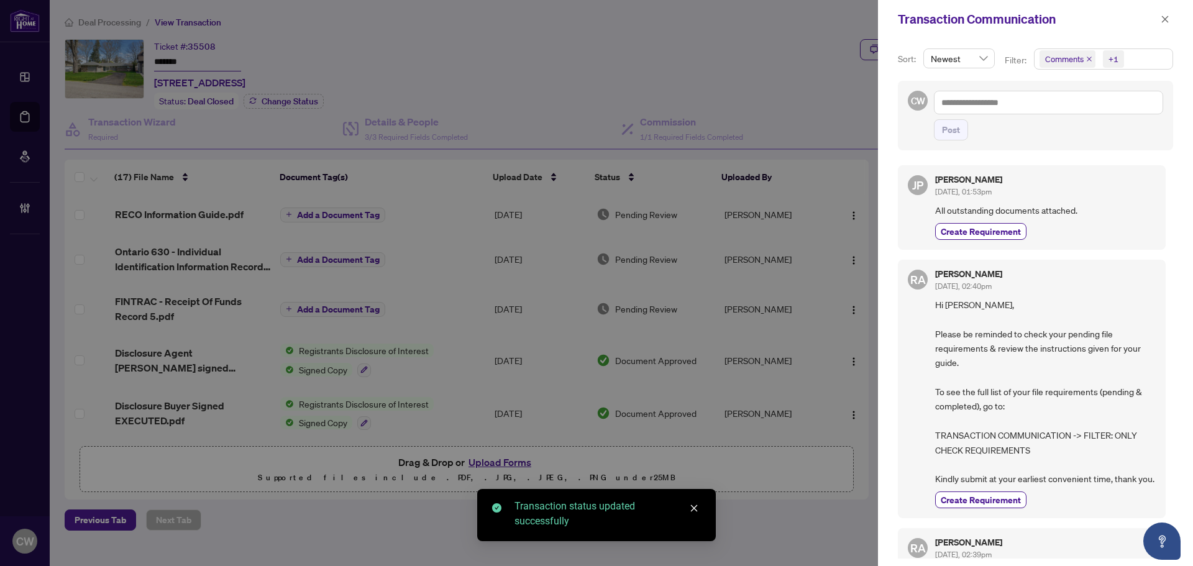
click at [1088, 57] on icon "close" at bounding box center [1089, 59] width 6 height 6
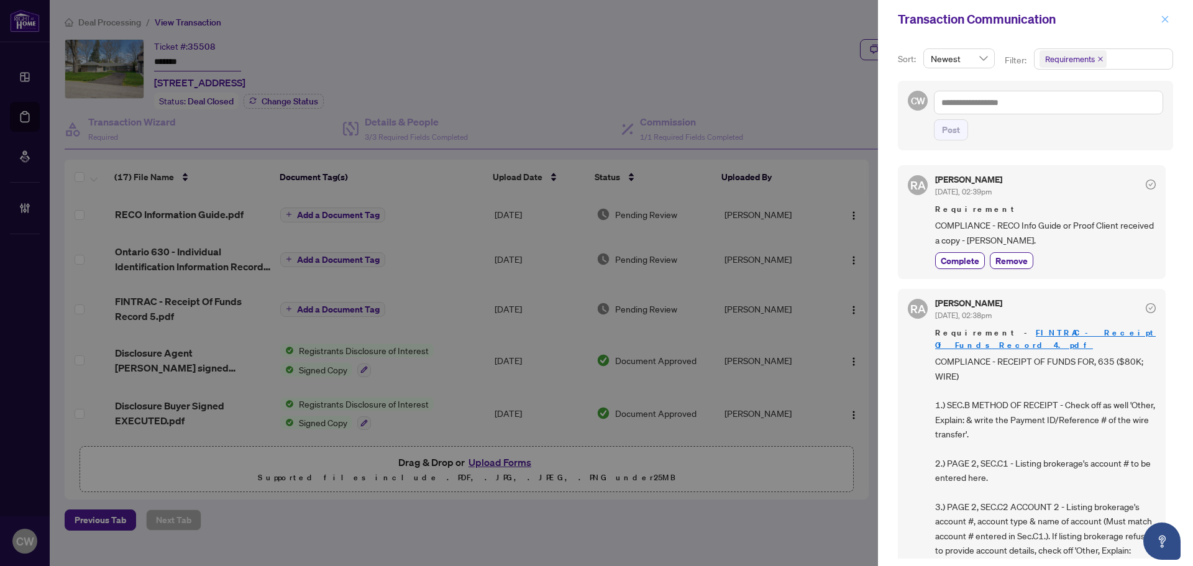
click at [1164, 21] on icon "close" at bounding box center [1165, 19] width 7 height 7
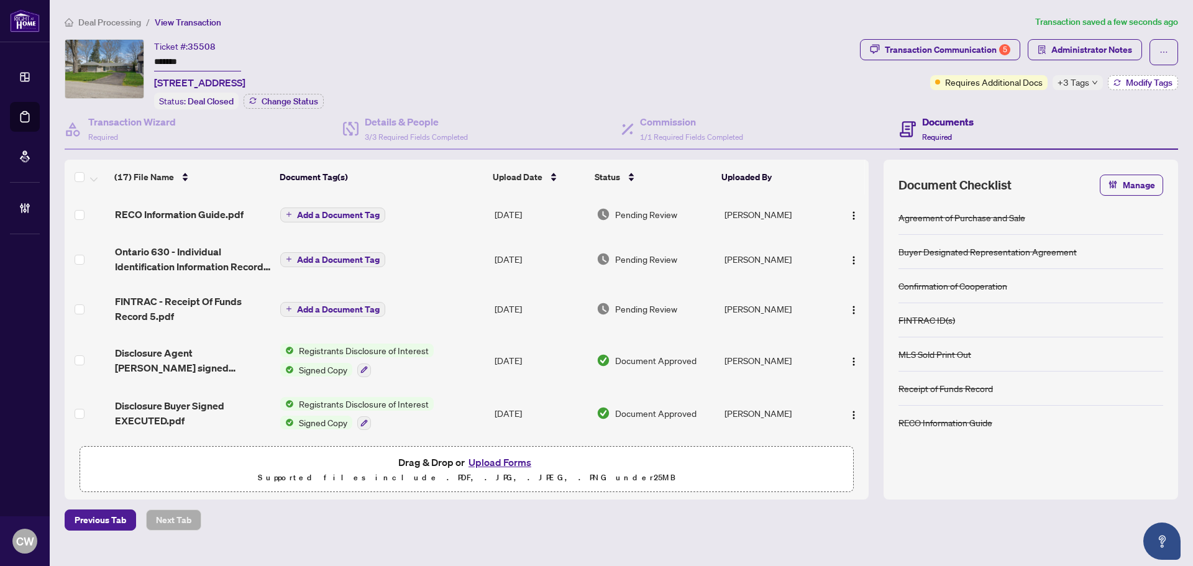
click at [1141, 78] on span "Modify Tags" at bounding box center [1149, 82] width 47 height 9
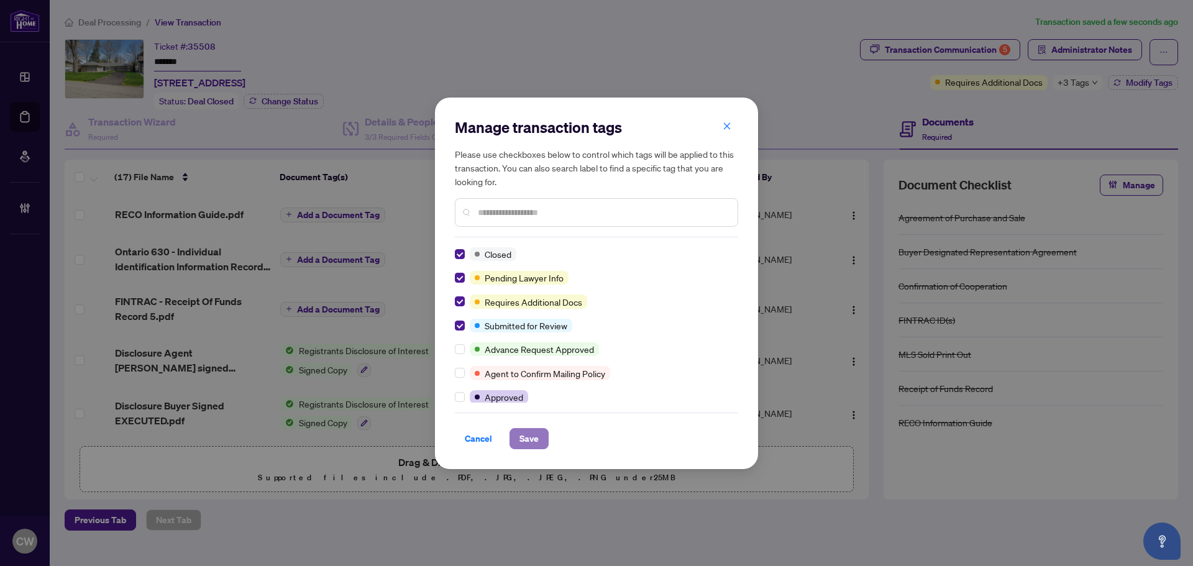
click at [535, 431] on span "Save" at bounding box center [528, 439] width 19 height 20
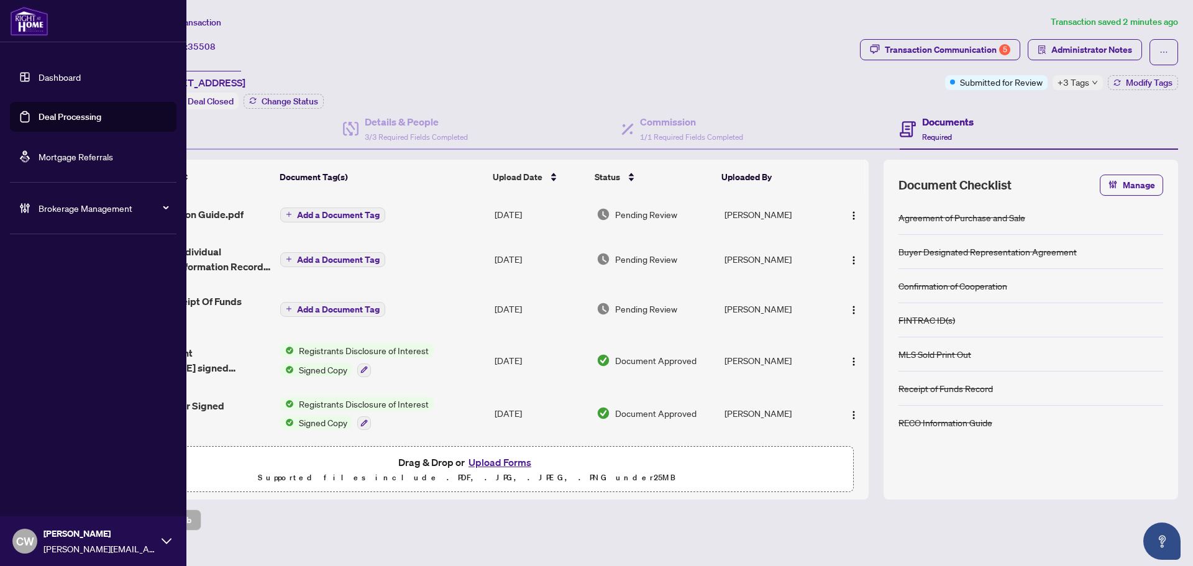
click at [45, 111] on link "Deal Processing" at bounding box center [70, 116] width 63 height 11
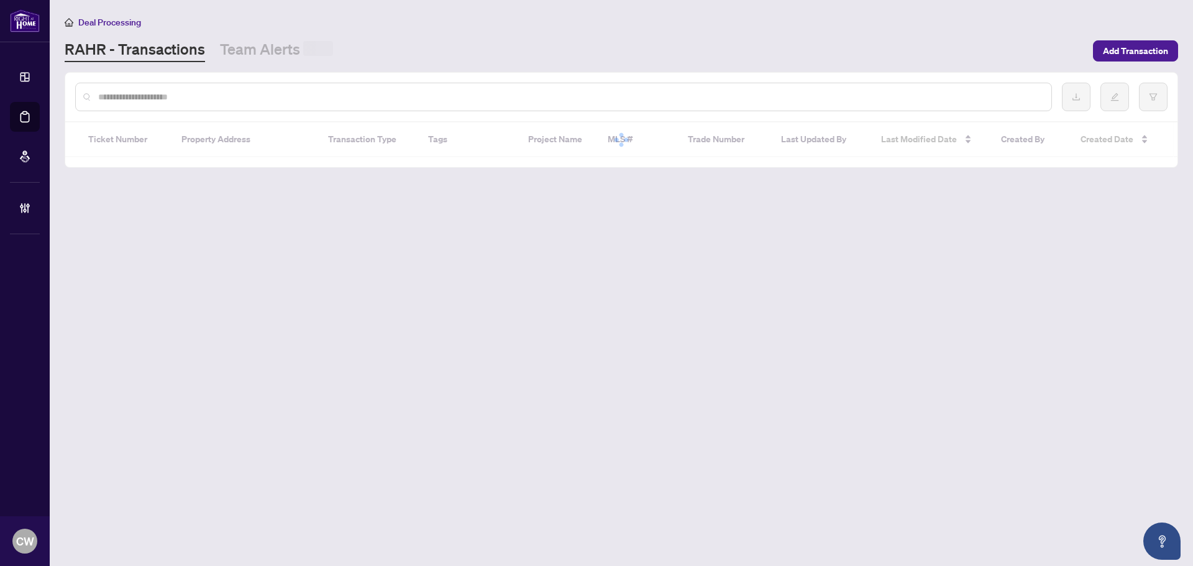
click at [247, 94] on input "text" at bounding box center [569, 97] width 943 height 14
paste input "*******"
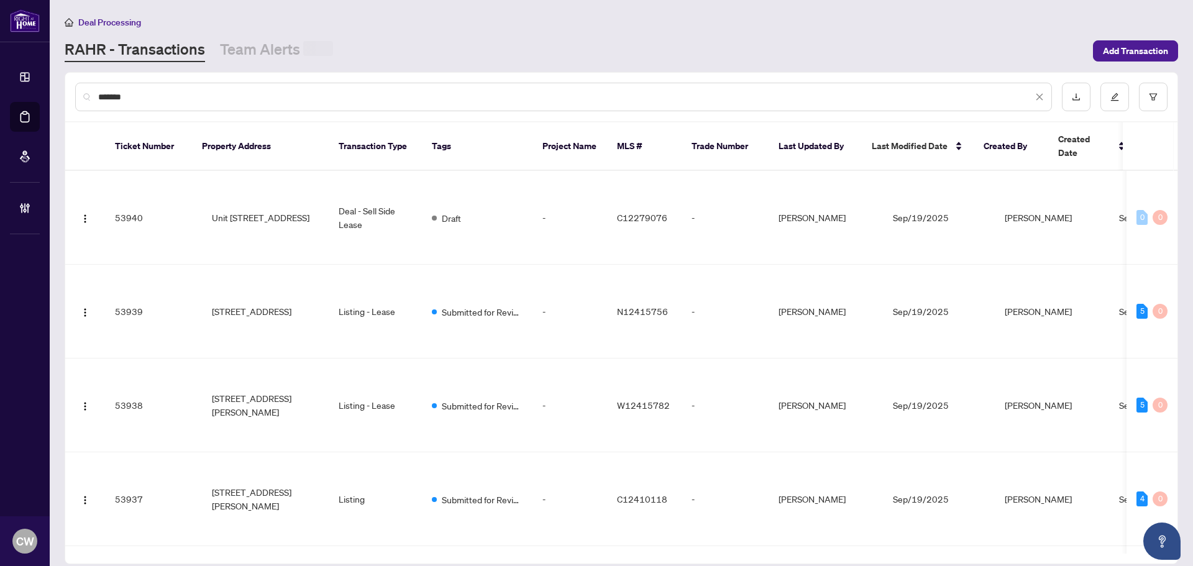
type input "*******"
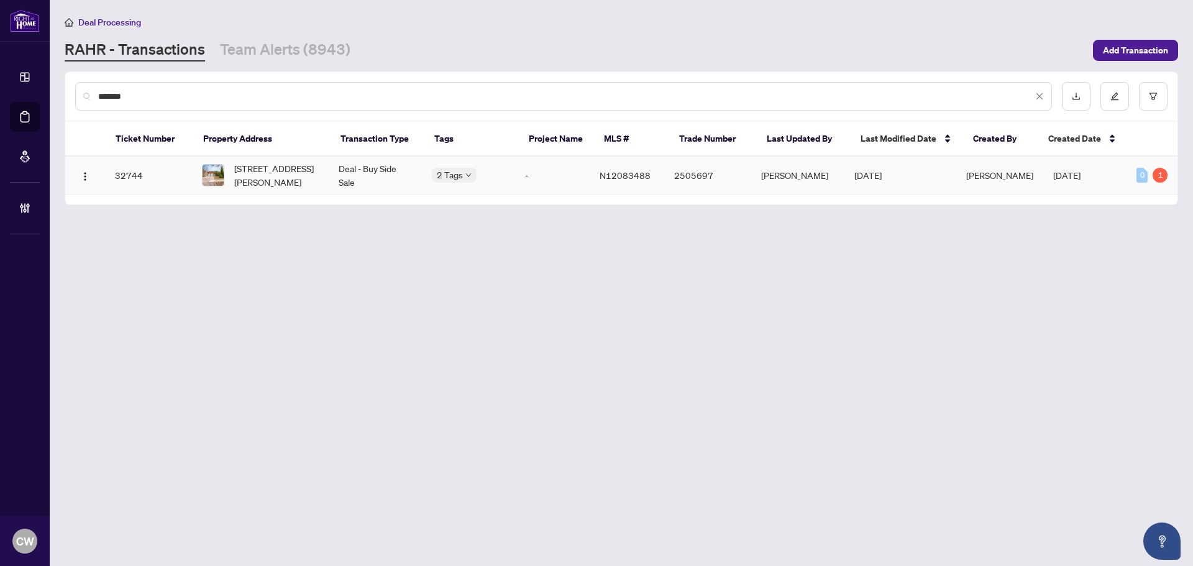
click at [258, 182] on span "[STREET_ADDRESS][PERSON_NAME]" at bounding box center [276, 175] width 84 height 27
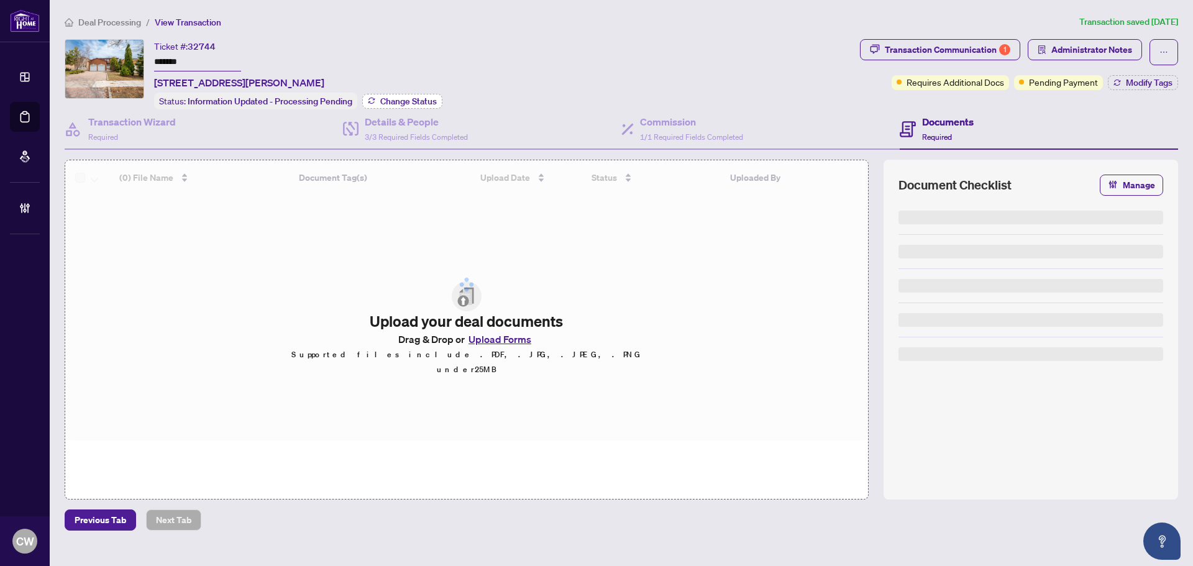
click at [424, 101] on span "Change Status" at bounding box center [408, 101] width 57 height 9
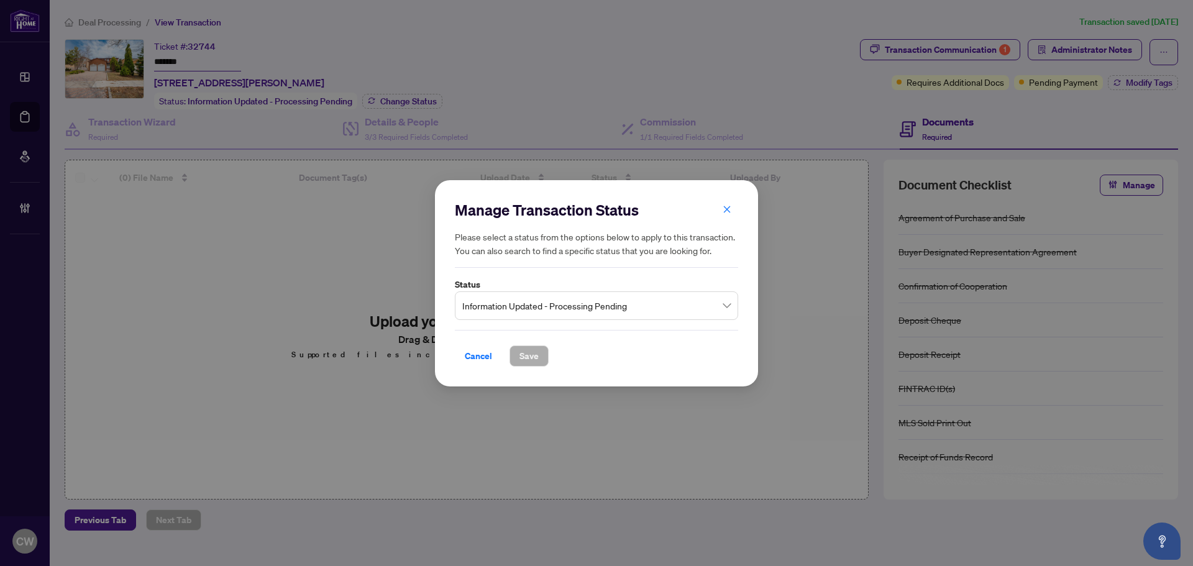
click at [586, 293] on span "Information Updated - Processing Pending" at bounding box center [596, 305] width 268 height 24
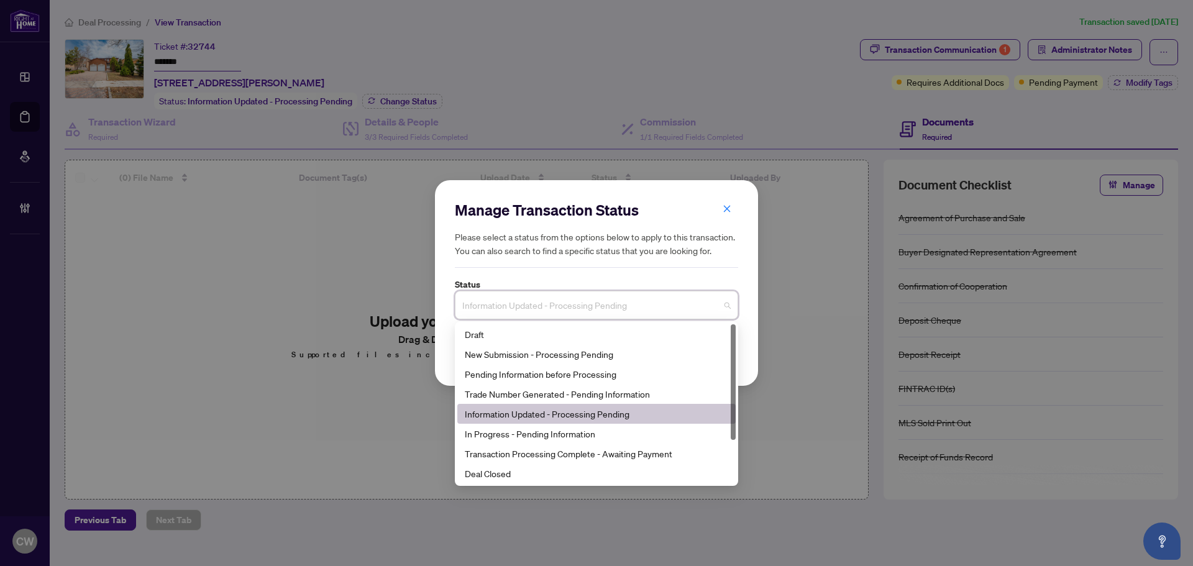
click at [593, 303] on span "Information Updated - Processing Pending" at bounding box center [596, 305] width 268 height 24
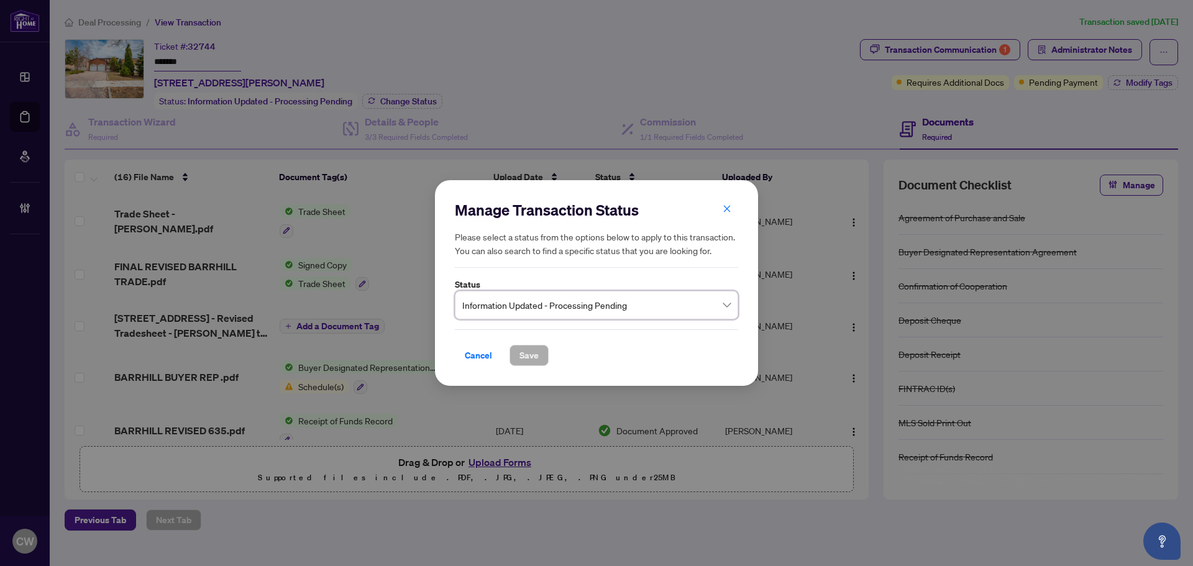
click at [554, 308] on span "Information Updated - Processing Pending" at bounding box center [596, 305] width 268 height 24
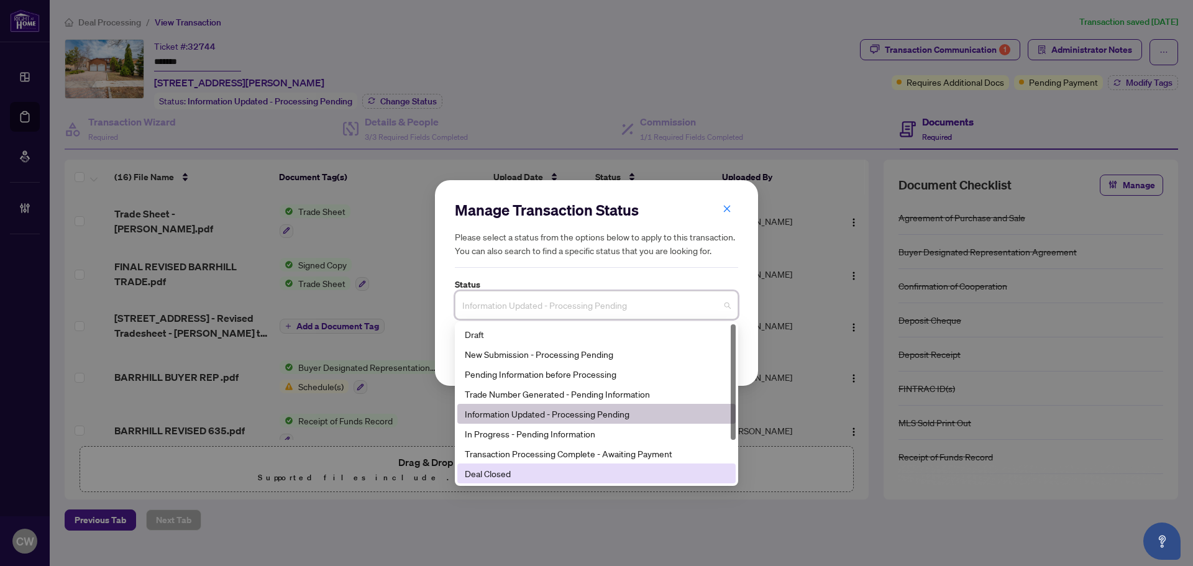
click at [547, 475] on div "Deal Closed" at bounding box center [596, 474] width 263 height 14
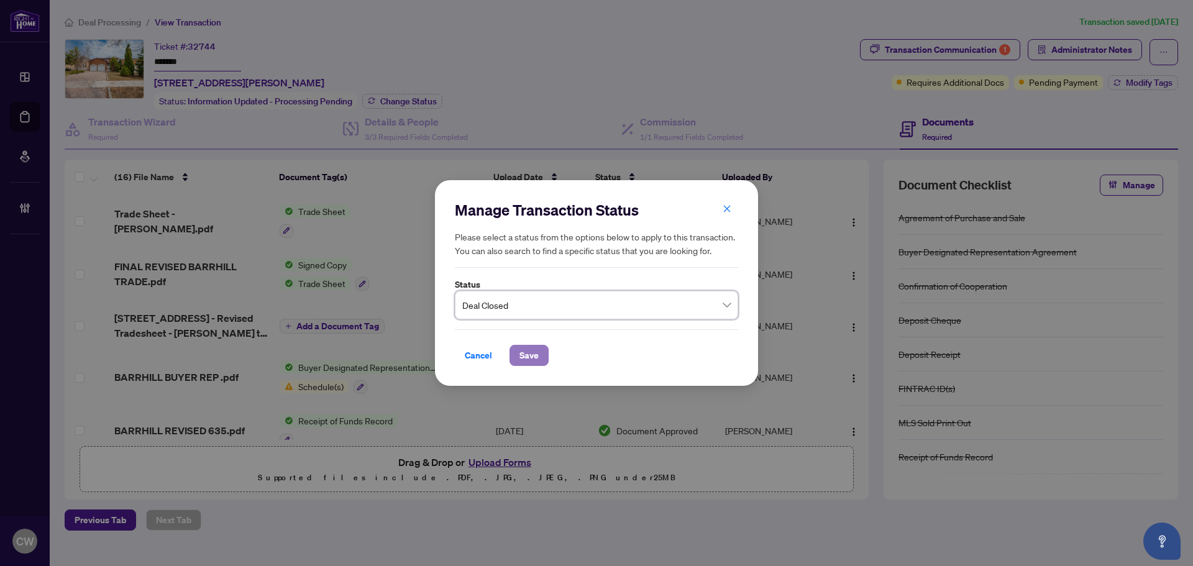
click at [531, 349] on span "Save" at bounding box center [528, 355] width 19 height 20
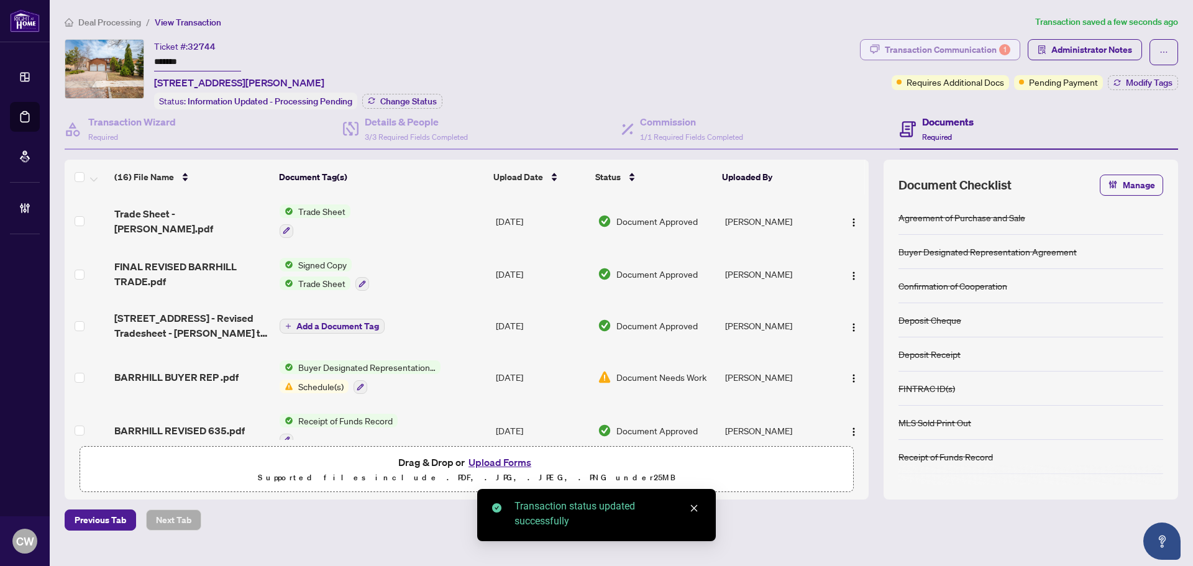
click at [970, 47] on div "Transaction Communication 1" at bounding box center [947, 50] width 125 height 20
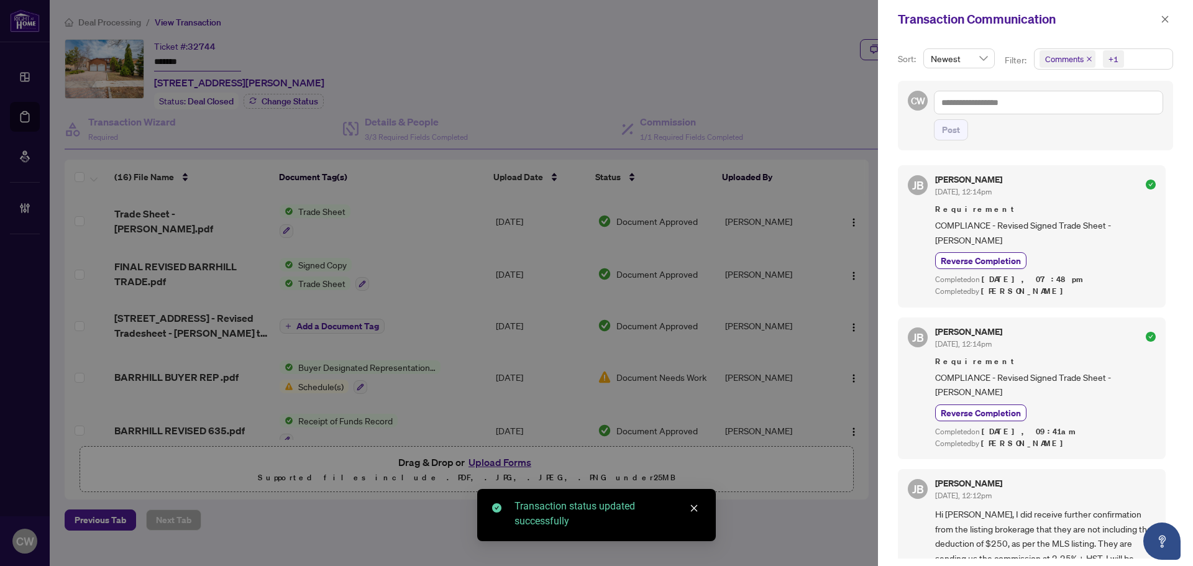
click at [1087, 58] on icon "close" at bounding box center [1089, 59] width 6 height 6
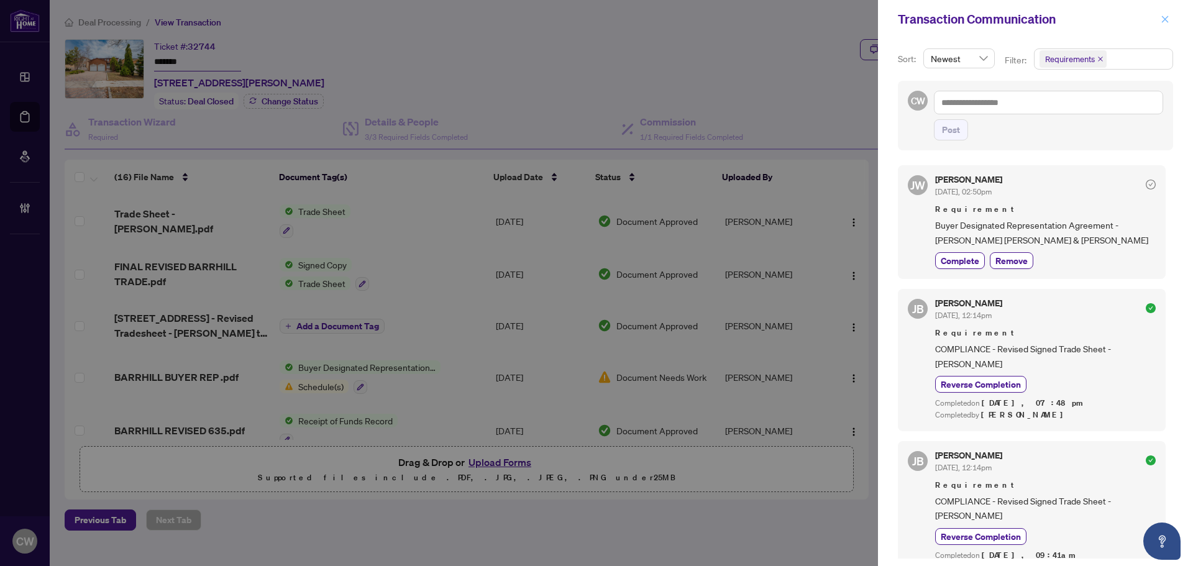
click at [1169, 24] on button "button" at bounding box center [1165, 19] width 16 height 15
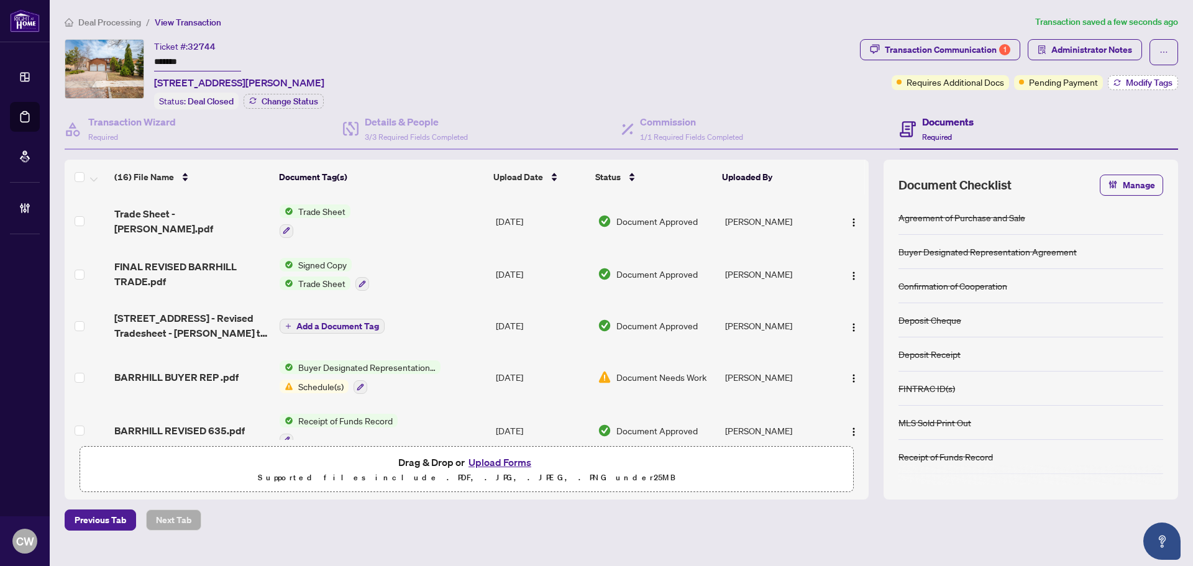
click at [1152, 88] on button "Modify Tags" at bounding box center [1143, 82] width 70 height 15
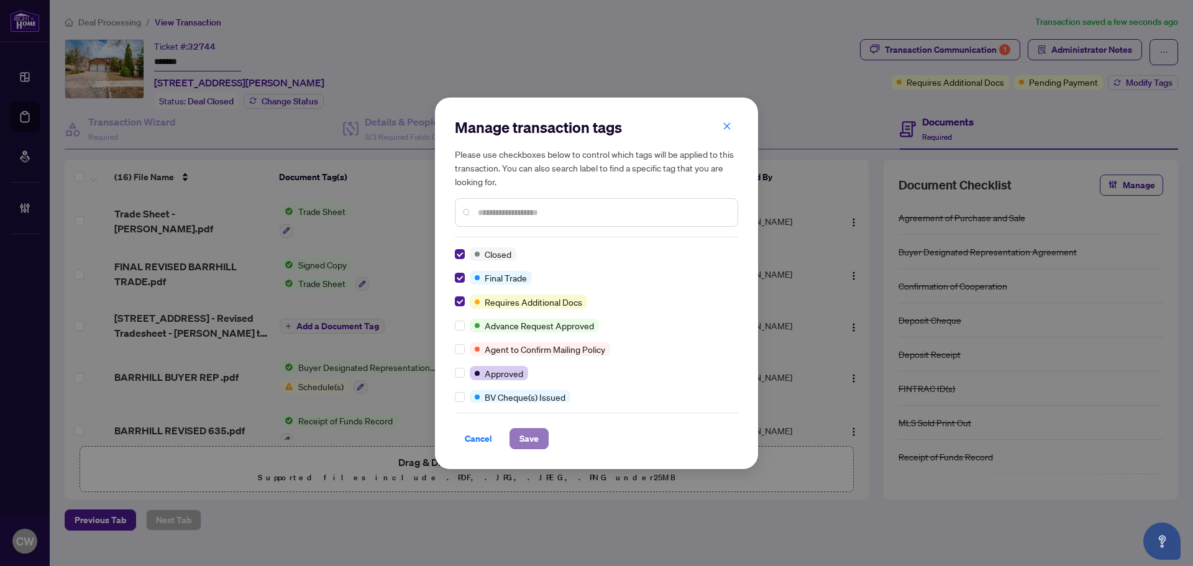
click at [529, 443] on span "Save" at bounding box center [528, 439] width 19 height 20
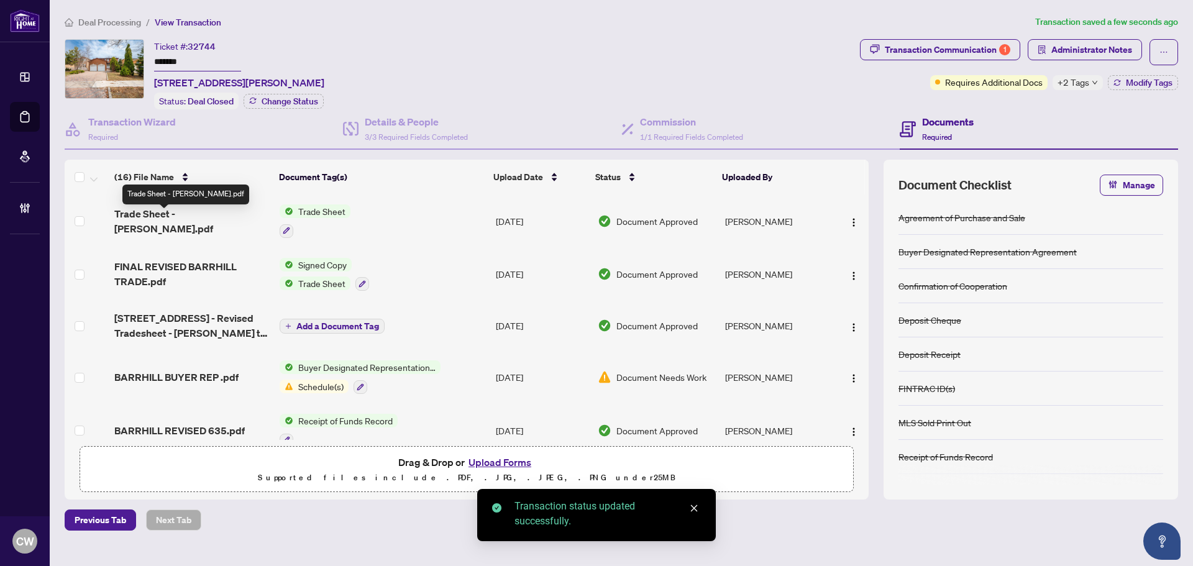
click at [181, 219] on span "Trade Sheet - [PERSON_NAME].pdf" at bounding box center [191, 221] width 155 height 30
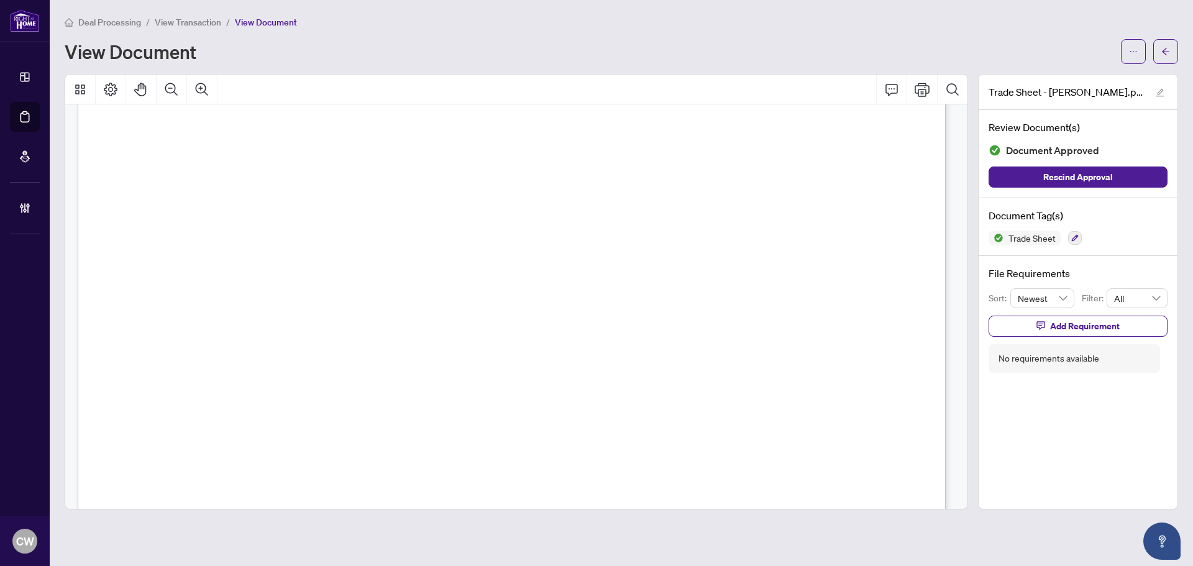
scroll to position [373, 0]
click at [1172, 50] on button "button" at bounding box center [1165, 51] width 25 height 25
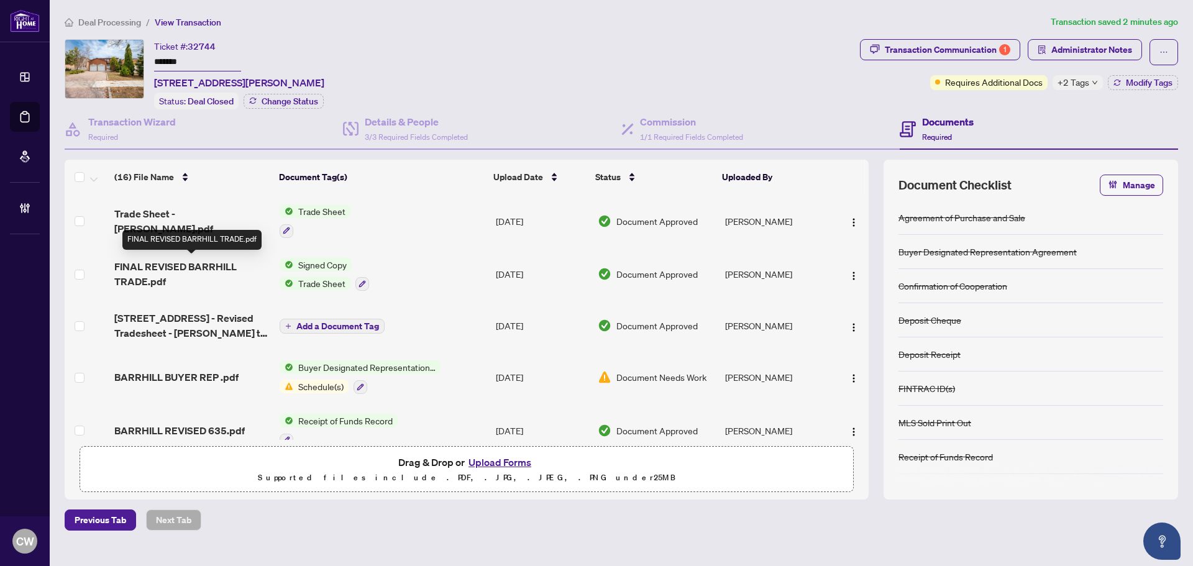
click at [199, 270] on span "FINAL REVISED BARRHILL TRADE.pdf" at bounding box center [191, 274] width 155 height 30
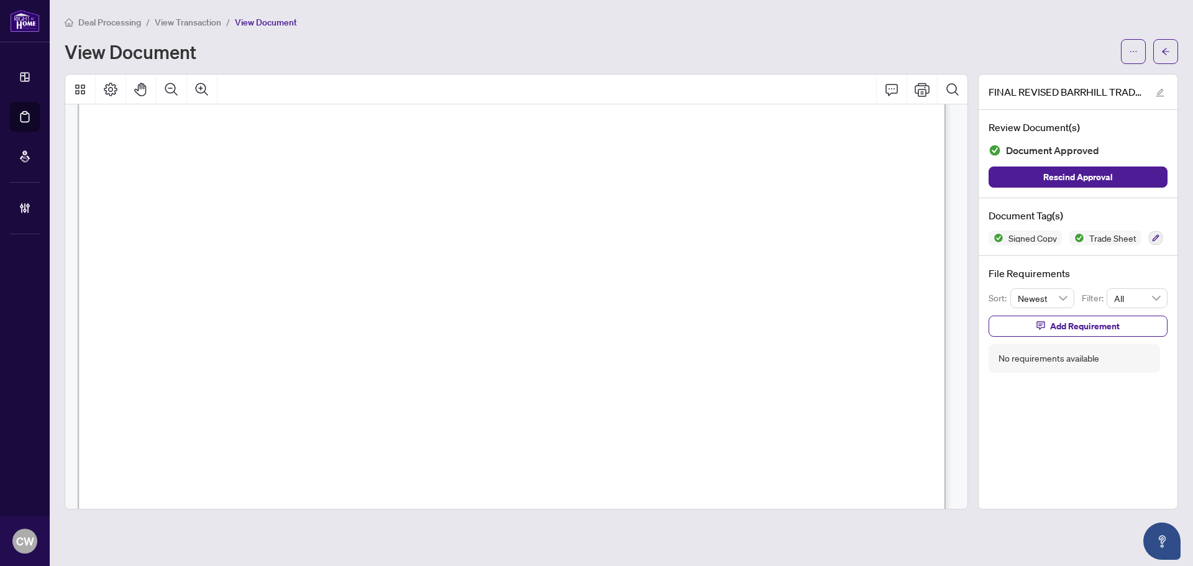
scroll to position [559, 0]
click at [1164, 46] on span "button" at bounding box center [1165, 52] width 9 height 20
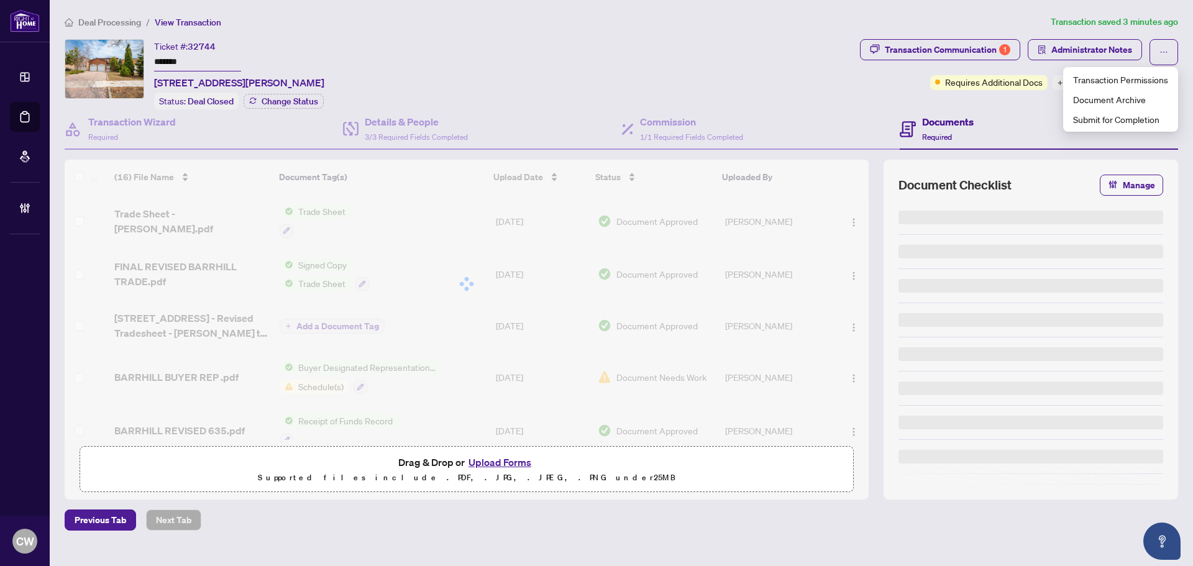
click at [513, 460] on button "Upload Forms" at bounding box center [500, 462] width 70 height 16
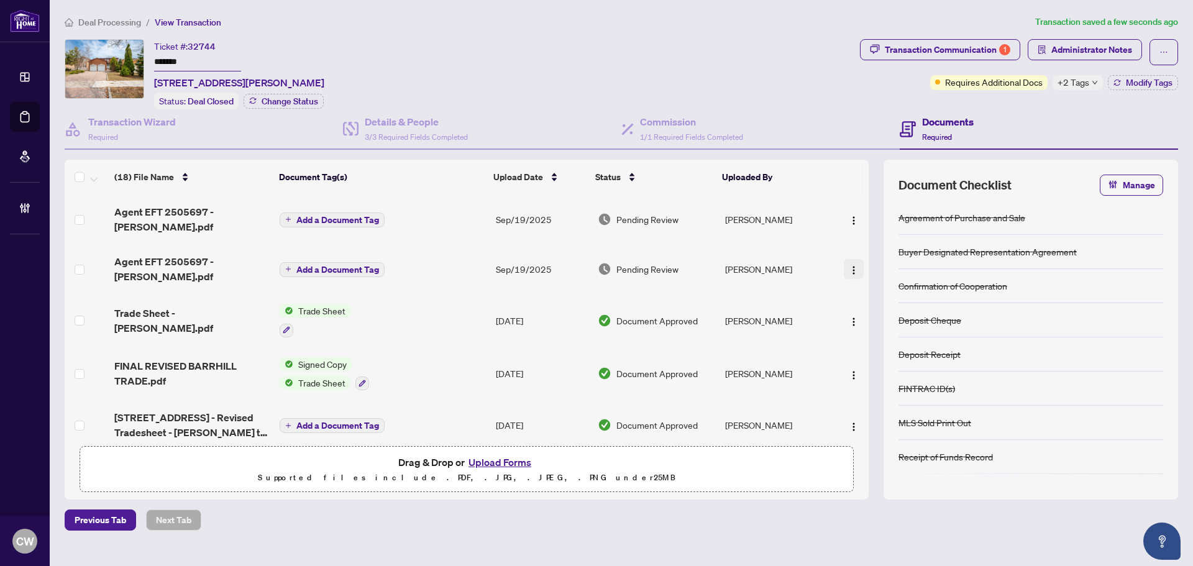
click at [851, 265] on img "button" at bounding box center [854, 270] width 10 height 10
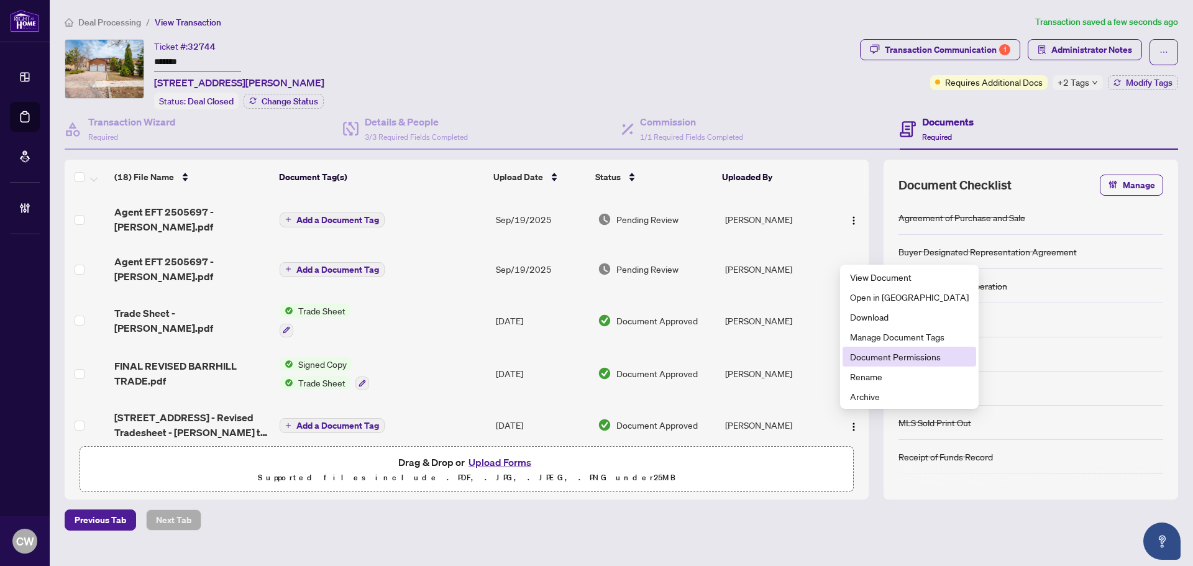
click at [893, 360] on span "Document Permissions" at bounding box center [909, 357] width 119 height 14
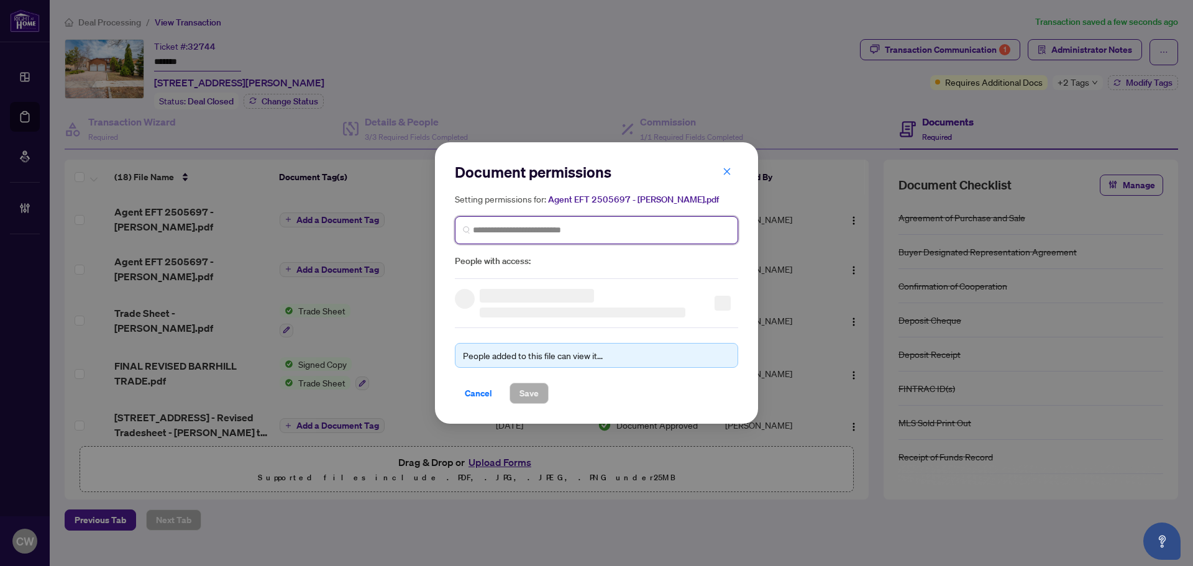
click at [581, 233] on input "search" at bounding box center [601, 230] width 257 height 13
paste input "**********"
type input "**********"
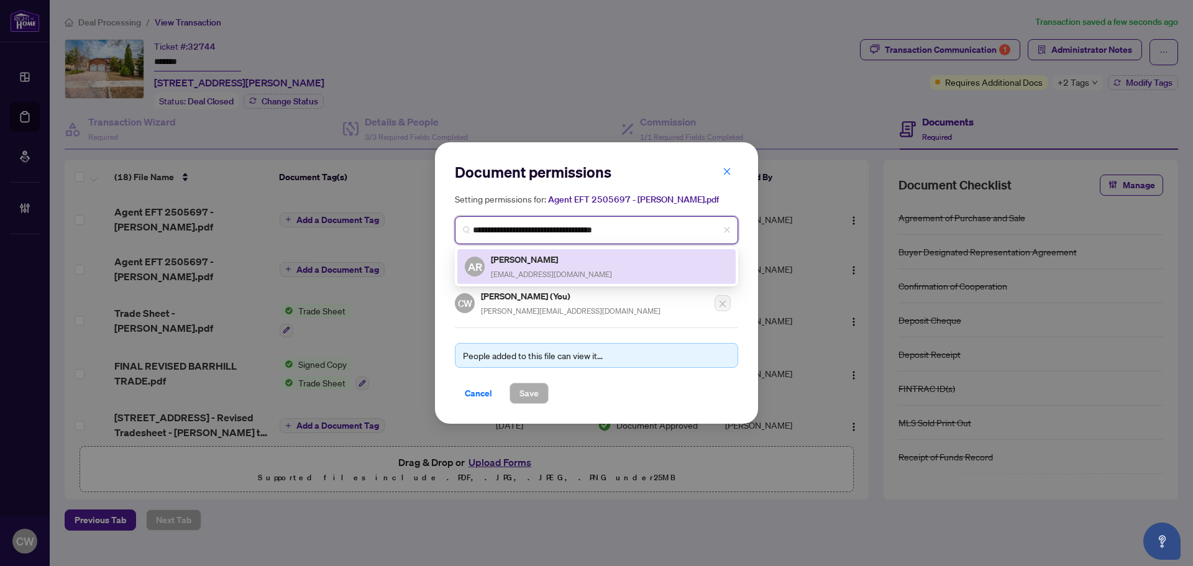
click at [539, 261] on h5 "[PERSON_NAME]" at bounding box center [551, 259] width 121 height 14
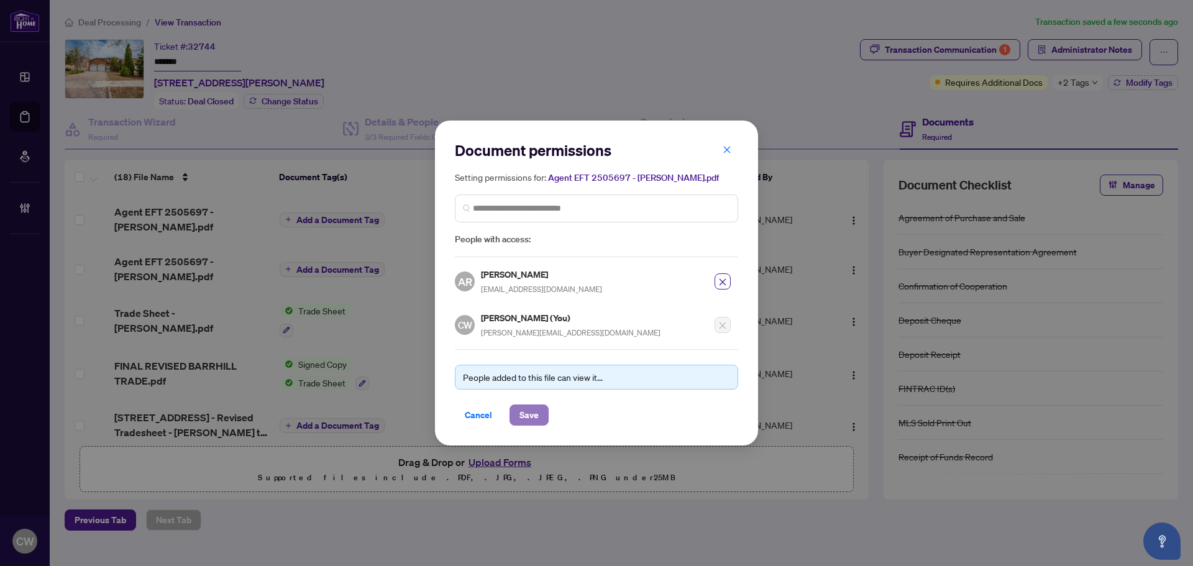
click at [525, 417] on span "Save" at bounding box center [528, 415] width 19 height 20
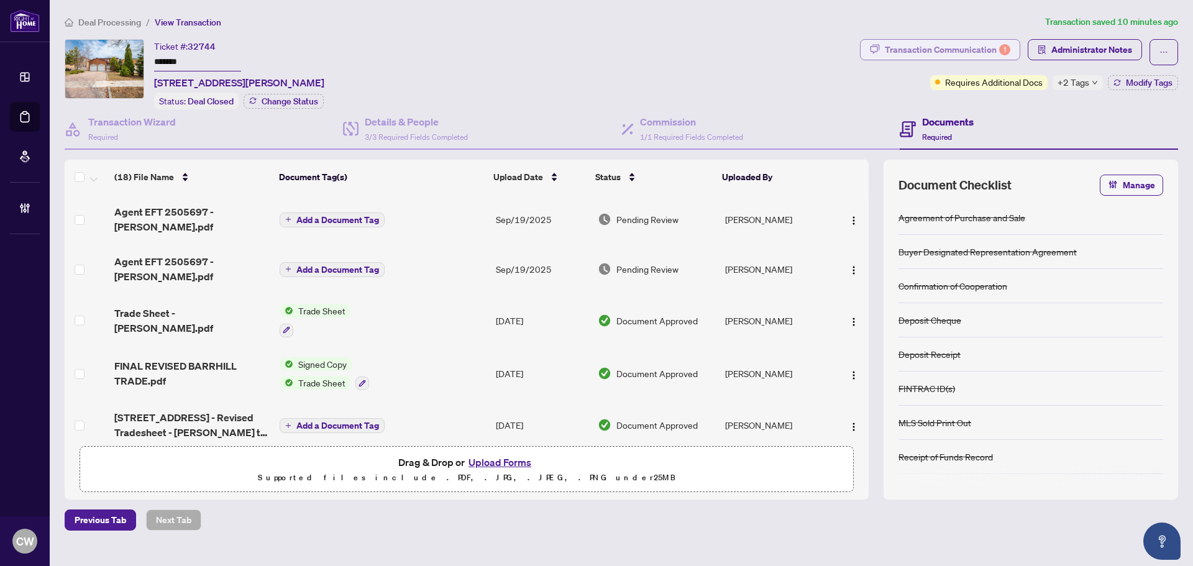
click at [976, 46] on div "Transaction Communication 1" at bounding box center [947, 50] width 125 height 20
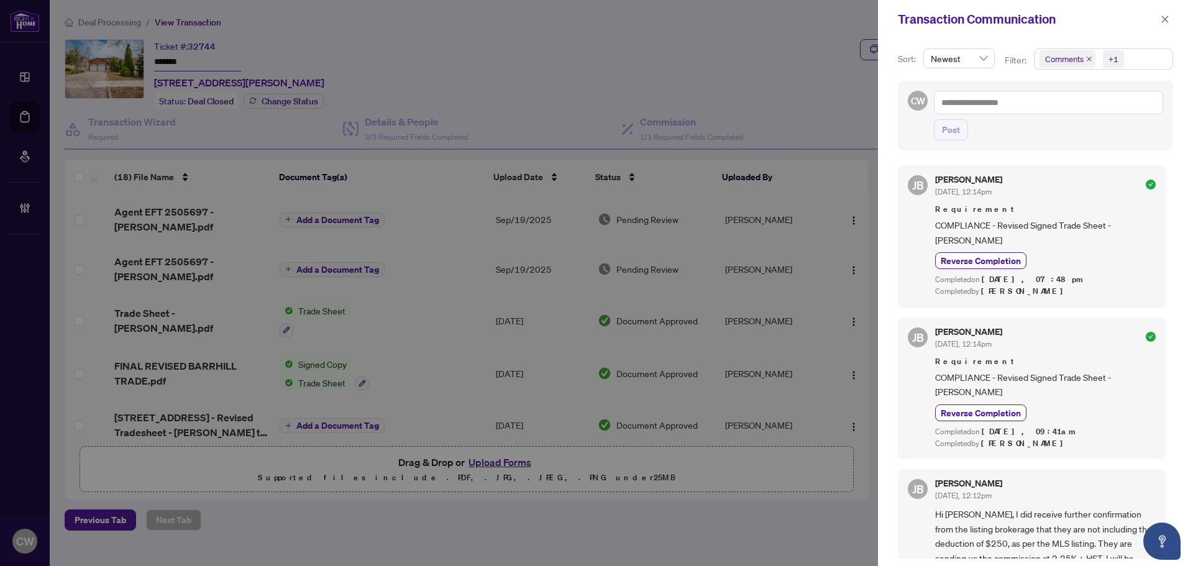
click at [1088, 58] on icon "close" at bounding box center [1089, 59] width 6 height 6
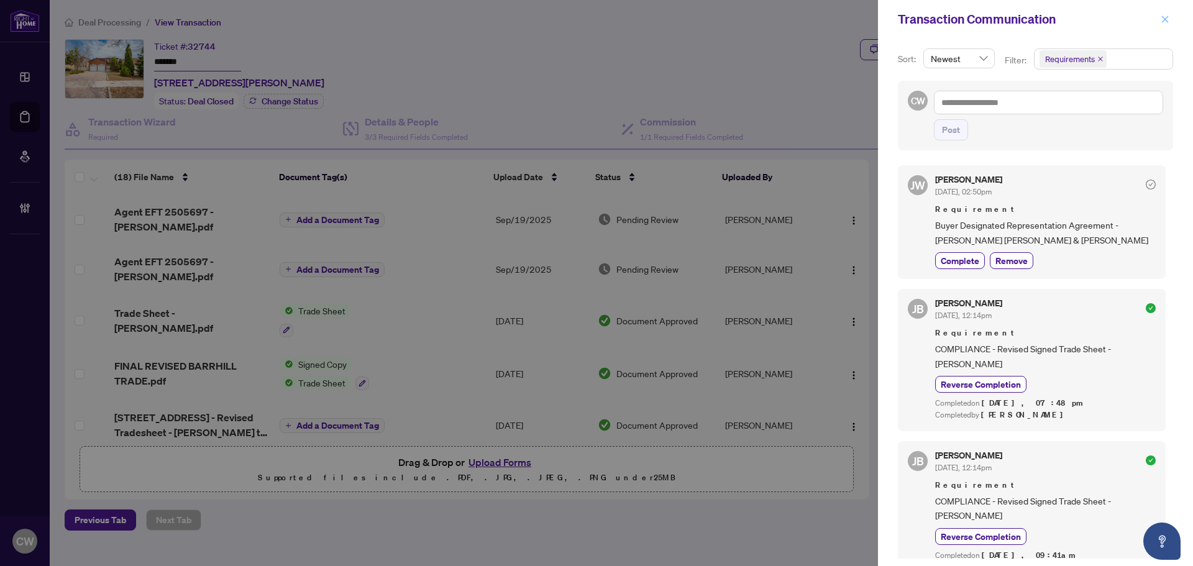
click at [1164, 18] on icon "close" at bounding box center [1164, 19] width 9 height 9
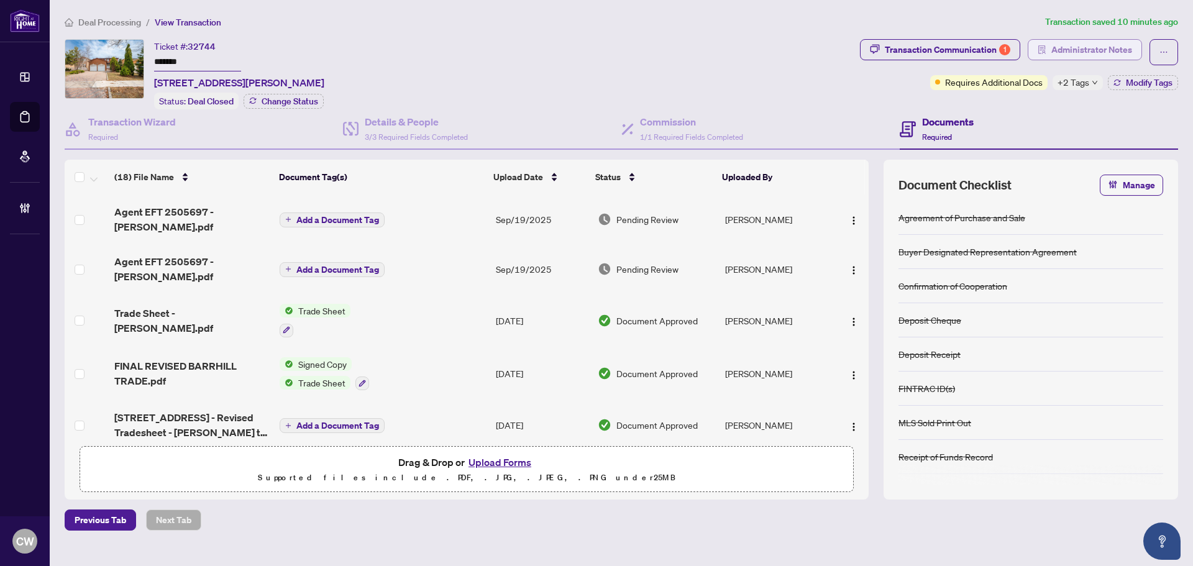
click at [1118, 45] on span "Administrator Notes" at bounding box center [1091, 50] width 81 height 20
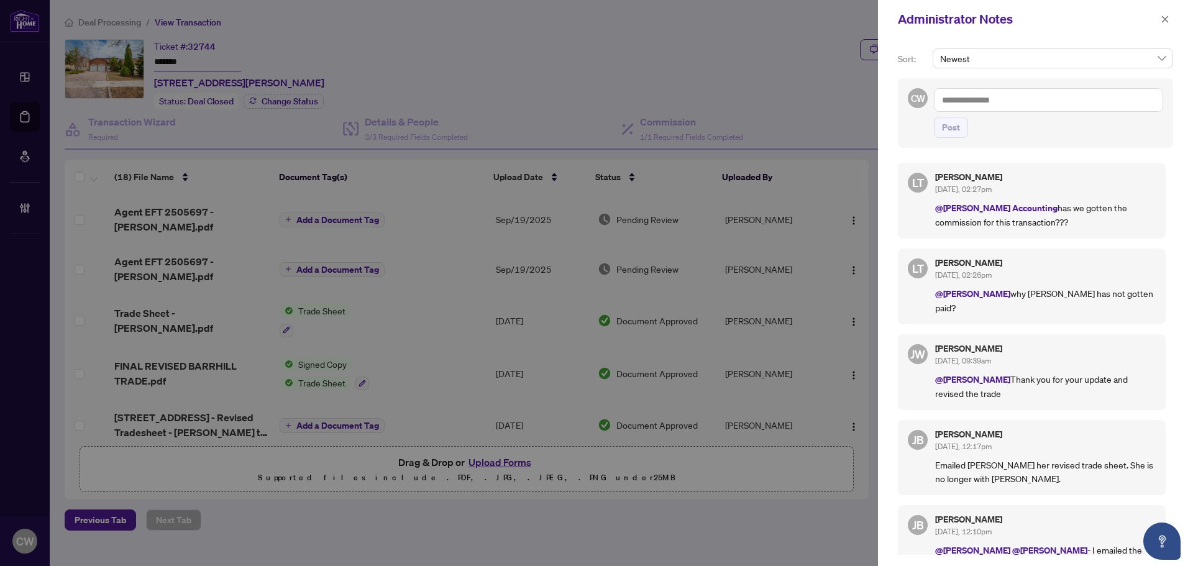
click at [974, 101] on textarea at bounding box center [1048, 100] width 229 height 24
paste textarea "**********"
click at [1123, 124] on li "[PERSON_NAME]" at bounding box center [1135, 129] width 101 height 21
type textarea "**********"
click at [952, 128] on span "Post" at bounding box center [951, 127] width 18 height 20
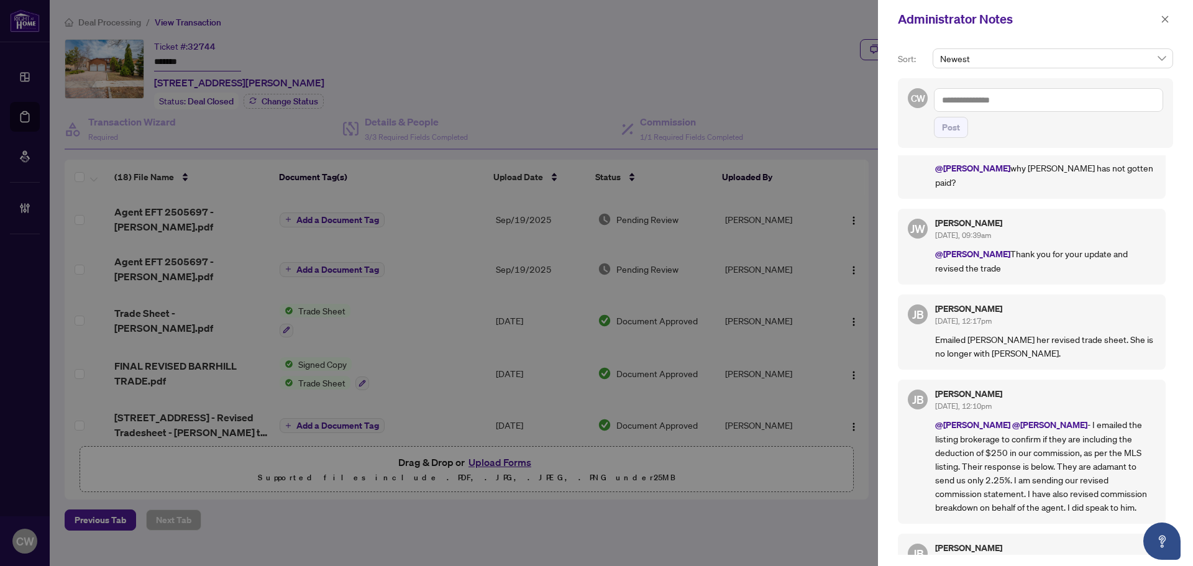
scroll to position [248, 0]
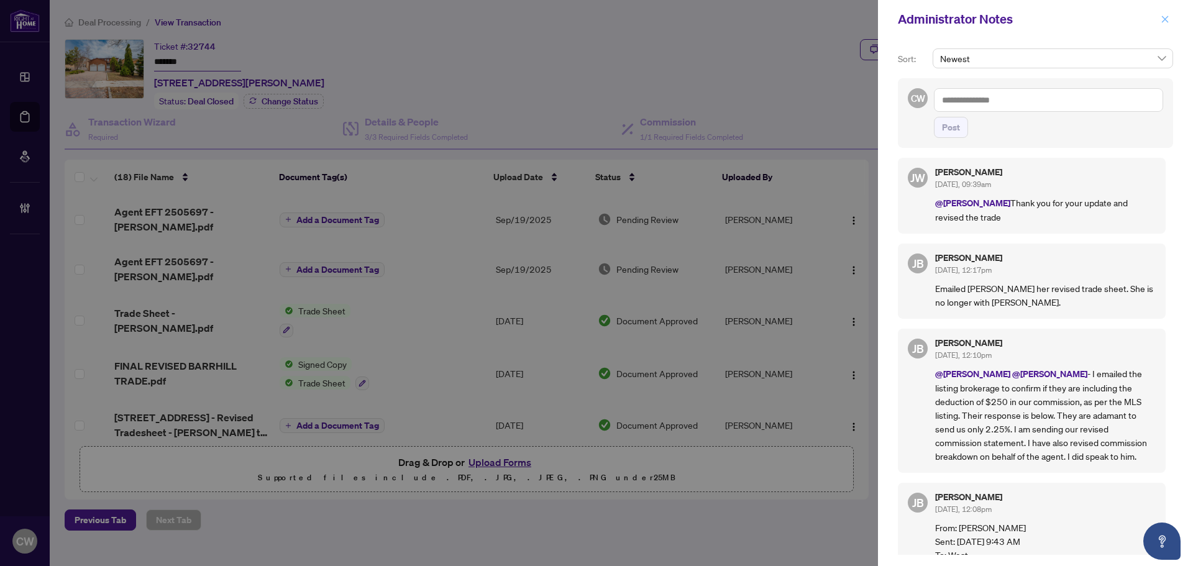
click at [1165, 19] on icon "close" at bounding box center [1165, 19] width 7 height 7
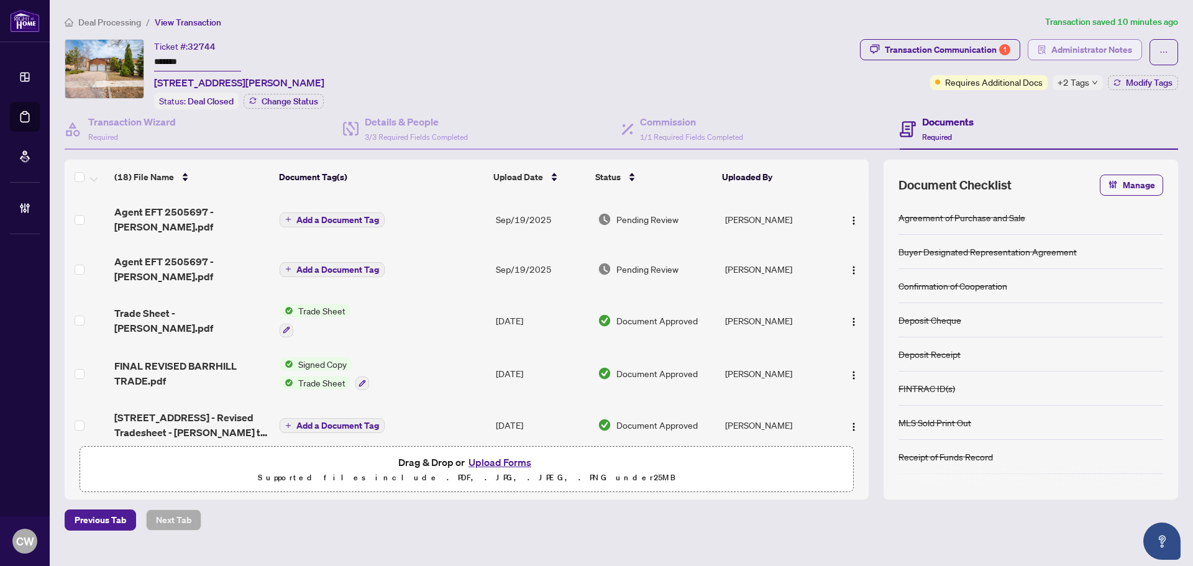
click at [1093, 57] on span "Administrator Notes" at bounding box center [1091, 50] width 81 height 20
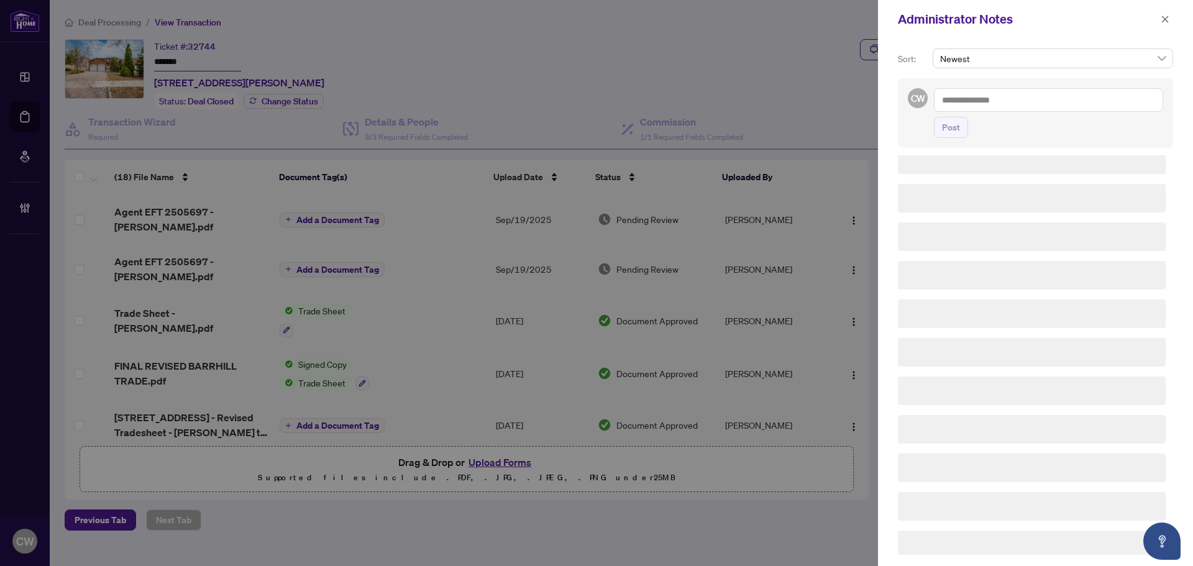
scroll to position [0, 0]
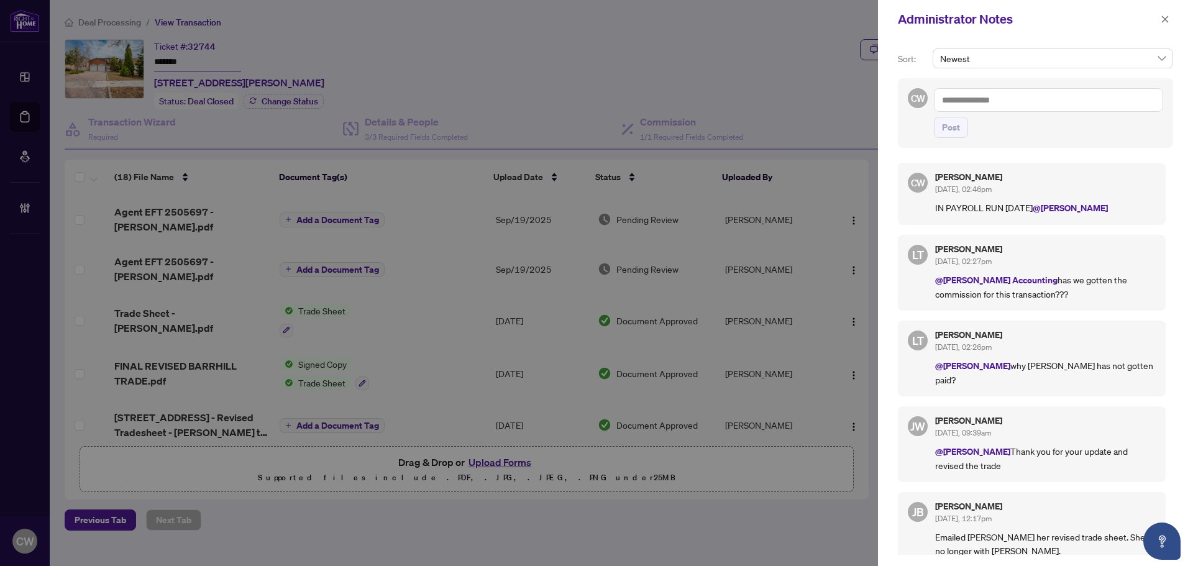
click at [977, 104] on textarea at bounding box center [1048, 100] width 229 height 24
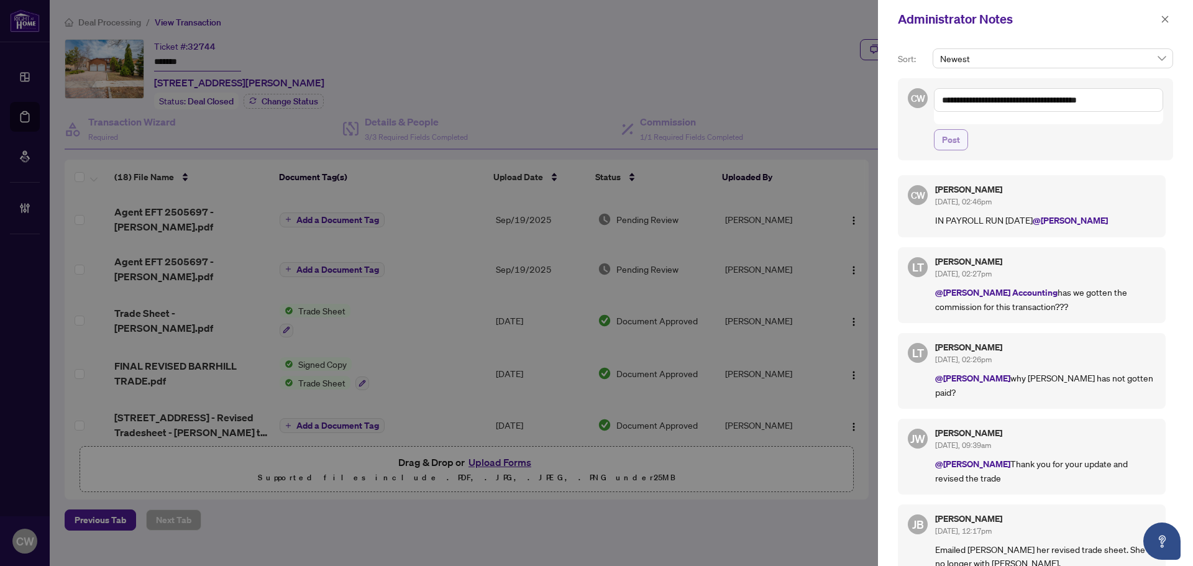
type textarea "**********"
click at [957, 130] on span "Post" at bounding box center [951, 140] width 18 height 20
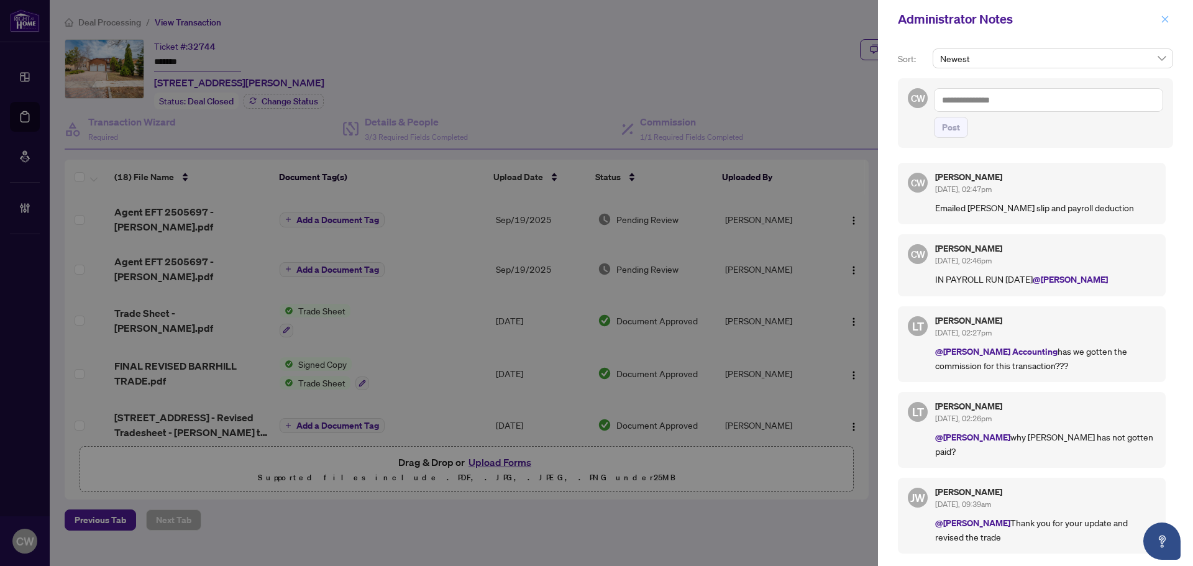
click at [1166, 19] on icon "close" at bounding box center [1165, 19] width 7 height 7
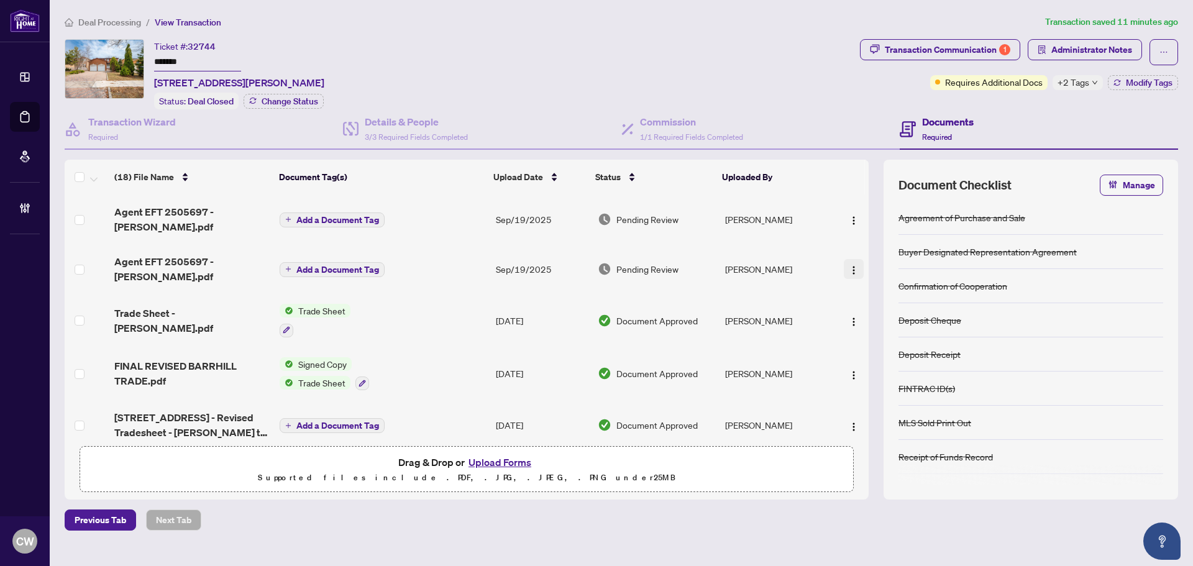
click at [849, 265] on img "button" at bounding box center [854, 270] width 10 height 10
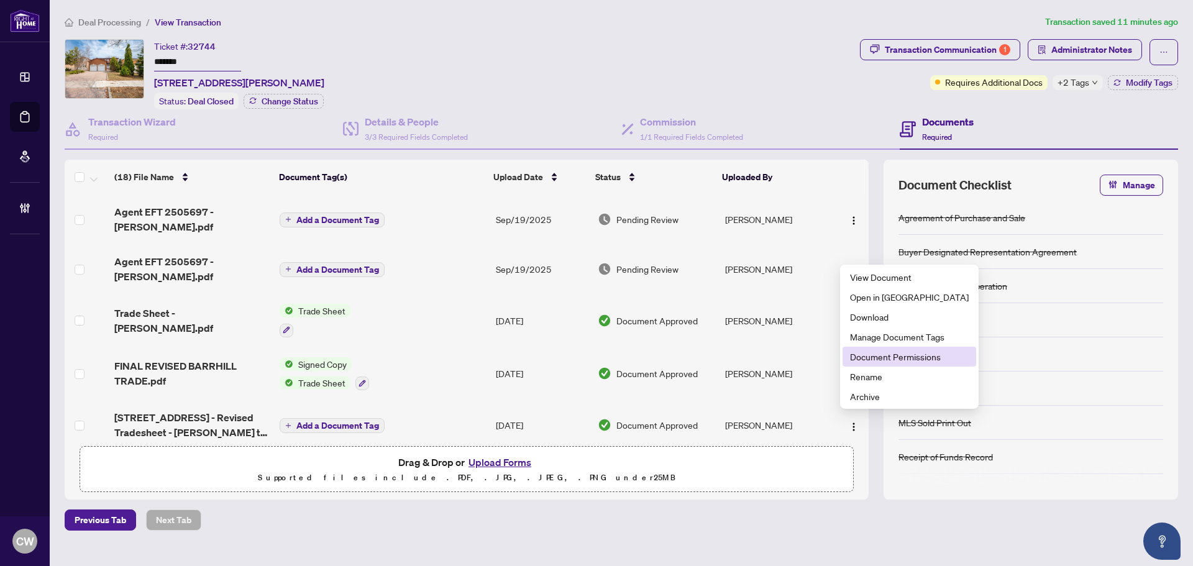
click at [860, 353] on span "Document Permissions" at bounding box center [909, 357] width 119 height 14
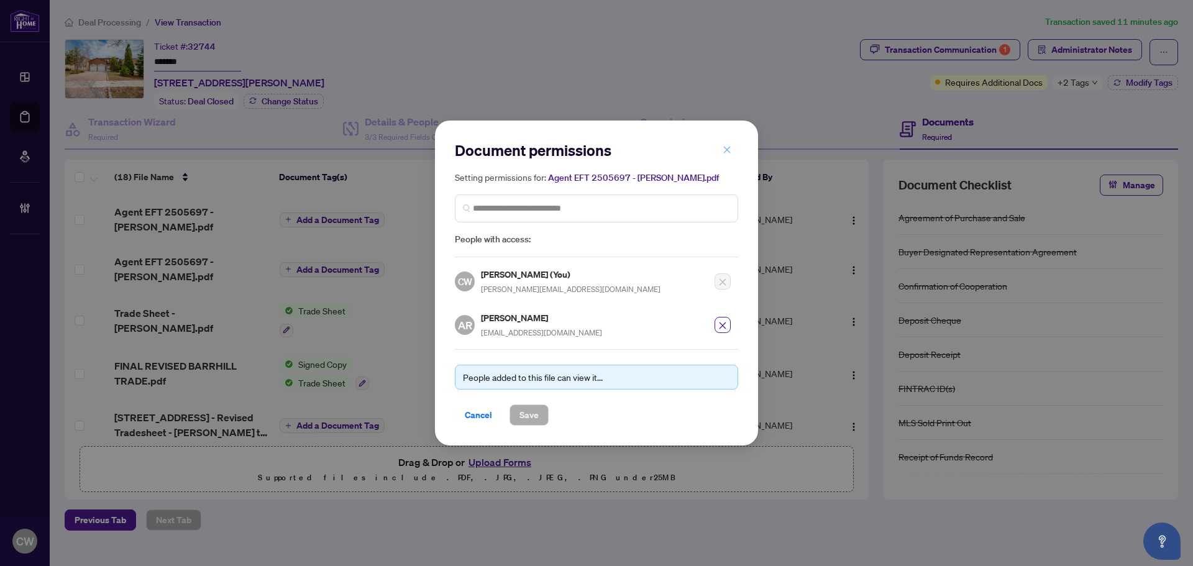
click at [731, 153] on icon "close" at bounding box center [726, 149] width 9 height 9
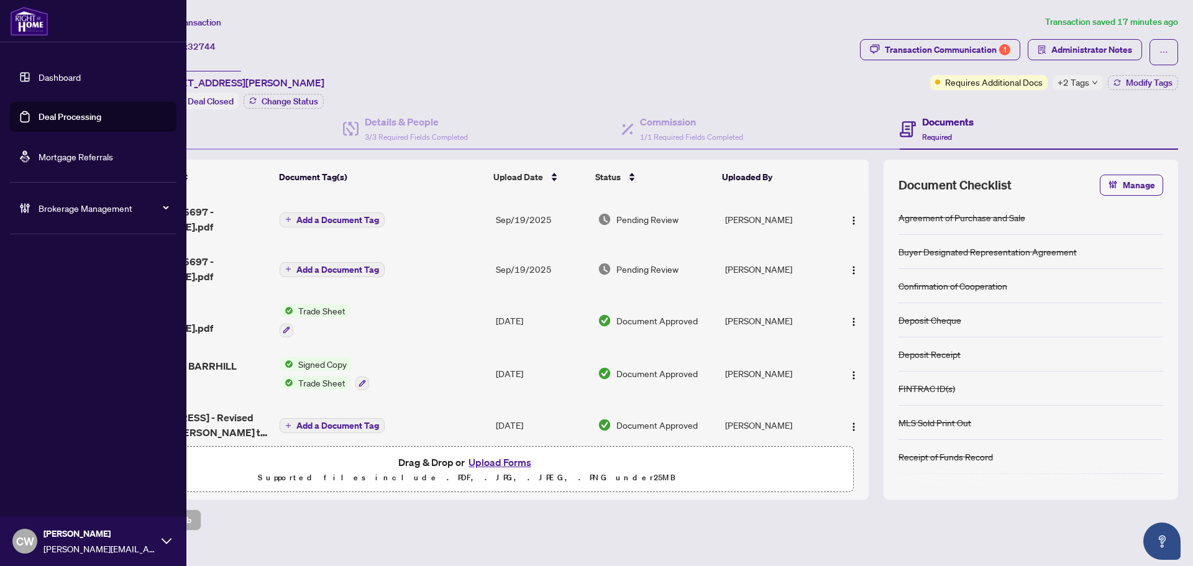
click at [39, 117] on link "Deal Processing" at bounding box center [70, 116] width 63 height 11
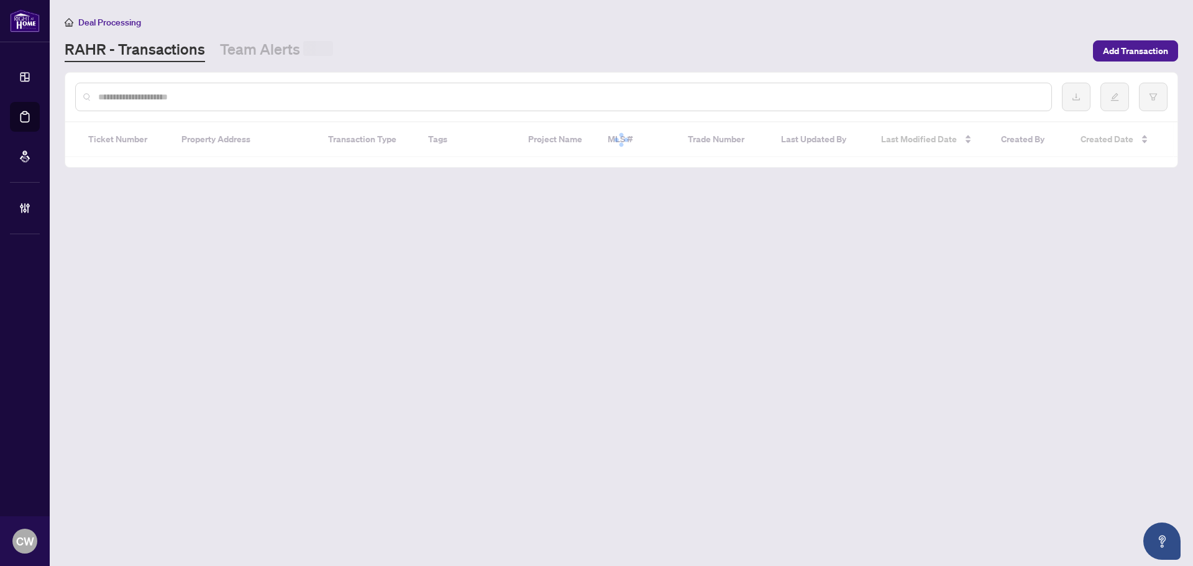
click at [221, 100] on input "text" at bounding box center [569, 97] width 943 height 14
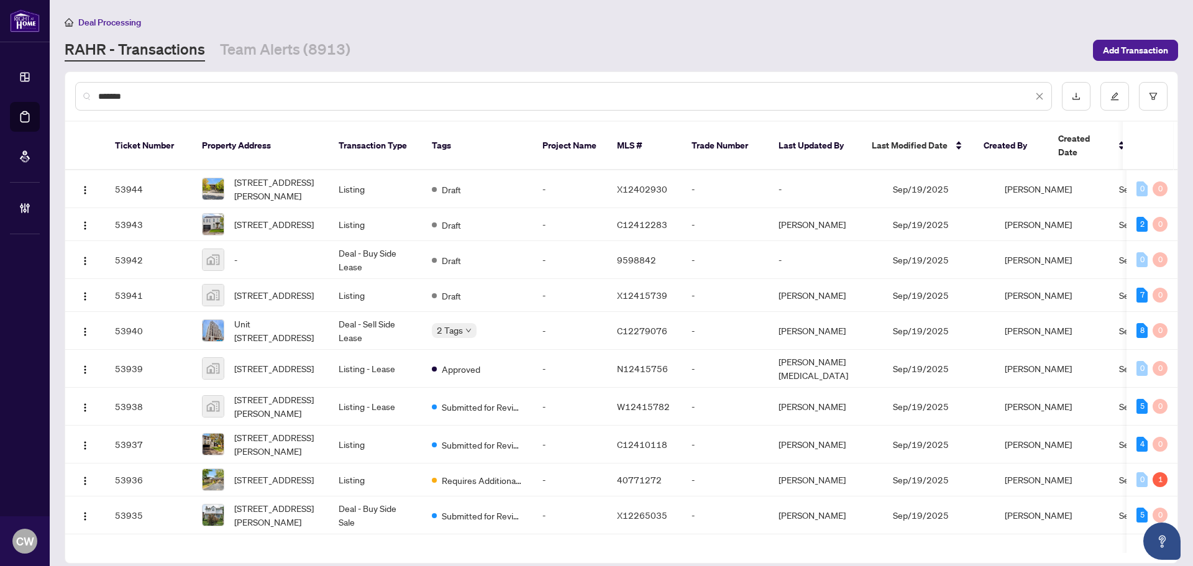
type input "*******"
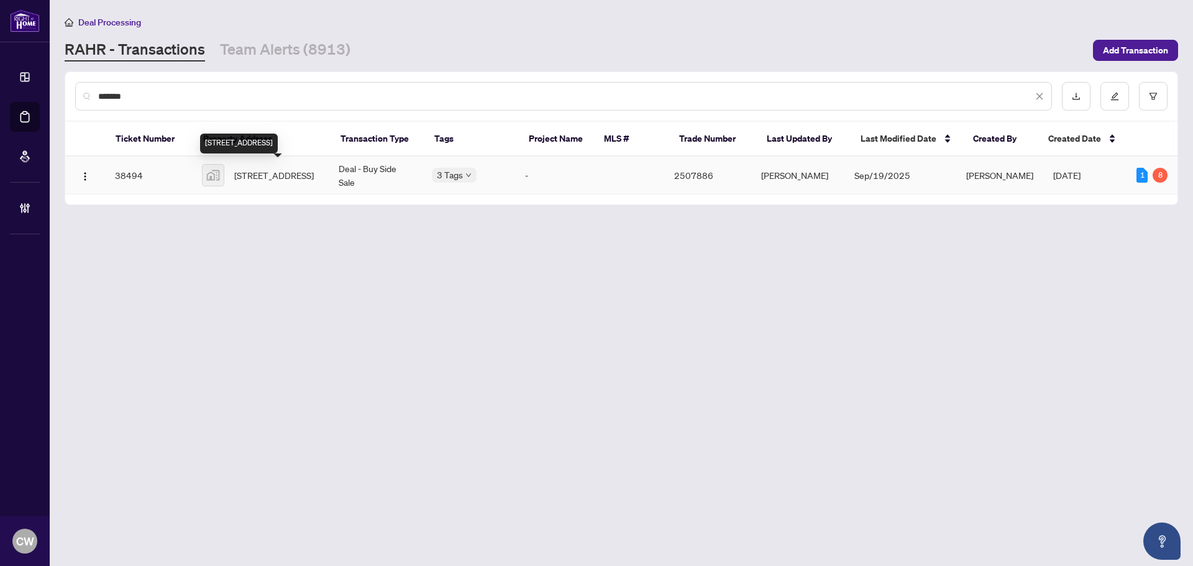
click at [296, 178] on span "[STREET_ADDRESS]" at bounding box center [274, 175] width 80 height 14
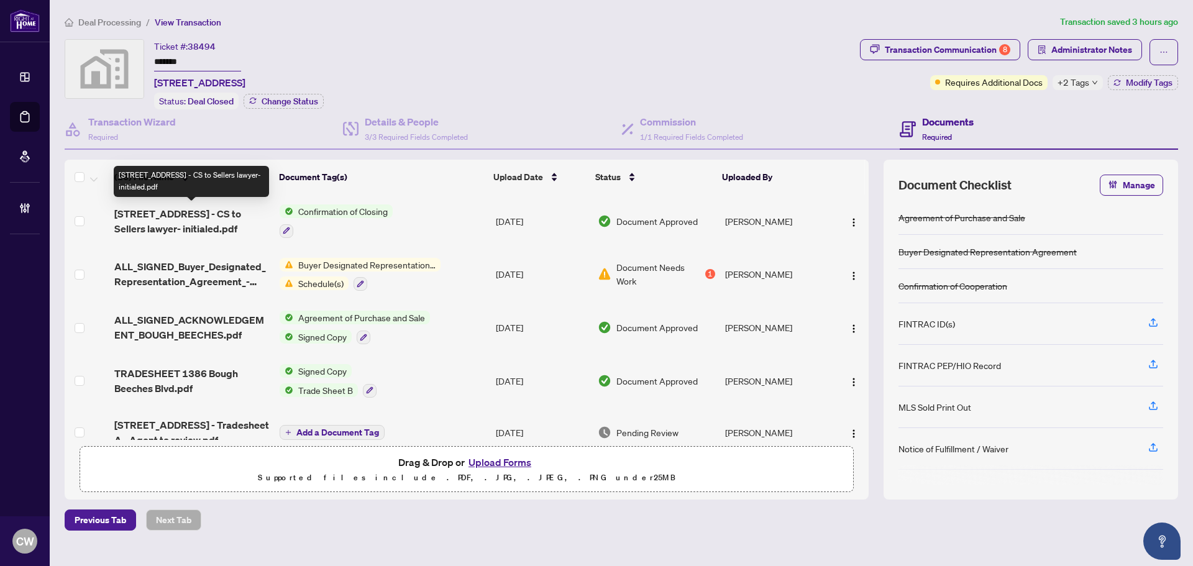
click at [206, 212] on span "[STREET_ADDRESS] - CS to Sellers lawyer- initialed.pdf" at bounding box center [191, 221] width 155 height 30
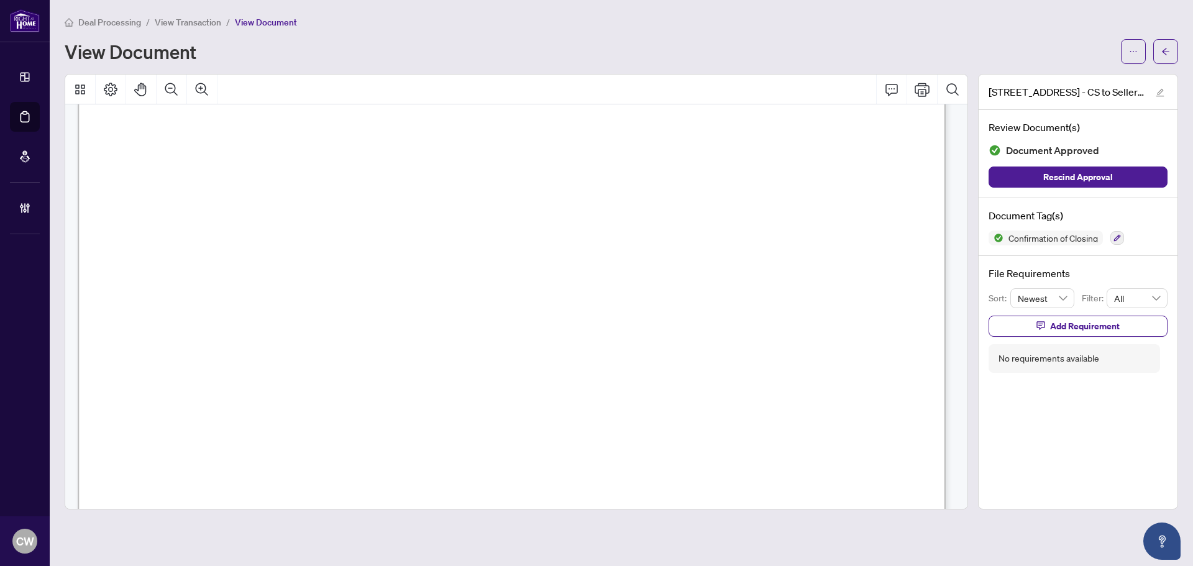
scroll to position [744, 0]
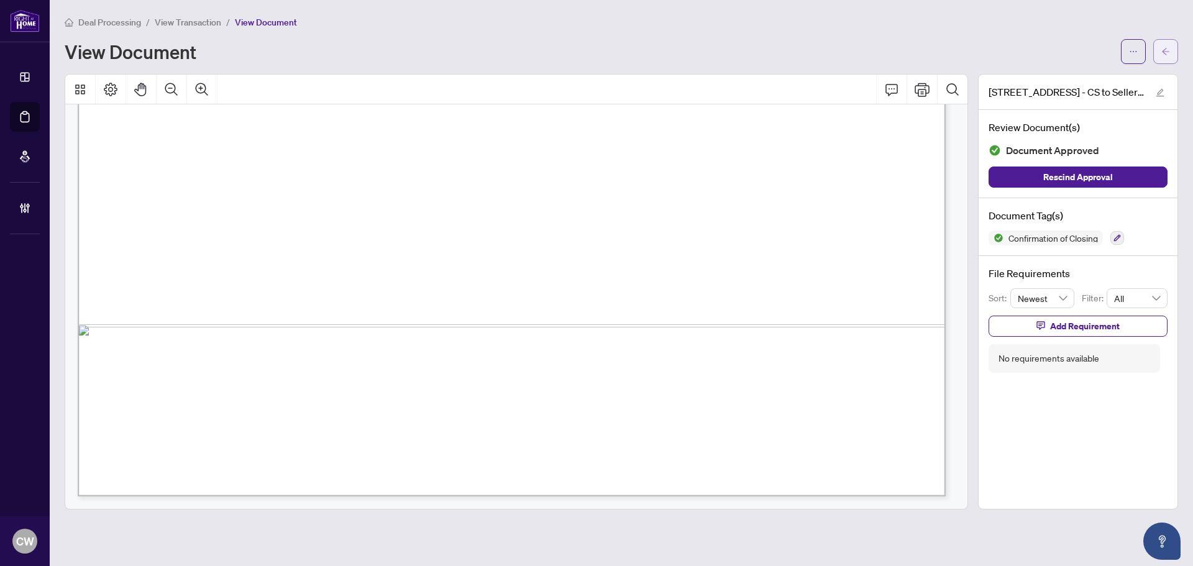
click at [1176, 47] on button "button" at bounding box center [1165, 51] width 25 height 25
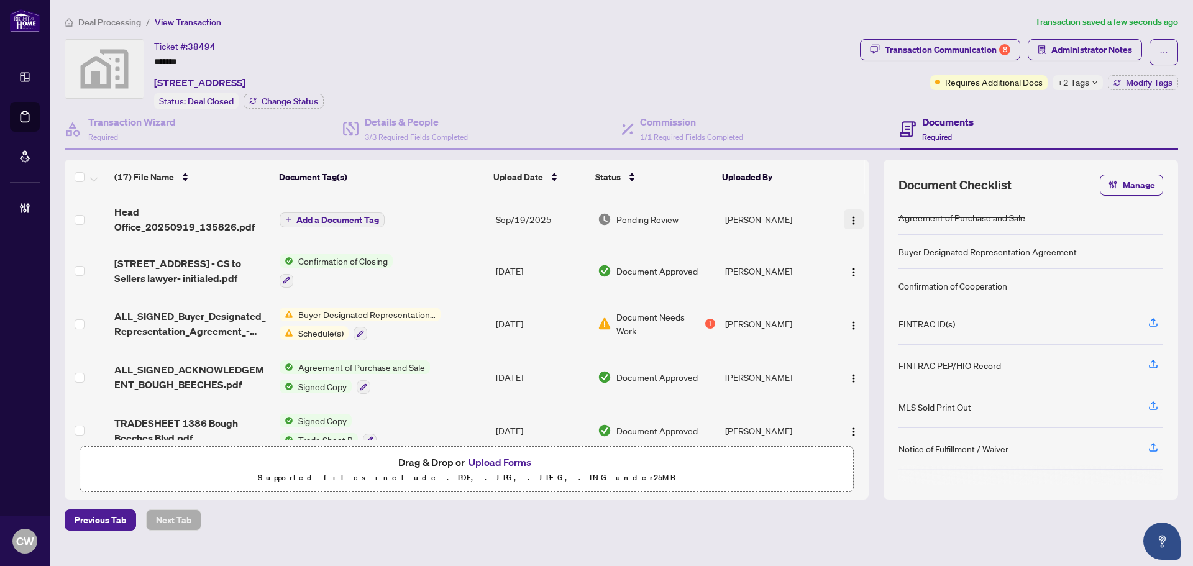
click at [849, 218] on img "button" at bounding box center [854, 221] width 10 height 10
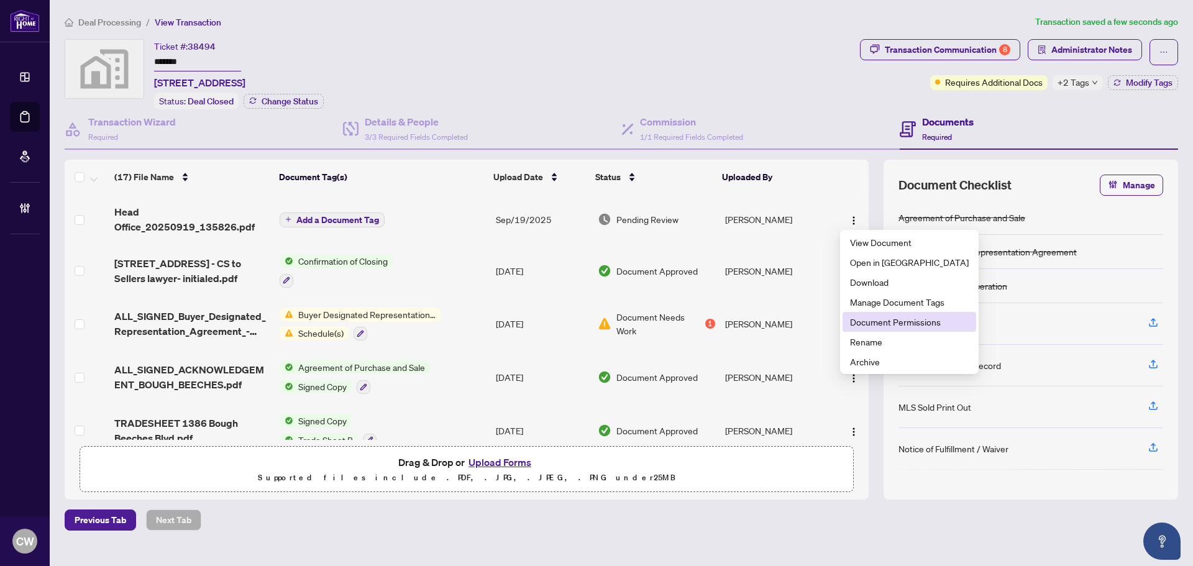
click at [882, 323] on span "Document Permissions" at bounding box center [909, 322] width 119 height 14
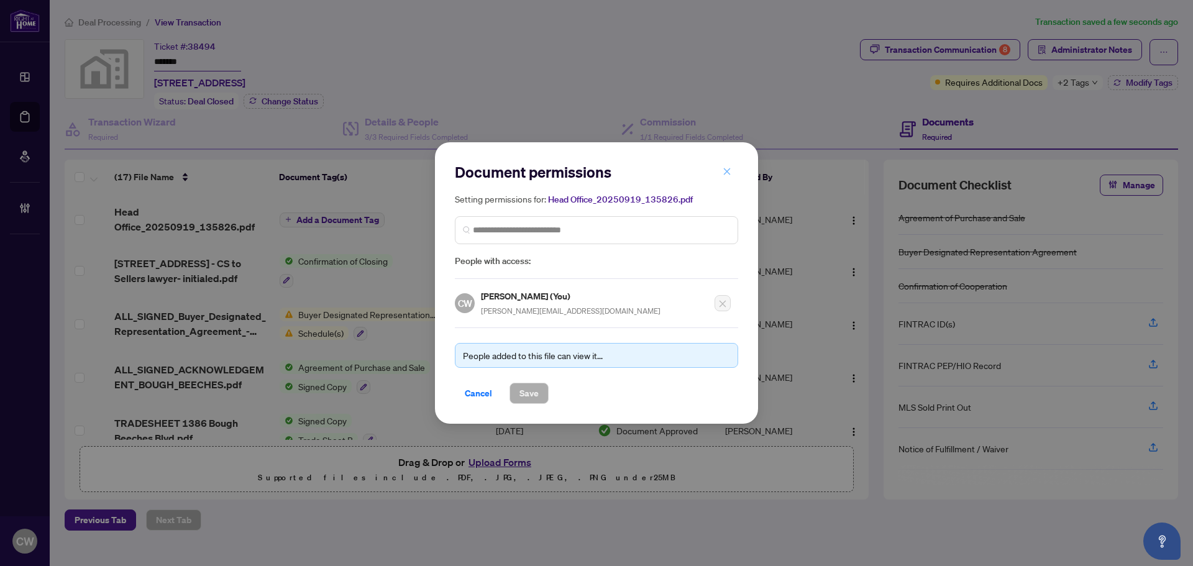
click at [729, 171] on icon "close" at bounding box center [726, 171] width 9 height 9
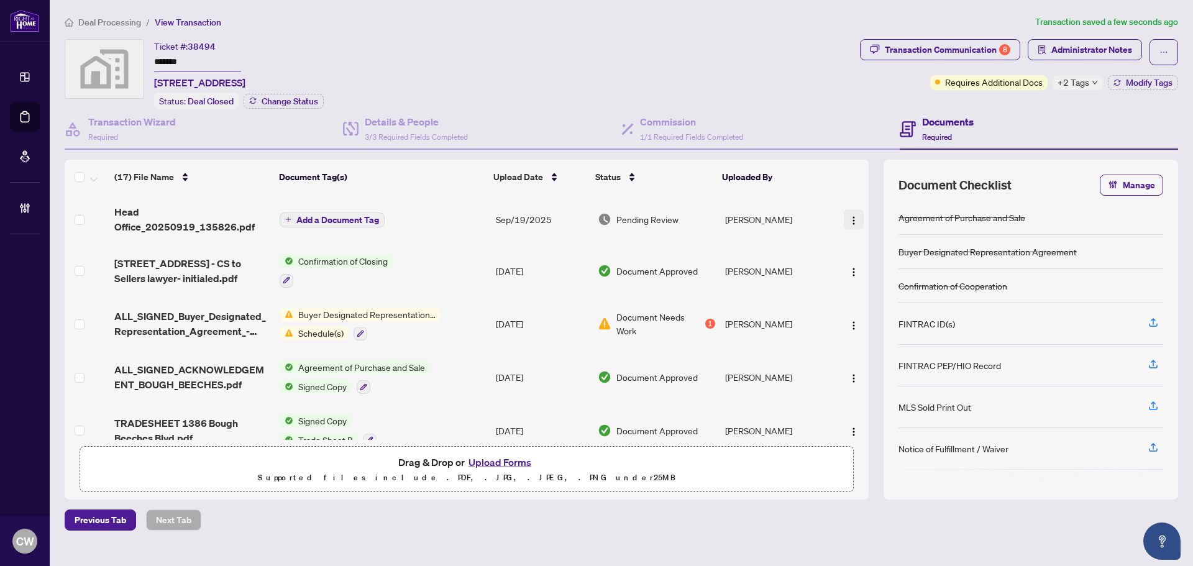
click at [849, 220] on img "button" at bounding box center [854, 221] width 10 height 10
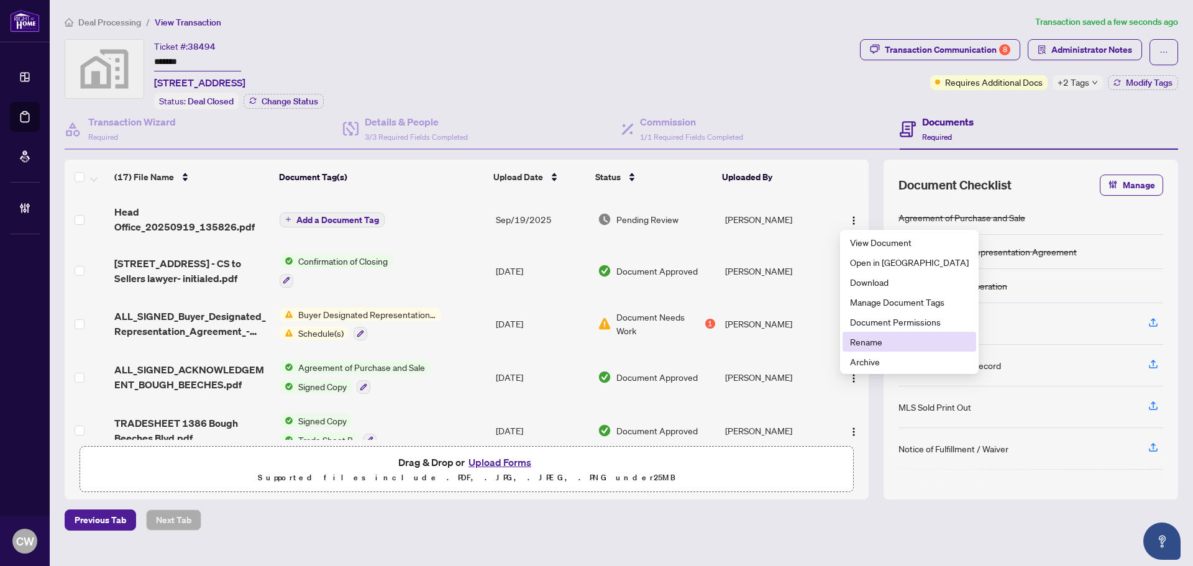
click at [862, 337] on span "Rename" at bounding box center [909, 342] width 119 height 14
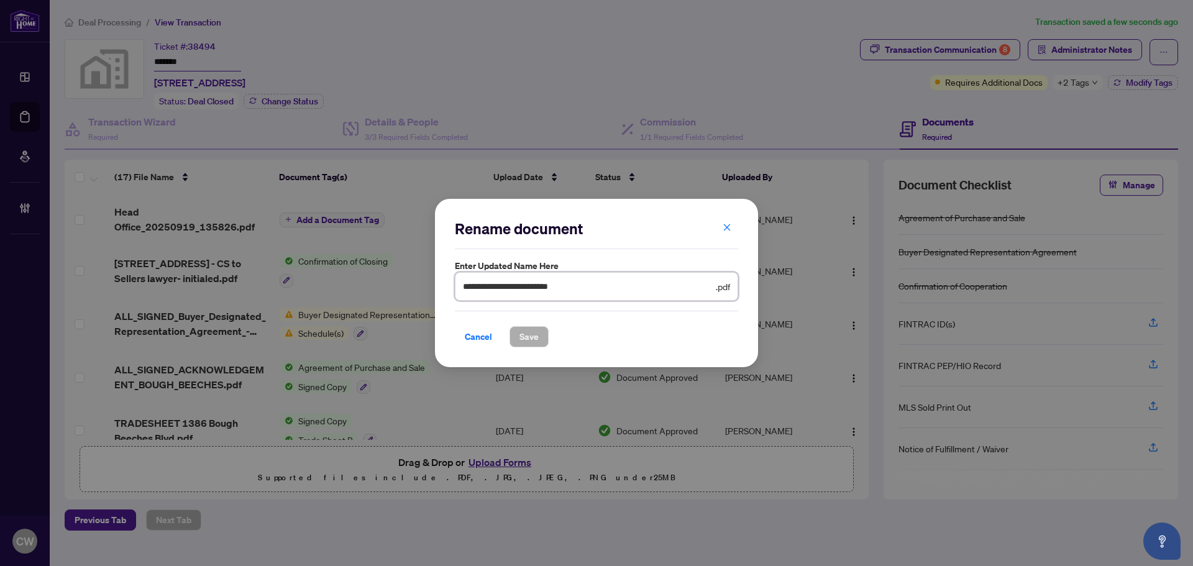
click at [591, 291] on input "**********" at bounding box center [588, 287] width 250 height 14
drag, startPoint x: 597, startPoint y: 287, endPoint x: 386, endPoint y: 283, distance: 211.2
click at [386, 283] on div "**********" at bounding box center [596, 283] width 1193 height 566
type input "**********"
click at [517, 330] on button "Save" at bounding box center [528, 336] width 39 height 21
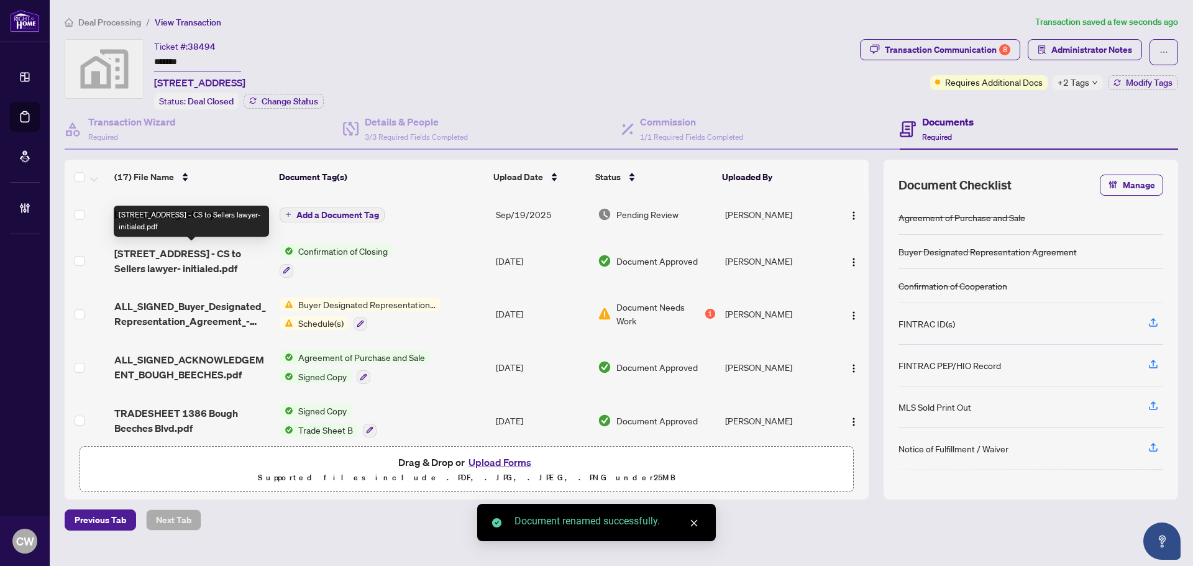
click at [211, 262] on span "[STREET_ADDRESS] - CS to Sellers lawyer- initialed.pdf" at bounding box center [191, 261] width 155 height 30
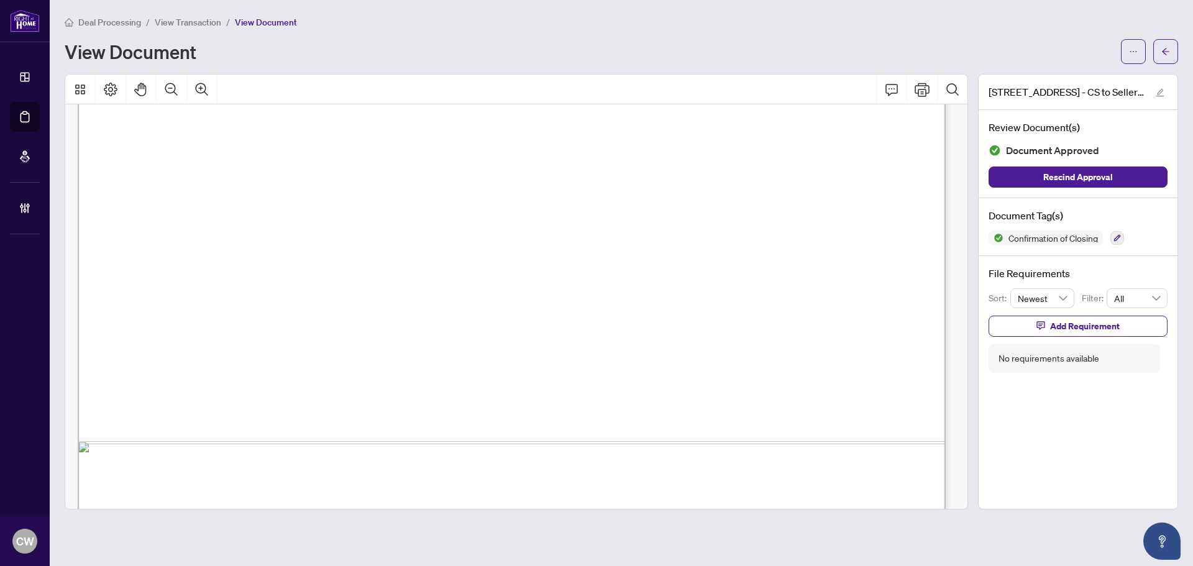
scroll to position [744, 0]
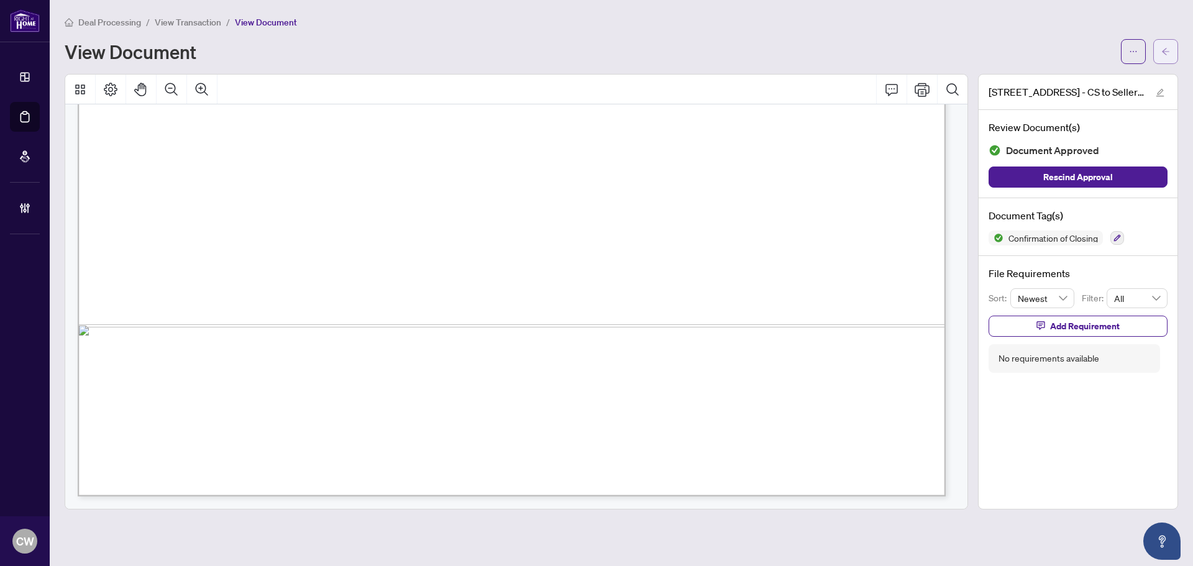
click at [1169, 53] on icon "arrow-left" at bounding box center [1165, 51] width 9 height 9
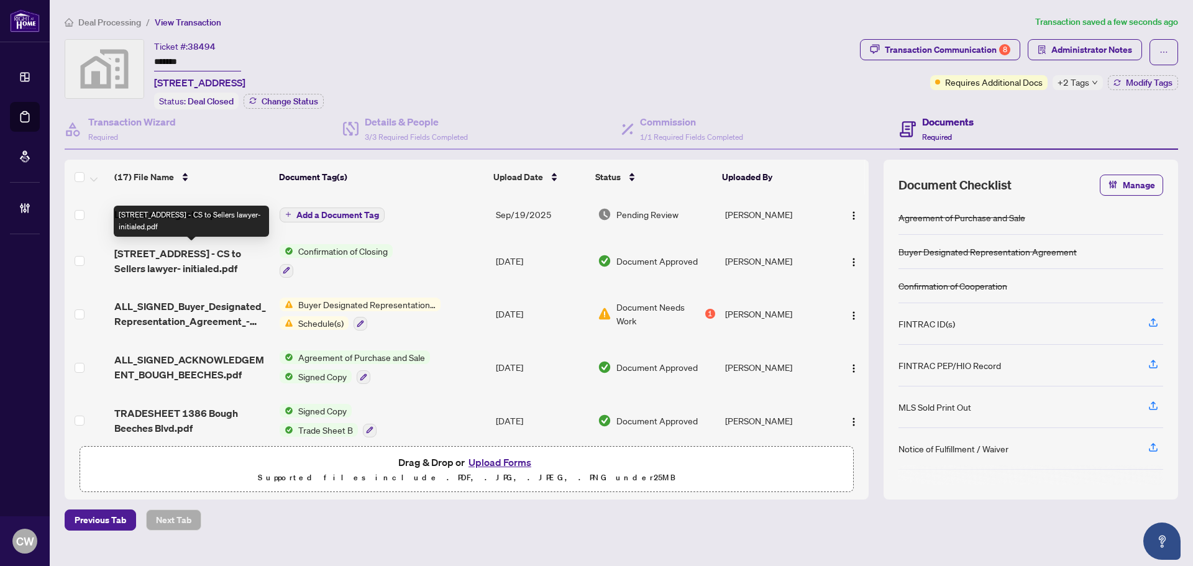
click at [200, 256] on span "[STREET_ADDRESS] - CS to Sellers lawyer- initialed.pdf" at bounding box center [191, 261] width 155 height 30
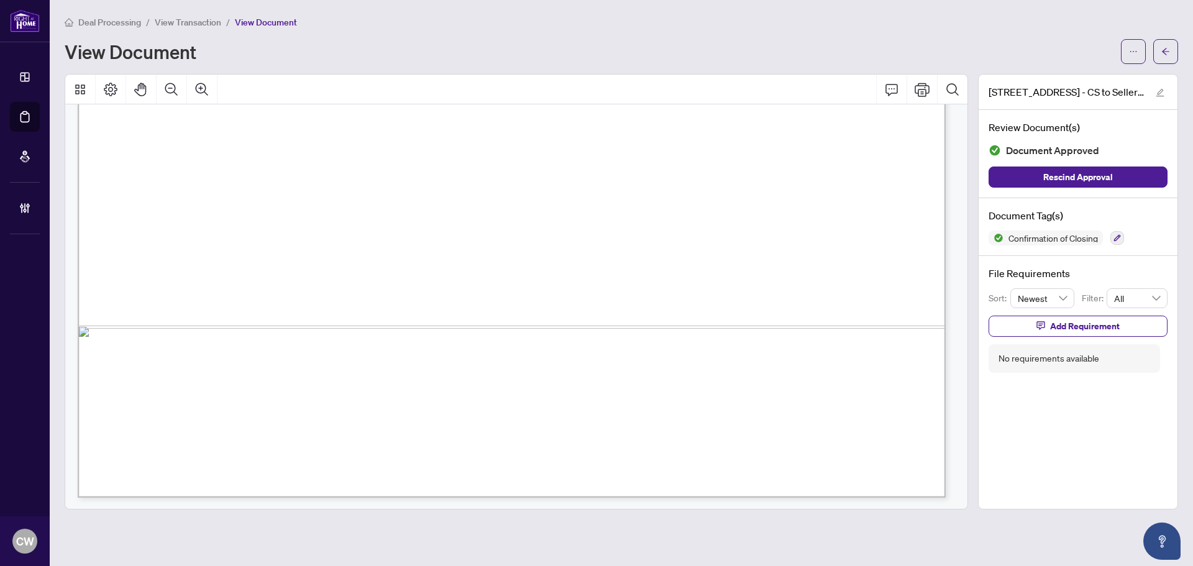
scroll to position [744, 0]
click at [1170, 54] on button "button" at bounding box center [1165, 51] width 25 height 25
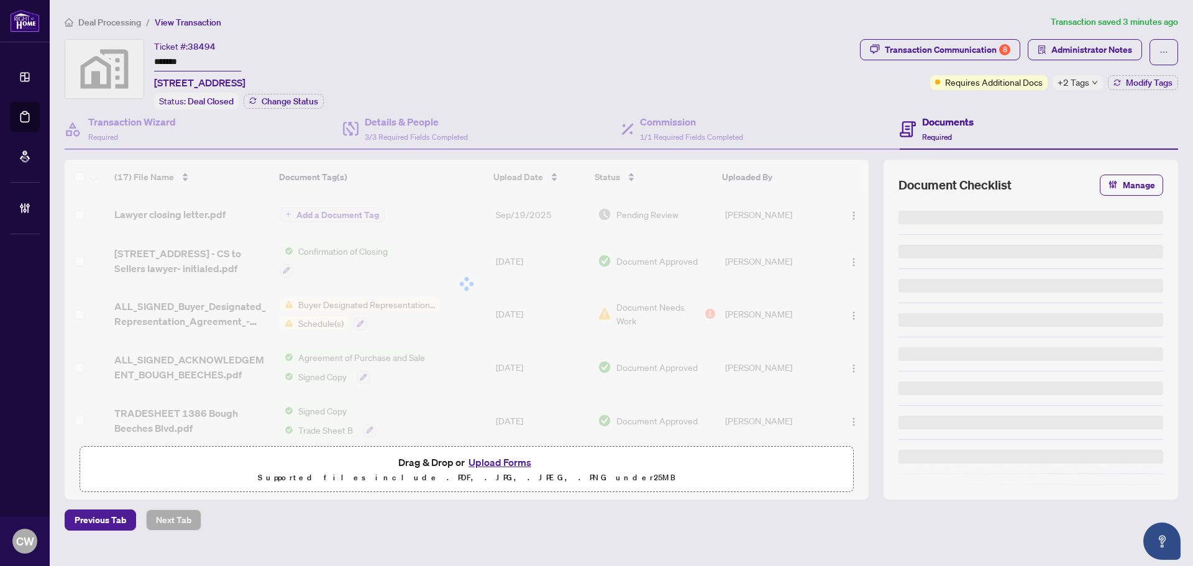
type input "*******"
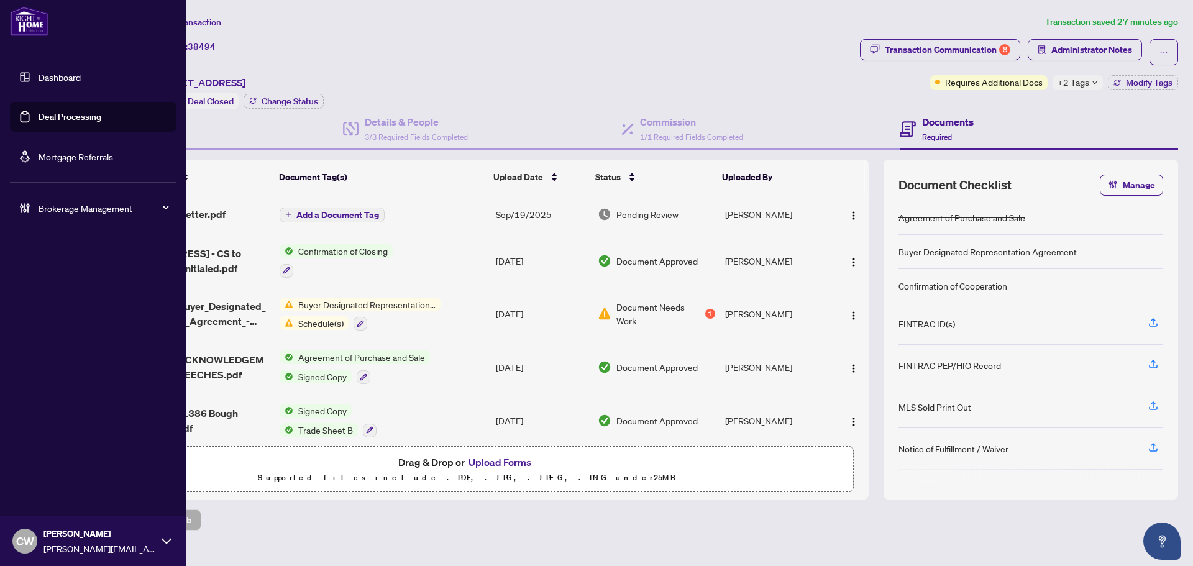
click at [39, 122] on link "Deal Processing" at bounding box center [70, 116] width 63 height 11
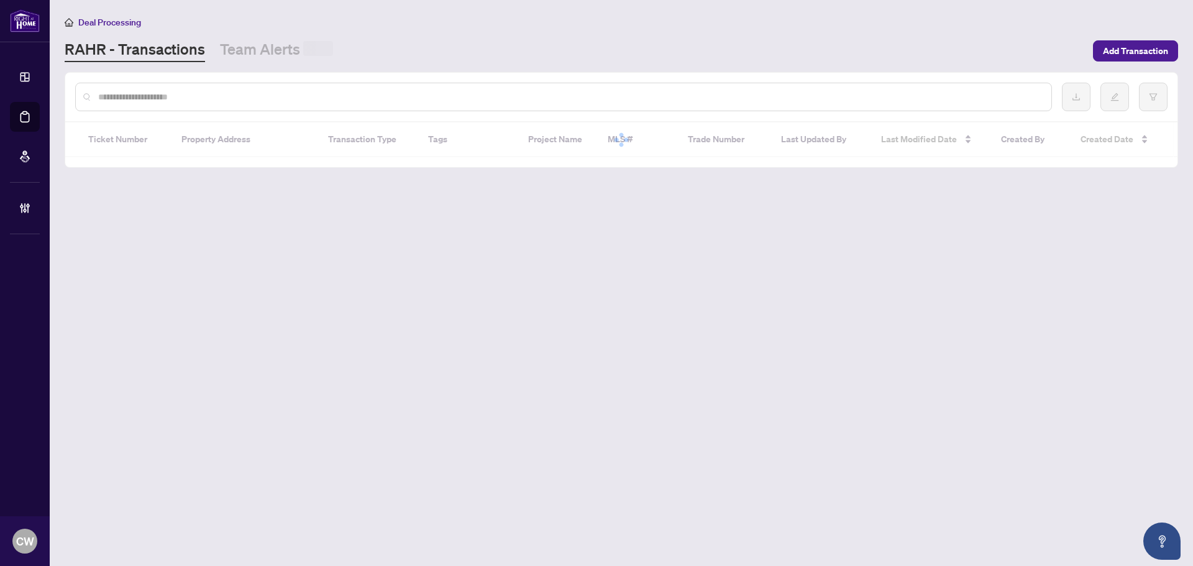
click at [203, 89] on div at bounding box center [563, 97] width 977 height 29
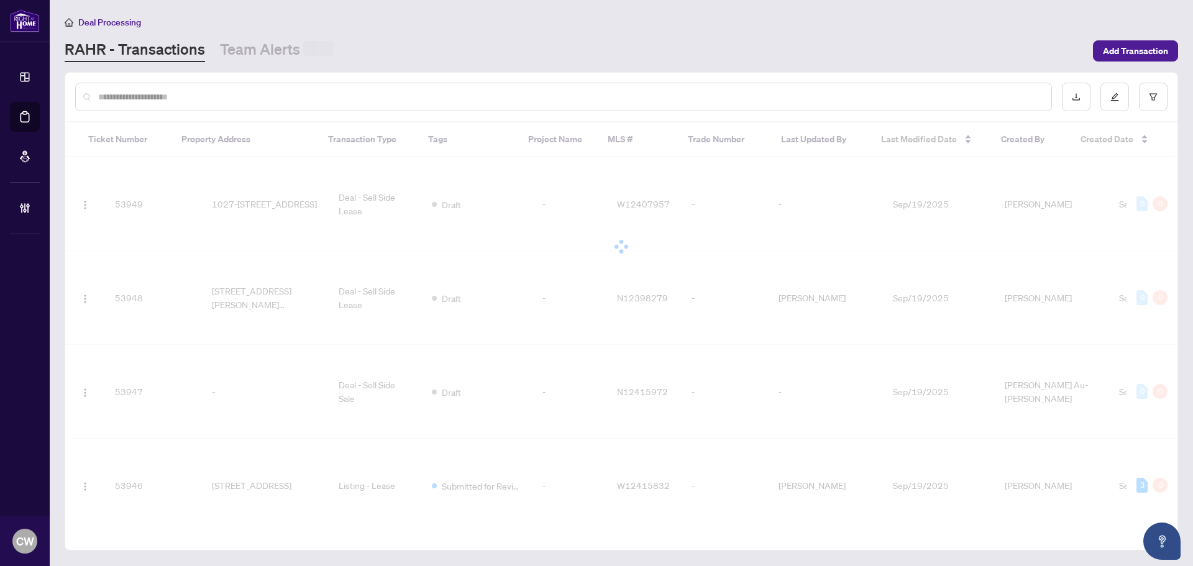
click at [193, 94] on input "text" at bounding box center [569, 97] width 943 height 14
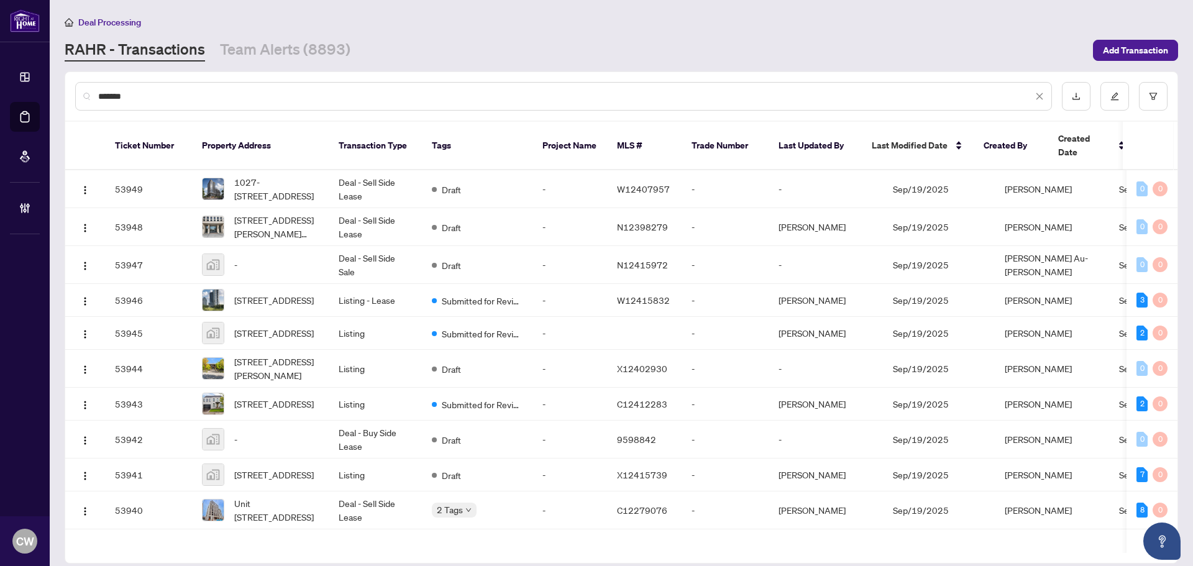
type input "*******"
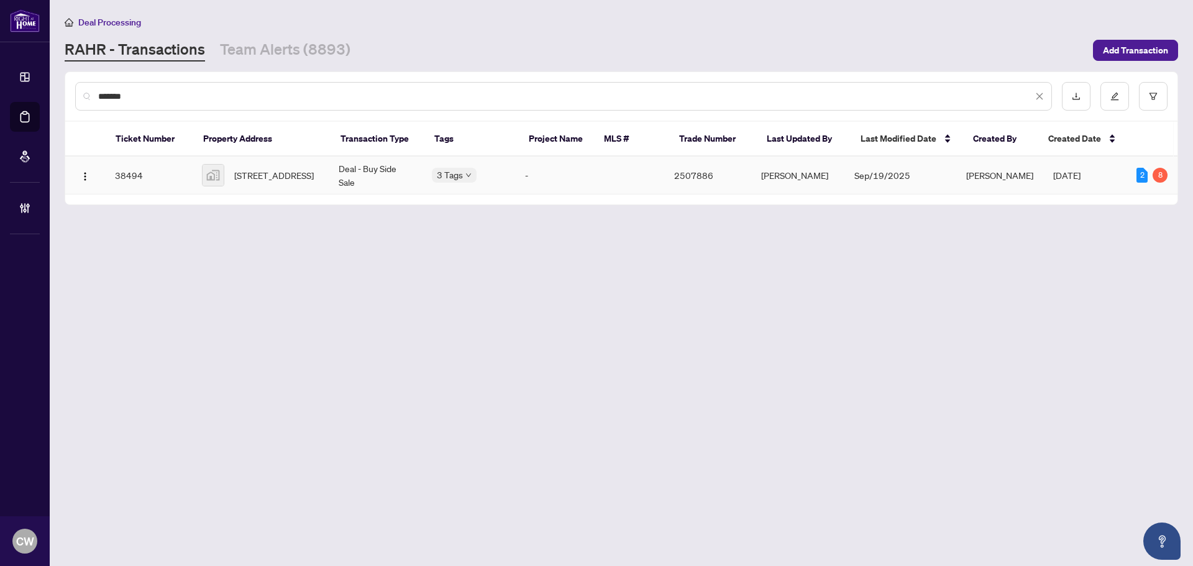
click at [286, 170] on span "[STREET_ADDRESS]" at bounding box center [274, 175] width 80 height 14
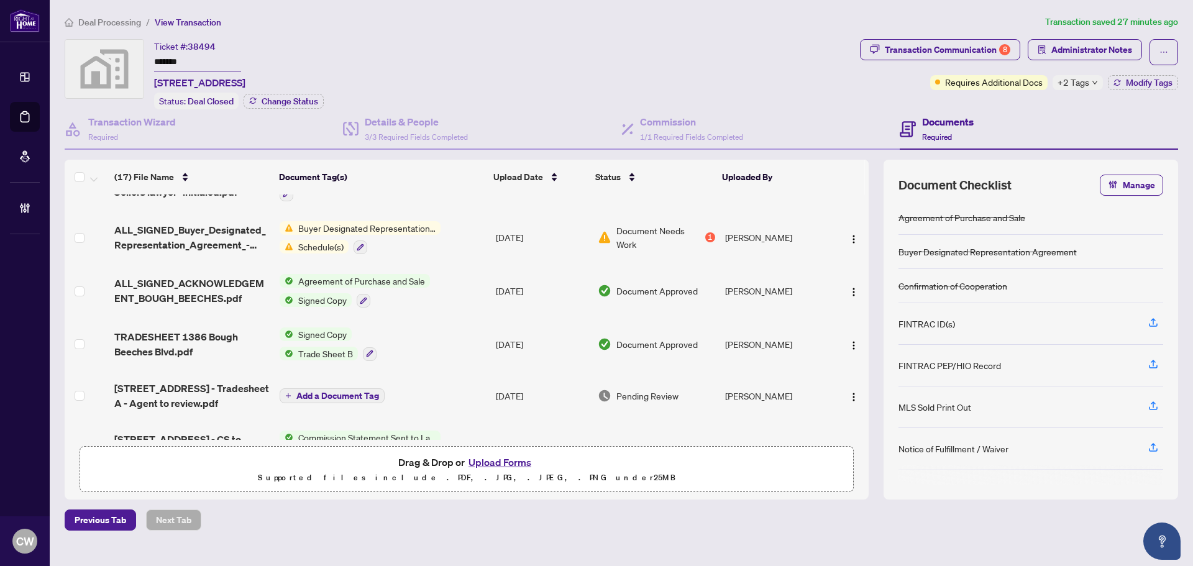
scroll to position [124, 0]
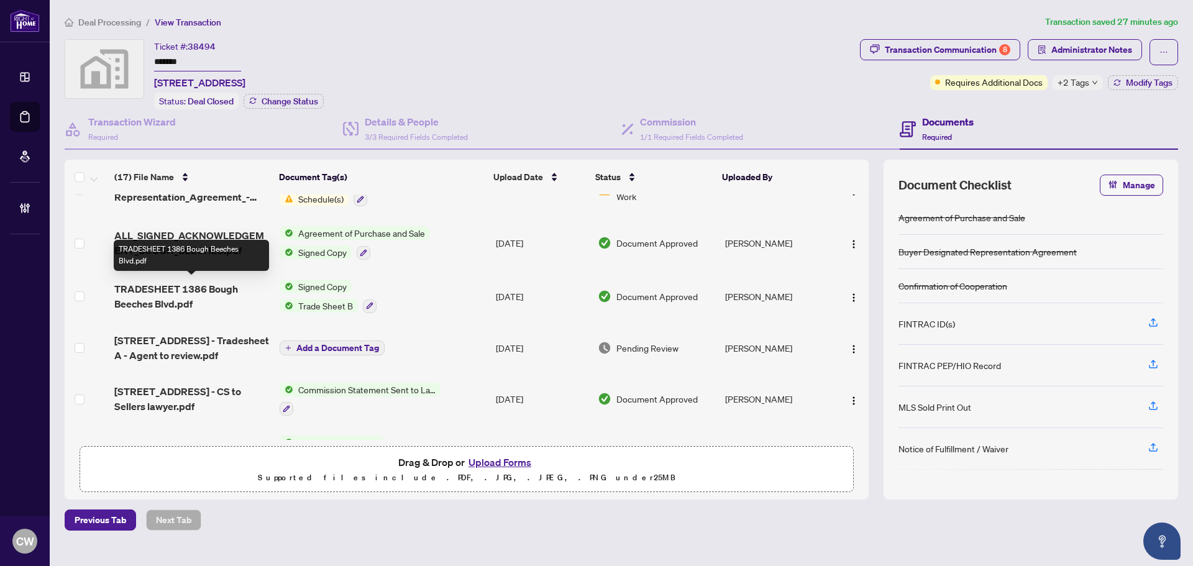
click at [160, 290] on span "TRADESHEET 1386 Bough Beeches Blvd.pdf" at bounding box center [191, 296] width 155 height 30
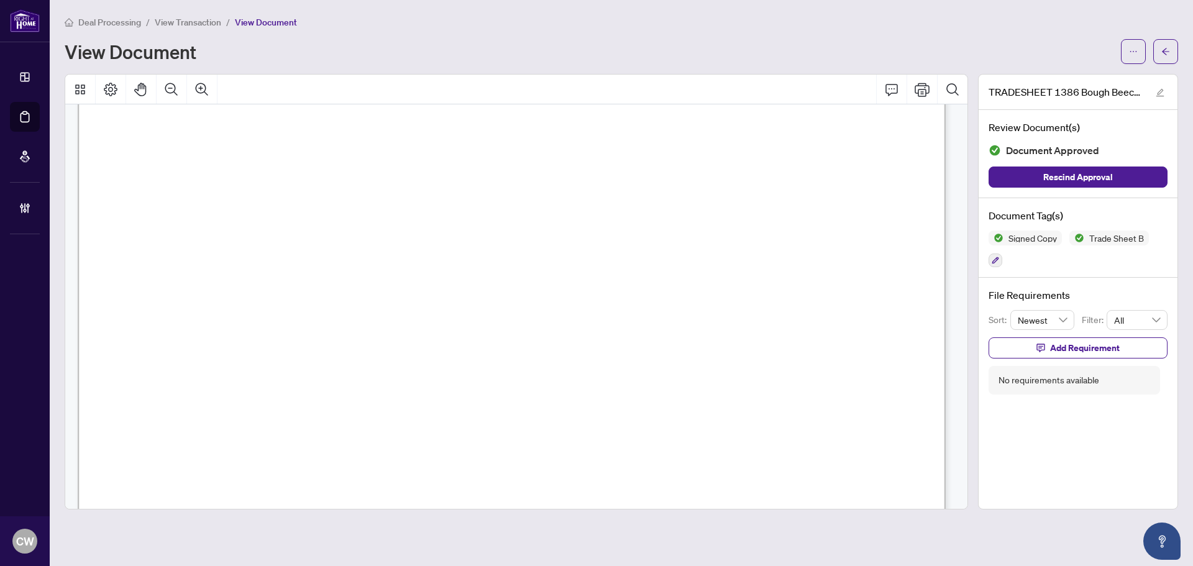
scroll to position [311, 0]
